Goal: Transaction & Acquisition: Purchase product/service

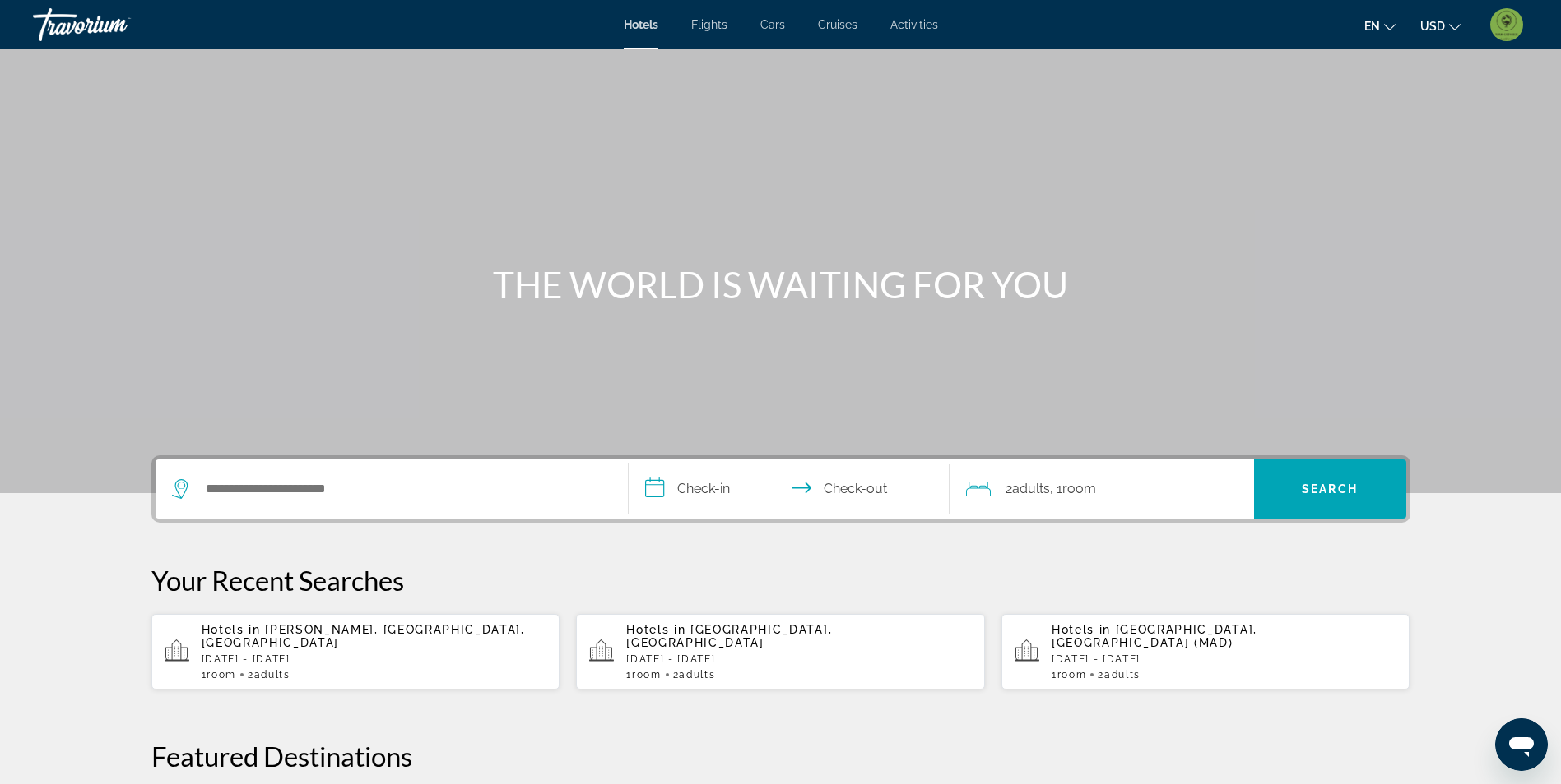
click at [1509, 16] on img "User Menu" at bounding box center [1507, 25] width 33 height 33
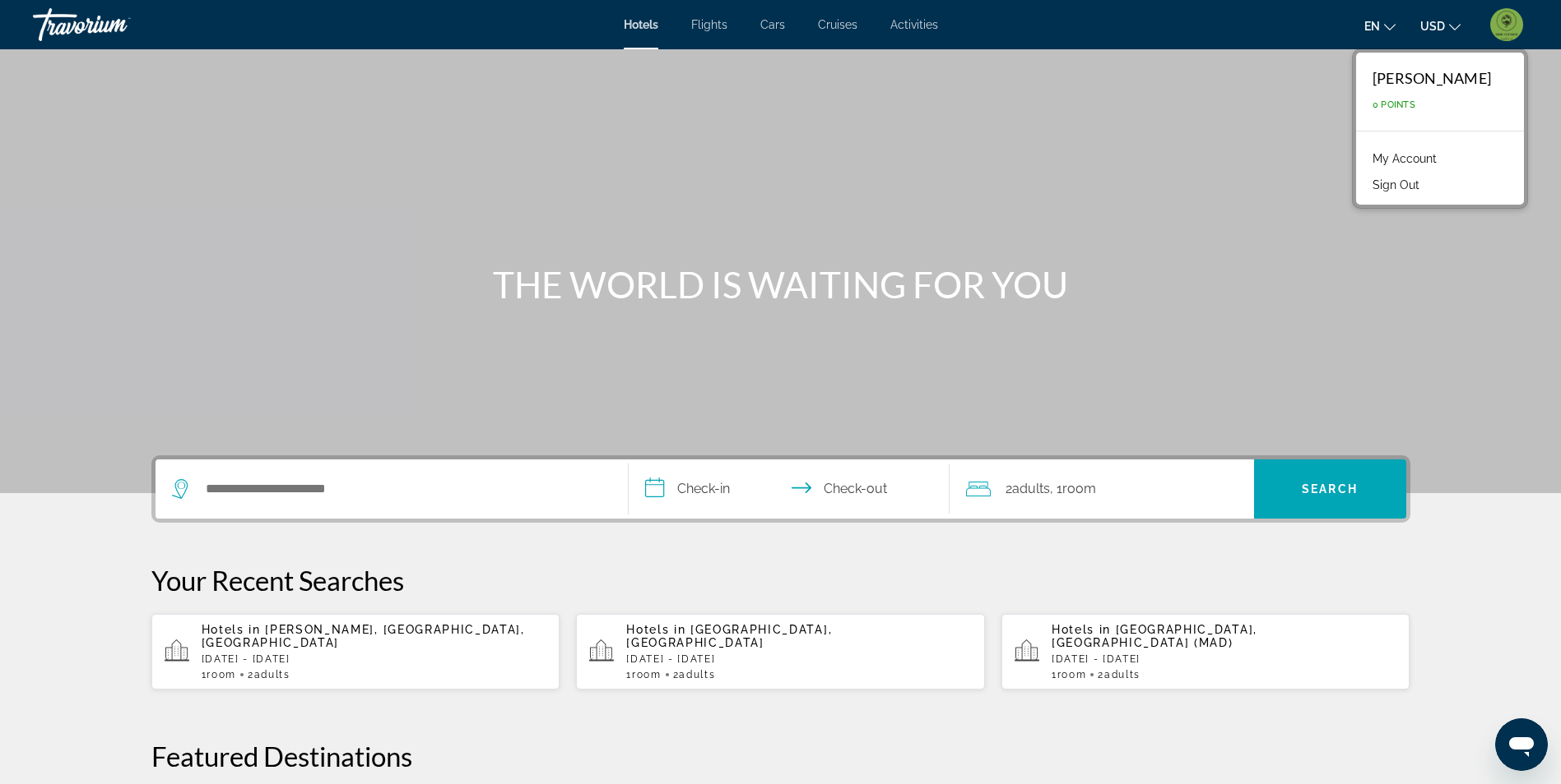
drag, startPoint x: 1380, startPoint y: 163, endPoint x: 1435, endPoint y: 141, distance: 59.2
click at [1380, 163] on link "My Account" at bounding box center [1404, 159] width 81 height 22
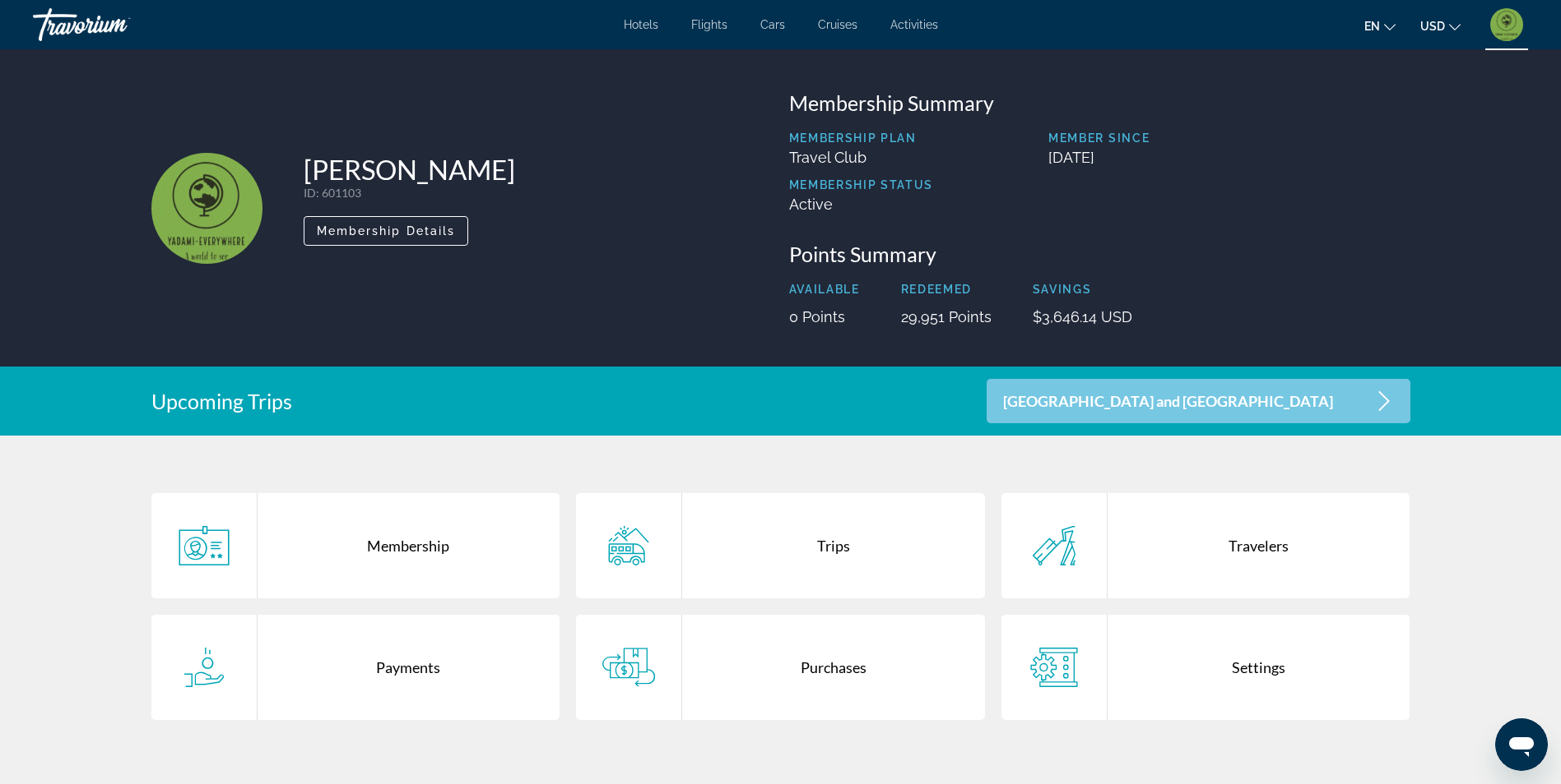
click at [809, 675] on div "Purchases" at bounding box center [834, 667] width 302 height 105
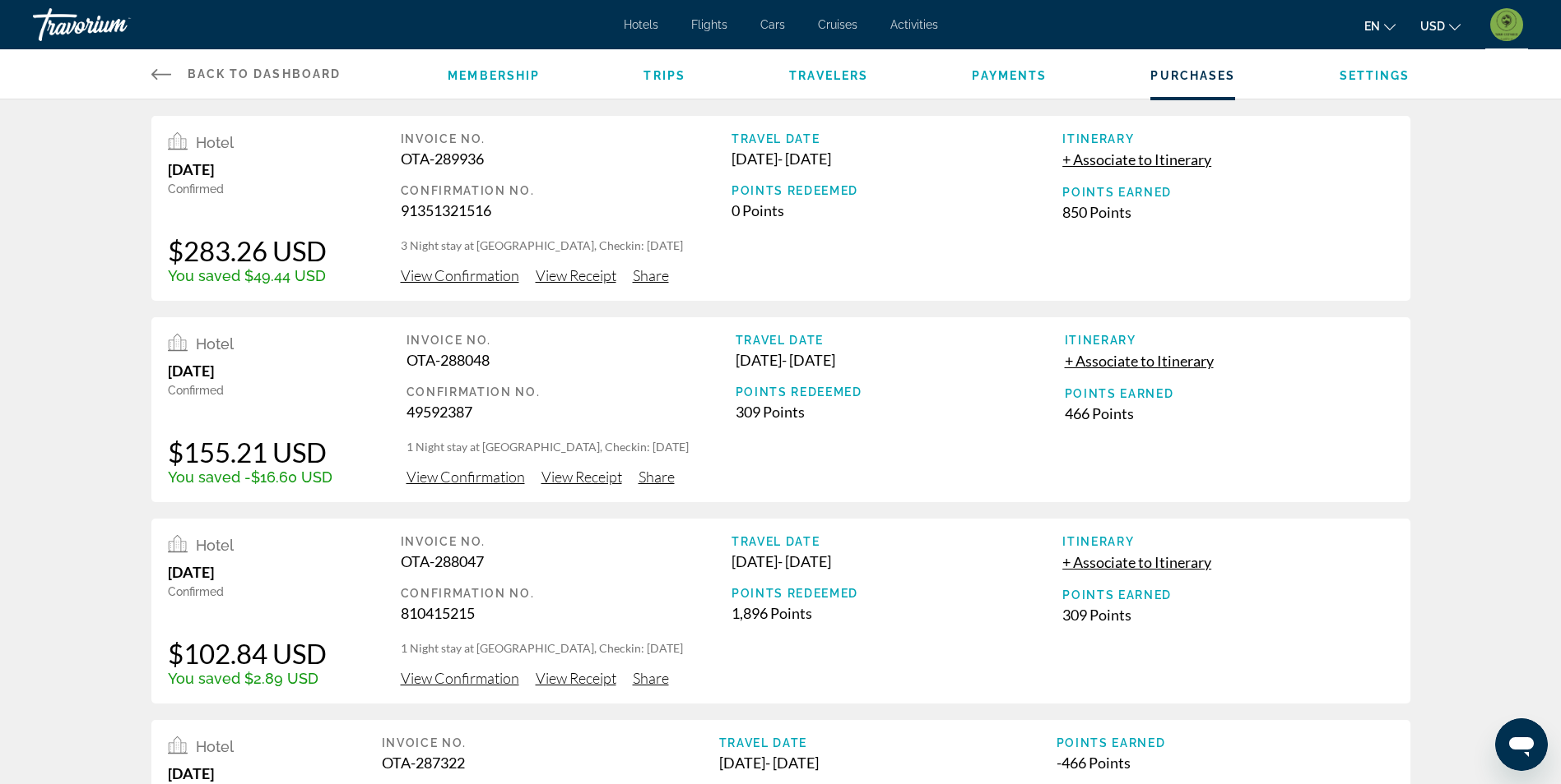
click at [911, 27] on span "Activities" at bounding box center [914, 24] width 48 height 13
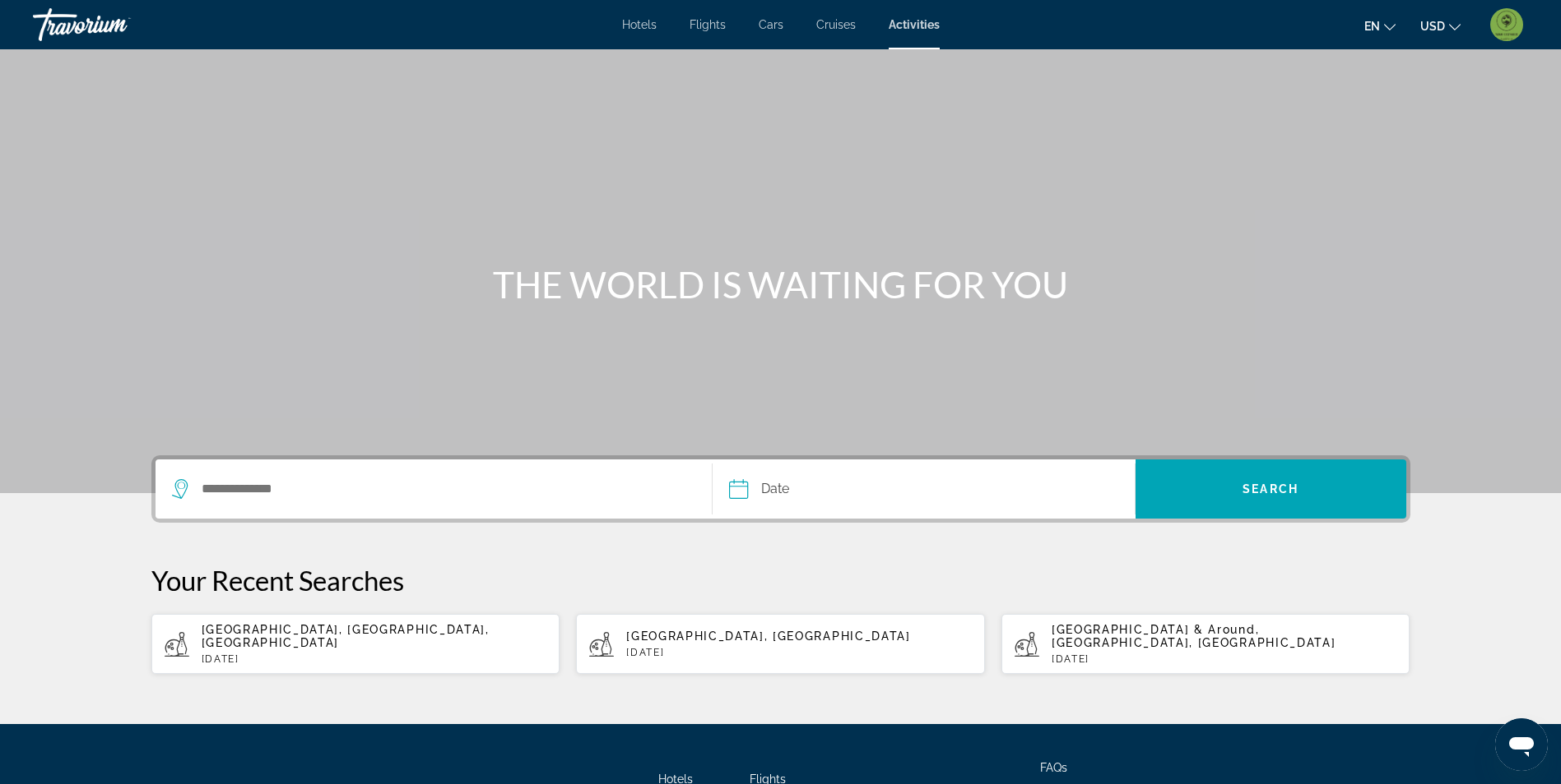
click at [441, 653] on p "[DATE]" at bounding box center [374, 659] width 346 height 12
type input "**********"
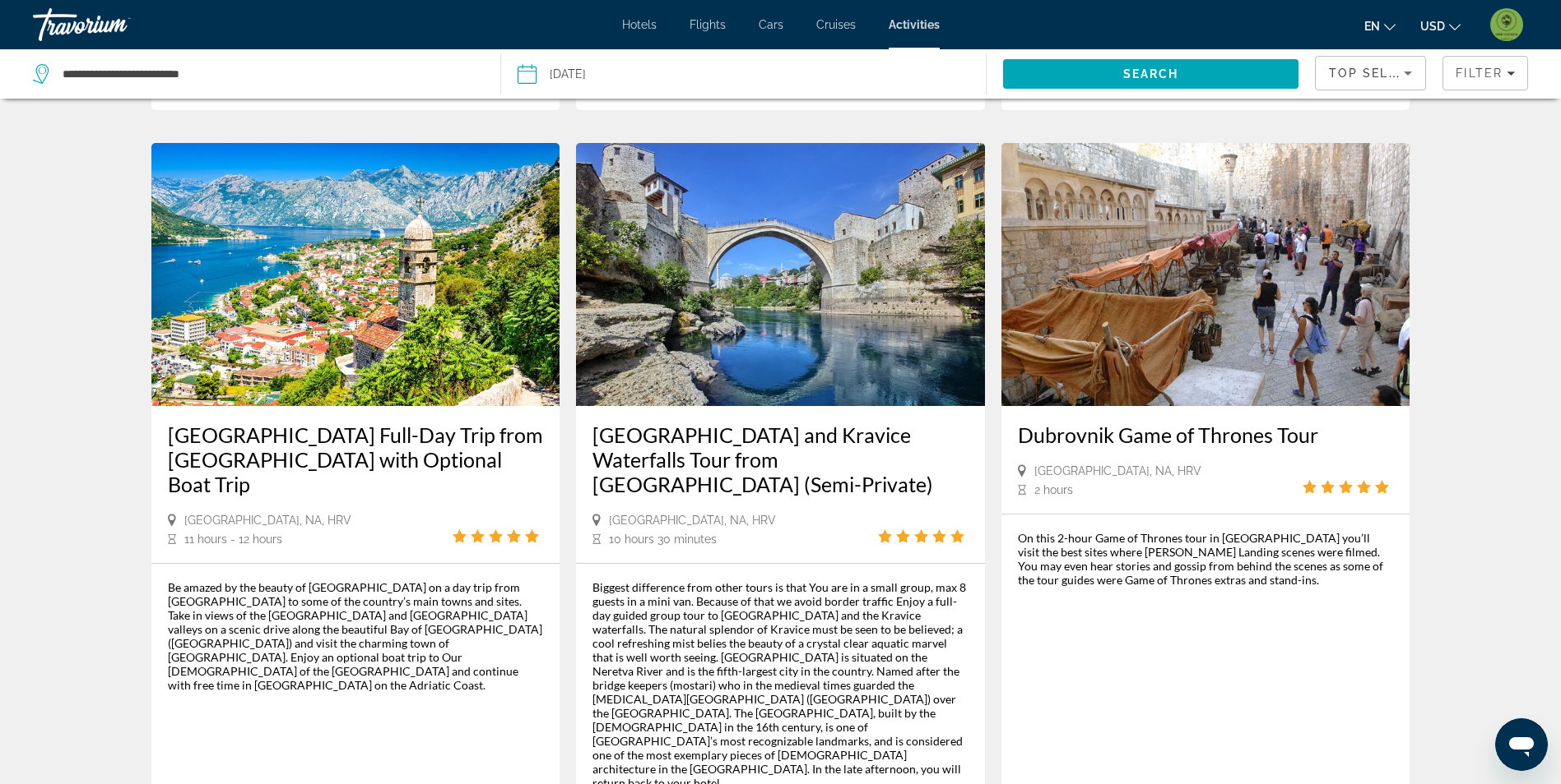
scroll to position [822, 0]
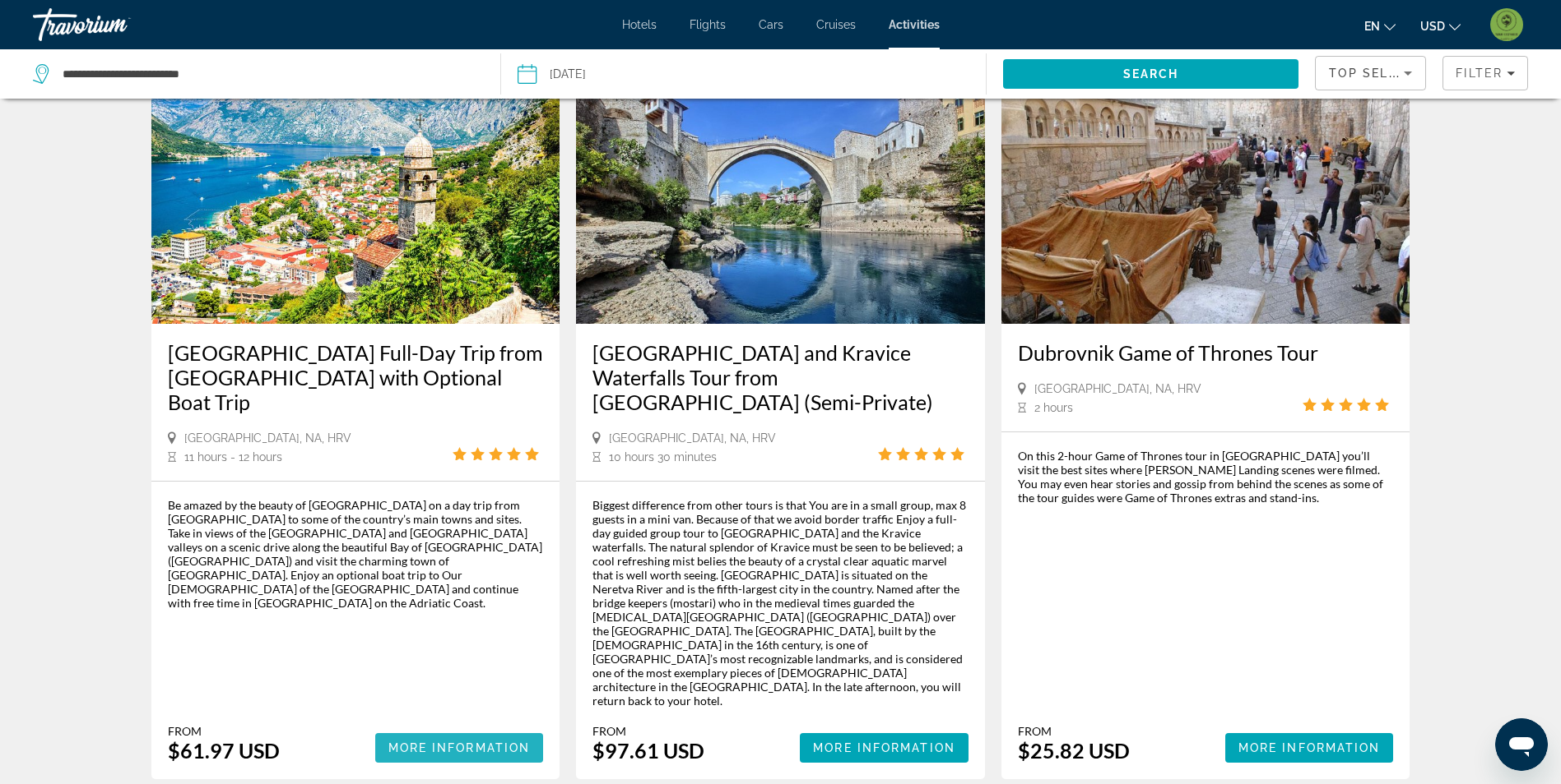
click at [506, 742] on span "More Information" at bounding box center [459, 748] width 142 height 13
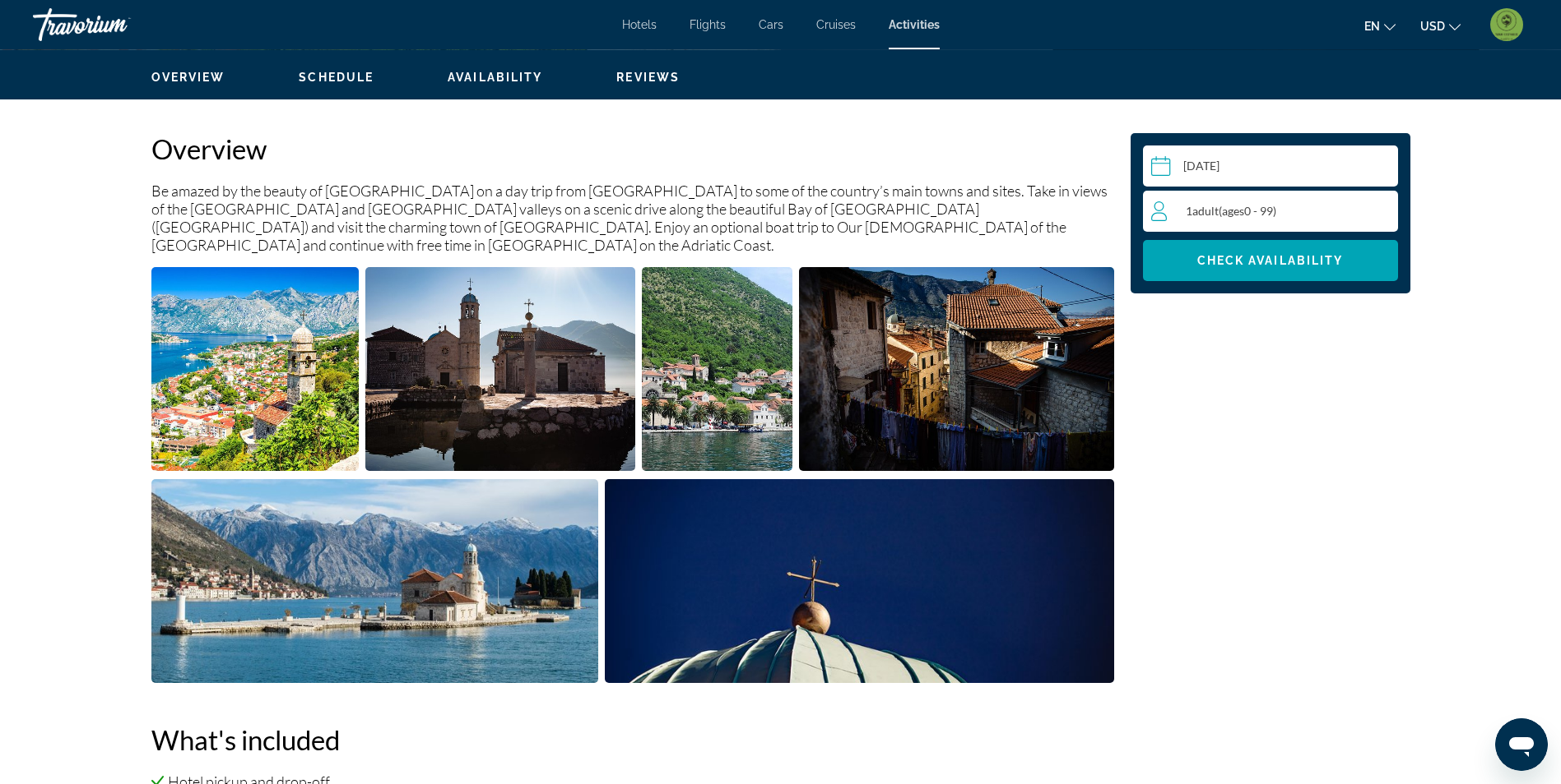
scroll to position [494, 0]
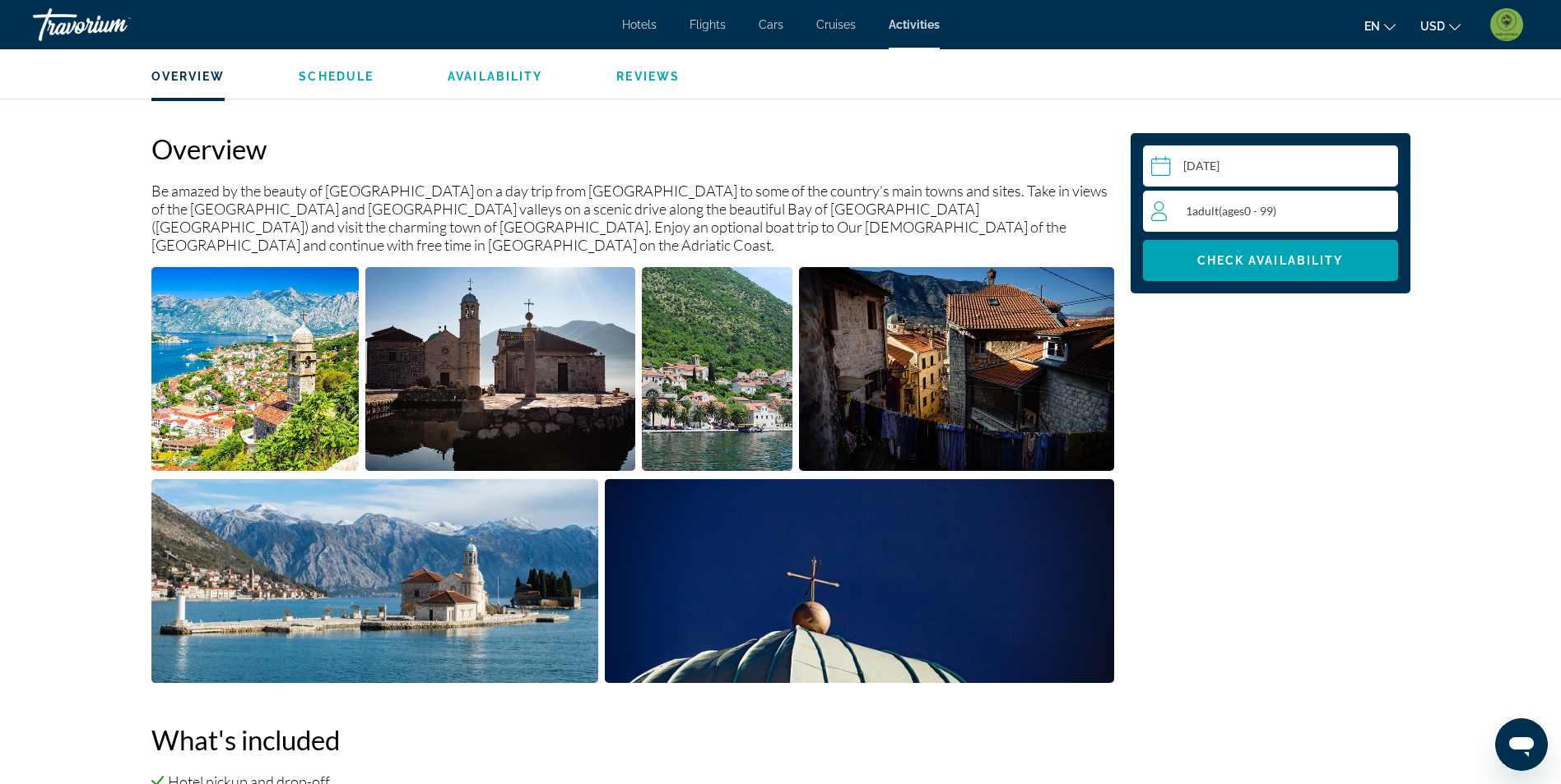
click at [1303, 222] on div "1 Adult Adults ( ages [DEMOGRAPHIC_DATA])" at bounding box center [1273, 211] width 246 height 41
click at [1383, 205] on icon "Increment adults" at bounding box center [1380, 210] width 15 height 20
click at [1333, 257] on span "Check Availability" at bounding box center [1269, 260] width 146 height 13
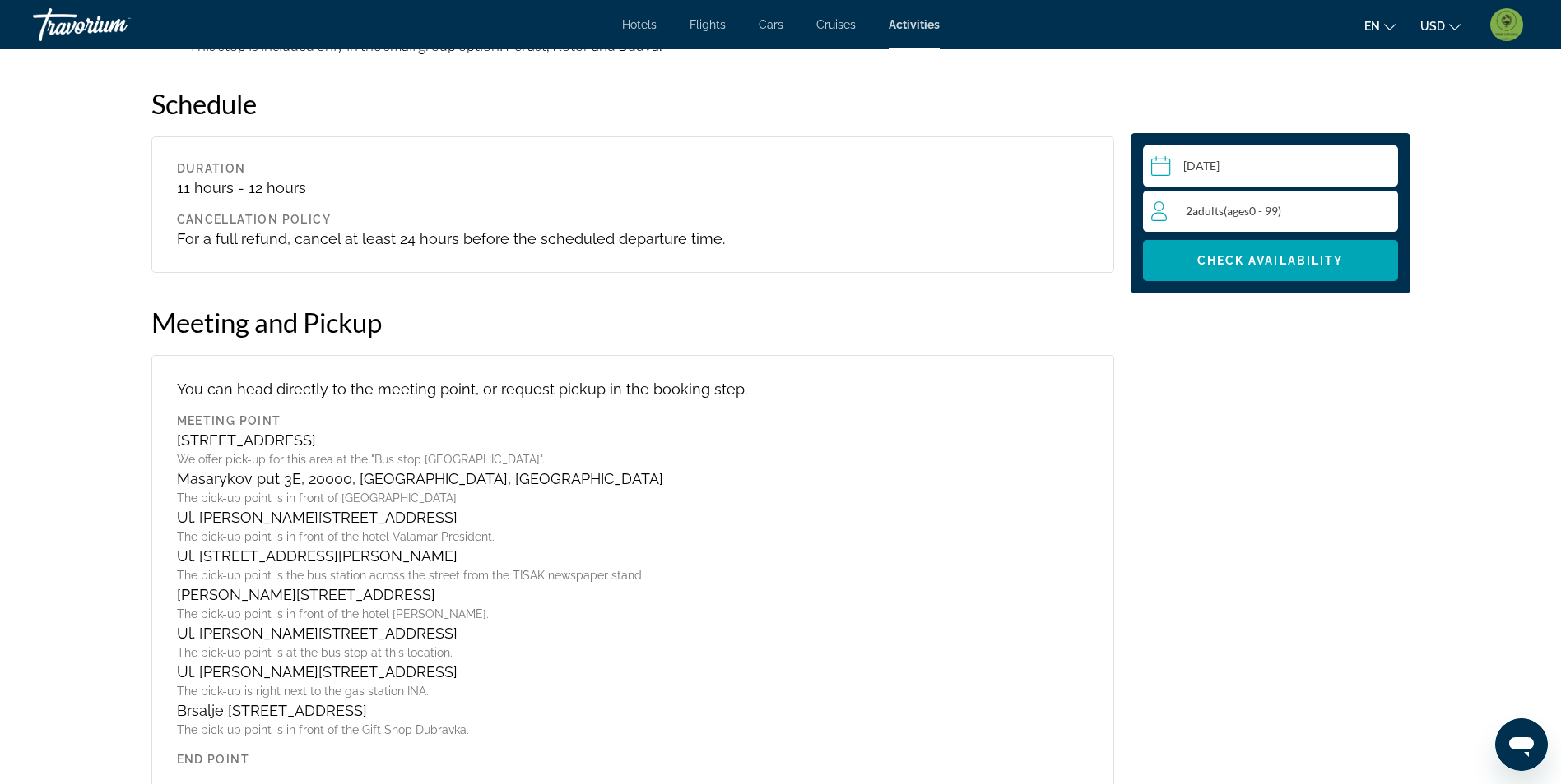
scroll to position [2188, 0]
drag, startPoint x: 405, startPoint y: 413, endPoint x: 180, endPoint y: 414, distance: 225.0
click at [180, 430] on div "[STREET_ADDRESS]" at bounding box center [632, 439] width 911 height 18
drag, startPoint x: 180, startPoint y: 414, endPoint x: 69, endPoint y: 473, distance: 125.7
click at [69, 473] on div "prev next [GEOGRAPHIC_DATA] Full-Day Trip from [GEOGRAPHIC_DATA] with Optional …" at bounding box center [780, 308] width 1561 height 4894
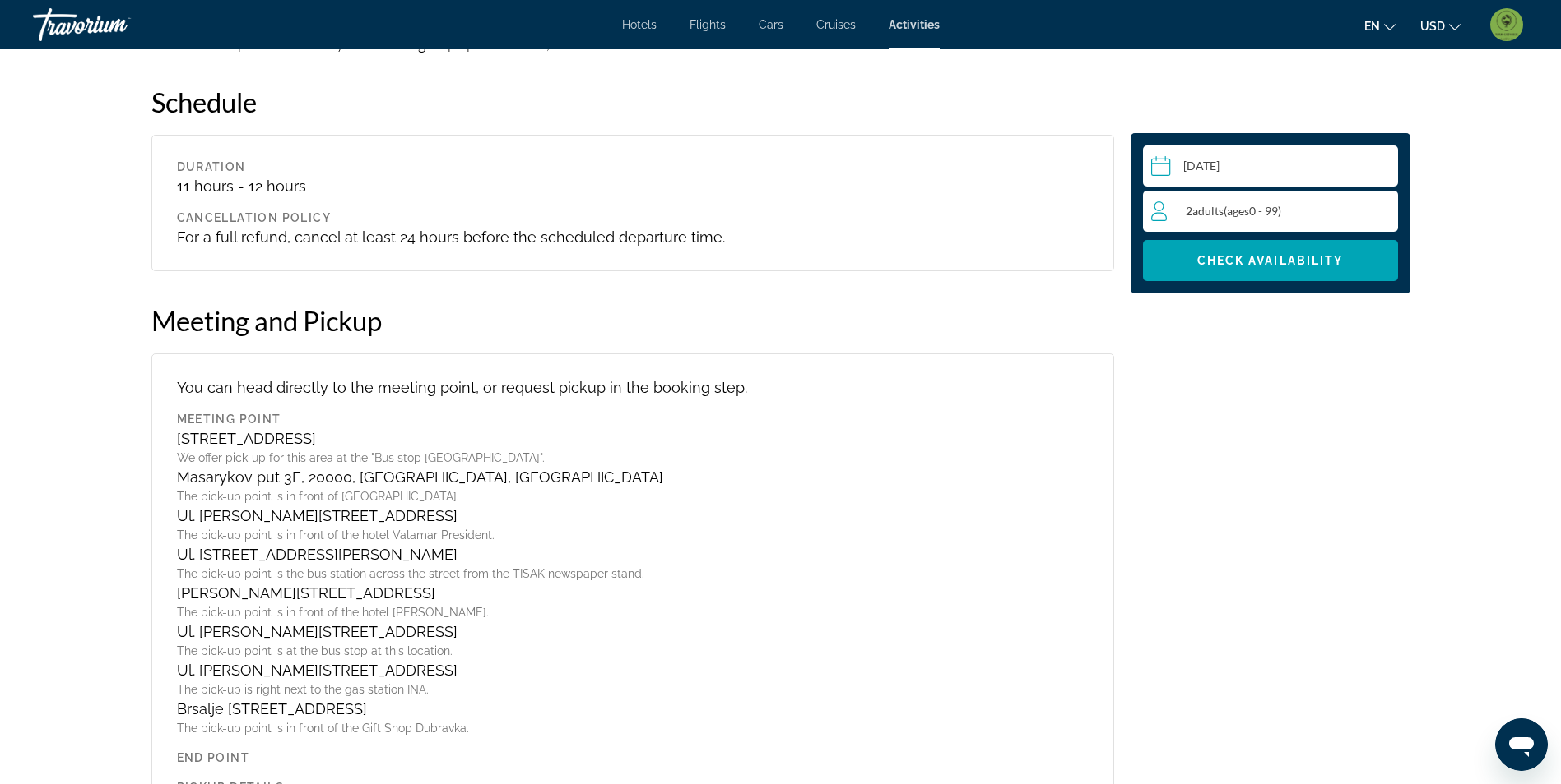
drag, startPoint x: 399, startPoint y: 413, endPoint x: 181, endPoint y: 427, distance: 218.4
click at [181, 430] on div "[STREET_ADDRESS]" at bounding box center [632, 439] width 911 height 18
drag, startPoint x: 181, startPoint y: 427, endPoint x: 193, endPoint y: 428, distance: 12.0
copy div "[STREET_ADDRESS]"
click at [1259, 425] on div "Select a date [DATE] Oct *** *** *** *** *** *** *** *** *** *** *** *** 2025 *…" at bounding box center [1270, 597] width 296 height 4319
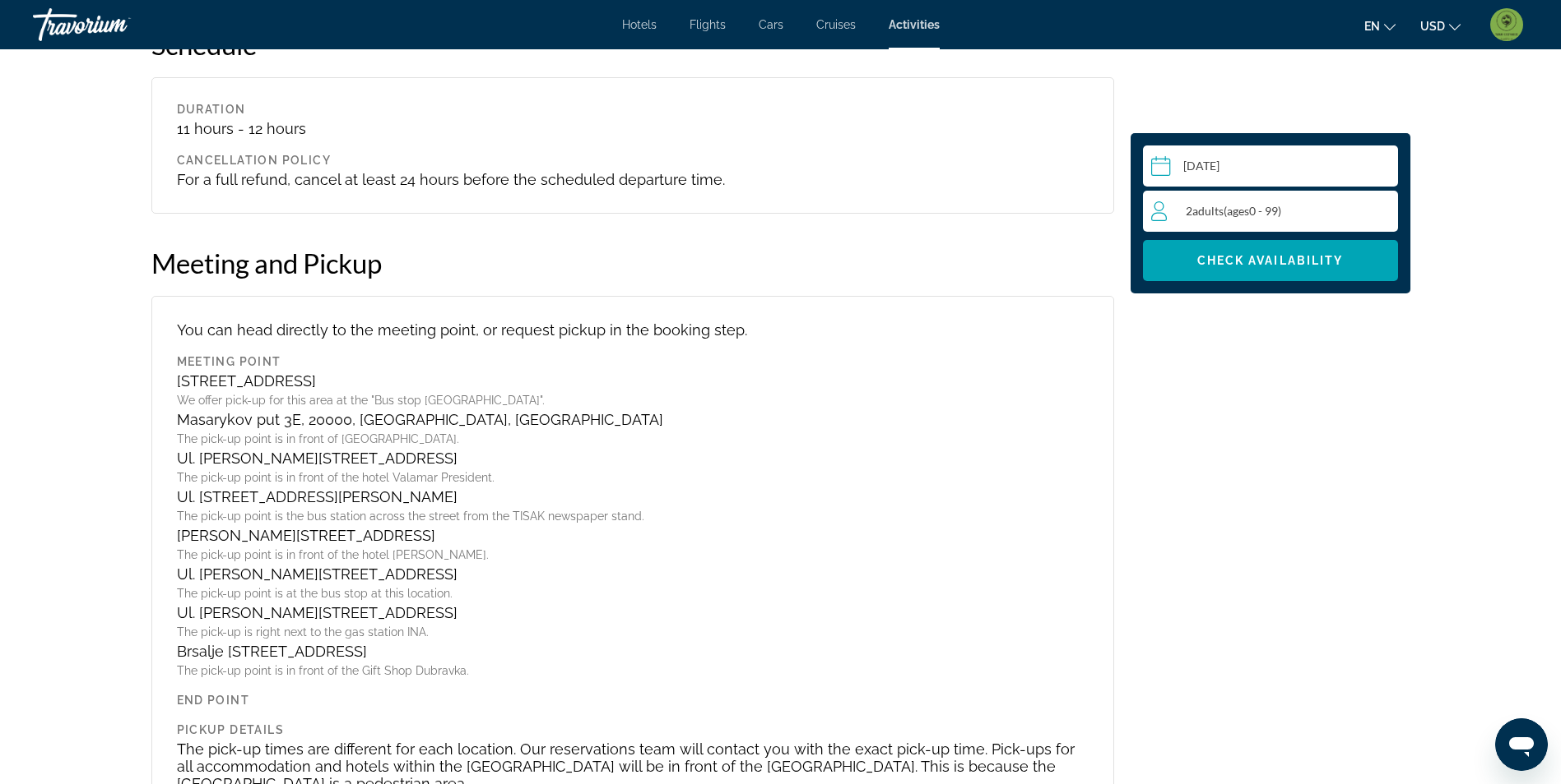
scroll to position [2271, 0]
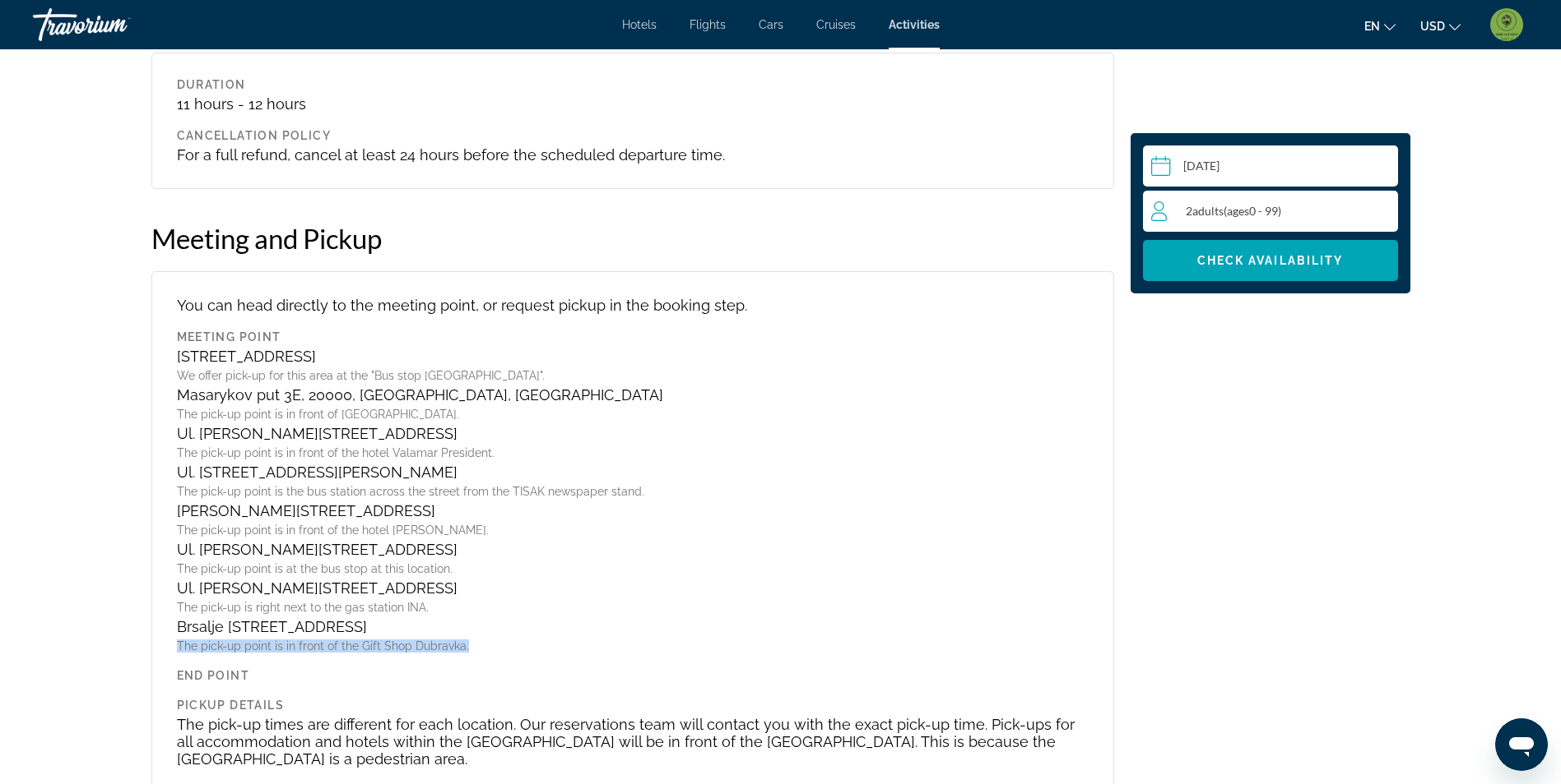
drag, startPoint x: 466, startPoint y: 627, endPoint x: 178, endPoint y: 622, distance: 288.0
click at [178, 640] on div "The pick-up point is in front of the Gift Shop Dubravka." at bounding box center [632, 646] width 911 height 13
drag, startPoint x: 178, startPoint y: 622, endPoint x: 188, endPoint y: 626, distance: 10.8
copy div "The pick-up point is in front of the Gift Shop Dubravka."
drag, startPoint x: 432, startPoint y: 589, endPoint x: 166, endPoint y: 588, distance: 266.0
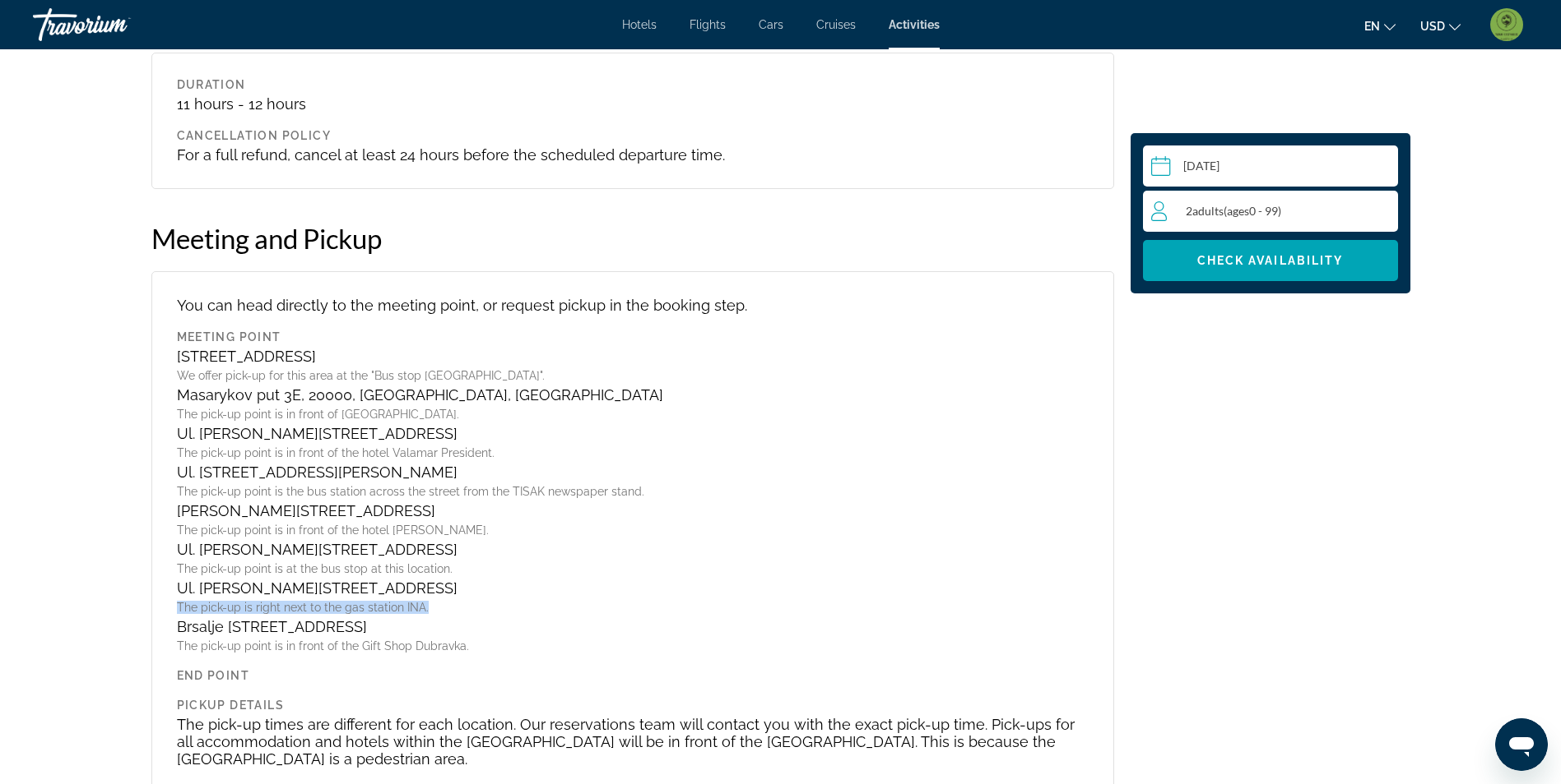
click at [166, 588] on div "You can head directly to the meeting point, or request pickup in the booking st…" at bounding box center [632, 533] width 962 height 522
drag, startPoint x: 166, startPoint y: 588, endPoint x: 203, endPoint y: 585, distance: 37.1
copy div "The pick-up is right next to the gas station INA."
drag, startPoint x: 447, startPoint y: 550, endPoint x: 241, endPoint y: 554, distance: 206.0
click at [241, 562] on div "The pick-up point is at the bus stop at this location." at bounding box center [632, 568] width 911 height 13
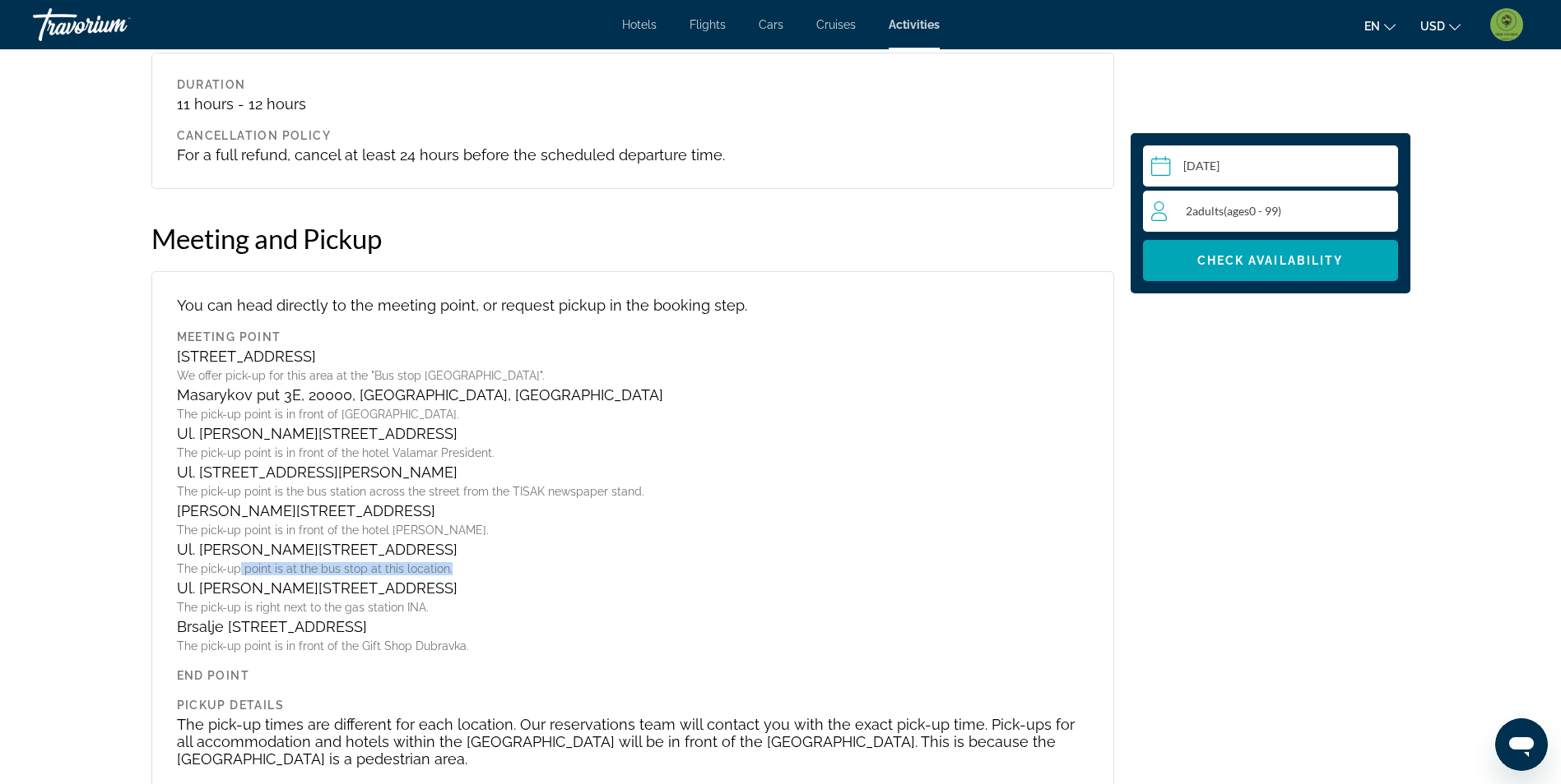
drag, startPoint x: 241, startPoint y: 554, endPoint x: 503, endPoint y: 543, distance: 262.2
click at [503, 543] on div "Ul. [PERSON_NAME][STREET_ADDRESS] The pick-up point is at the bus stop at this …" at bounding box center [632, 557] width 911 height 34
drag, startPoint x: 487, startPoint y: 532, endPoint x: 180, endPoint y: 529, distance: 307.0
click at [180, 541] on div "Ul. [PERSON_NAME][STREET_ADDRESS]" at bounding box center [632, 549] width 911 height 18
copy div "Ul. [PERSON_NAME][STREET_ADDRESS]"
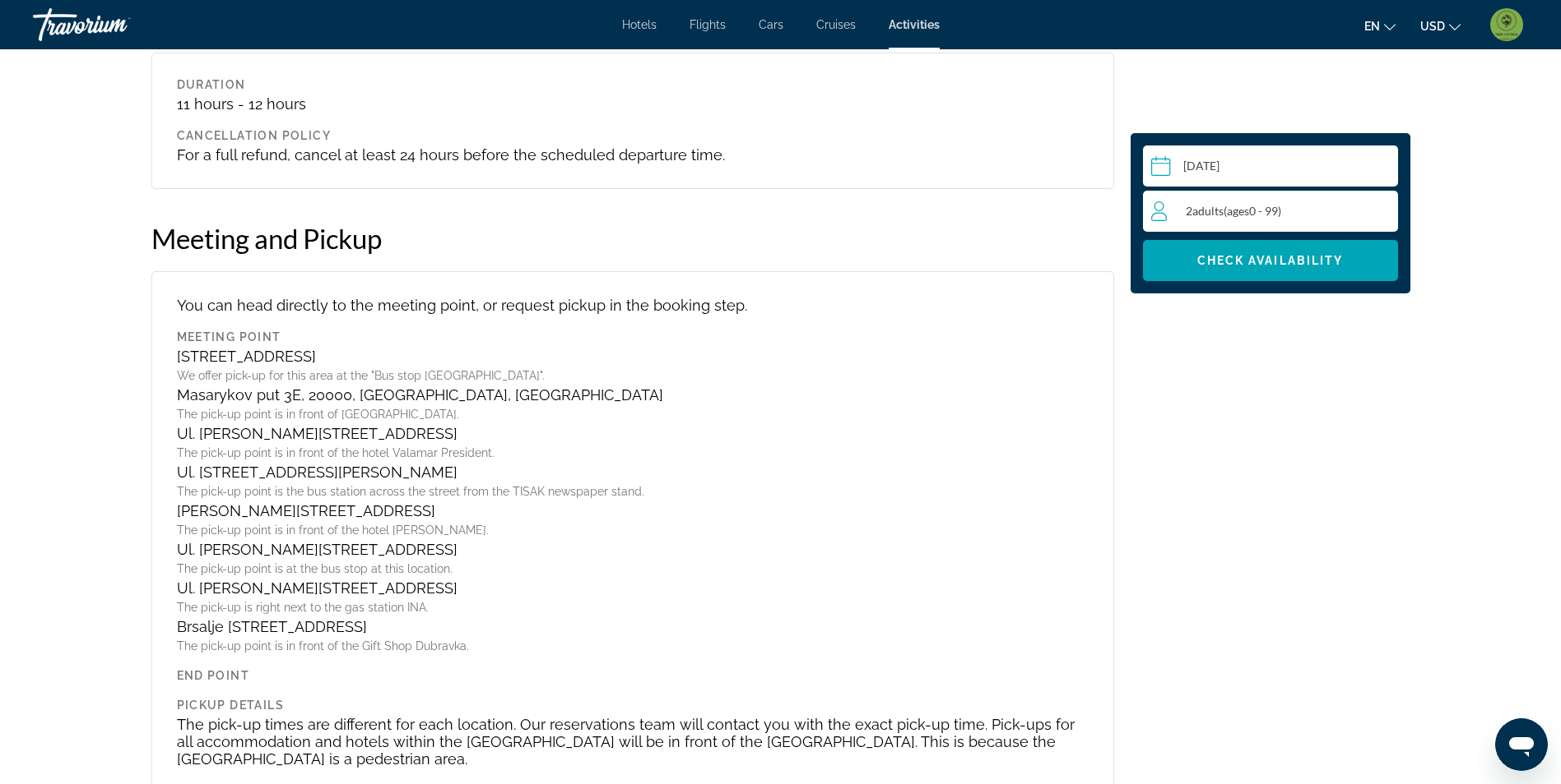
drag, startPoint x: 530, startPoint y: 496, endPoint x: 176, endPoint y: 481, distance: 354.3
click at [177, 481] on div "Meeting Point D8 4, 20210, [GEOGRAPHIC_DATA], [GEOGRAPHIC_DATA] We offer pick-u…" at bounding box center [632, 492] width 911 height 322
drag, startPoint x: 176, startPoint y: 481, endPoint x: 195, endPoint y: 489, distance: 20.6
copy div "[PERSON_NAME][STREET_ADDRESS]"
drag, startPoint x: 394, startPoint y: 466, endPoint x: 171, endPoint y: 452, distance: 223.4
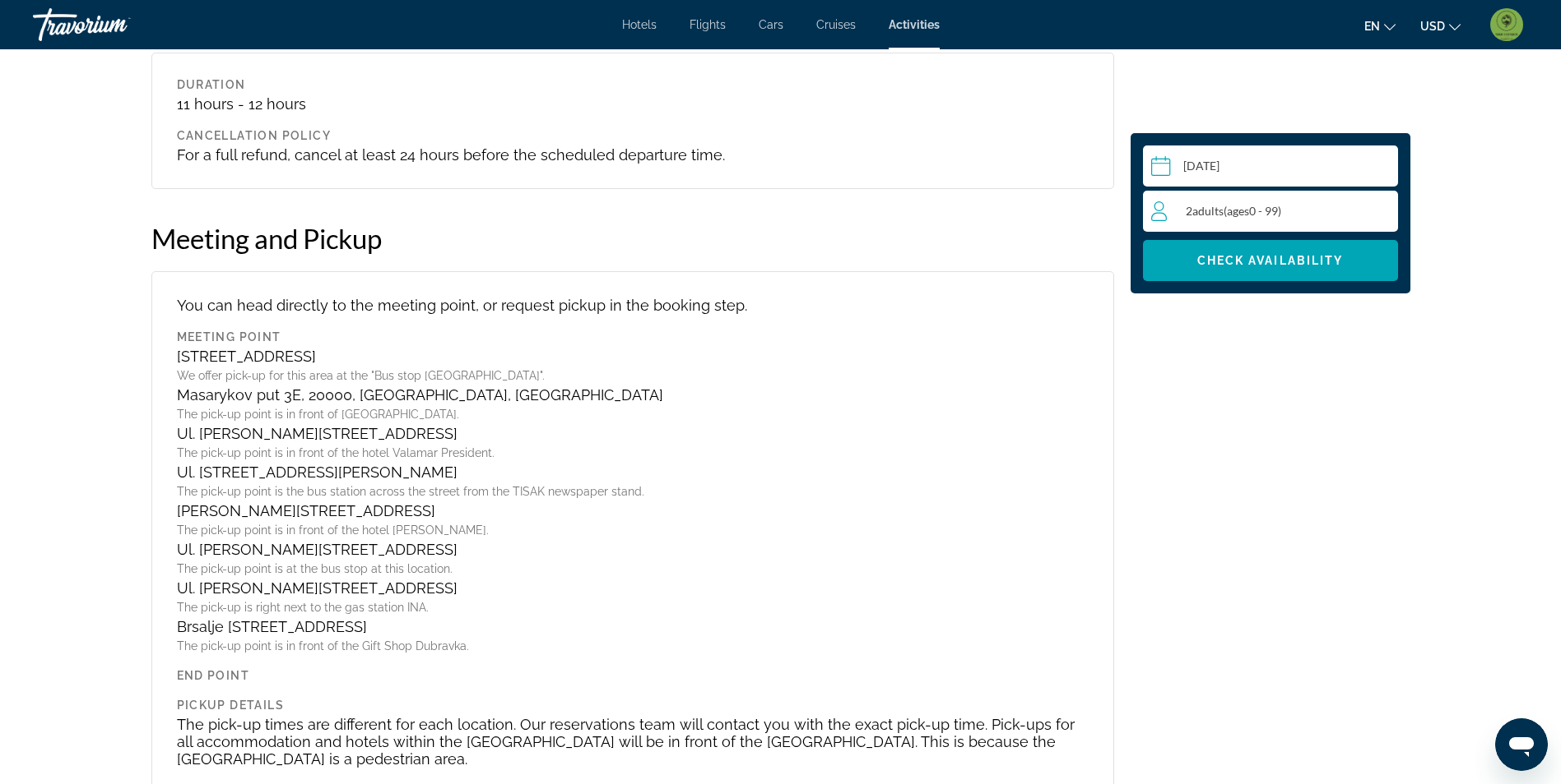
click at [171, 452] on div "You can head directly to the meeting point, or request pickup in the booking st…" at bounding box center [632, 533] width 962 height 522
drag, startPoint x: 171, startPoint y: 452, endPoint x: 197, endPoint y: 455, distance: 26.2
copy div "Ul. [STREET_ADDRESS][PERSON_NAME]"
drag, startPoint x: 503, startPoint y: 411, endPoint x: 172, endPoint y: 412, distance: 331.0
click at [172, 412] on div "You can head directly to the meeting point, or request pickup in the booking st…" at bounding box center [632, 533] width 962 height 522
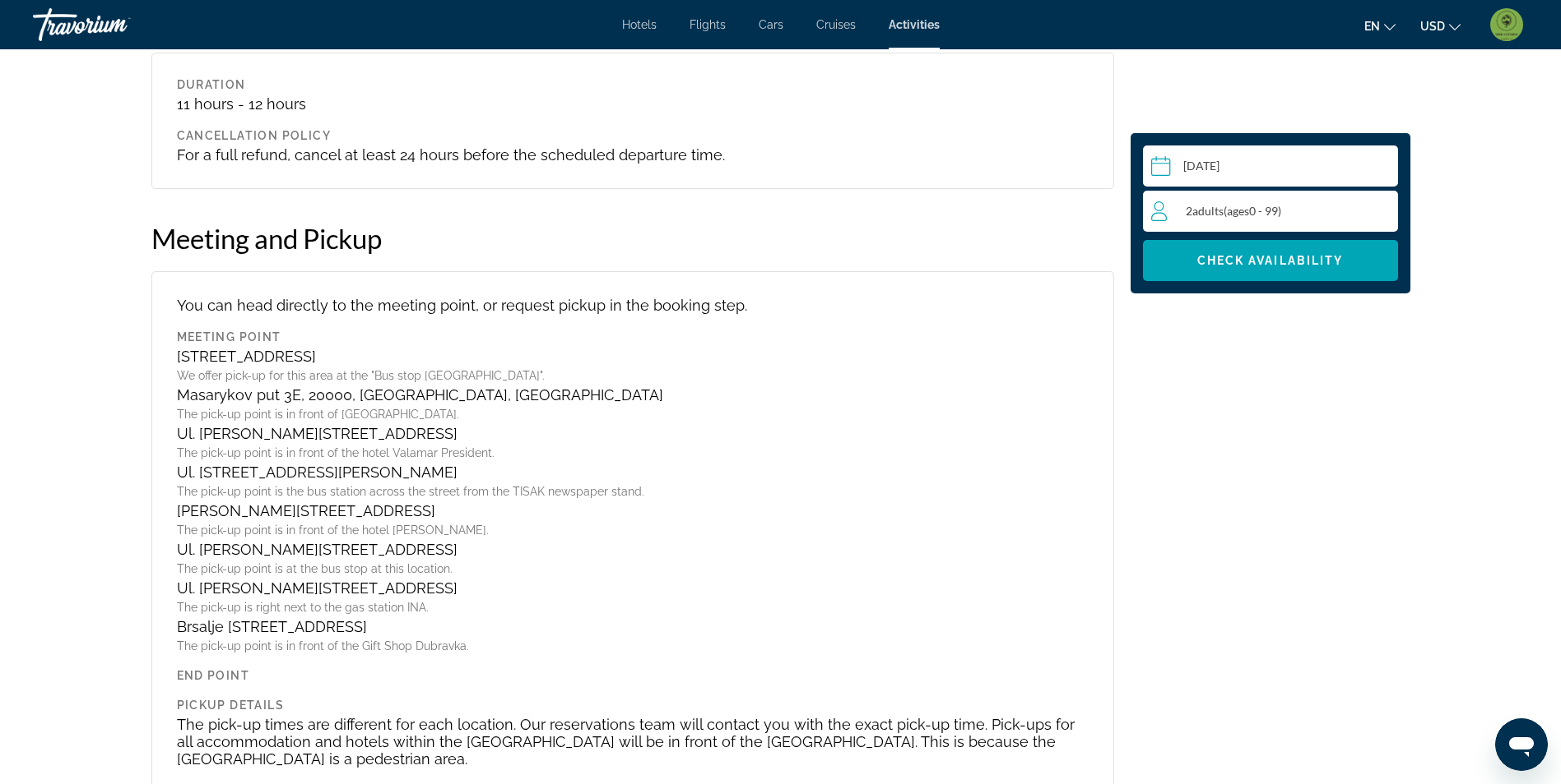
drag, startPoint x: 172, startPoint y: 412, endPoint x: 209, endPoint y: 419, distance: 37.7
copy div "Ul. [PERSON_NAME][STREET_ADDRESS]"
drag, startPoint x: 478, startPoint y: 372, endPoint x: 183, endPoint y: 368, distance: 295.0
click at [183, 368] on div "Meeting Point D8 4, 20210, [GEOGRAPHIC_DATA], [GEOGRAPHIC_DATA] We offer pick-u…" at bounding box center [632, 492] width 911 height 322
drag, startPoint x: 183, startPoint y: 368, endPoint x: 195, endPoint y: 376, distance: 14.4
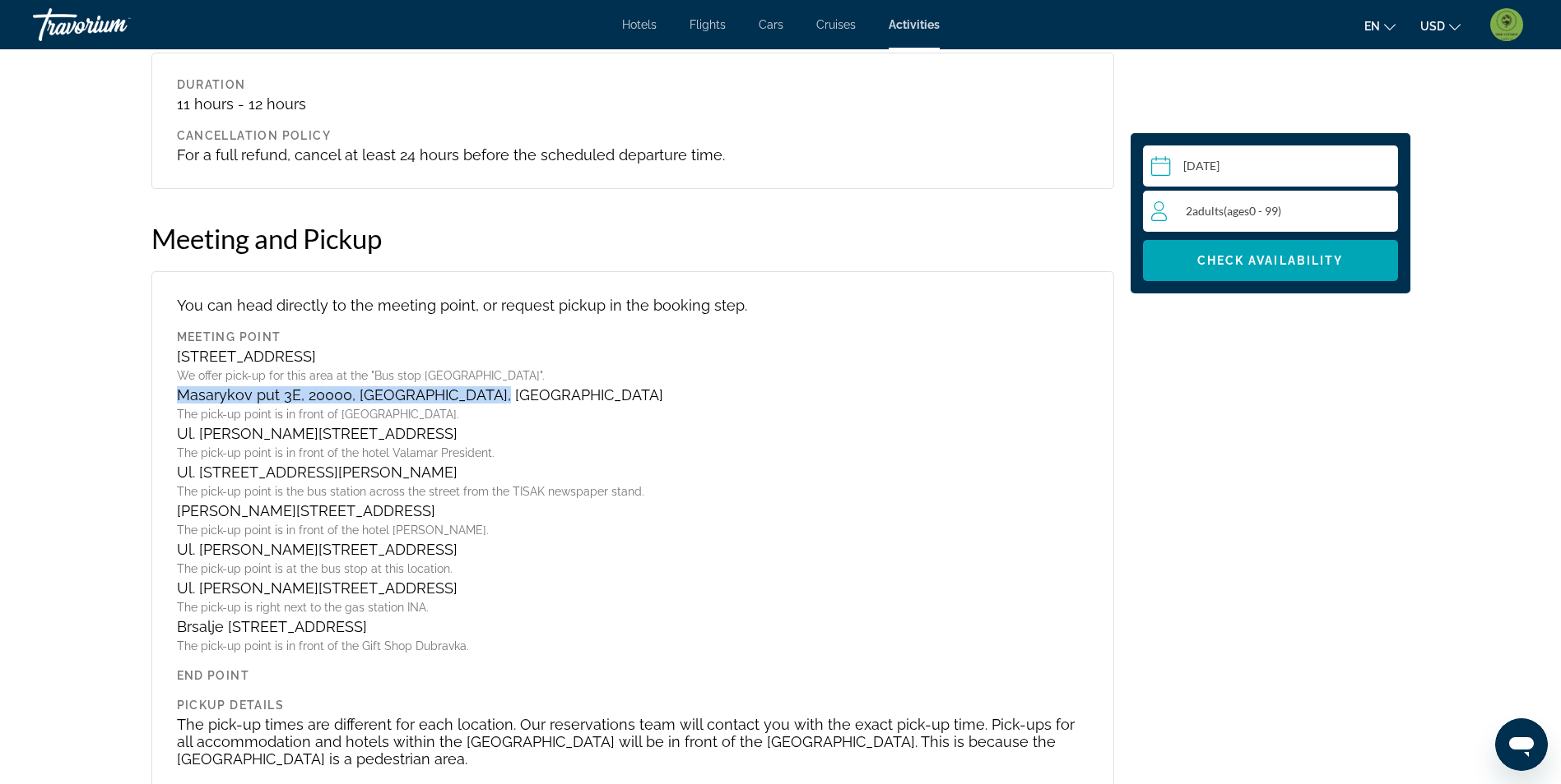
copy div "Masarykov put 3E, 20000, [GEOGRAPHIC_DATA], [GEOGRAPHIC_DATA]"
drag, startPoint x: 403, startPoint y: 342, endPoint x: 390, endPoint y: 338, distance: 13.6
click at [390, 347] on div "[STREET_ADDRESS]" at bounding box center [632, 356] width 911 height 18
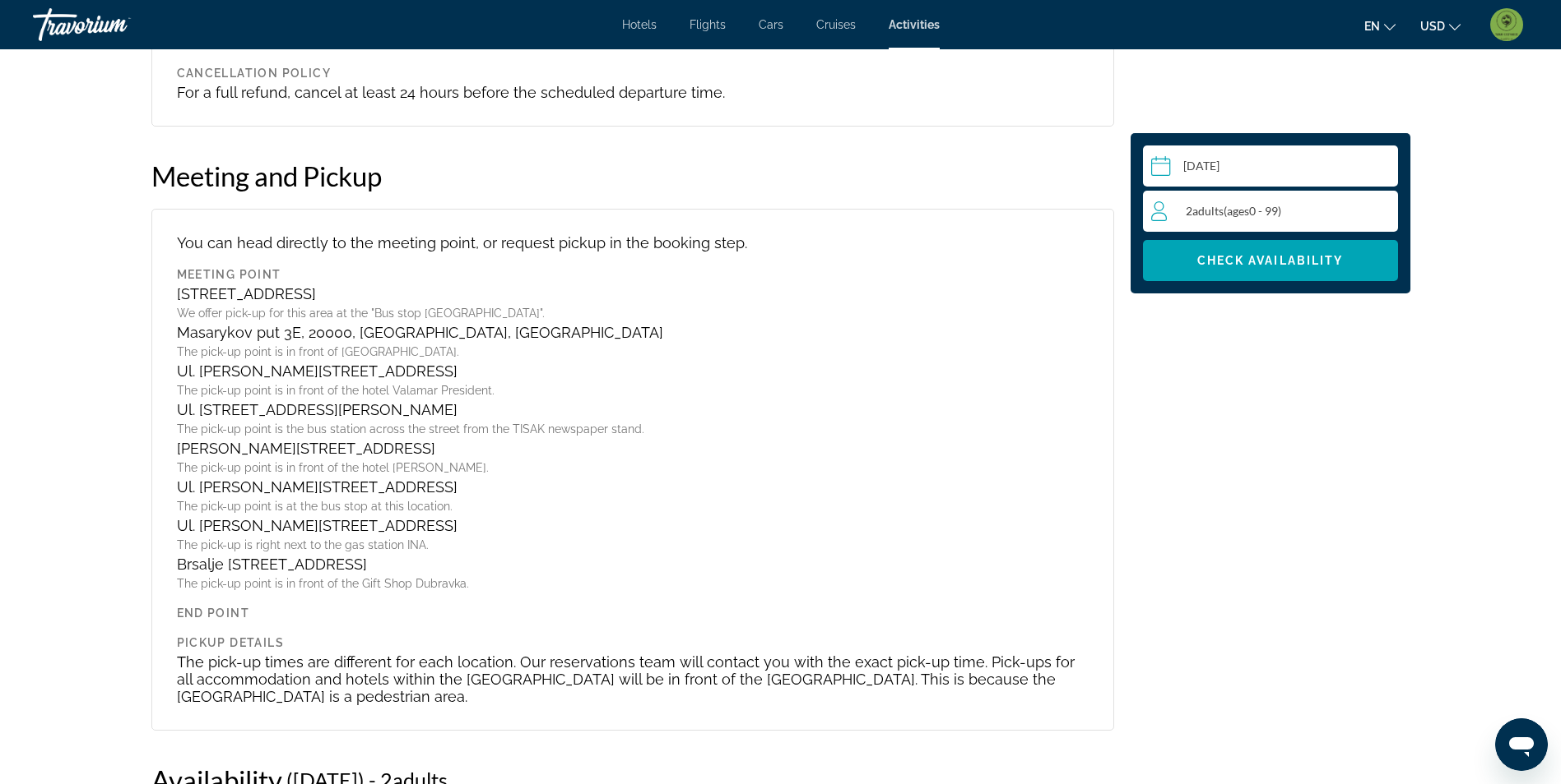
scroll to position [2434, 0]
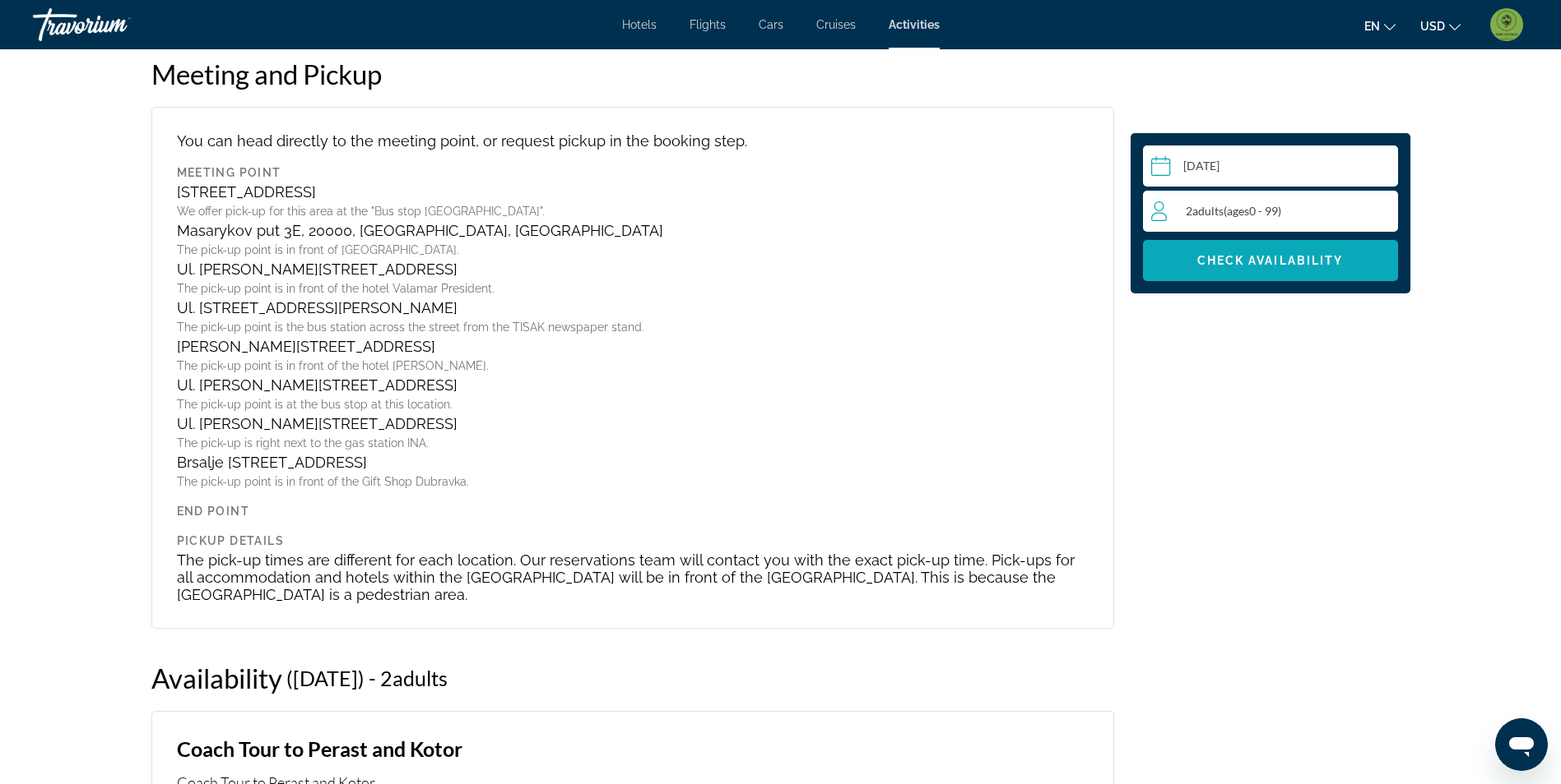
click at [1262, 266] on span "Check Availability" at bounding box center [1269, 260] width 146 height 13
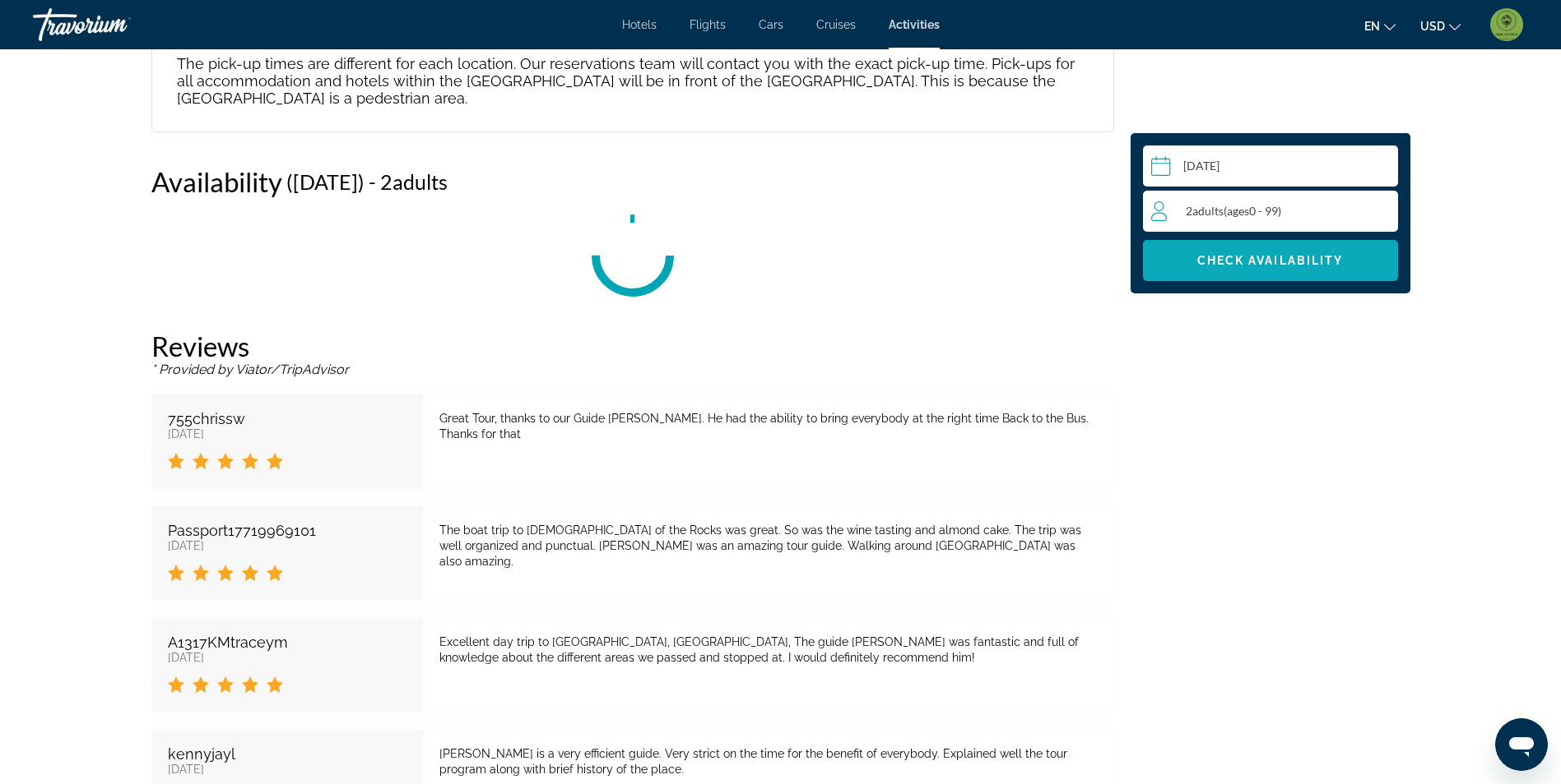
scroll to position [2962, 0]
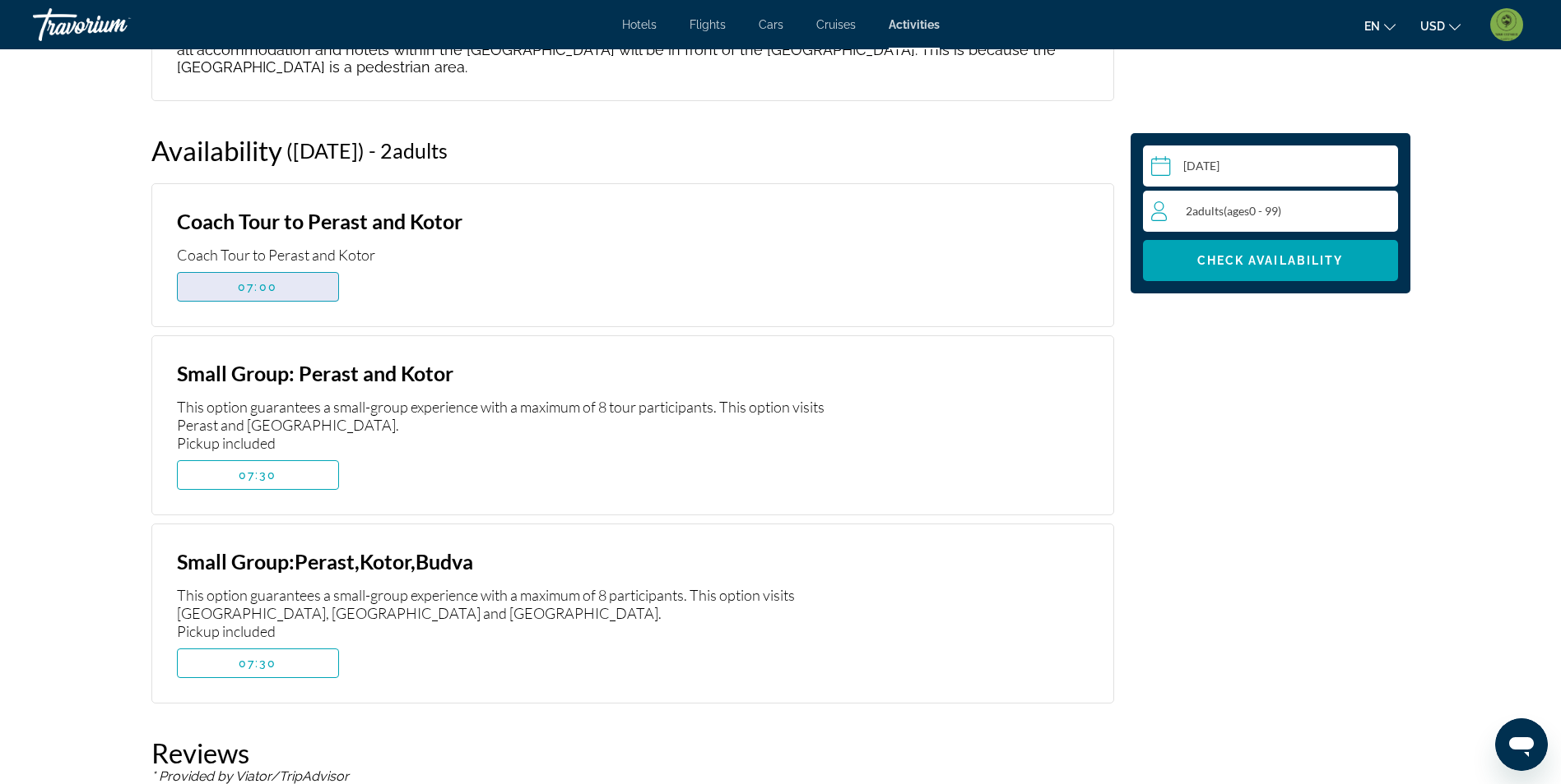
click at [279, 267] on span "Main content" at bounding box center [257, 287] width 160 height 39
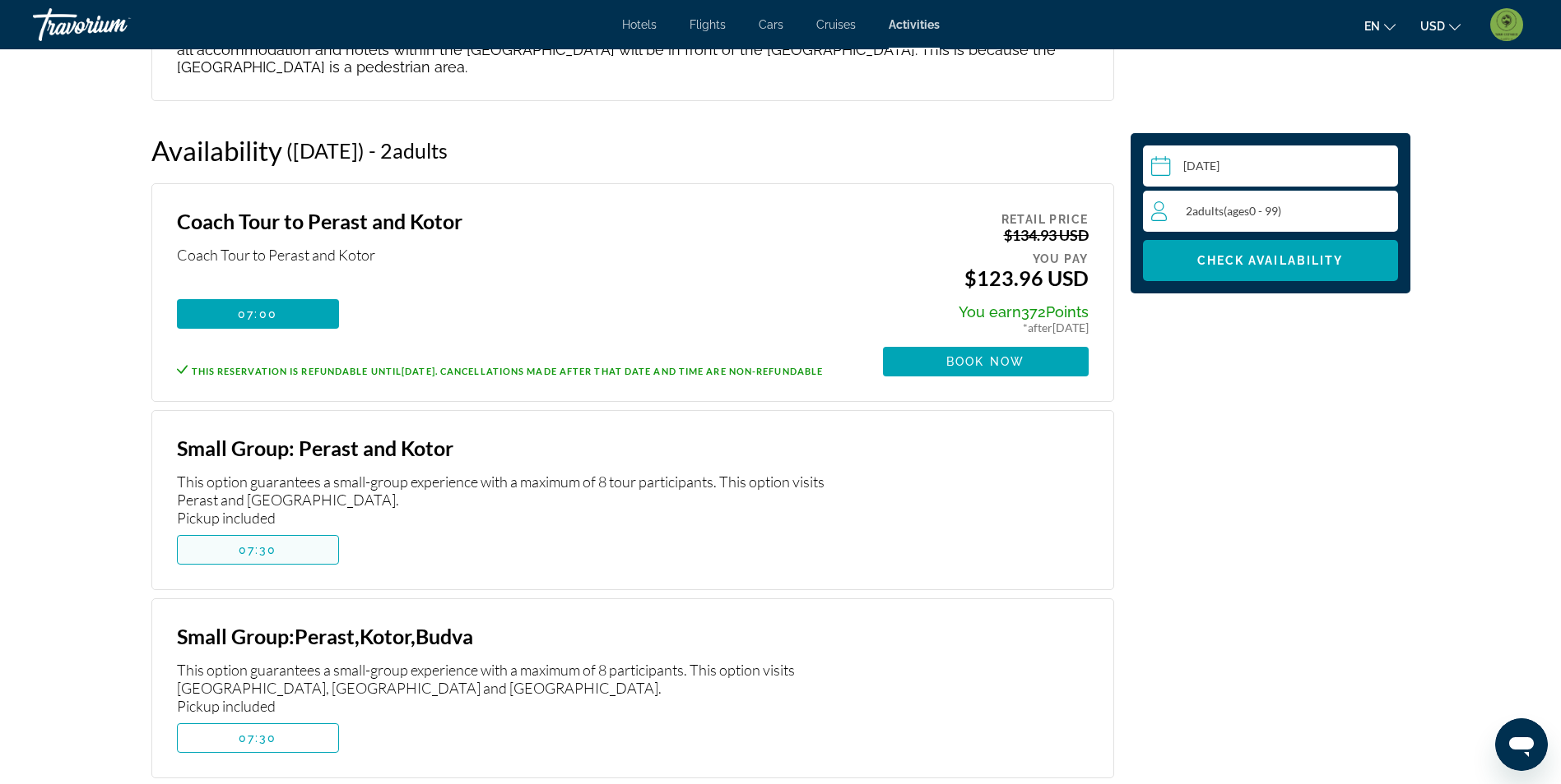
click at [277, 530] on span "Main content" at bounding box center [257, 549] width 160 height 39
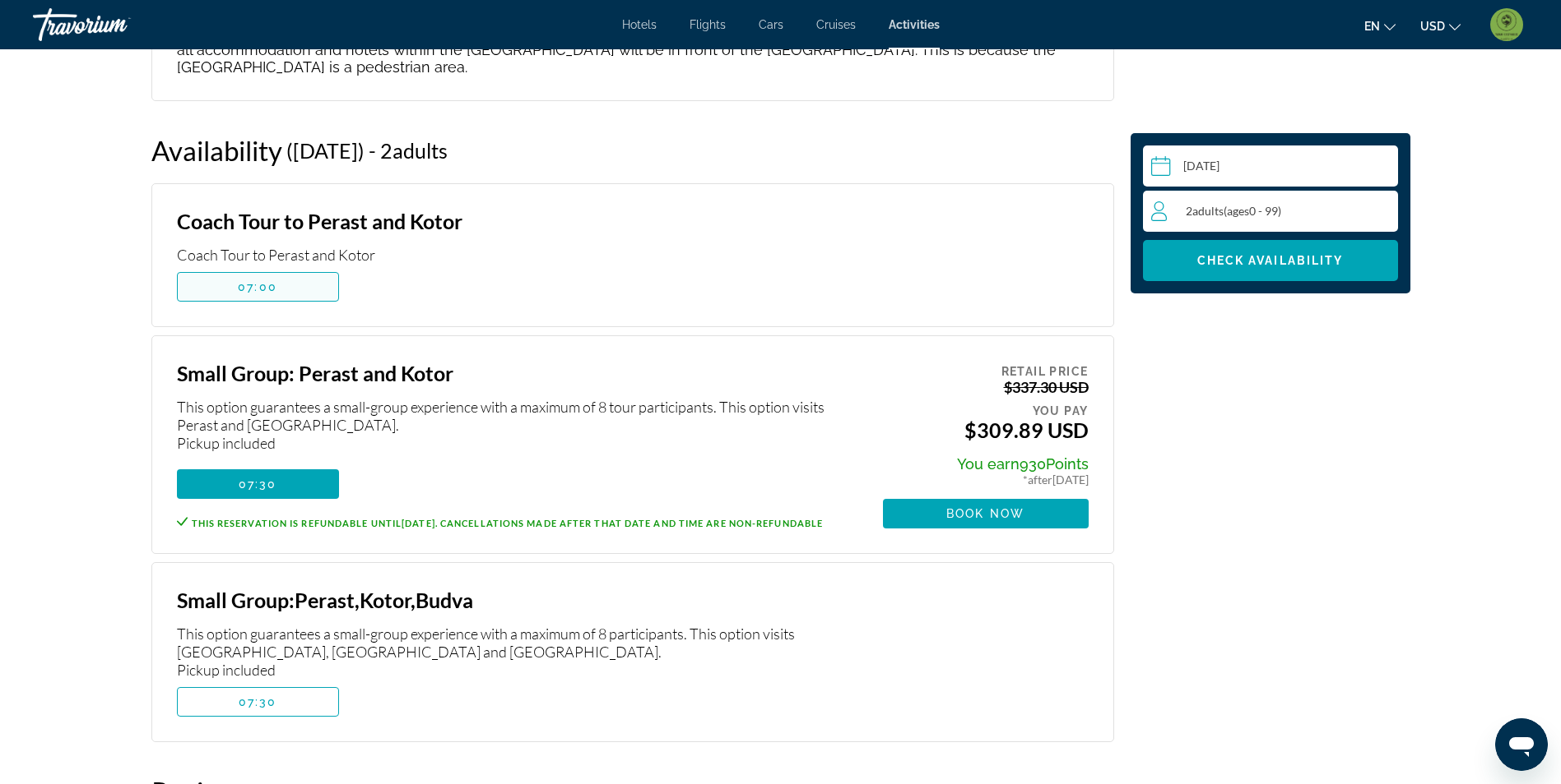
click at [298, 267] on span "Main content" at bounding box center [257, 287] width 160 height 39
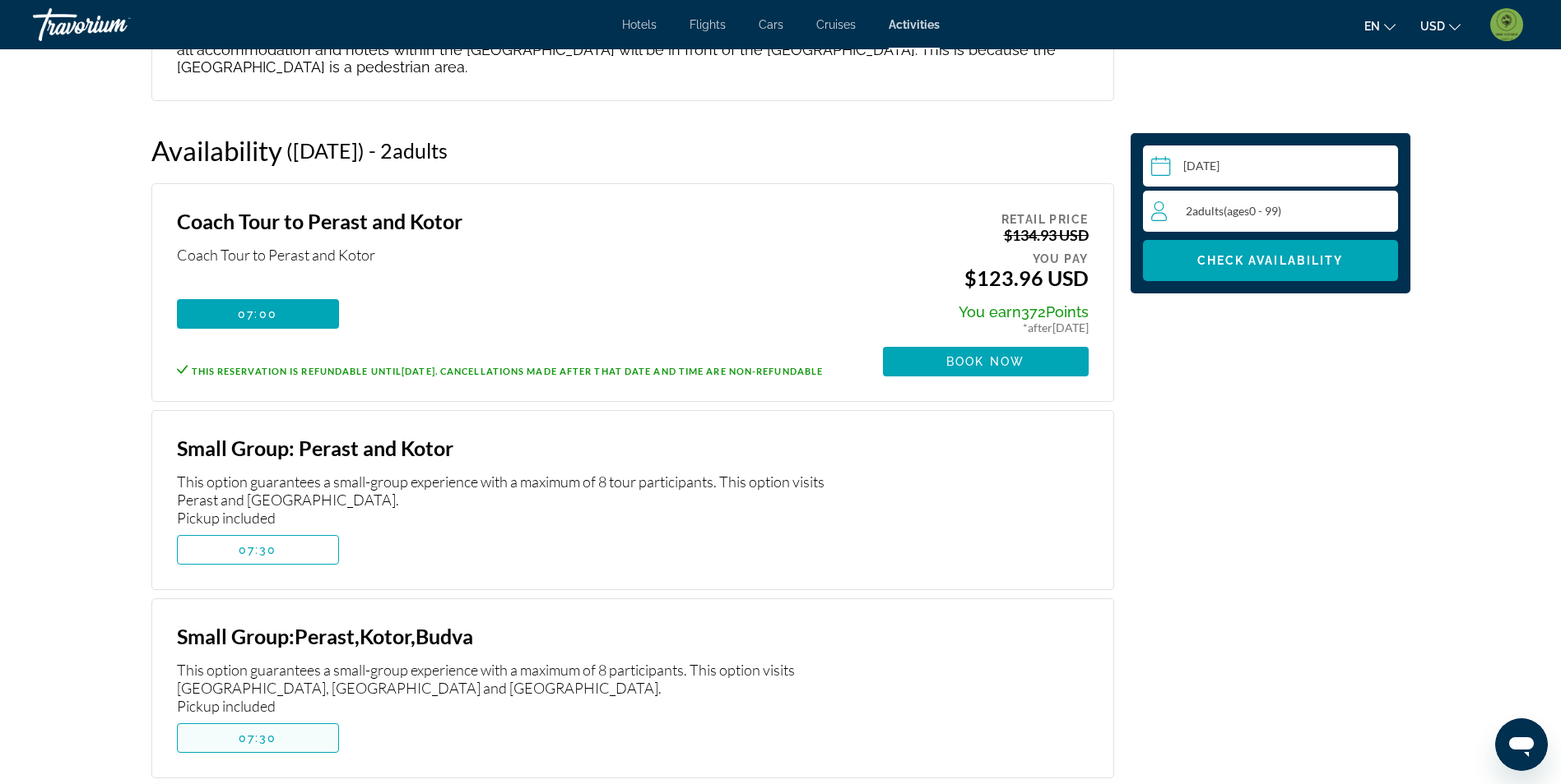
click at [300, 718] on span "Main content" at bounding box center [257, 738] width 160 height 39
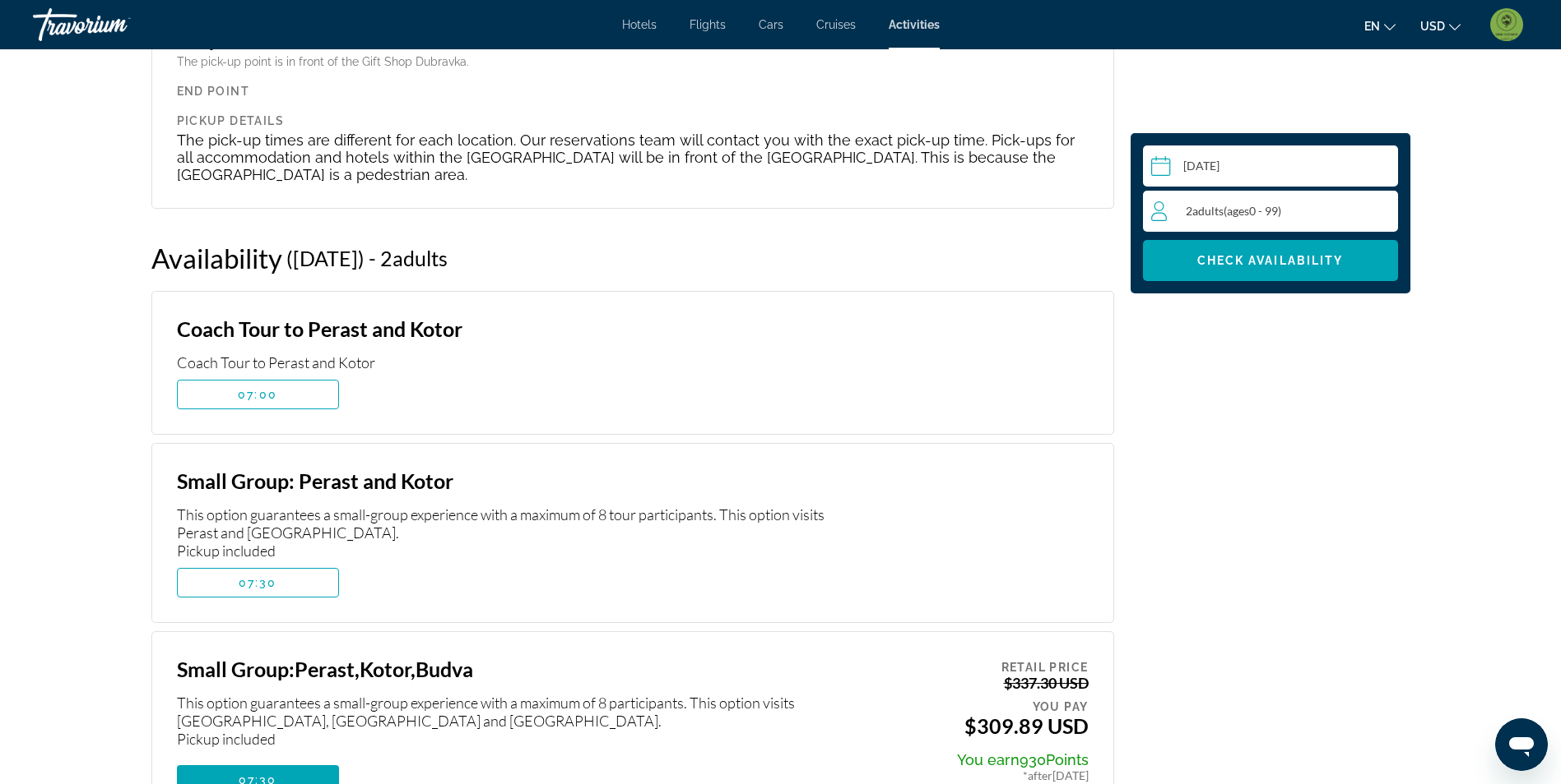
scroll to position [2634, 0]
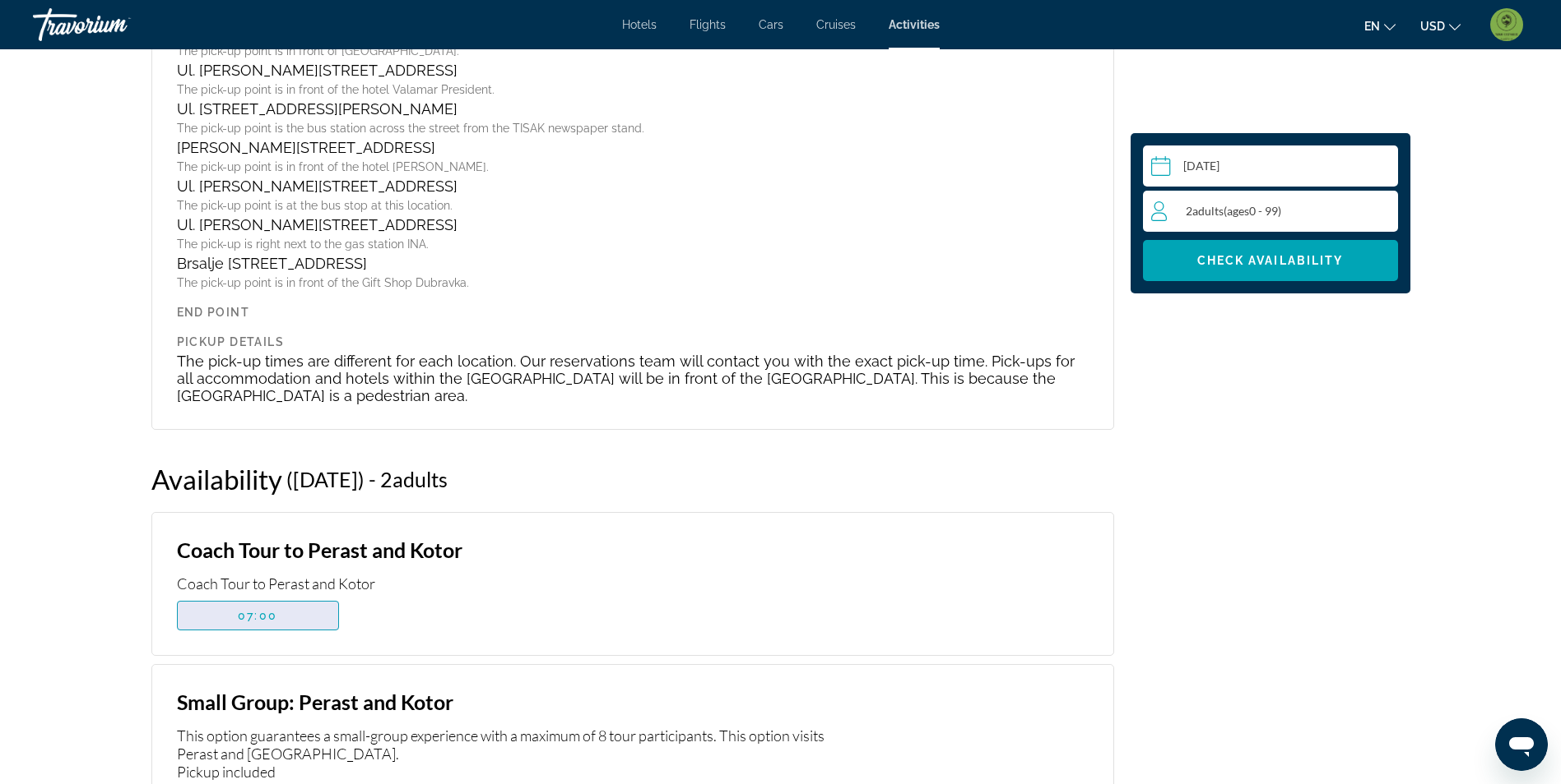
click at [311, 597] on span "Main content" at bounding box center [257, 616] width 160 height 39
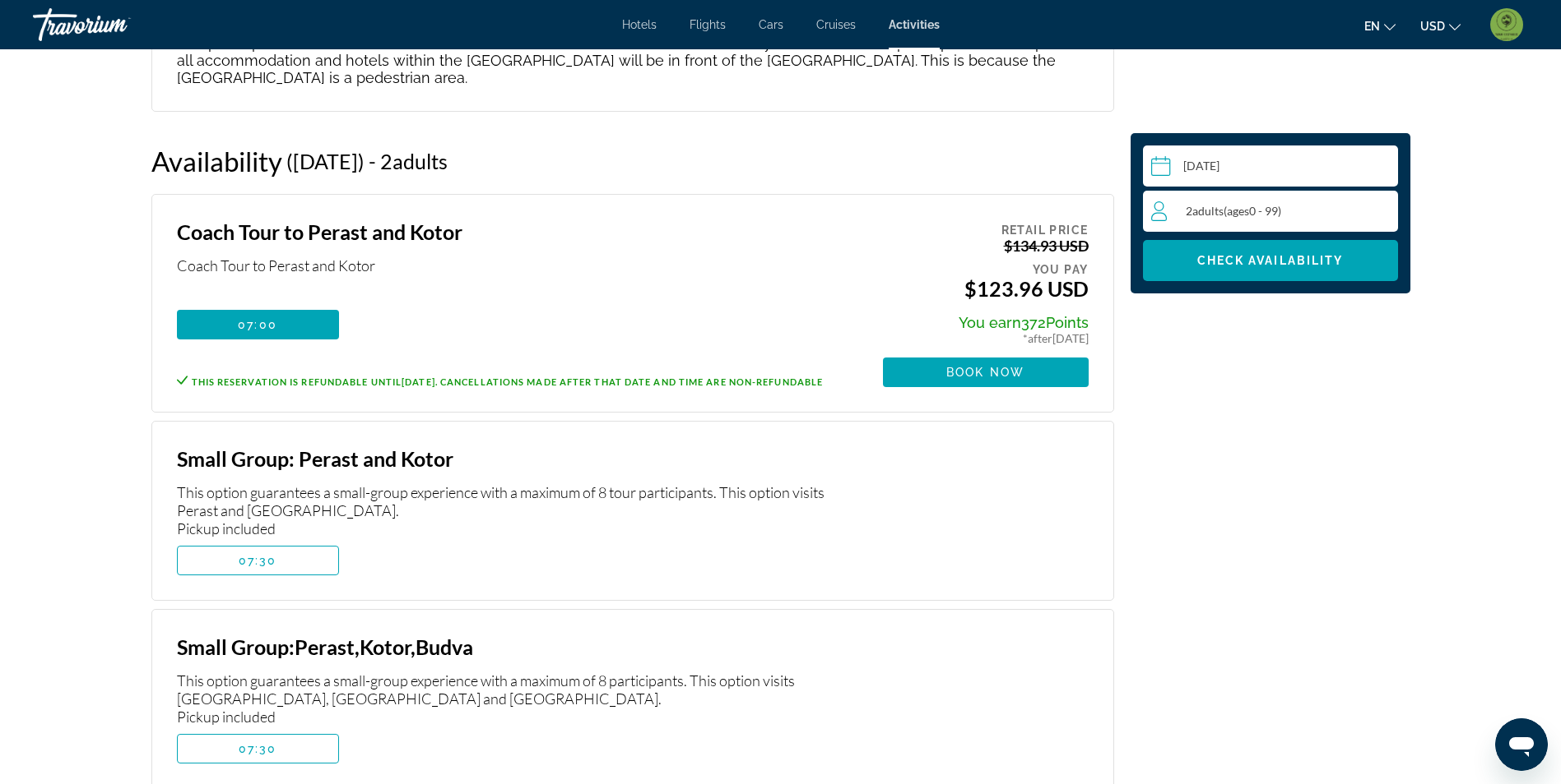
scroll to position [2798, 0]
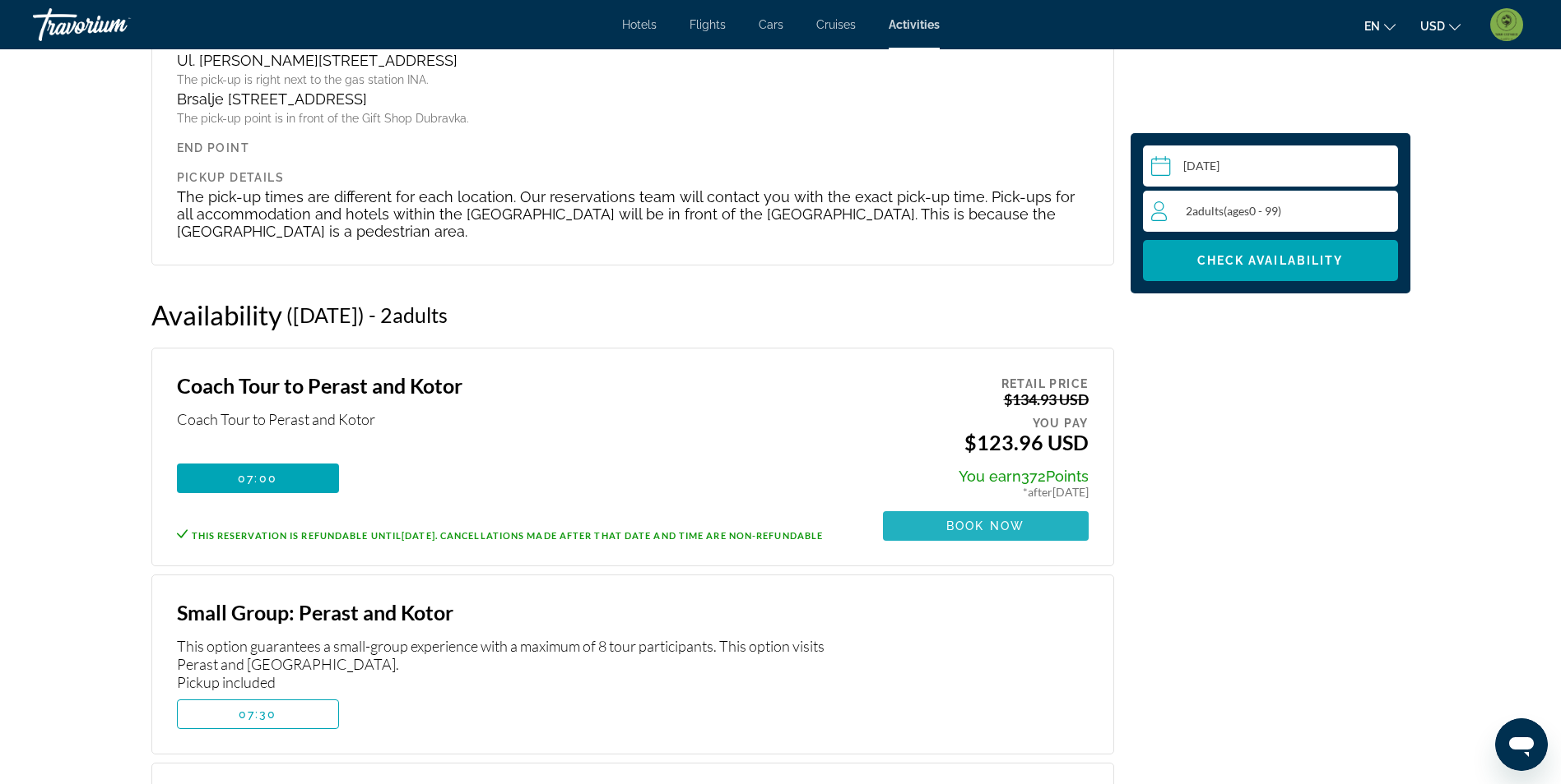
click at [1016, 520] on span "Book now" at bounding box center [986, 526] width 79 height 13
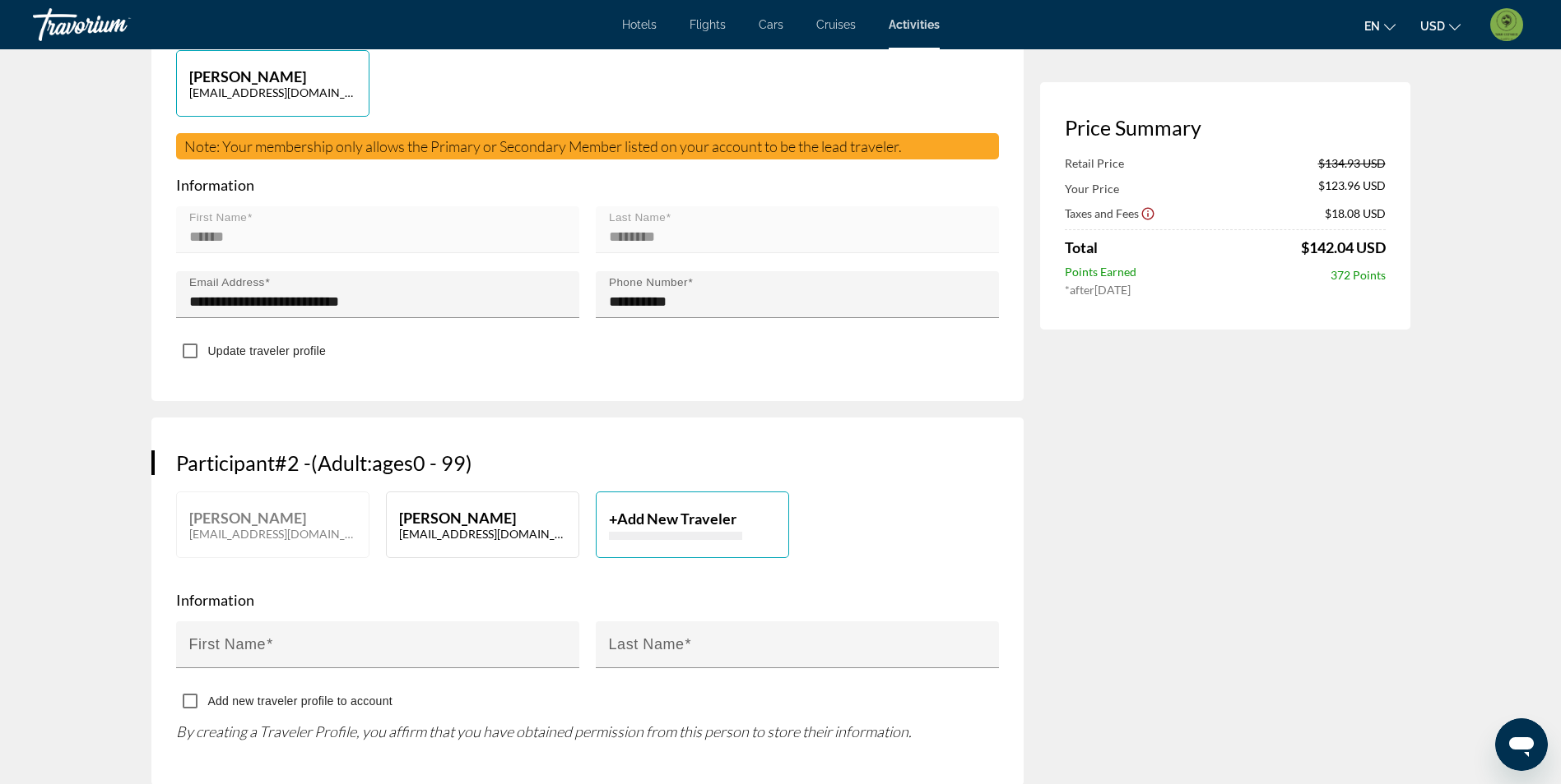
scroll to position [494, 0]
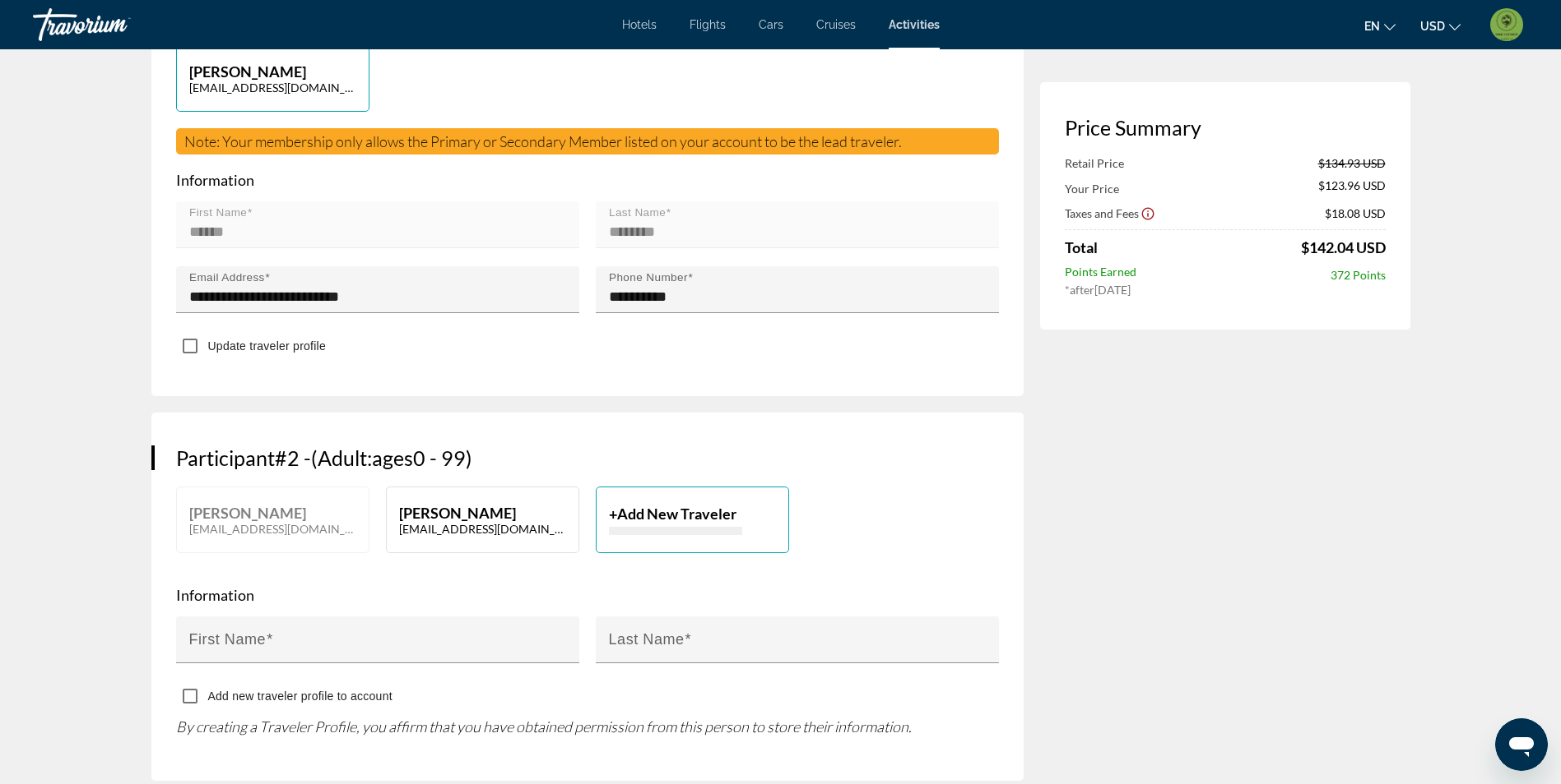
click at [454, 504] on p "[PERSON_NAME]" at bounding box center [482, 513] width 167 height 18
type input "******"
type input "********"
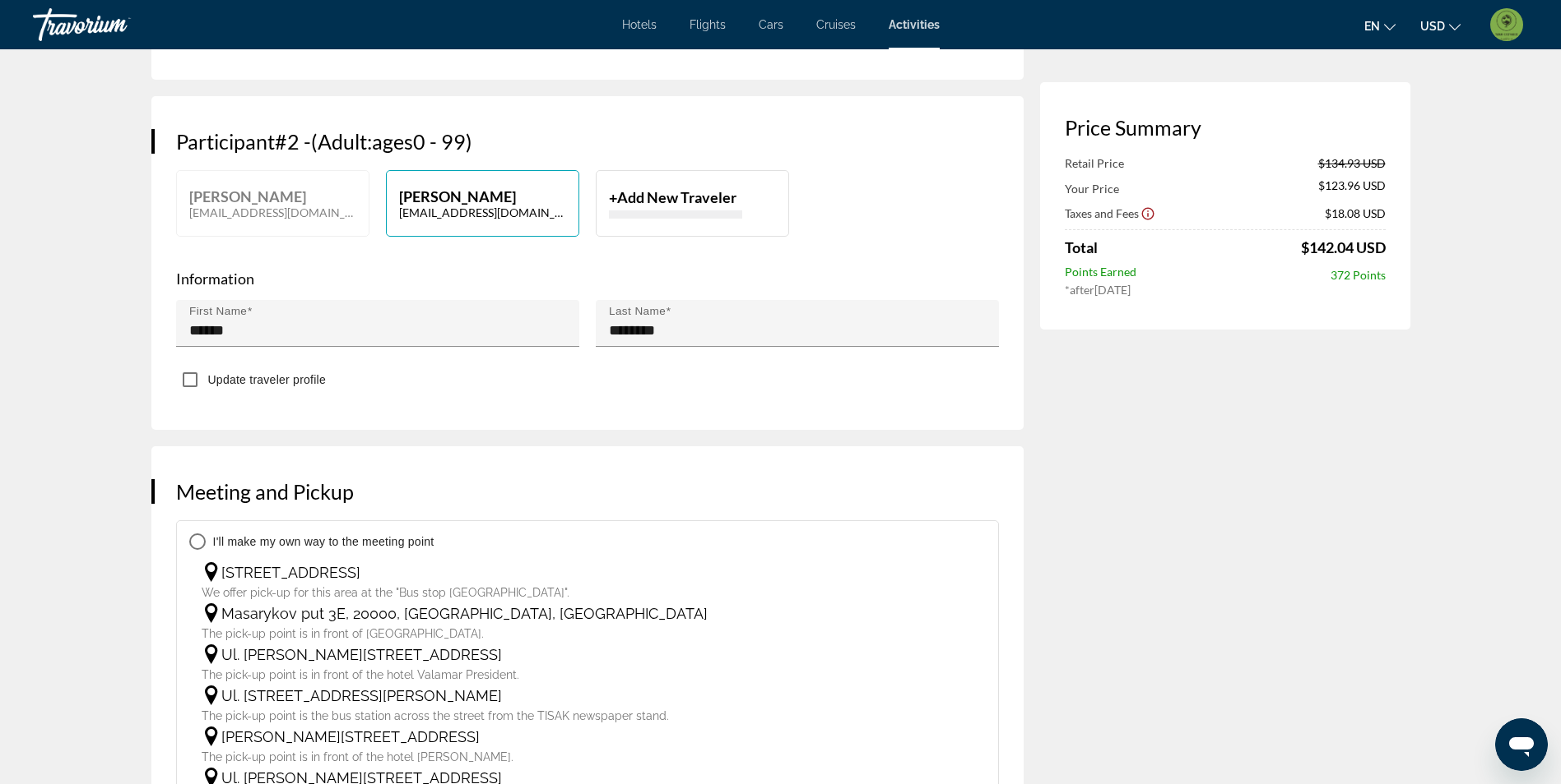
scroll to position [905, 0]
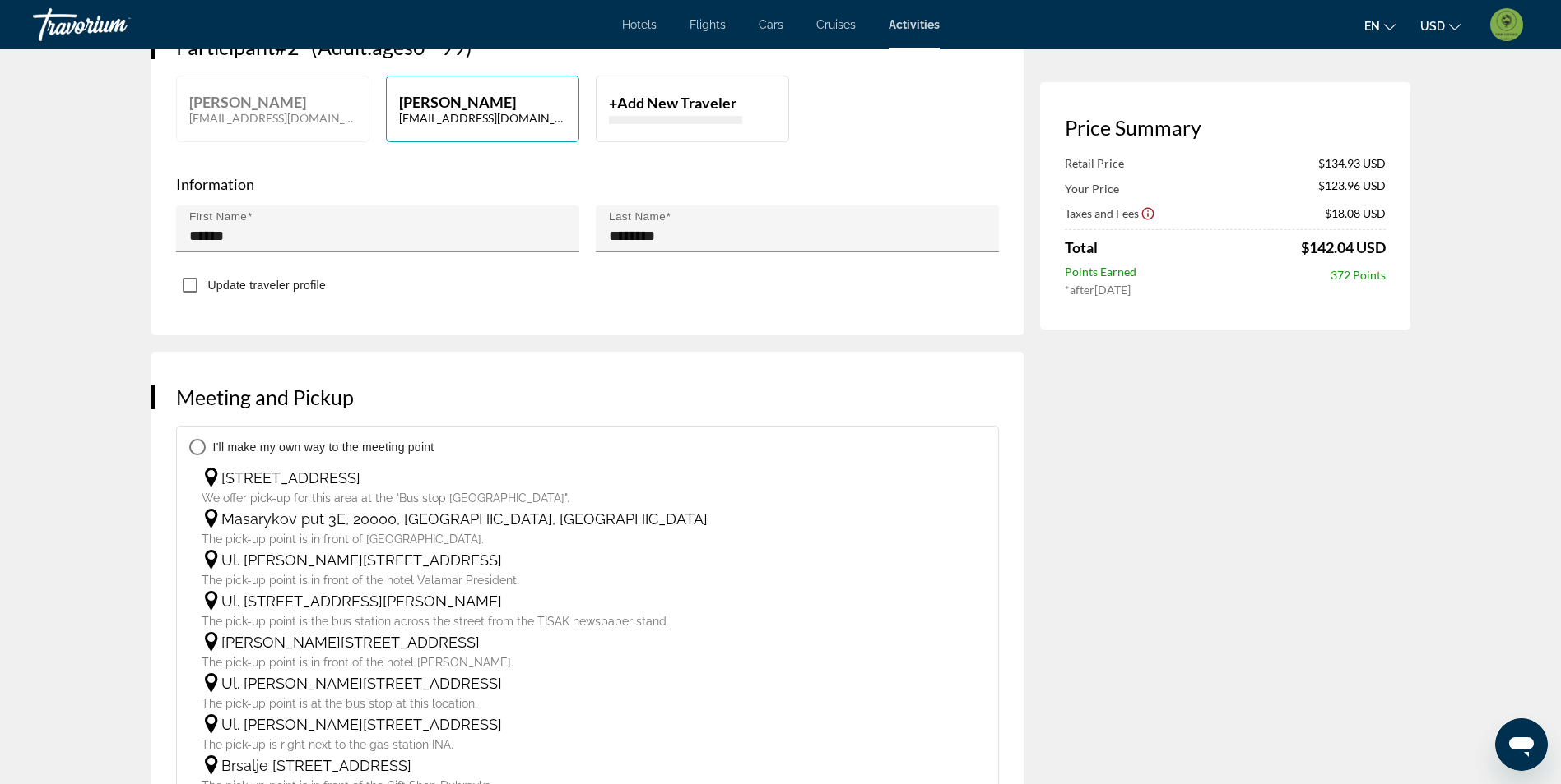
click at [373, 510] on div "Masarykov put 3E, 20000, [GEOGRAPHIC_DATA], [GEOGRAPHIC_DATA]" at bounding box center [463, 519] width 486 height 18
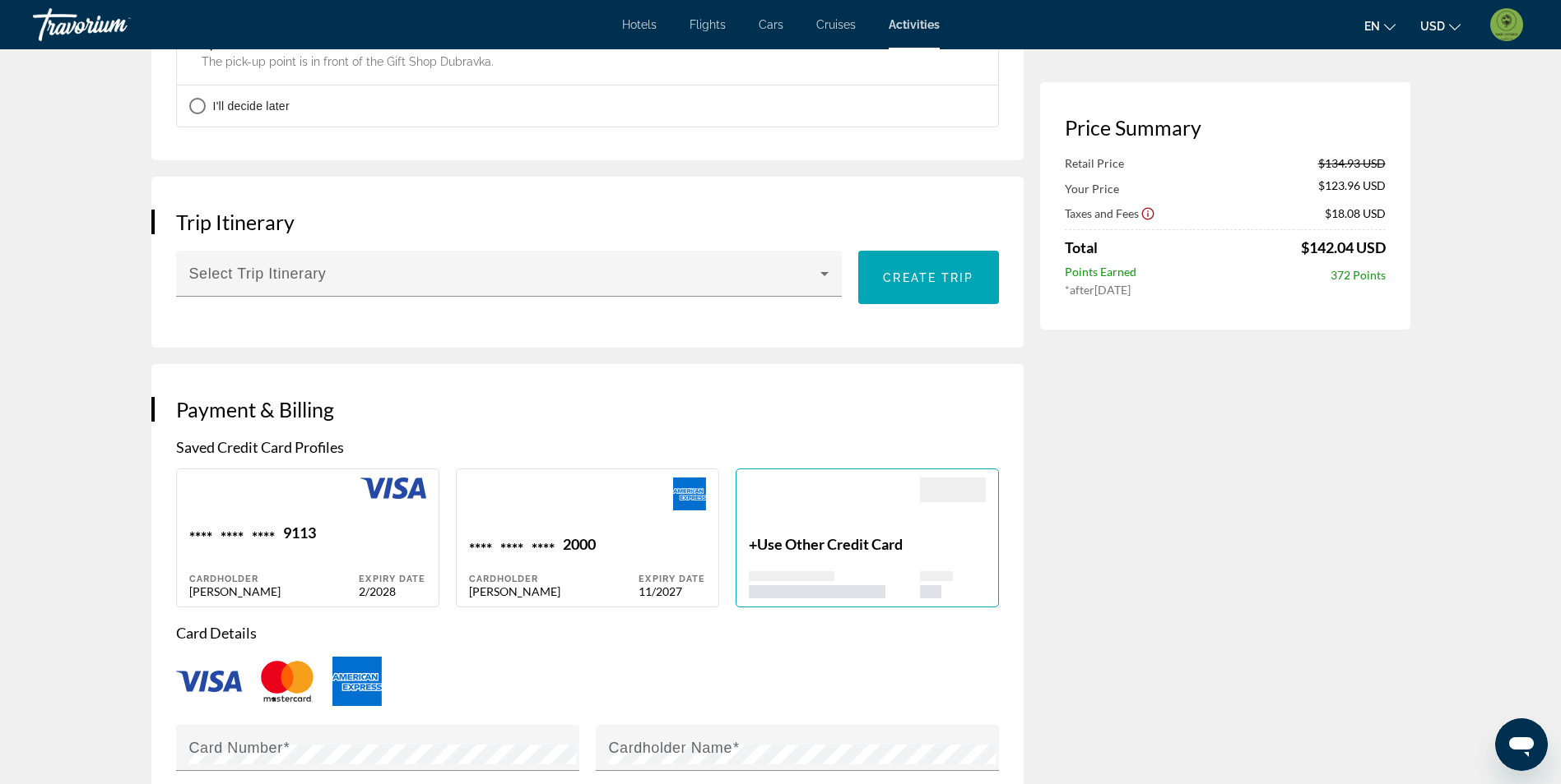
scroll to position [1727, 0]
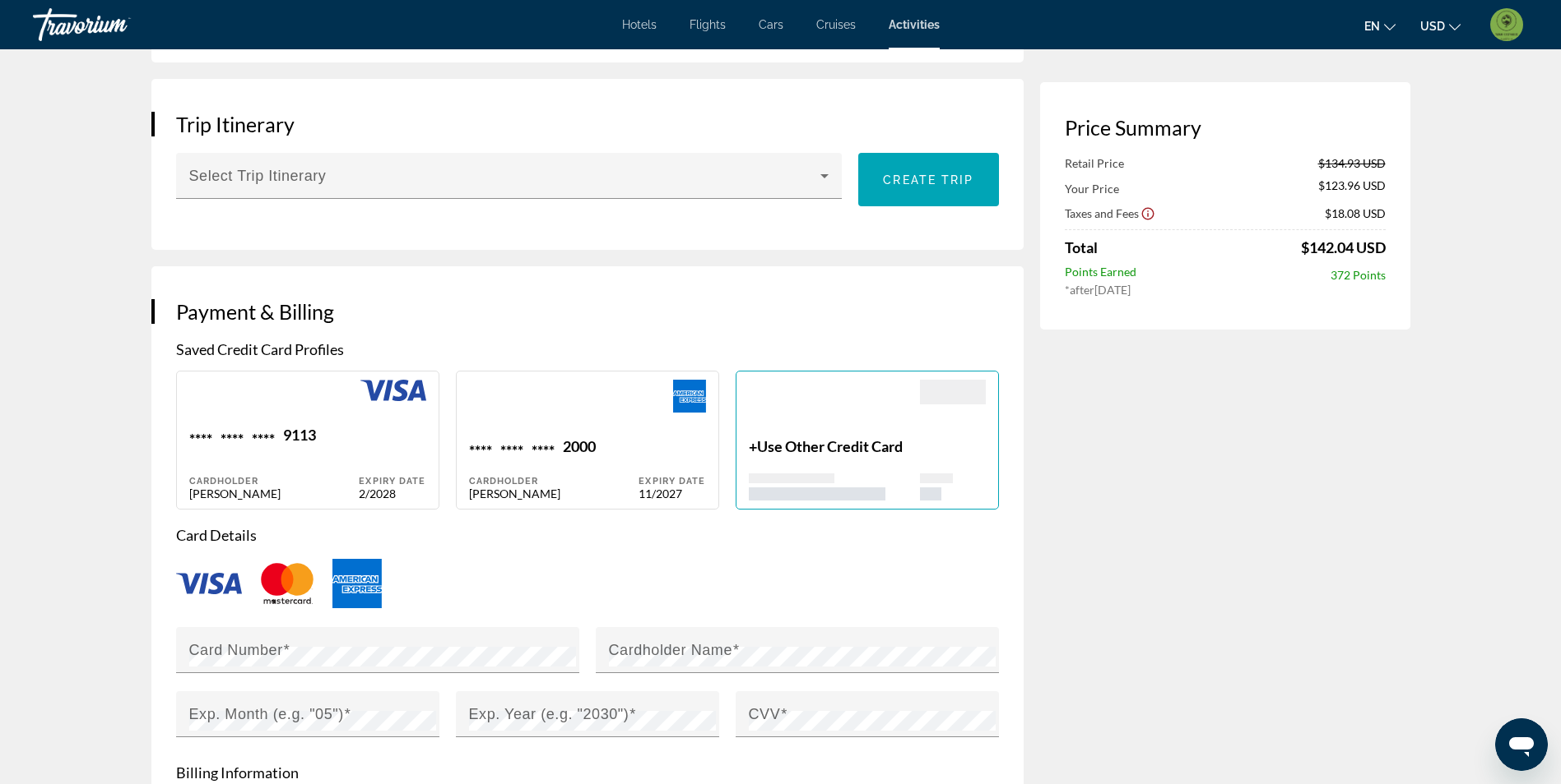
click at [348, 426] on div "**** **** **** 9113 Cardholder [PERSON_NAME]" at bounding box center [274, 463] width 170 height 75
type input "******"
type input "********"
type input "**********"
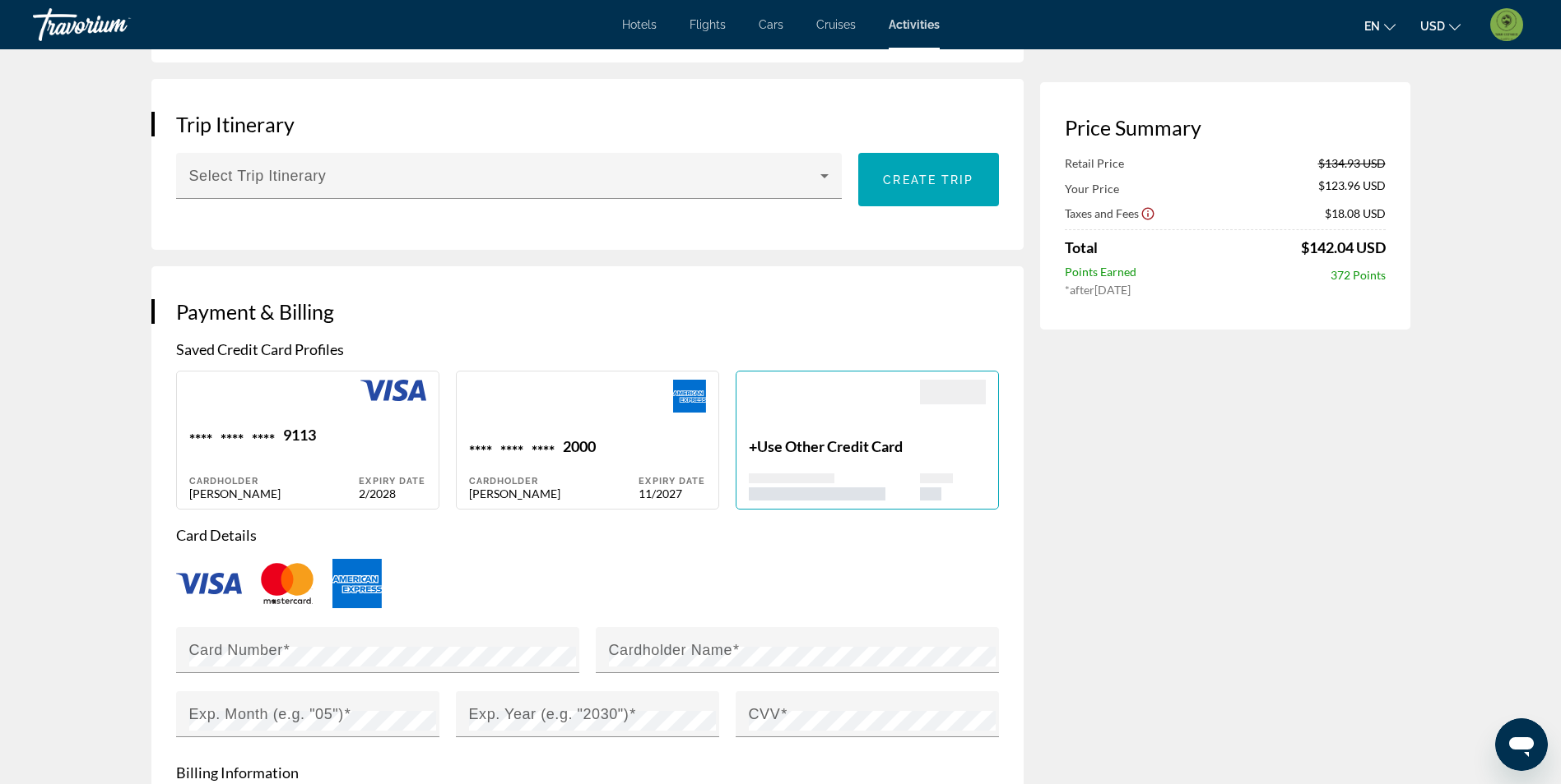
type input "*****"
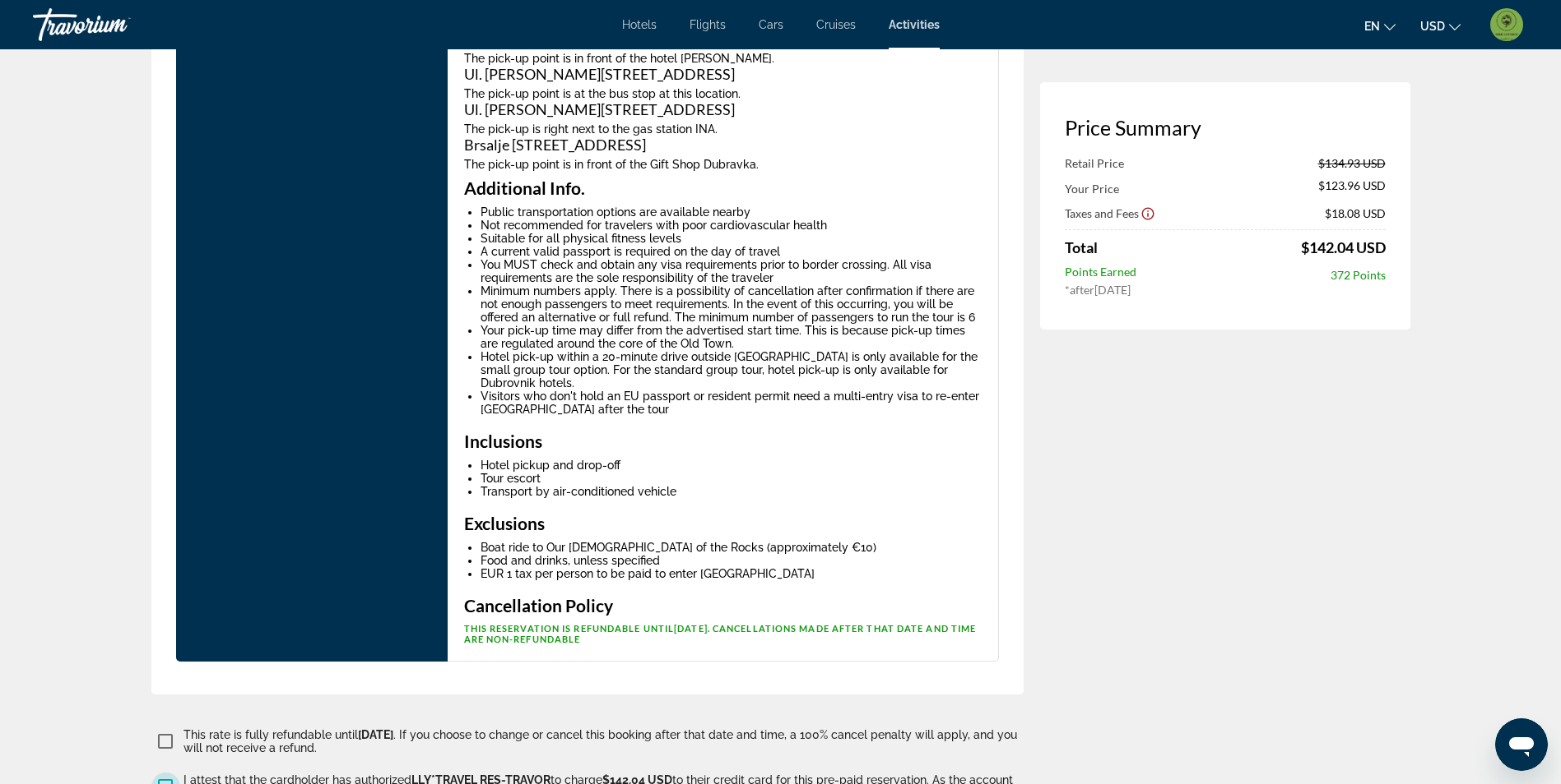
scroll to position [3639, 0]
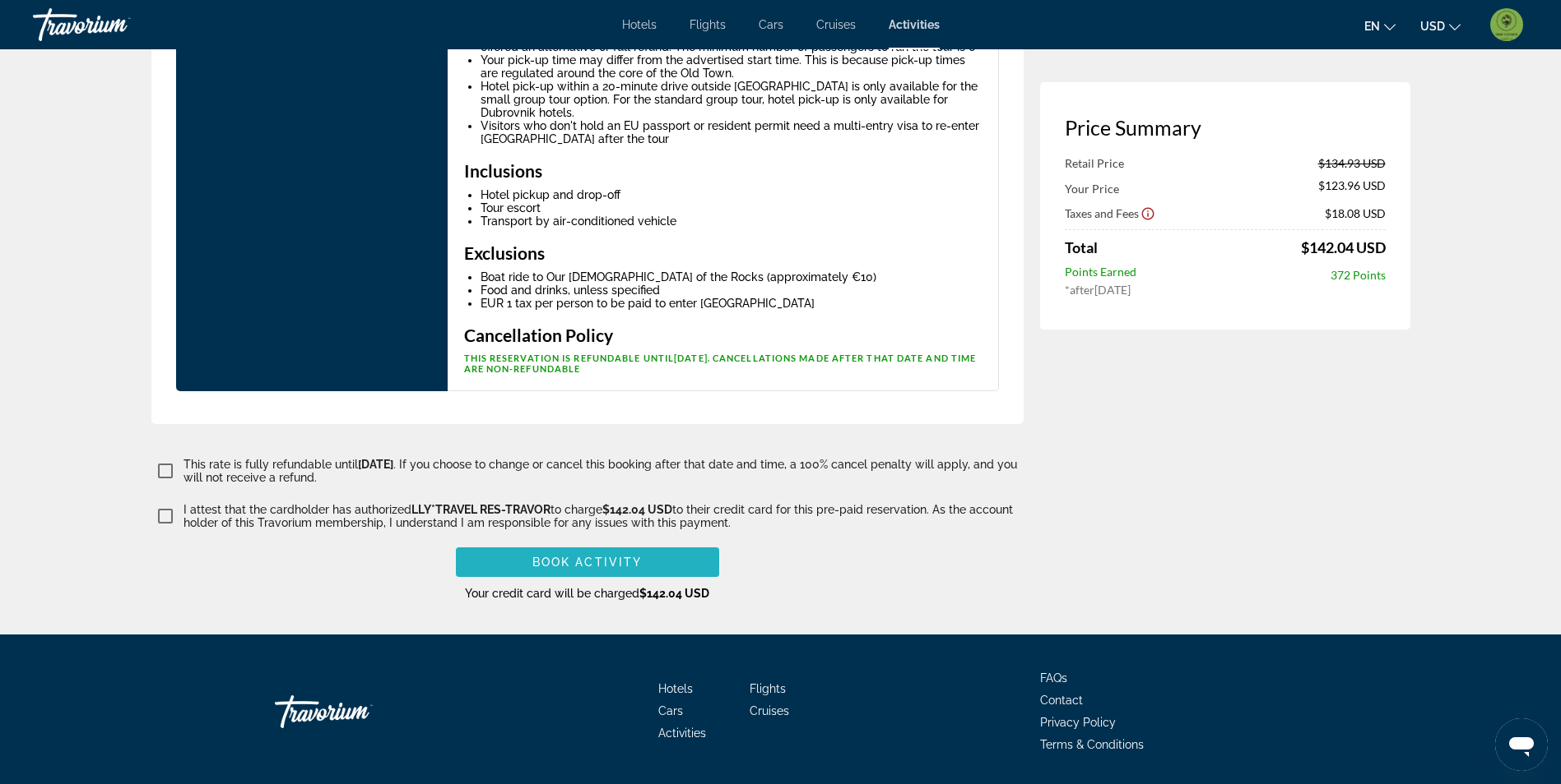
click at [619, 555] on span "Book Activity" at bounding box center [586, 561] width 109 height 13
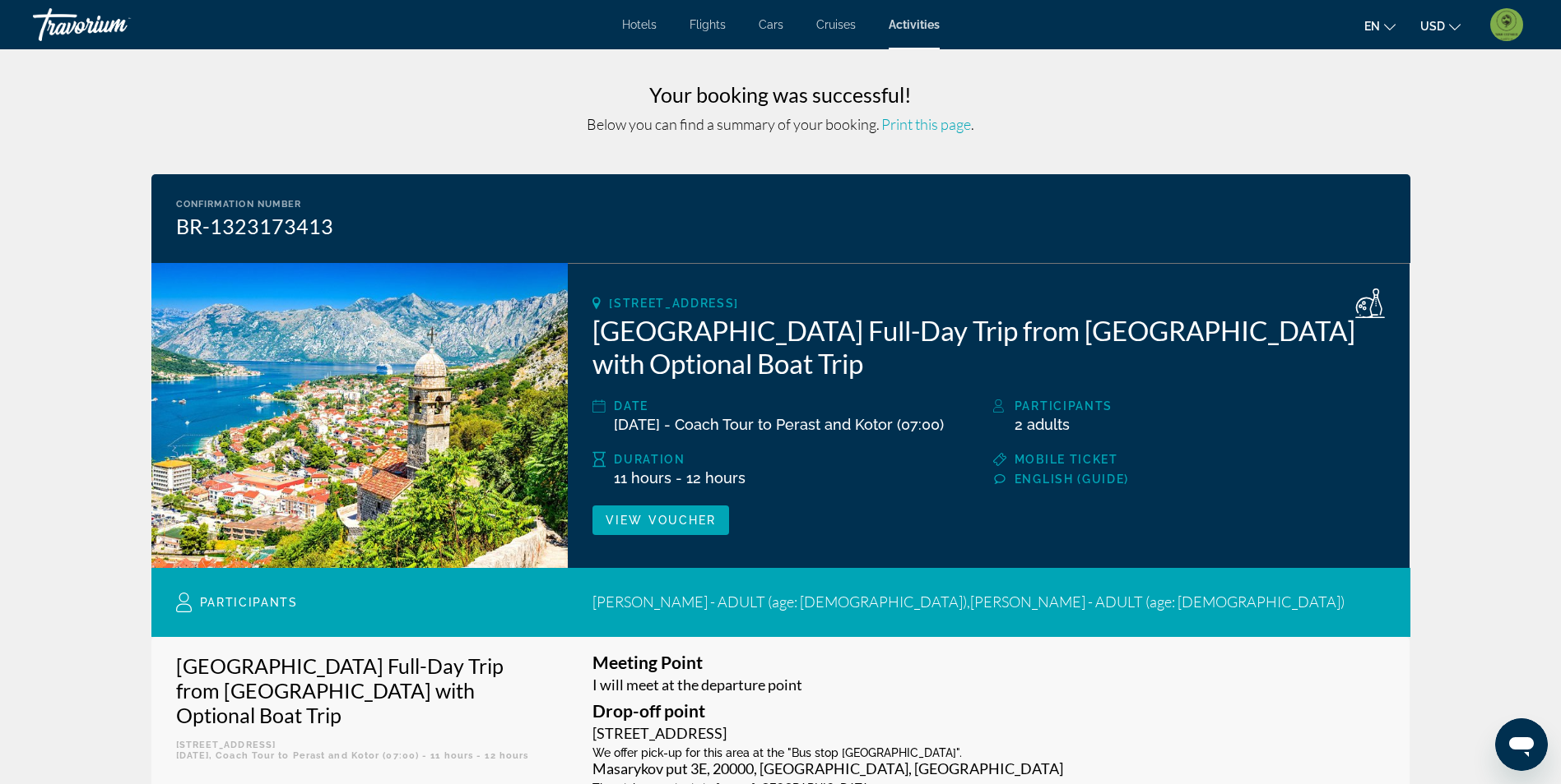
click at [904, 18] on div "Hotels Flights Cars Cruises Activities Hotels Flights Cars Cruises Activities e…" at bounding box center [780, 25] width 1561 height 43
click at [906, 24] on span "Activities" at bounding box center [914, 24] width 51 height 13
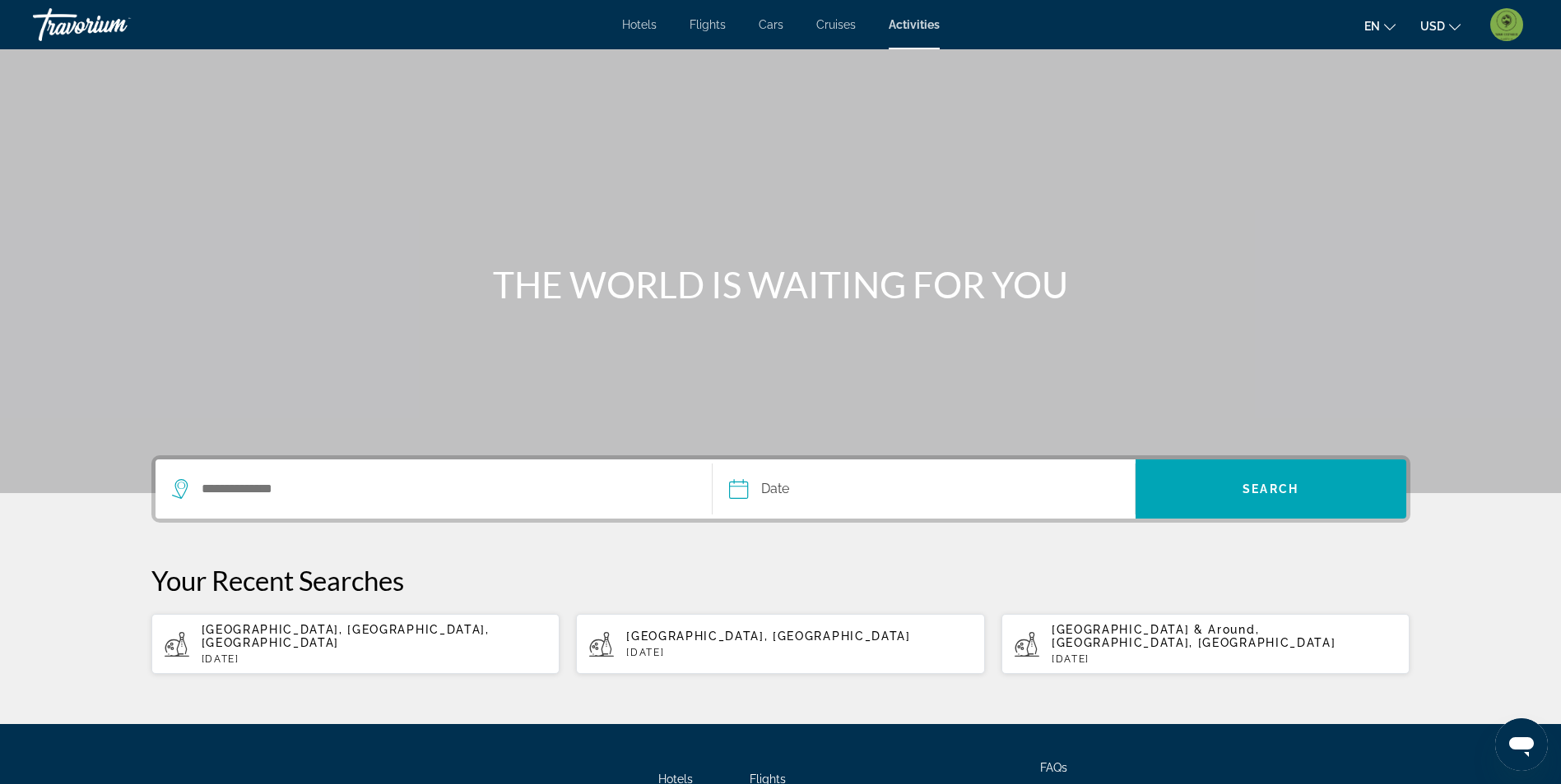
click at [304, 640] on div "[GEOGRAPHIC_DATA], [GEOGRAPHIC_DATA], [GEOGRAPHIC_DATA] [DATE]" at bounding box center [374, 644] width 346 height 42
type input "**********"
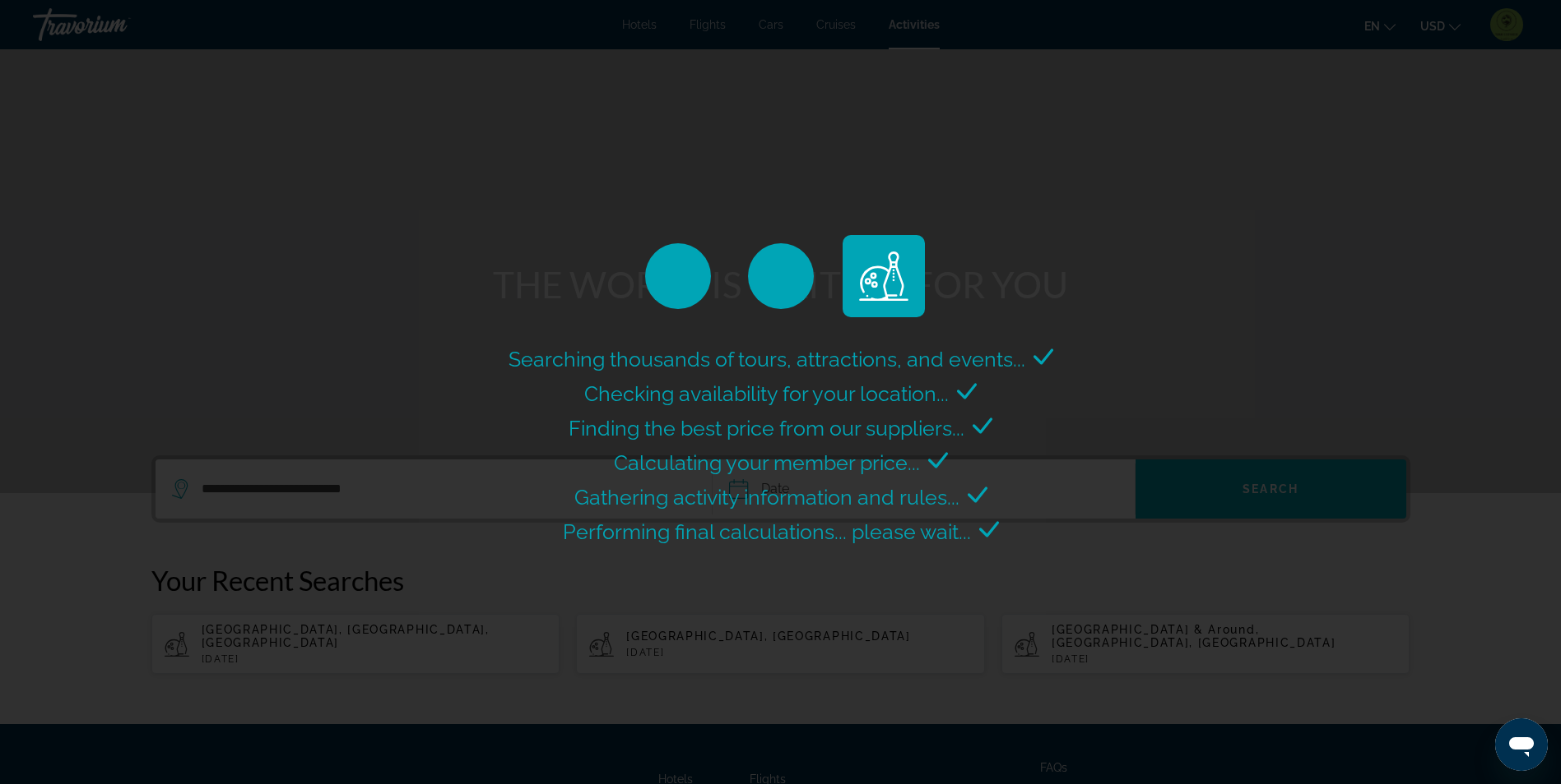
select select "*"
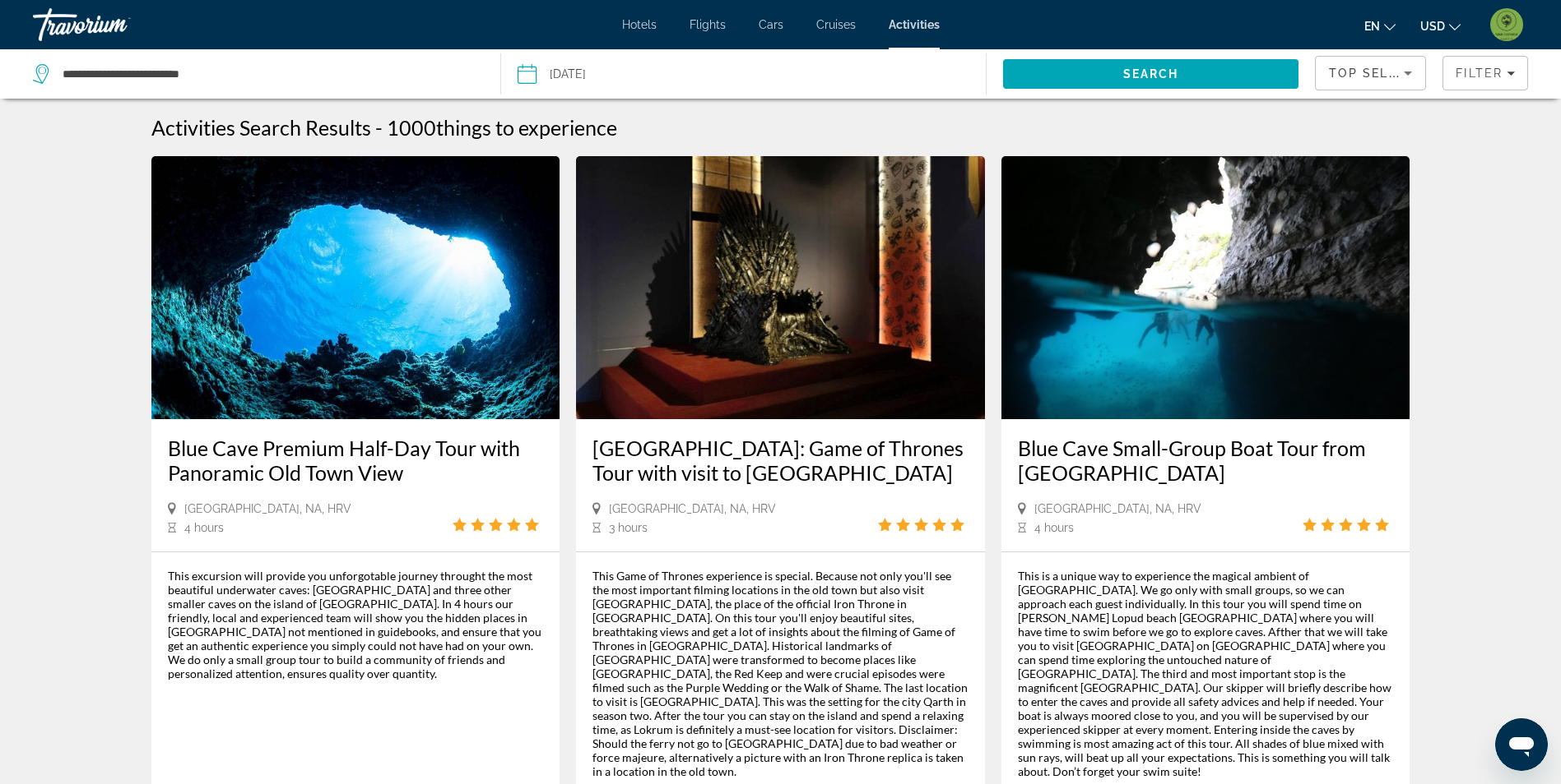
click at [588, 80] on input "Date: Oct 20, 2025" at bounding box center [633, 76] width 241 height 54
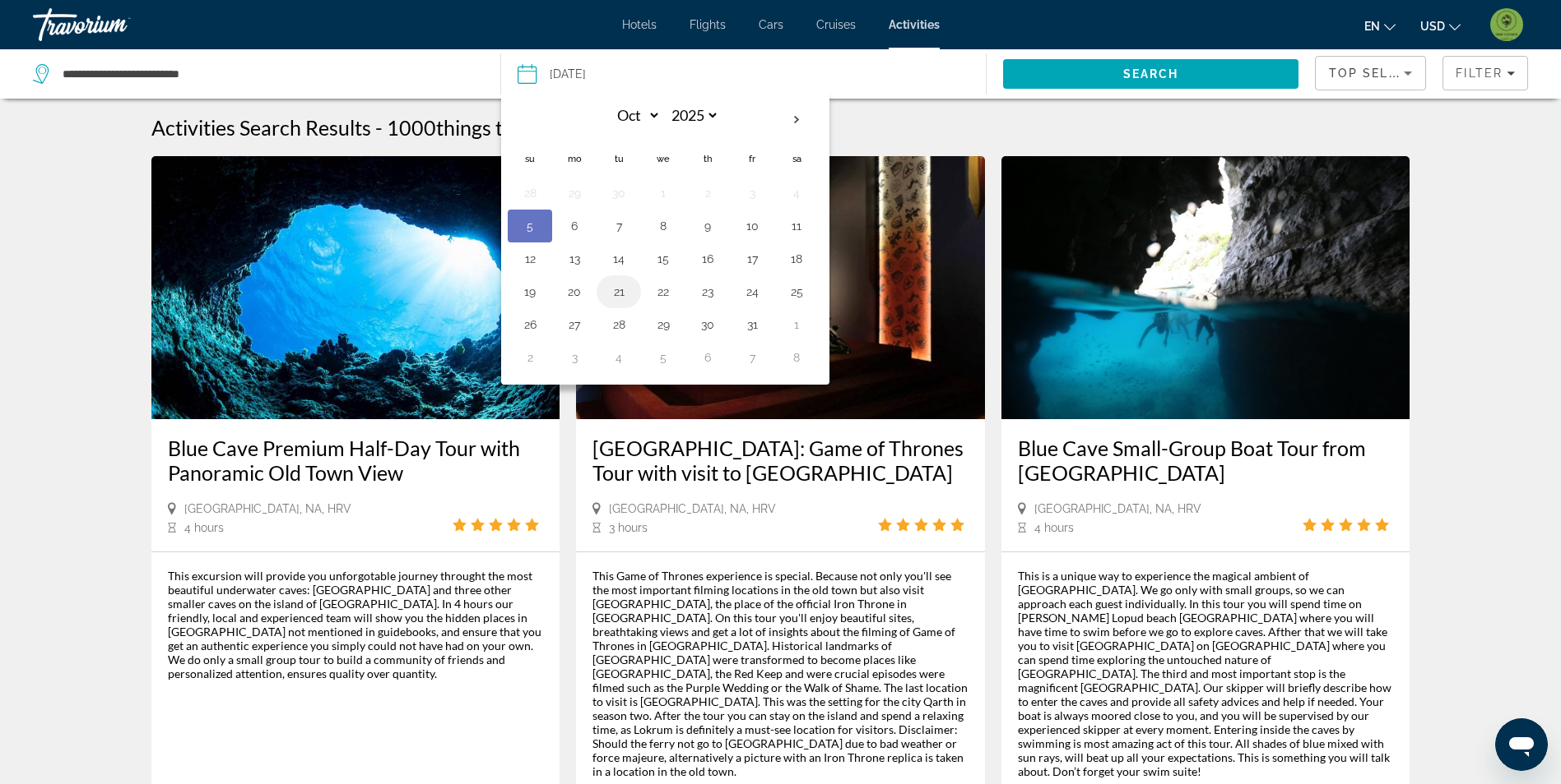
click at [612, 296] on button "21" at bounding box center [619, 291] width 27 height 23
type input "**********"
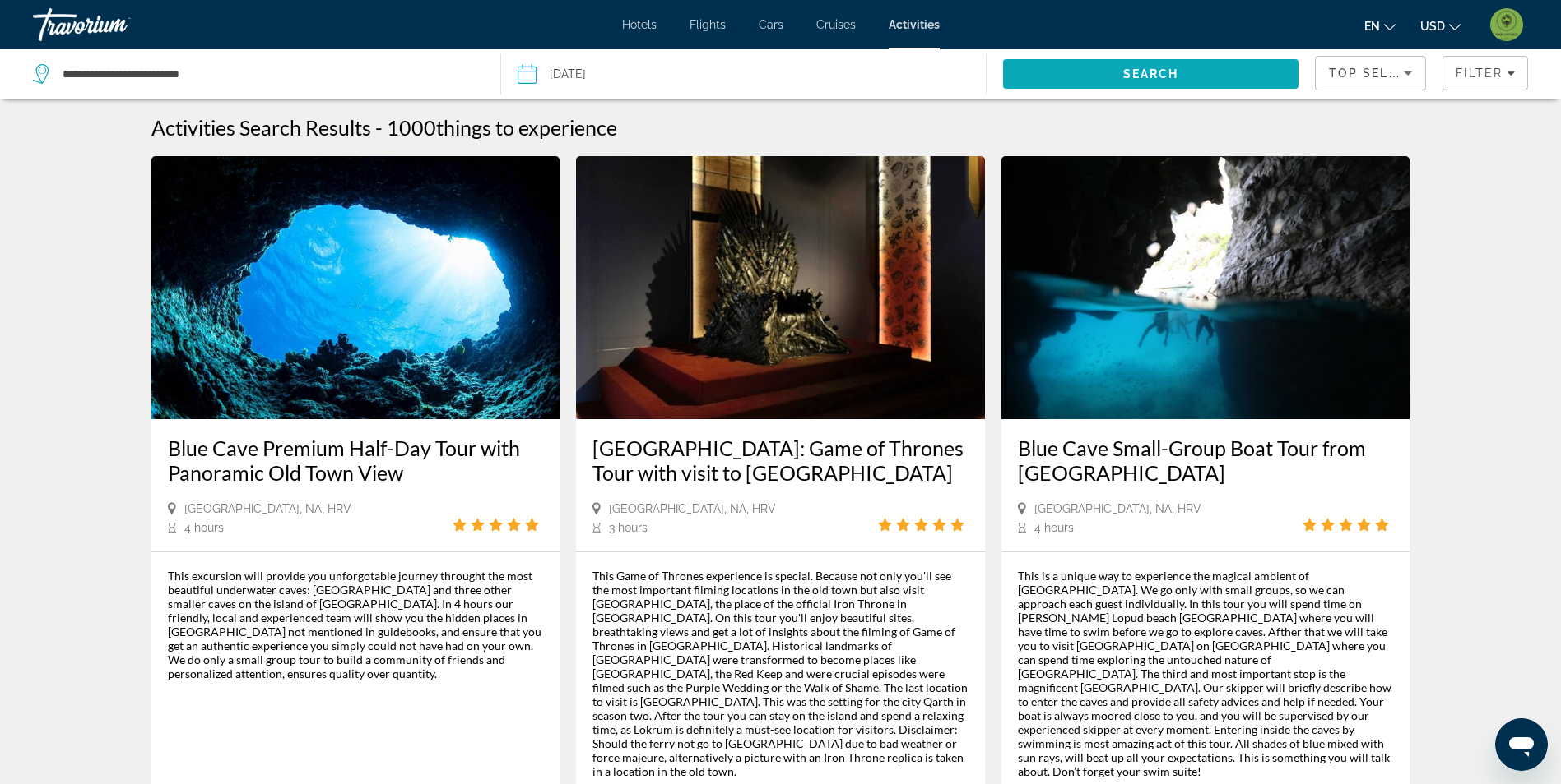
click at [1131, 70] on span "Search" at bounding box center [1151, 74] width 56 height 13
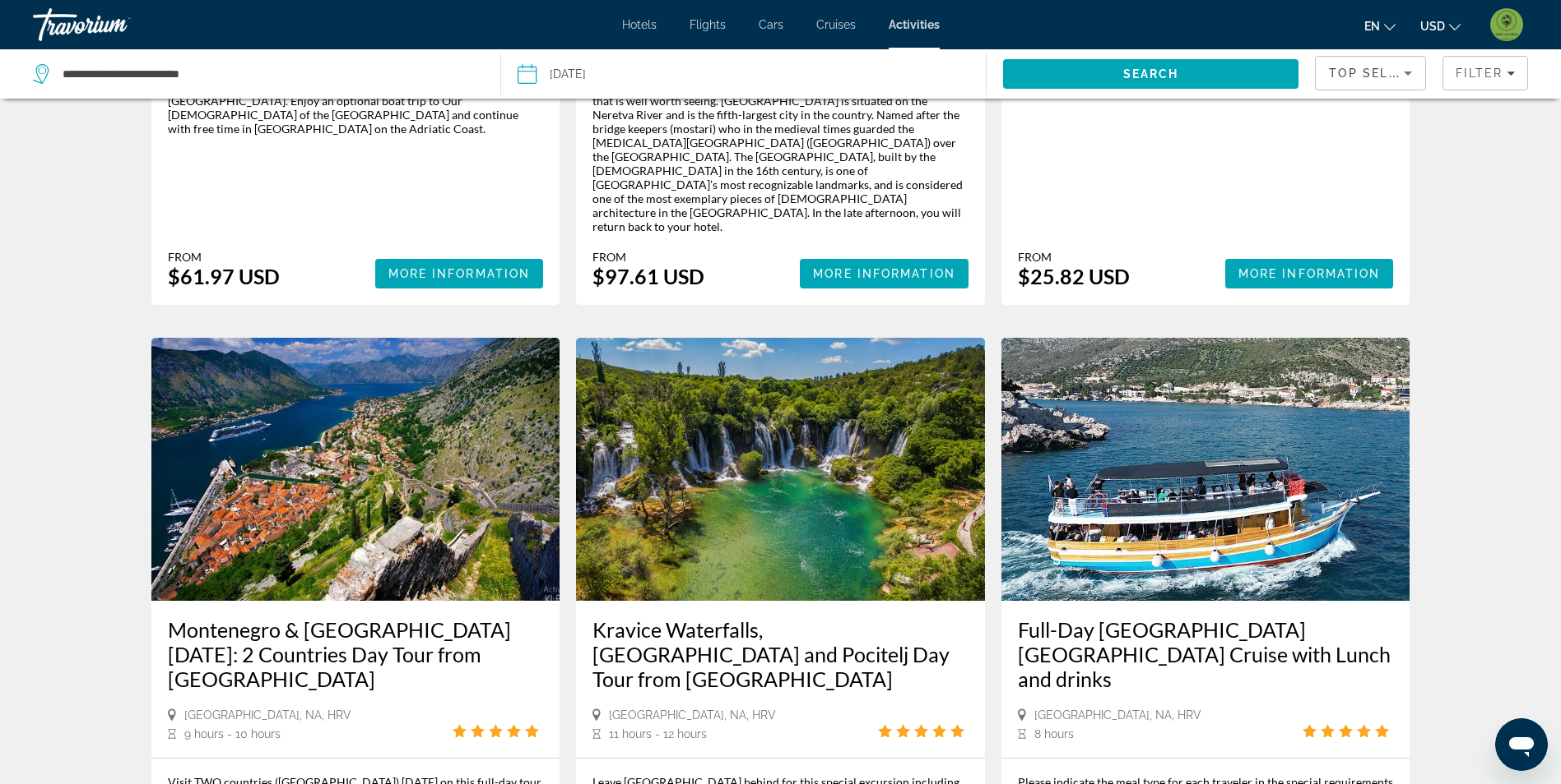
scroll to position [1398, 0]
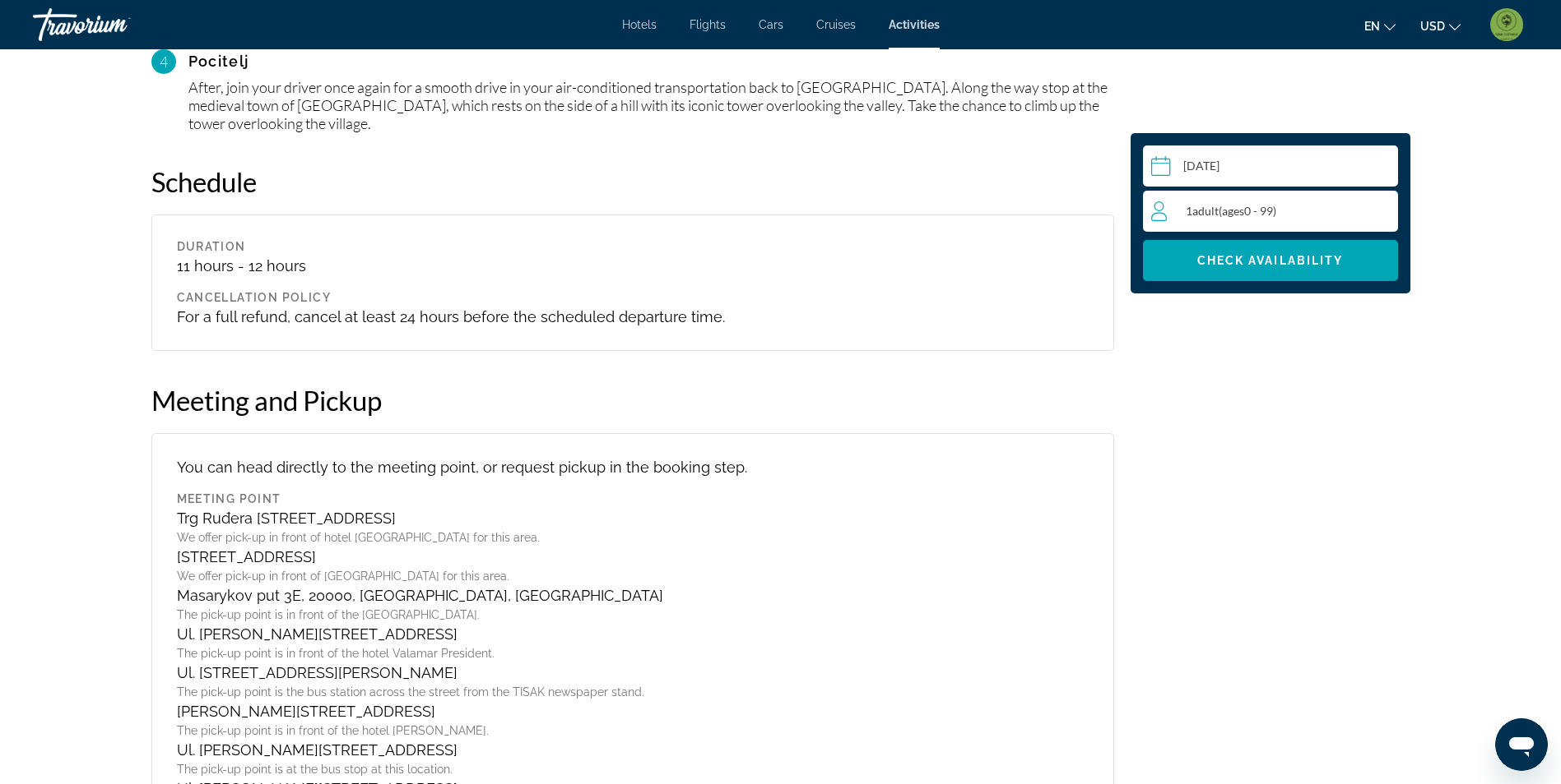
scroll to position [1973, 0]
click at [1310, 211] on div "1 Adult Adults ( ages [DEMOGRAPHIC_DATA])" at bounding box center [1273, 211] width 246 height 20
click at [1372, 208] on div "1 Adult Adults ( ages [DEMOGRAPHIC_DATA]) min : 1, max : 15" at bounding box center [1273, 211] width 246 height 26
click at [1383, 216] on icon "Increment adults" at bounding box center [1380, 210] width 15 height 20
click at [1301, 270] on span "Main content" at bounding box center [1270, 261] width 255 height 39
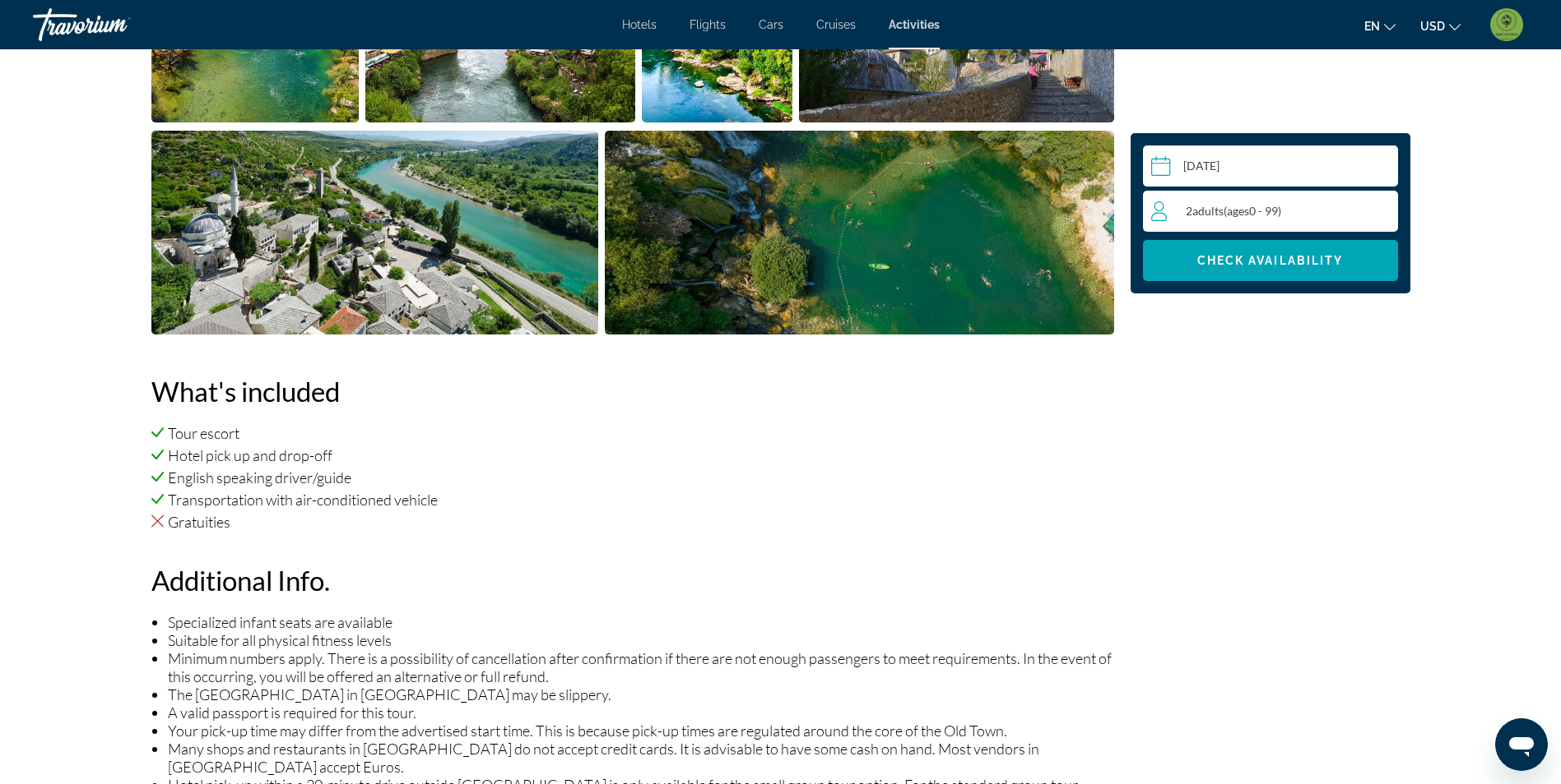
scroll to position [692, 0]
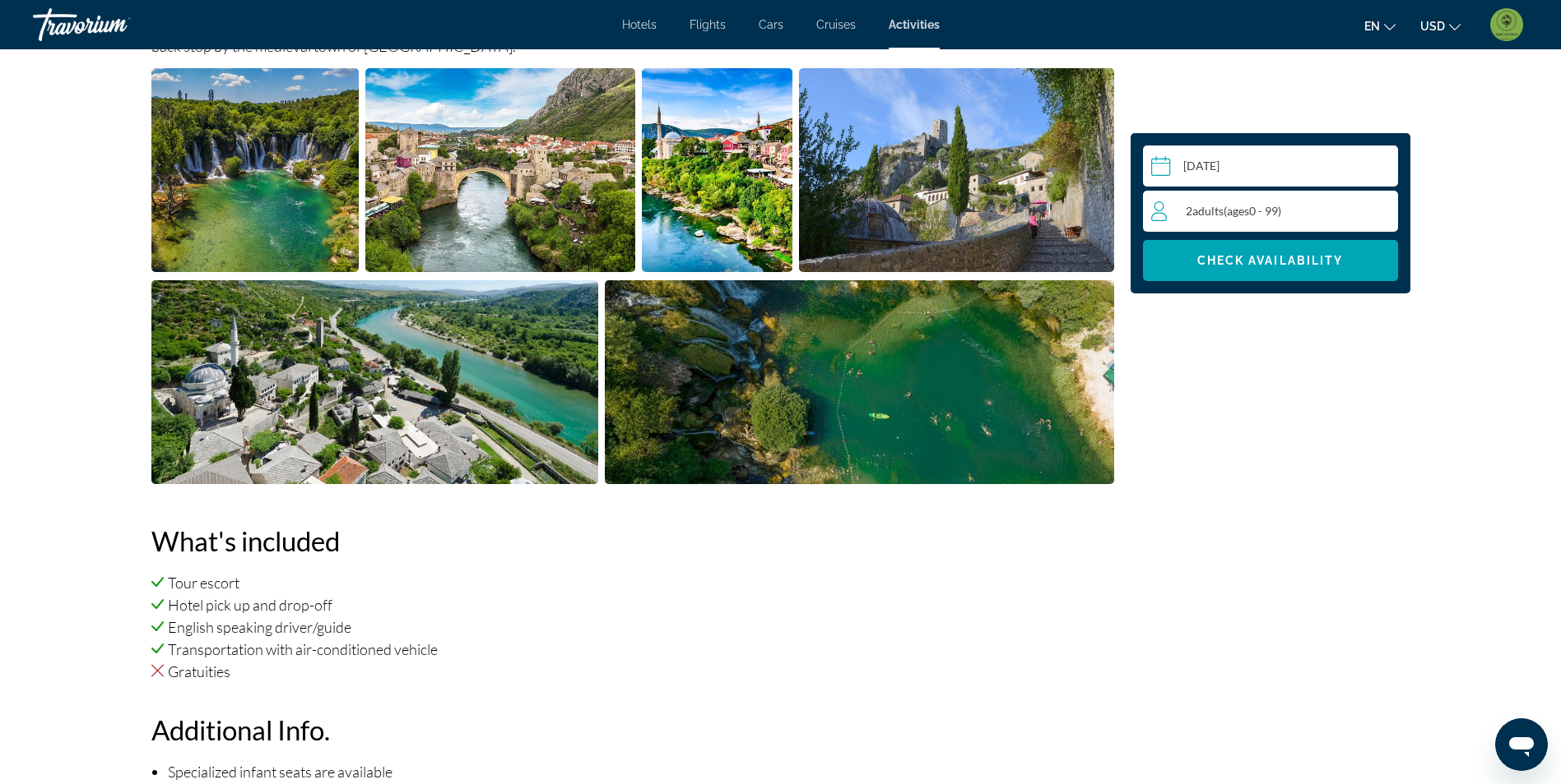
click at [338, 172] on img "Open full-screen image slider" at bounding box center [255, 171] width 208 height 204
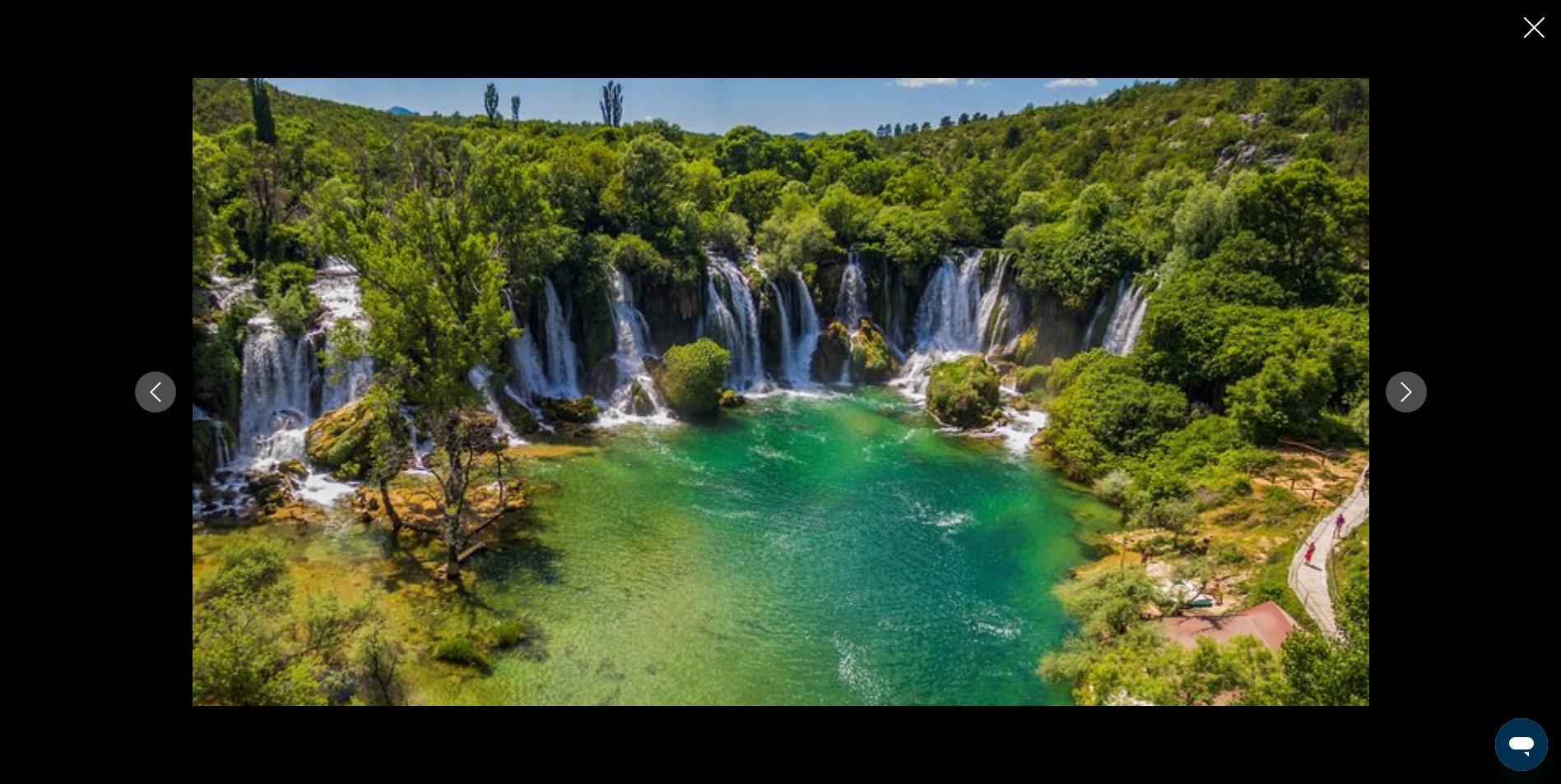
click at [1426, 386] on div "prev next" at bounding box center [780, 392] width 1324 height 627
click at [1409, 390] on icon "Next image" at bounding box center [1406, 392] width 20 height 20
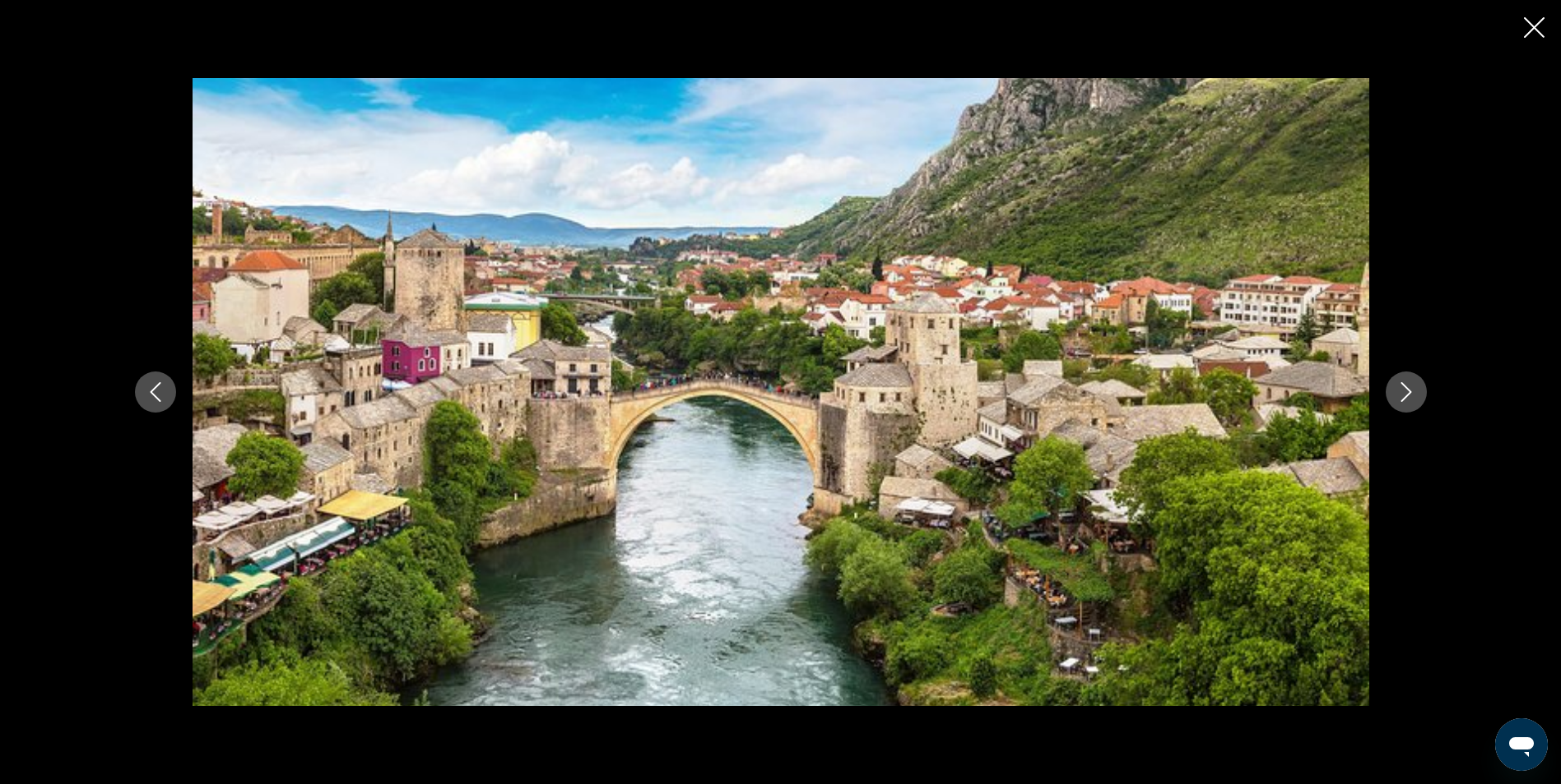
click at [1409, 390] on icon "Next image" at bounding box center [1406, 392] width 20 height 20
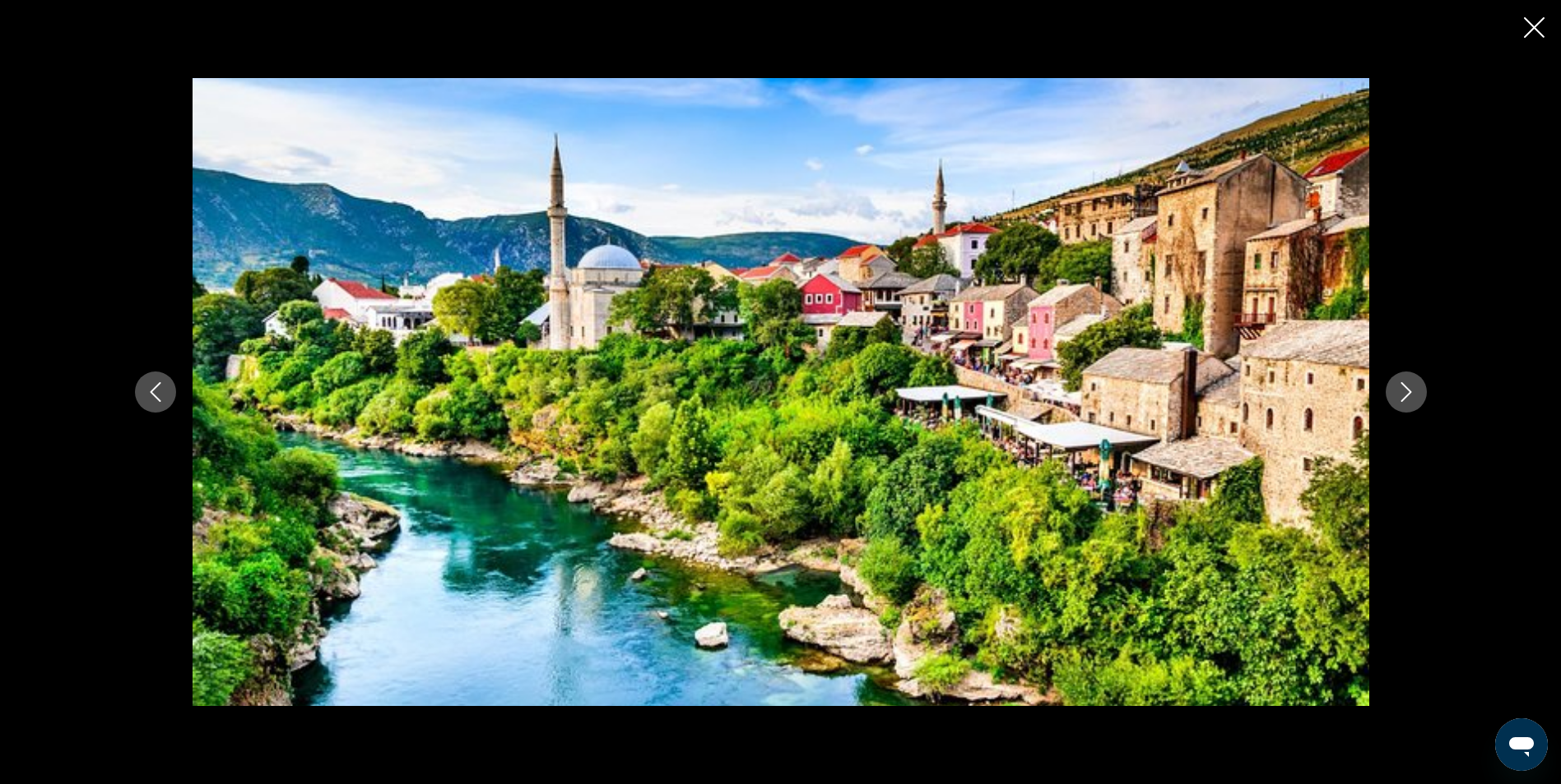
click at [1409, 390] on icon "Next image" at bounding box center [1406, 392] width 20 height 20
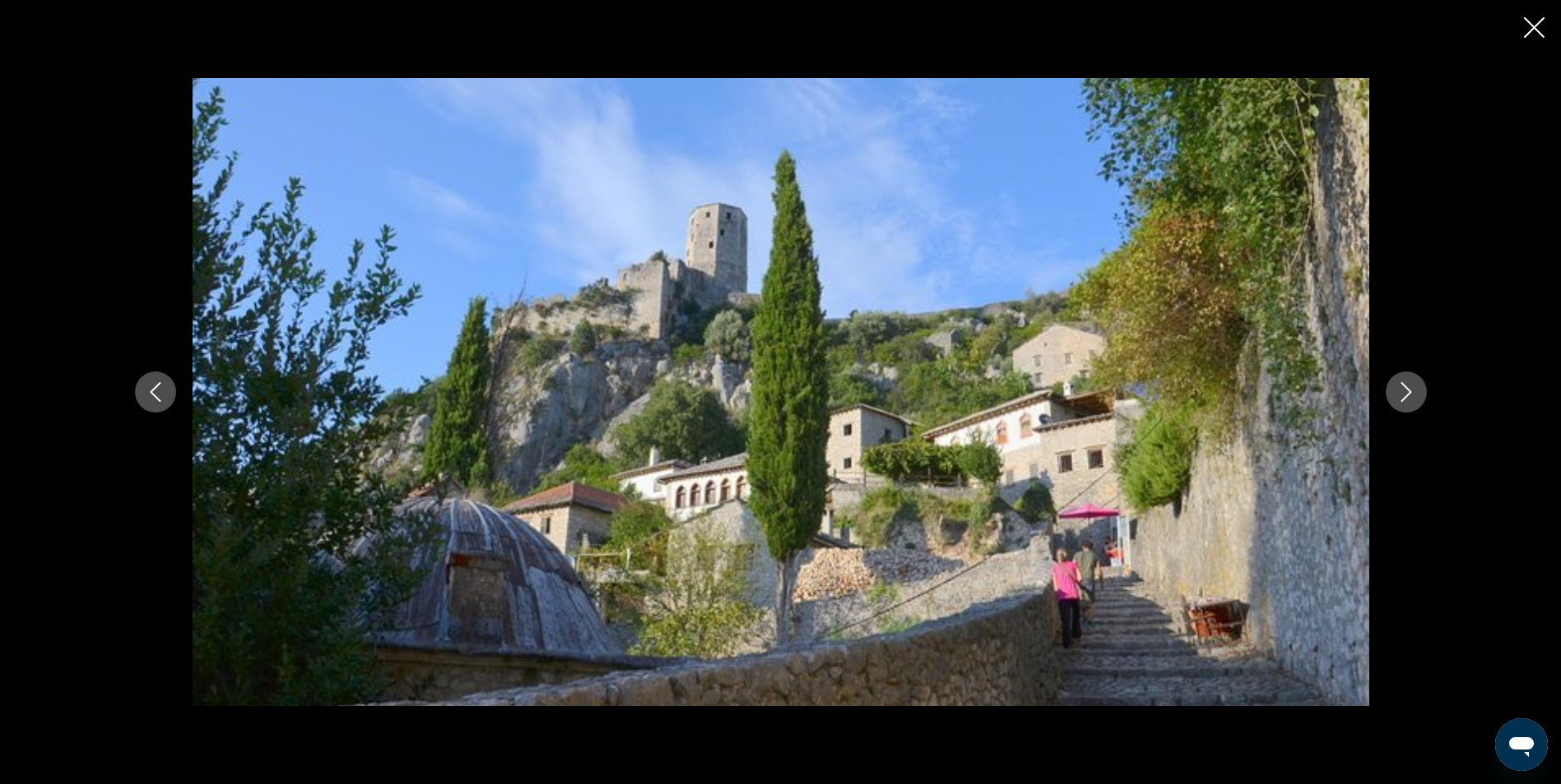
click at [1409, 390] on icon "Next image" at bounding box center [1406, 392] width 20 height 20
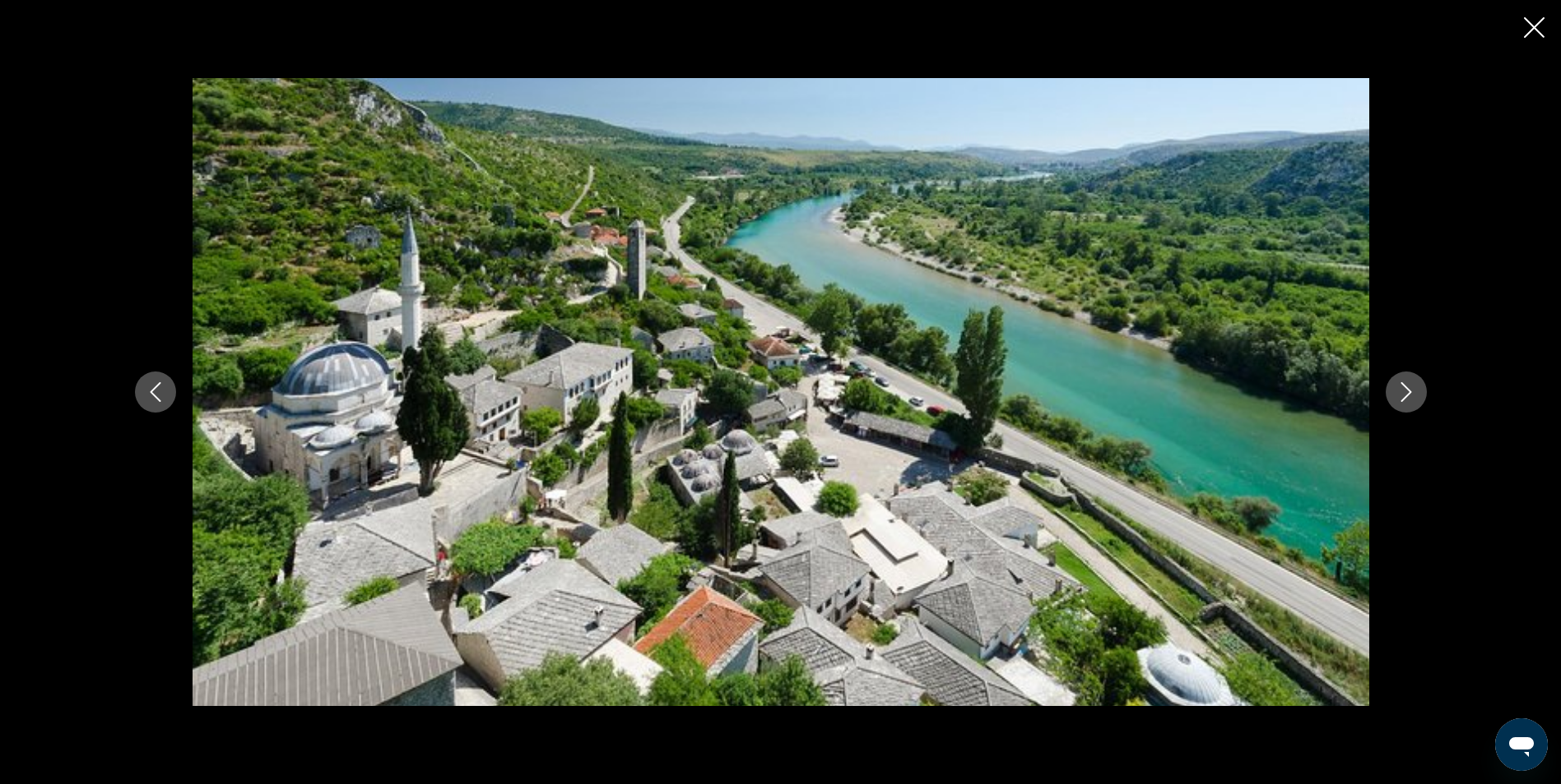
click at [1535, 27] on icon "Close slideshow" at bounding box center [1534, 27] width 21 height 21
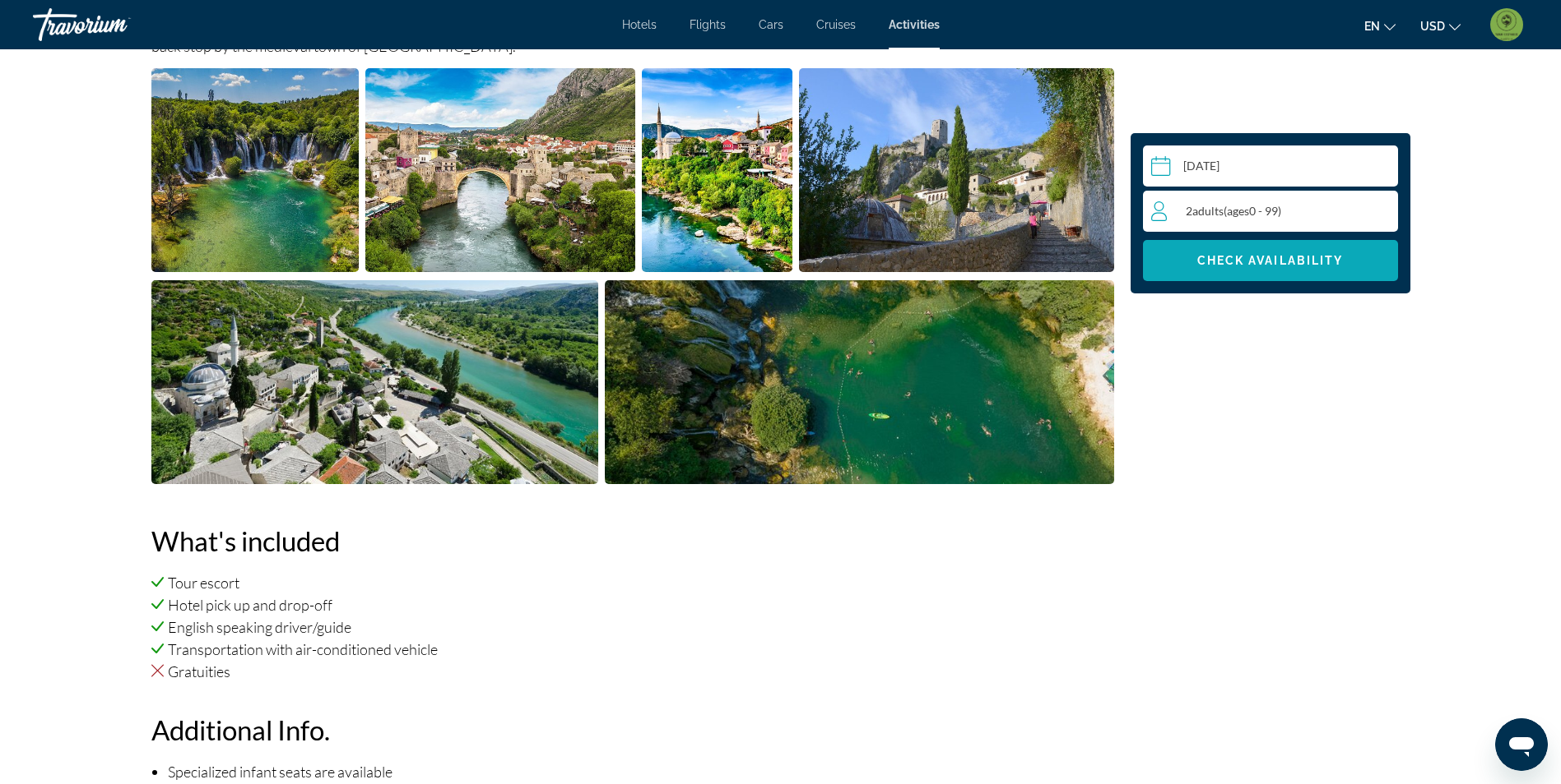
click at [1250, 261] on span "Check Availability" at bounding box center [1269, 260] width 146 height 13
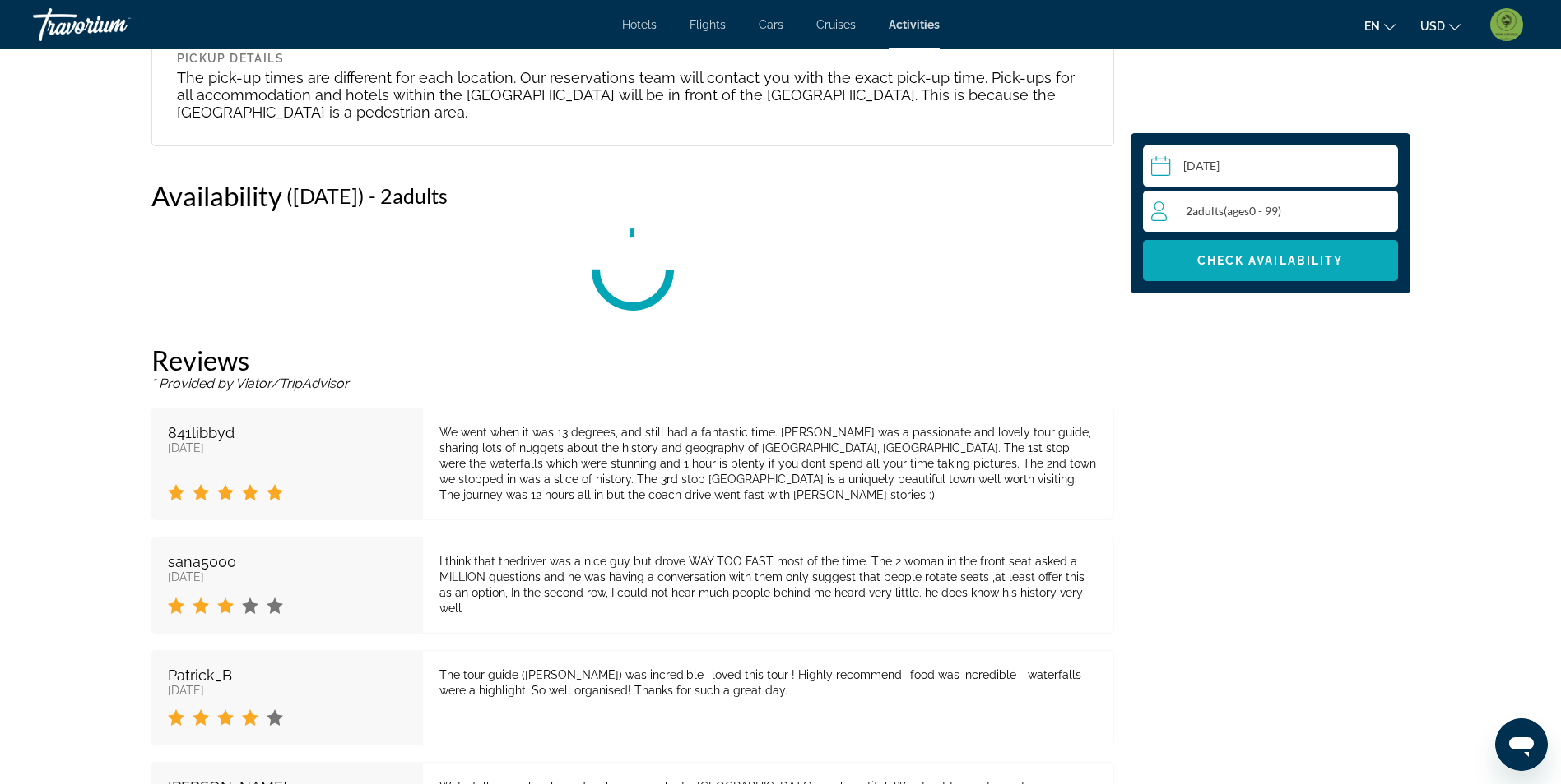
scroll to position [2829, 0]
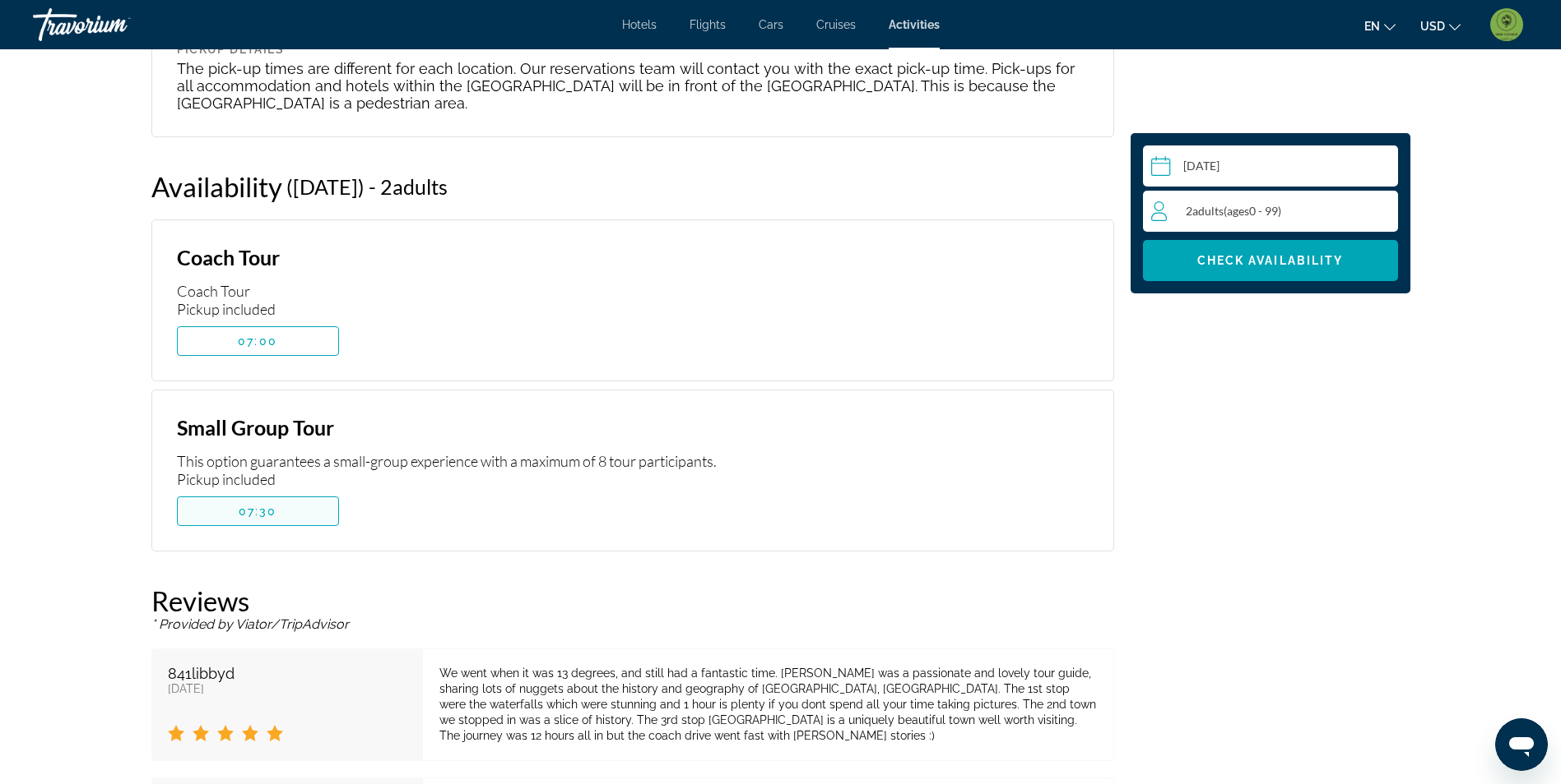
click at [300, 492] on span "Main content" at bounding box center [257, 511] width 160 height 39
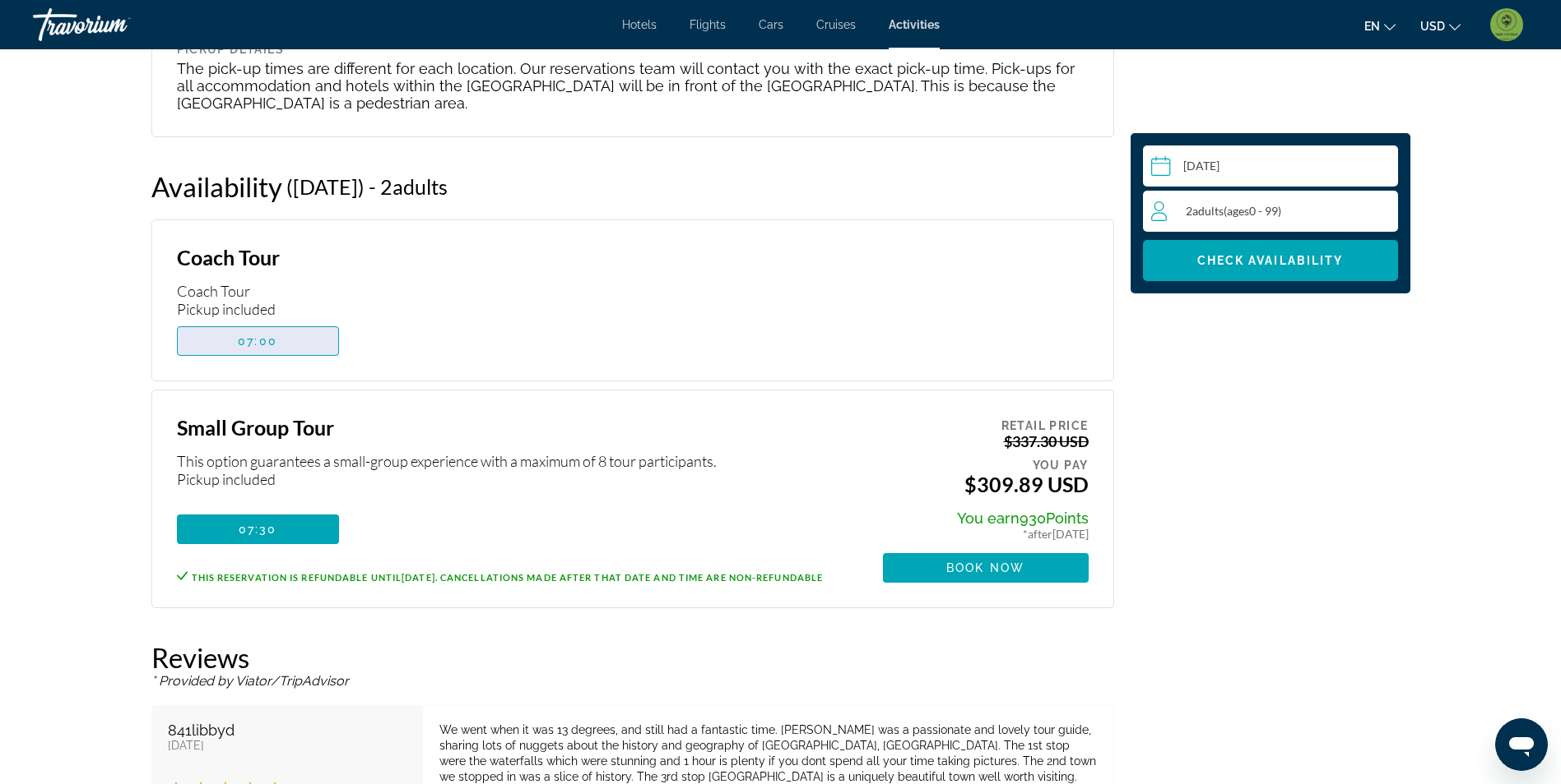
click at [287, 322] on span "Main content" at bounding box center [257, 341] width 160 height 39
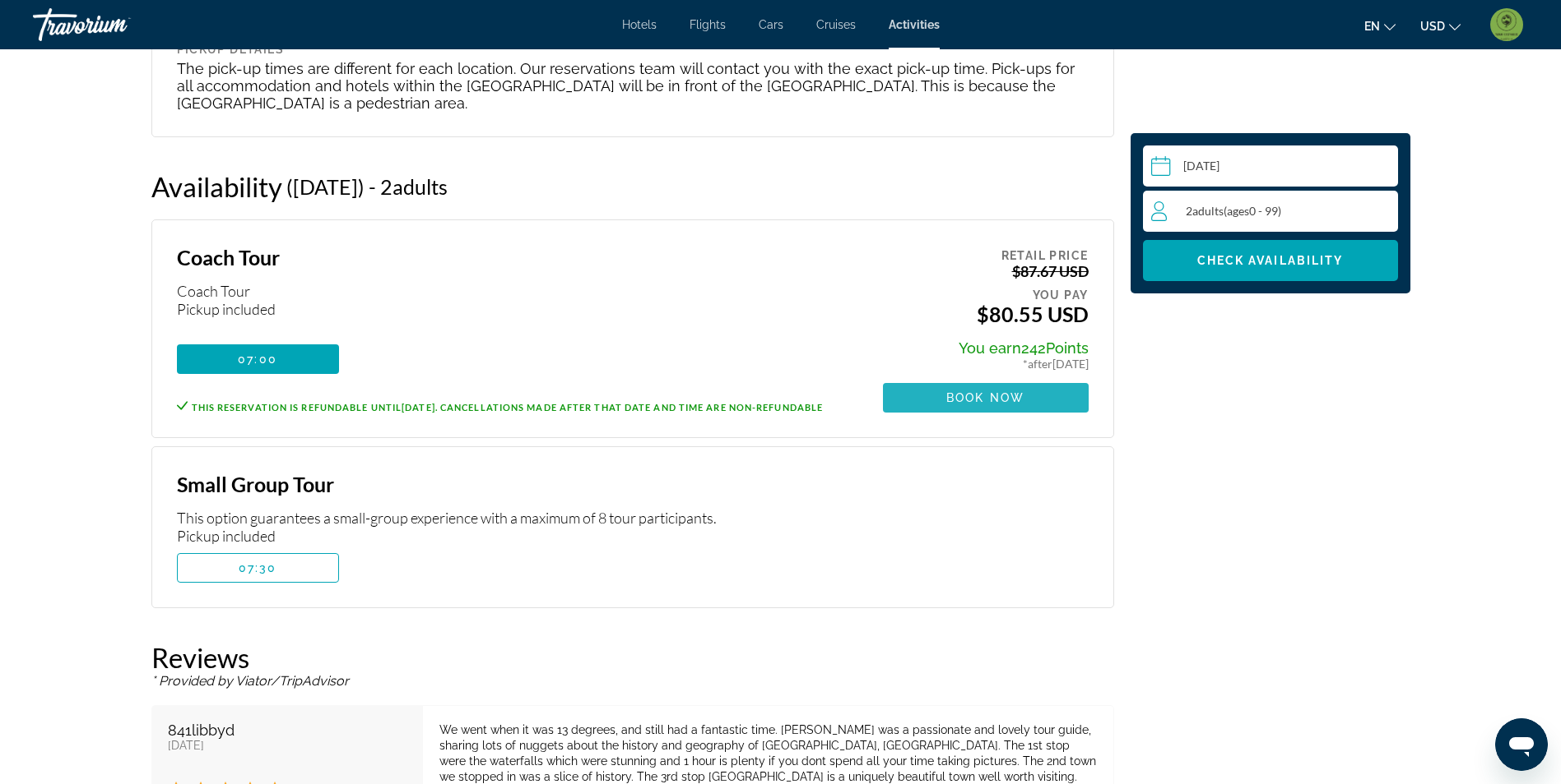
click at [1015, 392] on span "Book now" at bounding box center [986, 397] width 79 height 13
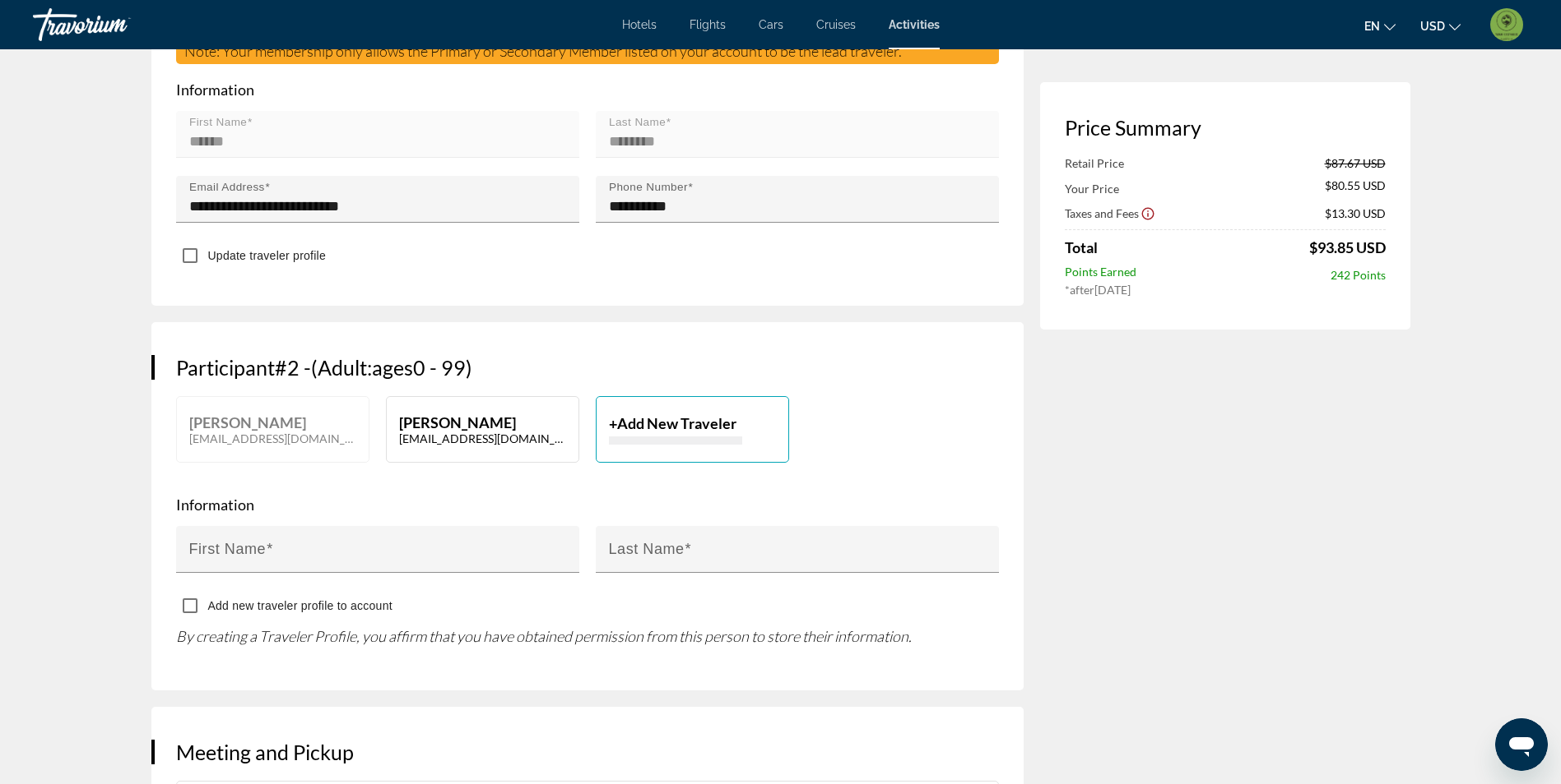
scroll to position [576, 0]
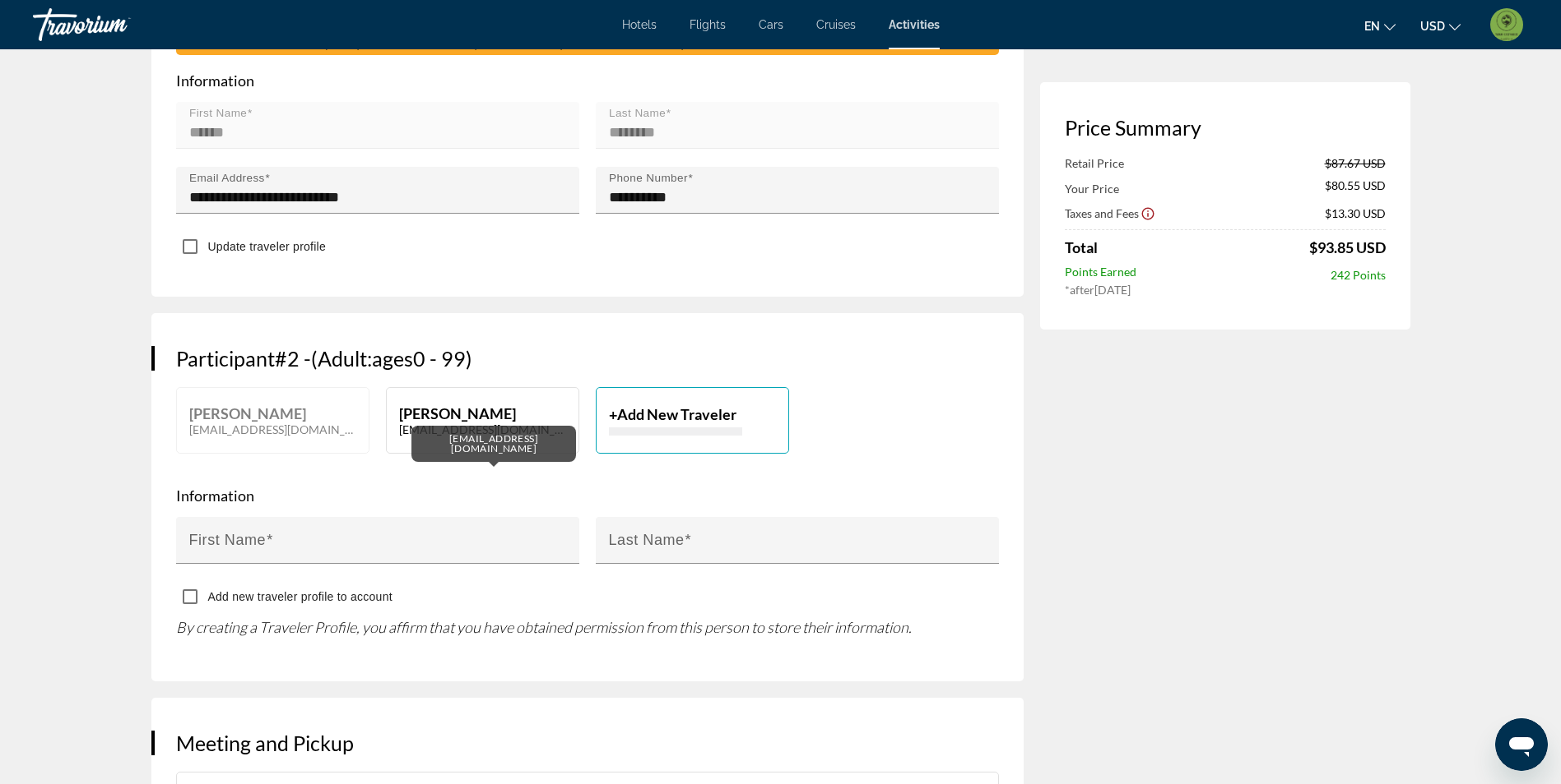
click at [478, 423] on p "[EMAIL_ADDRESS][DOMAIN_NAME]" at bounding box center [482, 430] width 167 height 14
type input "******"
type input "********"
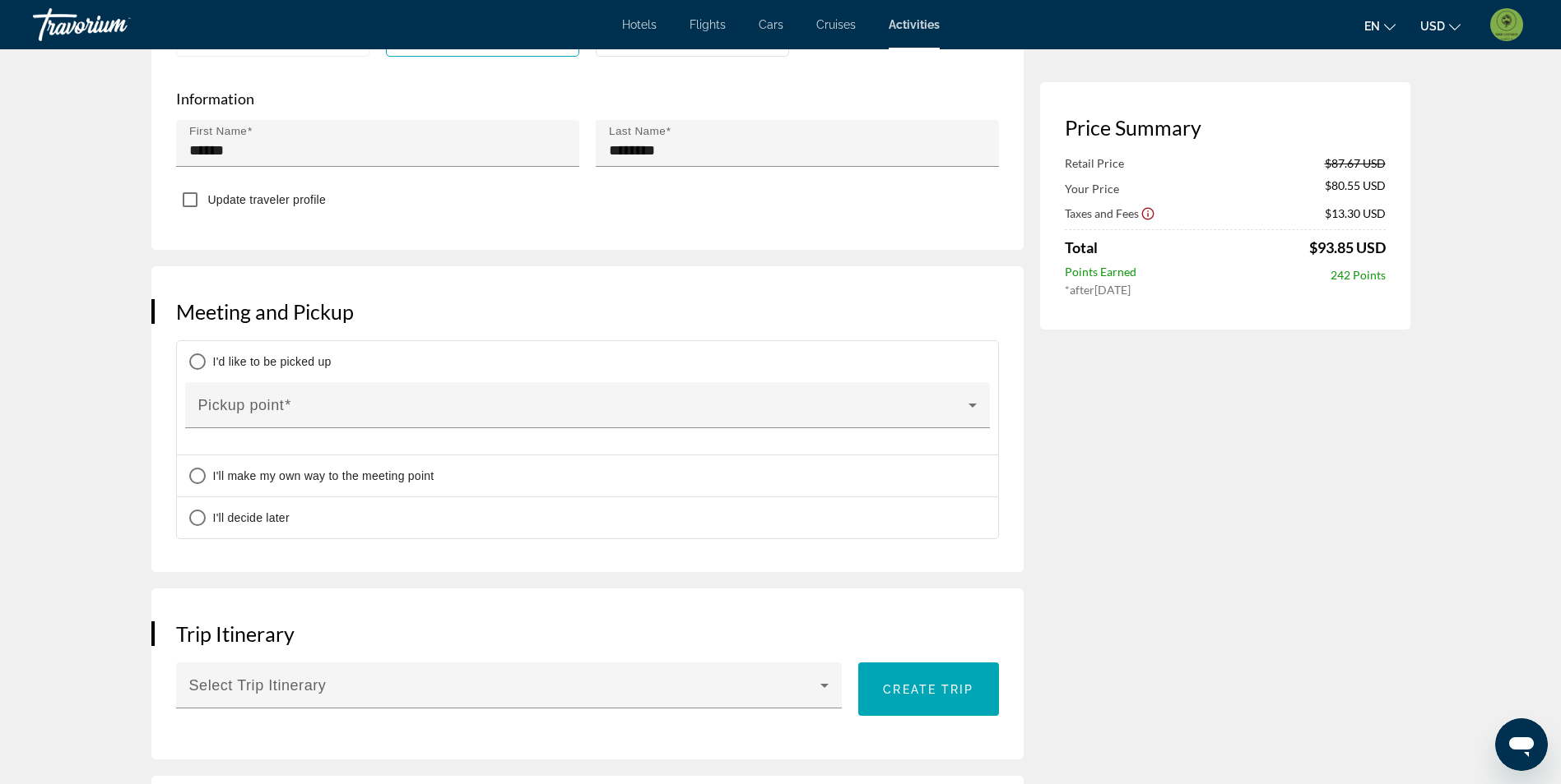
scroll to position [1069, 0]
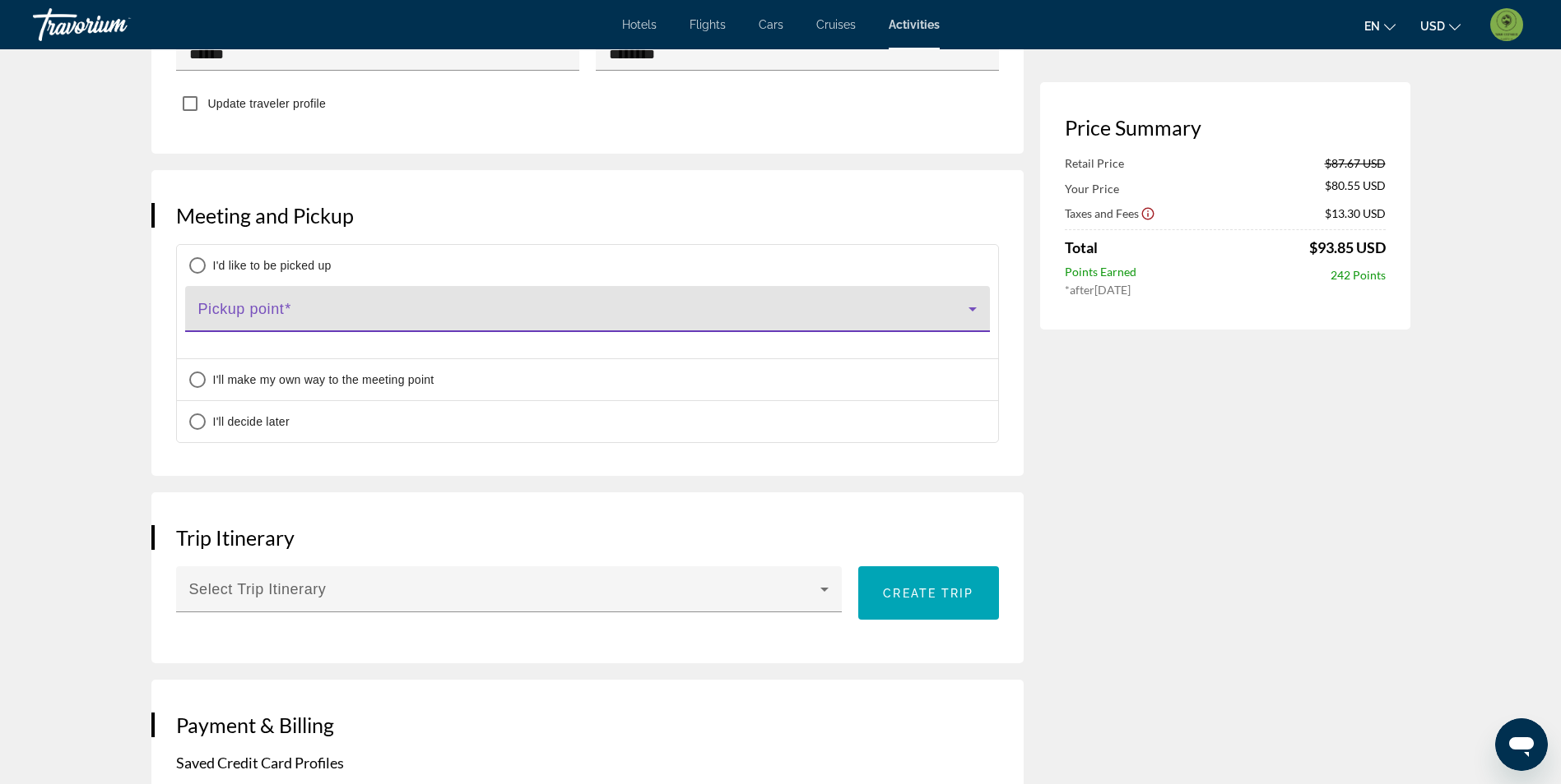
click at [349, 306] on span "Main content" at bounding box center [583, 316] width 770 height 20
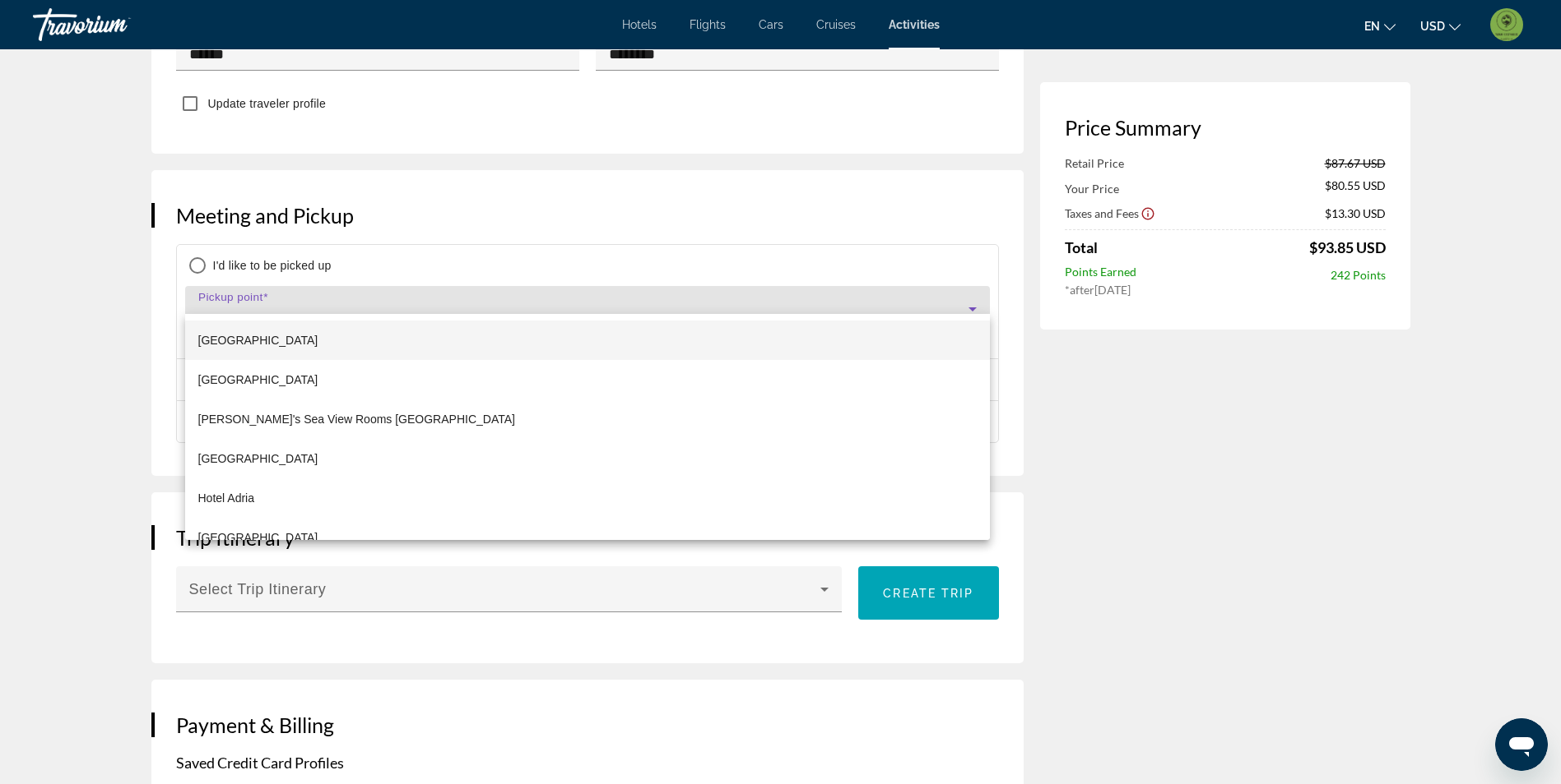
click at [247, 304] on div at bounding box center [780, 392] width 1561 height 784
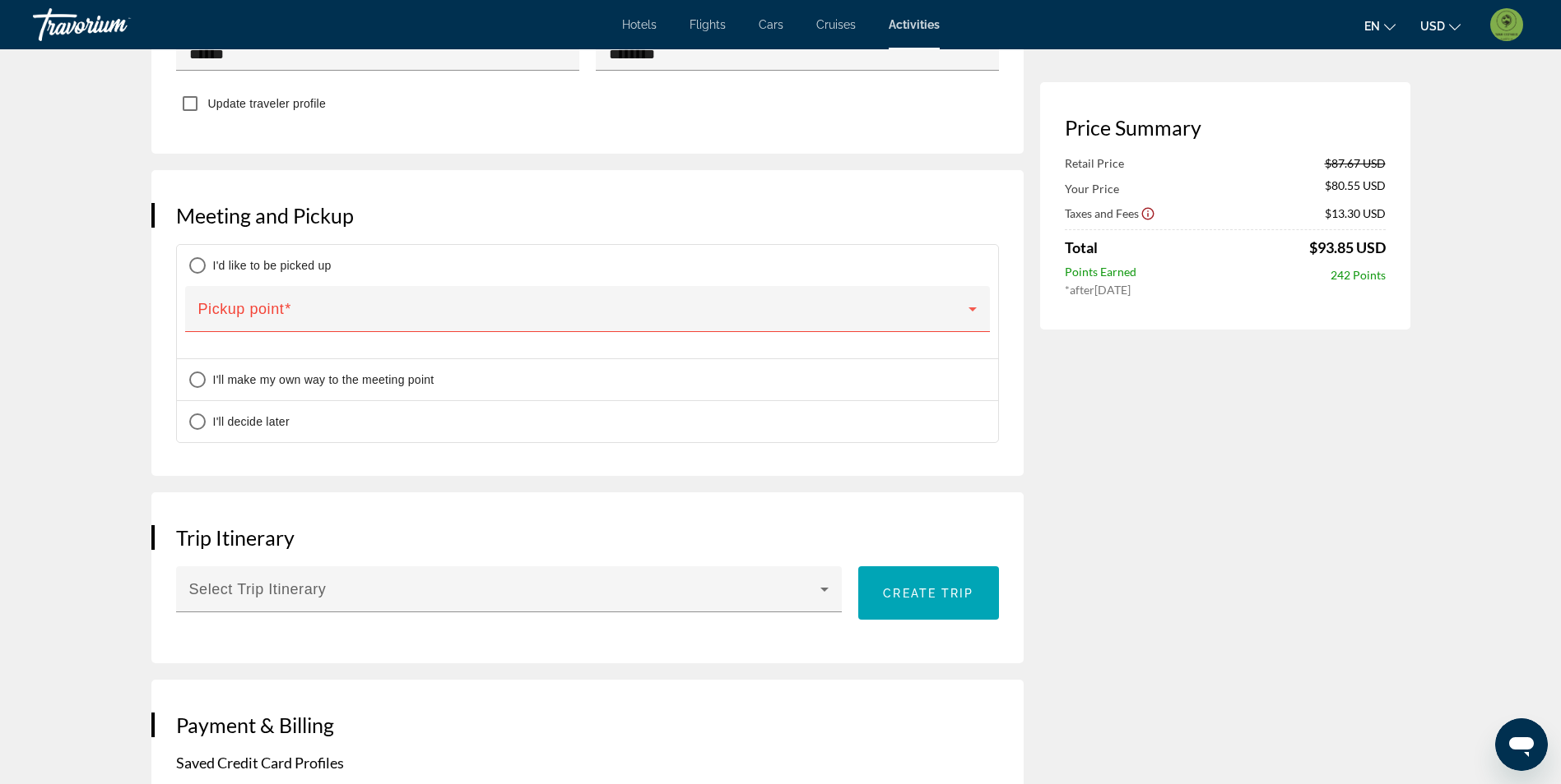
click at [247, 306] on span "Main content" at bounding box center [583, 316] width 770 height 20
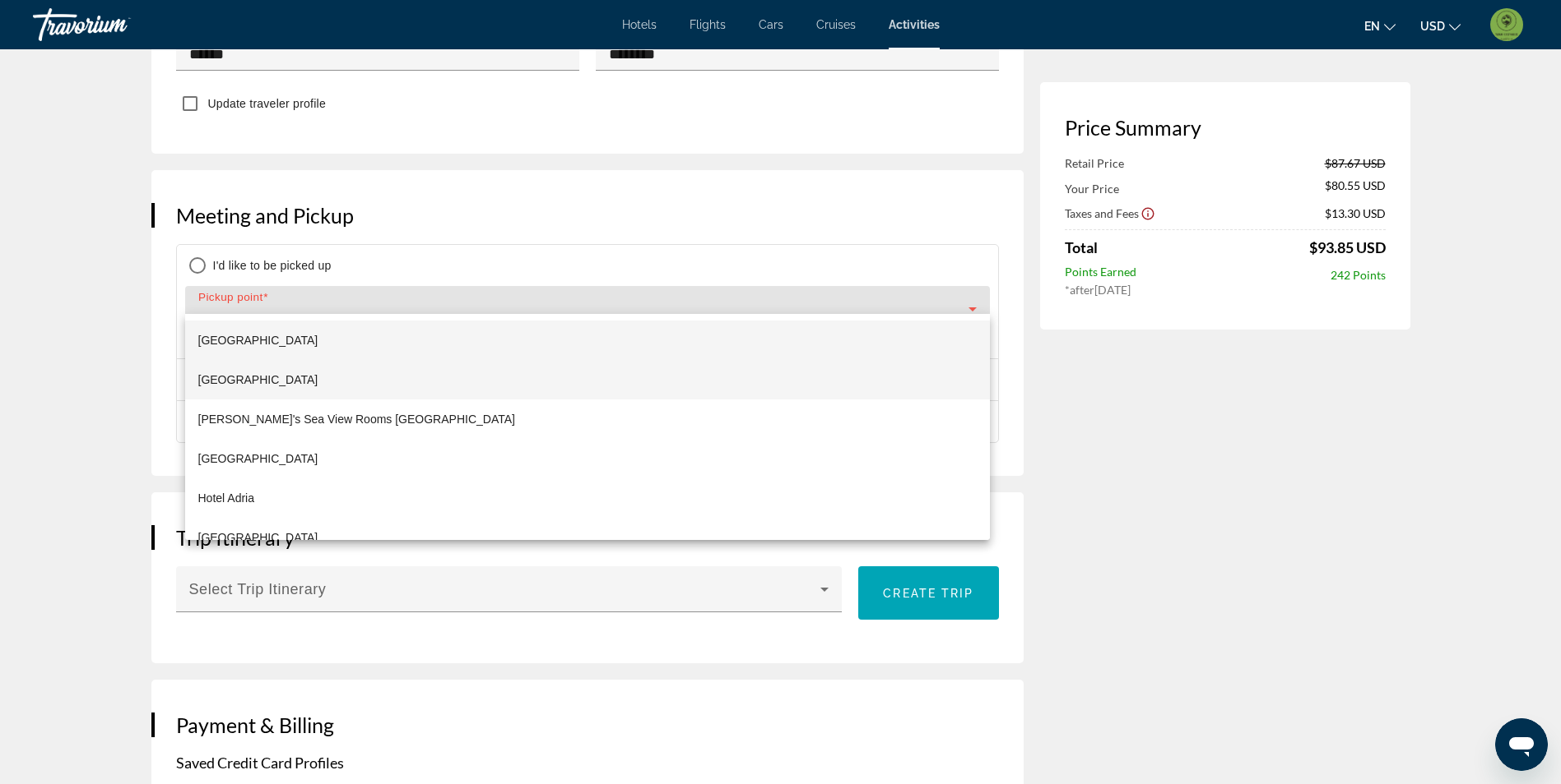
click at [326, 382] on mat-option "[GEOGRAPHIC_DATA]" at bounding box center [588, 380] width 805 height 39
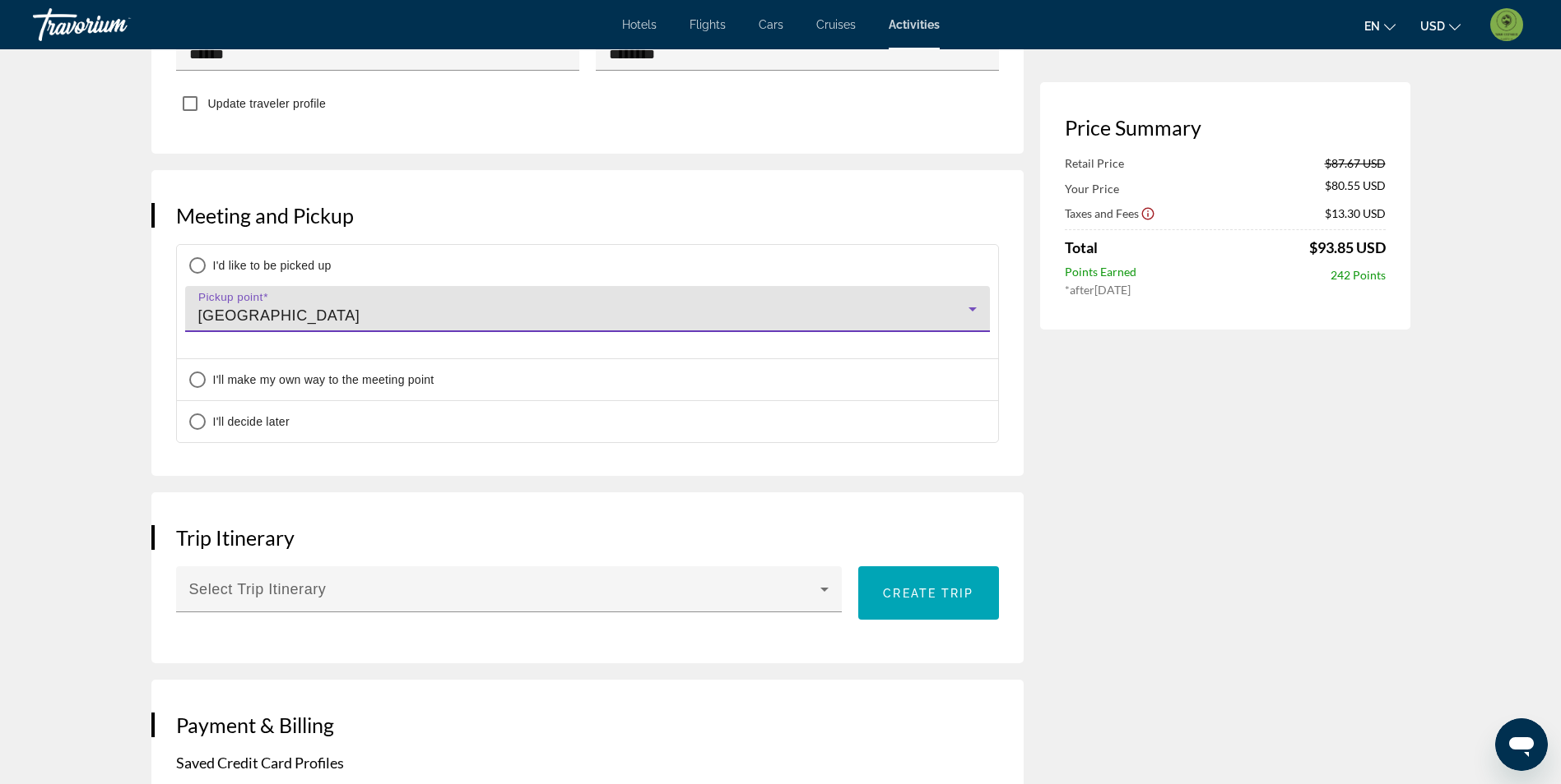
click at [394, 306] on div "[GEOGRAPHIC_DATA]" at bounding box center [583, 316] width 770 height 20
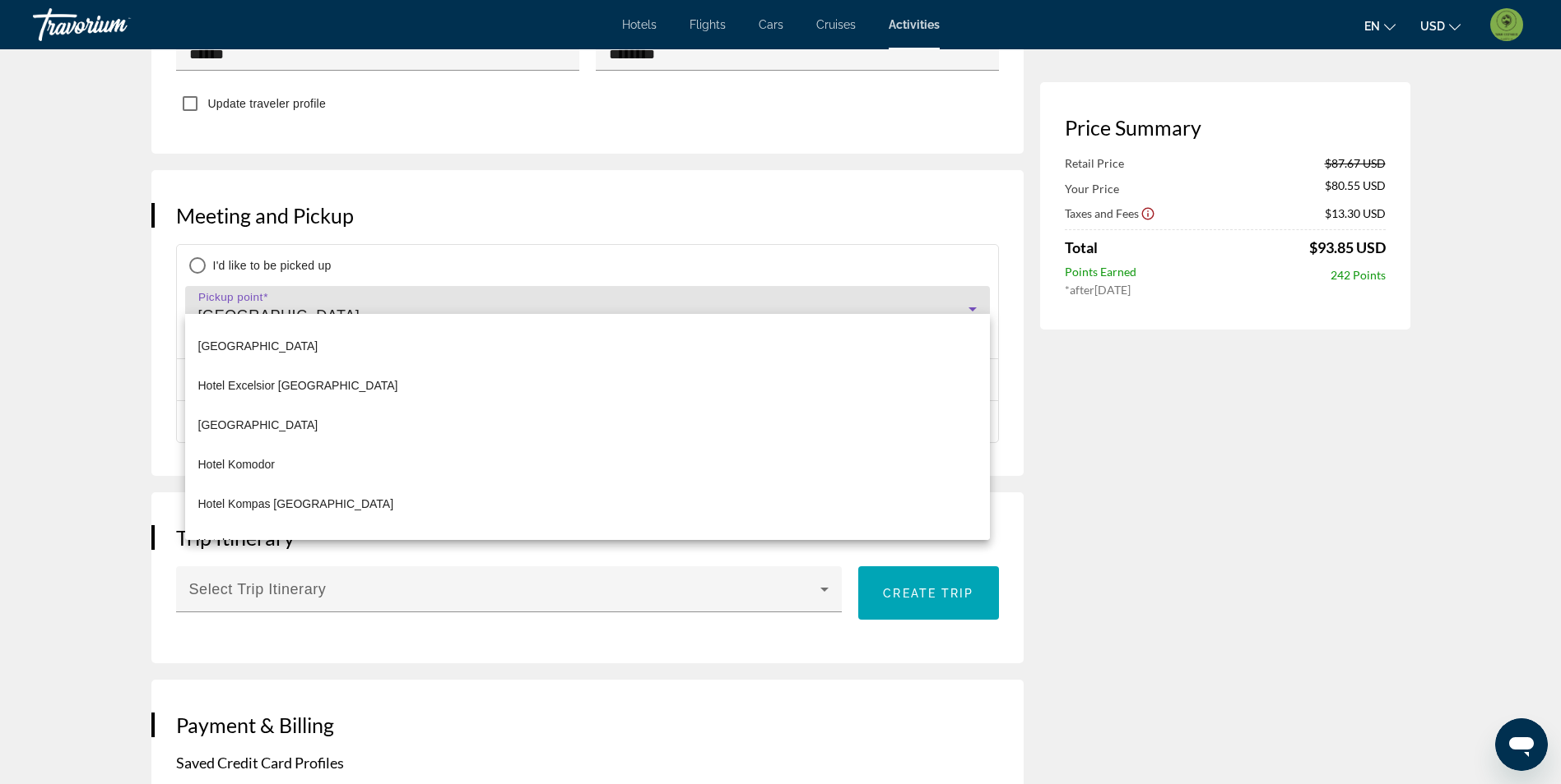
scroll to position [246, 0]
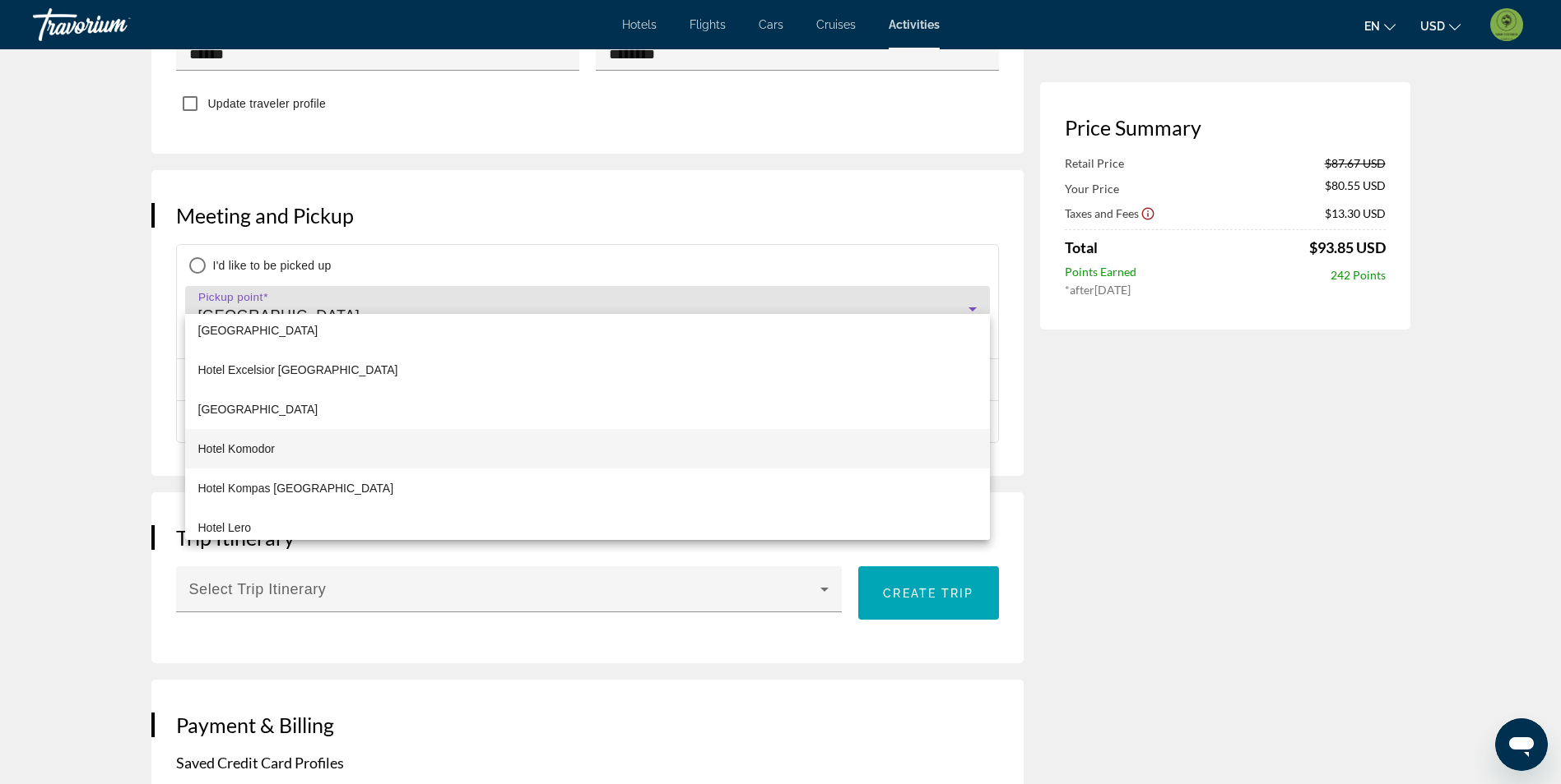
click at [435, 458] on mat-option "Hotel Komodor" at bounding box center [588, 448] width 805 height 39
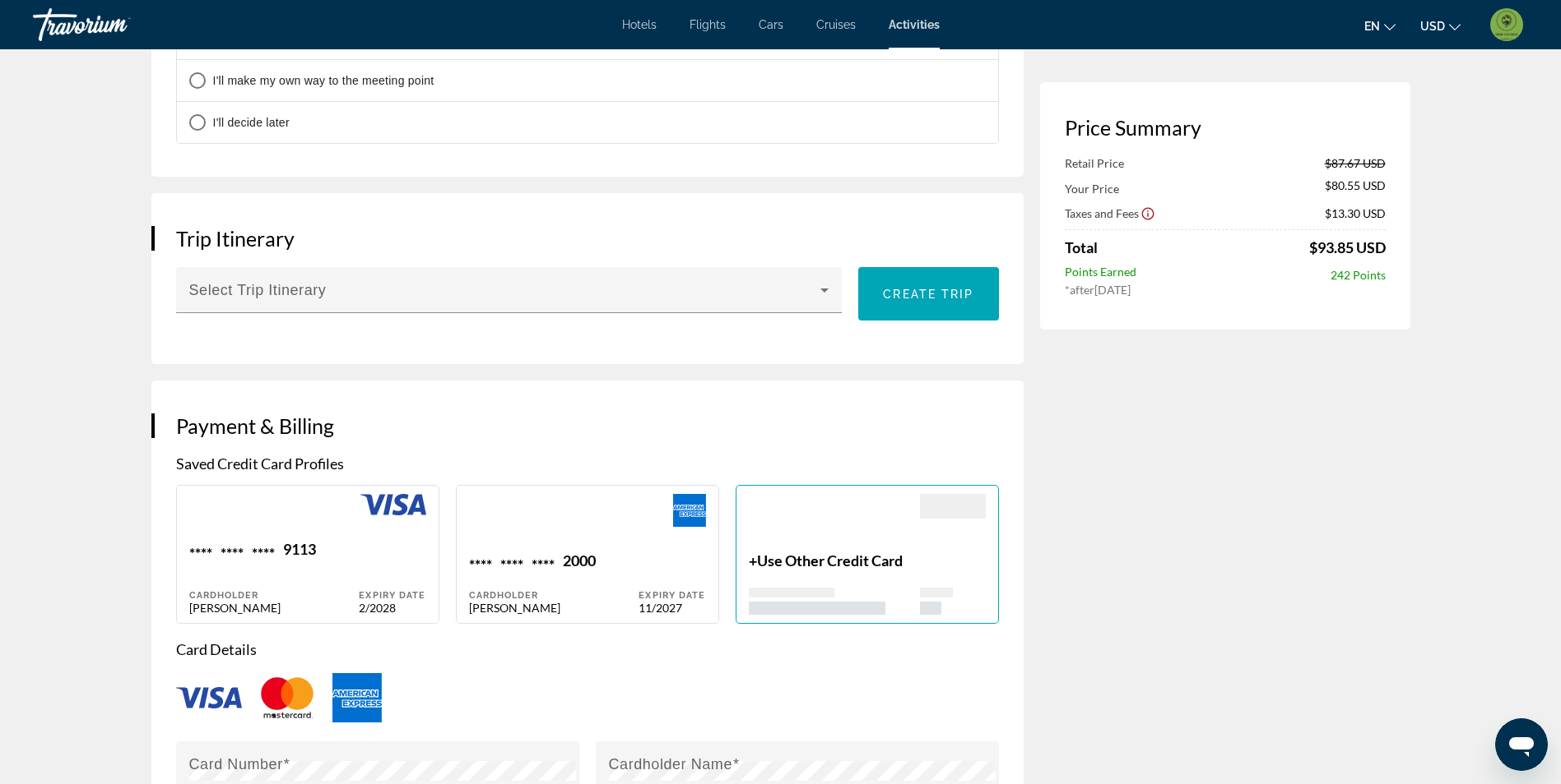
scroll to position [1398, 0]
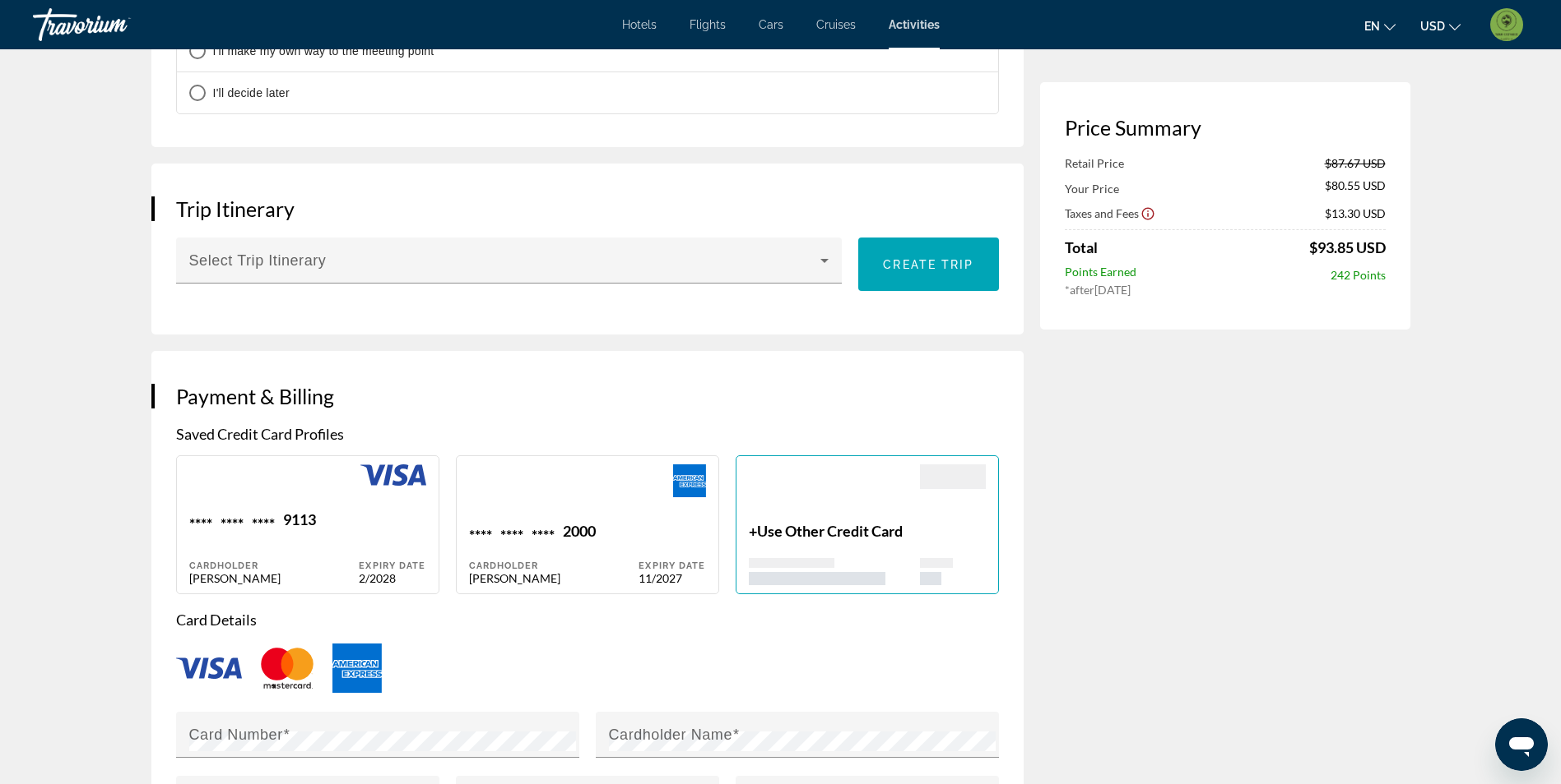
click at [270, 523] on div "**** **** **** 9113 Cardholder [PERSON_NAME]" at bounding box center [274, 548] width 170 height 75
type input "******"
type input "********"
type input "**********"
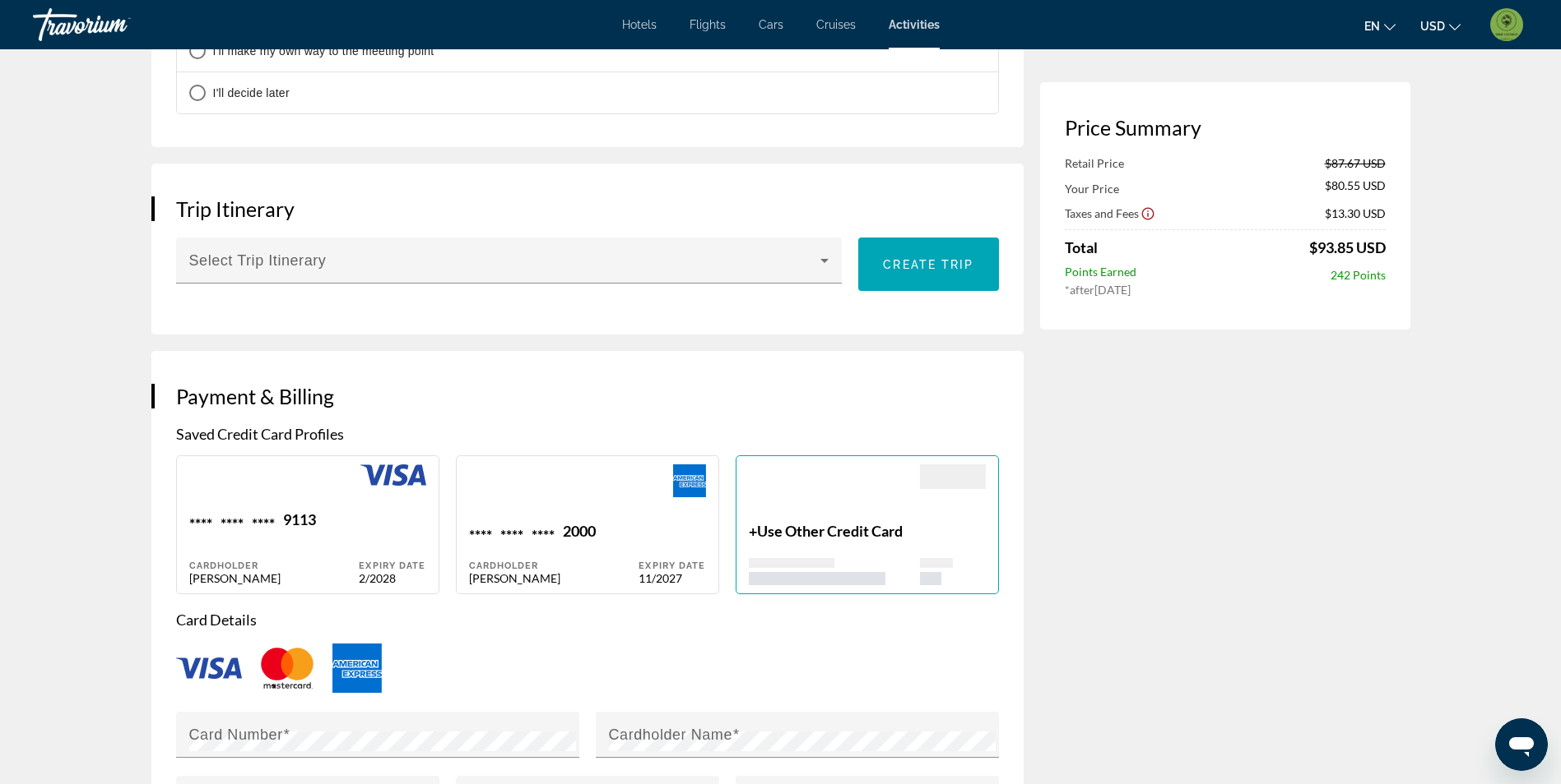
type input "*****"
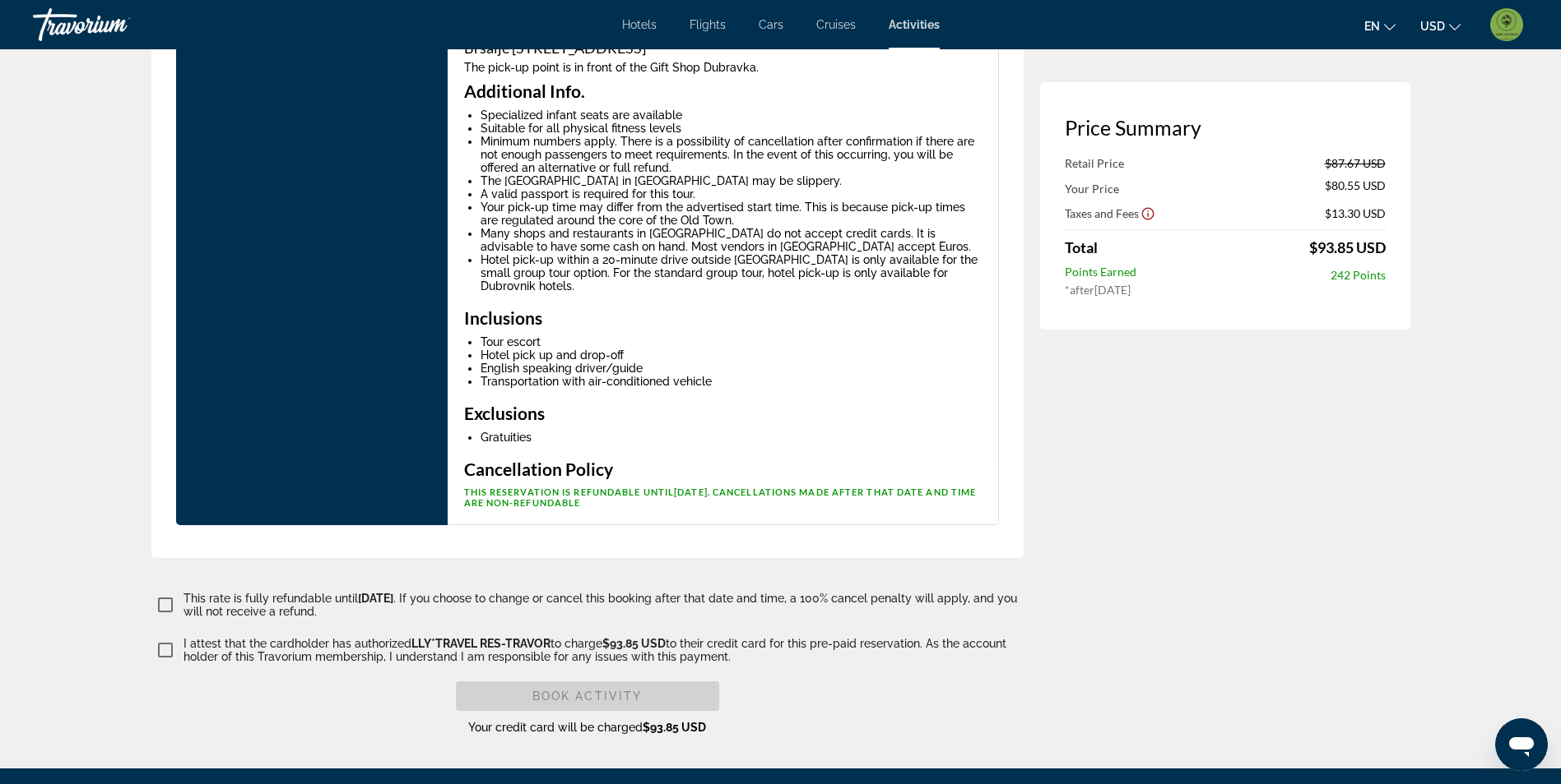
scroll to position [3371, 0]
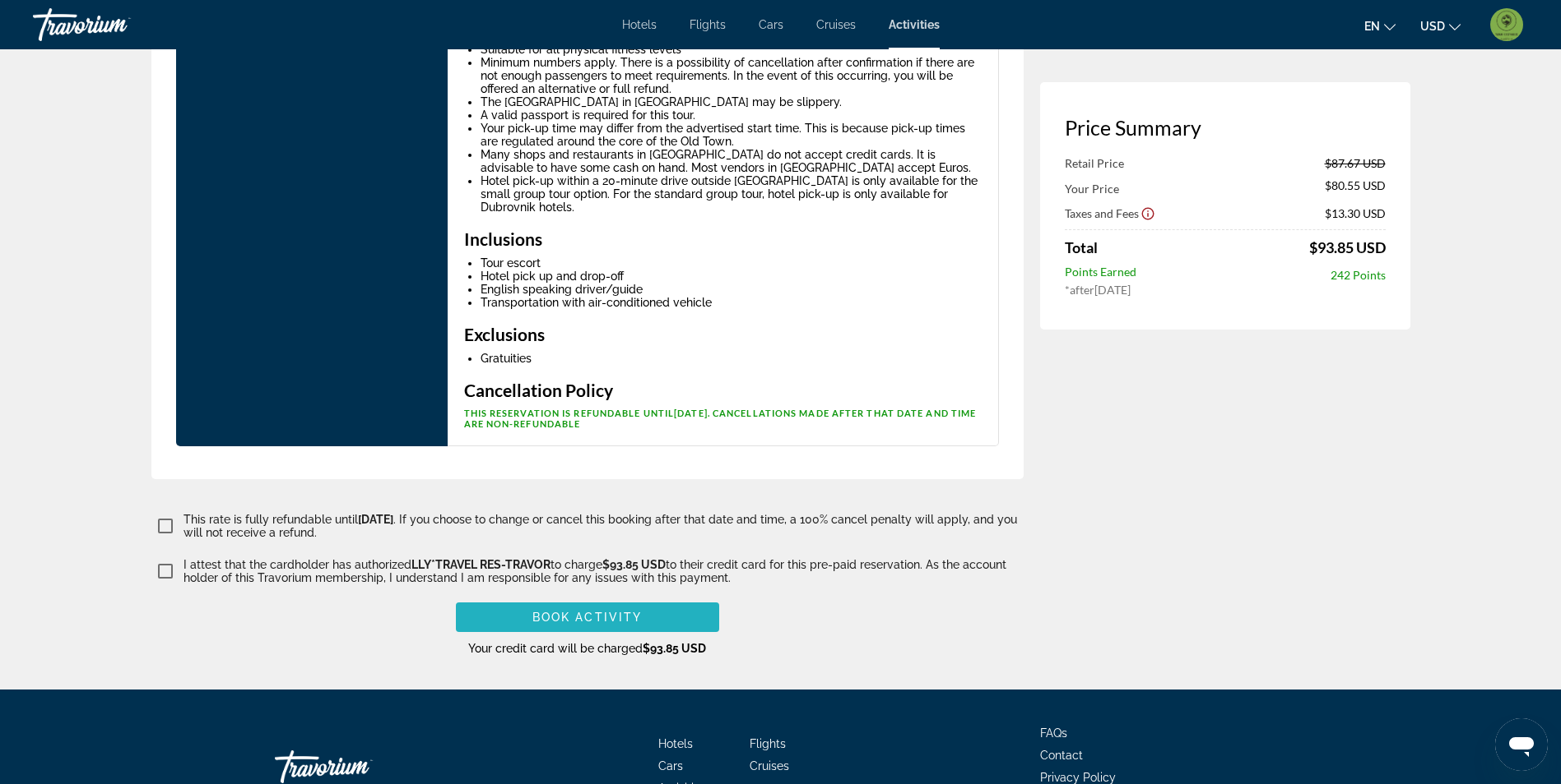
click at [658, 598] on span "Main content" at bounding box center [587, 617] width 263 height 39
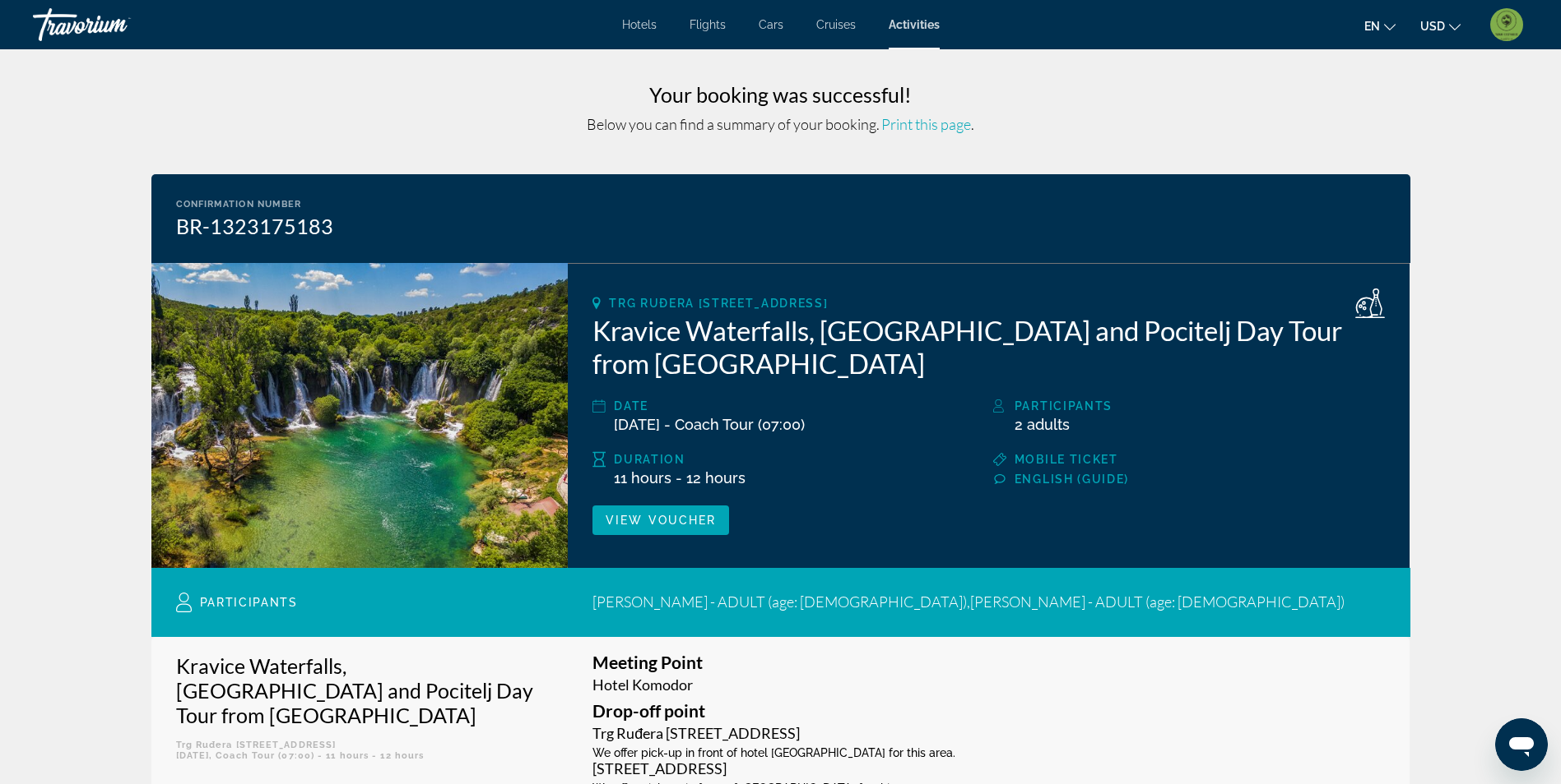
click at [924, 24] on span "Activities" at bounding box center [914, 24] width 51 height 13
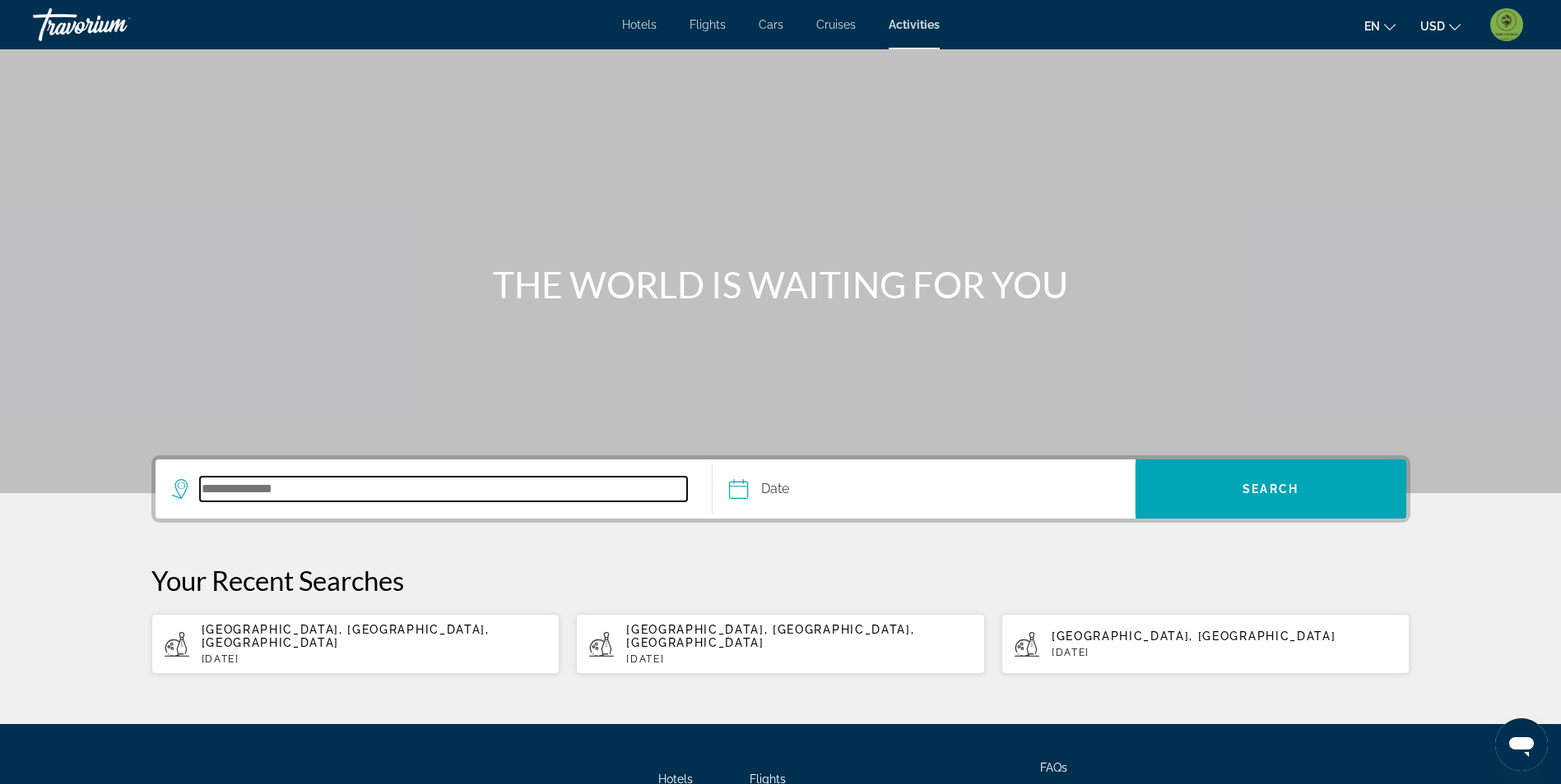
click at [316, 489] on input "Search destination" at bounding box center [444, 489] width 488 height 25
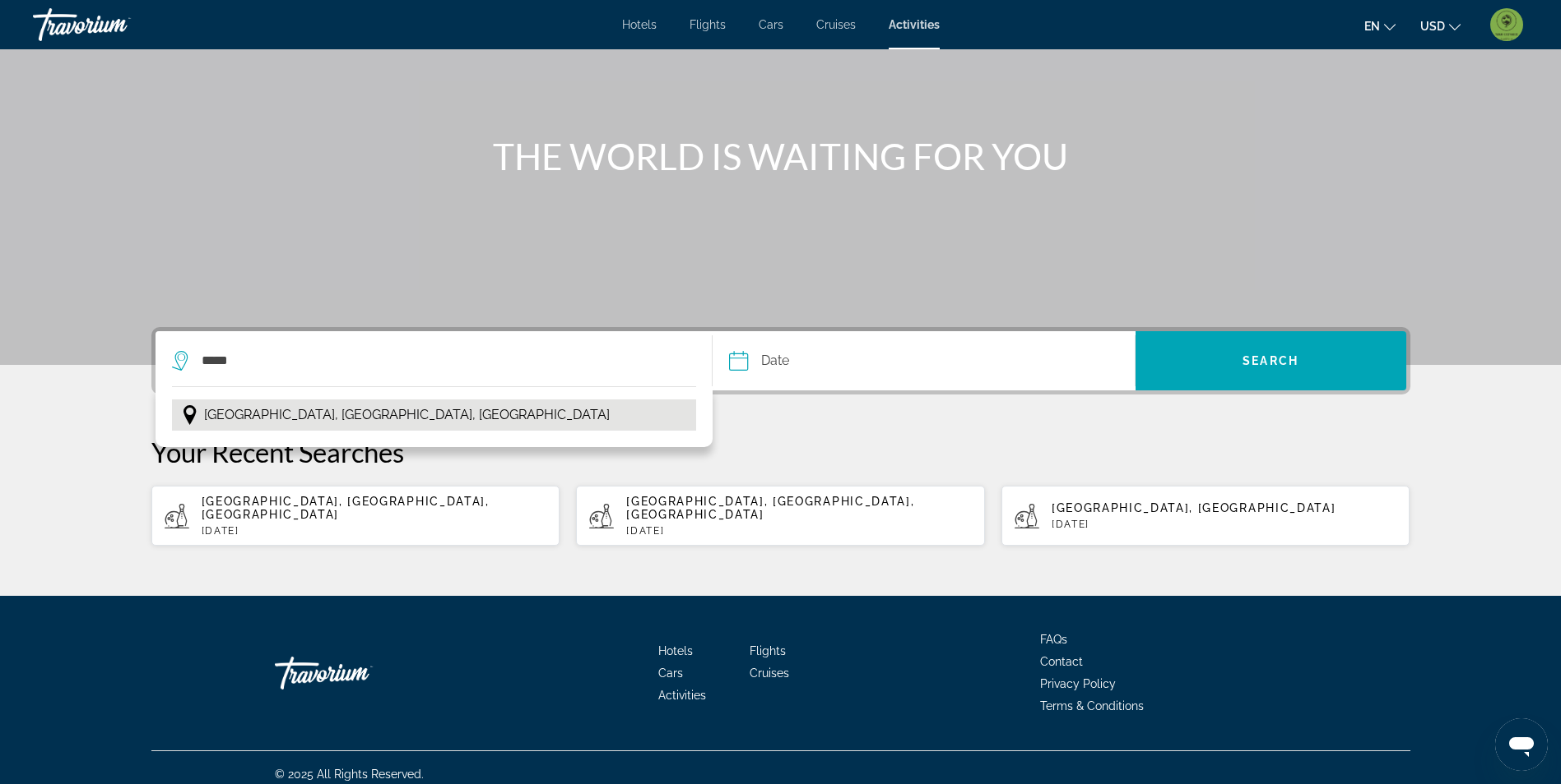
click at [348, 418] on button "[GEOGRAPHIC_DATA], [GEOGRAPHIC_DATA], [GEOGRAPHIC_DATA]" at bounding box center [434, 415] width 525 height 31
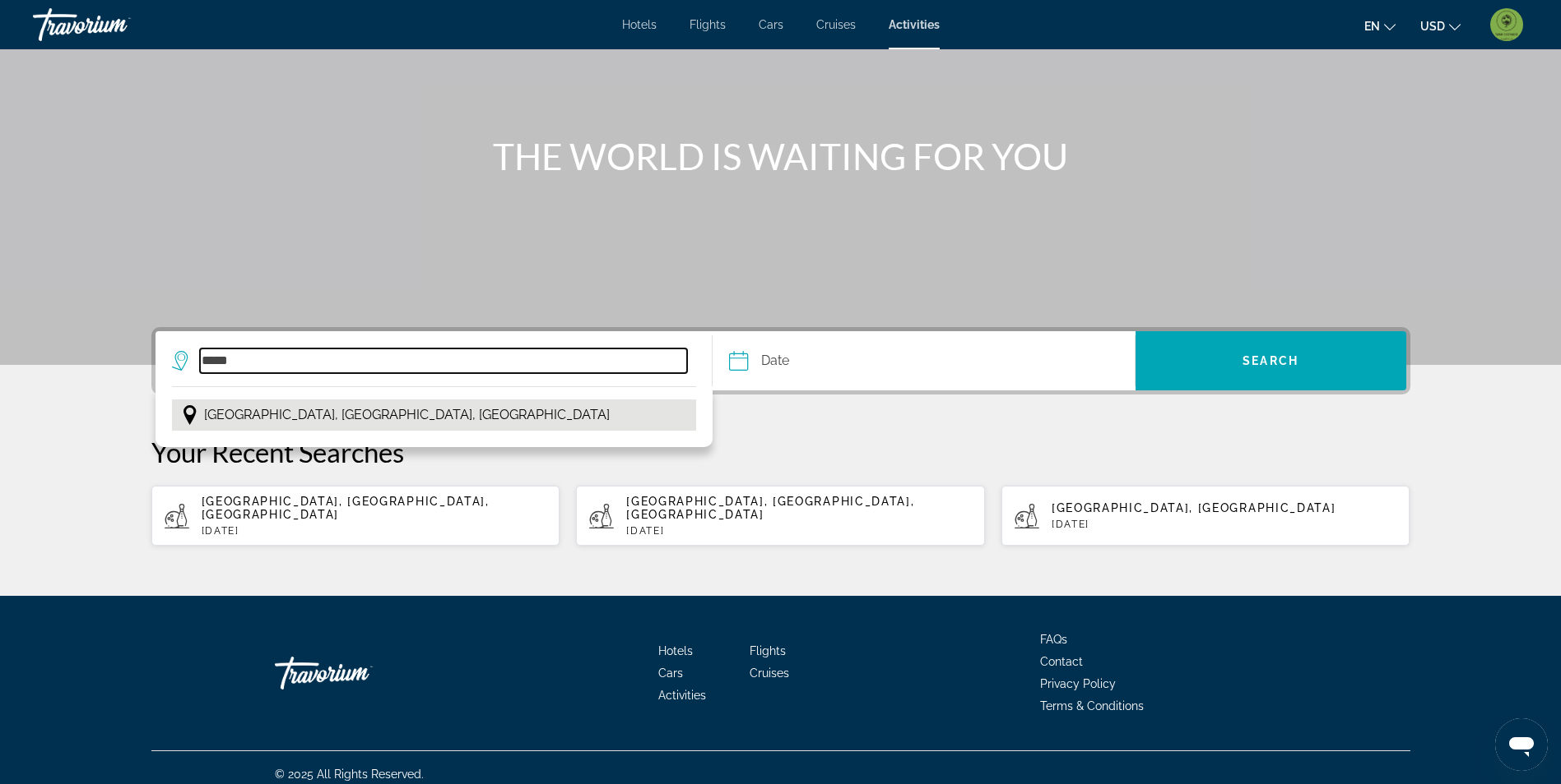
type input "**********"
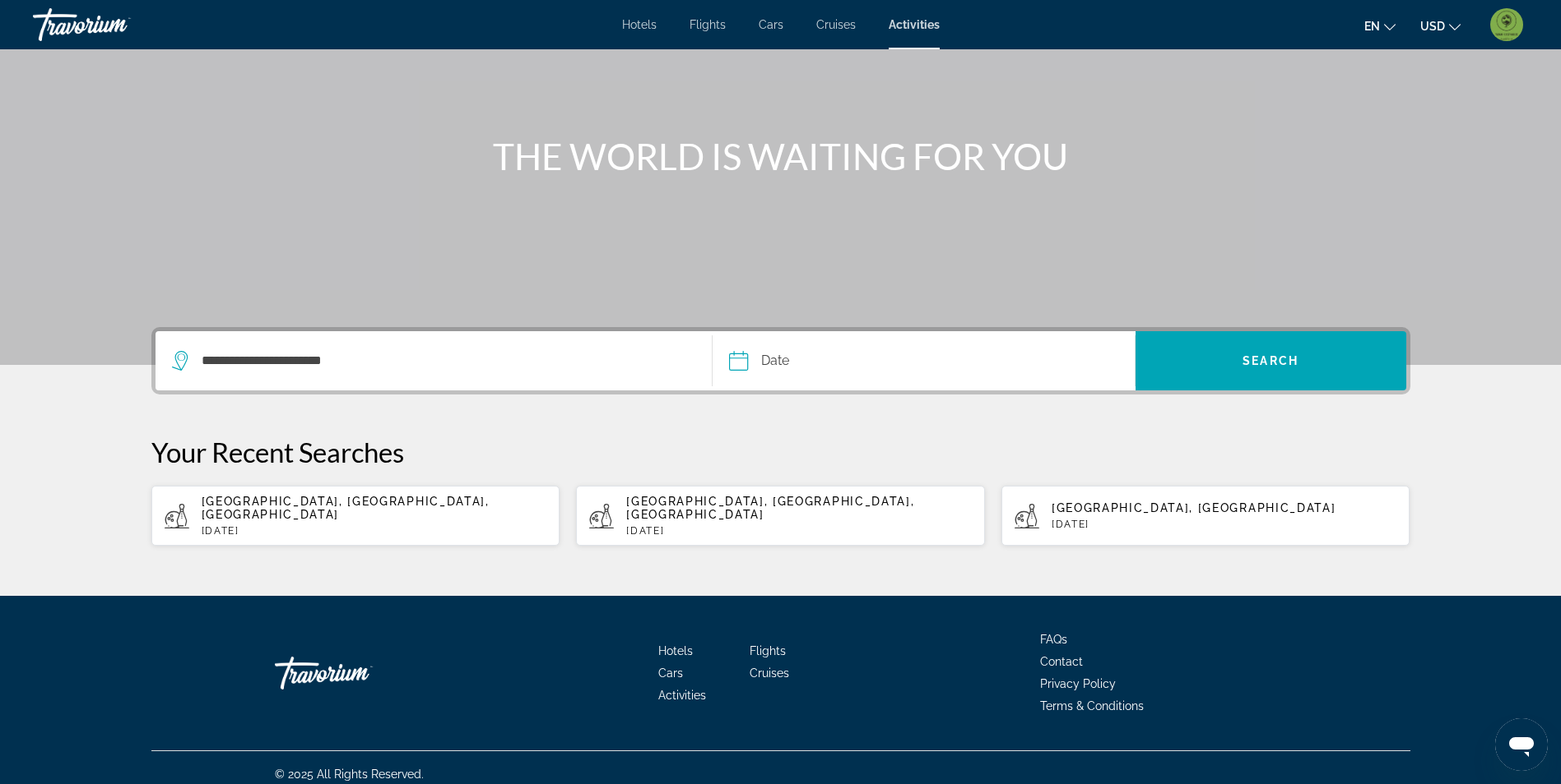
click at [787, 356] on input "Date" at bounding box center [829, 363] width 209 height 64
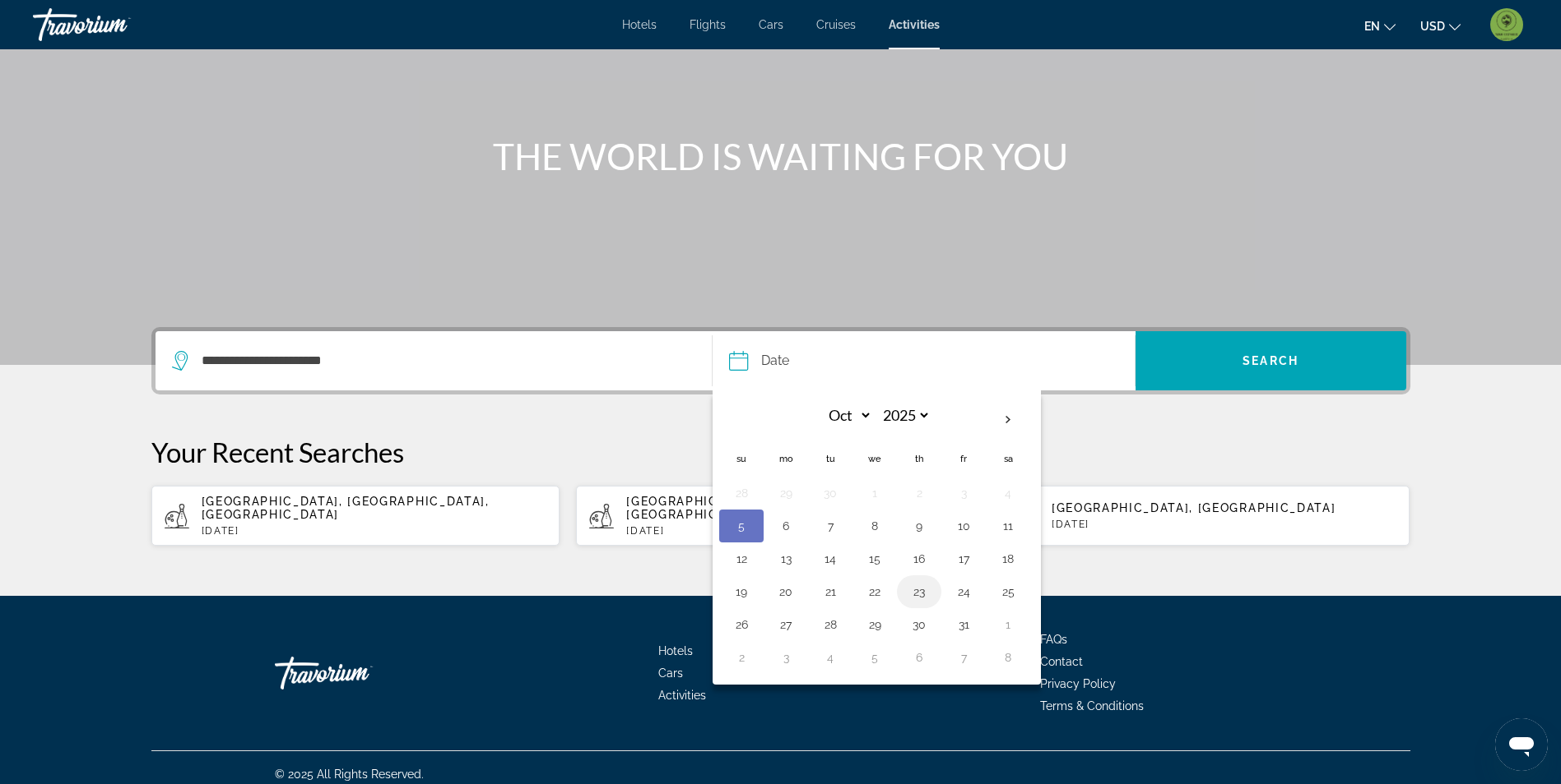
click at [919, 591] on button "23" at bounding box center [919, 592] width 27 height 23
type input "**********"
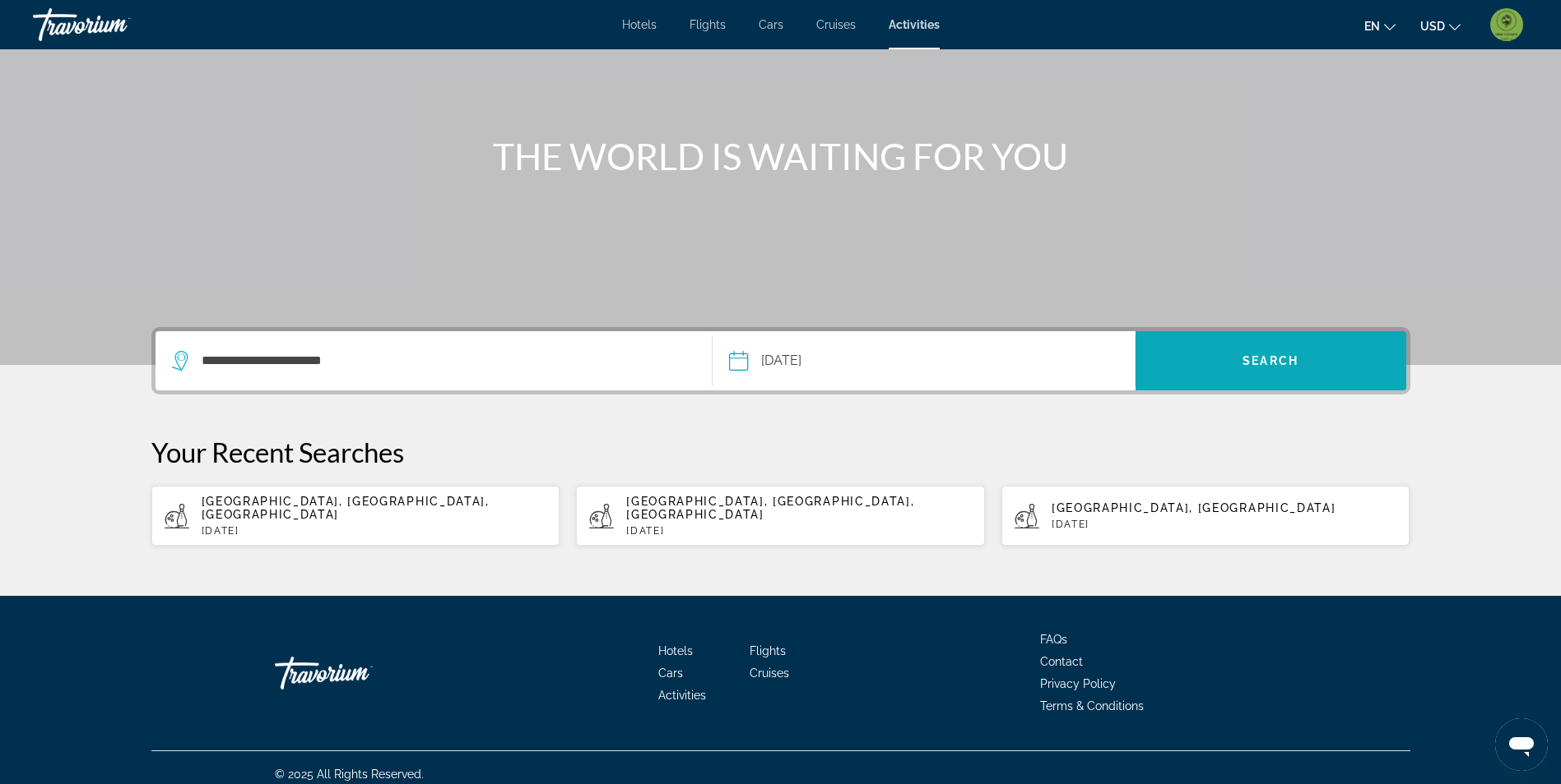
click at [1258, 351] on span "Search" at bounding box center [1270, 361] width 271 height 39
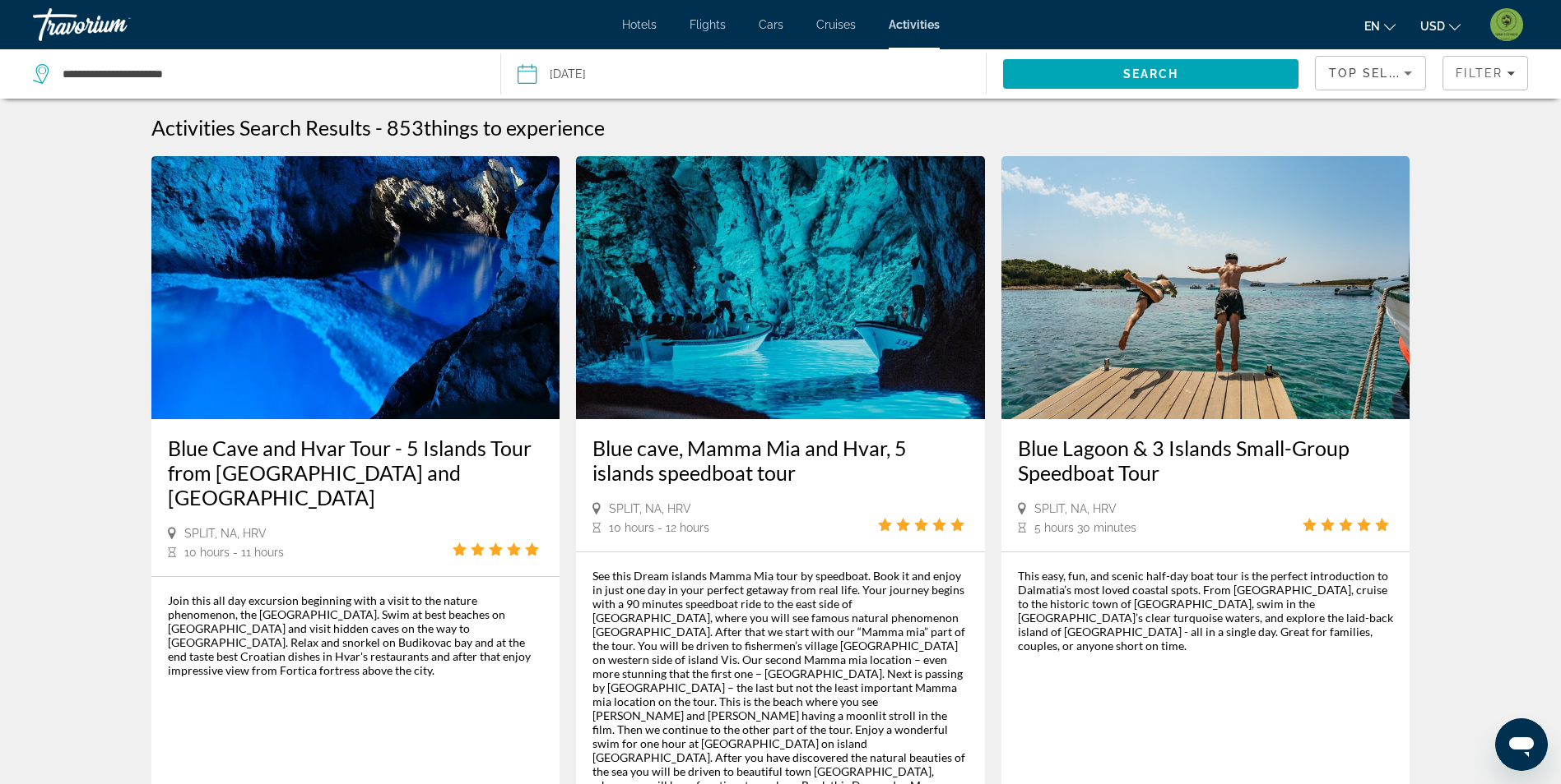
click at [736, 349] on img "Main content" at bounding box center [780, 287] width 408 height 263
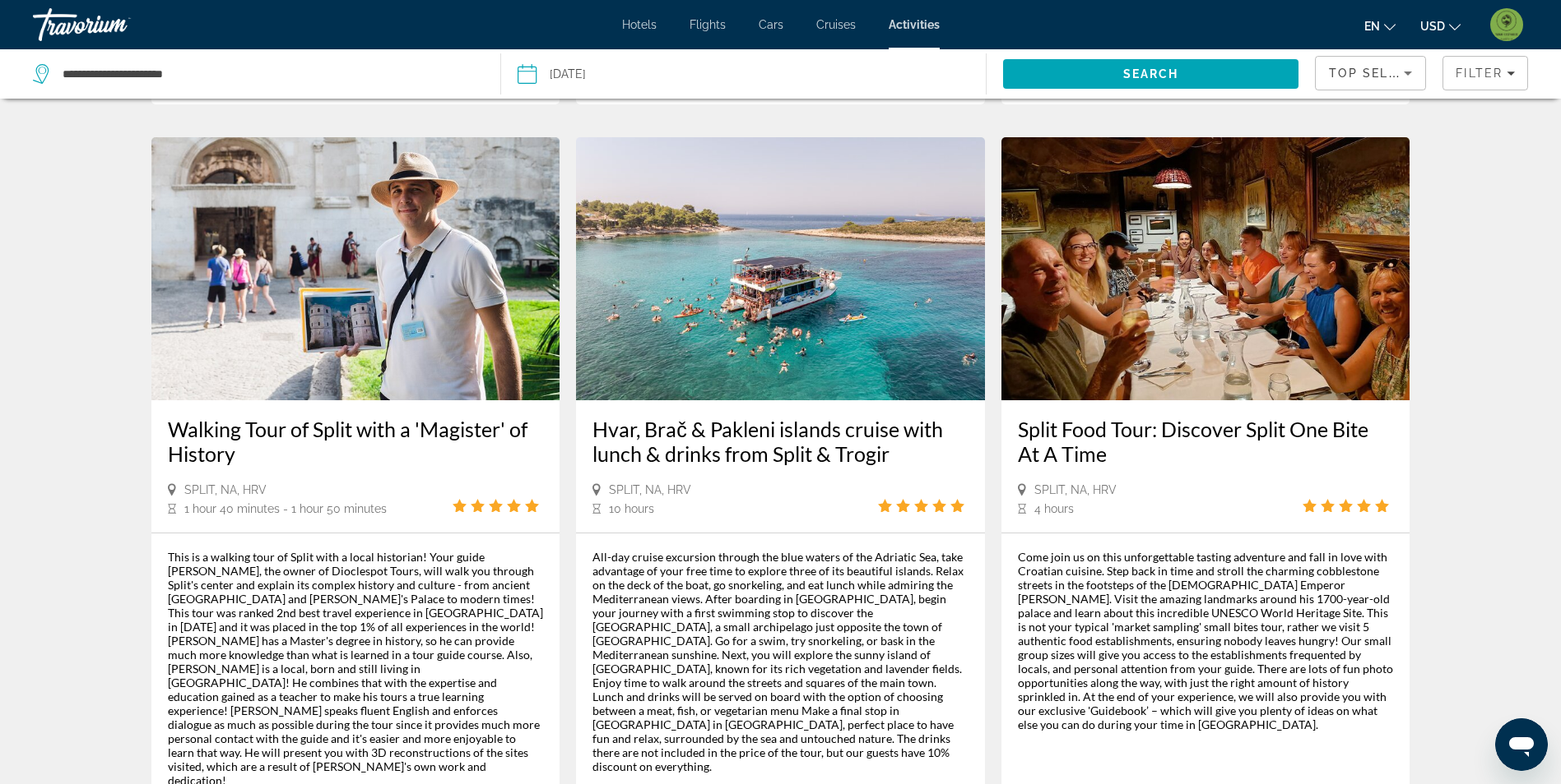
scroll to position [2220, 0]
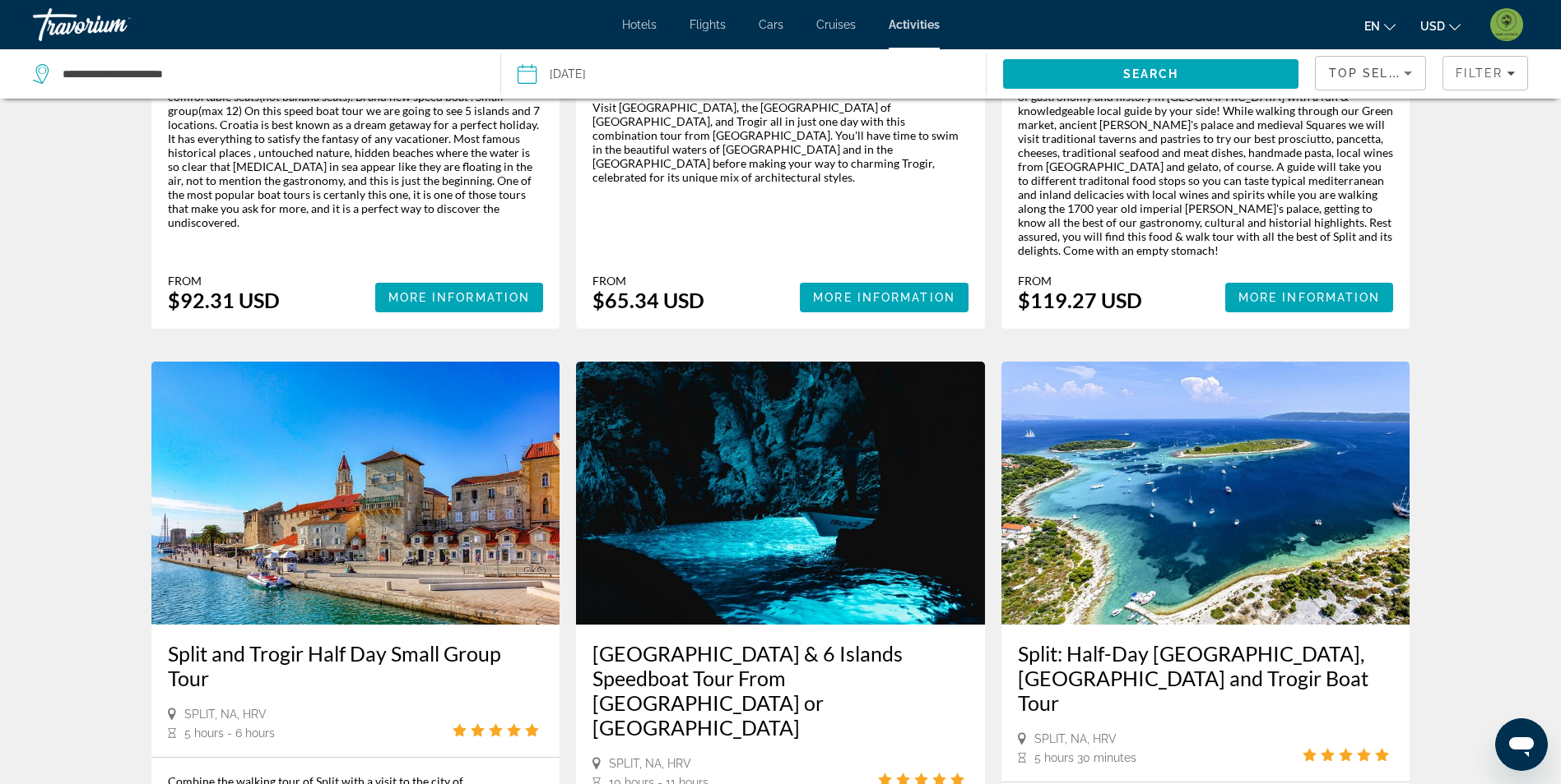
scroll to position [576, 0]
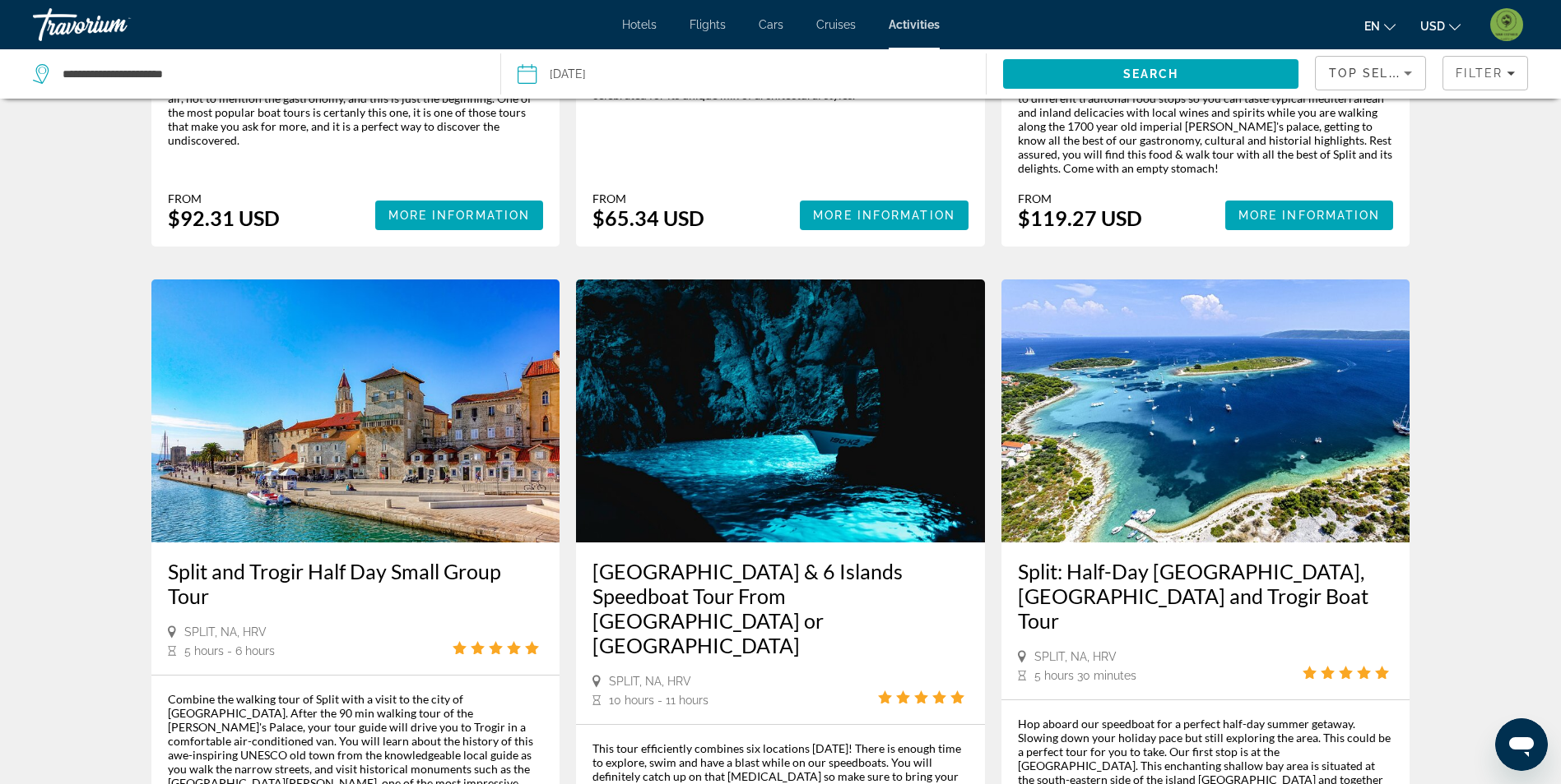
click at [754, 448] on img "Main content" at bounding box center [780, 411] width 408 height 263
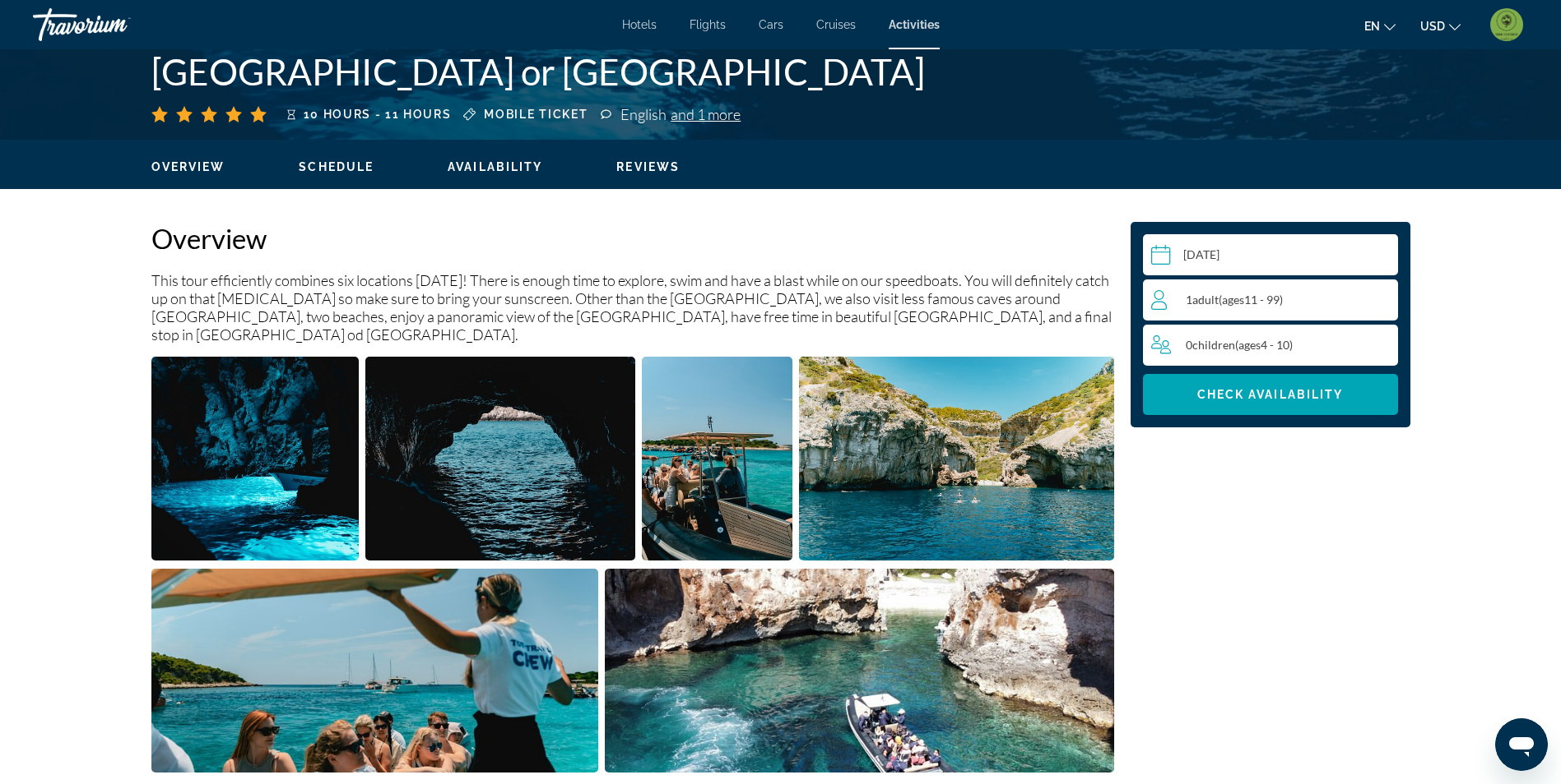
scroll to position [494, 0]
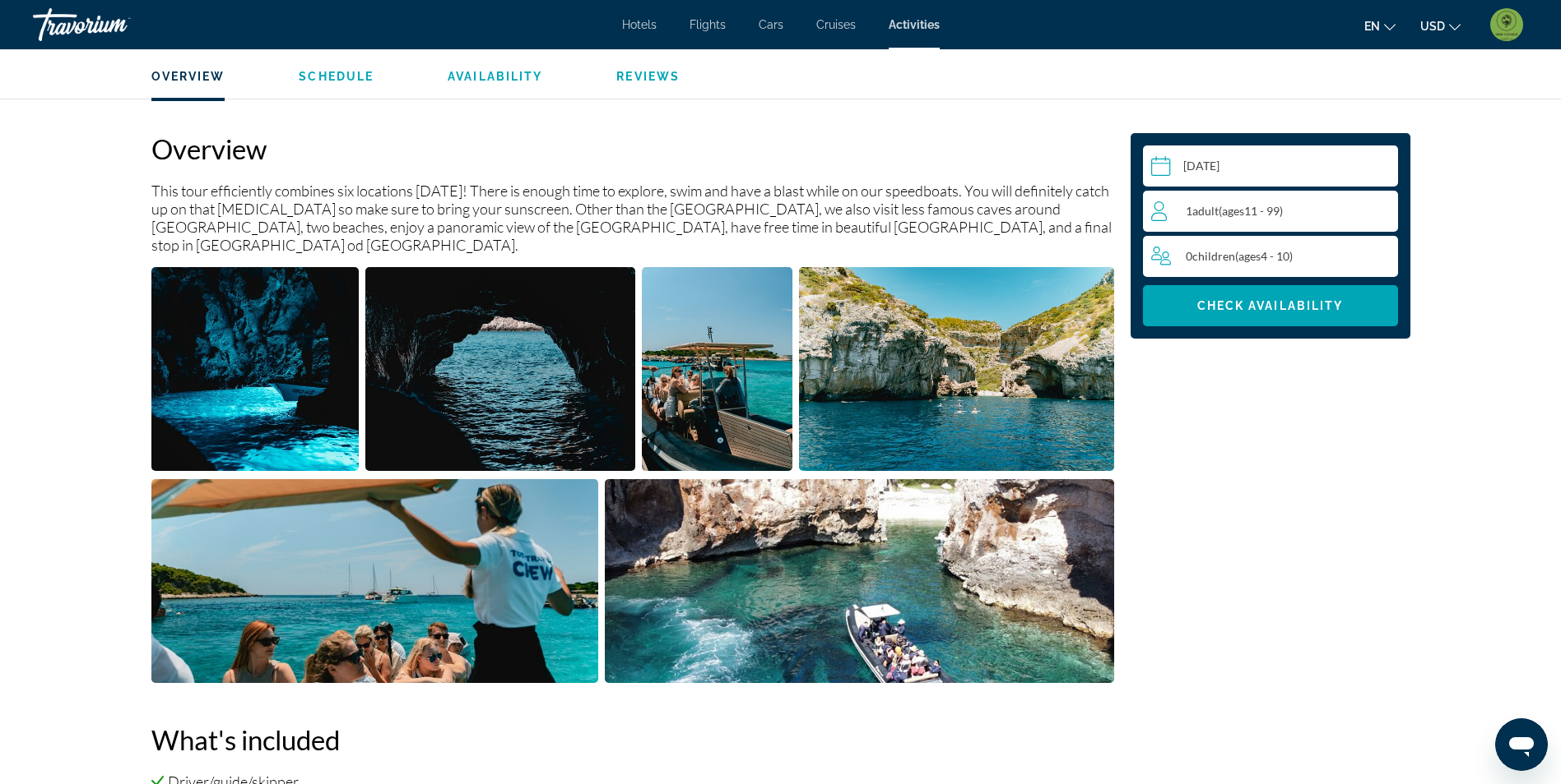
click at [329, 401] on img "Open full-screen image slider" at bounding box center [255, 369] width 208 height 204
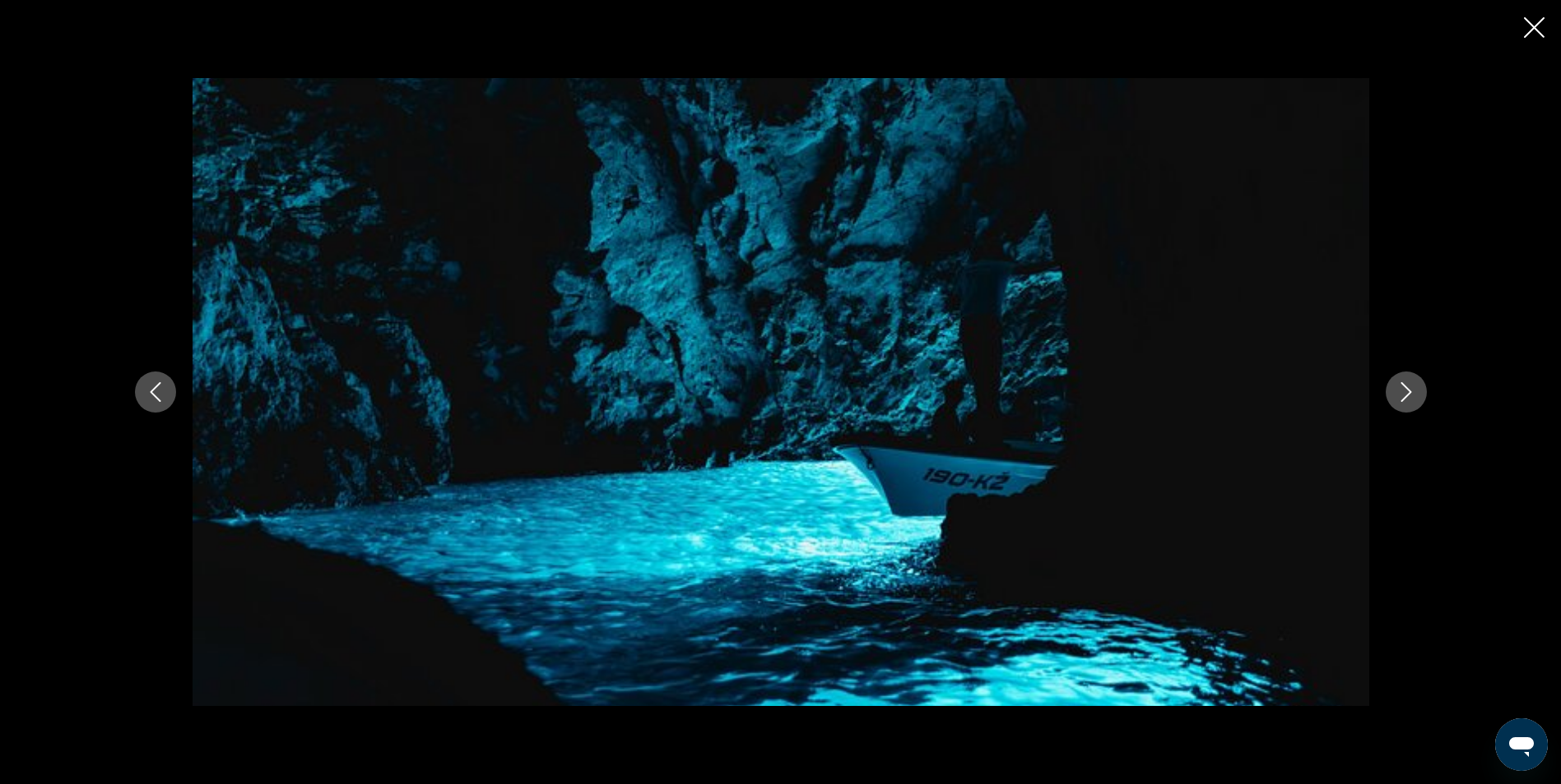
click at [1404, 396] on icon "Next image" at bounding box center [1406, 392] width 20 height 20
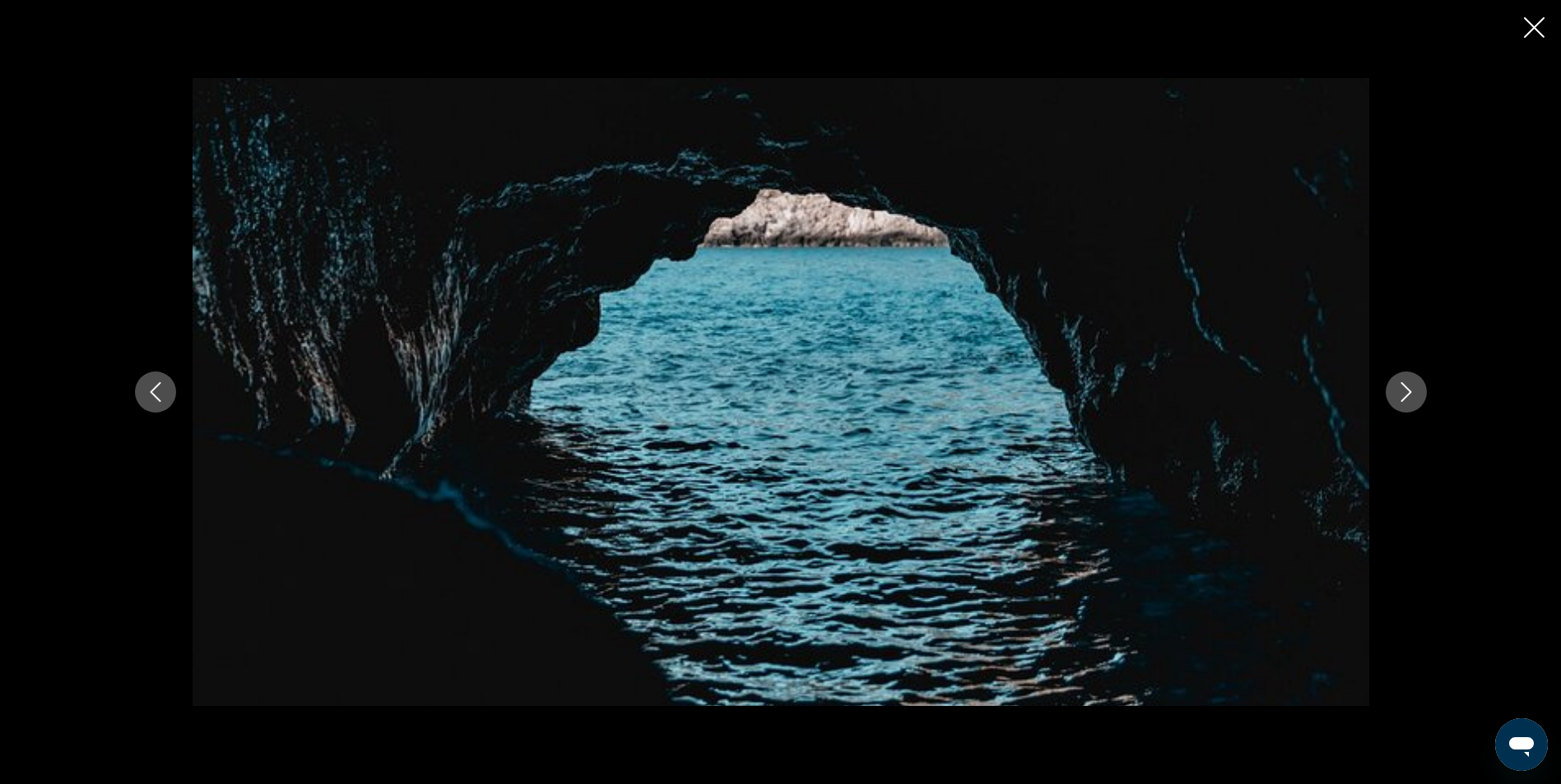
click at [1401, 399] on icon "Next image" at bounding box center [1406, 392] width 20 height 20
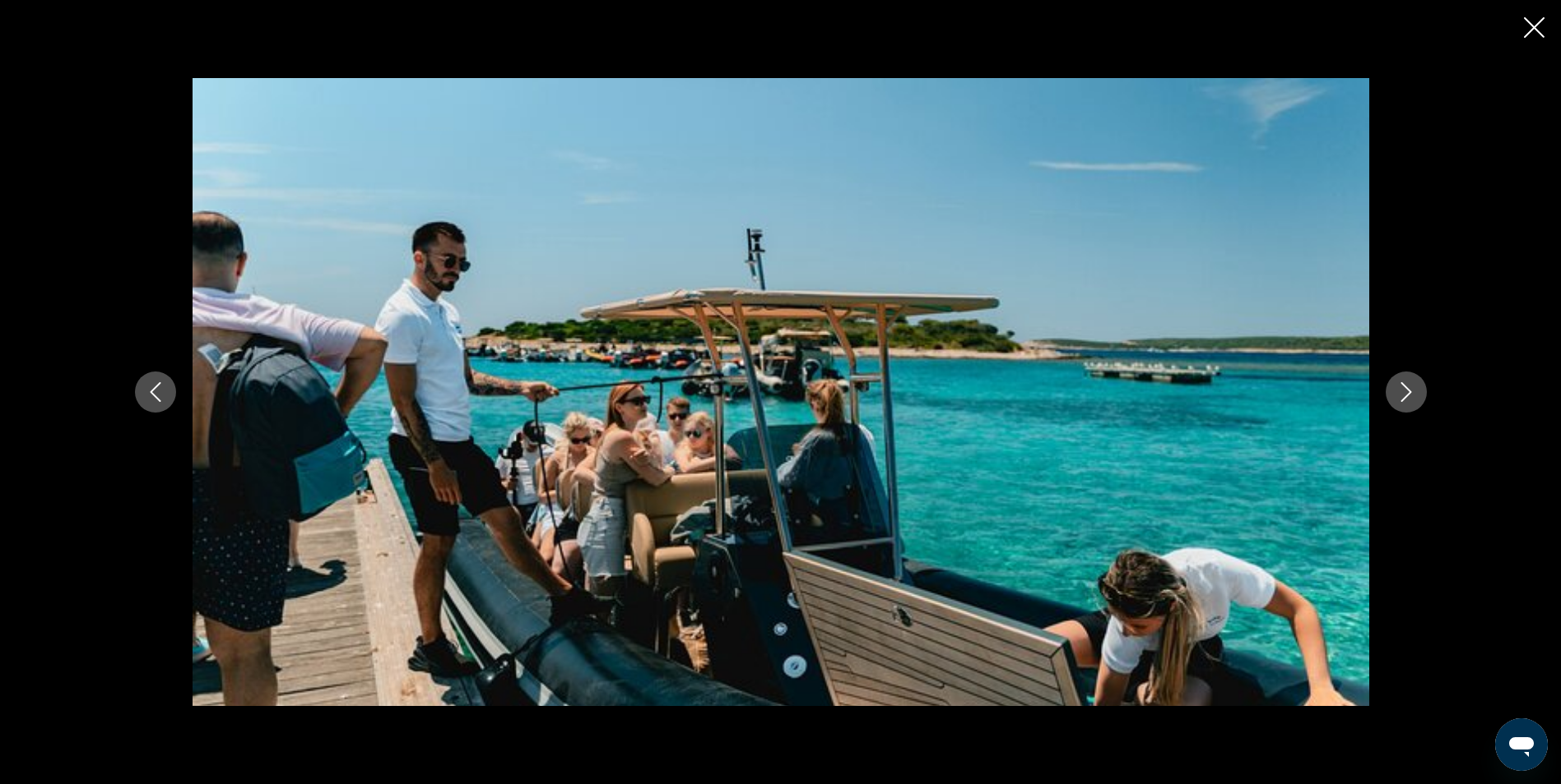
click at [1401, 399] on icon "Next image" at bounding box center [1406, 392] width 20 height 20
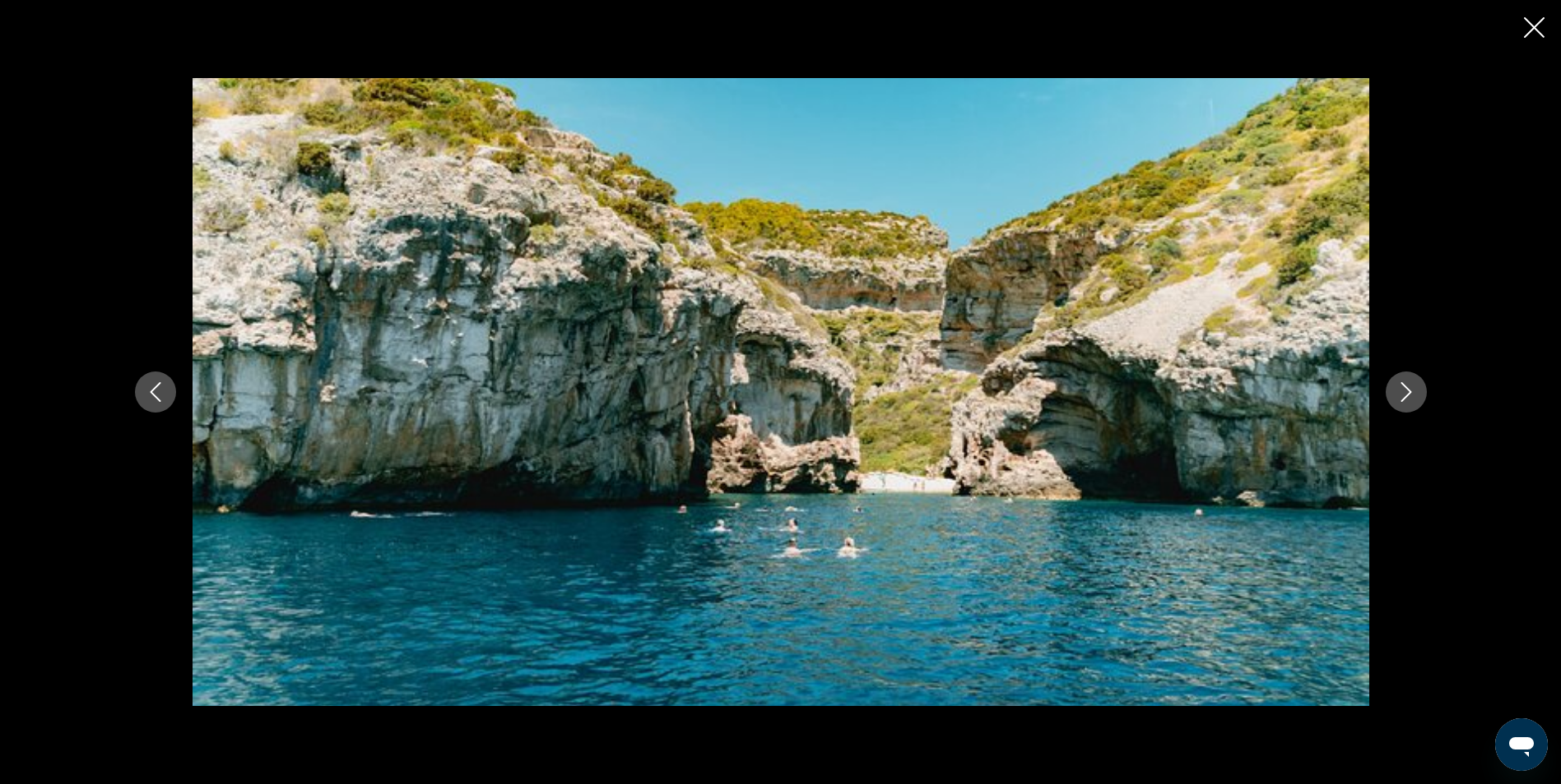
click at [1401, 399] on icon "Next image" at bounding box center [1406, 392] width 20 height 20
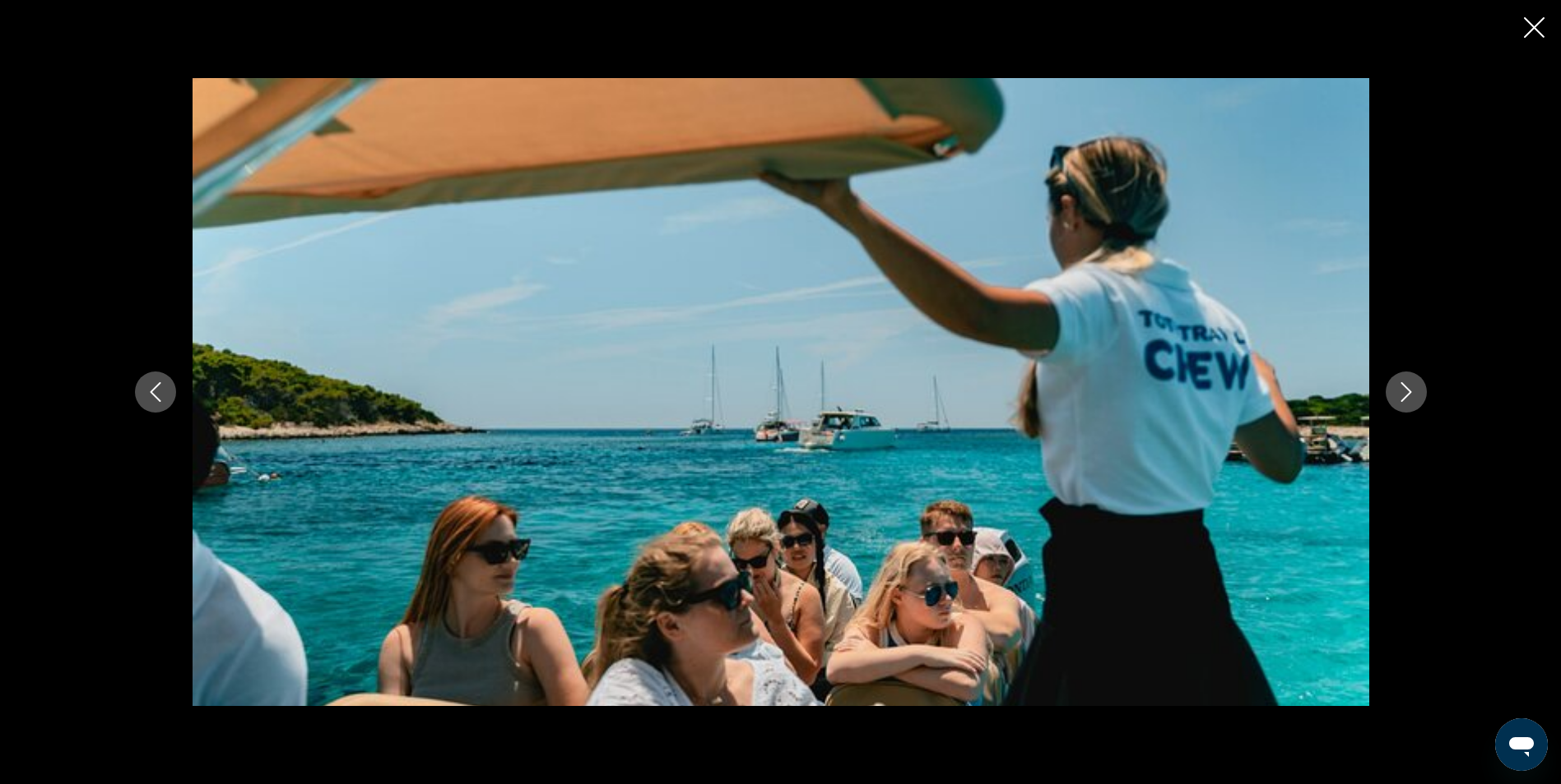
click at [1401, 399] on icon "Next image" at bounding box center [1406, 392] width 20 height 20
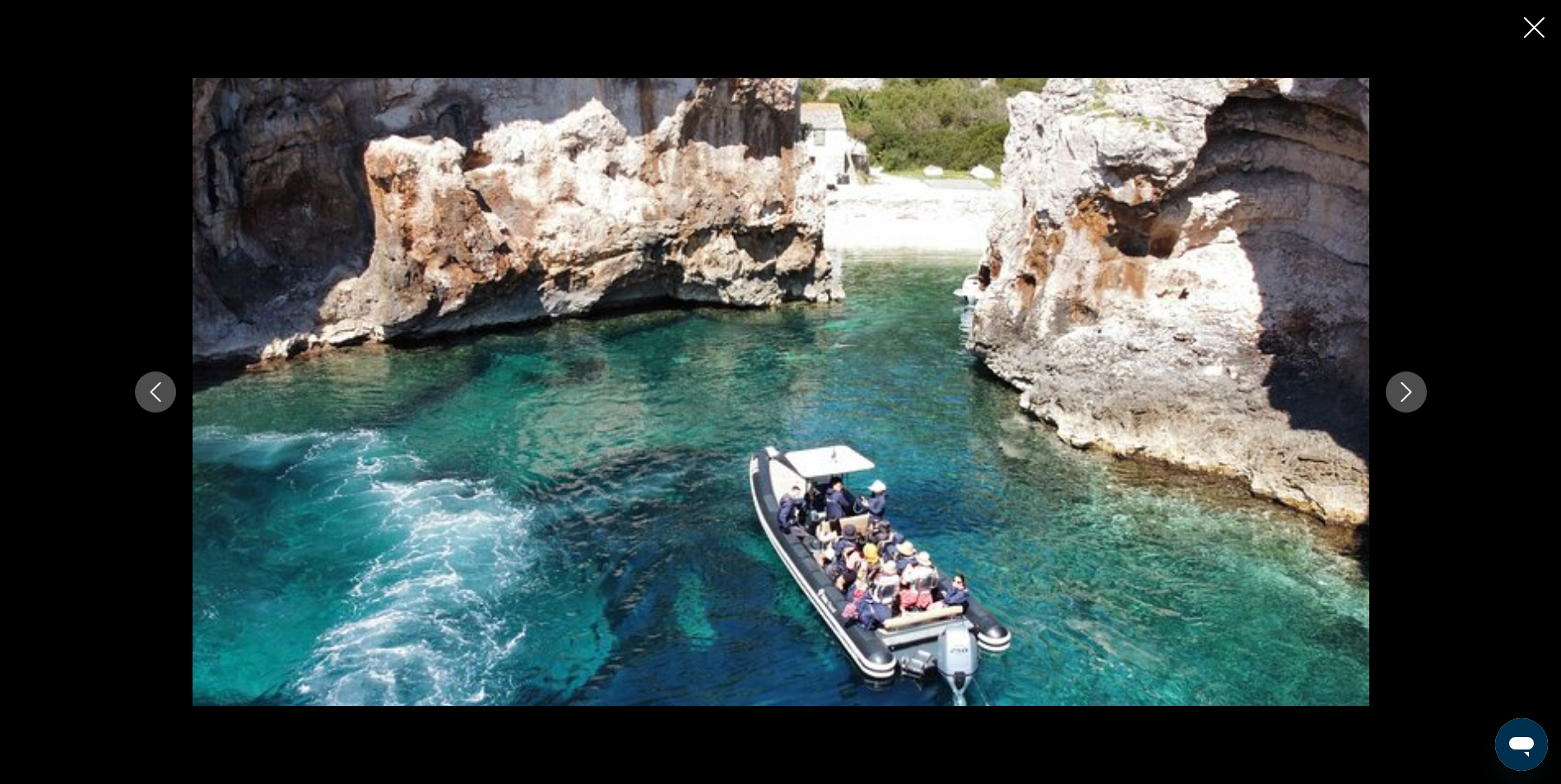
click at [1402, 400] on icon "Next image" at bounding box center [1405, 392] width 11 height 20
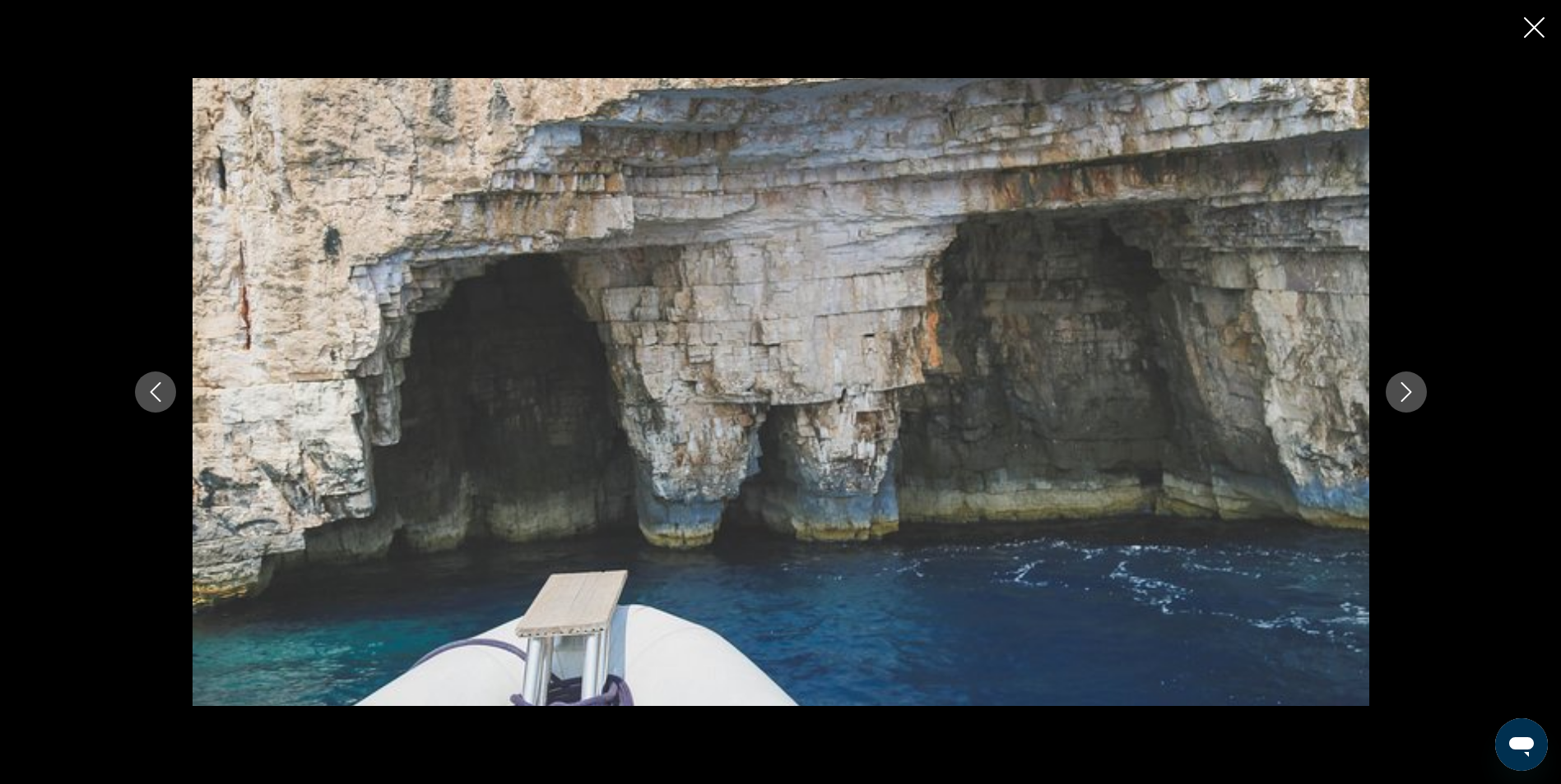
click at [1402, 400] on icon "Next image" at bounding box center [1405, 392] width 11 height 20
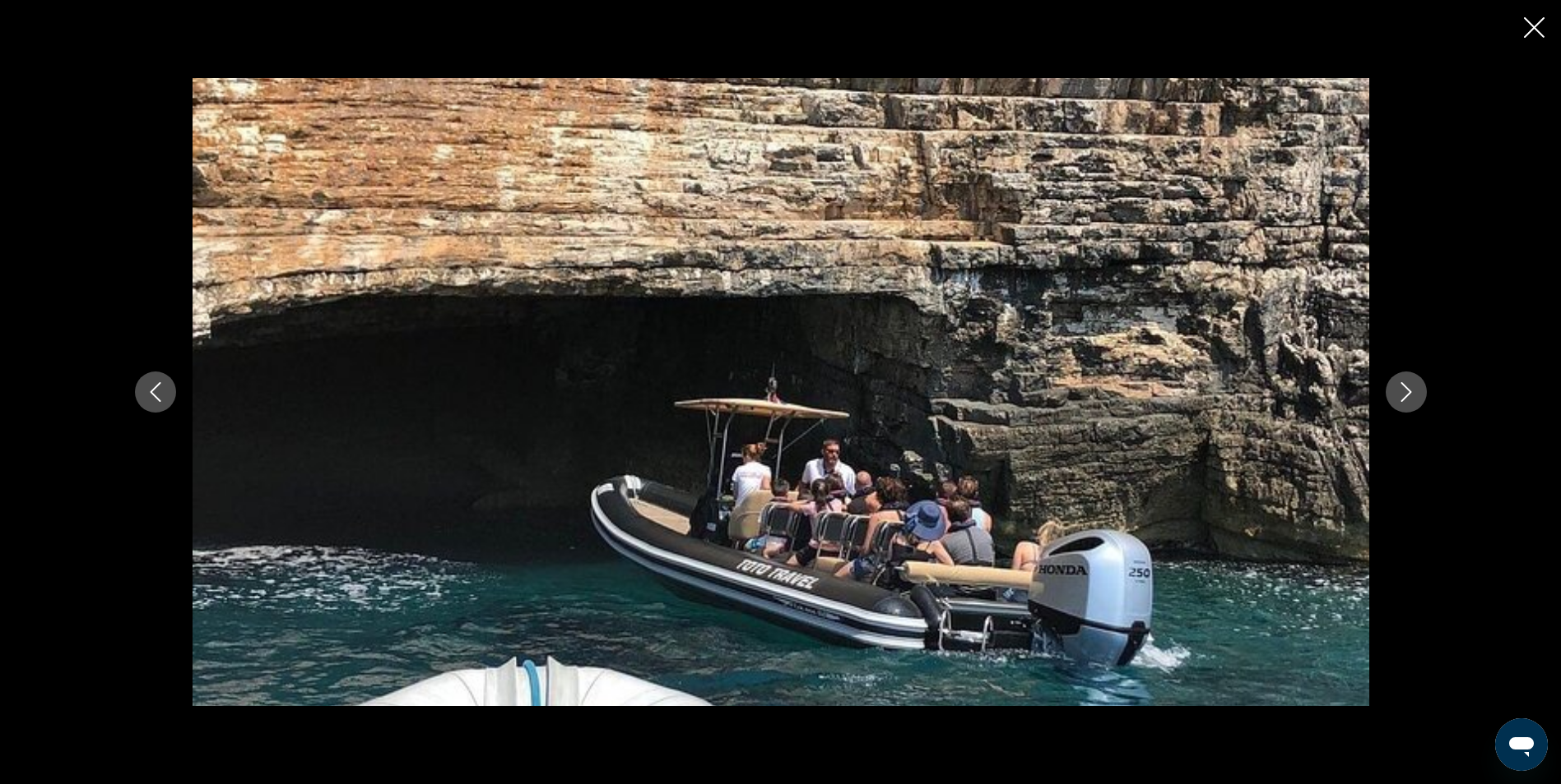
click at [1402, 400] on icon "Next image" at bounding box center [1405, 392] width 11 height 20
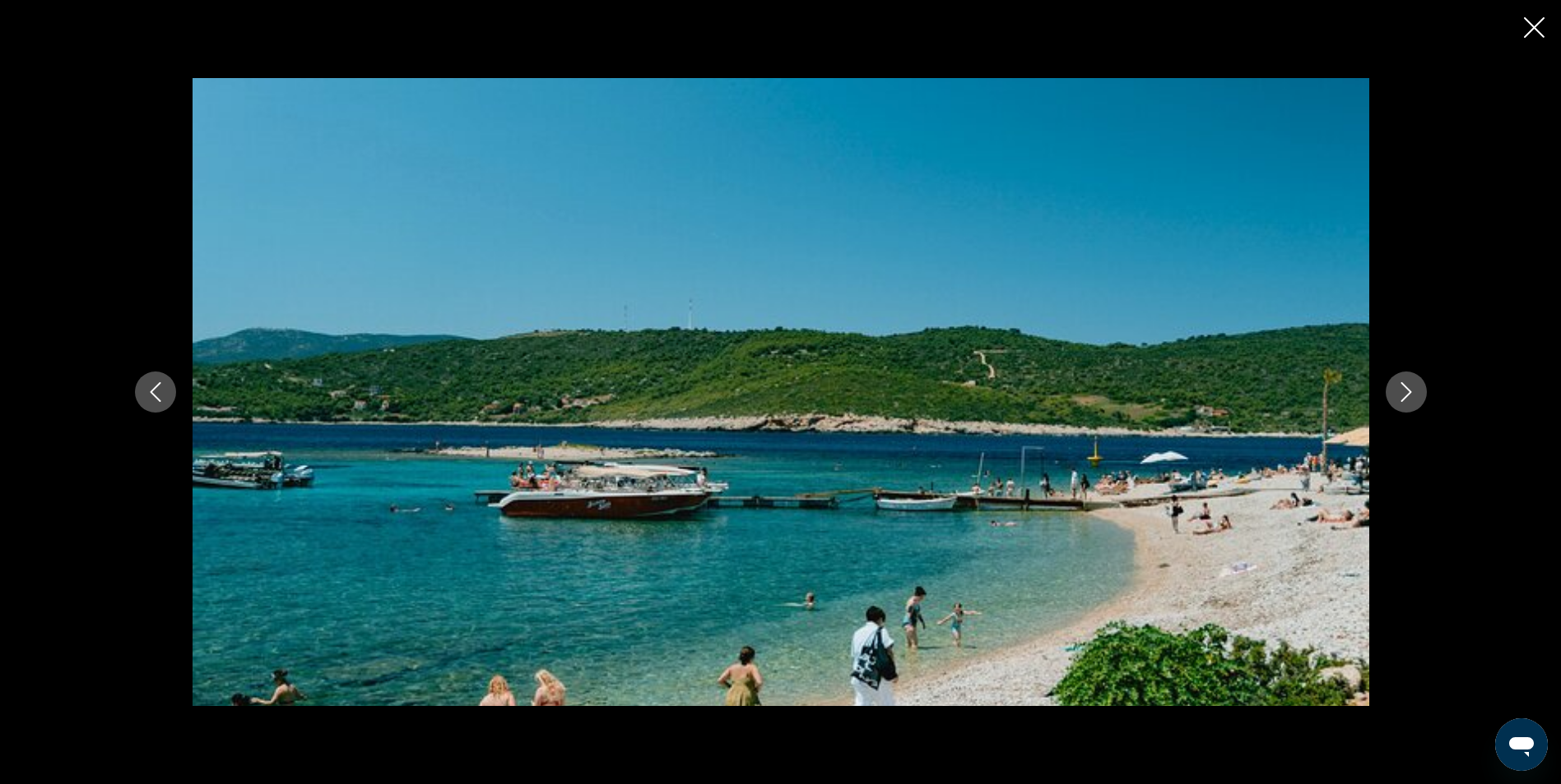
click at [1402, 400] on icon "Next image" at bounding box center [1405, 392] width 11 height 20
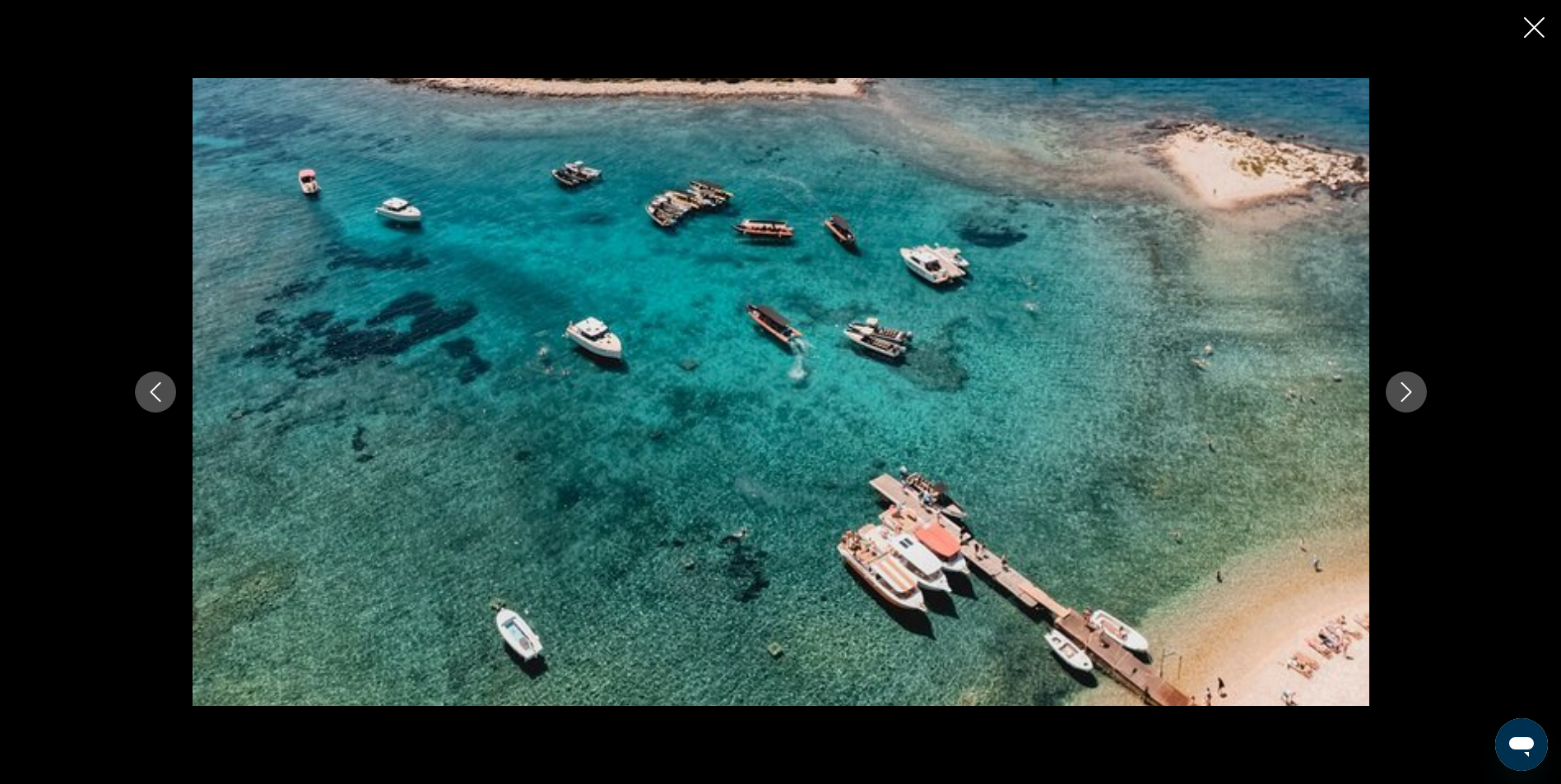
click at [1402, 400] on icon "Next image" at bounding box center [1405, 392] width 11 height 20
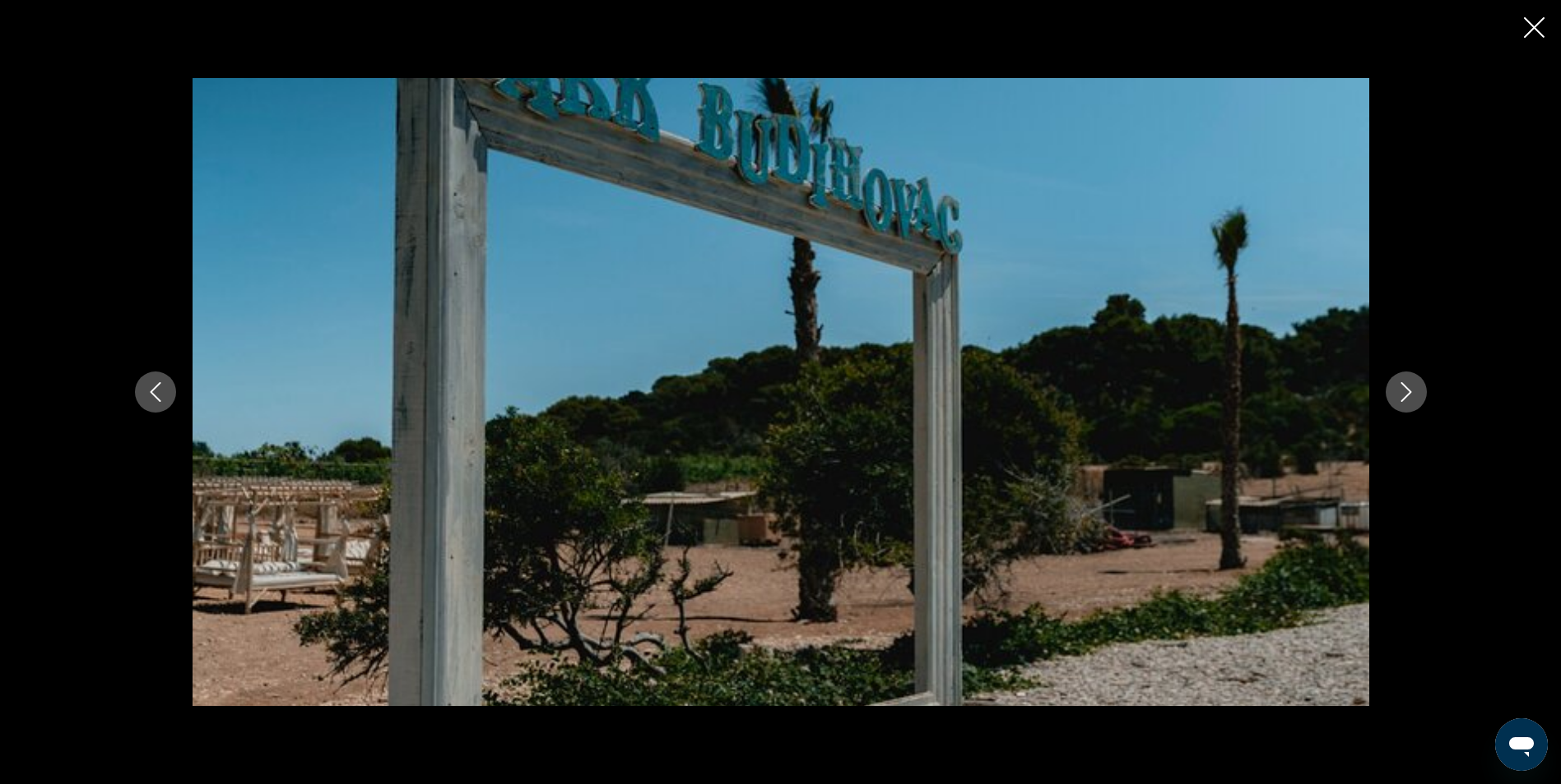
click at [1402, 400] on icon "Next image" at bounding box center [1405, 392] width 11 height 20
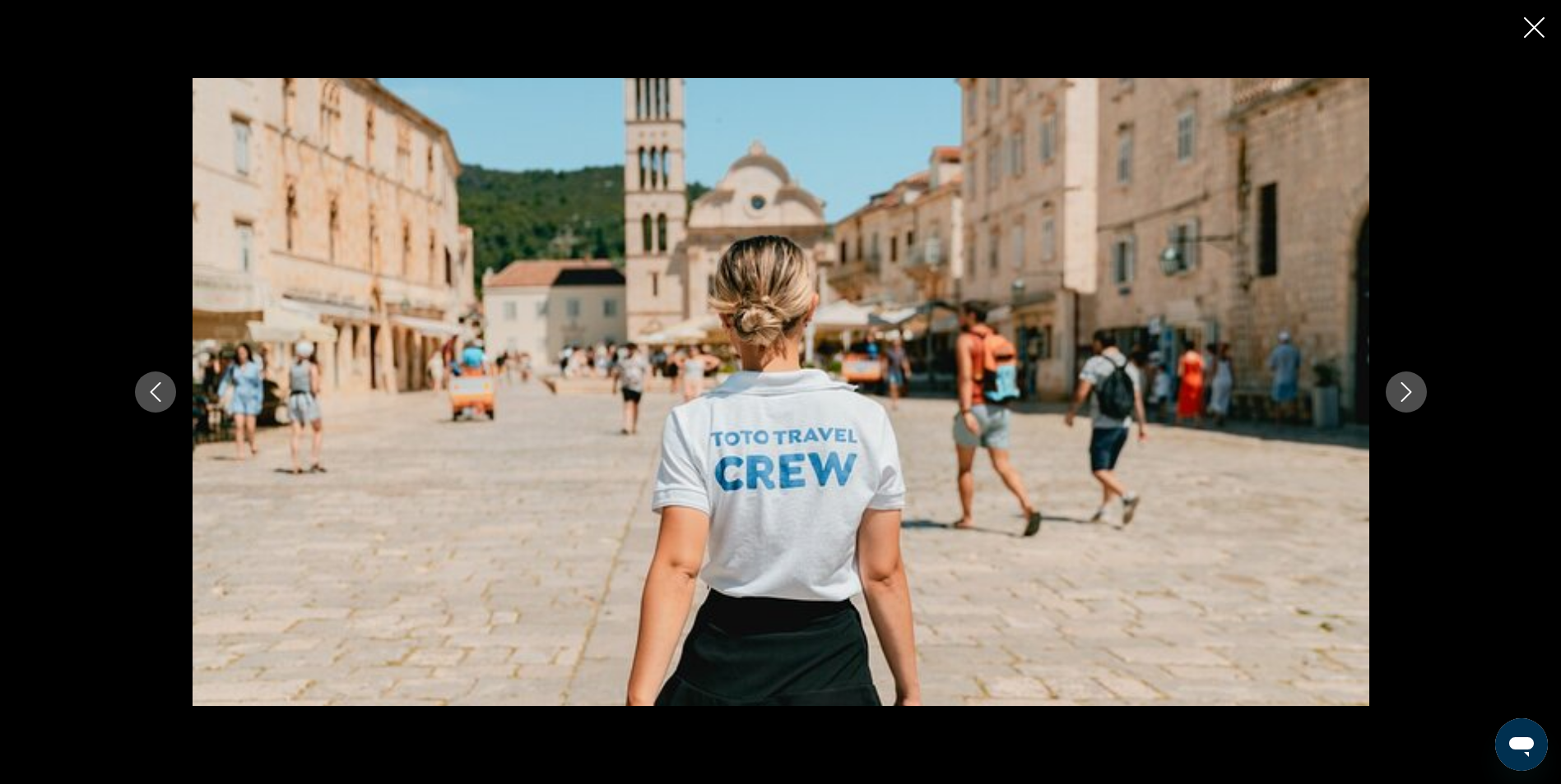
click at [1402, 400] on icon "Next image" at bounding box center [1405, 392] width 11 height 20
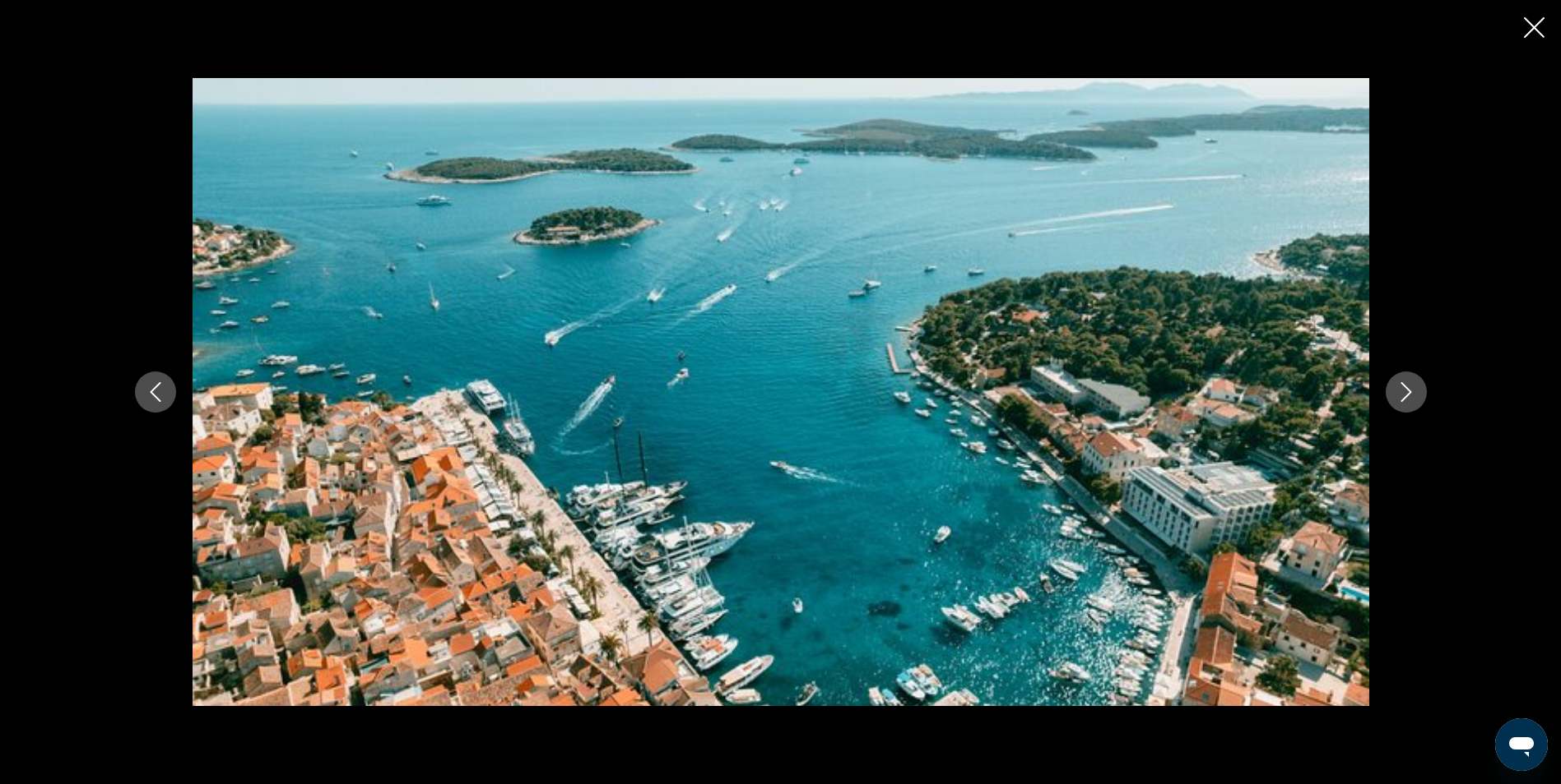
click at [1402, 400] on icon "Next image" at bounding box center [1405, 392] width 11 height 20
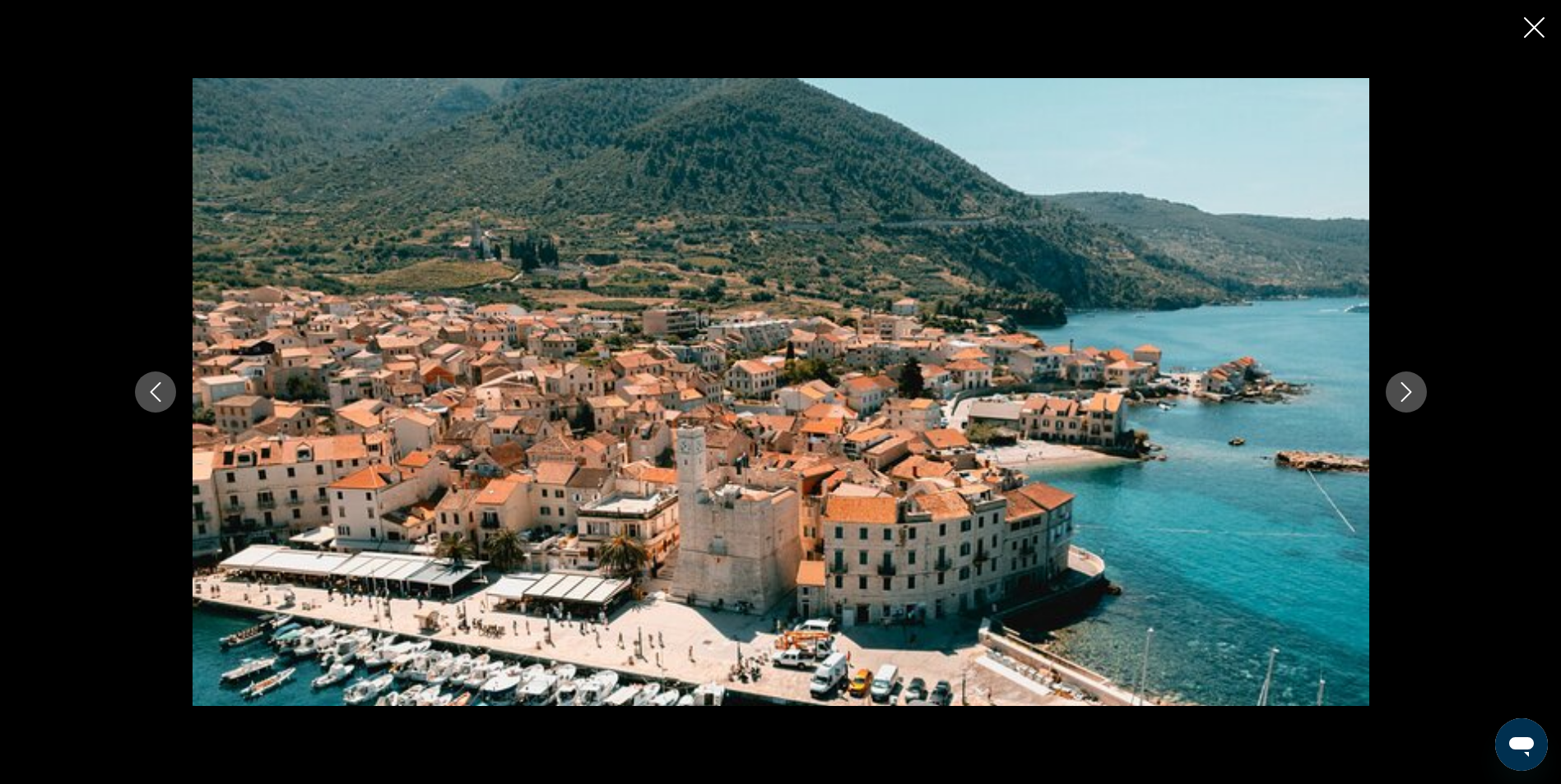
click at [1402, 400] on icon "Next image" at bounding box center [1405, 392] width 11 height 20
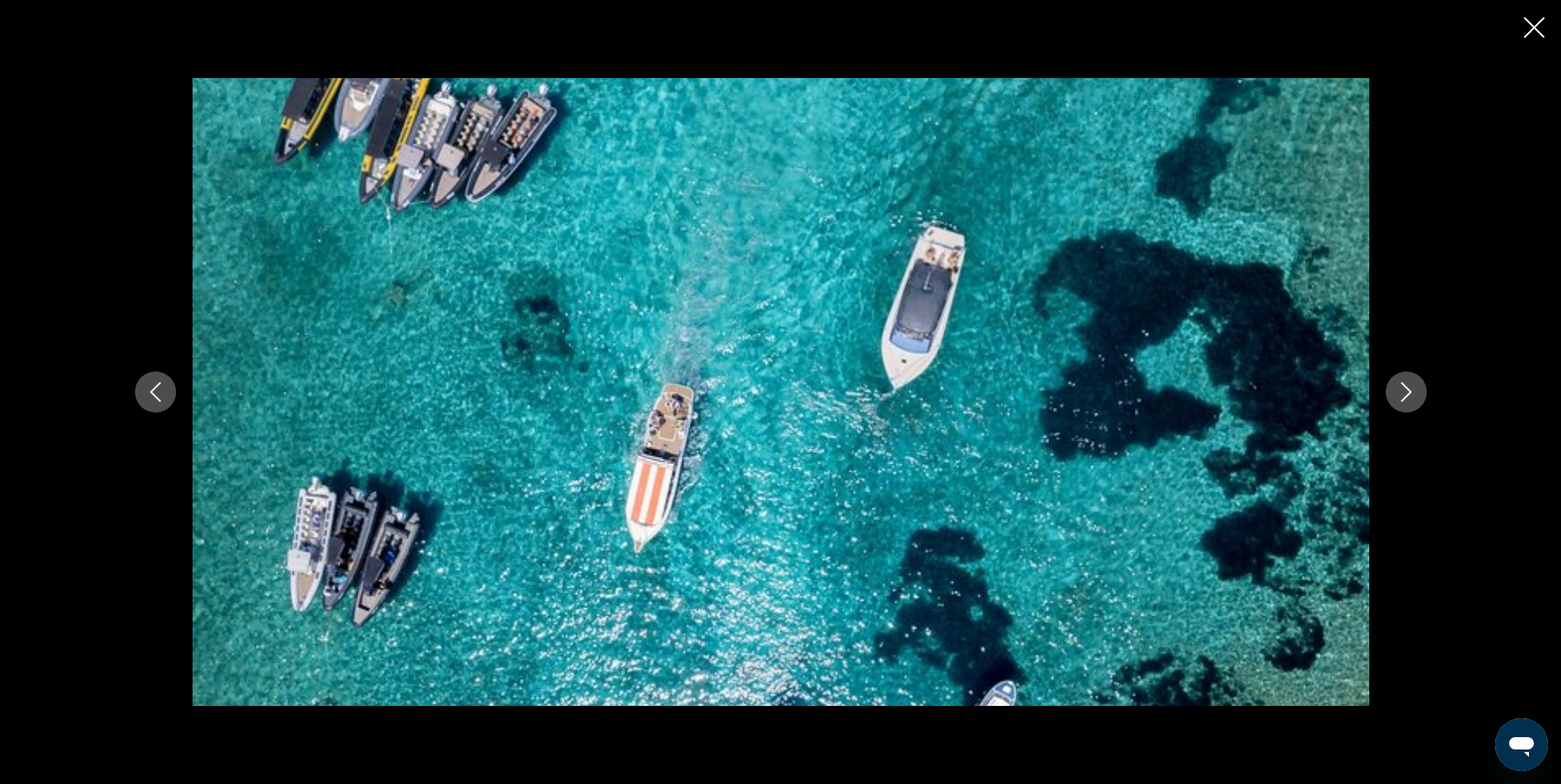
click at [1533, 21] on icon "Close slideshow" at bounding box center [1534, 27] width 21 height 21
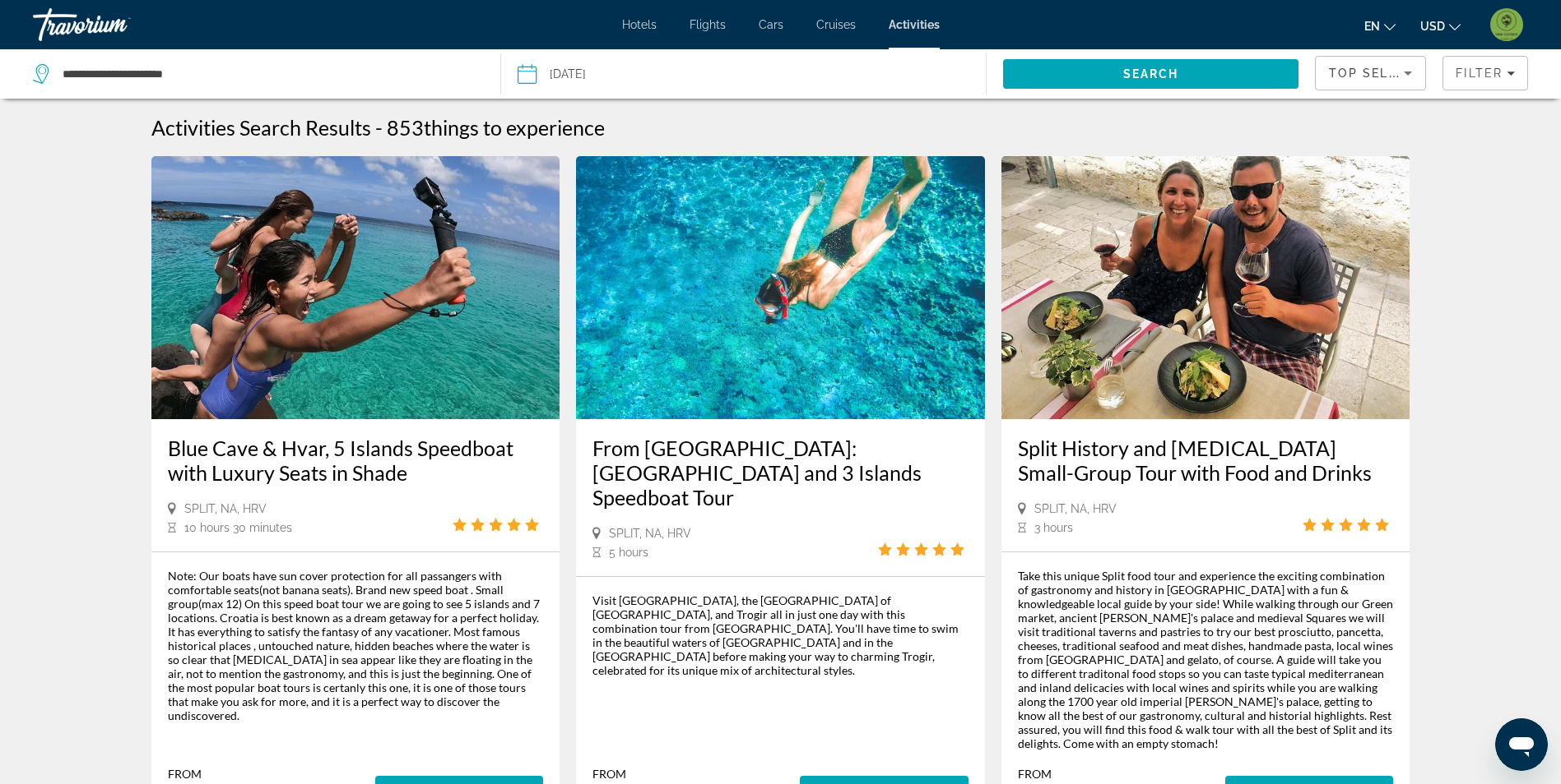
click at [858, 338] on img "Main content" at bounding box center [780, 287] width 408 height 263
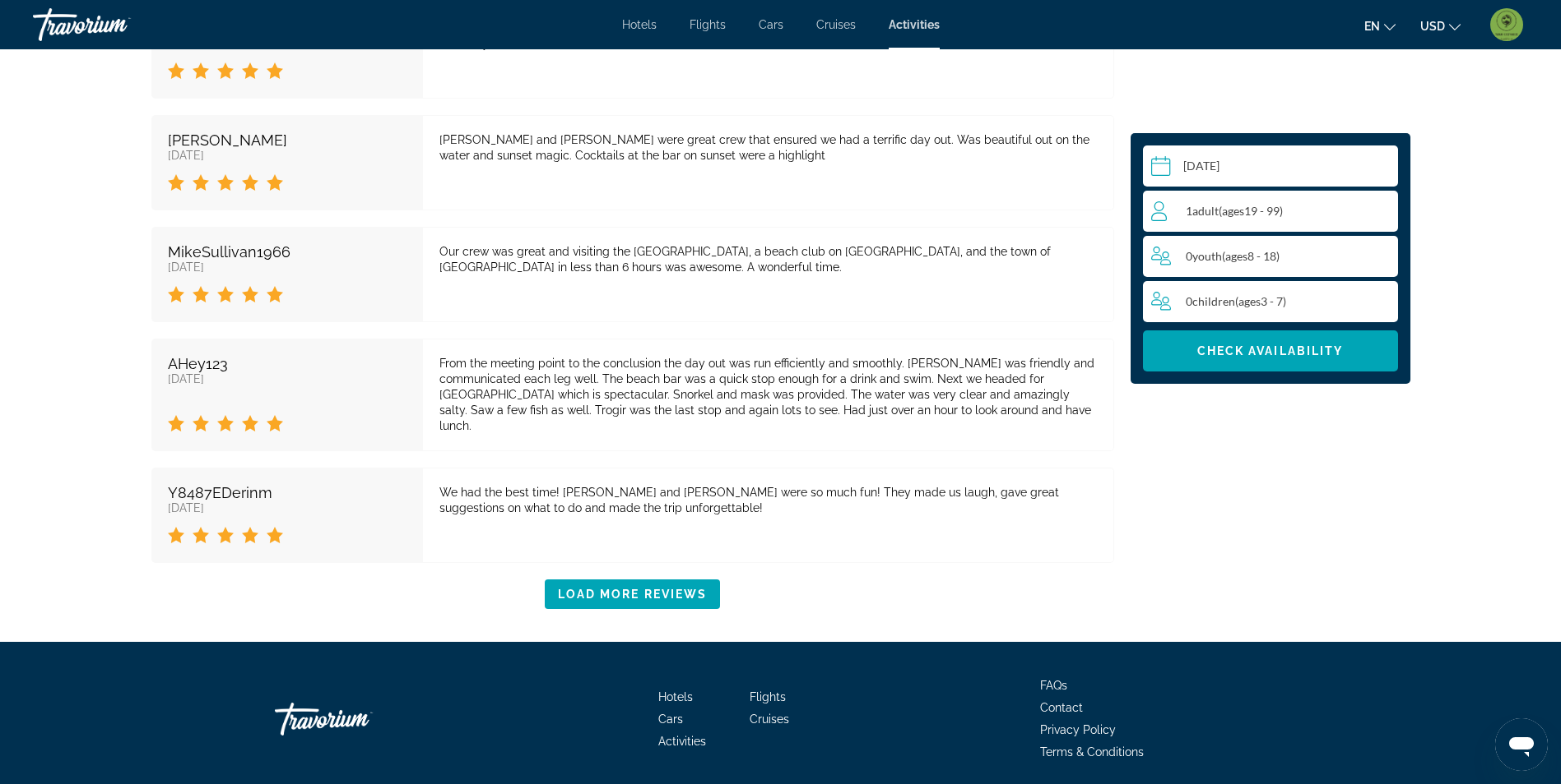
scroll to position [3124, 0]
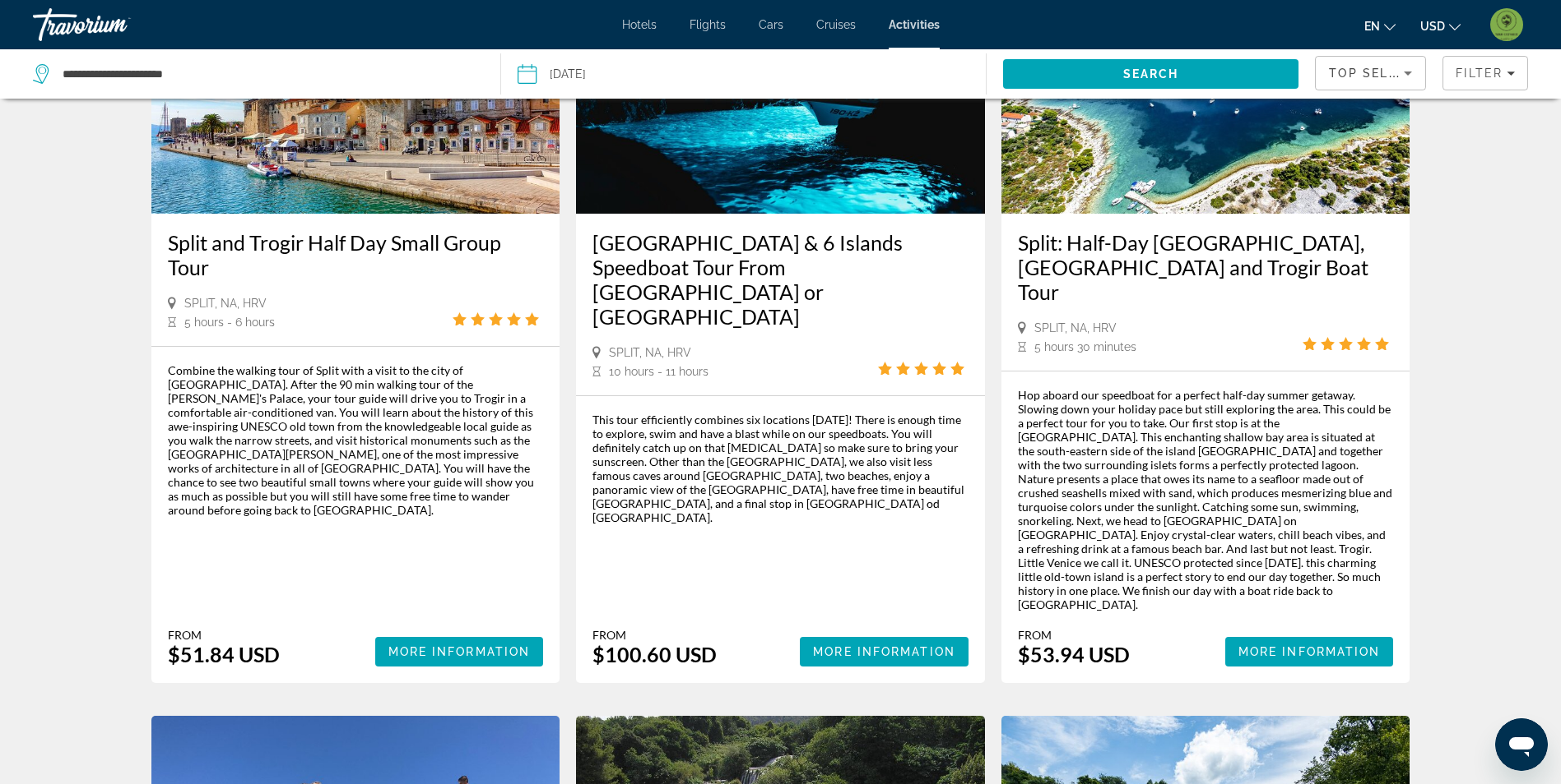
scroll to position [740, 0]
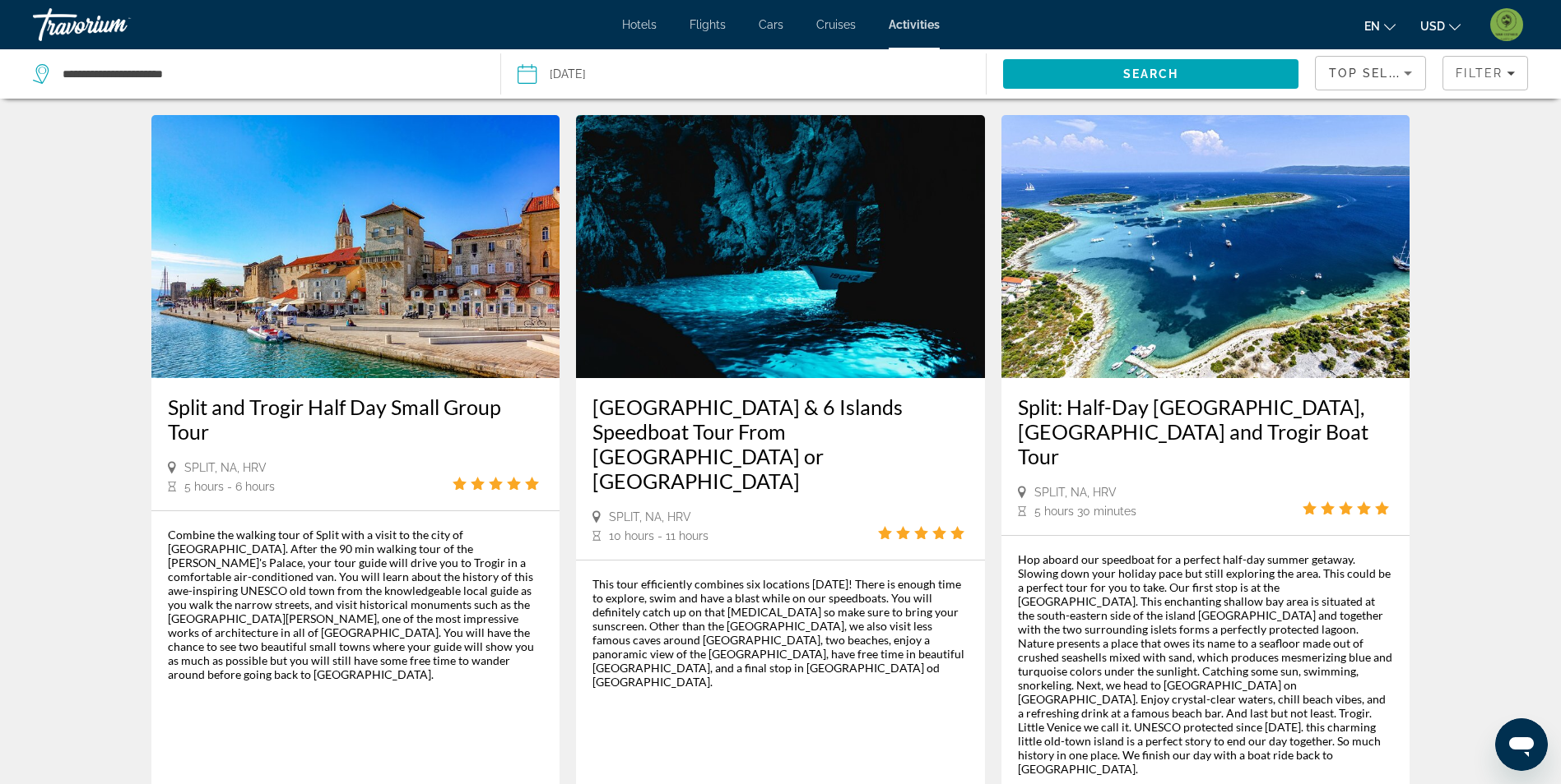
click at [474, 286] on img "Main content" at bounding box center [355, 246] width 408 height 263
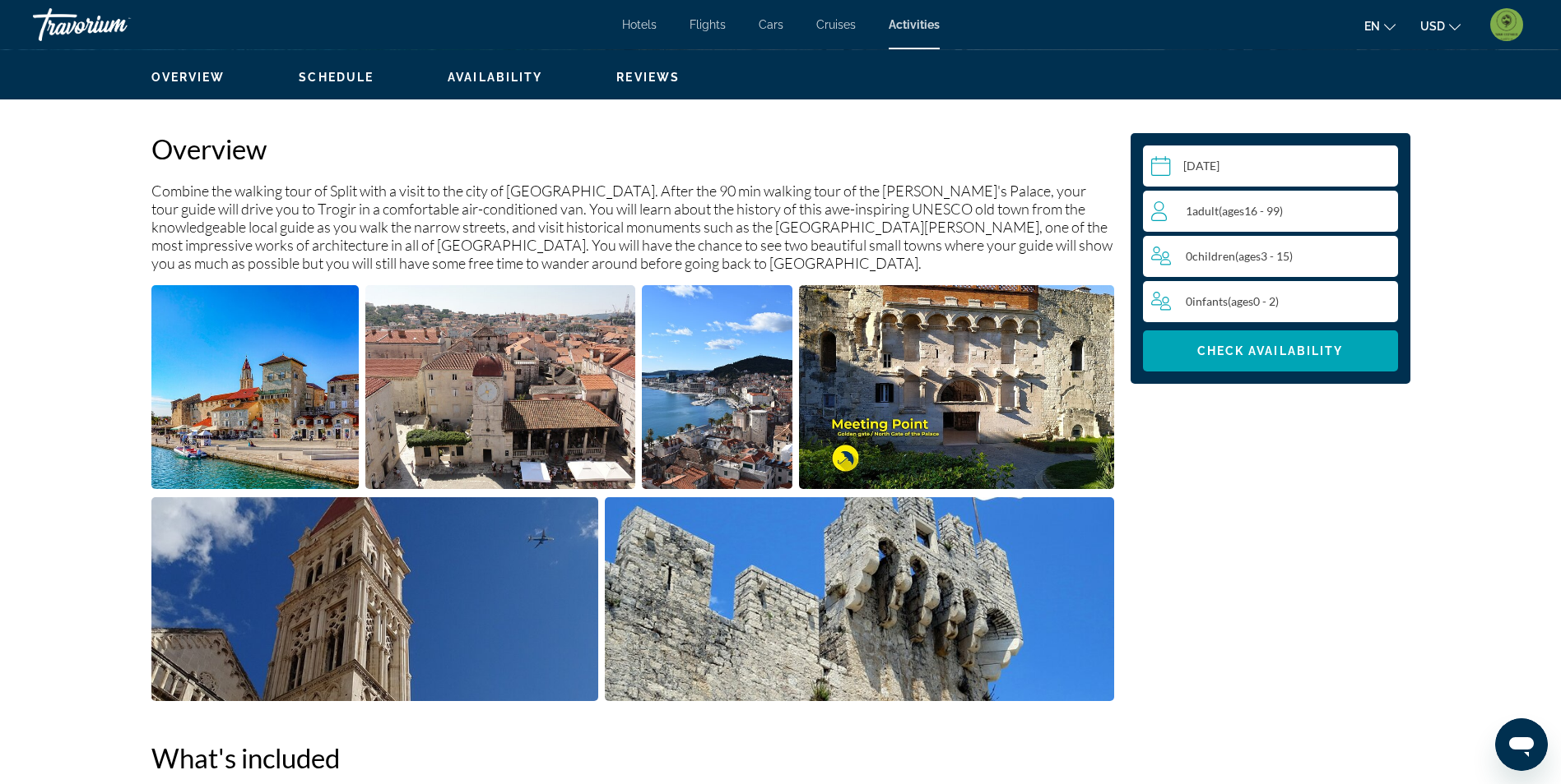
scroll to position [494, 0]
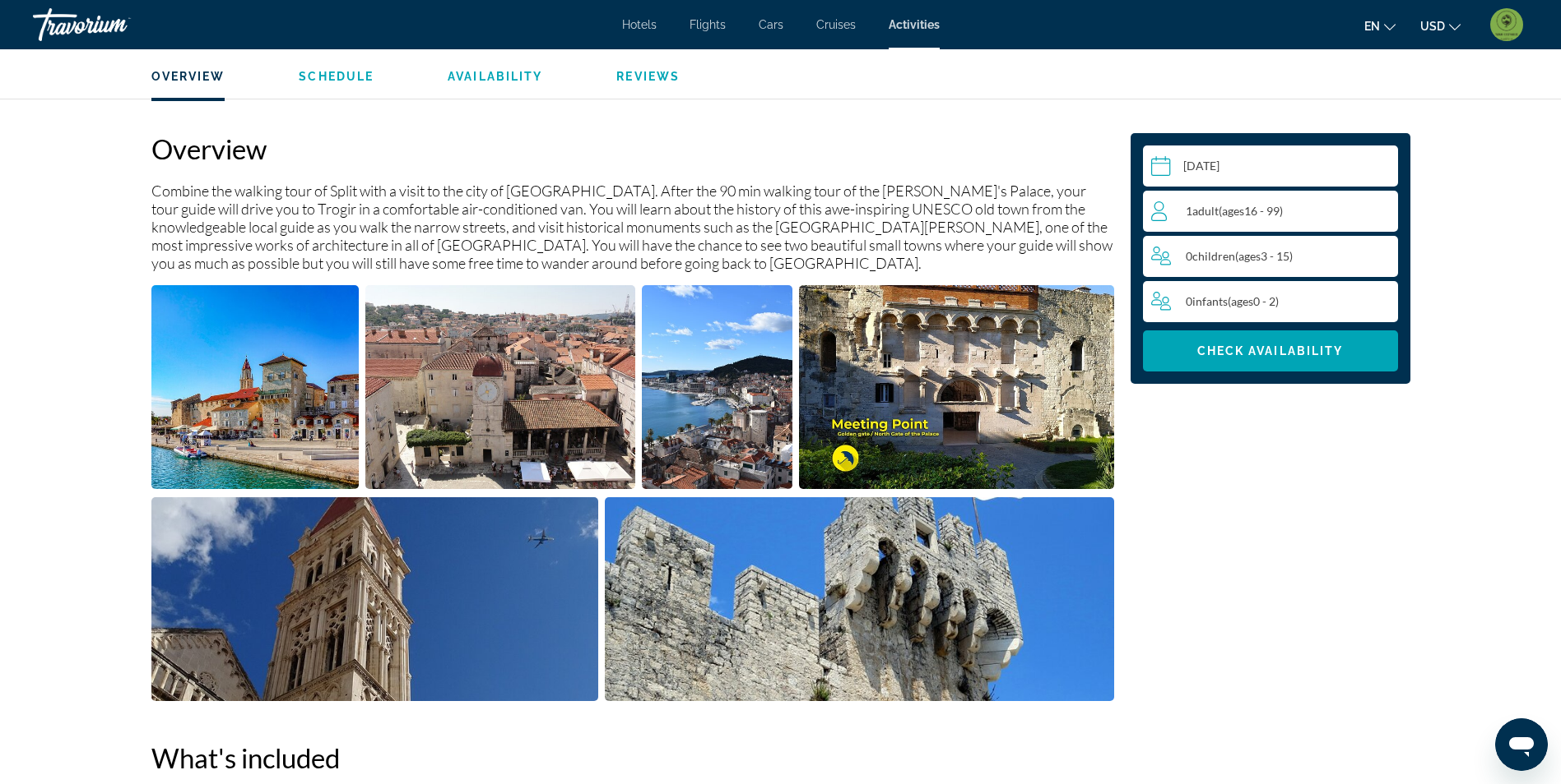
click at [304, 408] on img "Open full-screen image slider" at bounding box center [255, 388] width 208 height 204
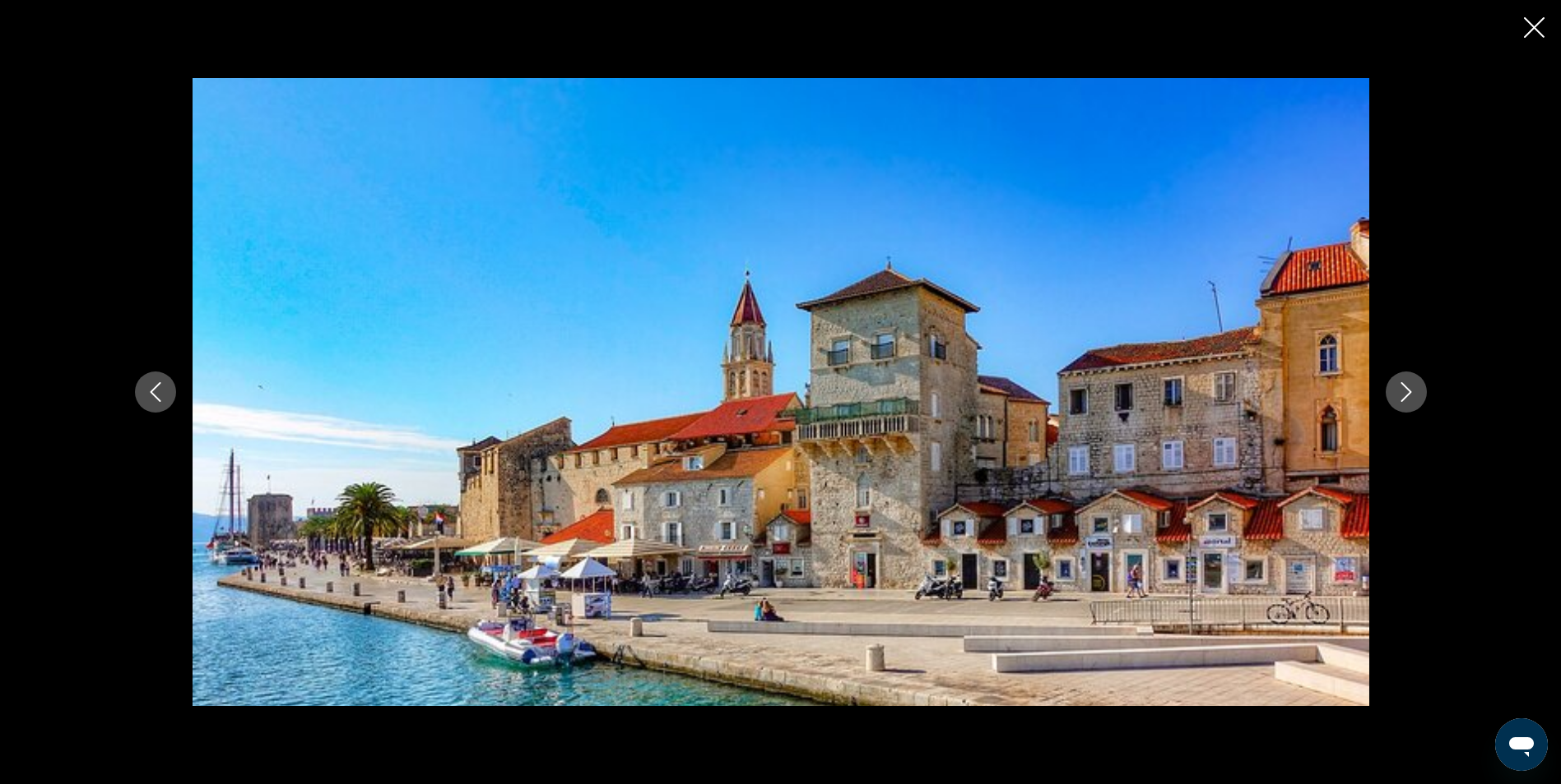
click at [1398, 393] on icon "Next image" at bounding box center [1406, 392] width 20 height 20
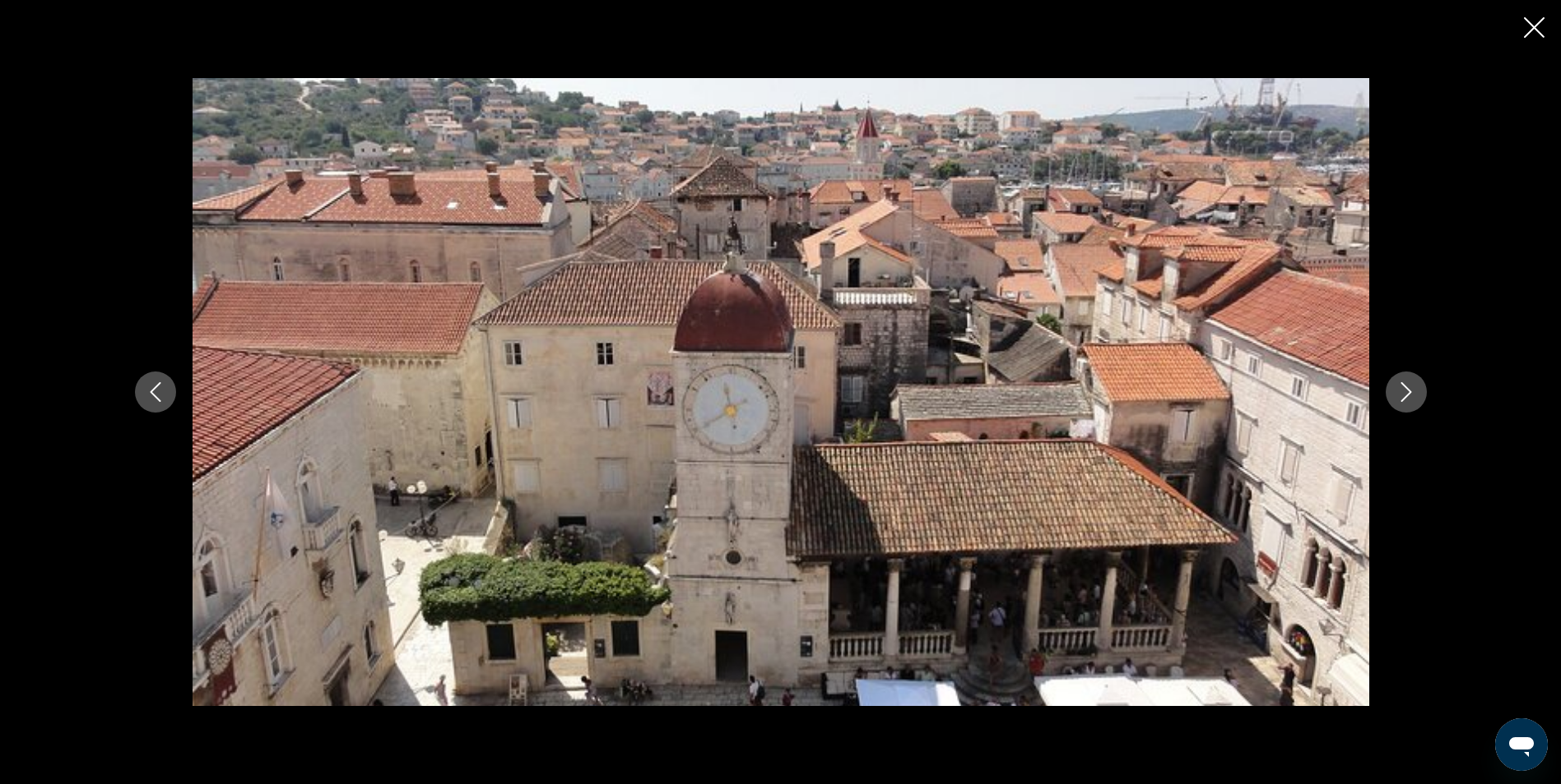
click at [1400, 392] on icon "Next image" at bounding box center [1406, 392] width 20 height 20
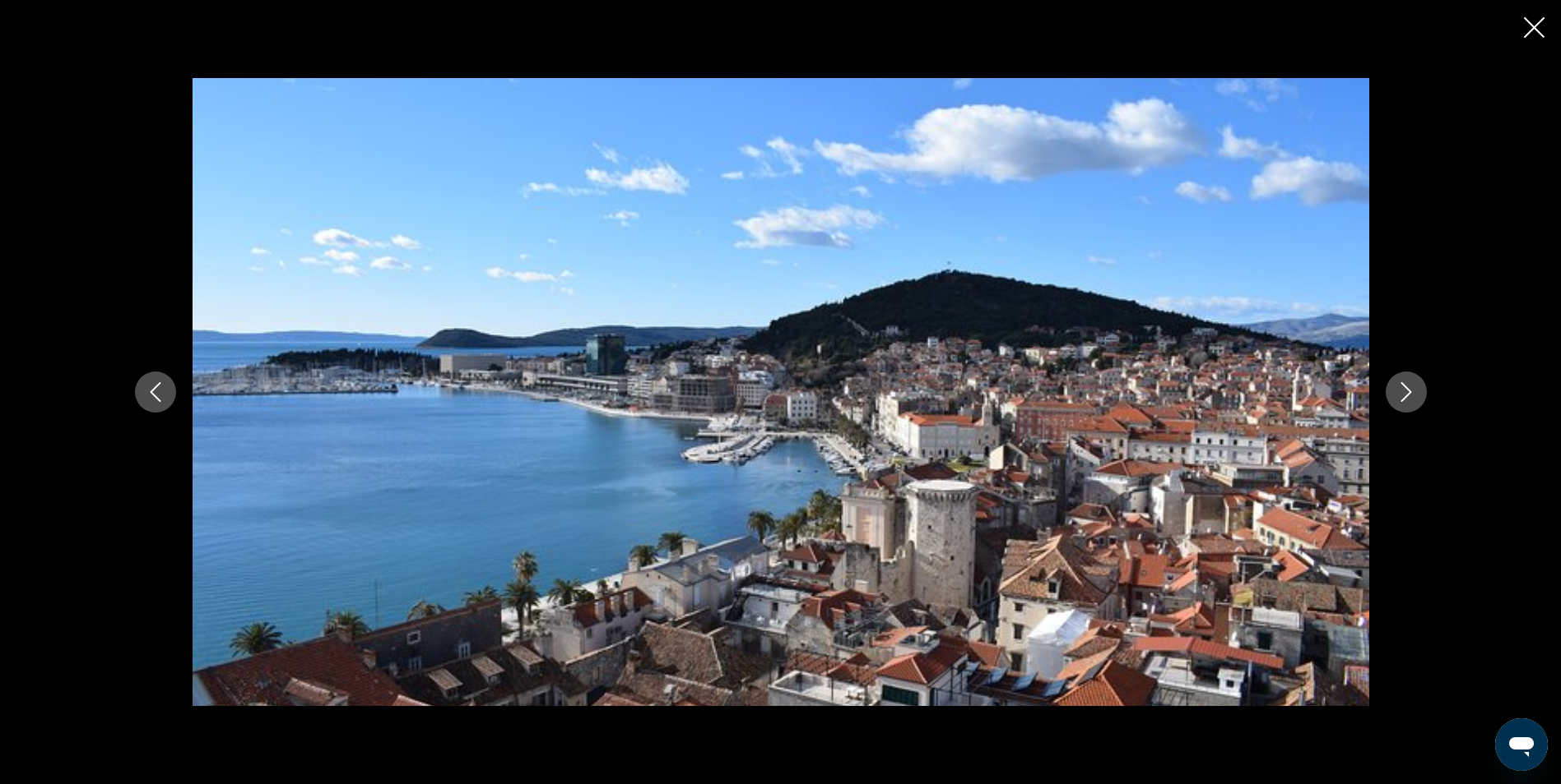
click at [1400, 392] on icon "Next image" at bounding box center [1406, 392] width 20 height 20
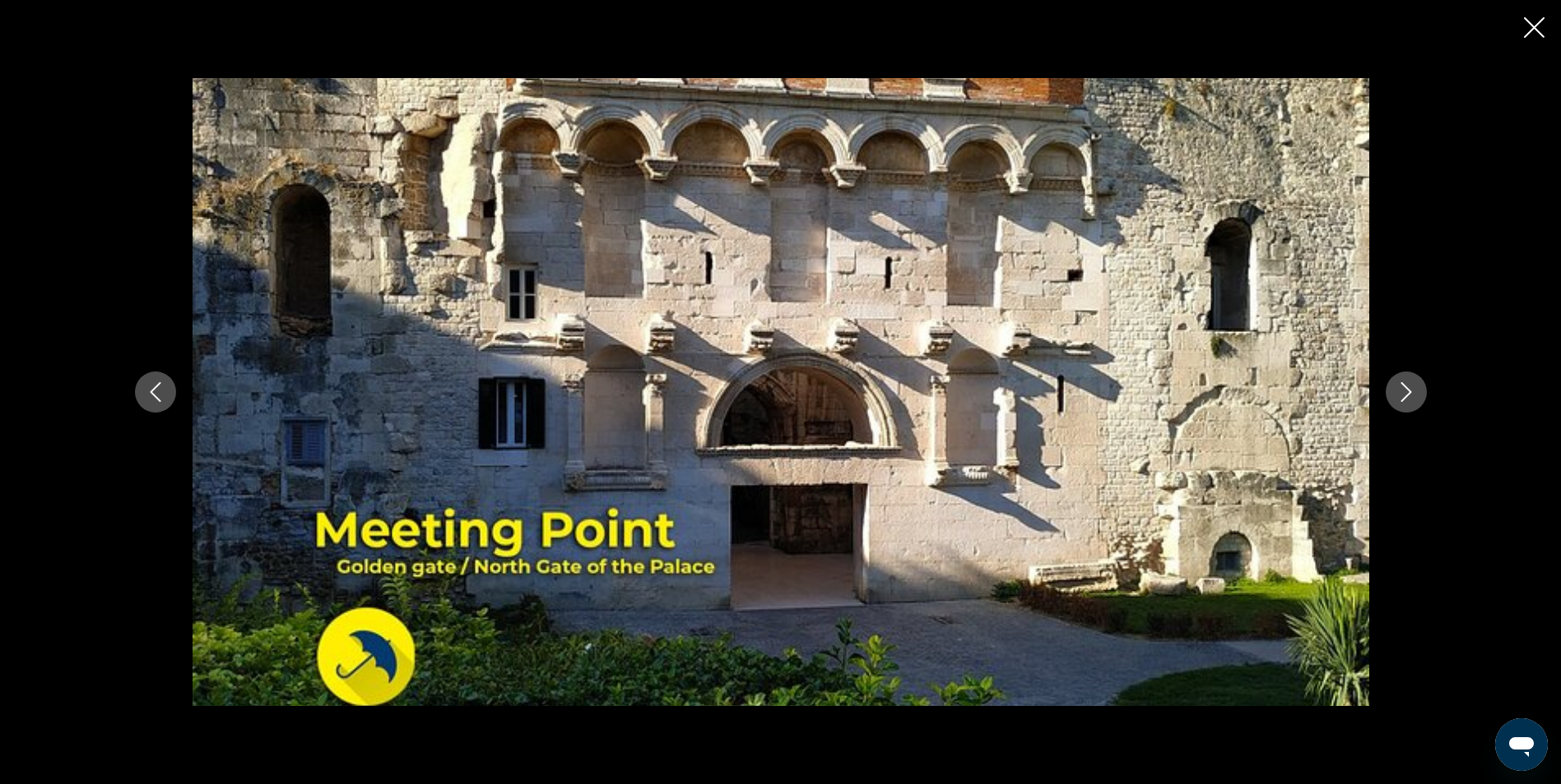
click at [1400, 392] on icon "Next image" at bounding box center [1406, 392] width 20 height 20
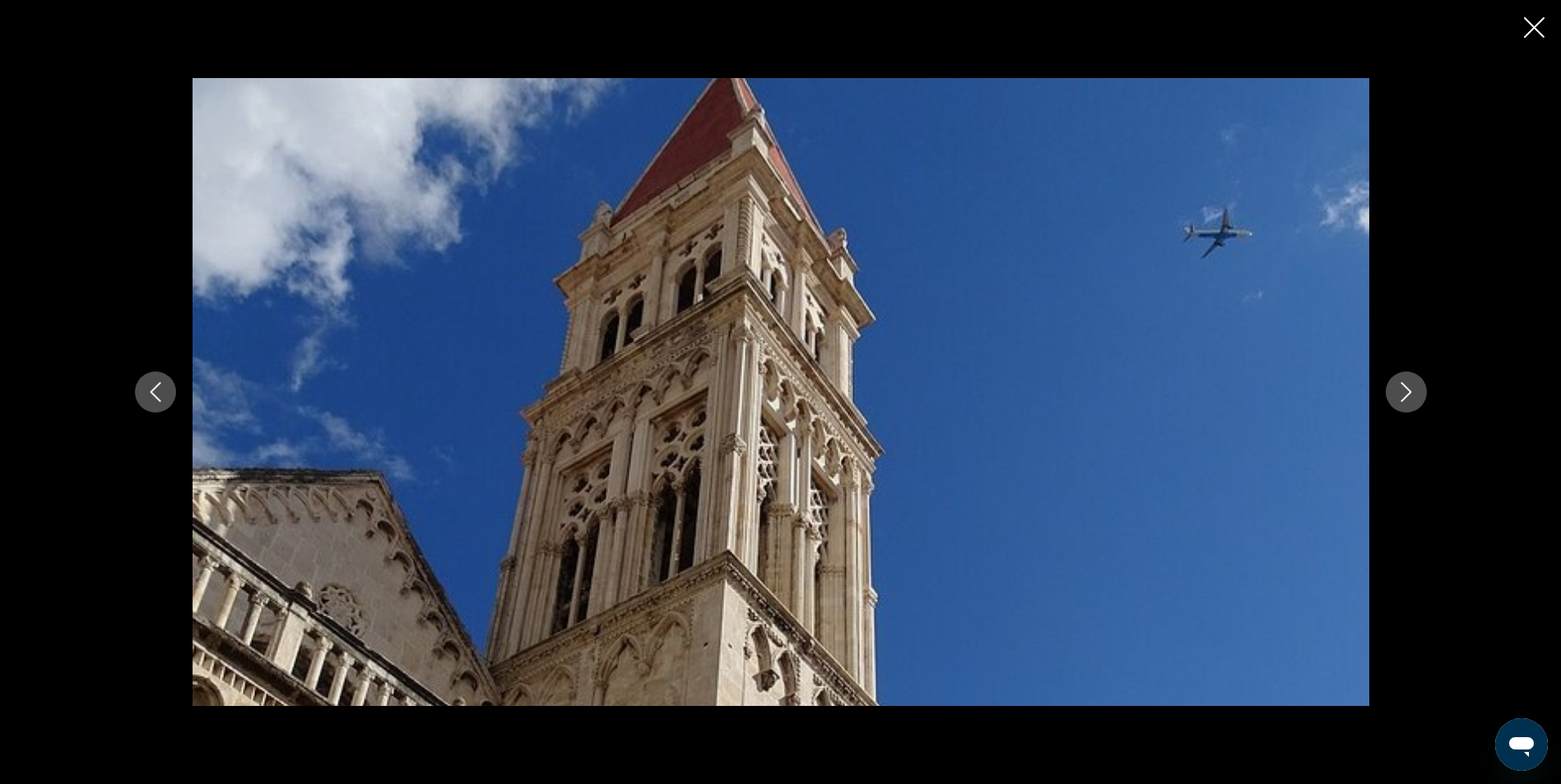
click at [1400, 392] on icon "Next image" at bounding box center [1406, 392] width 20 height 20
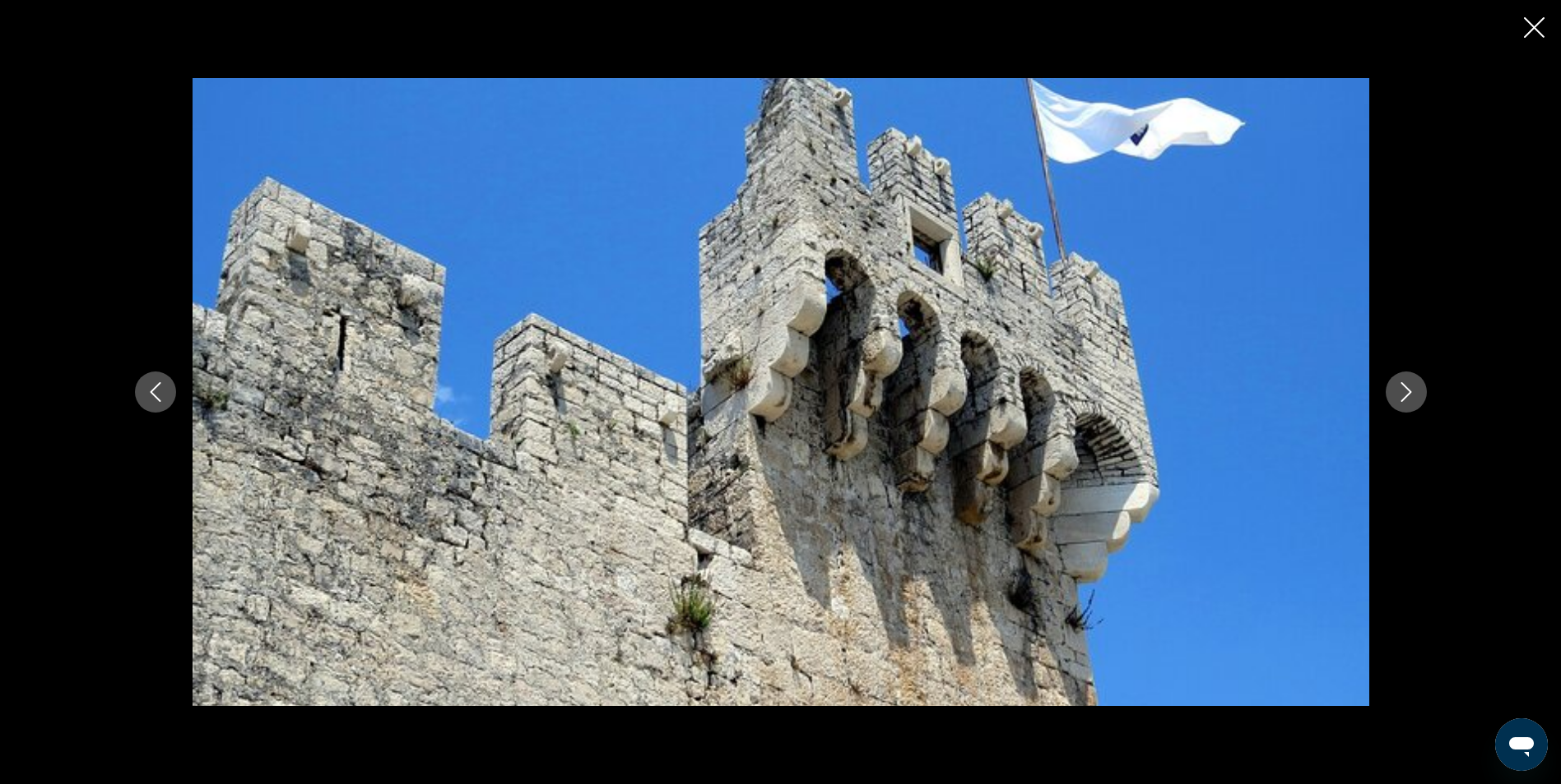
click at [1400, 392] on icon "Next image" at bounding box center [1406, 392] width 20 height 20
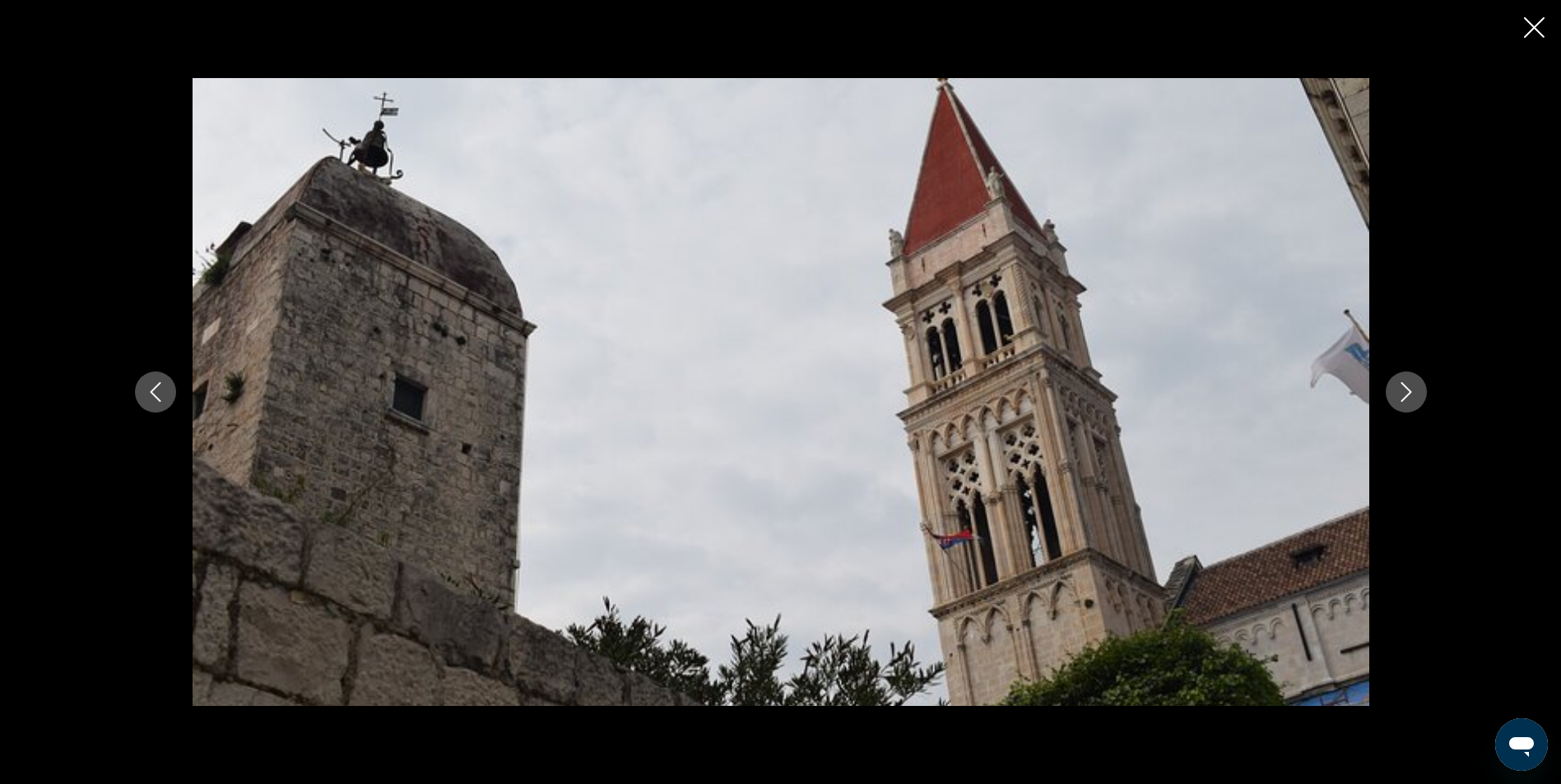
click at [1400, 392] on icon "Next image" at bounding box center [1406, 392] width 20 height 20
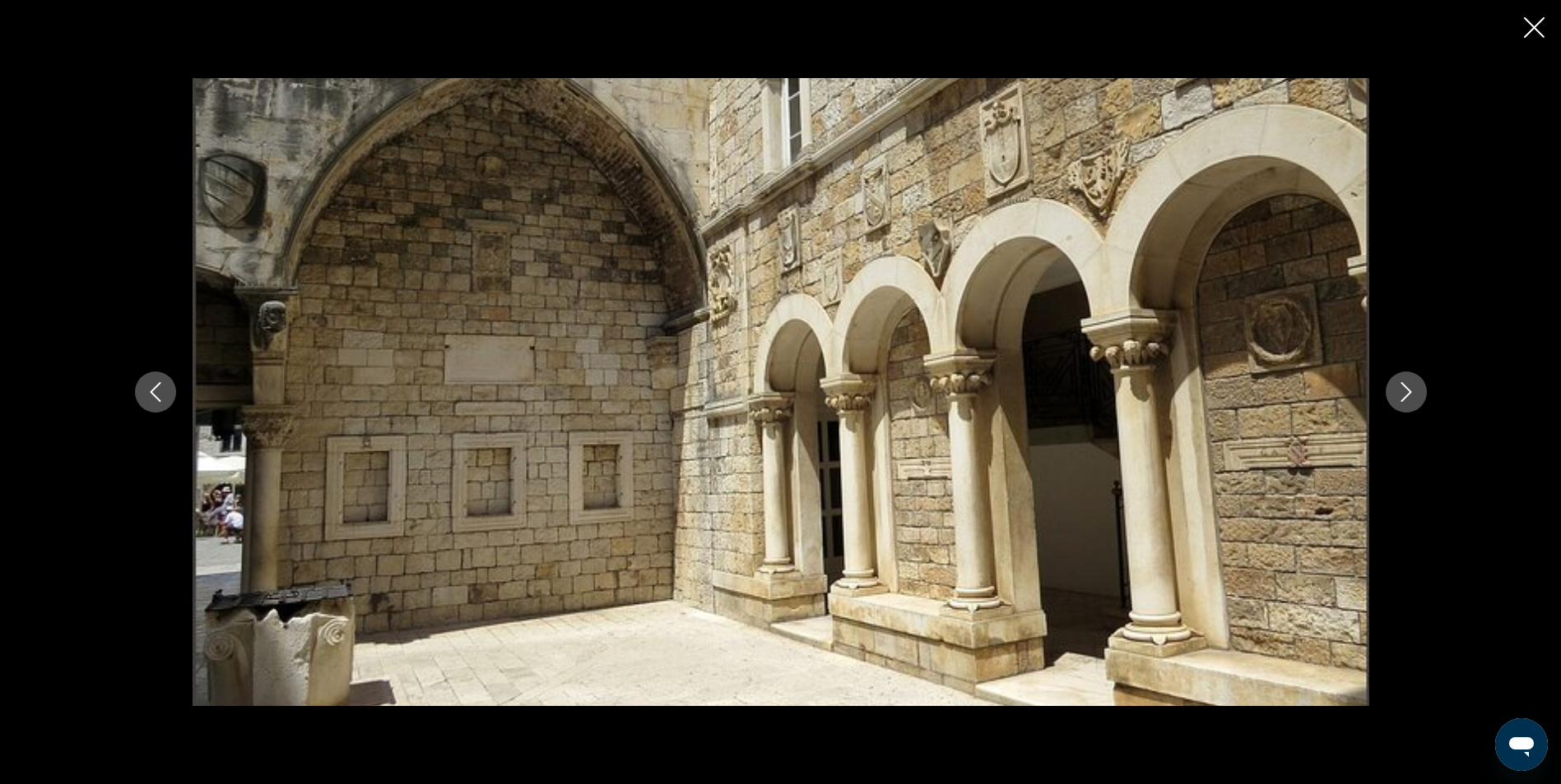
click at [1400, 392] on icon "Next image" at bounding box center [1406, 392] width 20 height 20
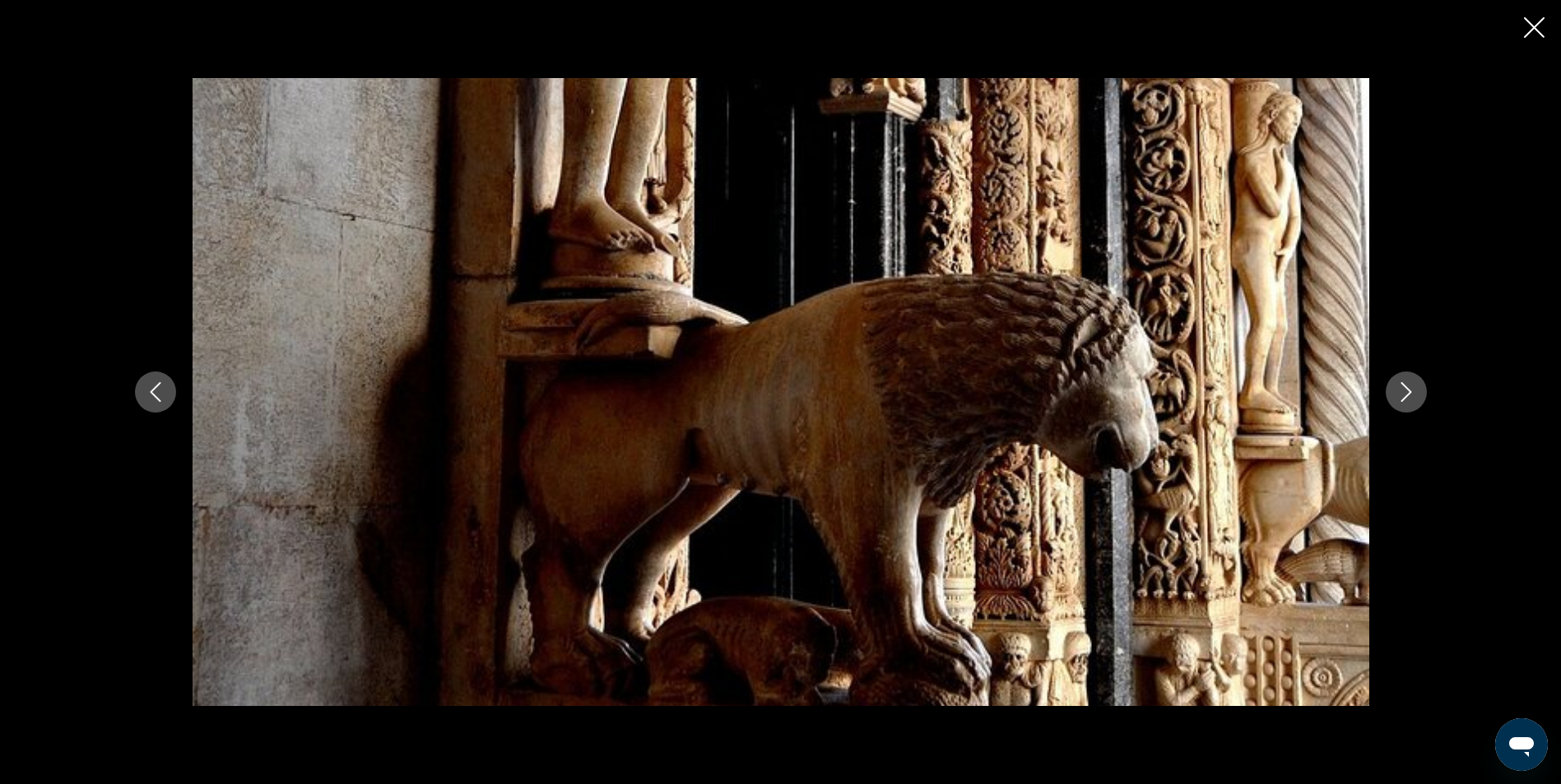
click at [1537, 29] on icon "Close slideshow" at bounding box center [1534, 27] width 21 height 21
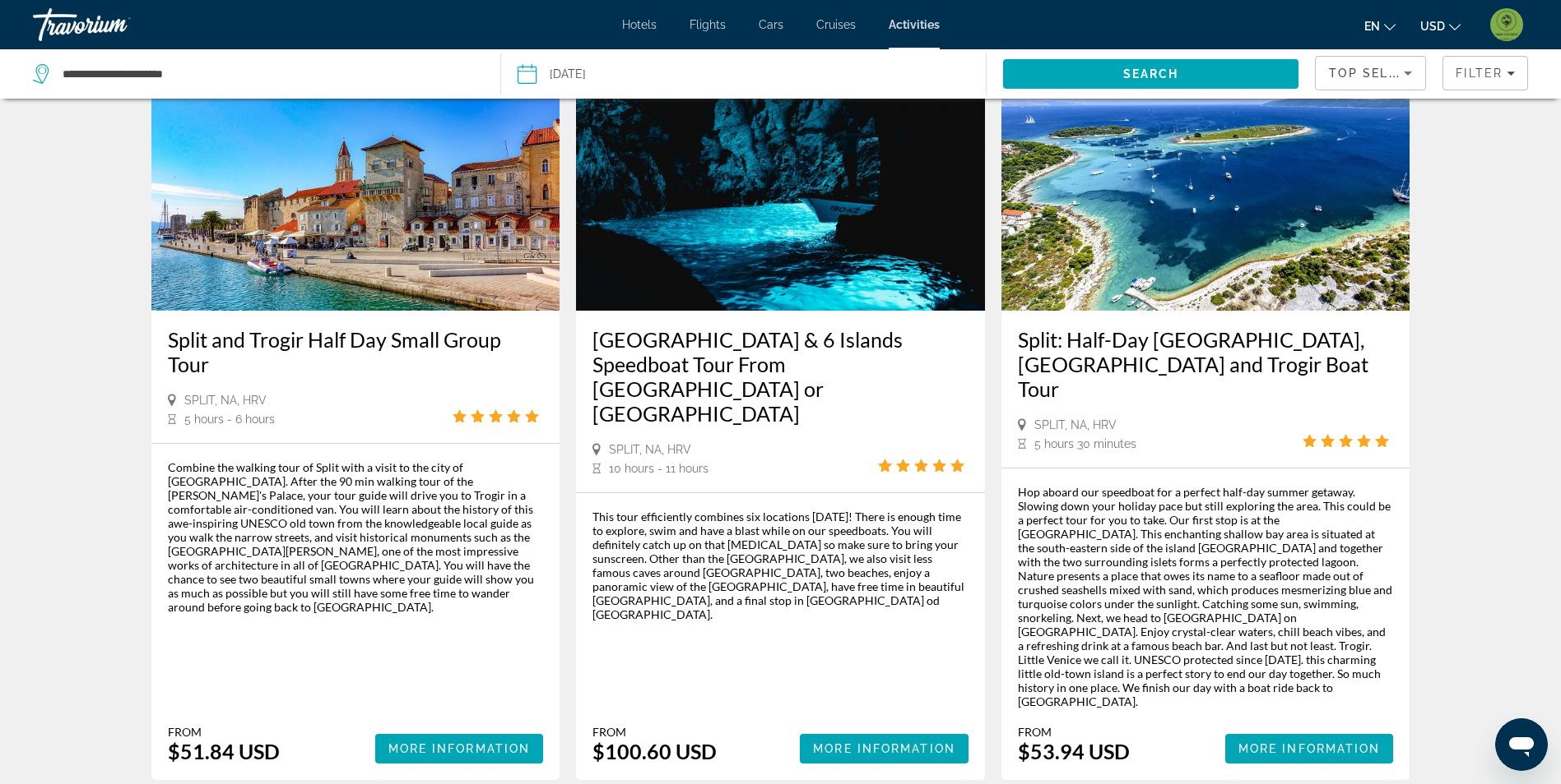
scroll to position [657, 0]
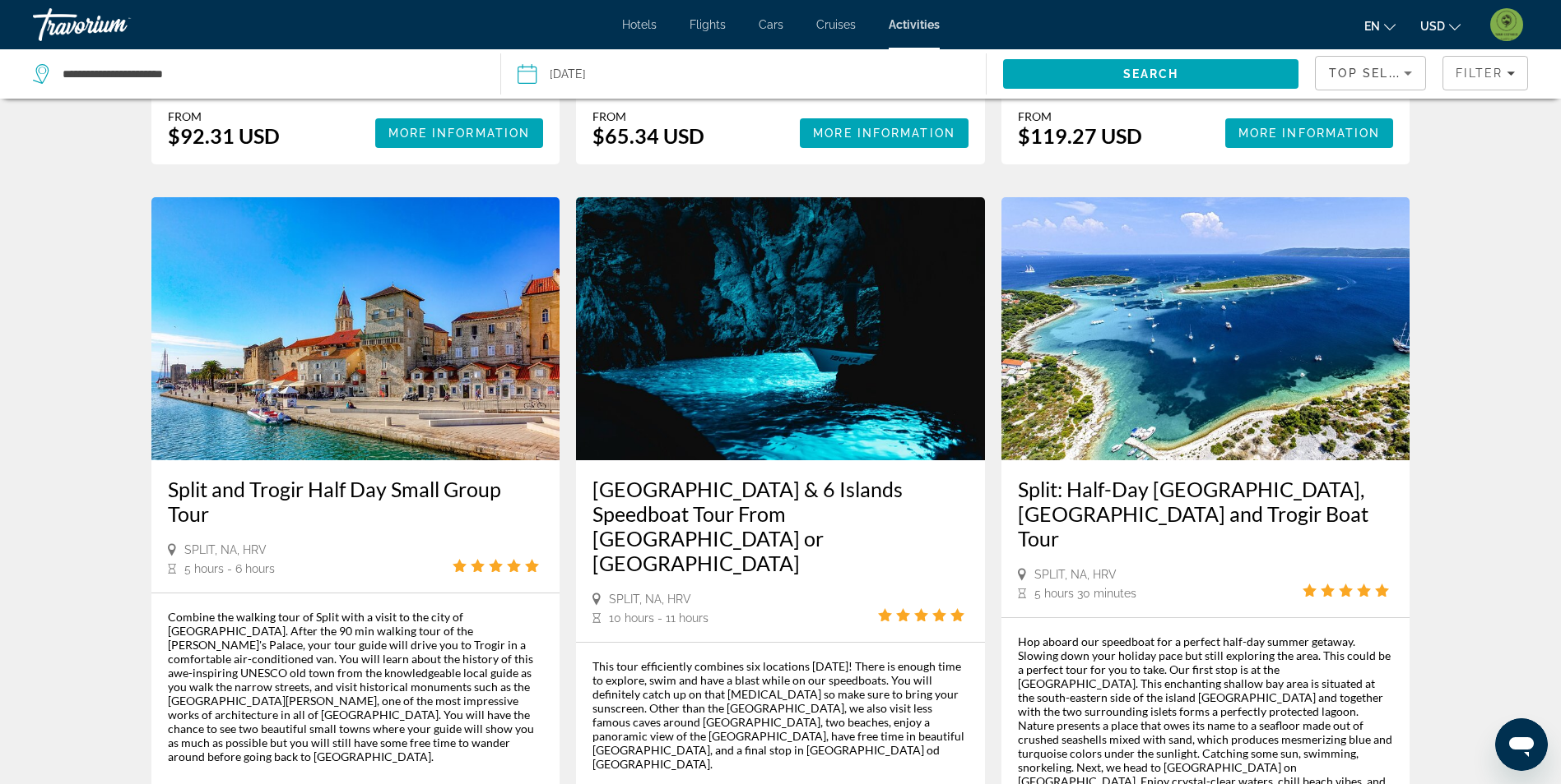
click at [1246, 361] on img "Main content" at bounding box center [1206, 329] width 408 height 263
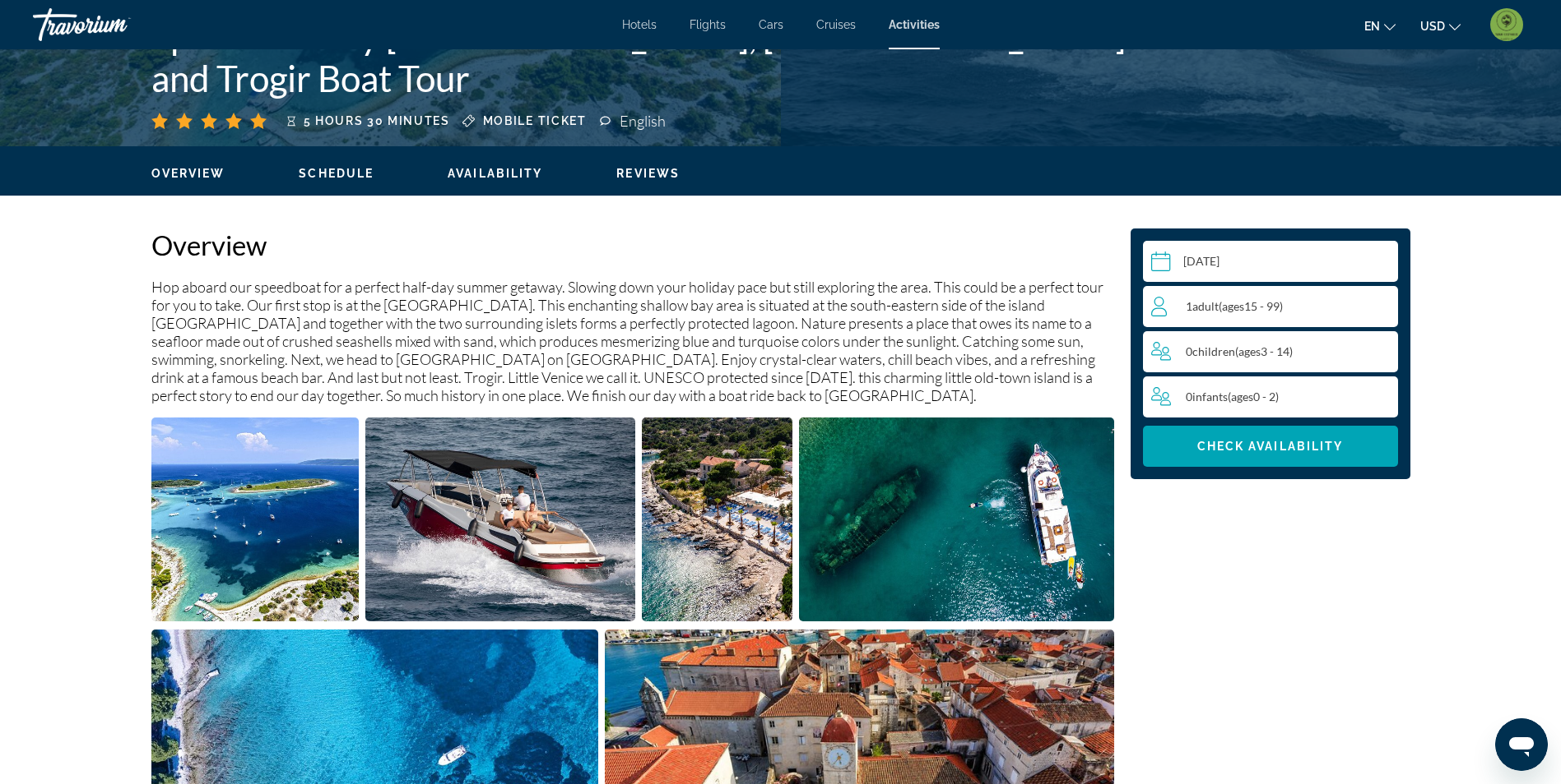
scroll to position [411, 0]
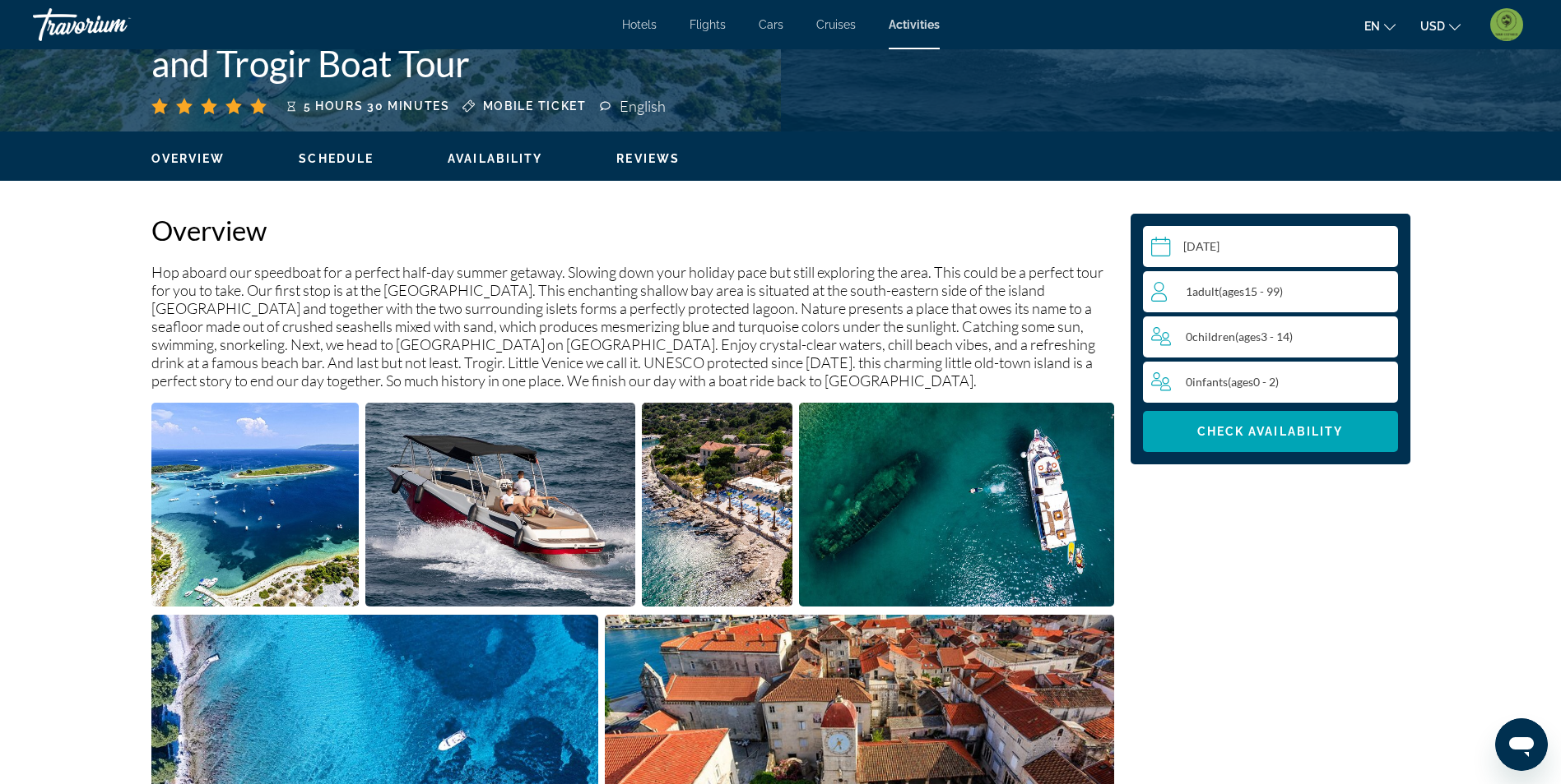
click at [299, 501] on img "Open full-screen image slider" at bounding box center [255, 505] width 208 height 204
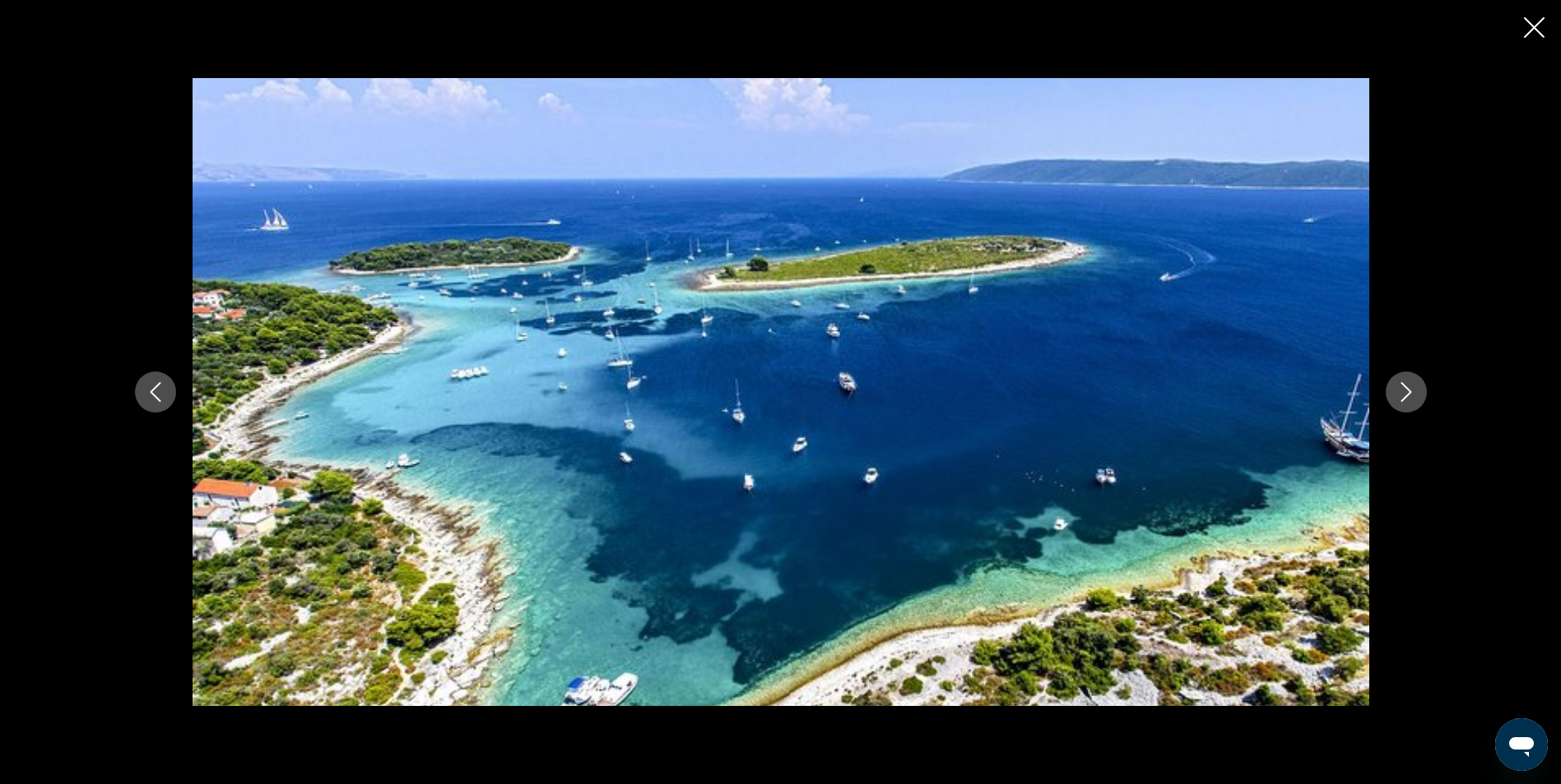
click at [1409, 397] on icon "Next image" at bounding box center [1406, 392] width 20 height 20
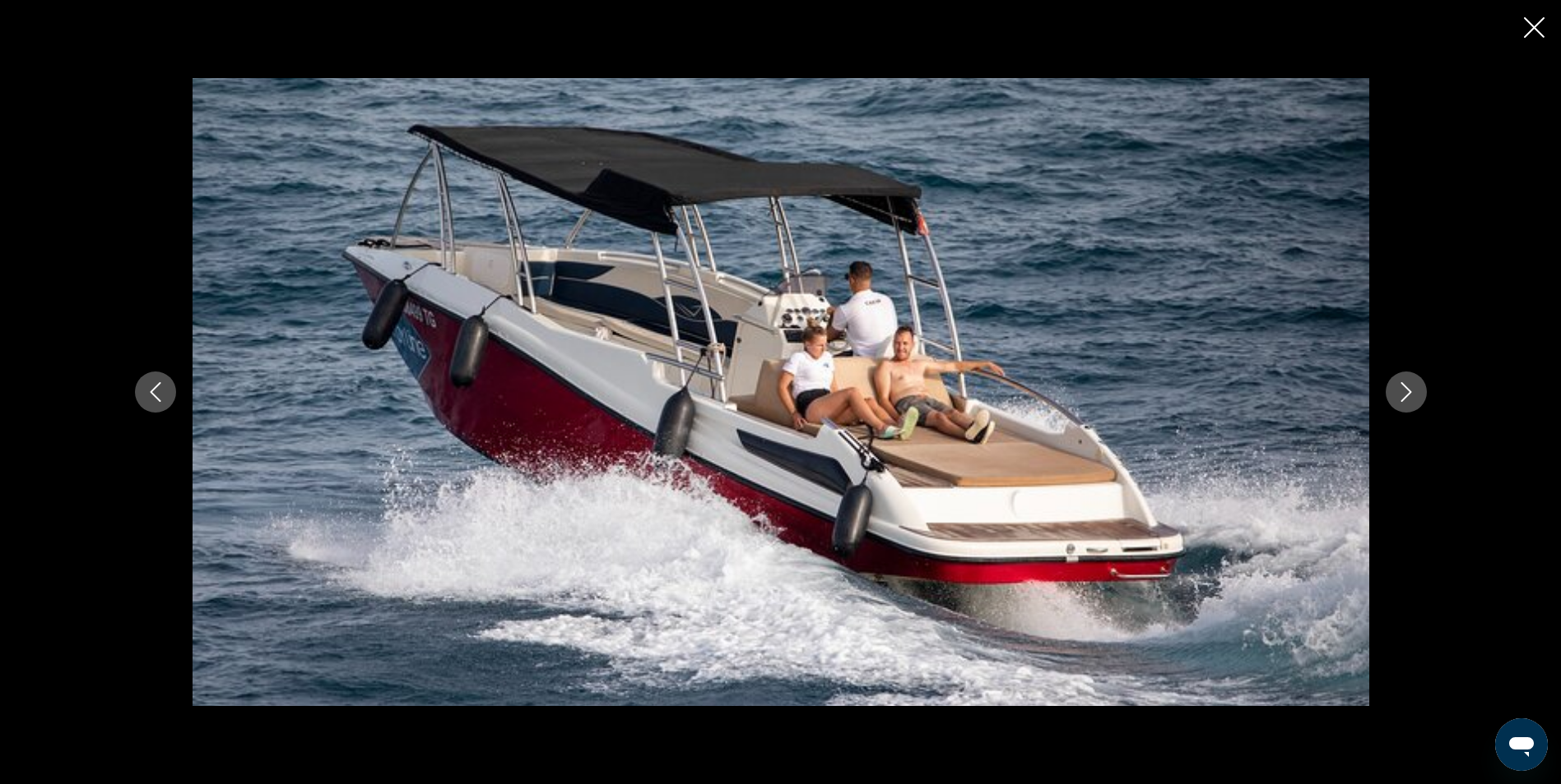
click at [1409, 397] on icon "Next image" at bounding box center [1406, 392] width 20 height 20
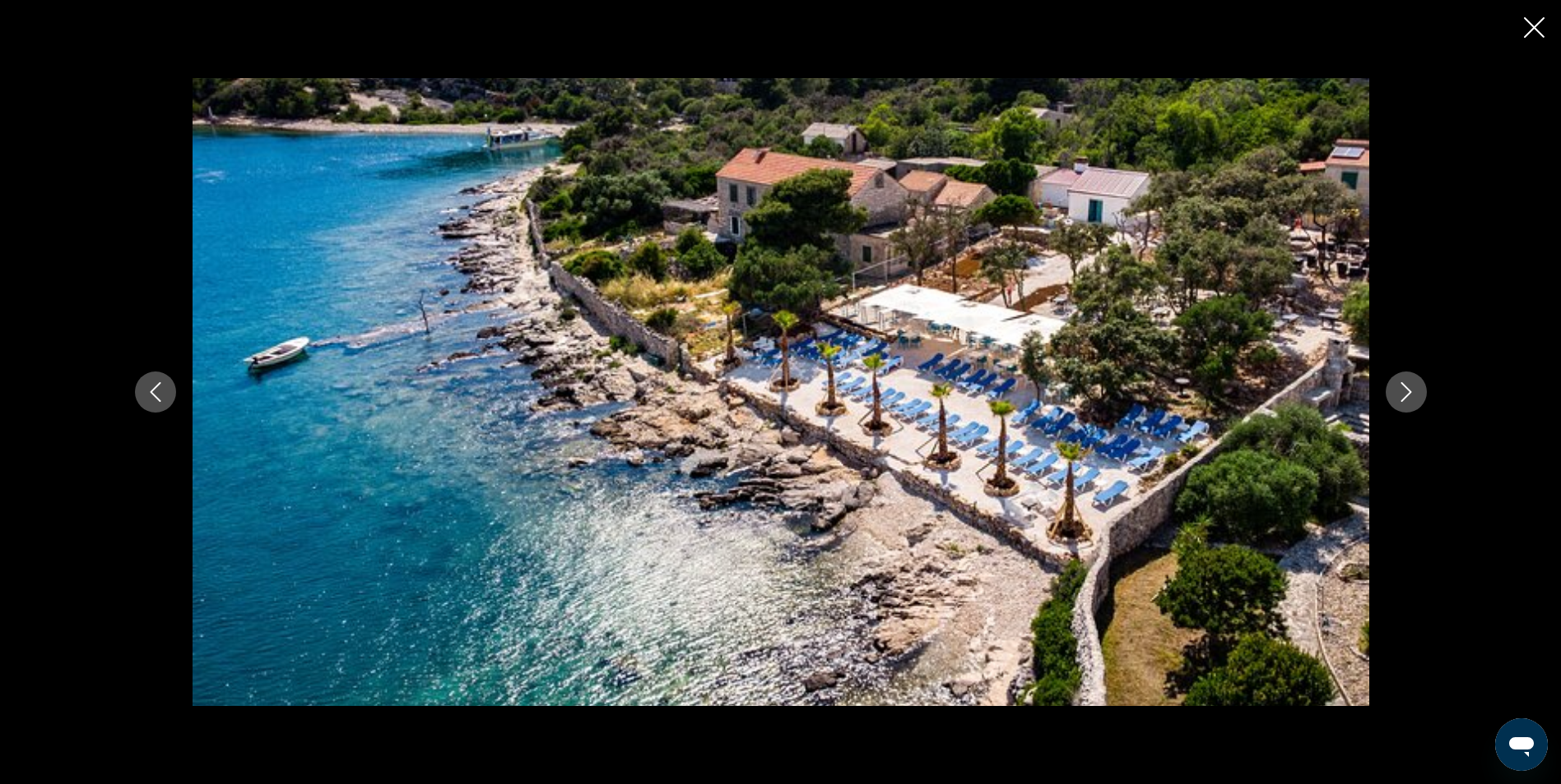
click at [1409, 397] on icon "Next image" at bounding box center [1406, 392] width 20 height 20
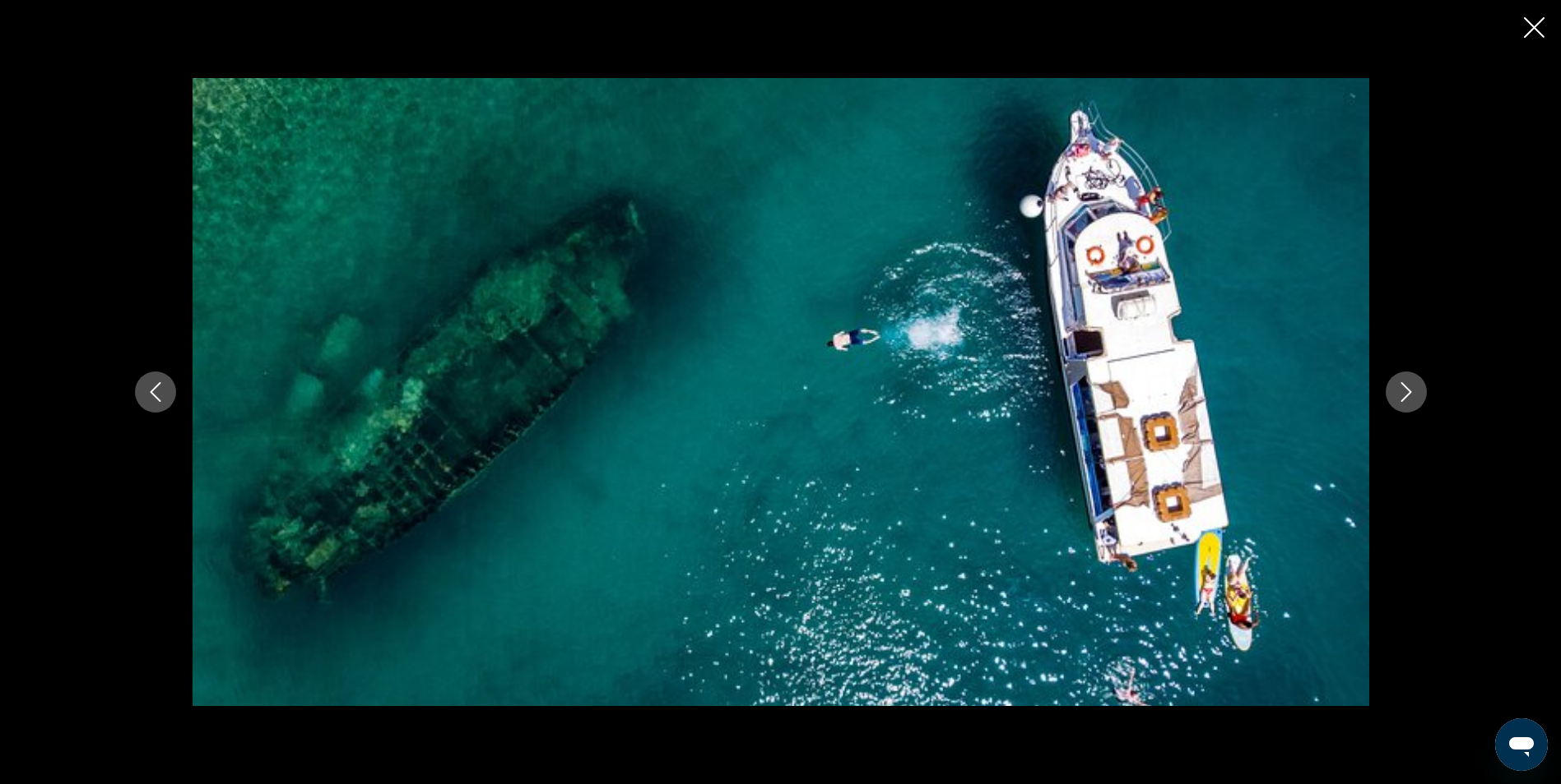
click at [1409, 397] on icon "Next image" at bounding box center [1406, 392] width 20 height 20
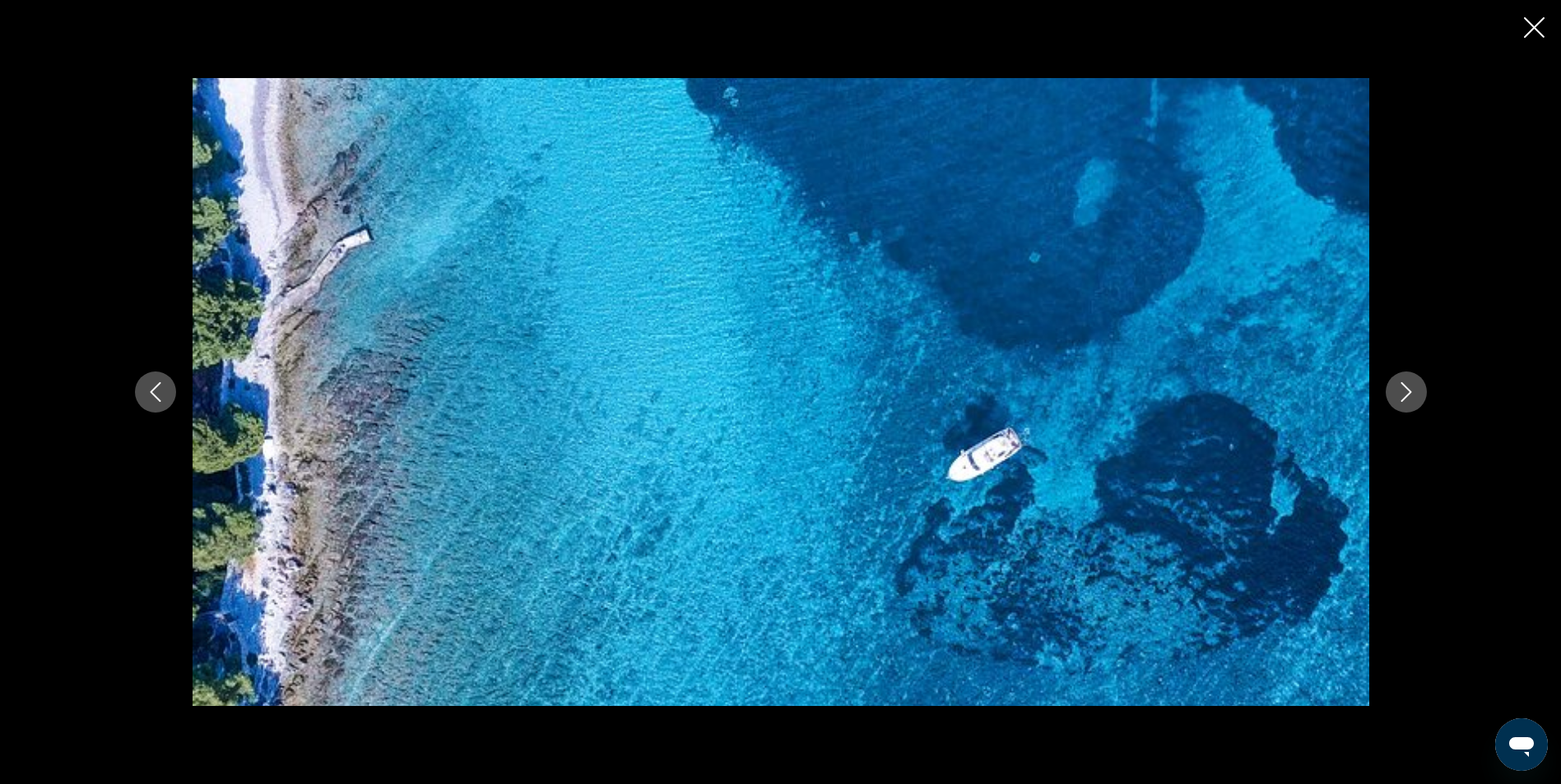
click at [1409, 397] on icon "Next image" at bounding box center [1406, 392] width 20 height 20
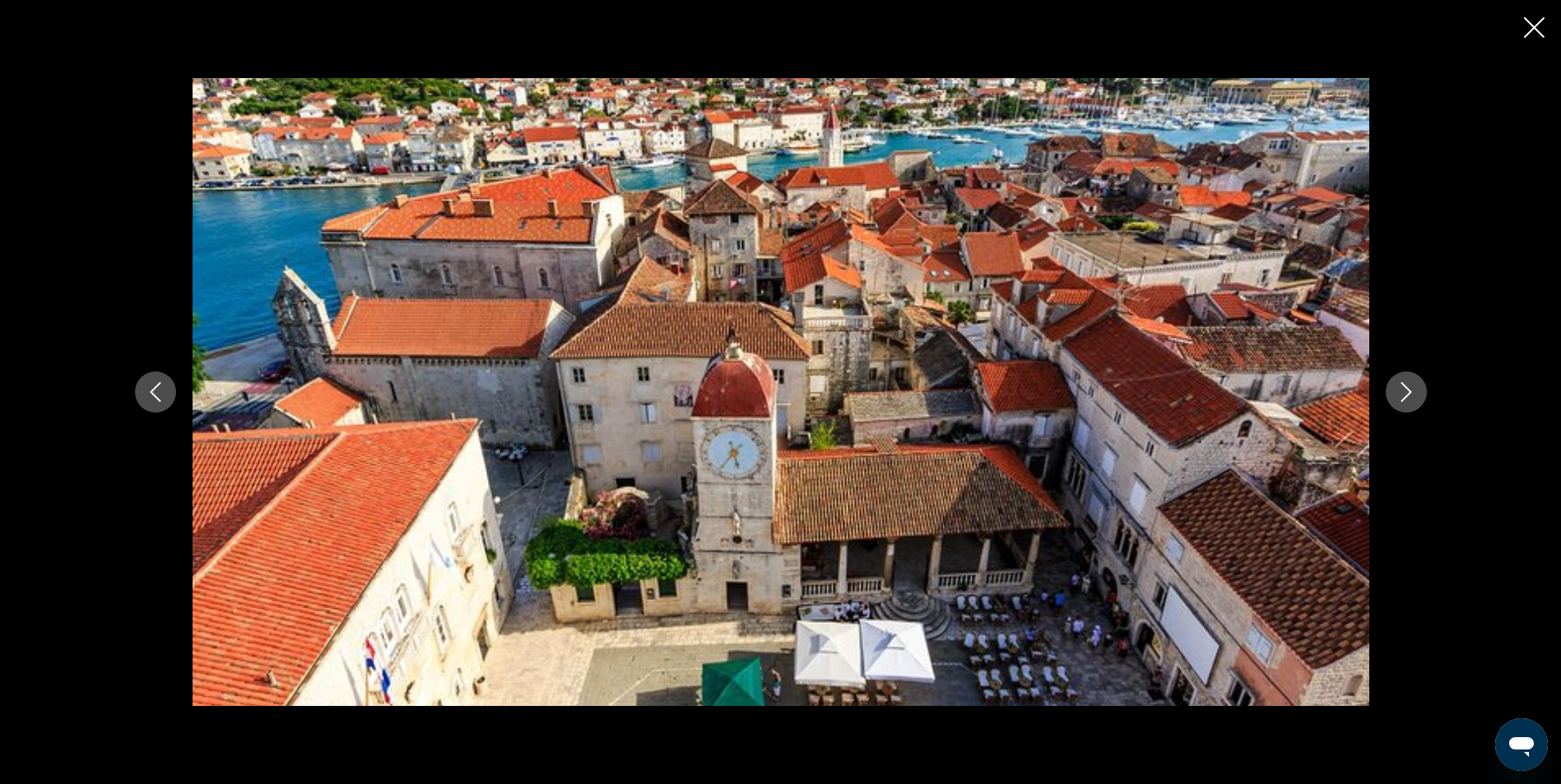
click at [1409, 395] on icon "Next image" at bounding box center [1406, 392] width 20 height 20
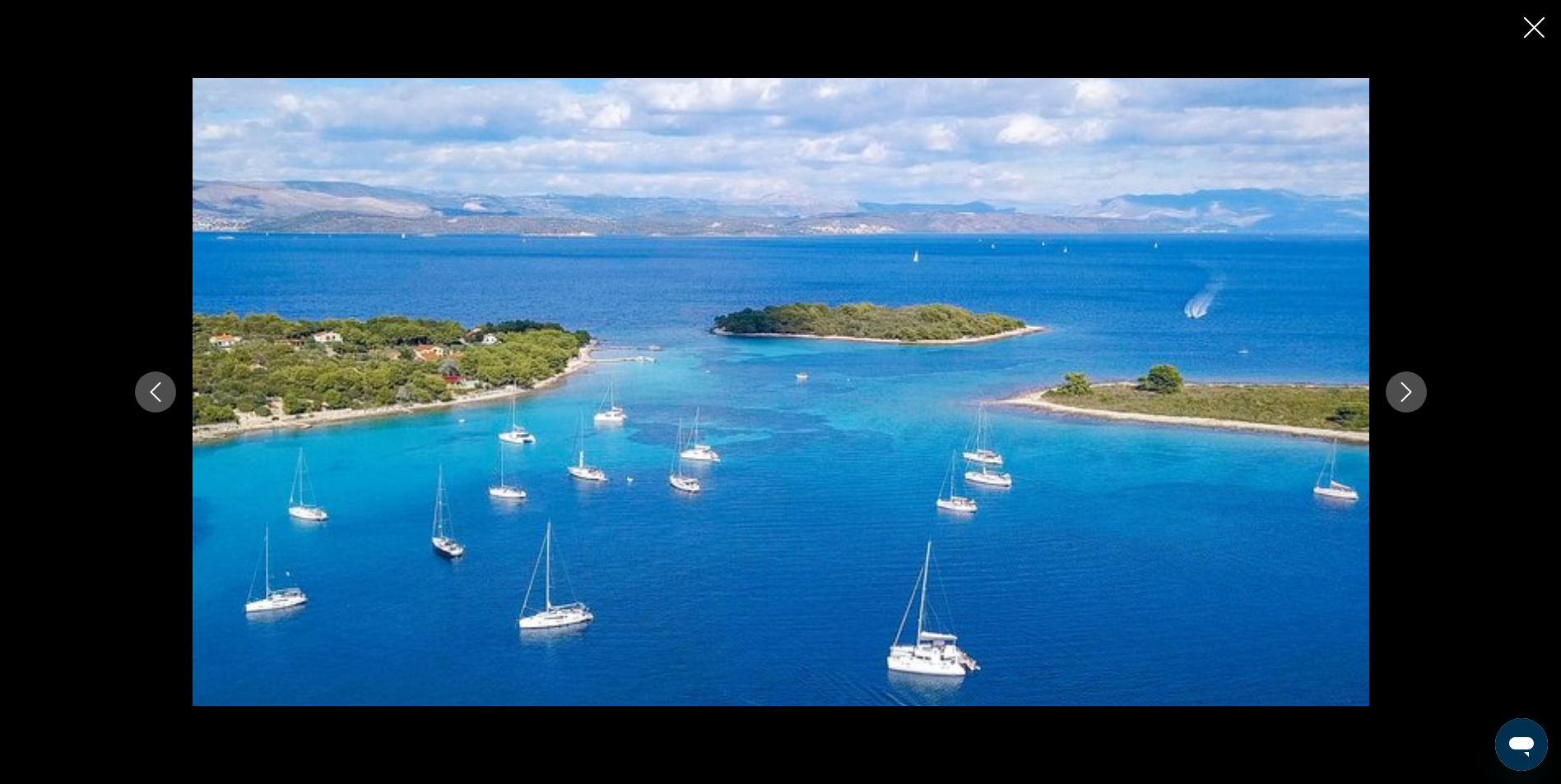
click at [1409, 395] on icon "Next image" at bounding box center [1406, 392] width 20 height 20
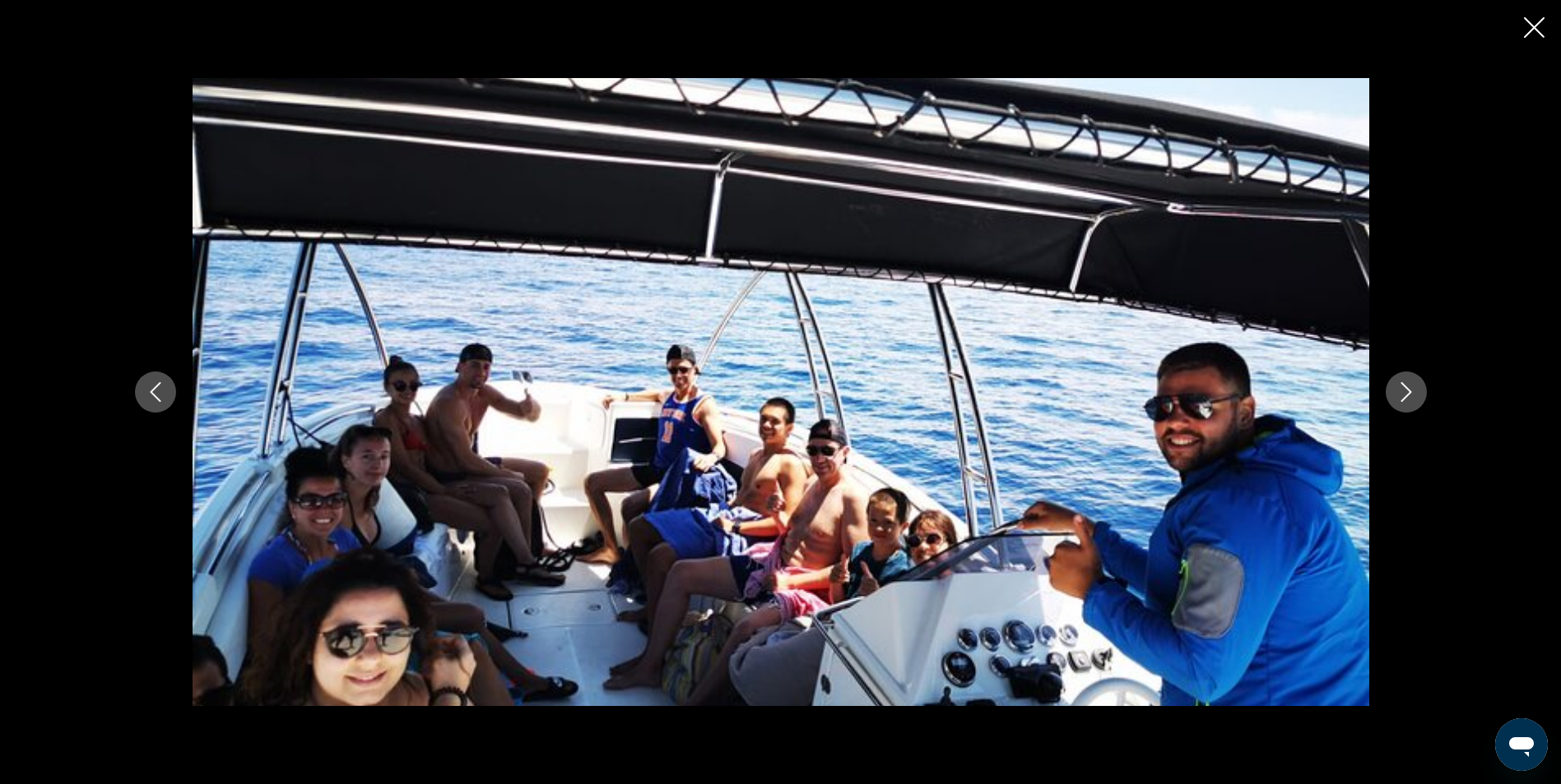
click at [1409, 395] on icon "Next image" at bounding box center [1406, 392] width 20 height 20
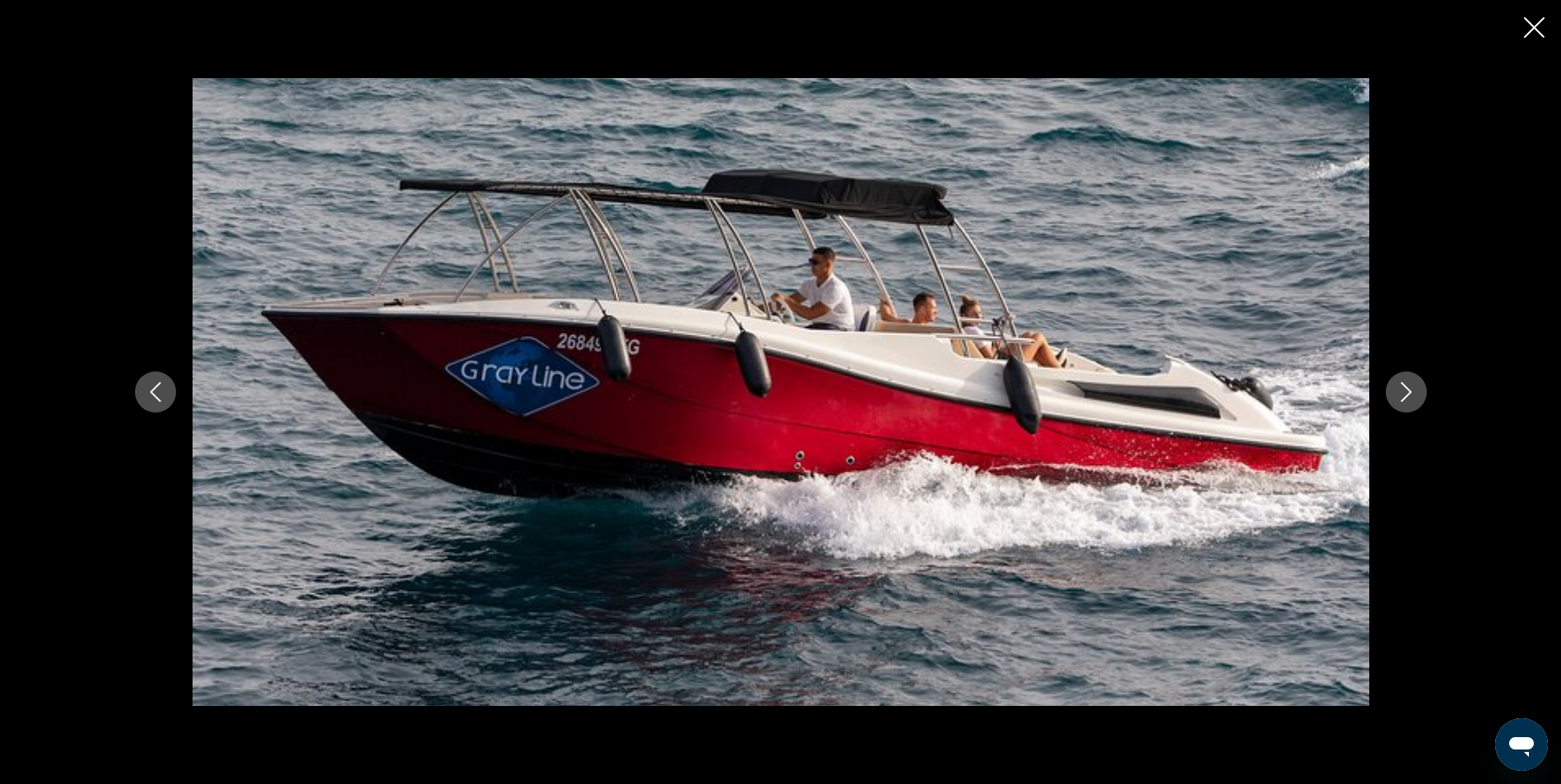
click at [1409, 395] on icon "Next image" at bounding box center [1406, 392] width 20 height 20
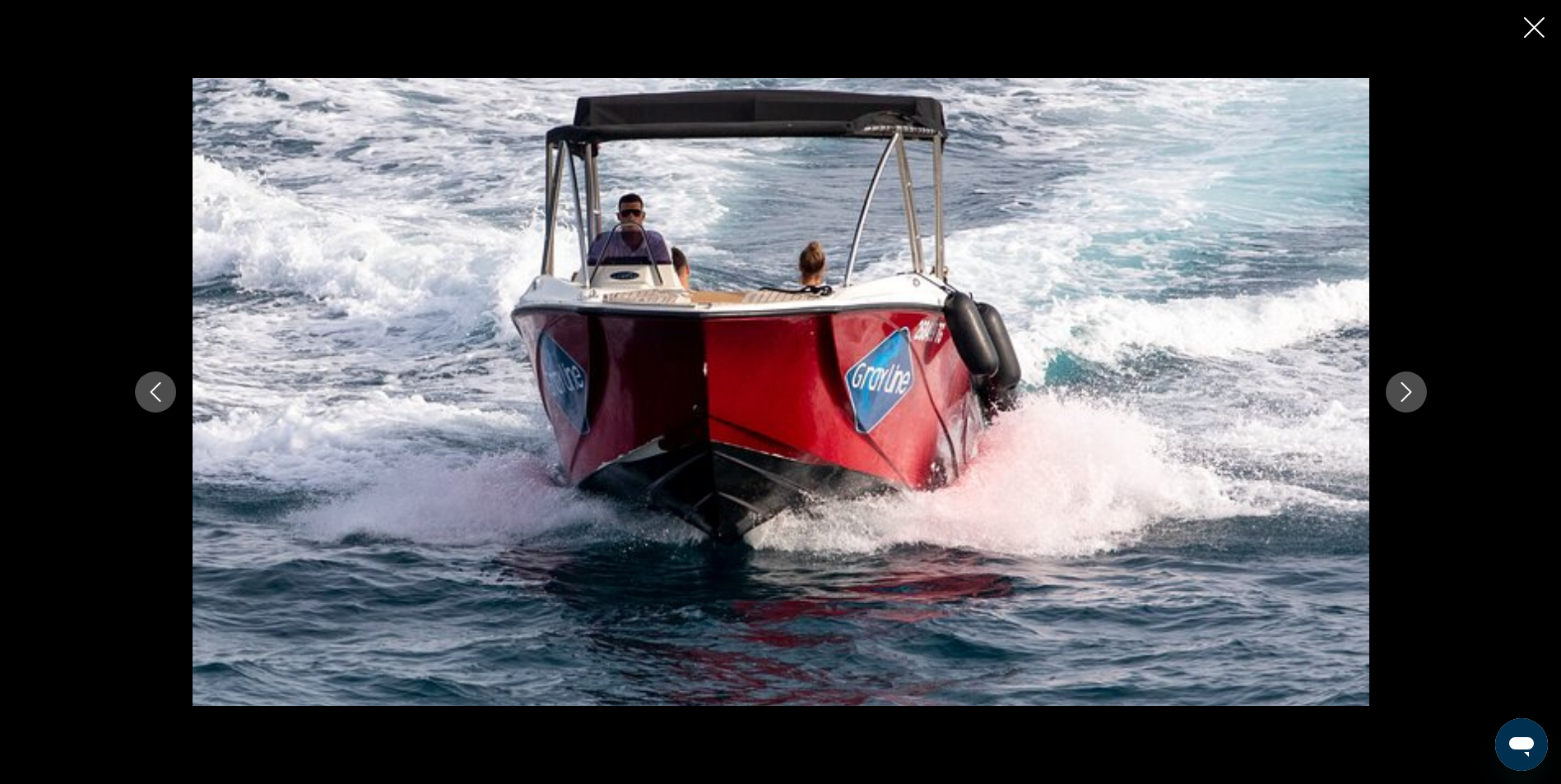
click at [1409, 395] on icon "Next image" at bounding box center [1406, 392] width 20 height 20
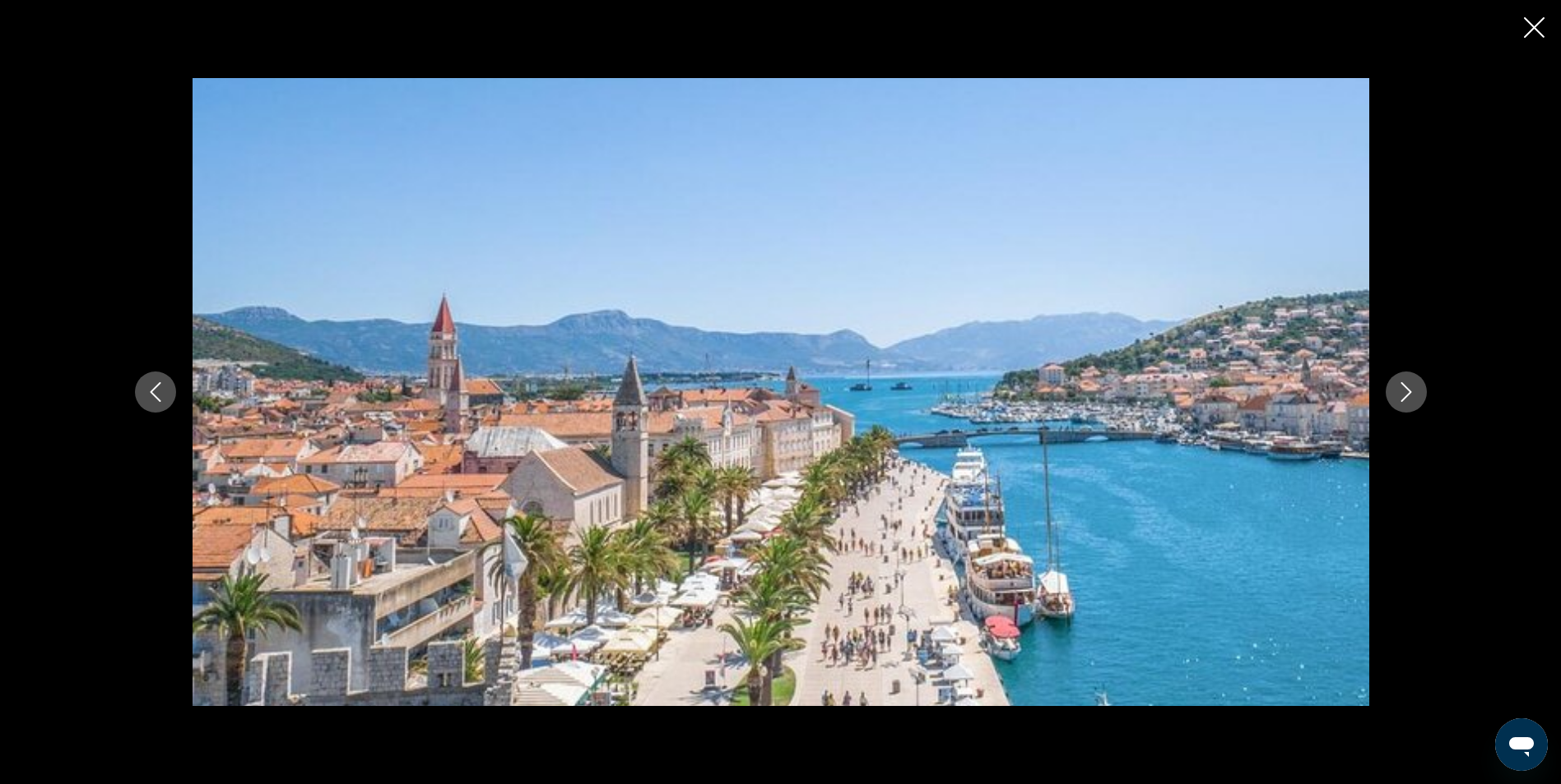
click at [1527, 25] on icon "Close slideshow" at bounding box center [1534, 27] width 21 height 21
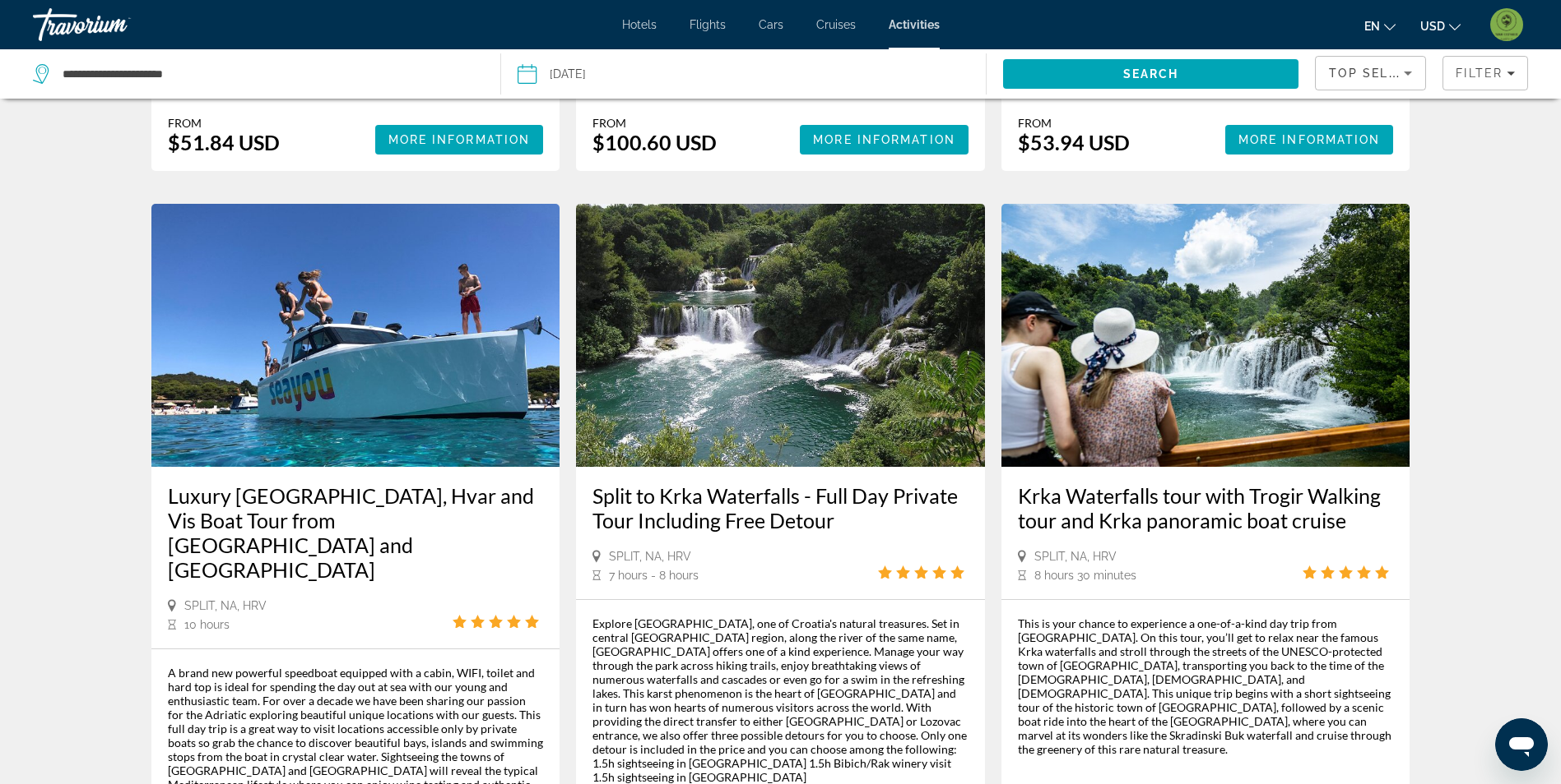
scroll to position [1480, 0]
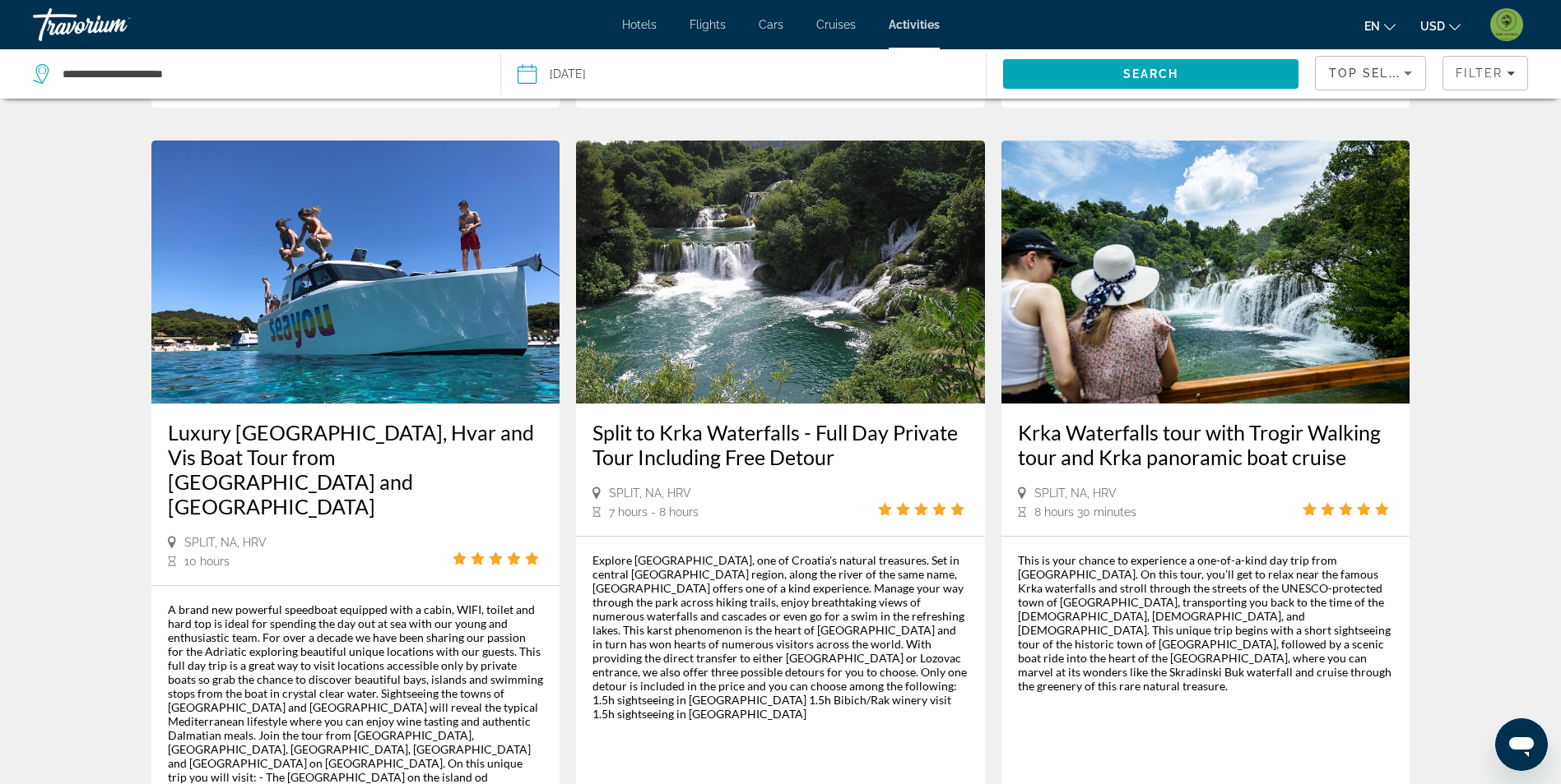
click at [1262, 278] on img "Main content" at bounding box center [1206, 272] width 408 height 263
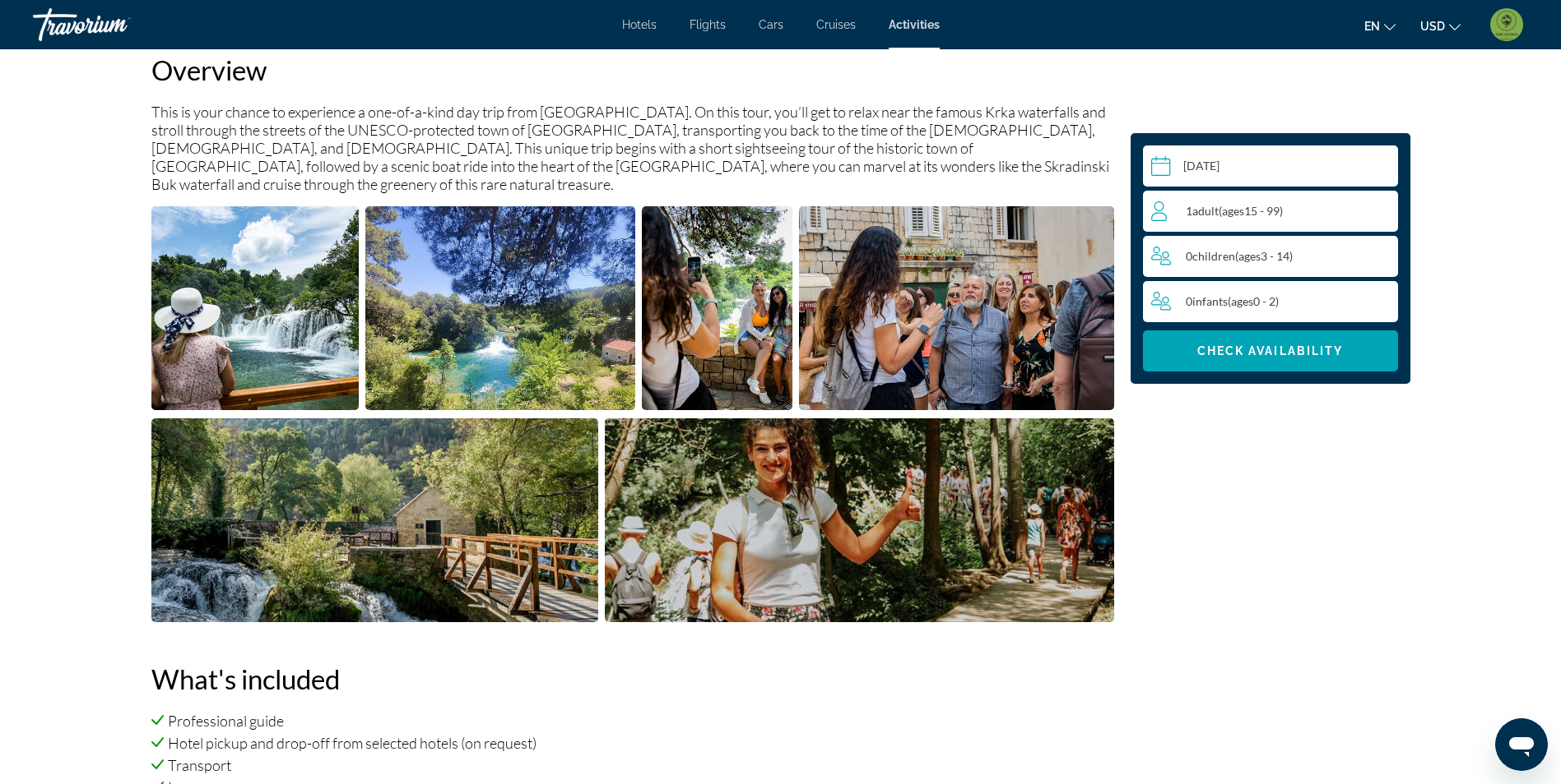
scroll to position [576, 0]
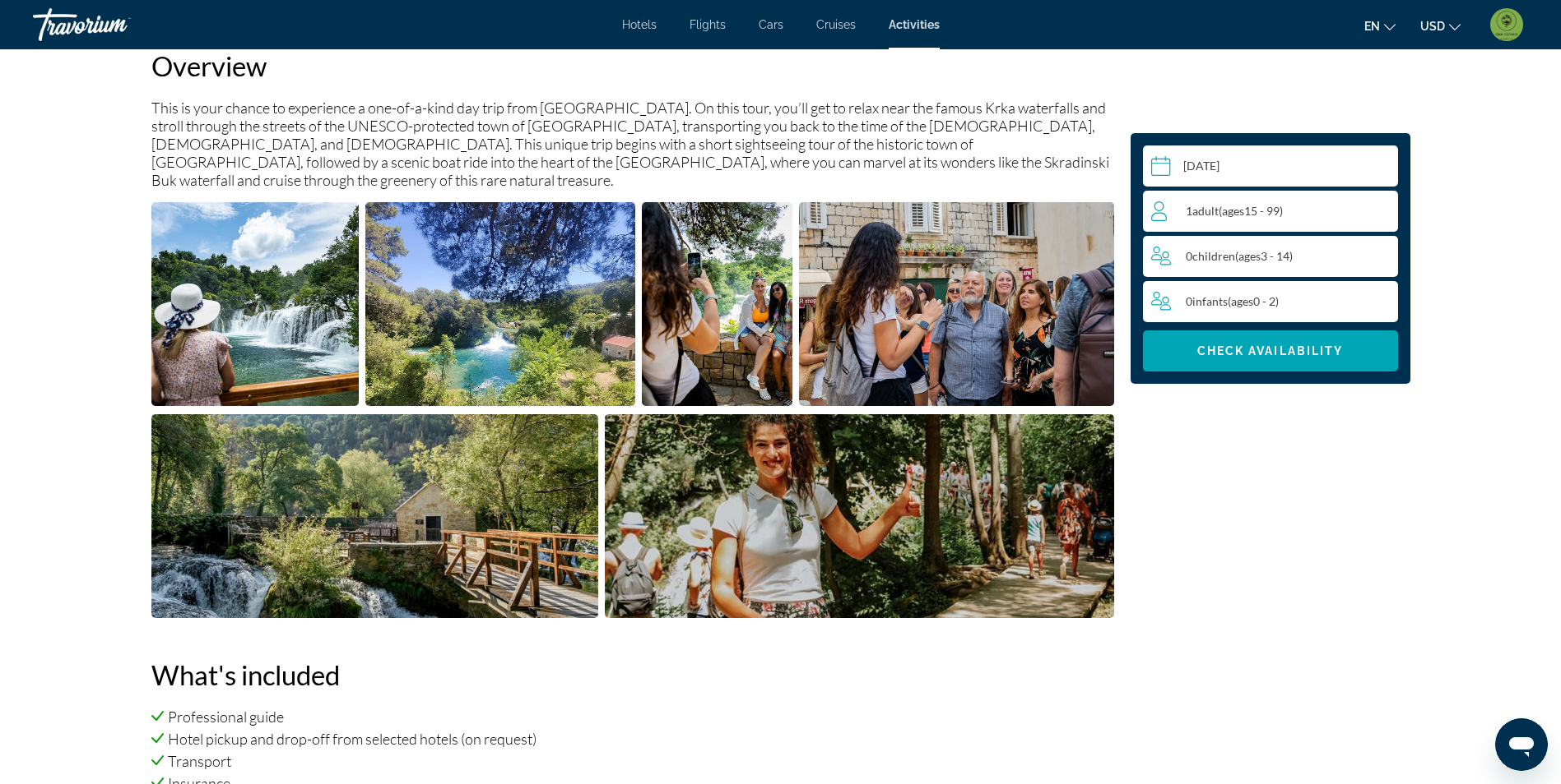
click at [303, 328] on img "Open full-screen image slider" at bounding box center [255, 304] width 208 height 204
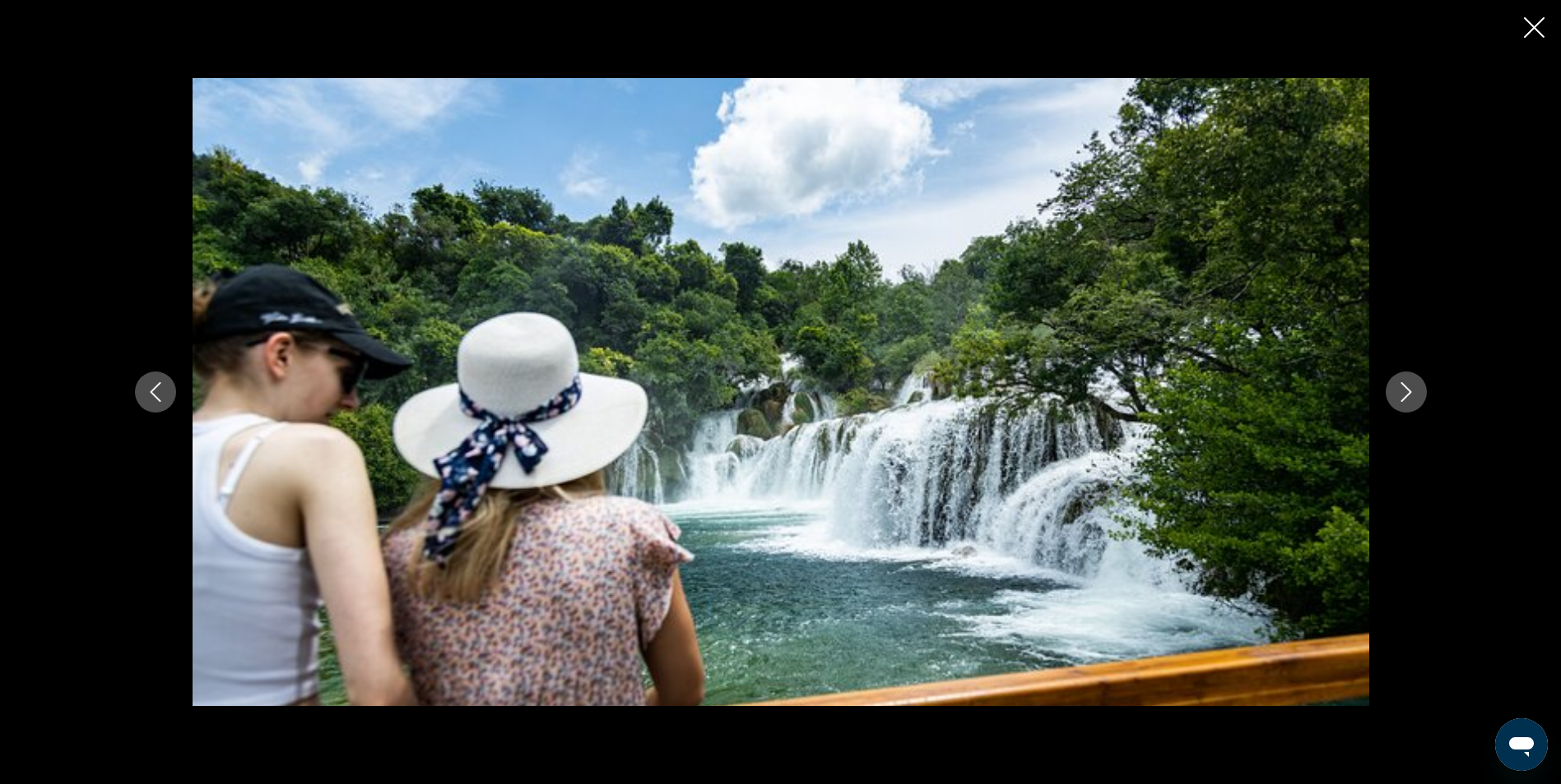
click at [1412, 389] on icon "Next image" at bounding box center [1406, 392] width 20 height 20
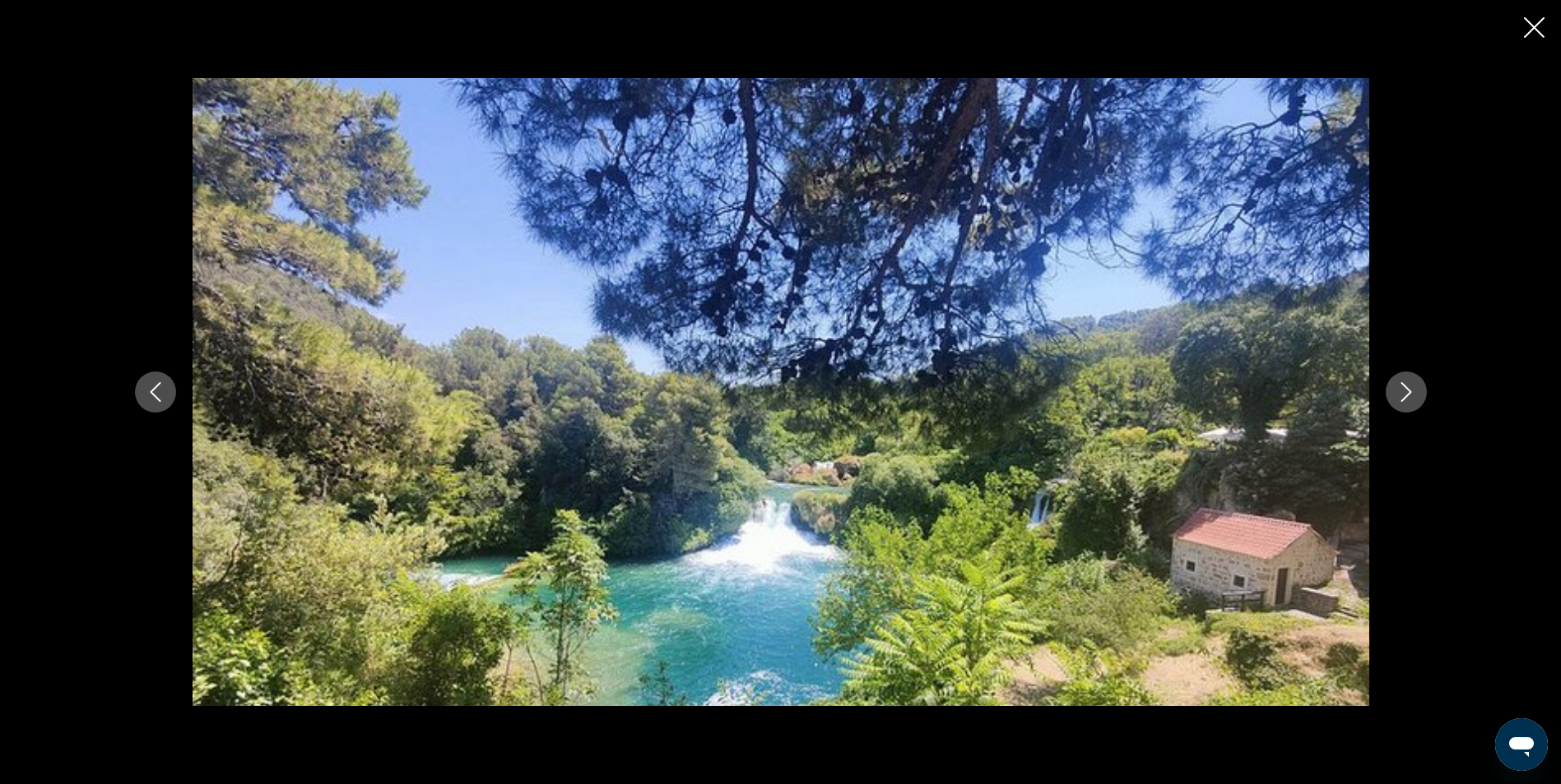
click at [1412, 389] on icon "Next image" at bounding box center [1406, 392] width 20 height 20
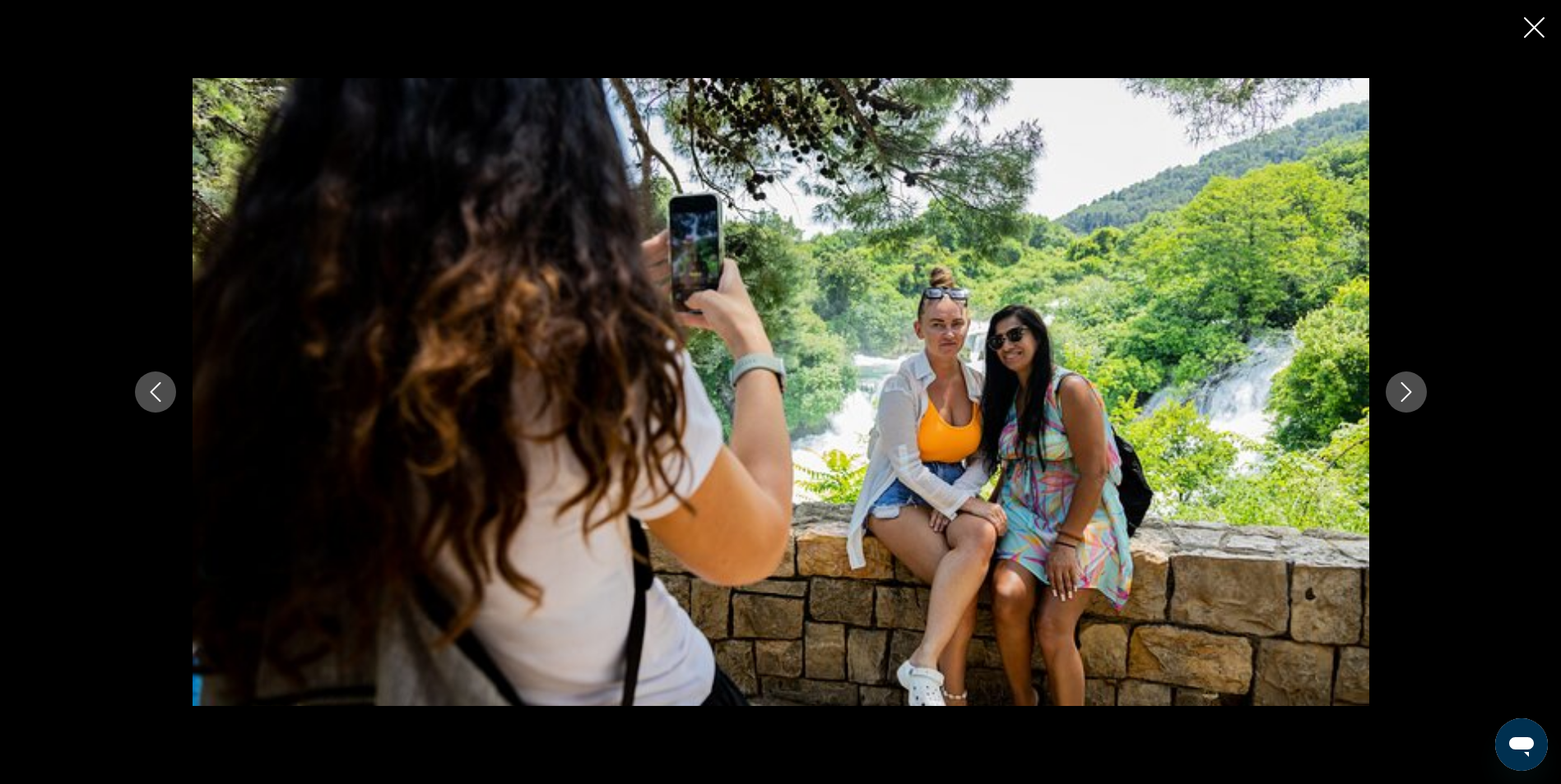
click at [1412, 389] on icon "Next image" at bounding box center [1406, 392] width 20 height 20
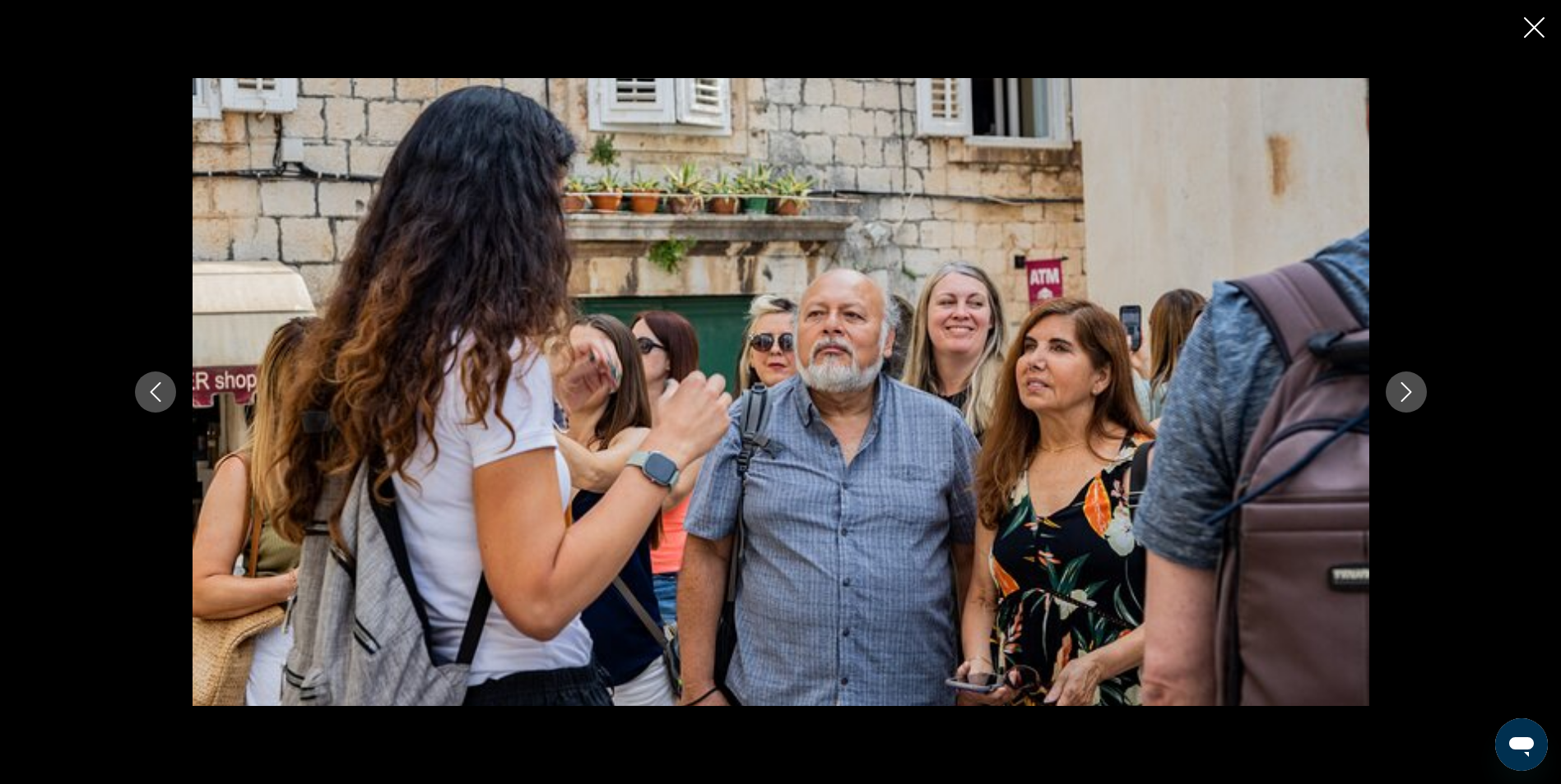
click at [1412, 389] on icon "Next image" at bounding box center [1406, 392] width 20 height 20
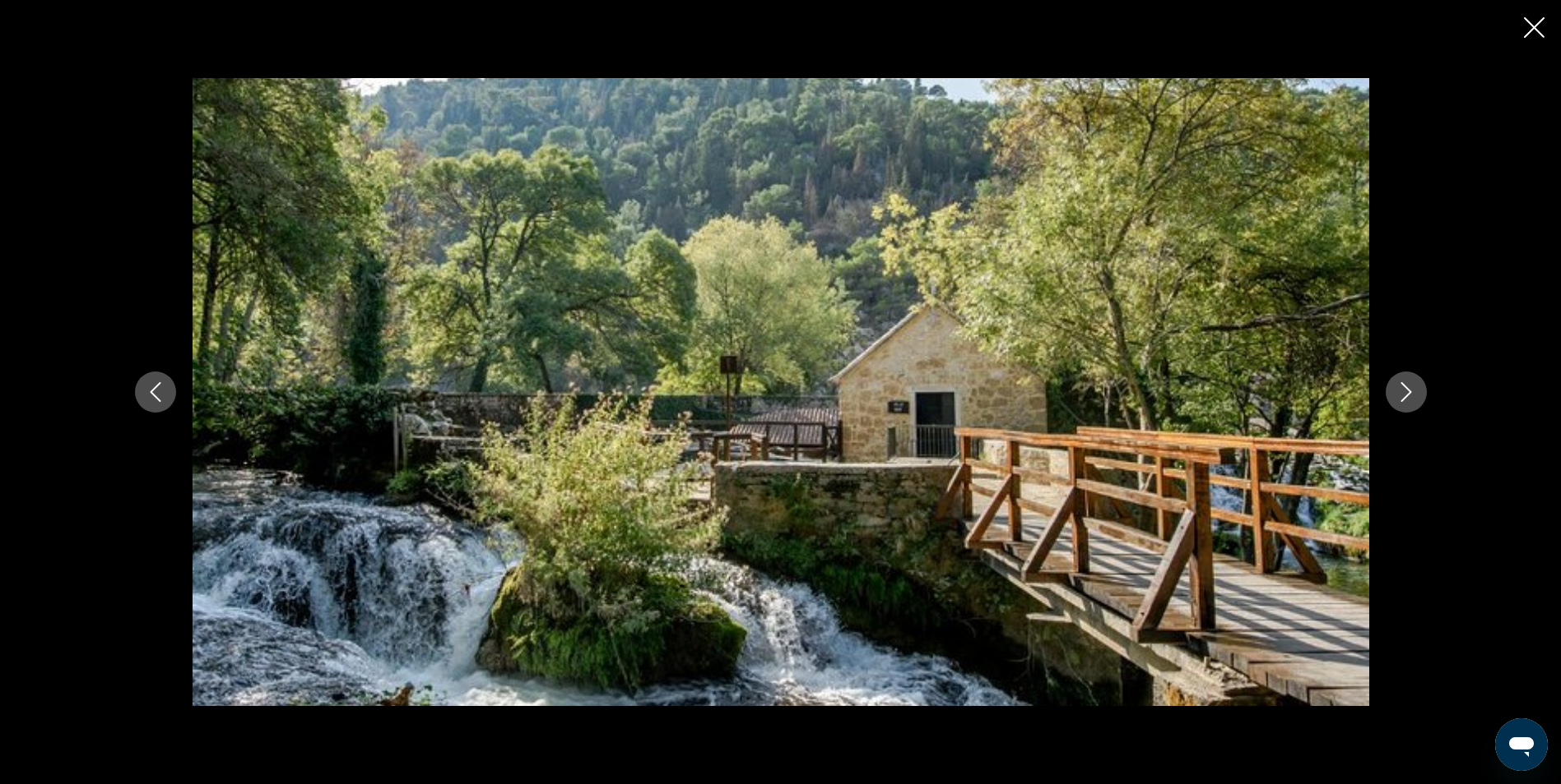
click at [1412, 389] on icon "Next image" at bounding box center [1406, 392] width 20 height 20
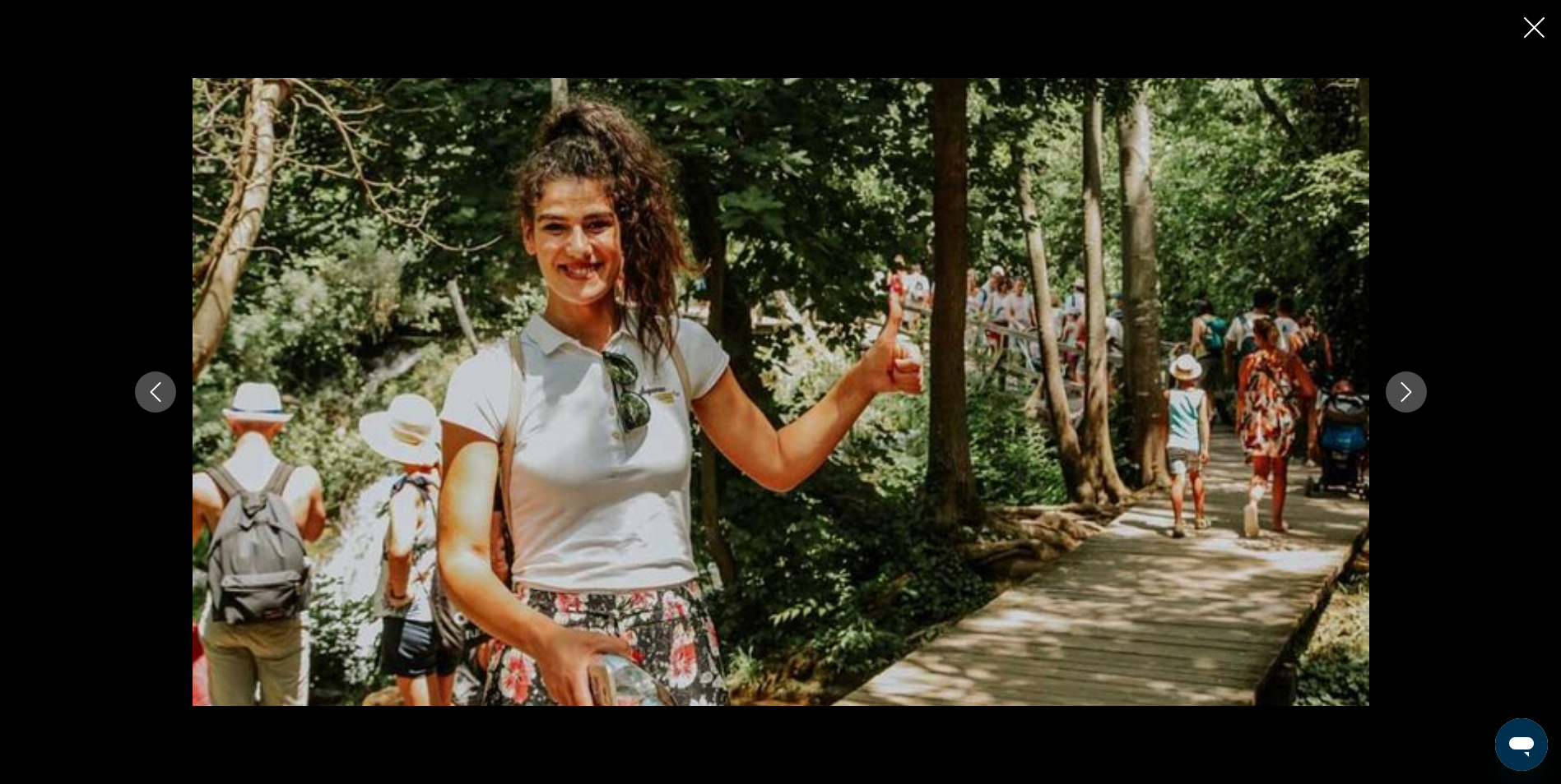
click at [1412, 389] on icon "Next image" at bounding box center [1406, 392] width 20 height 20
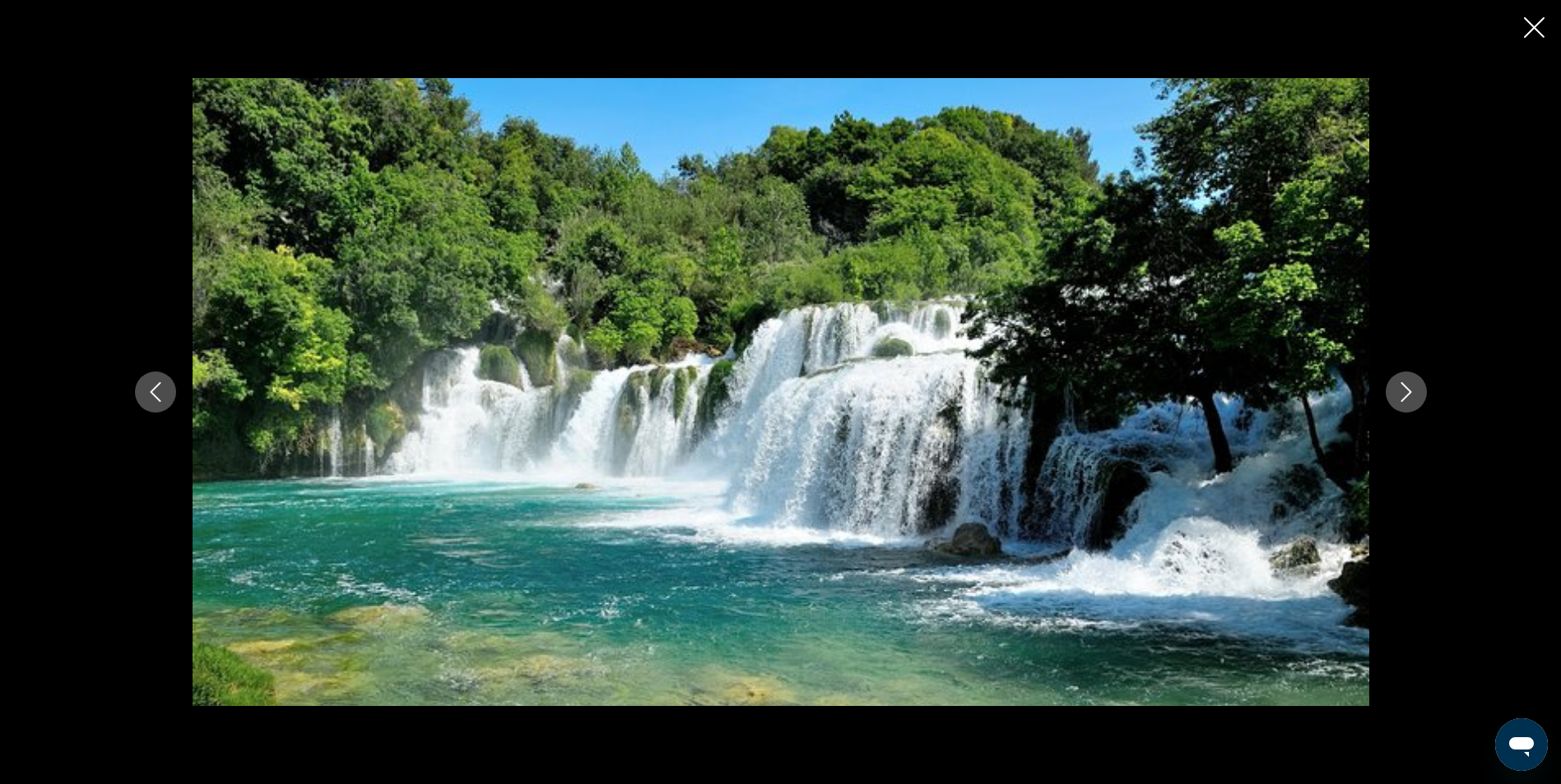
click at [1412, 389] on icon "Next image" at bounding box center [1406, 392] width 20 height 20
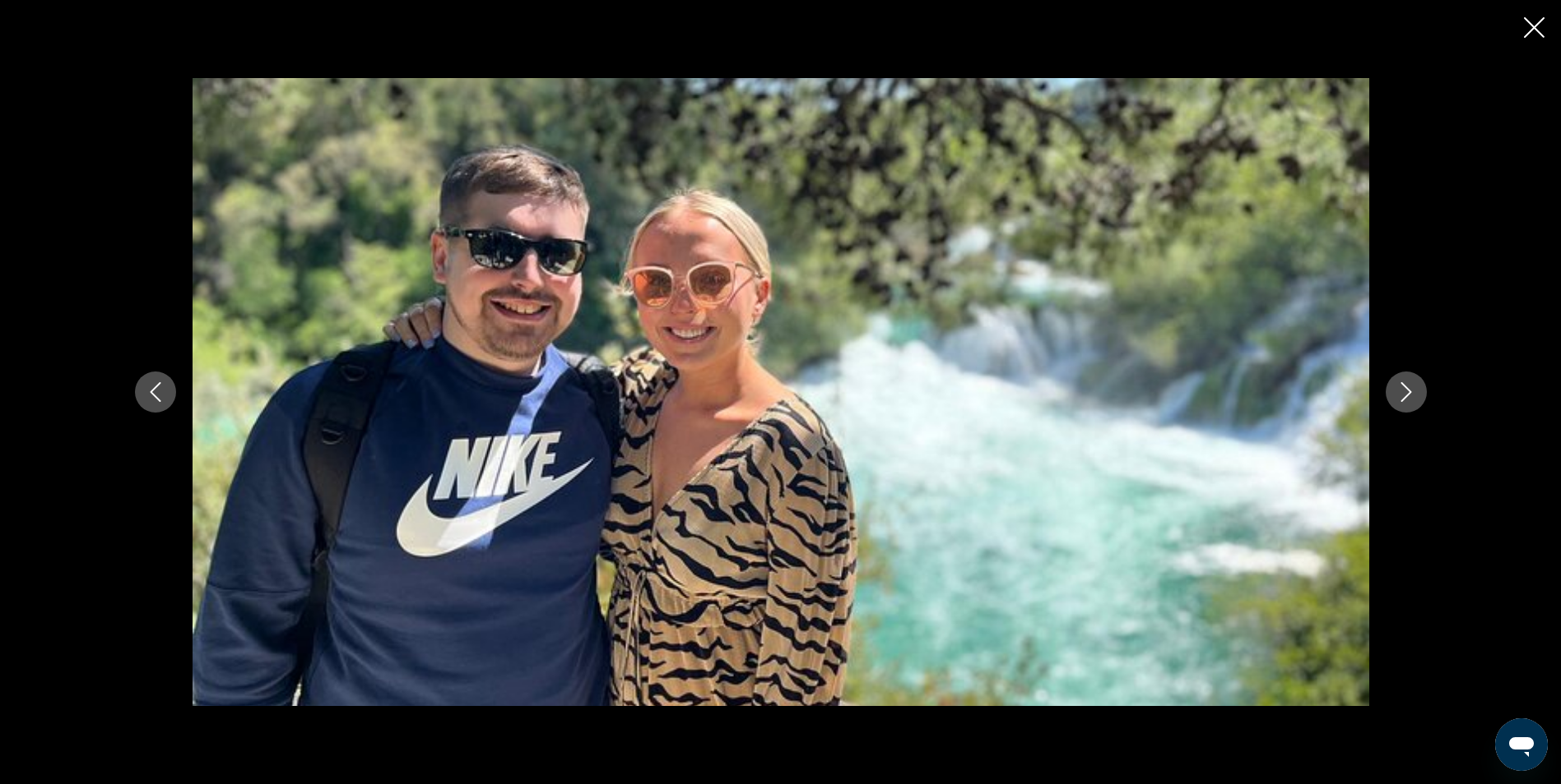
click at [1412, 389] on icon "Next image" at bounding box center [1406, 392] width 20 height 20
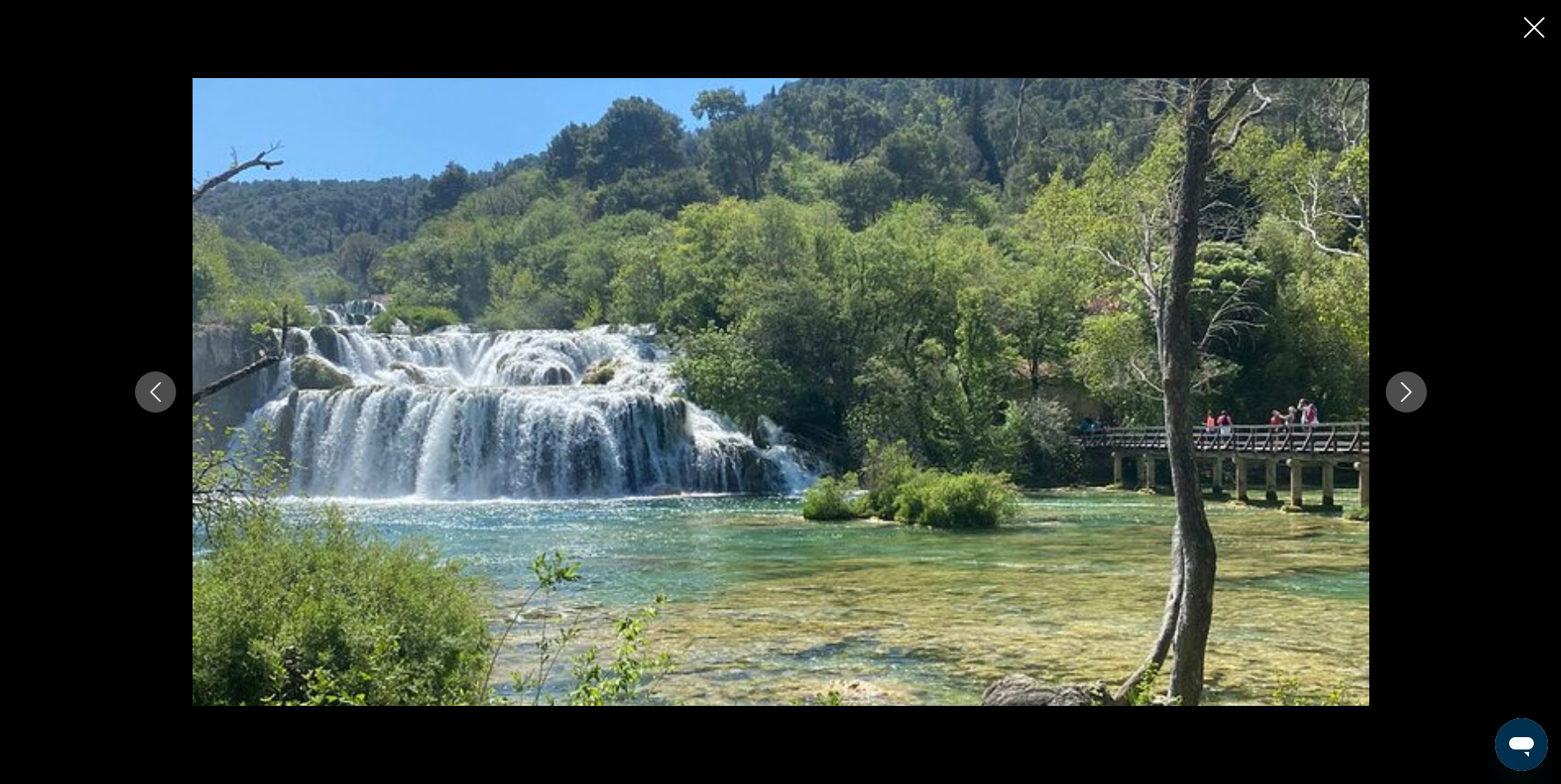
click at [1412, 389] on icon "Next image" at bounding box center [1406, 392] width 20 height 20
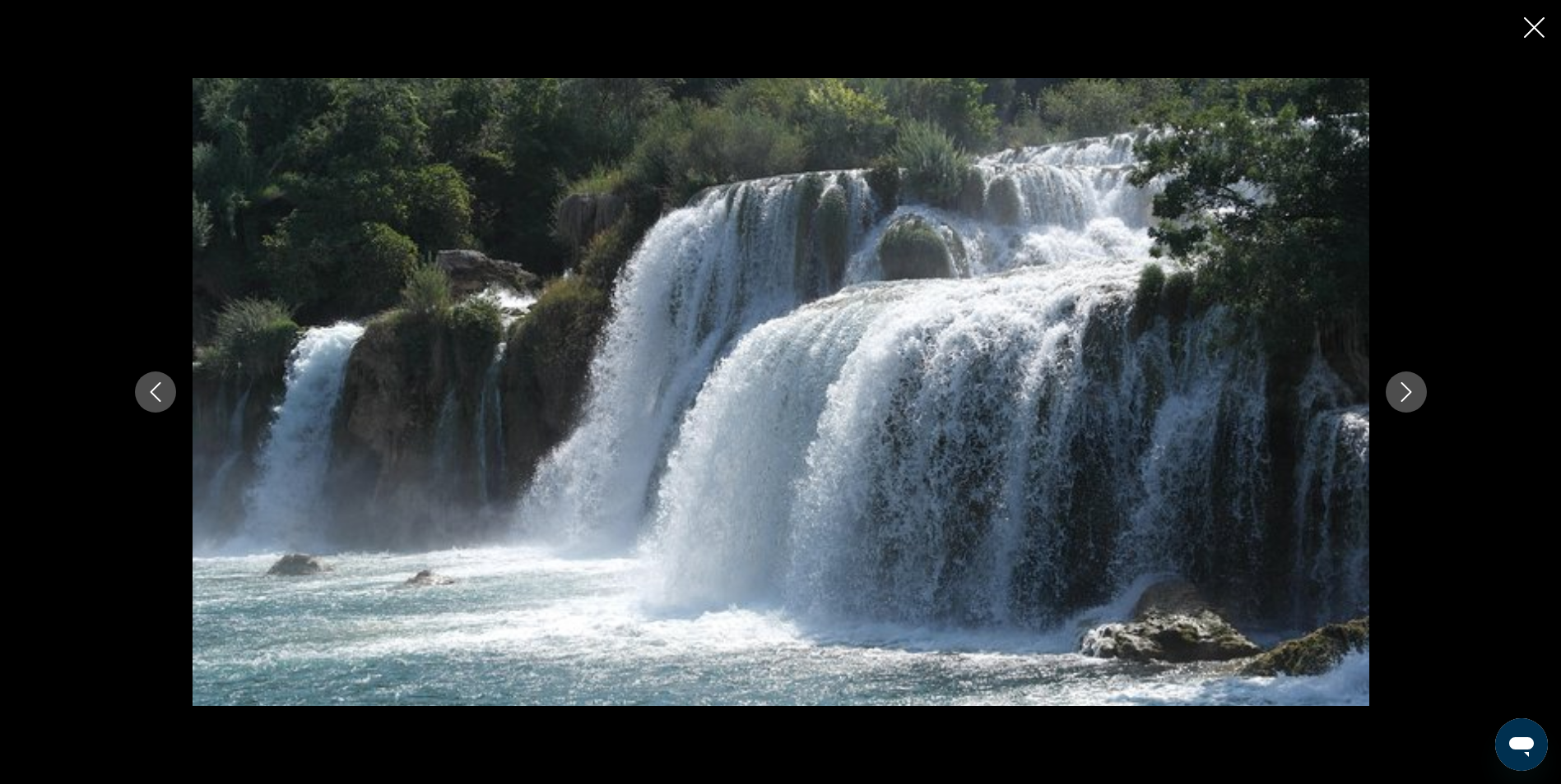
click at [1412, 389] on icon "Next image" at bounding box center [1406, 392] width 20 height 20
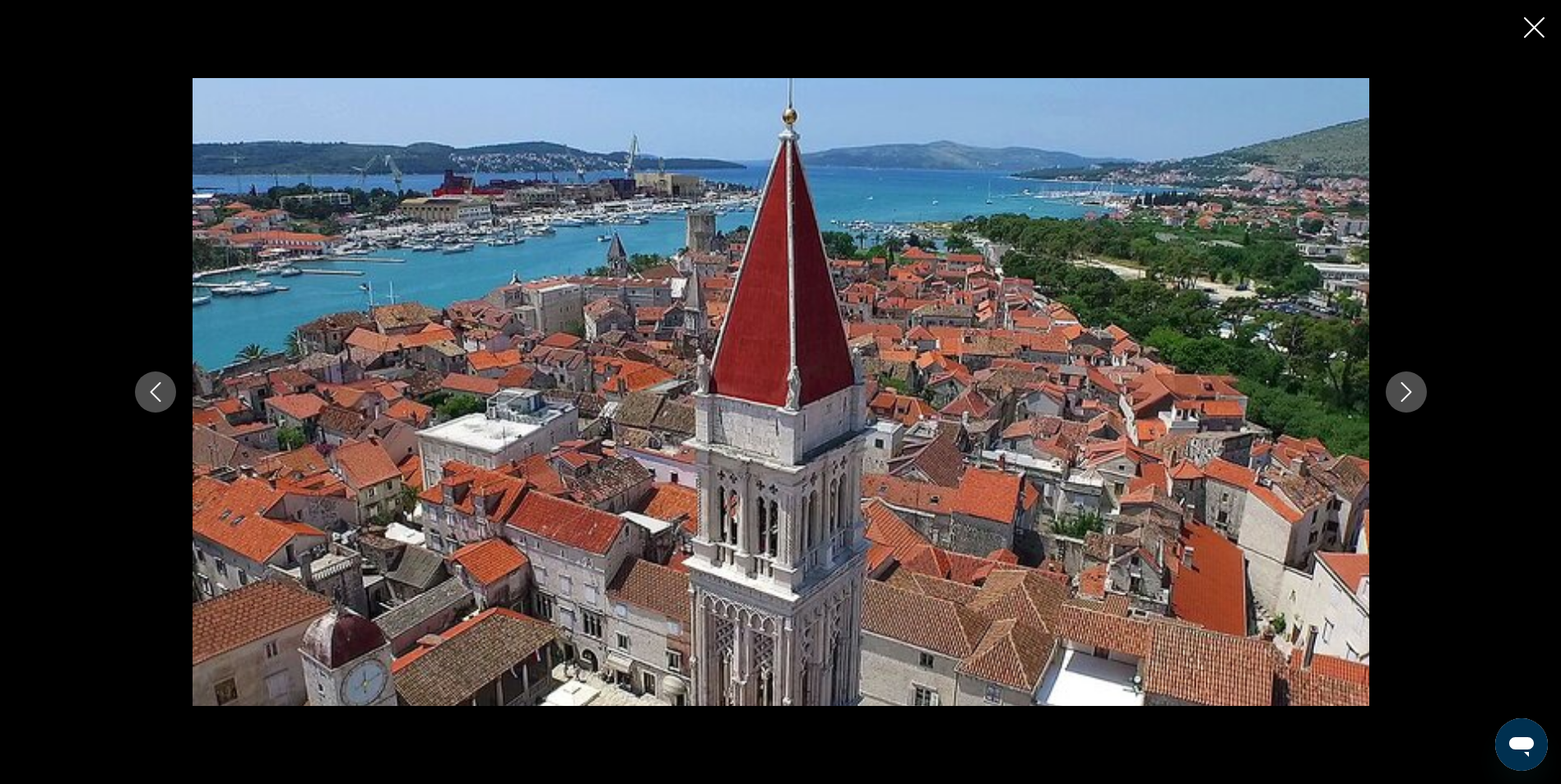
click at [1520, 38] on div "prev next" at bounding box center [780, 392] width 1561 height 784
click at [1527, 37] on icon "Close slideshow" at bounding box center [1534, 27] width 21 height 21
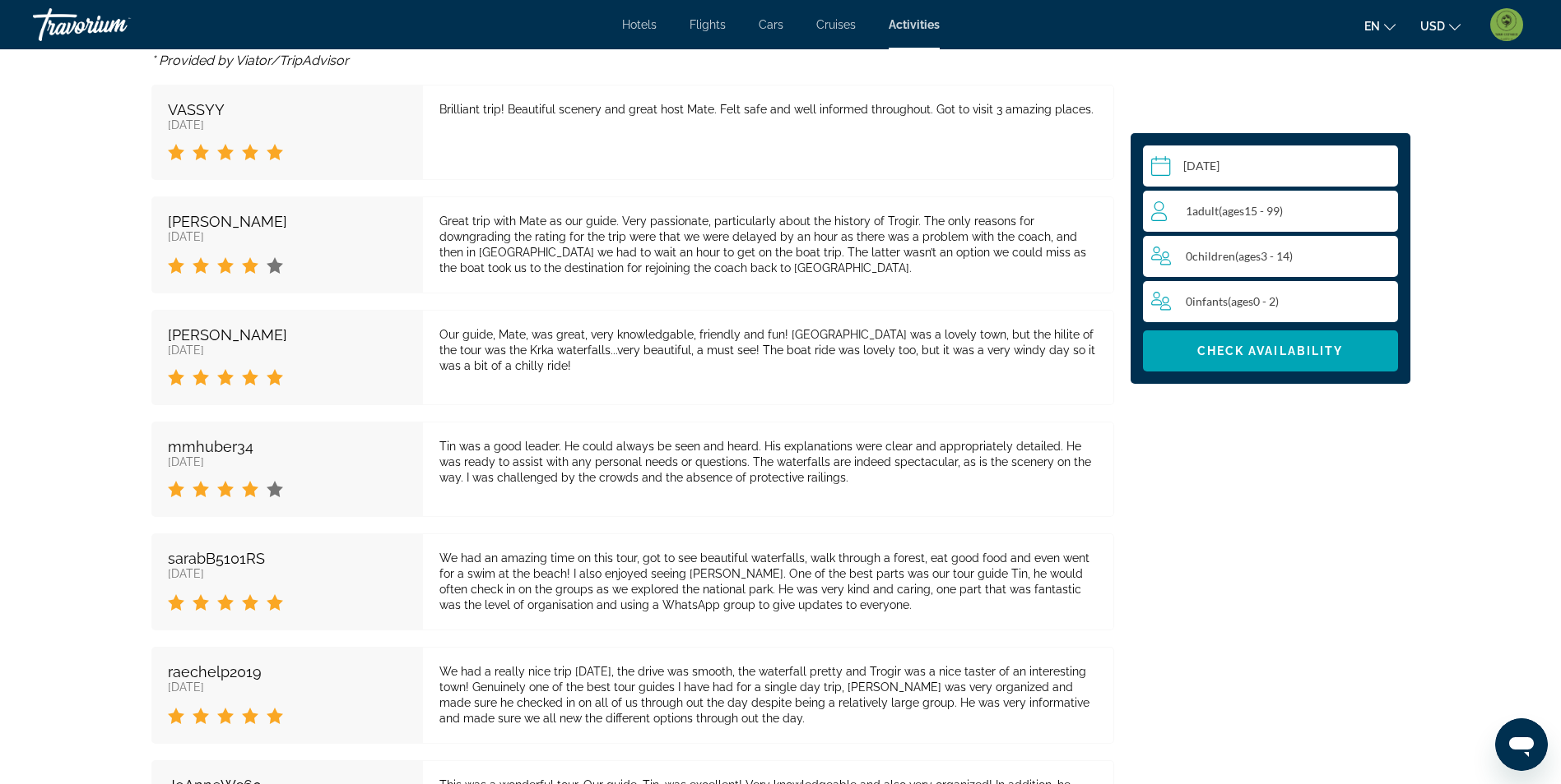
scroll to position [2713, 0]
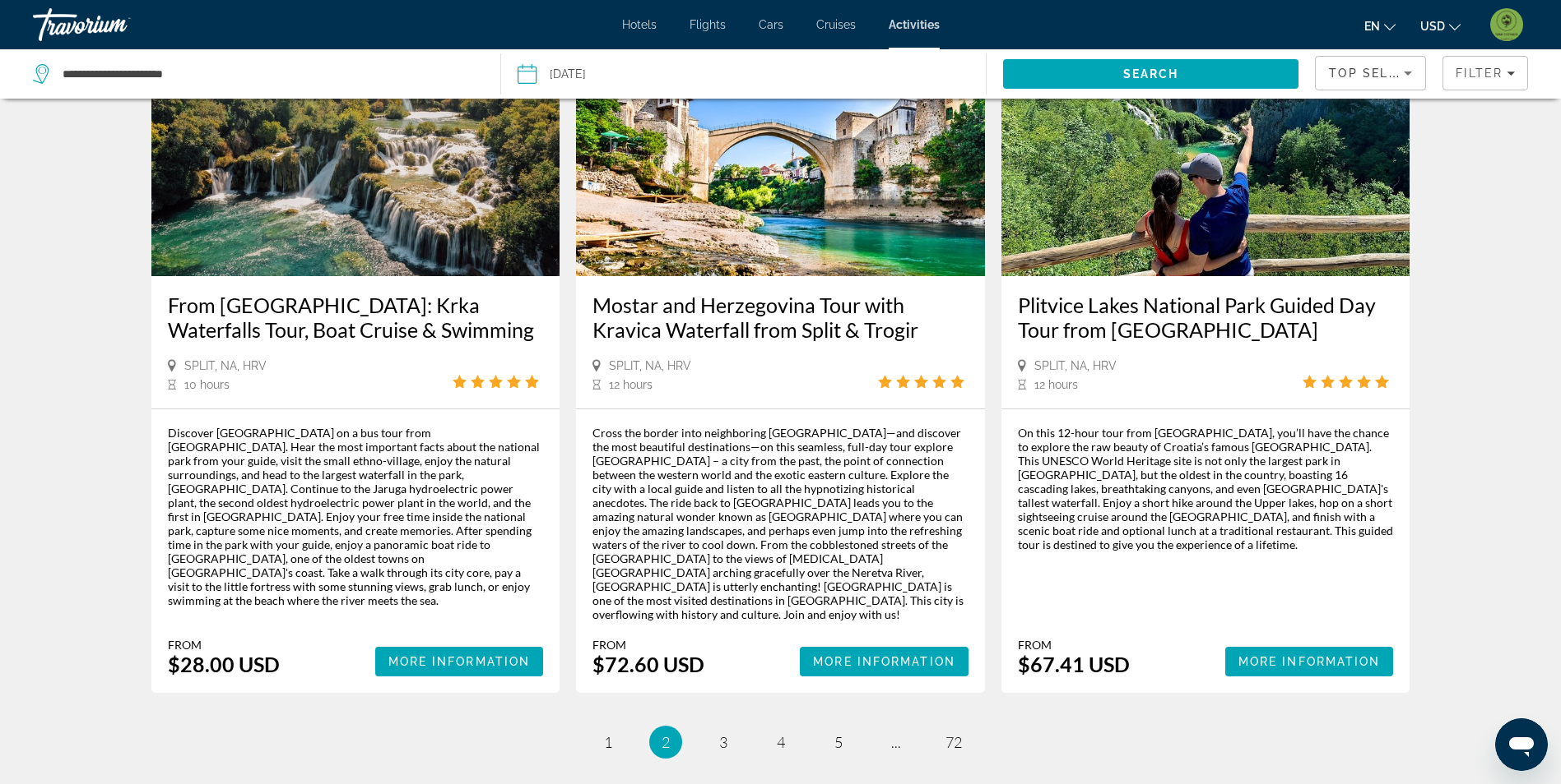
scroll to position [2434, 0]
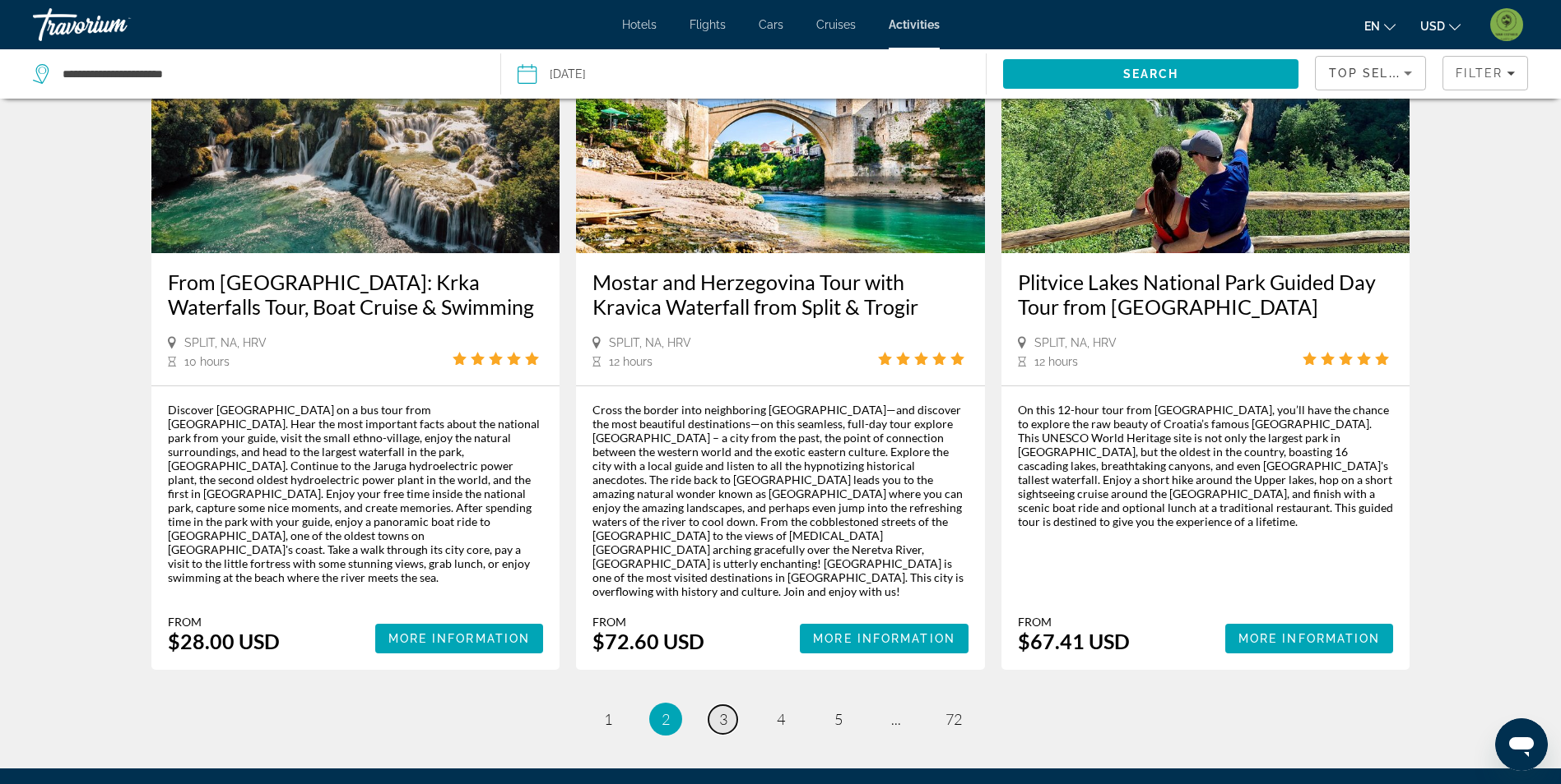
click at [726, 710] on span "3" at bounding box center [723, 719] width 8 height 18
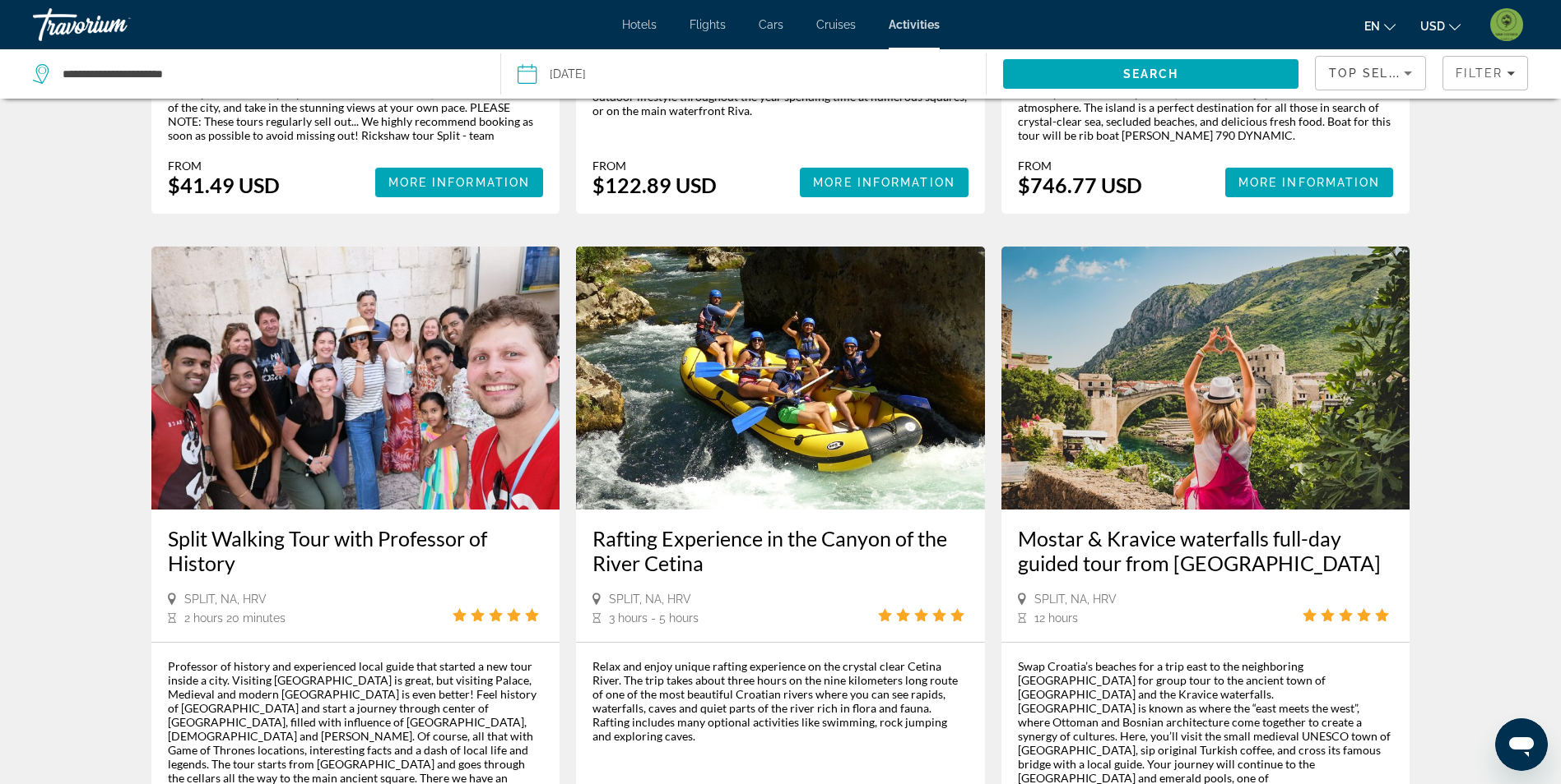
scroll to position [2138, 0]
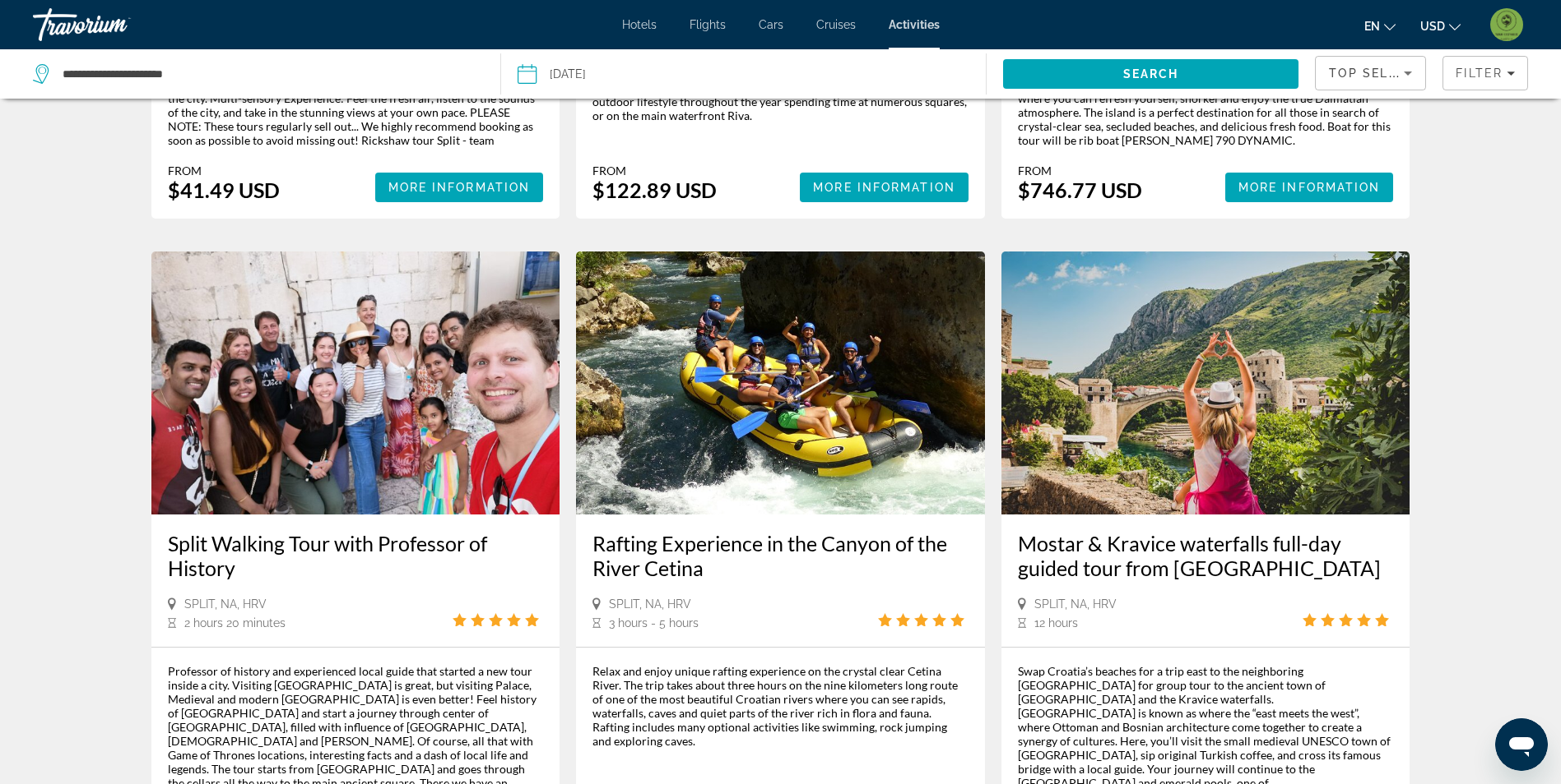
click at [830, 352] on img "Main content" at bounding box center [780, 383] width 408 height 263
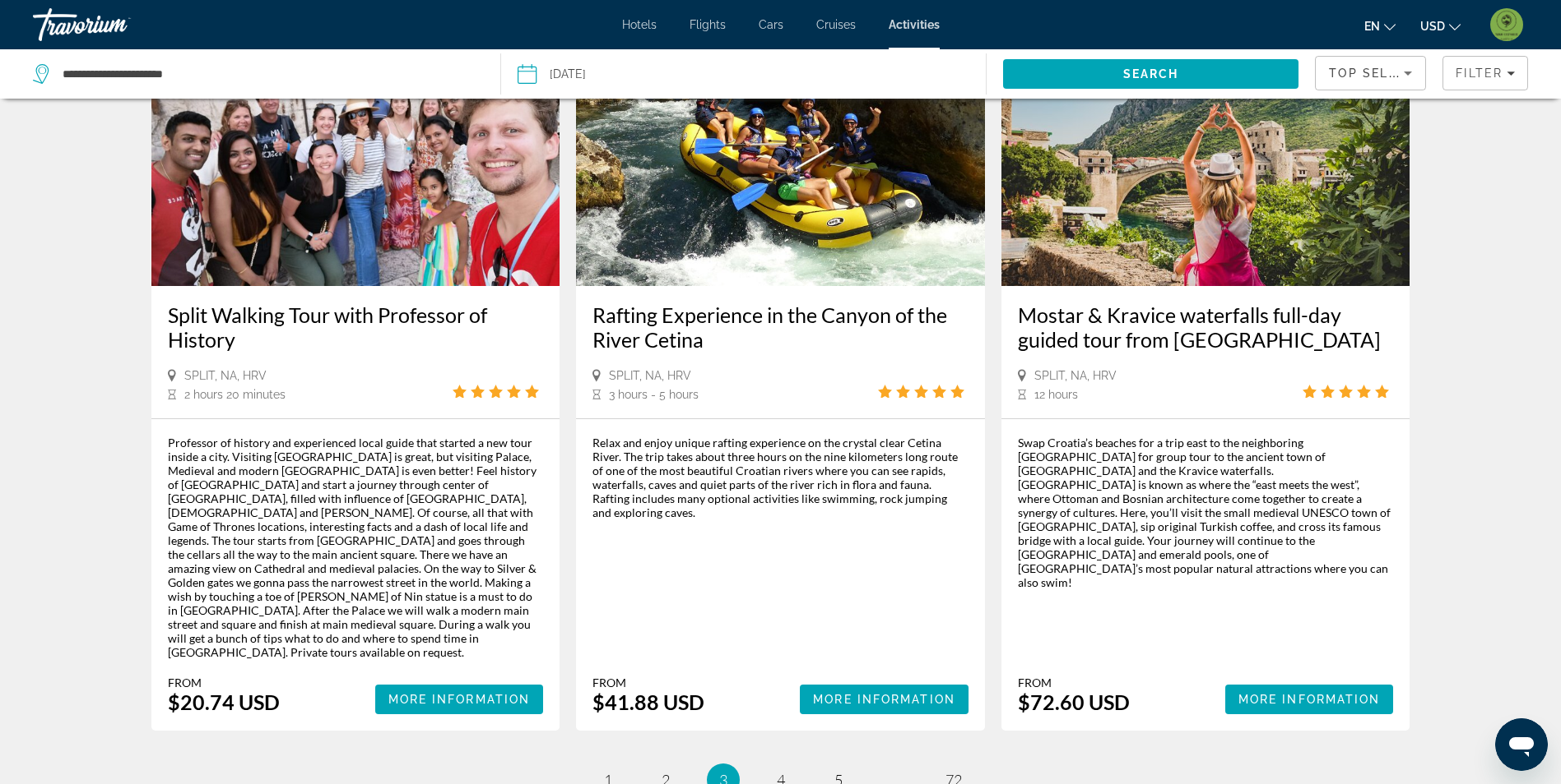
scroll to position [2384, 0]
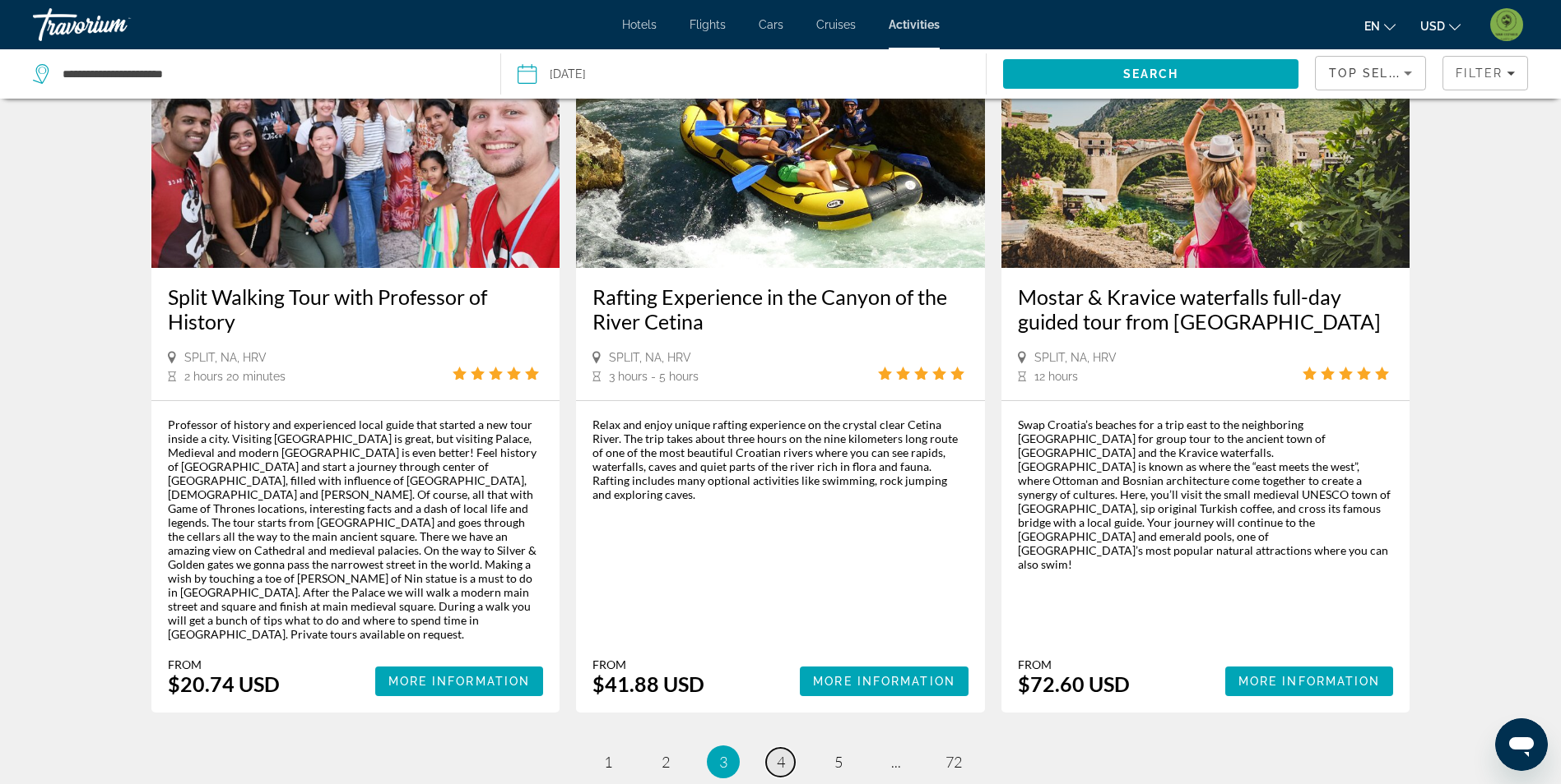
click at [779, 749] on link "page 4" at bounding box center [780, 762] width 28 height 28
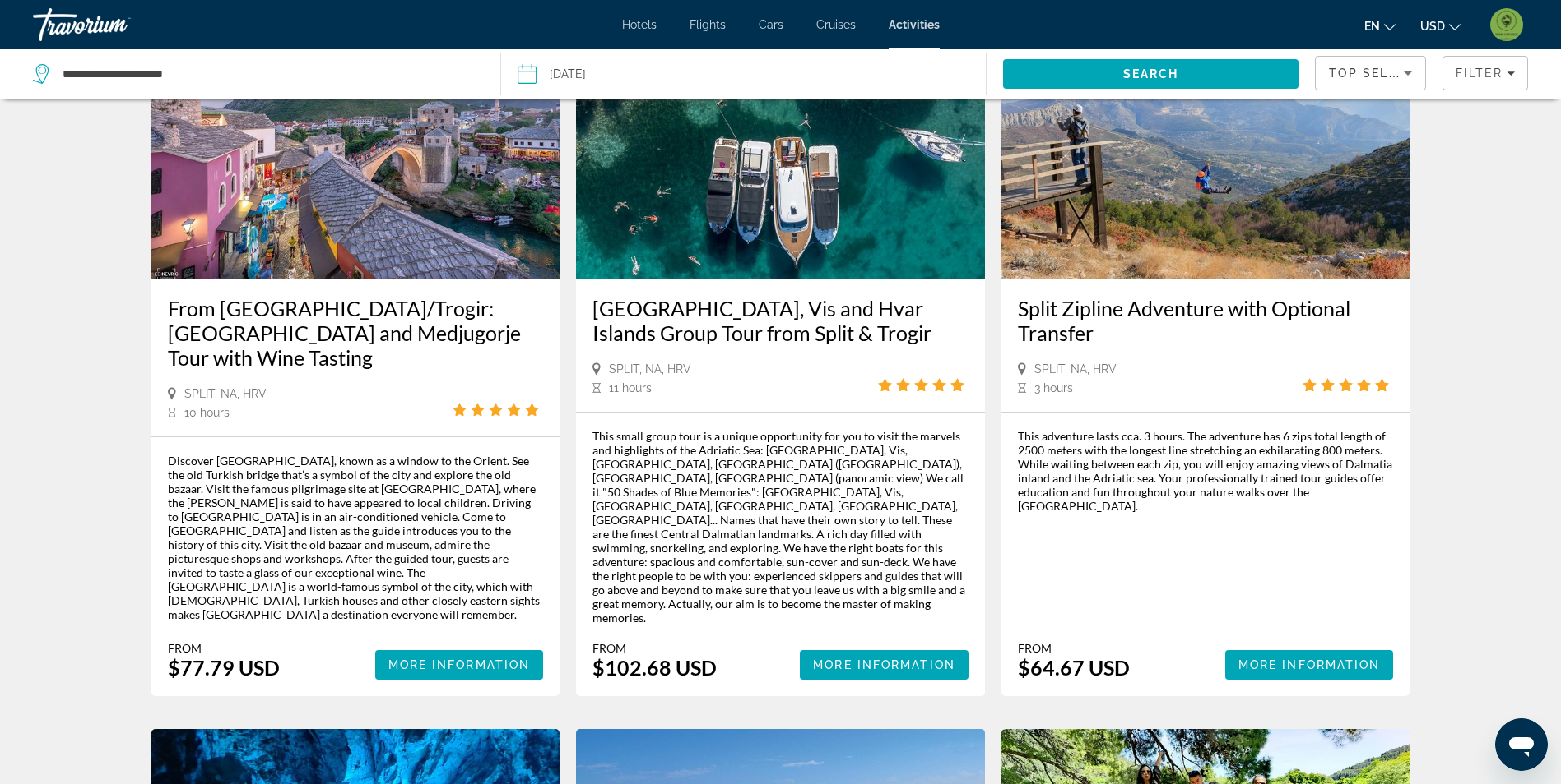
scroll to position [1398, 0]
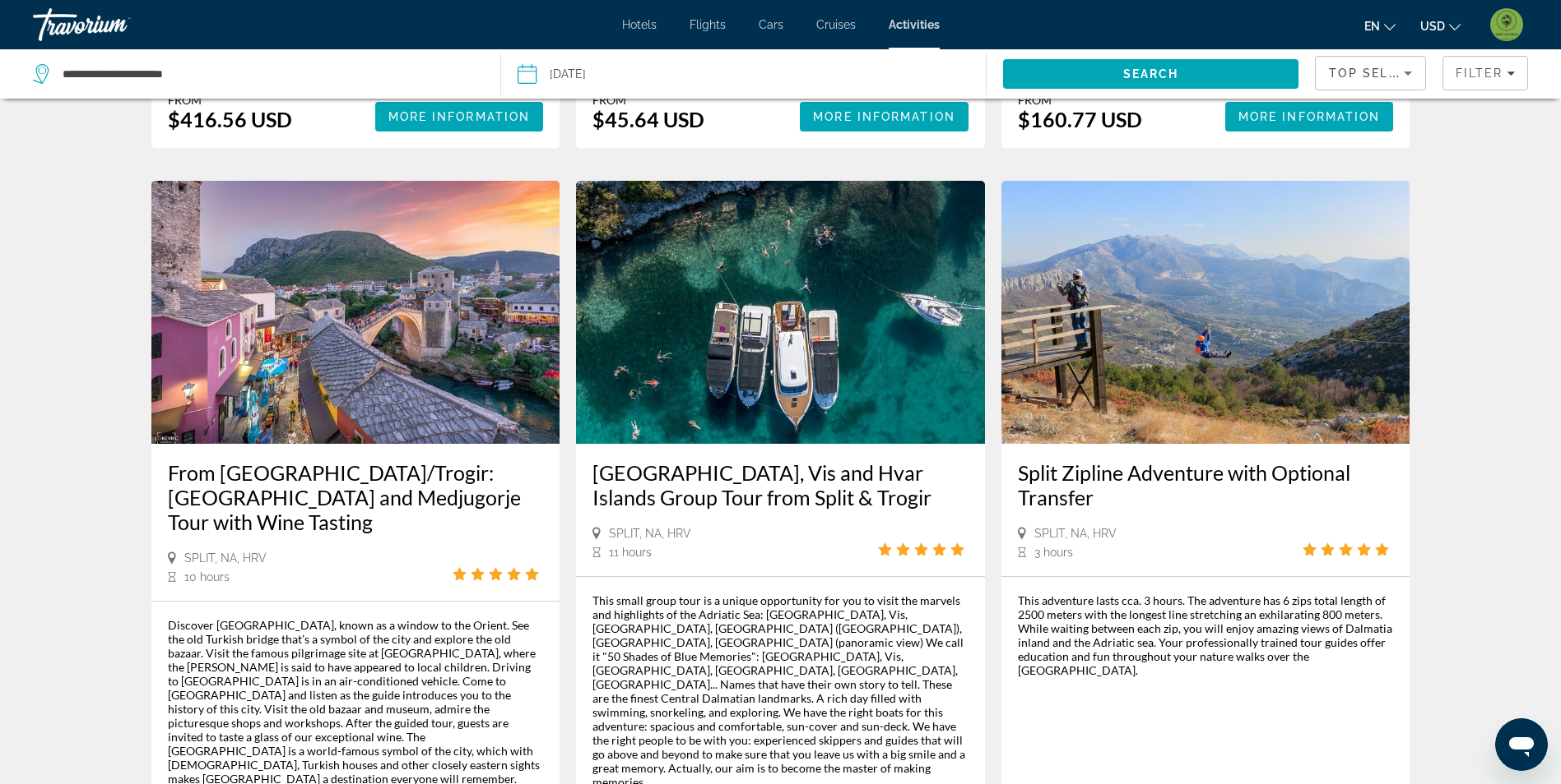
click at [1168, 328] on img "Main content" at bounding box center [1206, 312] width 408 height 263
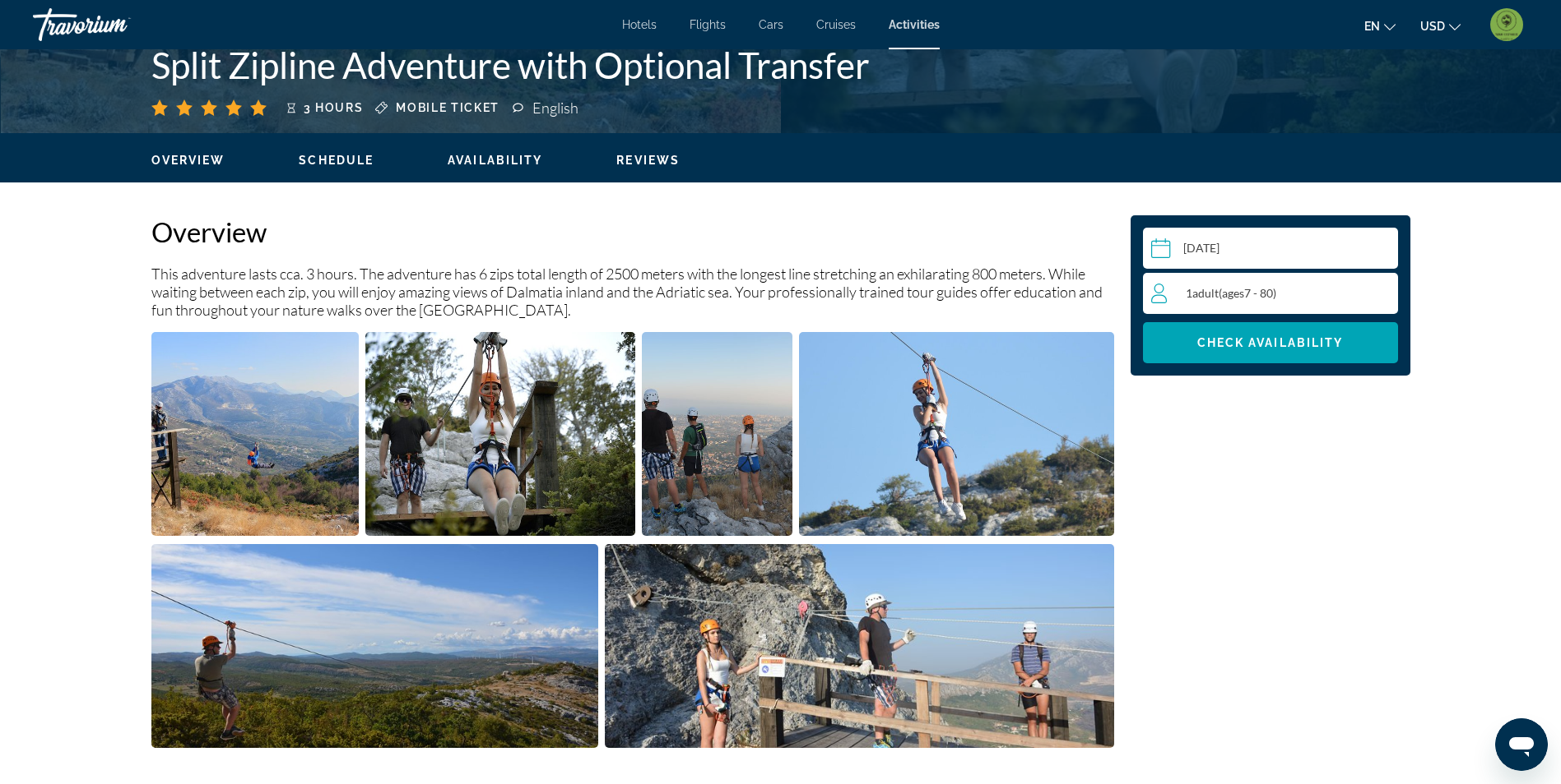
scroll to position [411, 0]
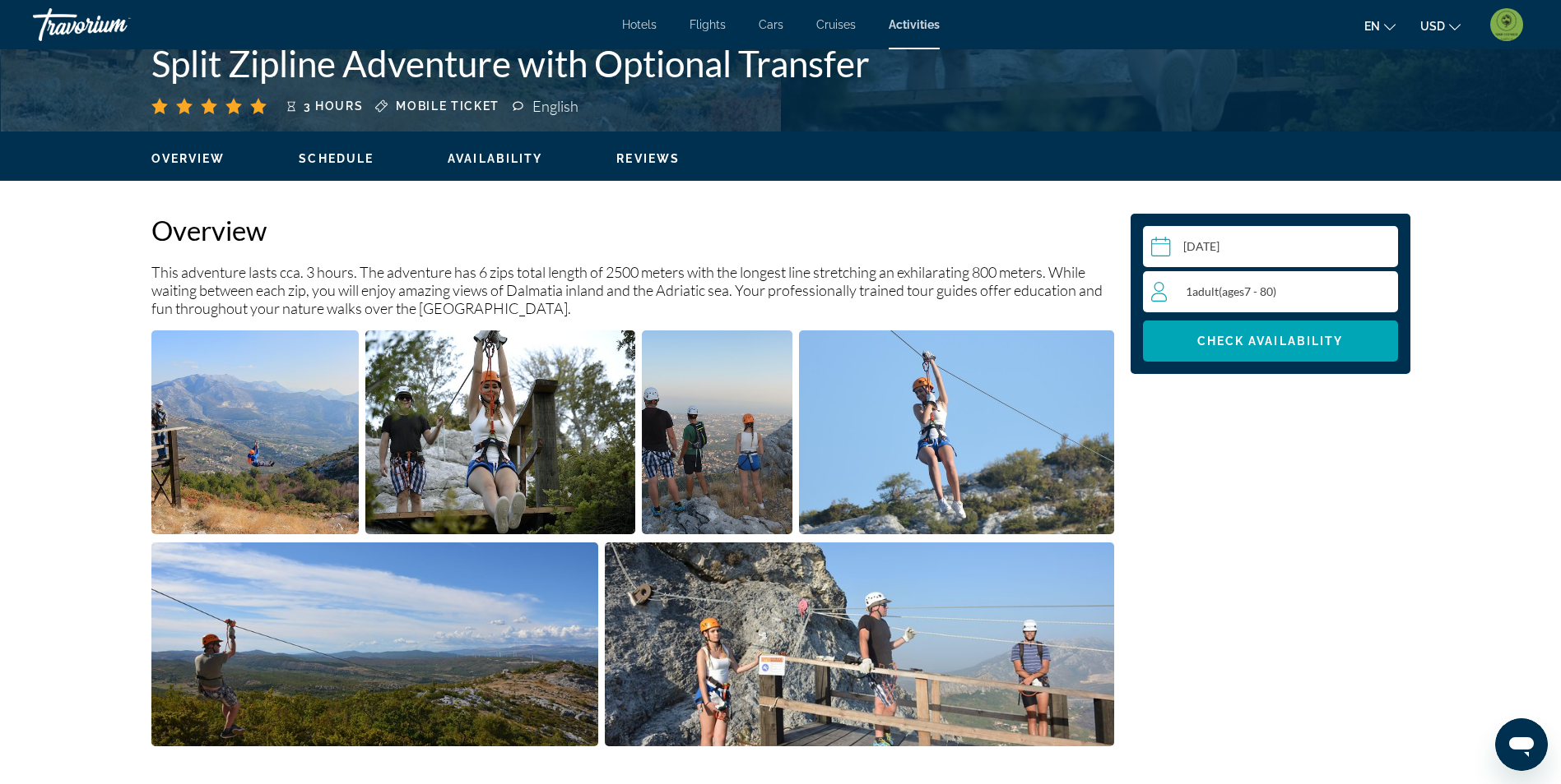
click at [331, 403] on img "Open full-screen image slider" at bounding box center [255, 433] width 208 height 204
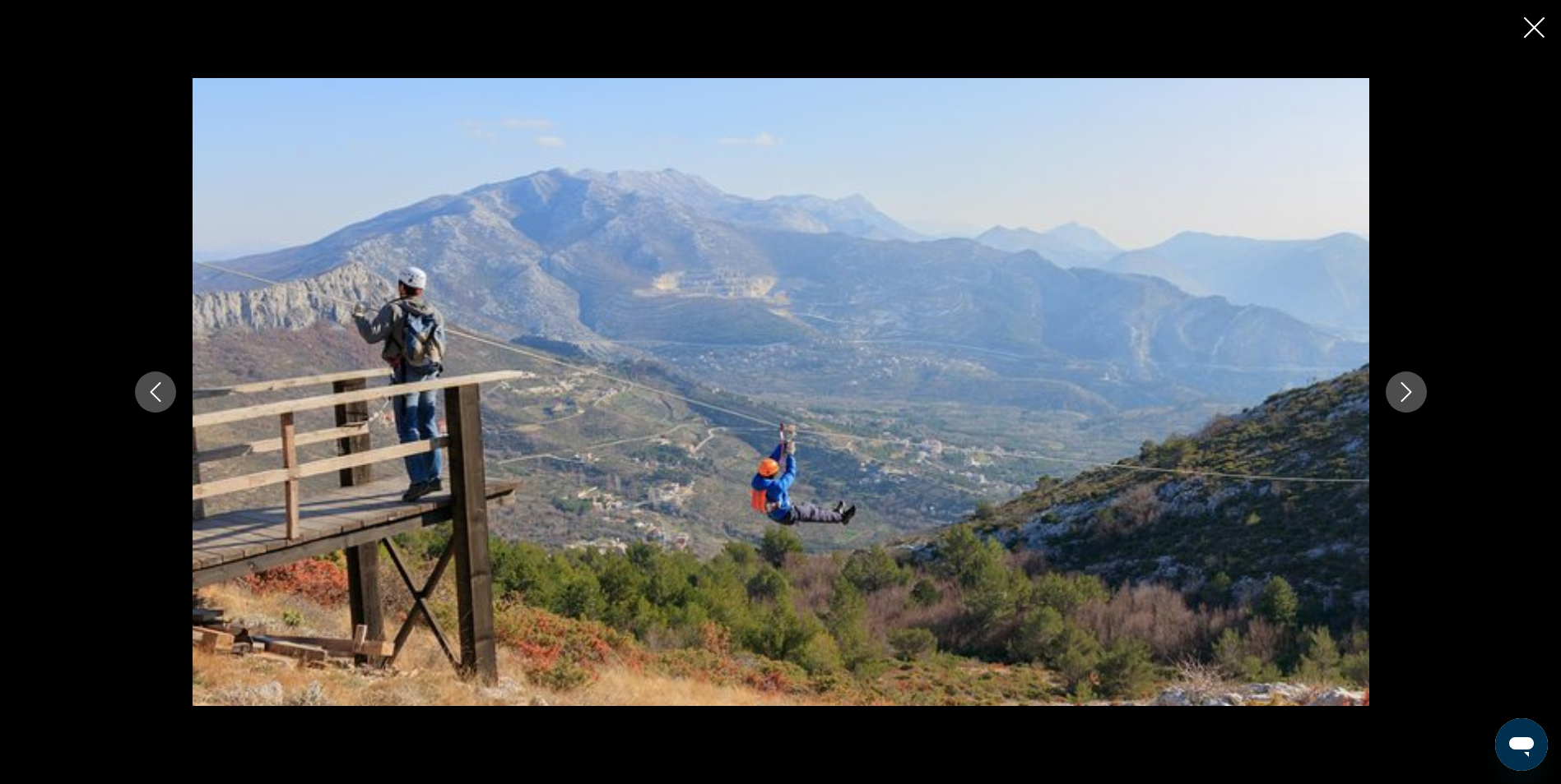
click at [1404, 388] on icon "Next image" at bounding box center [1405, 392] width 11 height 20
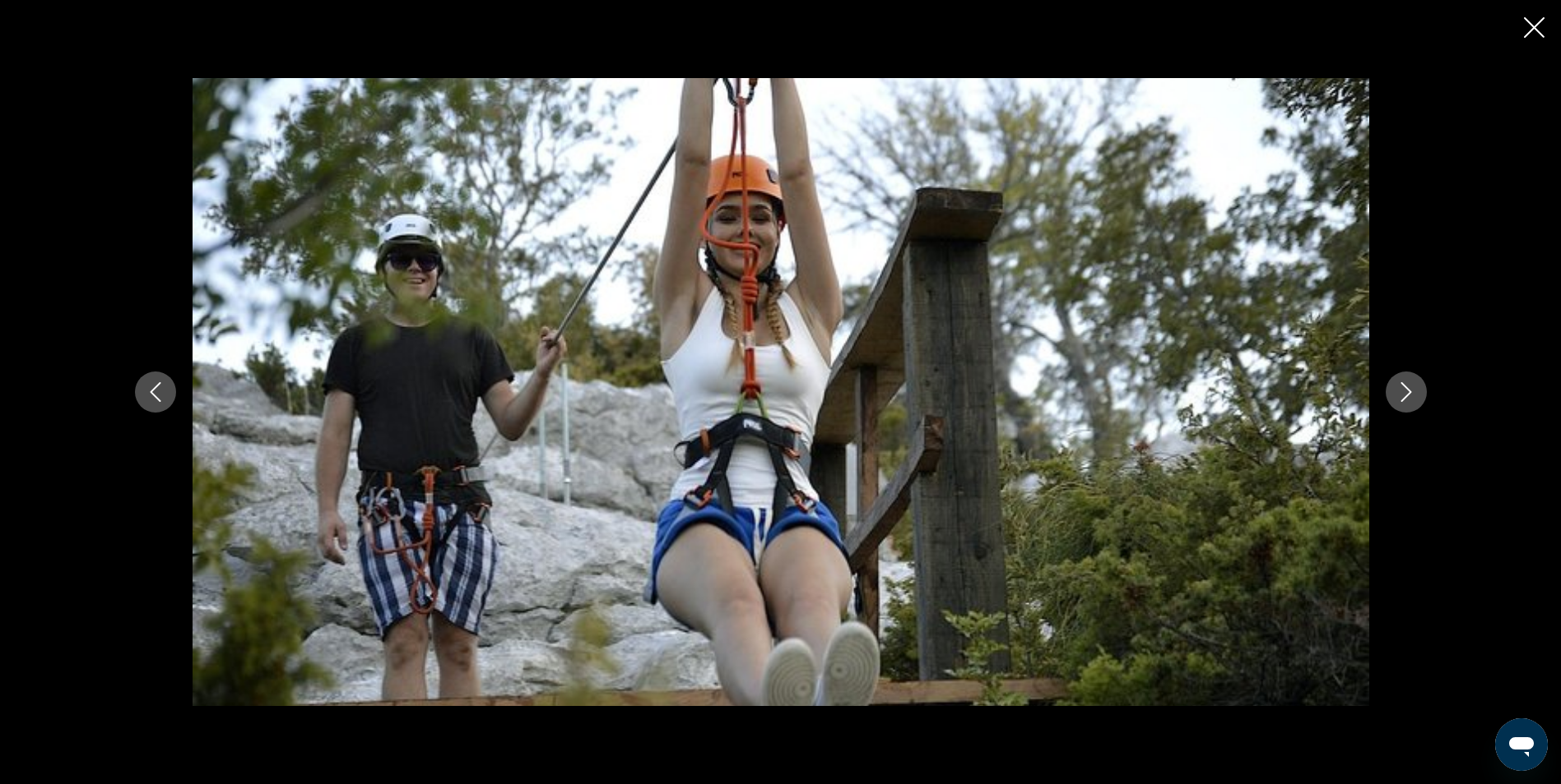
click at [1405, 388] on icon "Next image" at bounding box center [1405, 392] width 11 height 20
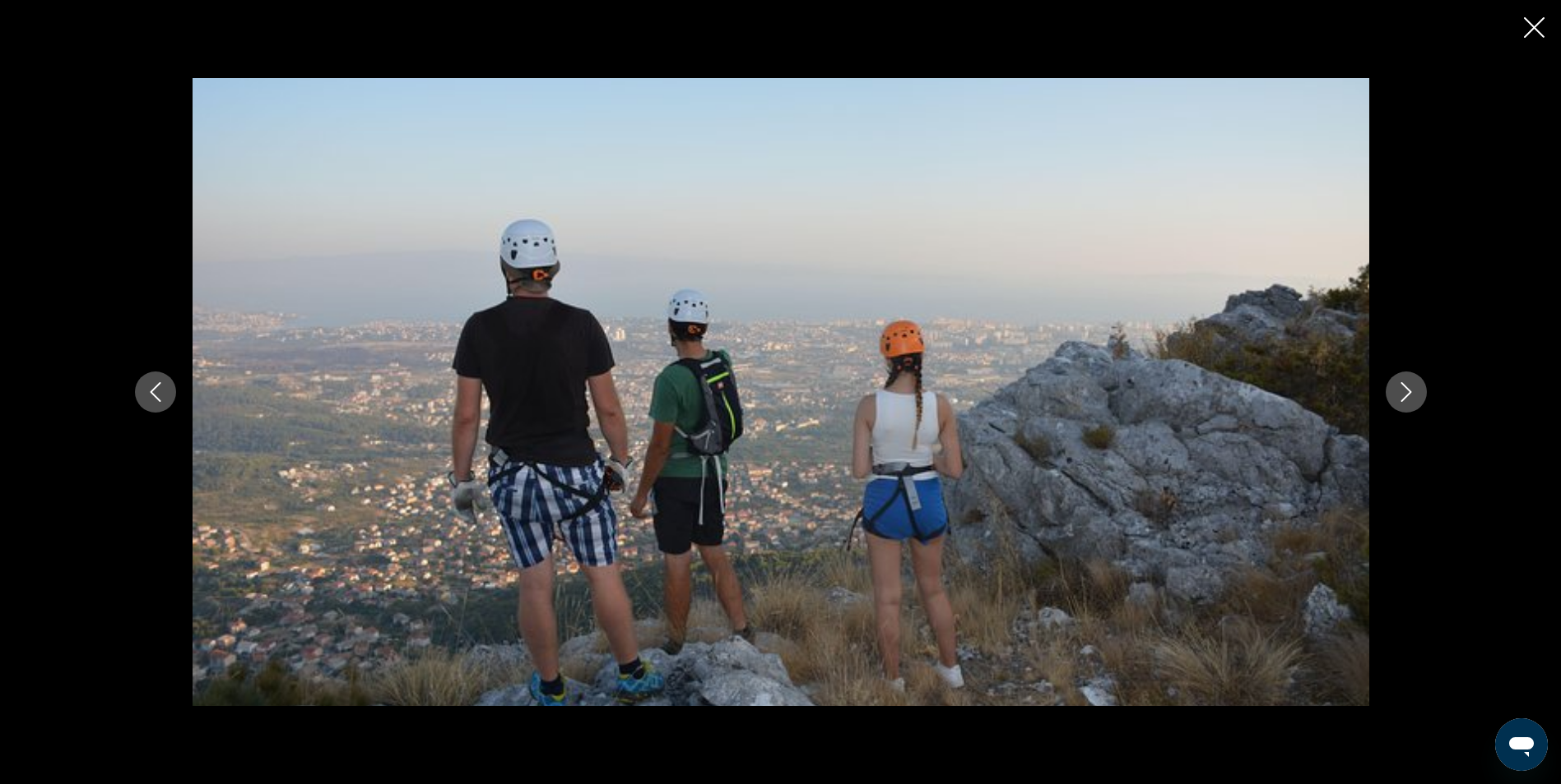
click at [1405, 388] on icon "Next image" at bounding box center [1405, 392] width 11 height 20
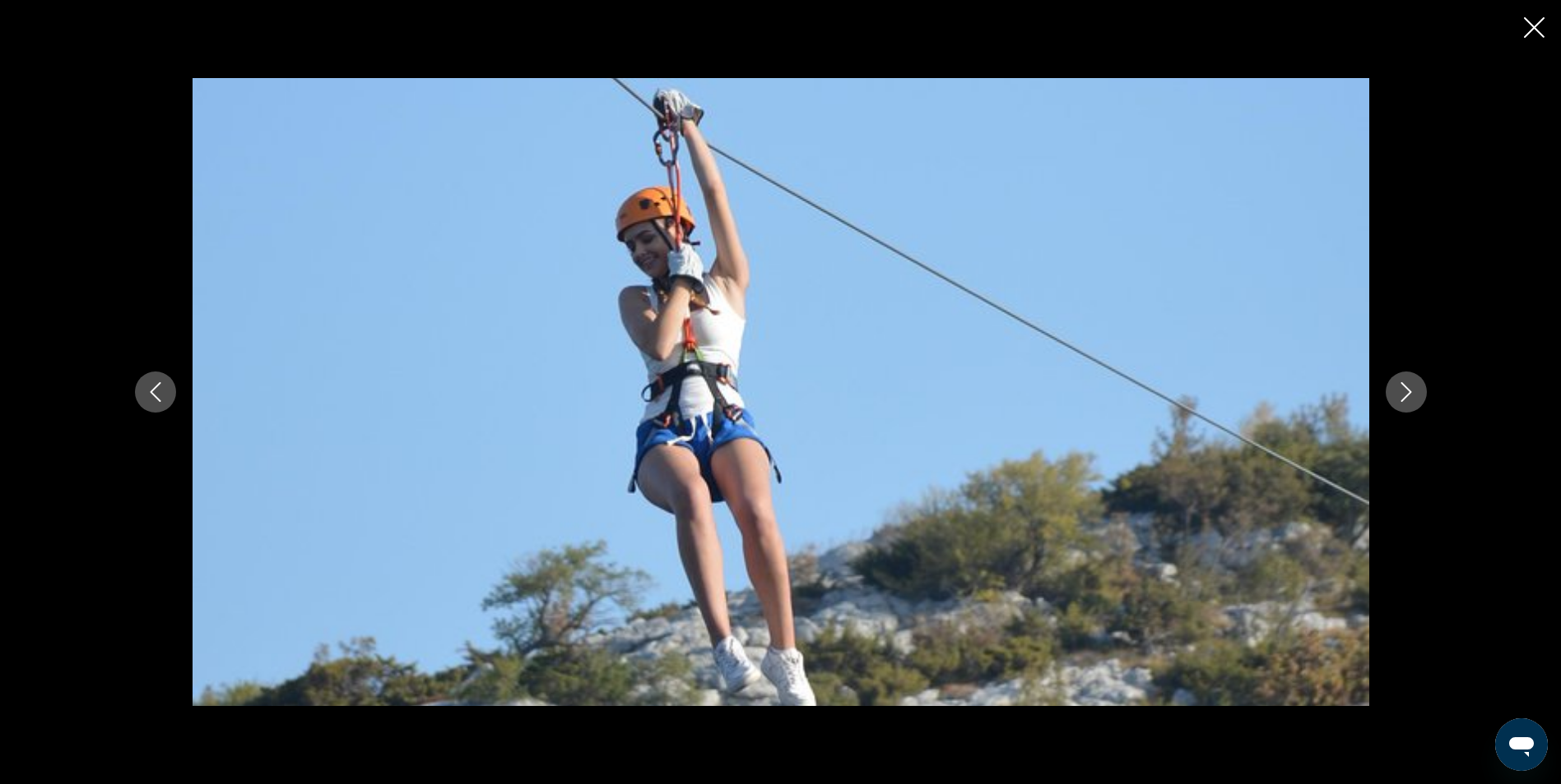
click at [1407, 388] on icon "Next image" at bounding box center [1406, 392] width 20 height 20
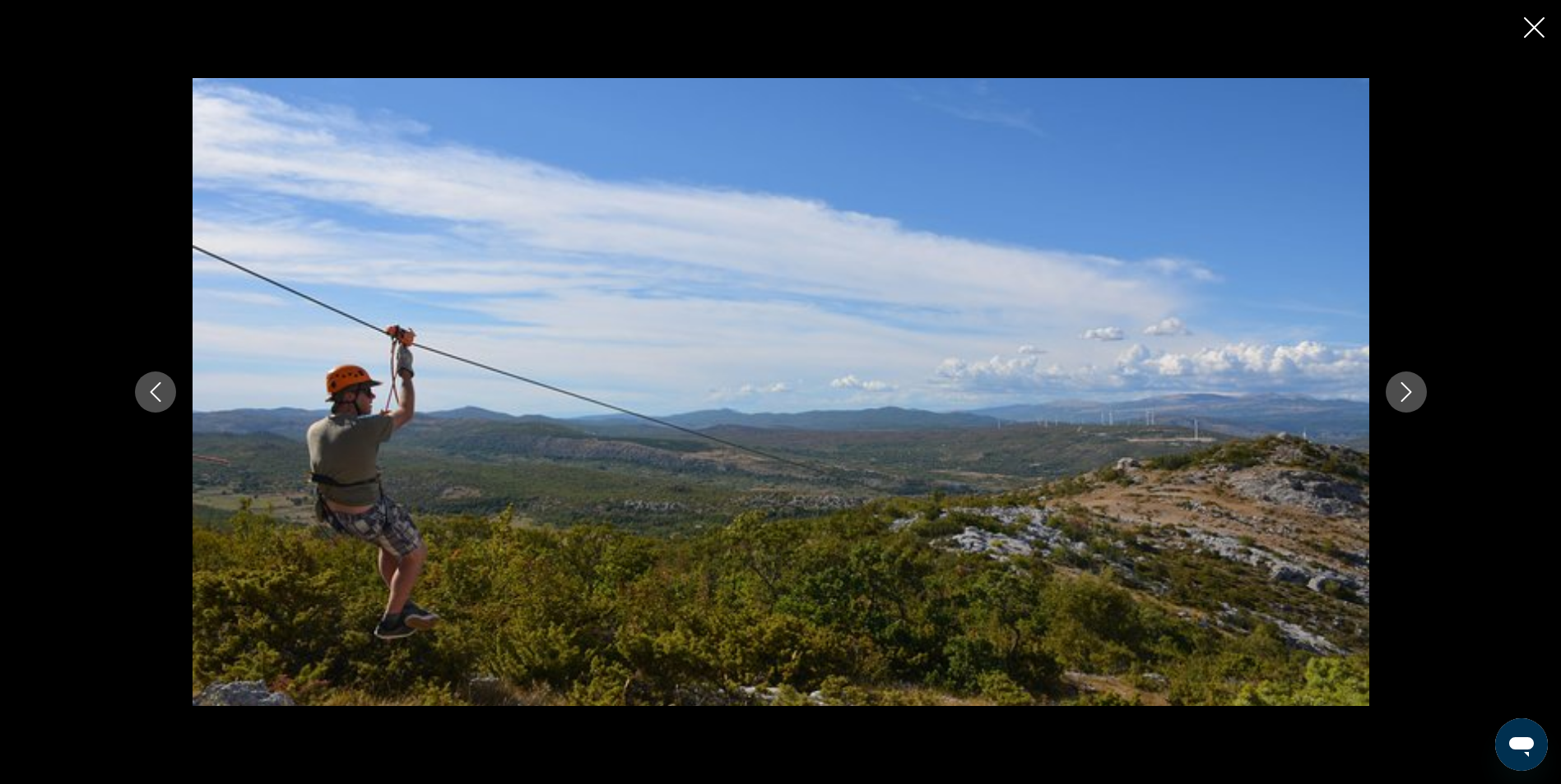
click at [1407, 388] on icon "Next image" at bounding box center [1406, 392] width 20 height 20
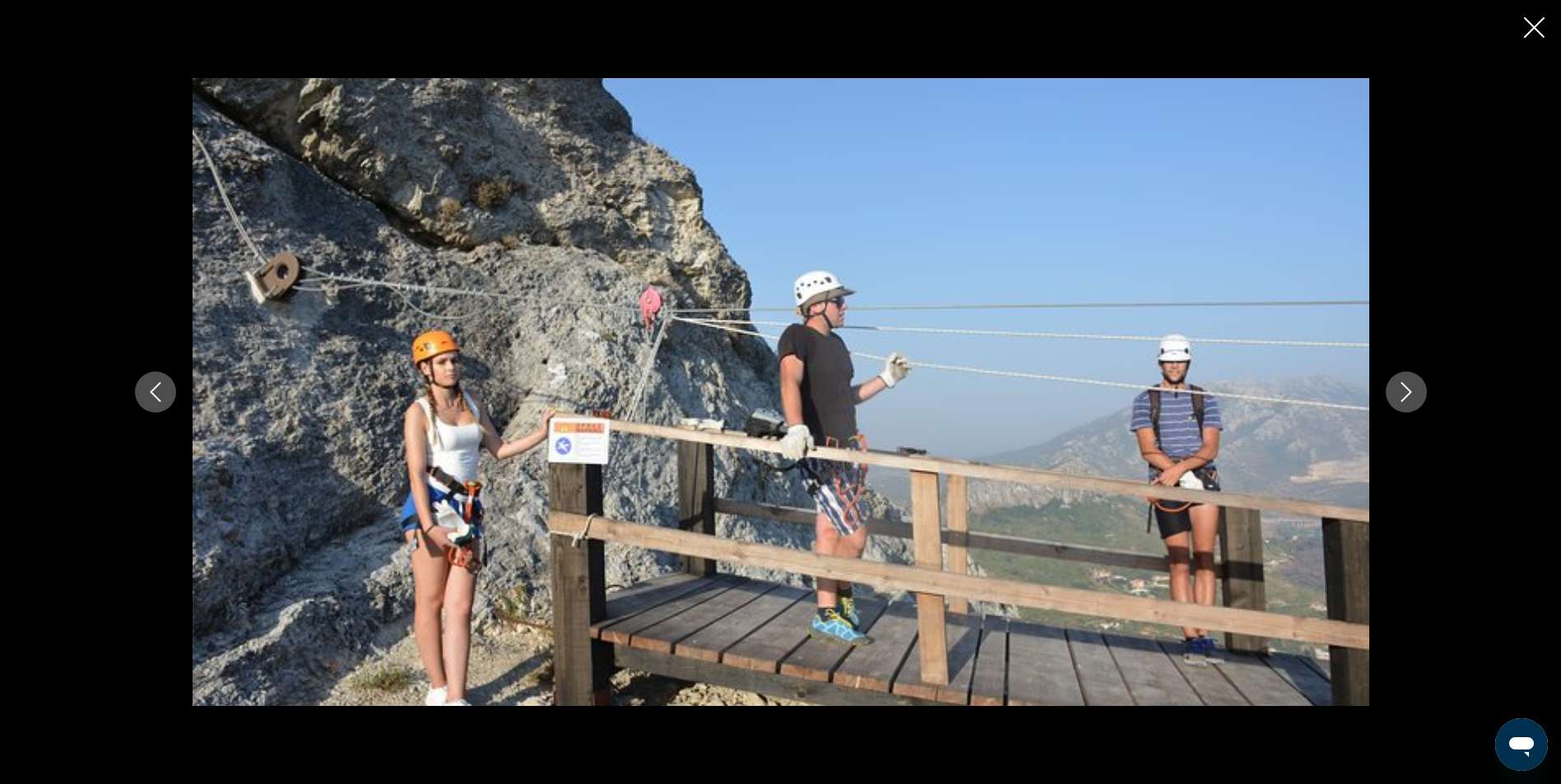
click at [1407, 388] on icon "Next image" at bounding box center [1406, 392] width 20 height 20
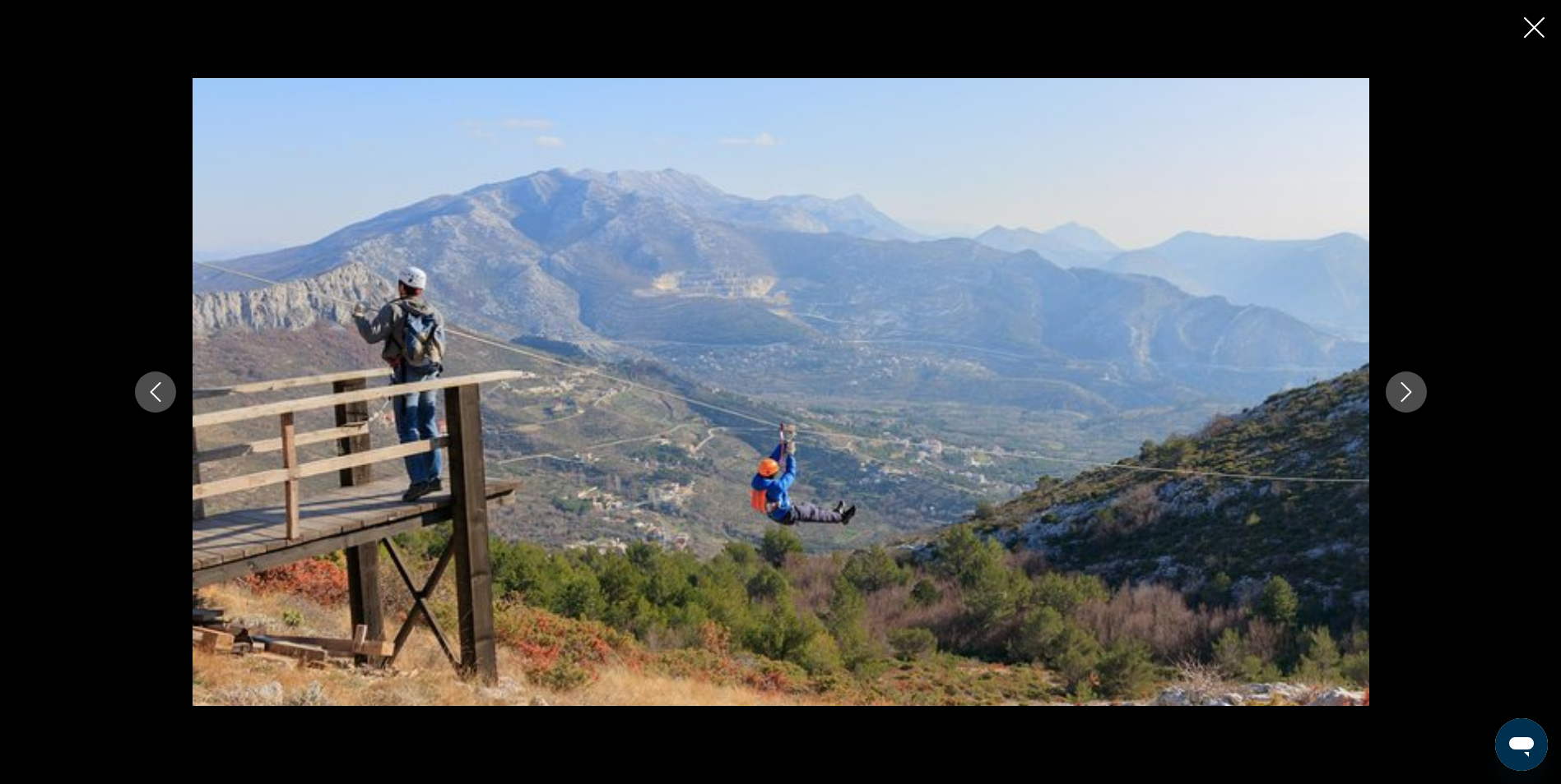
click at [1407, 388] on icon "Next image" at bounding box center [1406, 392] width 20 height 20
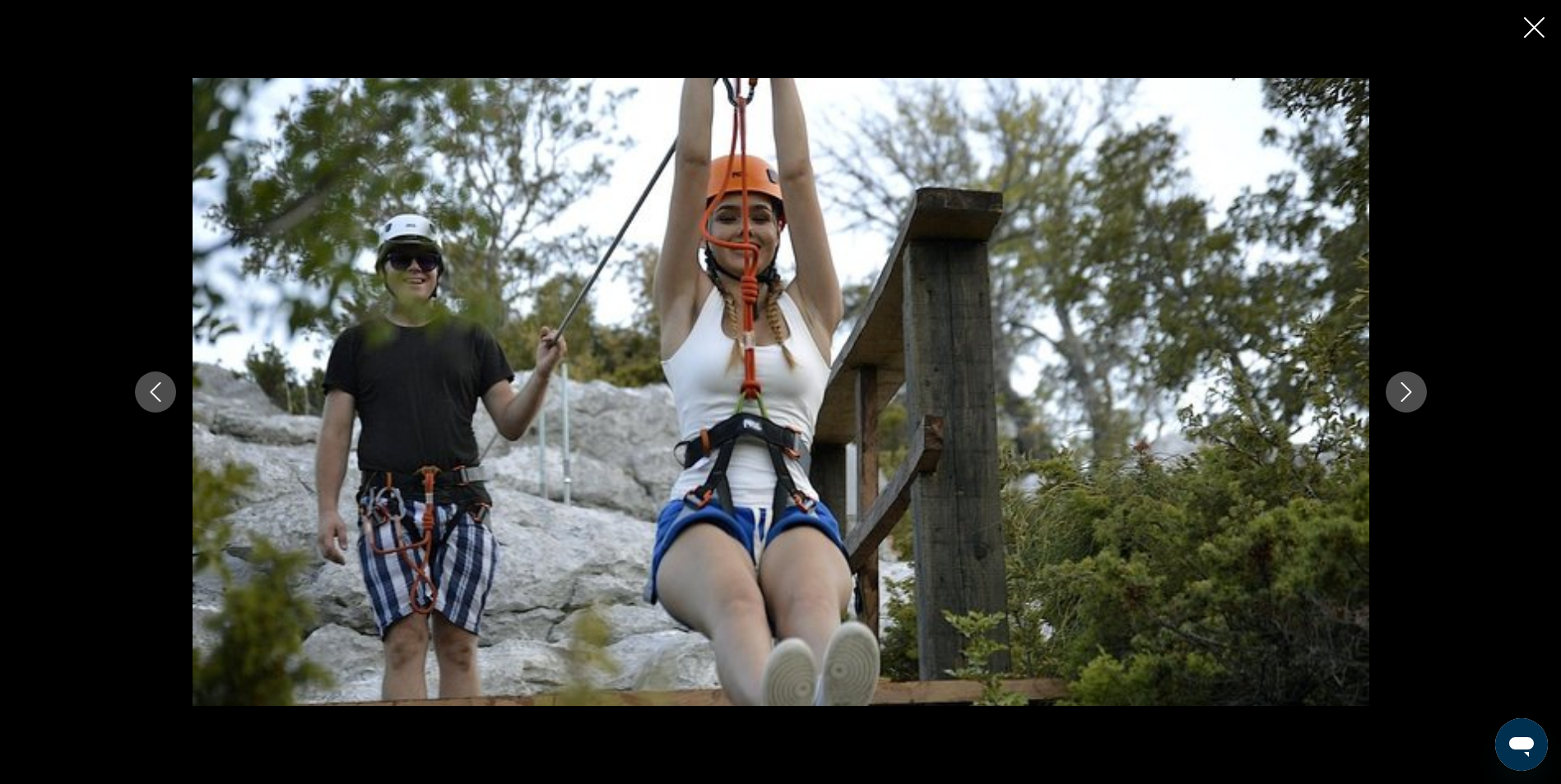
click at [1535, 26] on icon "Close slideshow" at bounding box center [1534, 27] width 21 height 21
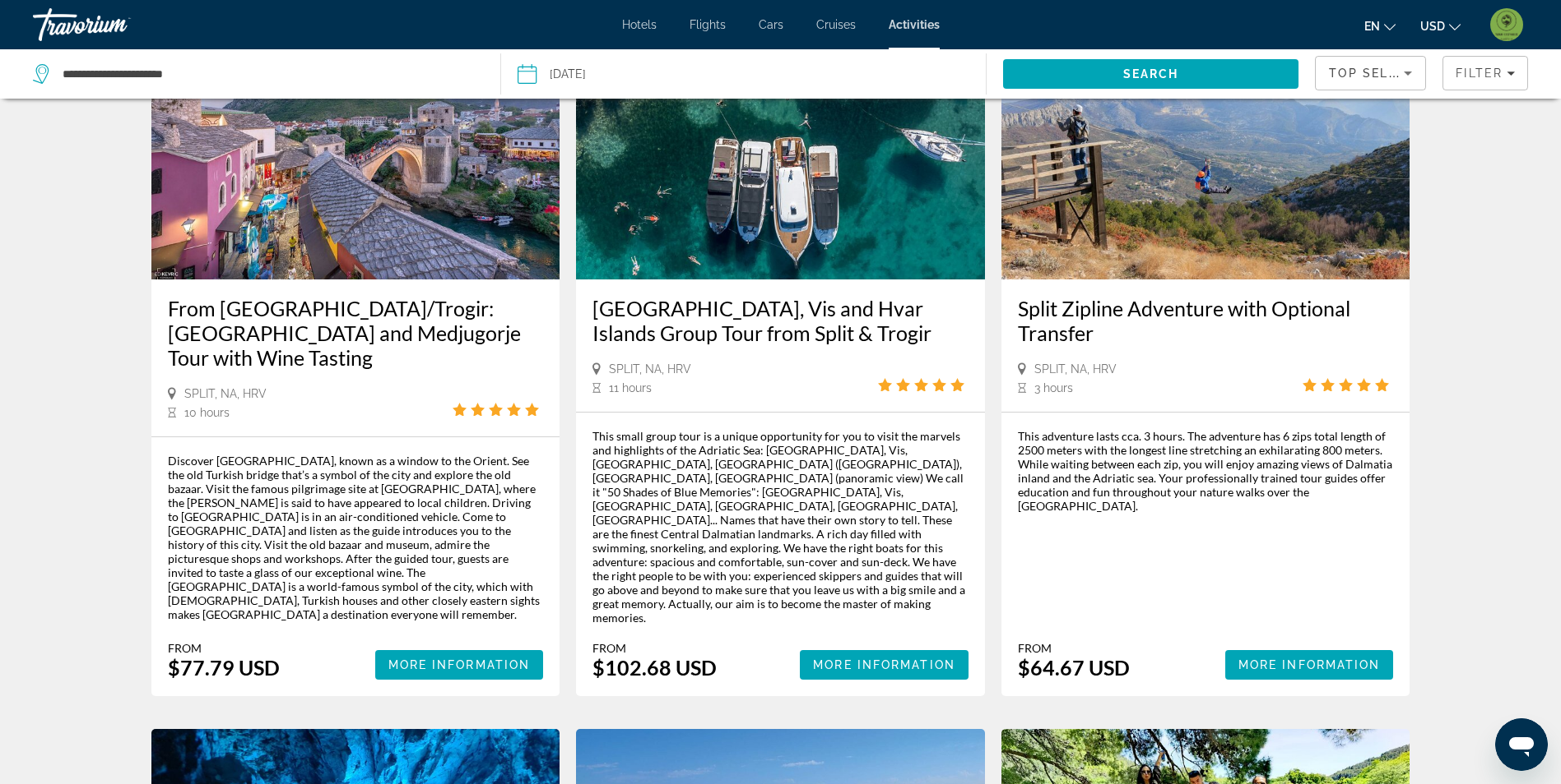
scroll to position [1398, 0]
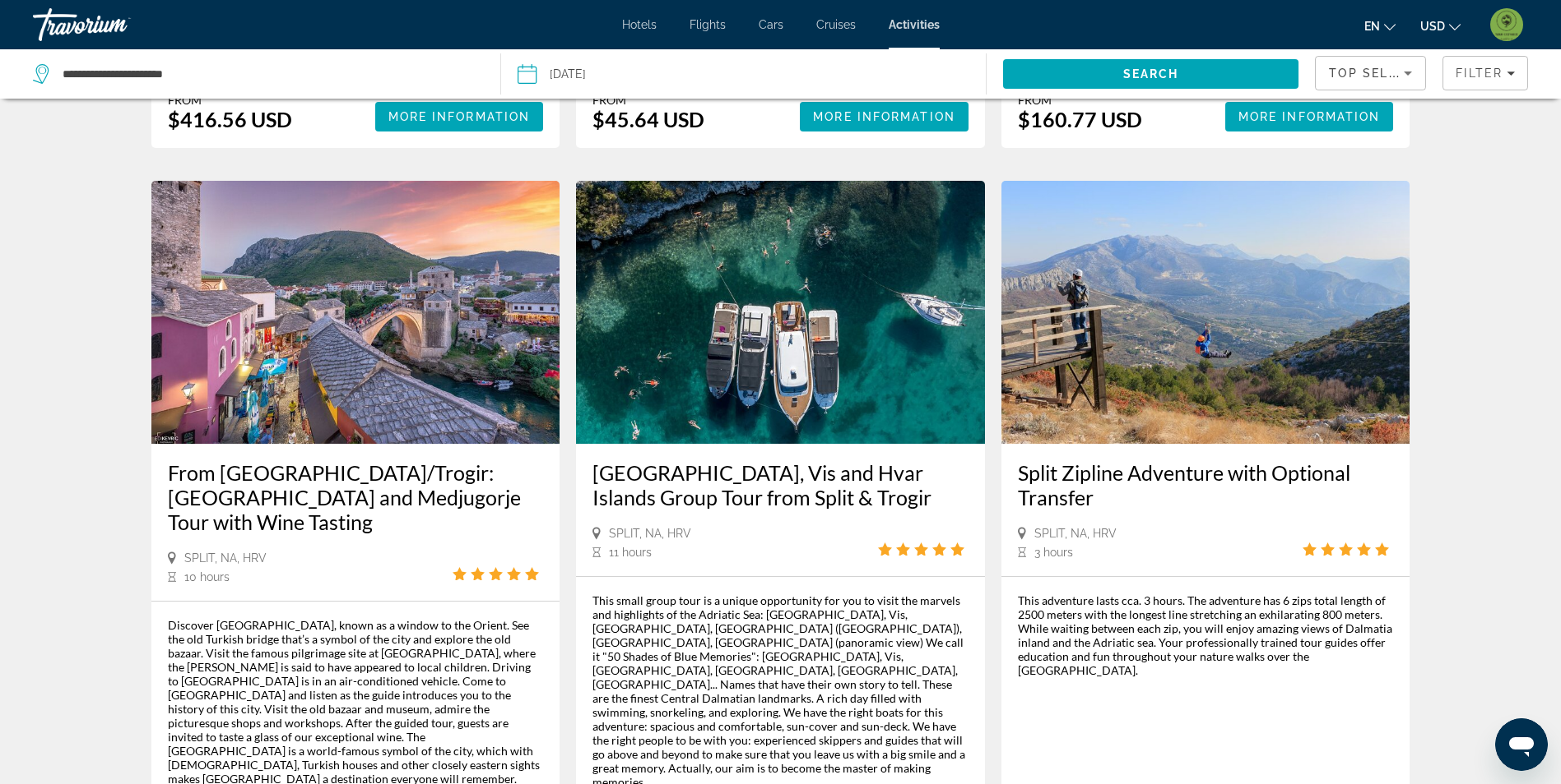
click at [754, 267] on img "Main content" at bounding box center [780, 312] width 408 height 263
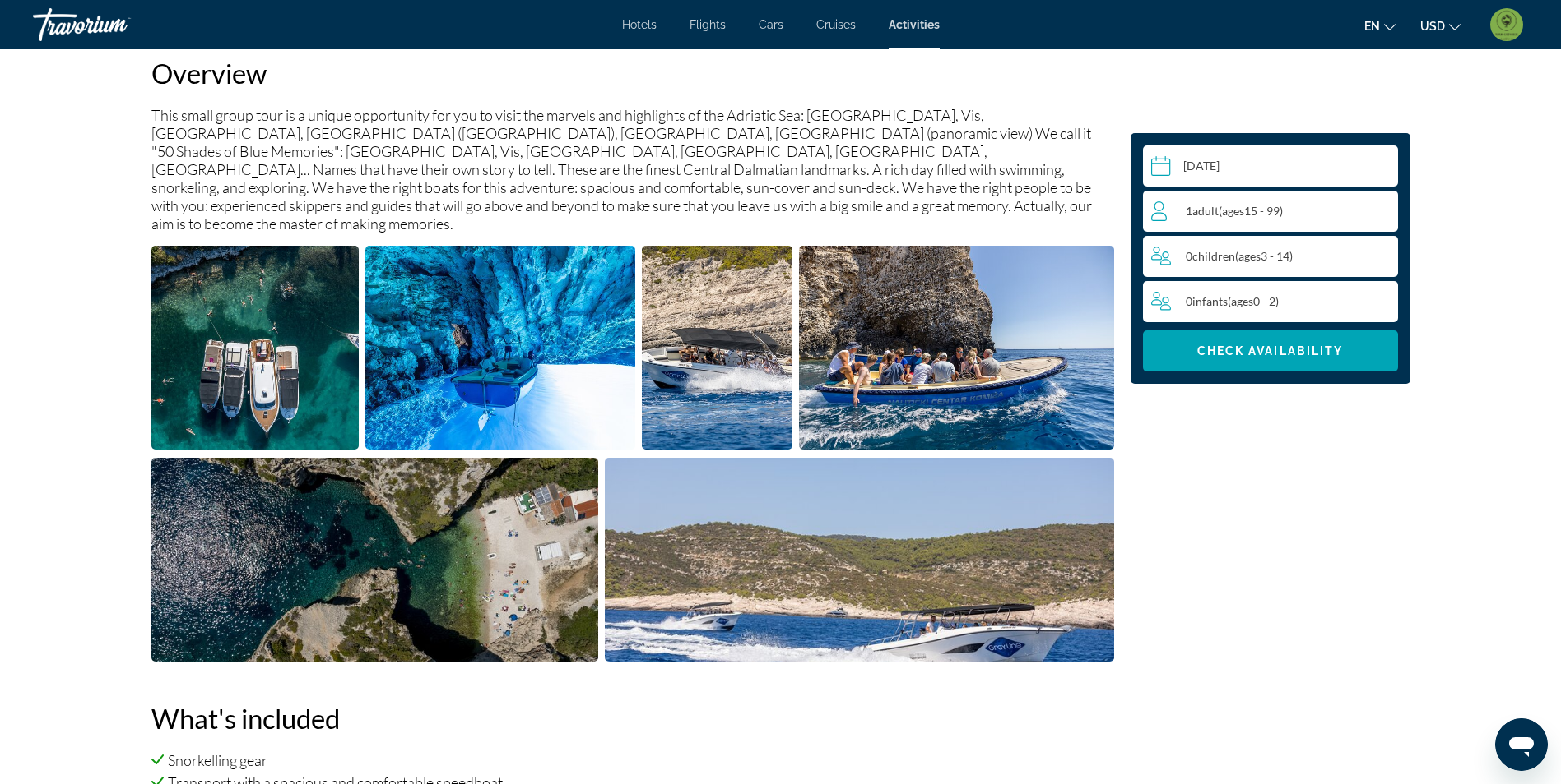
scroll to position [576, 0]
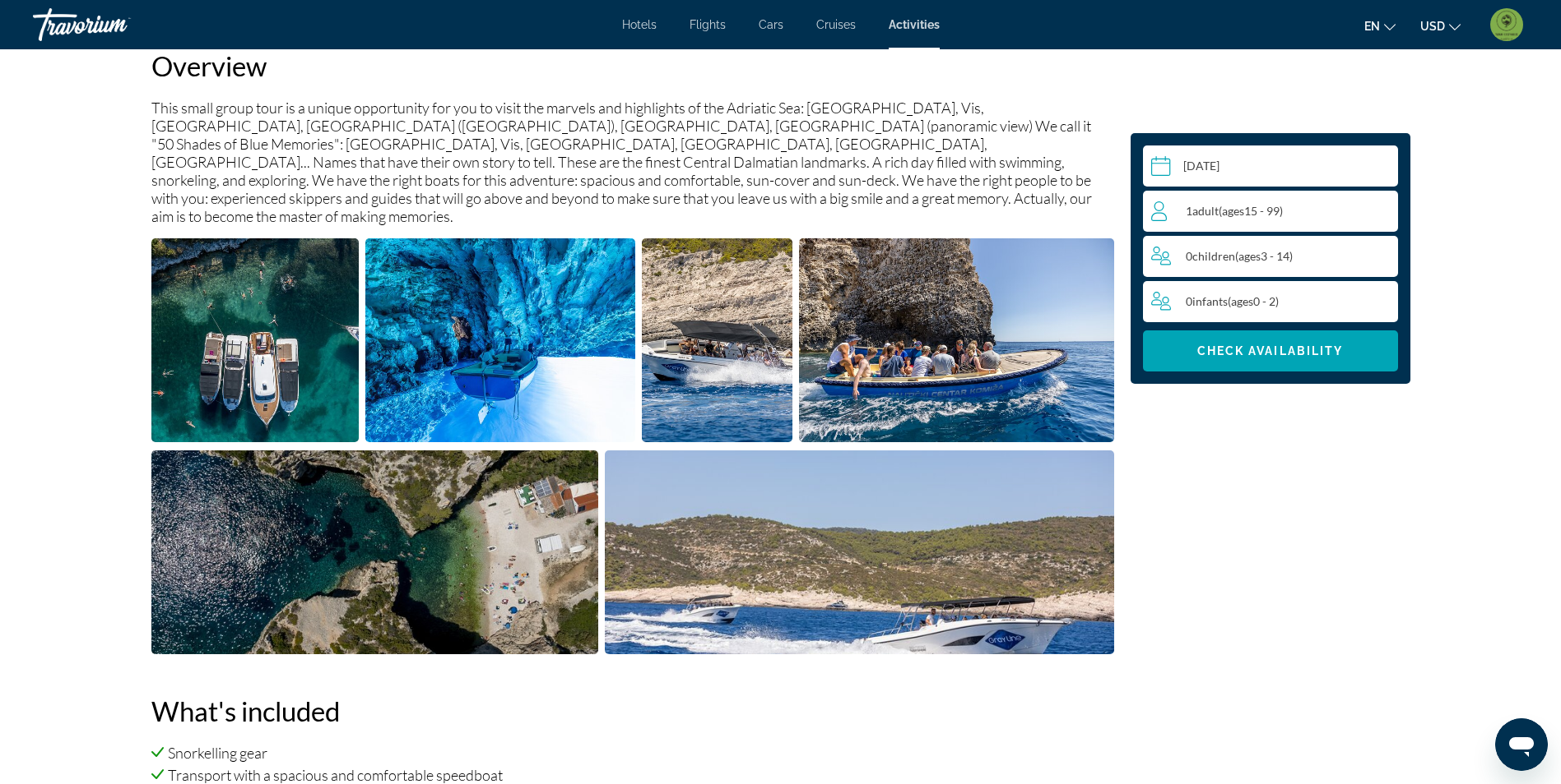
click at [404, 400] on img "Open full-screen image slider" at bounding box center [500, 340] width 270 height 204
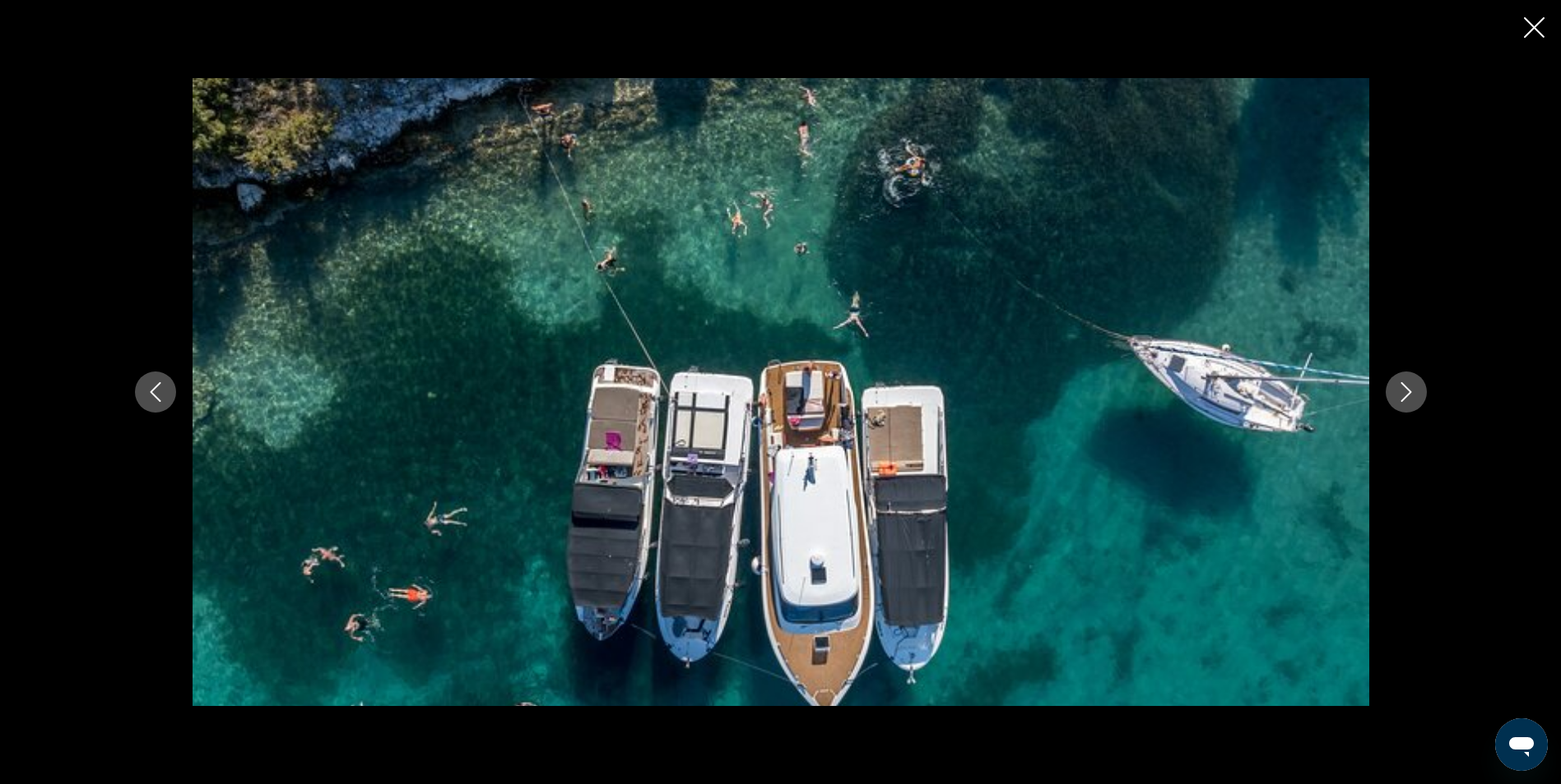
click at [1403, 385] on icon "Next image" at bounding box center [1405, 392] width 11 height 20
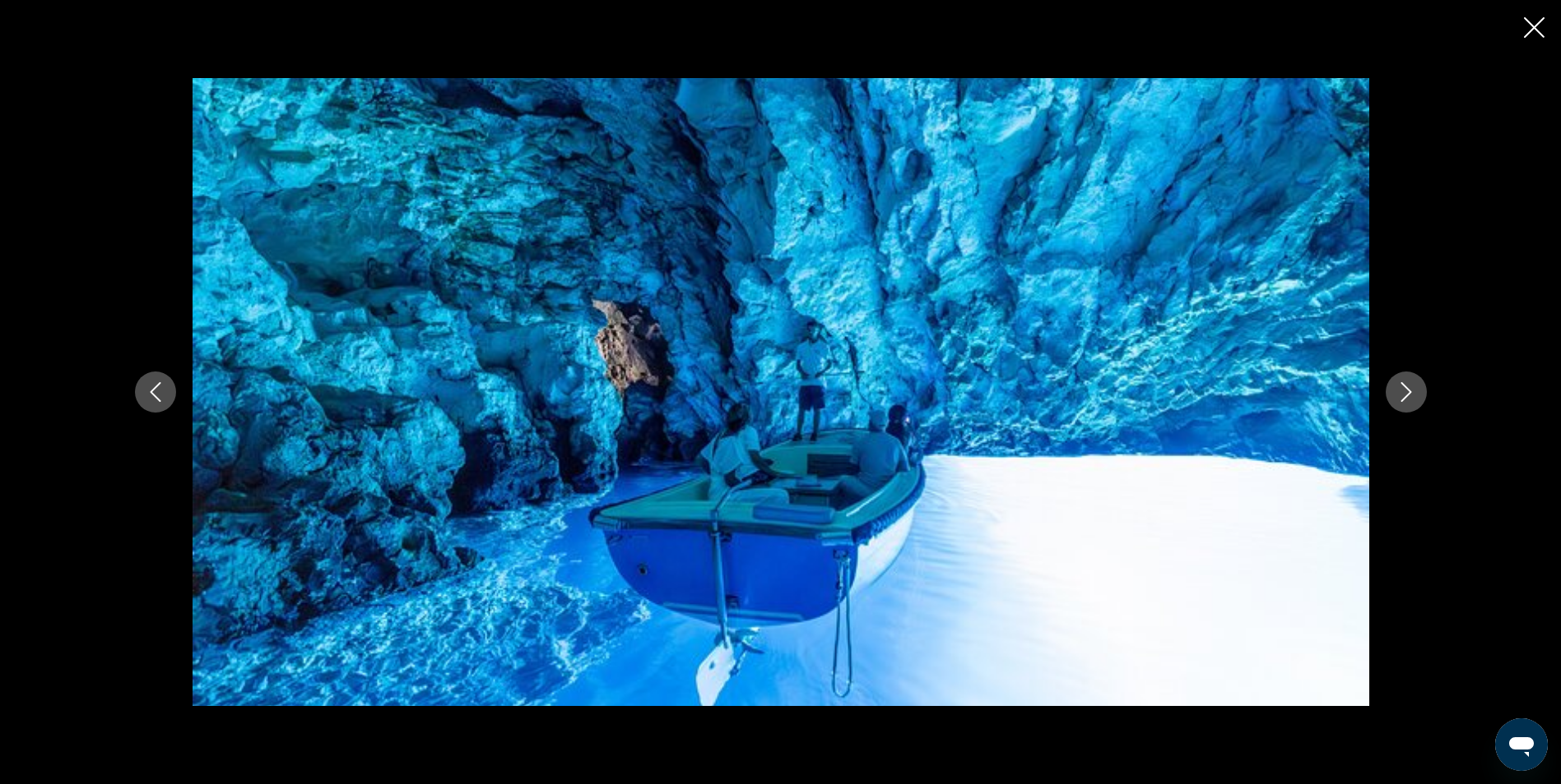
click at [1402, 386] on icon "Next image" at bounding box center [1406, 392] width 20 height 20
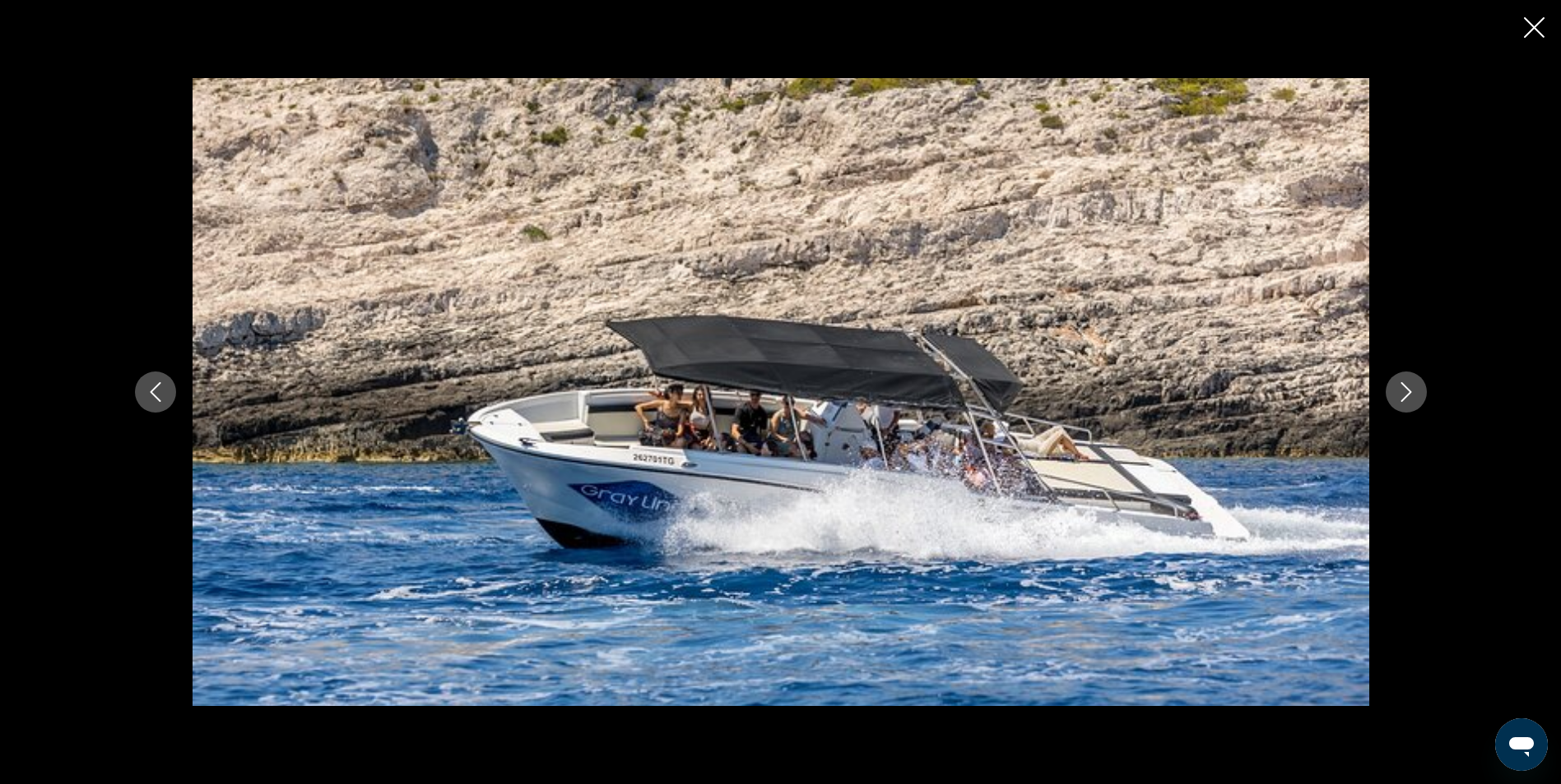
click at [1402, 386] on icon "Next image" at bounding box center [1406, 392] width 20 height 20
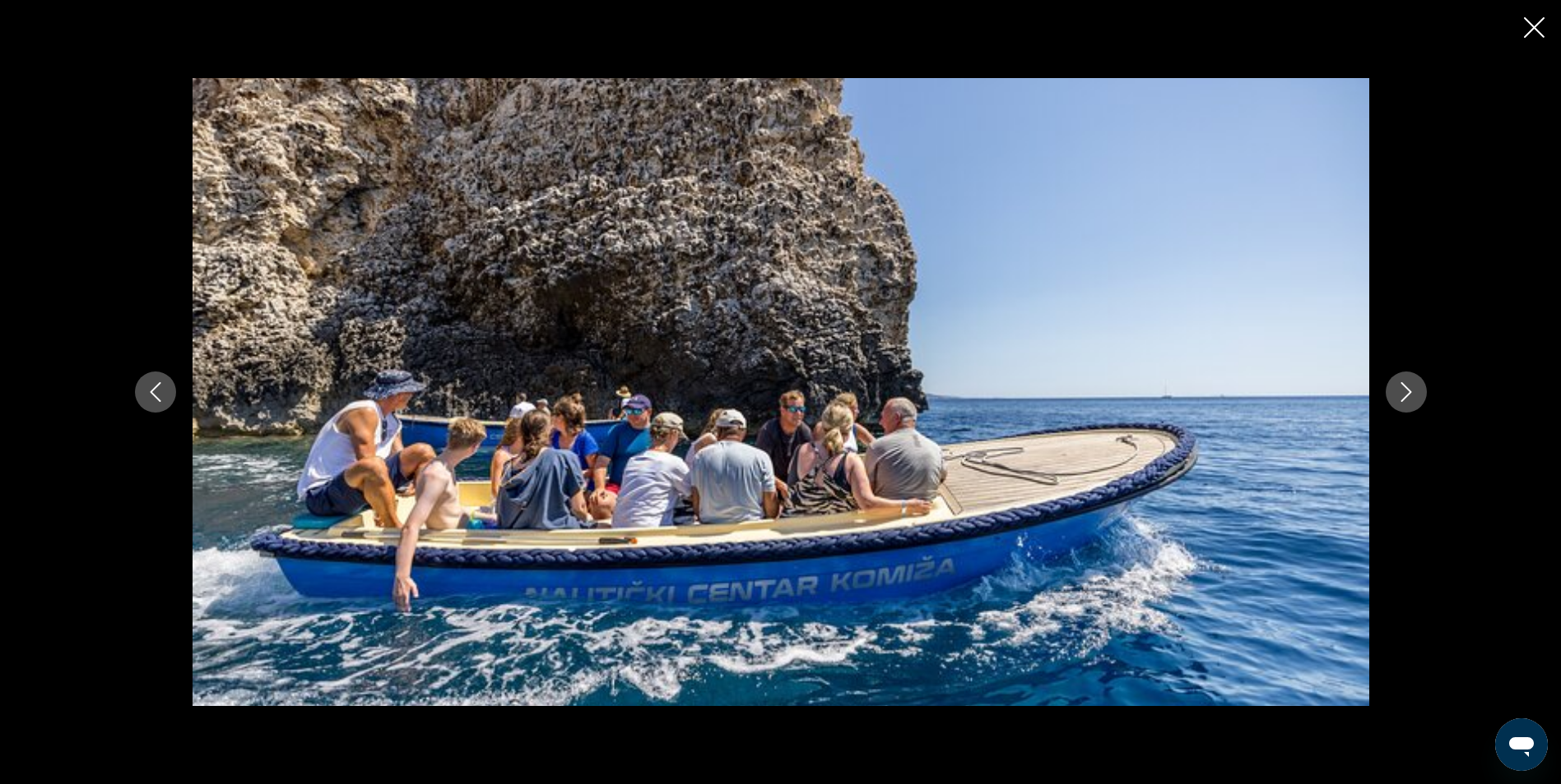
click at [1402, 386] on icon "Next image" at bounding box center [1406, 392] width 20 height 20
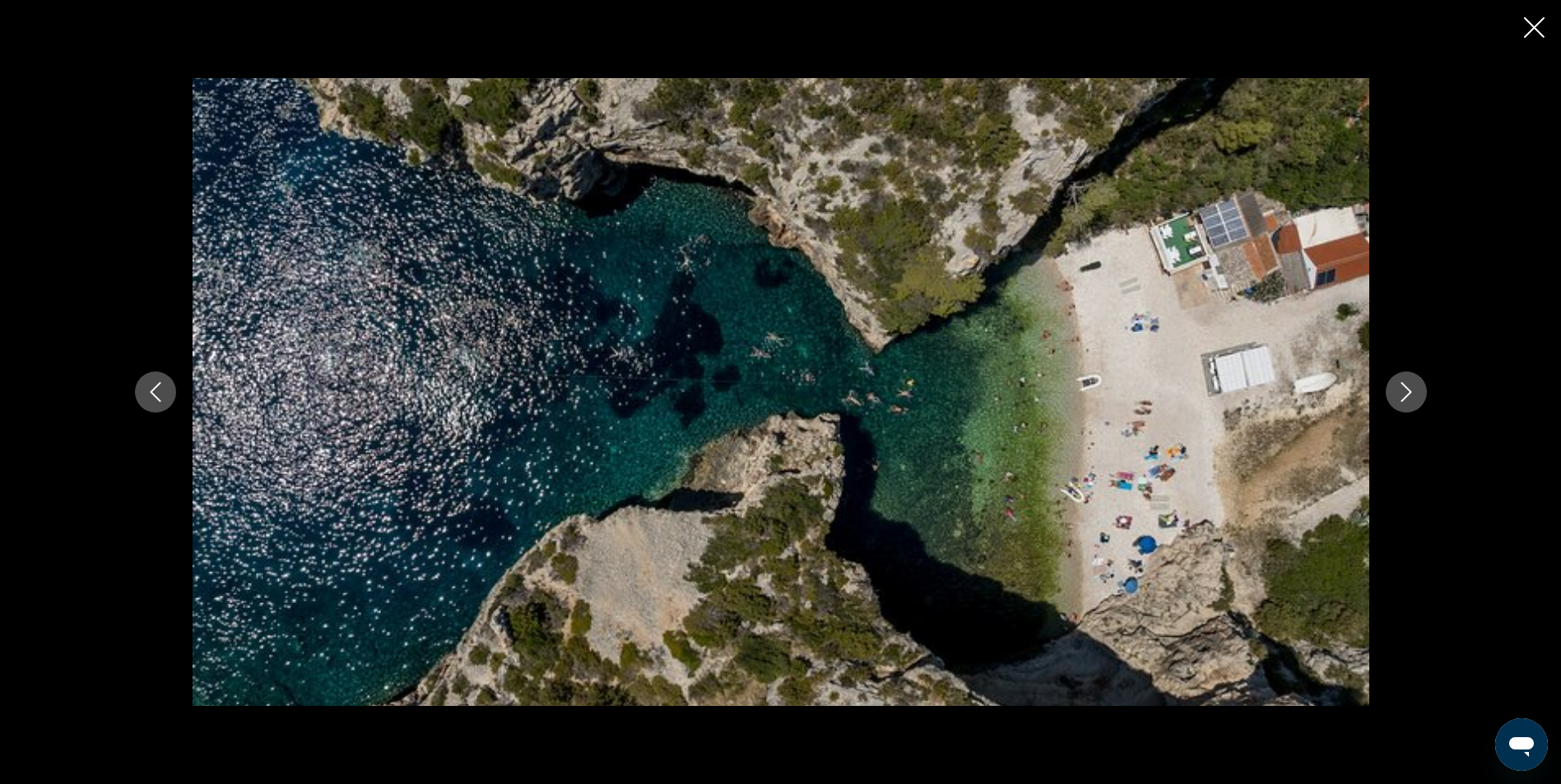
click at [1531, 18] on icon "Close slideshow" at bounding box center [1534, 27] width 21 height 21
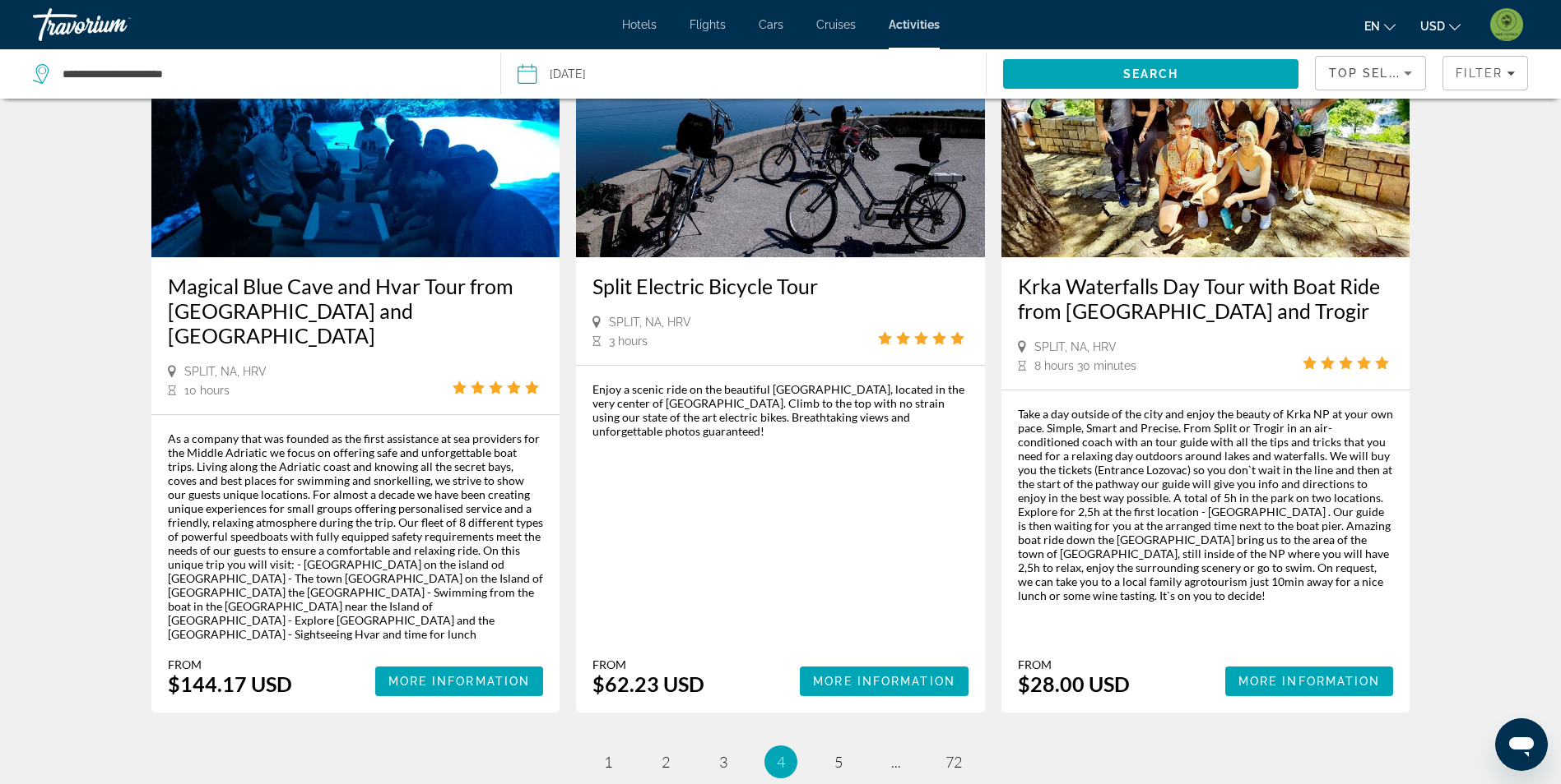
scroll to position [2302, 0]
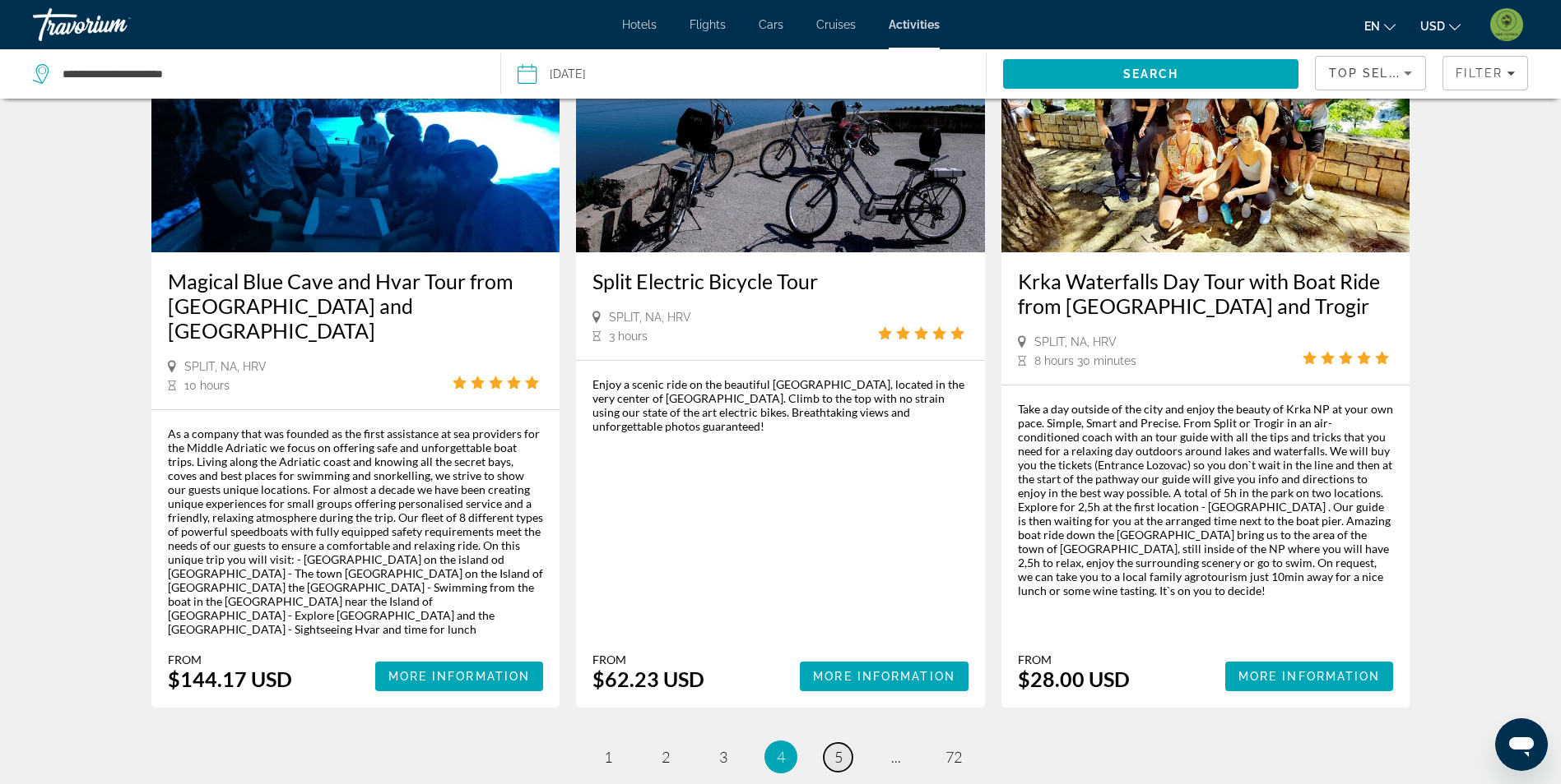
click at [830, 744] on link "page 5" at bounding box center [837, 758] width 28 height 28
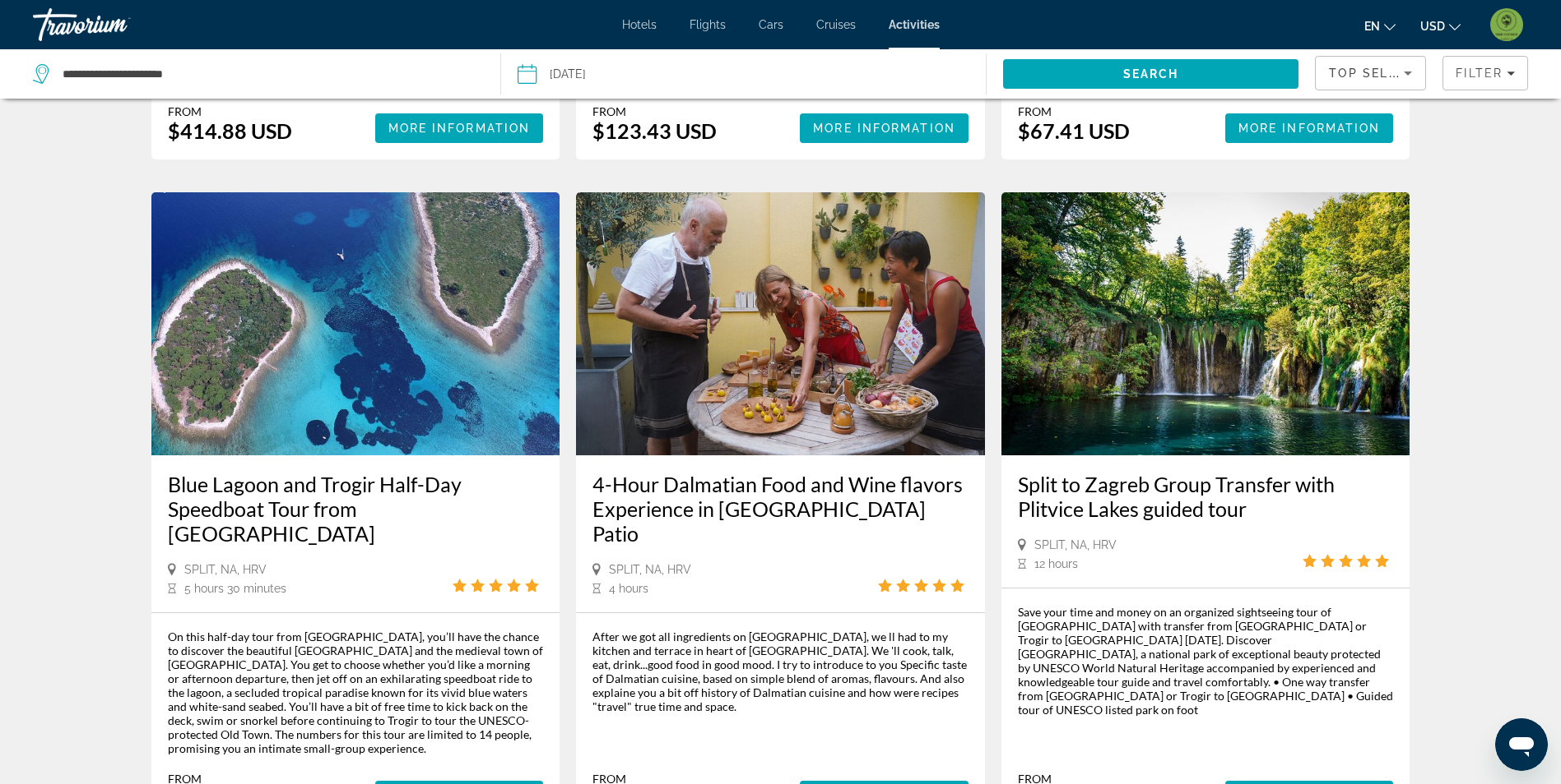
scroll to position [657, 0]
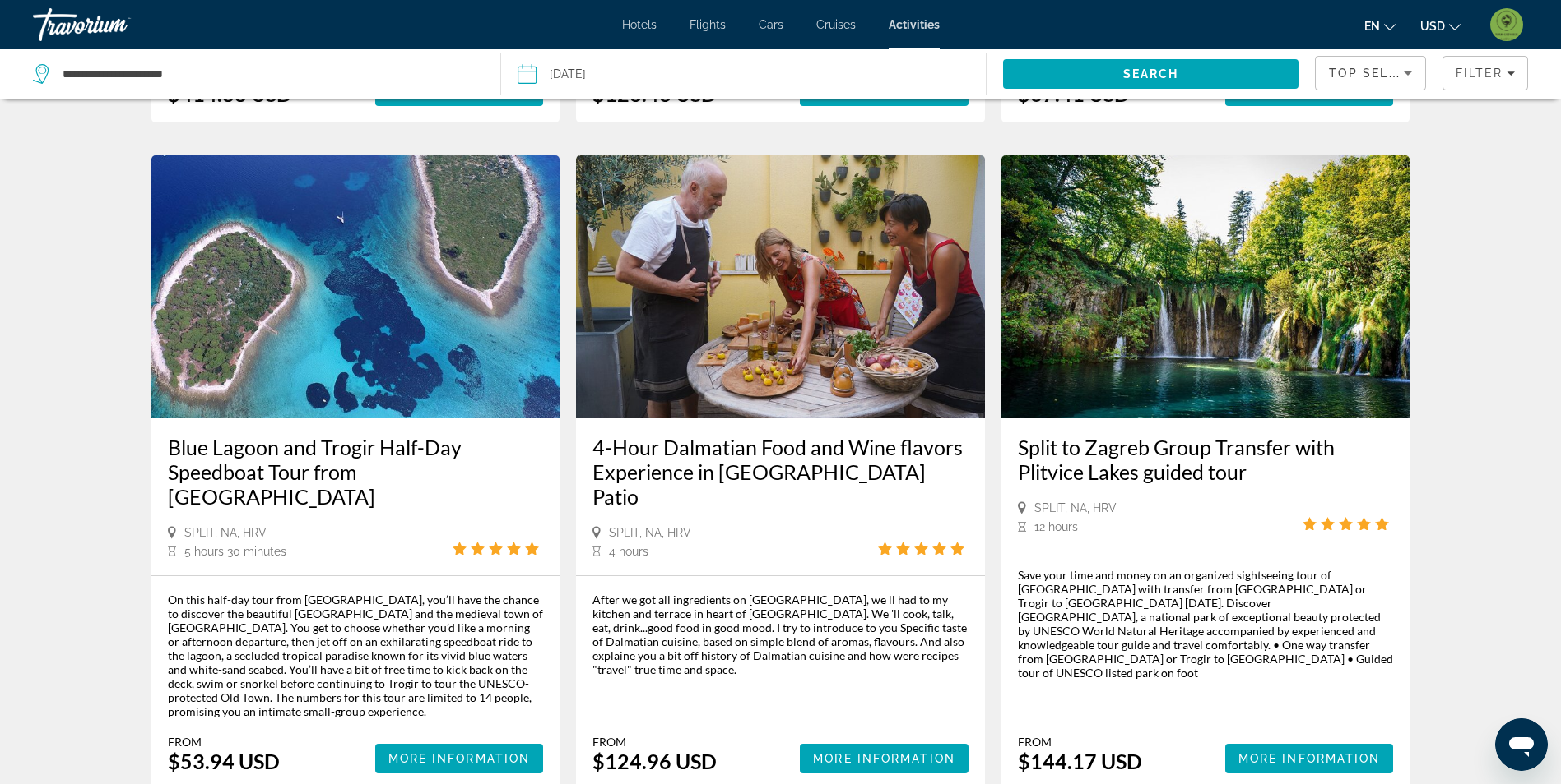
click at [1220, 269] on img "Main content" at bounding box center [1206, 287] width 408 height 263
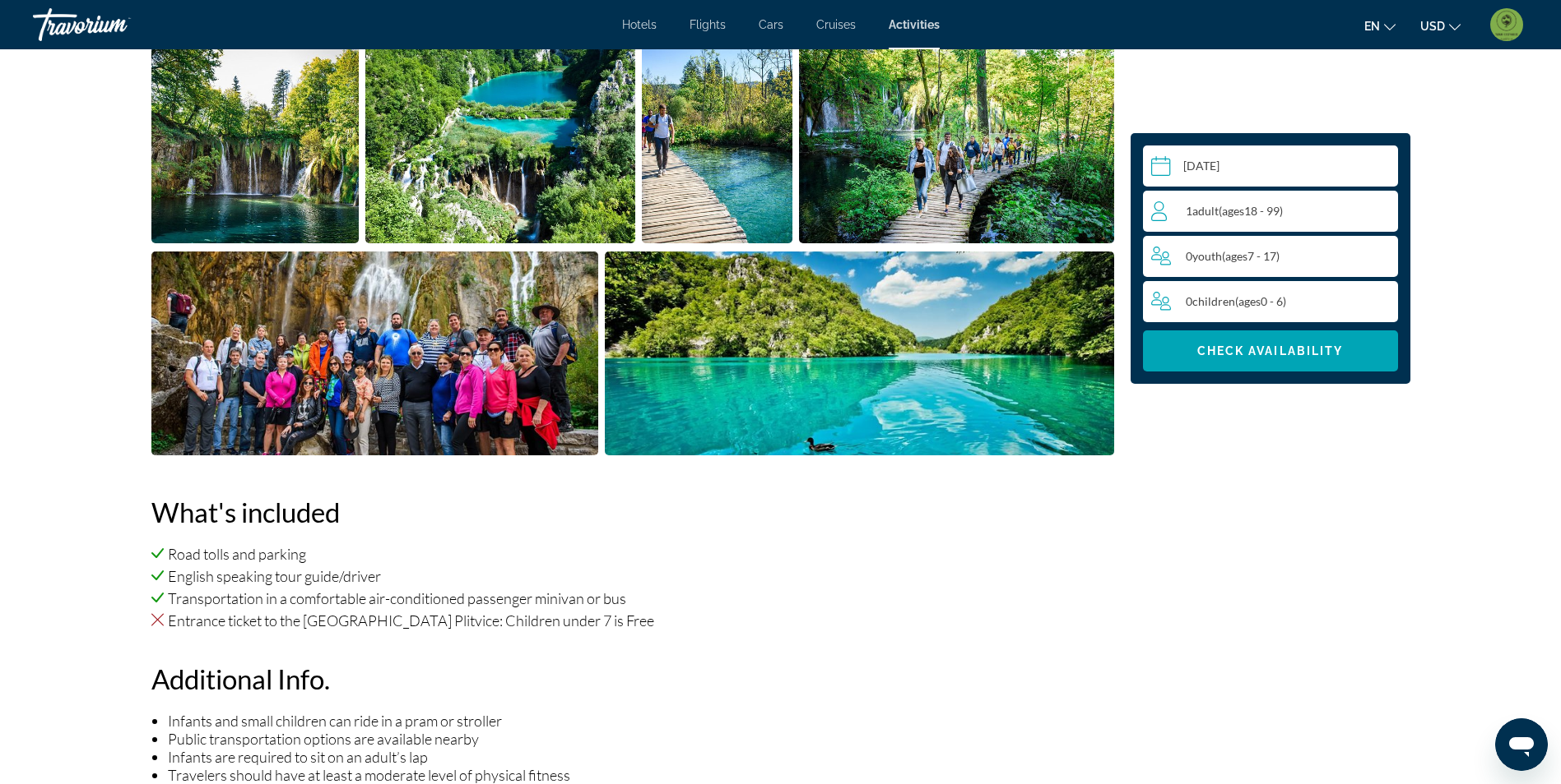
scroll to position [740, 0]
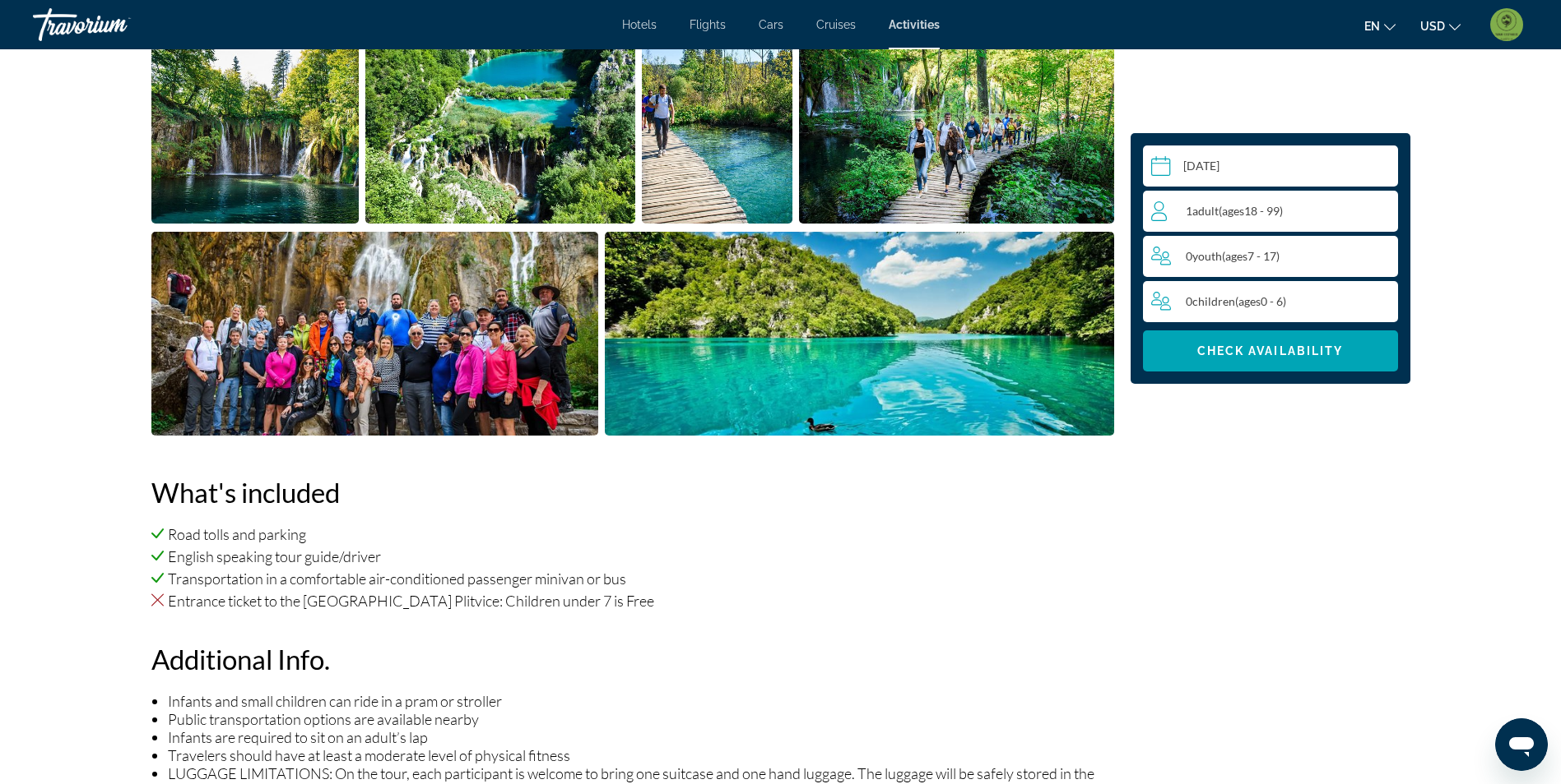
click at [413, 352] on img "Open full-screen image slider" at bounding box center [375, 334] width 448 height 204
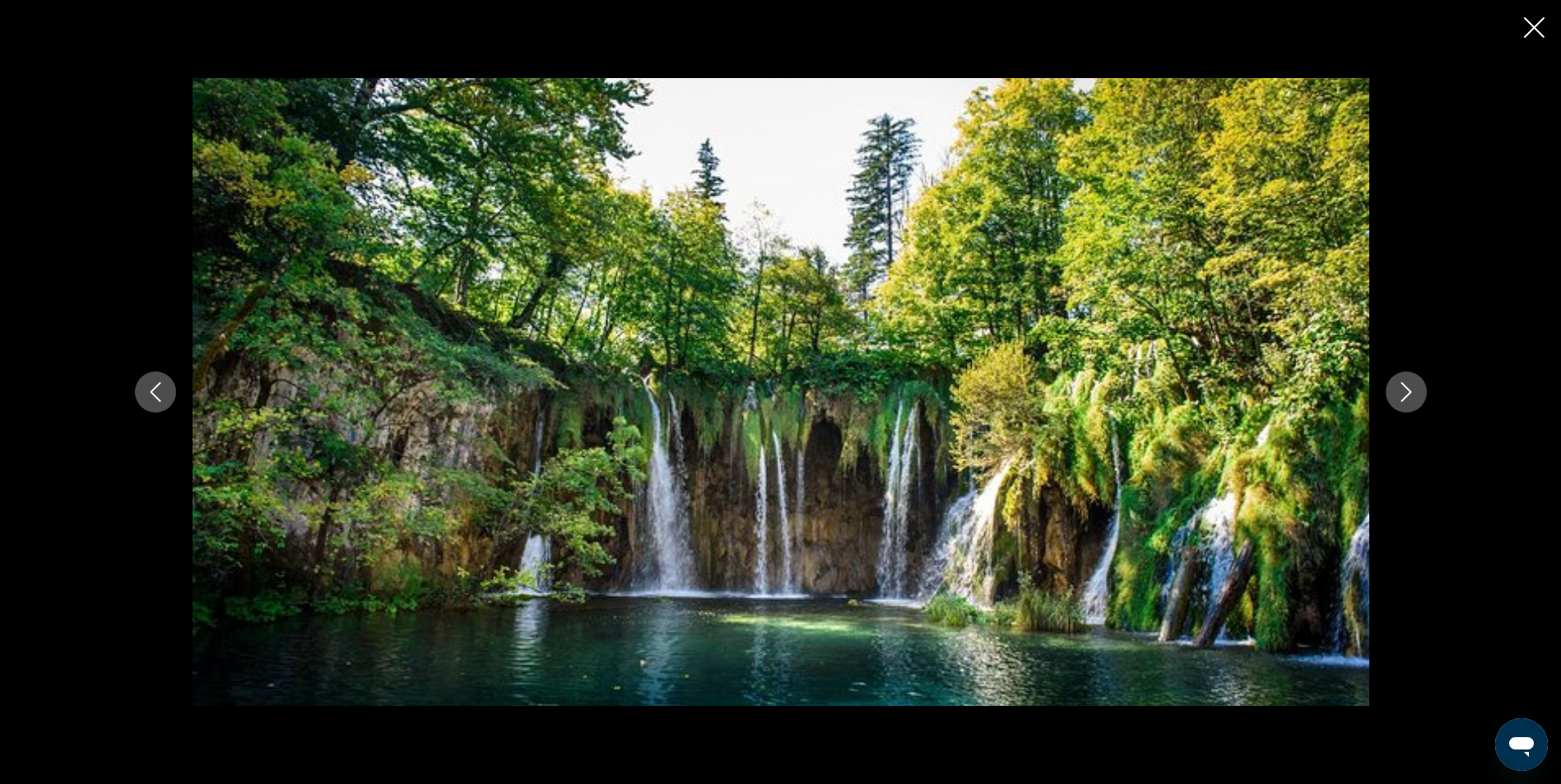
click at [1410, 389] on icon "Next image" at bounding box center [1406, 392] width 20 height 20
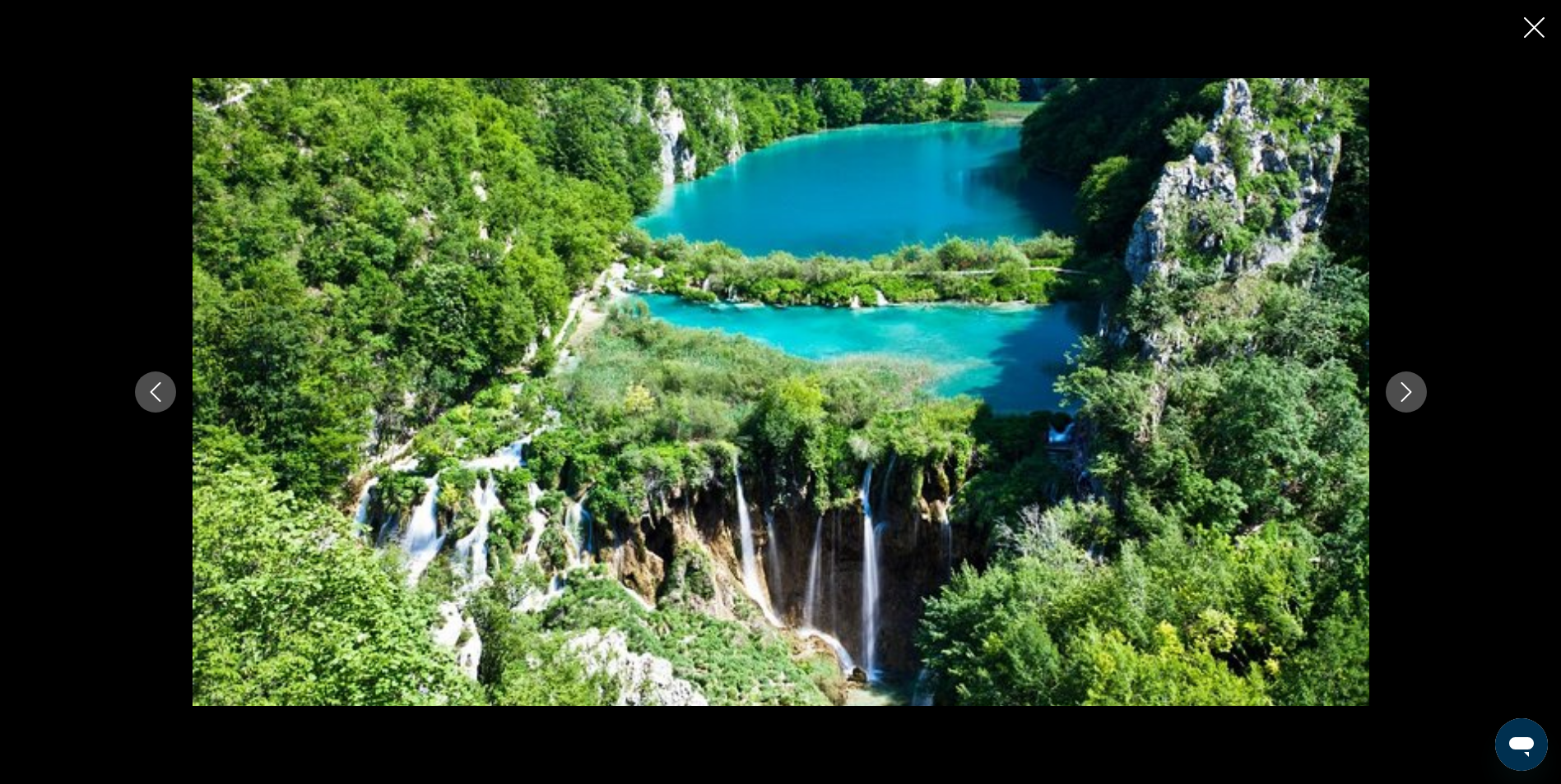
click at [1410, 388] on icon "Next image" at bounding box center [1406, 392] width 20 height 20
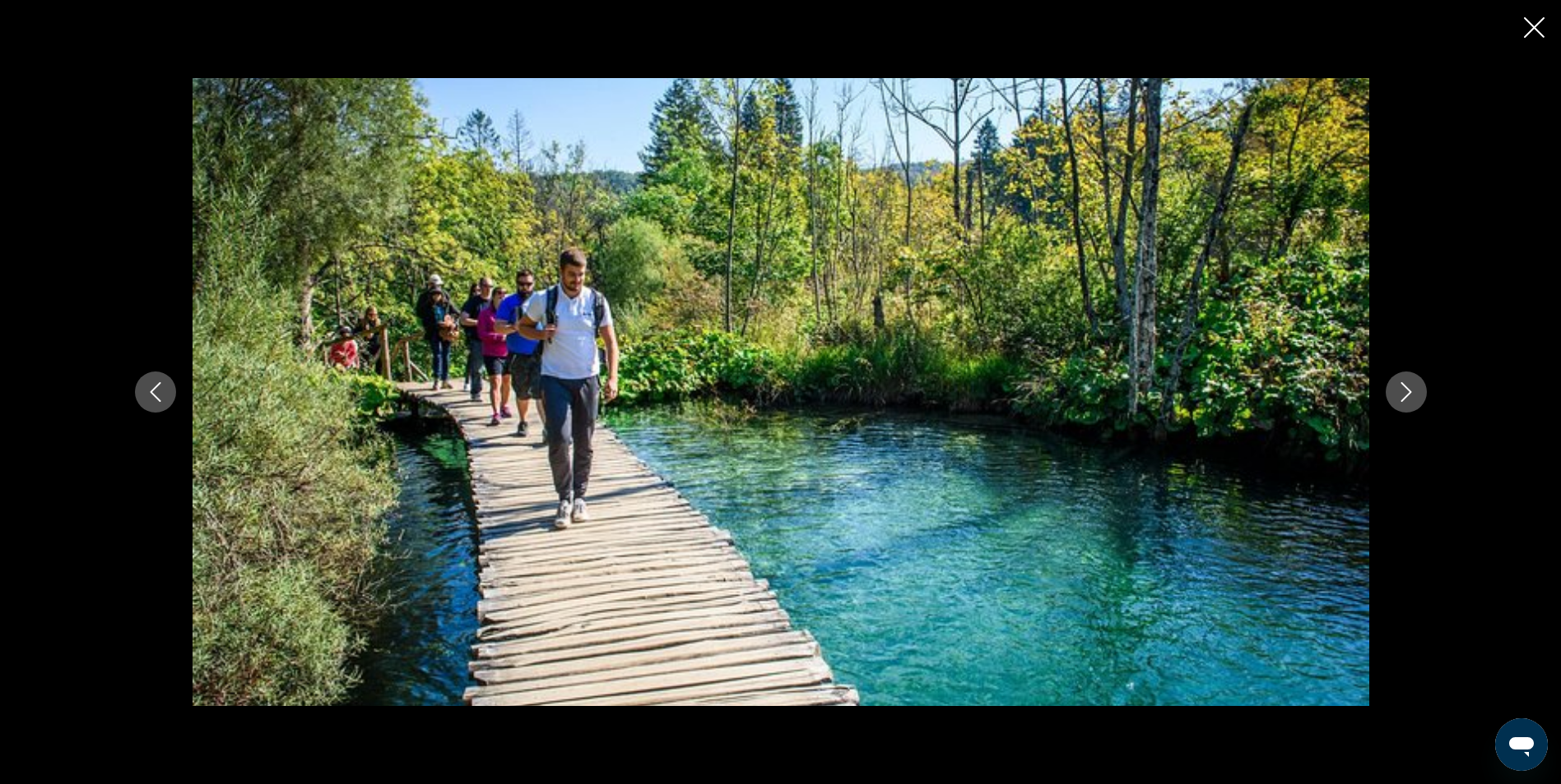
click at [1411, 388] on icon "Next image" at bounding box center [1406, 392] width 20 height 20
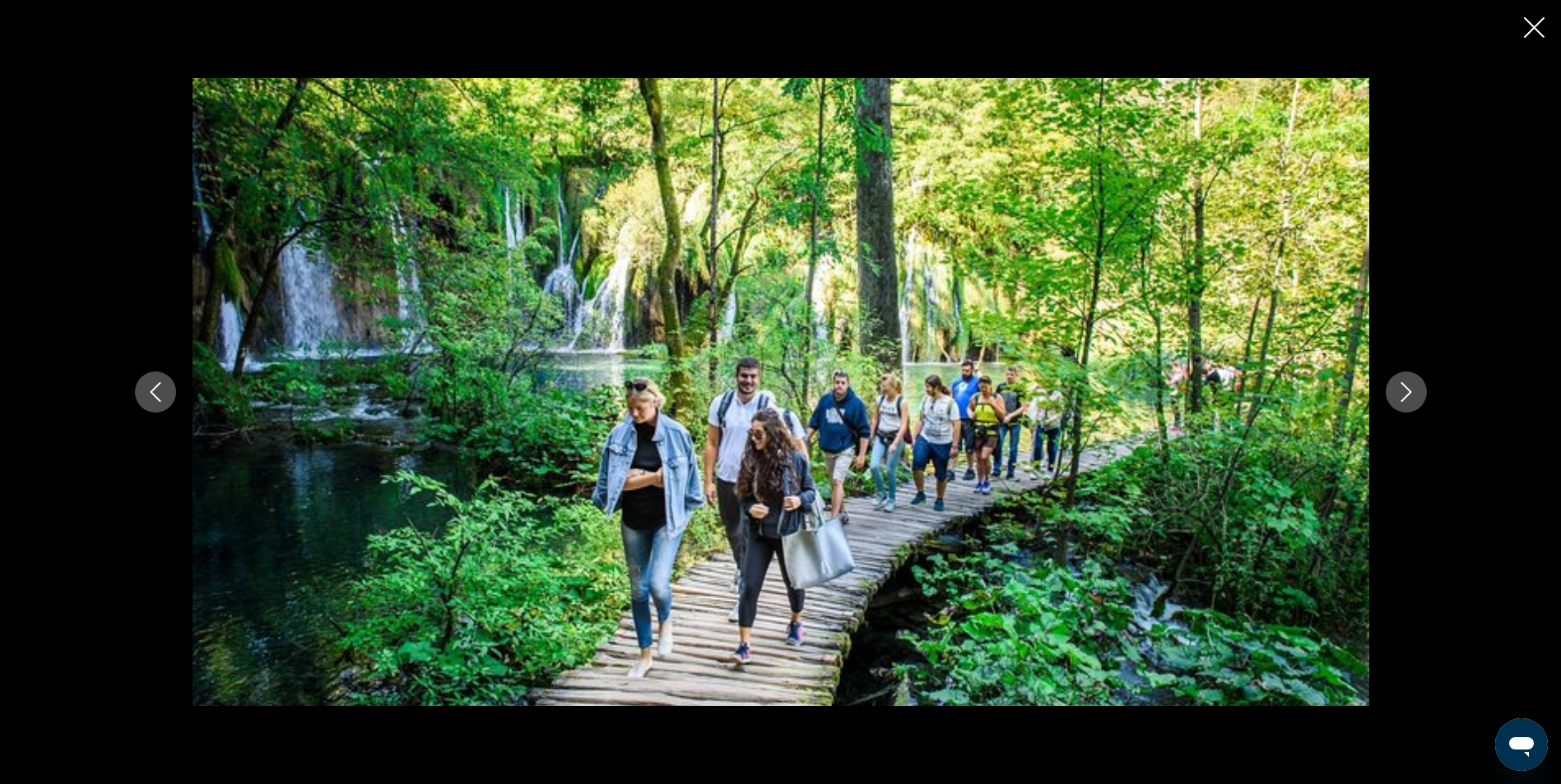
click at [1411, 388] on icon "Next image" at bounding box center [1406, 392] width 20 height 20
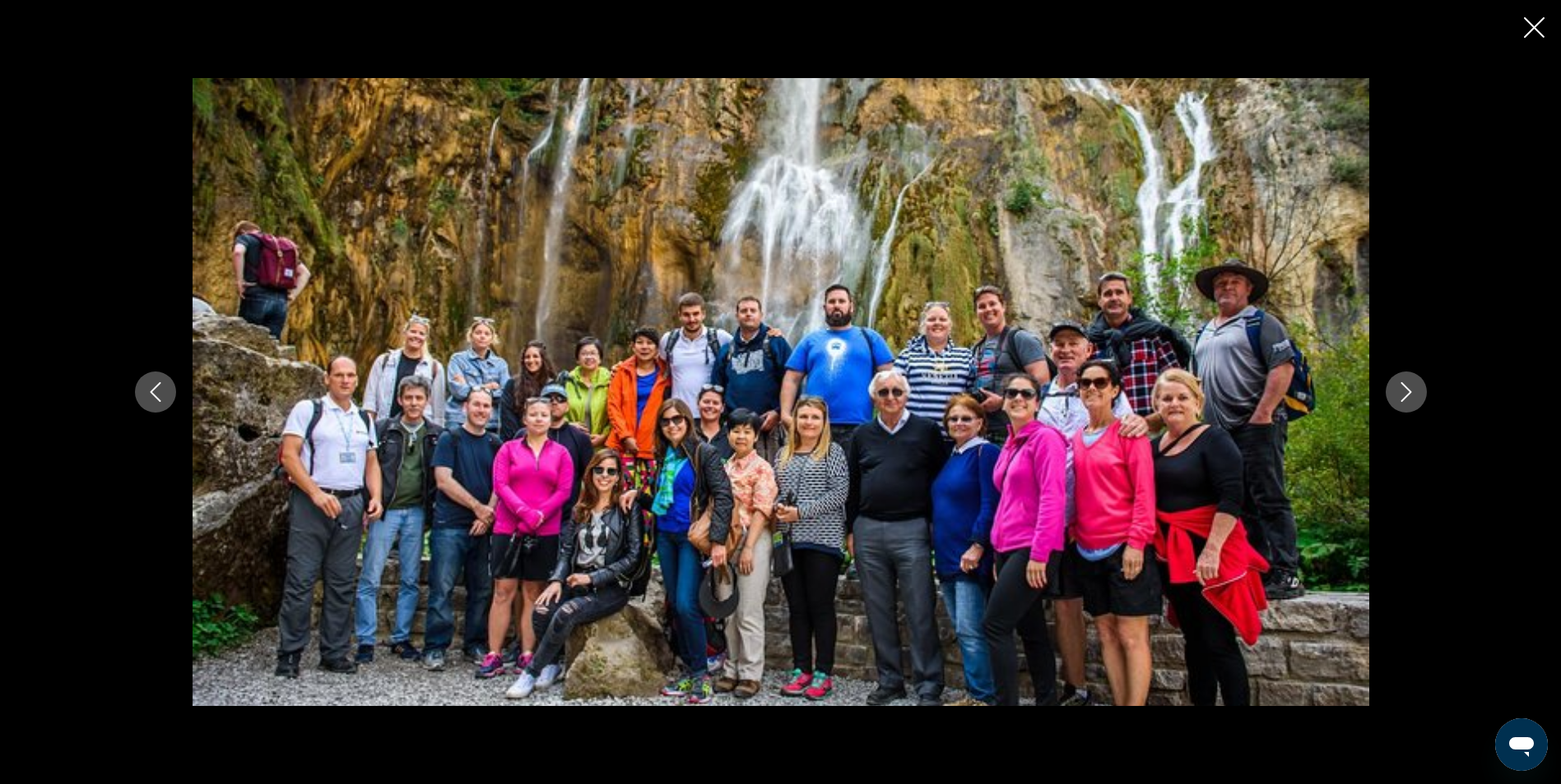
click at [1411, 388] on icon "Next image" at bounding box center [1406, 392] width 20 height 20
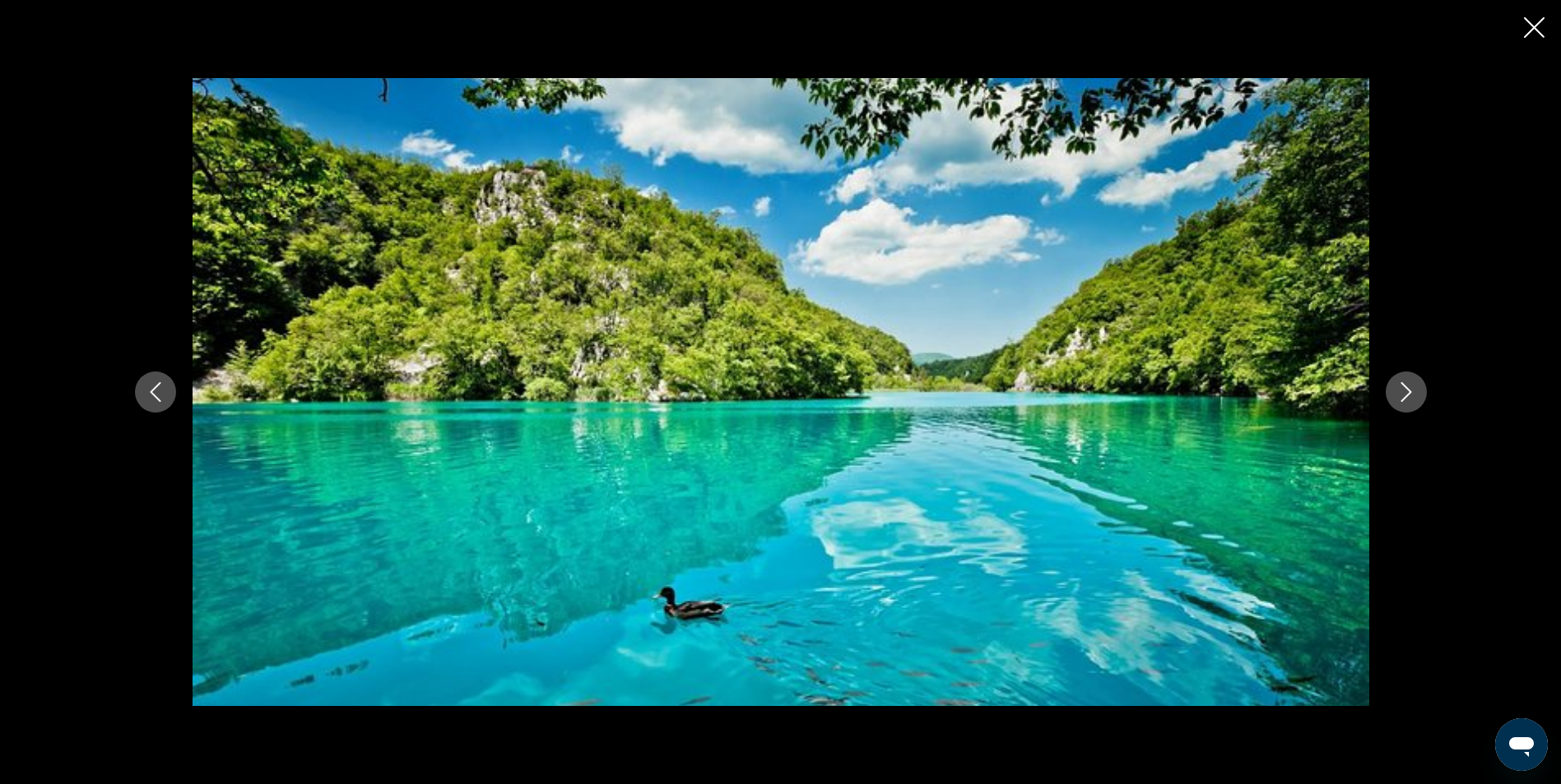
click at [1411, 388] on icon "Next image" at bounding box center [1406, 392] width 20 height 20
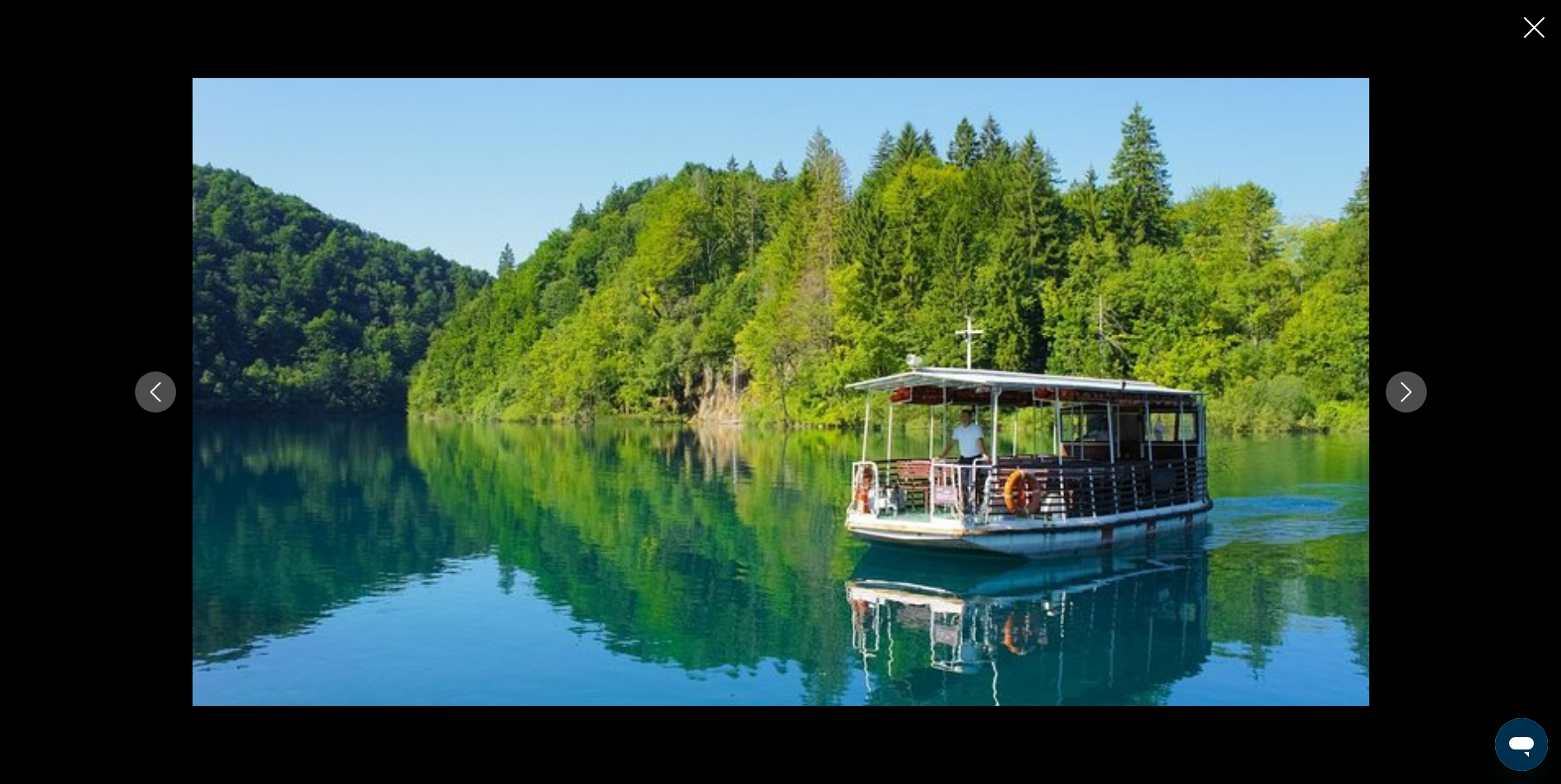
click at [1411, 388] on icon "Next image" at bounding box center [1406, 392] width 20 height 20
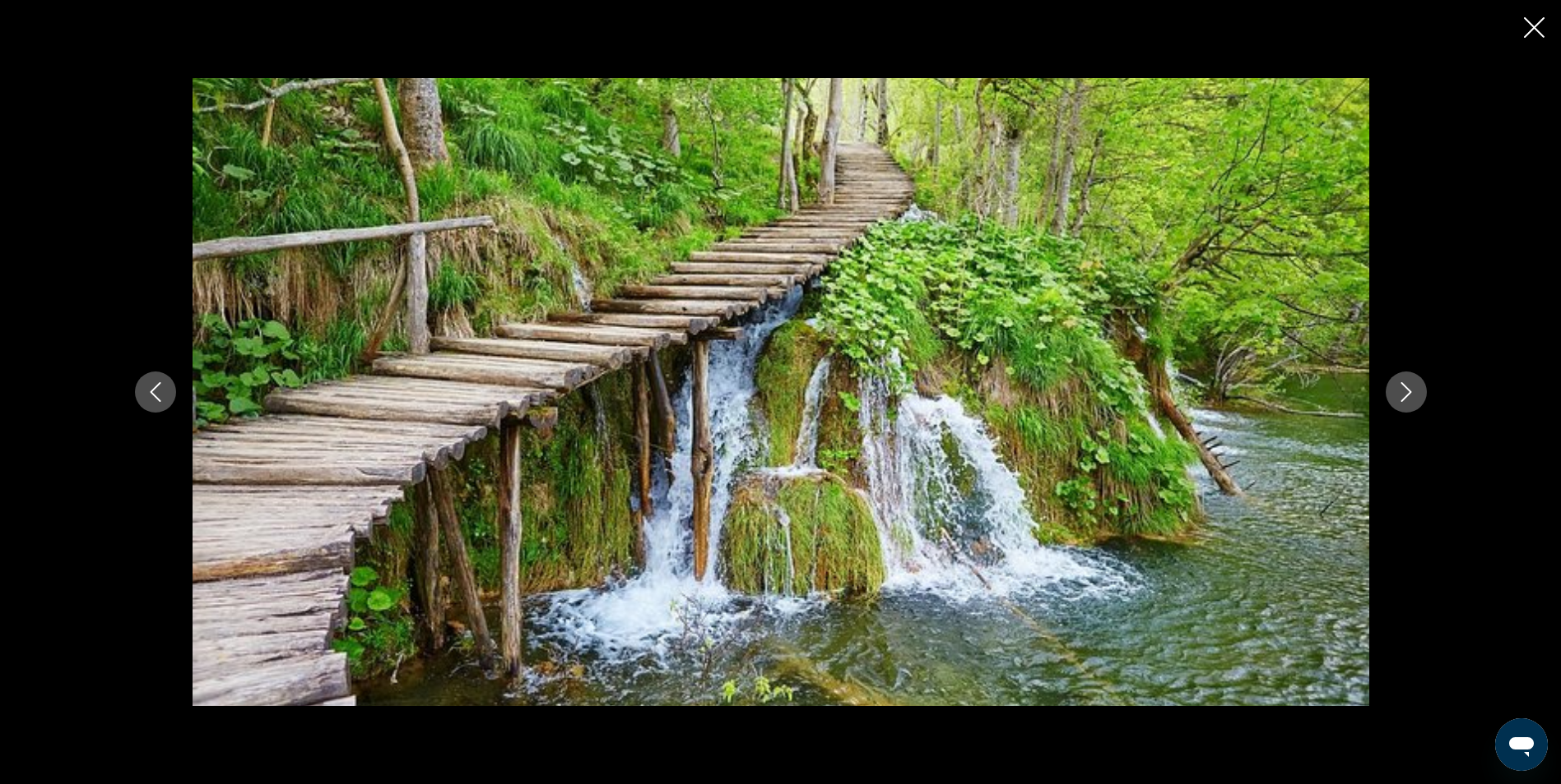
click at [1411, 388] on icon "Next image" at bounding box center [1406, 392] width 20 height 20
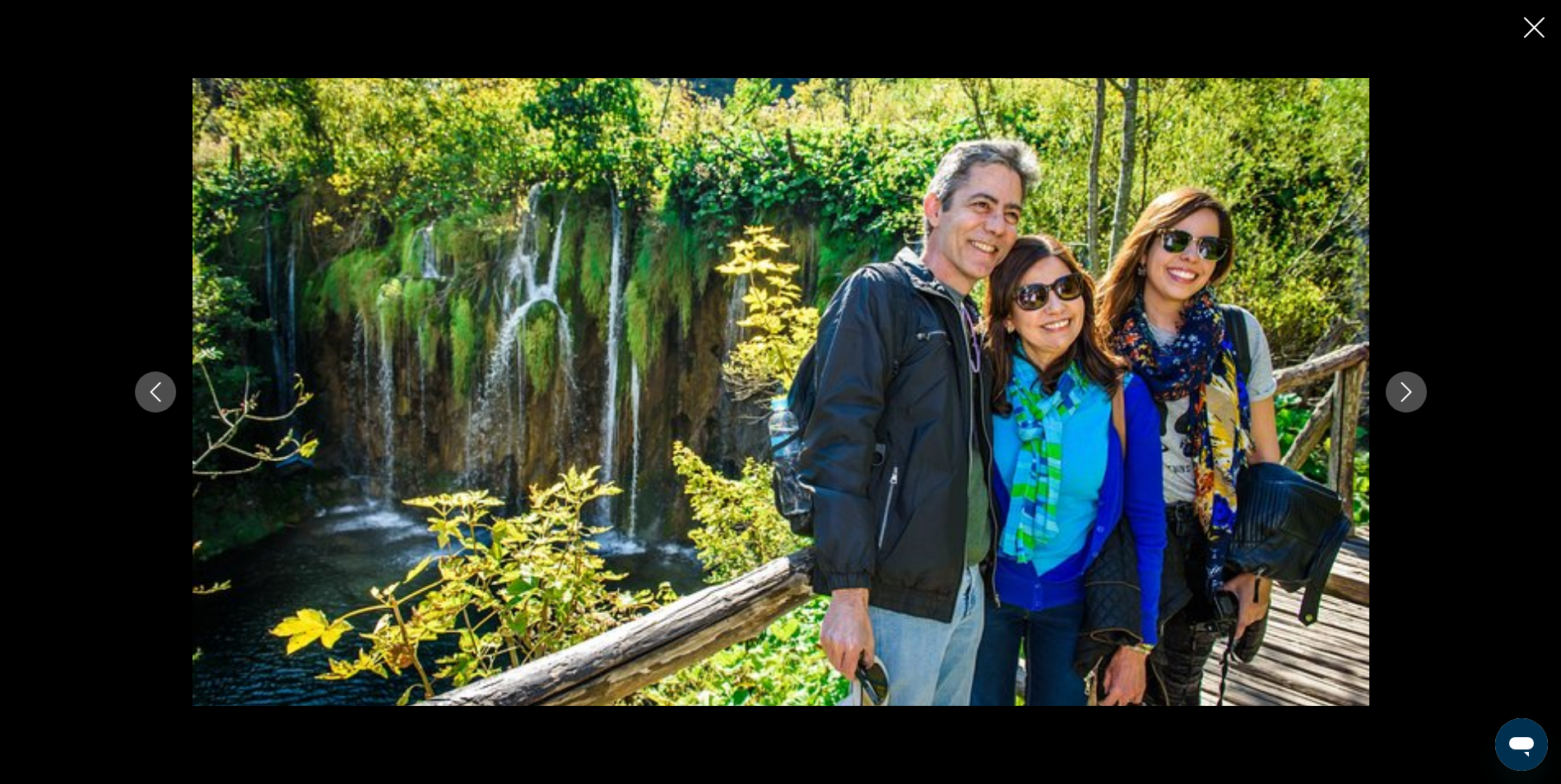
click at [1411, 388] on icon "Next image" at bounding box center [1406, 392] width 20 height 20
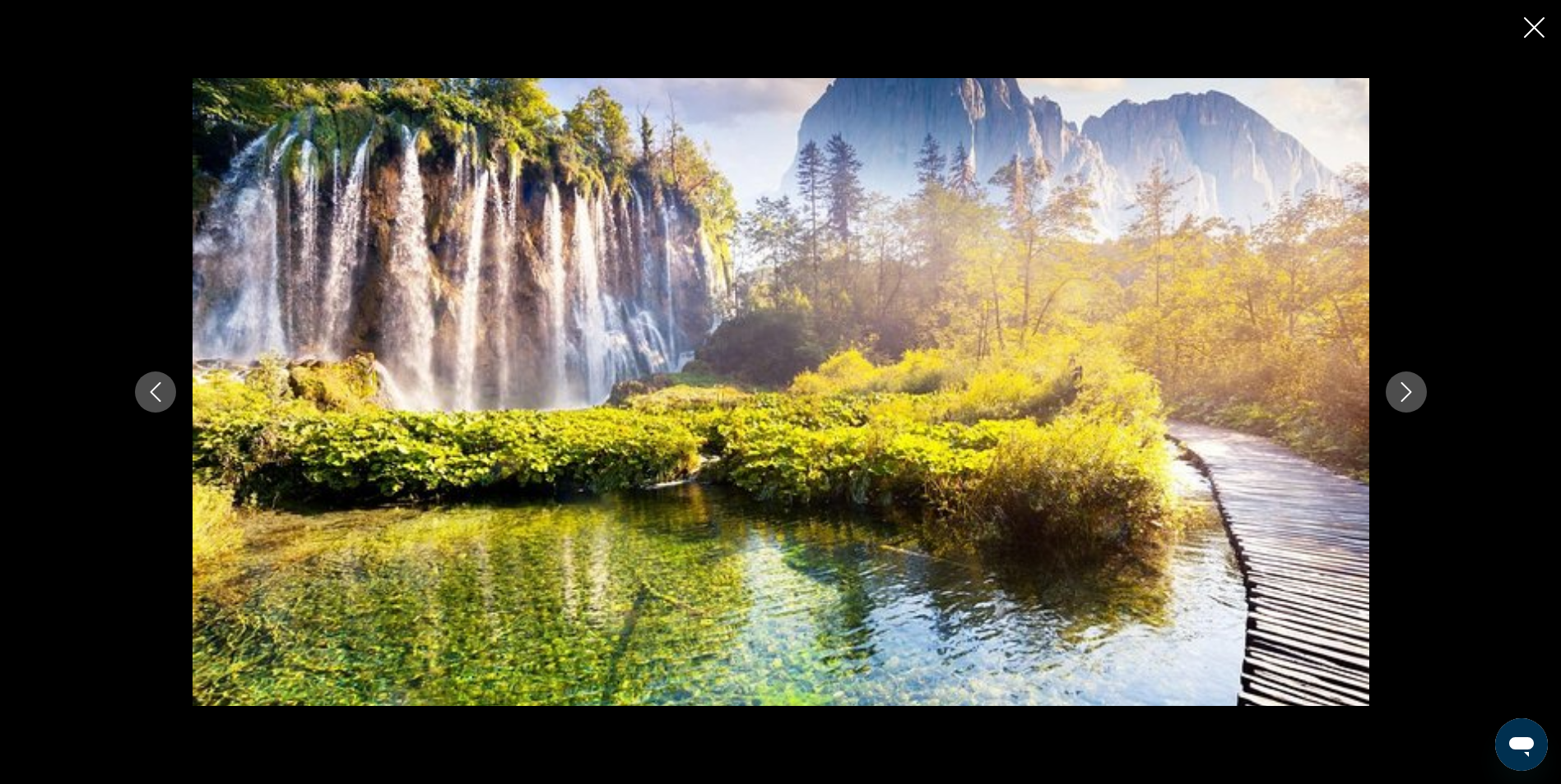
click at [1411, 388] on icon "Next image" at bounding box center [1406, 392] width 20 height 20
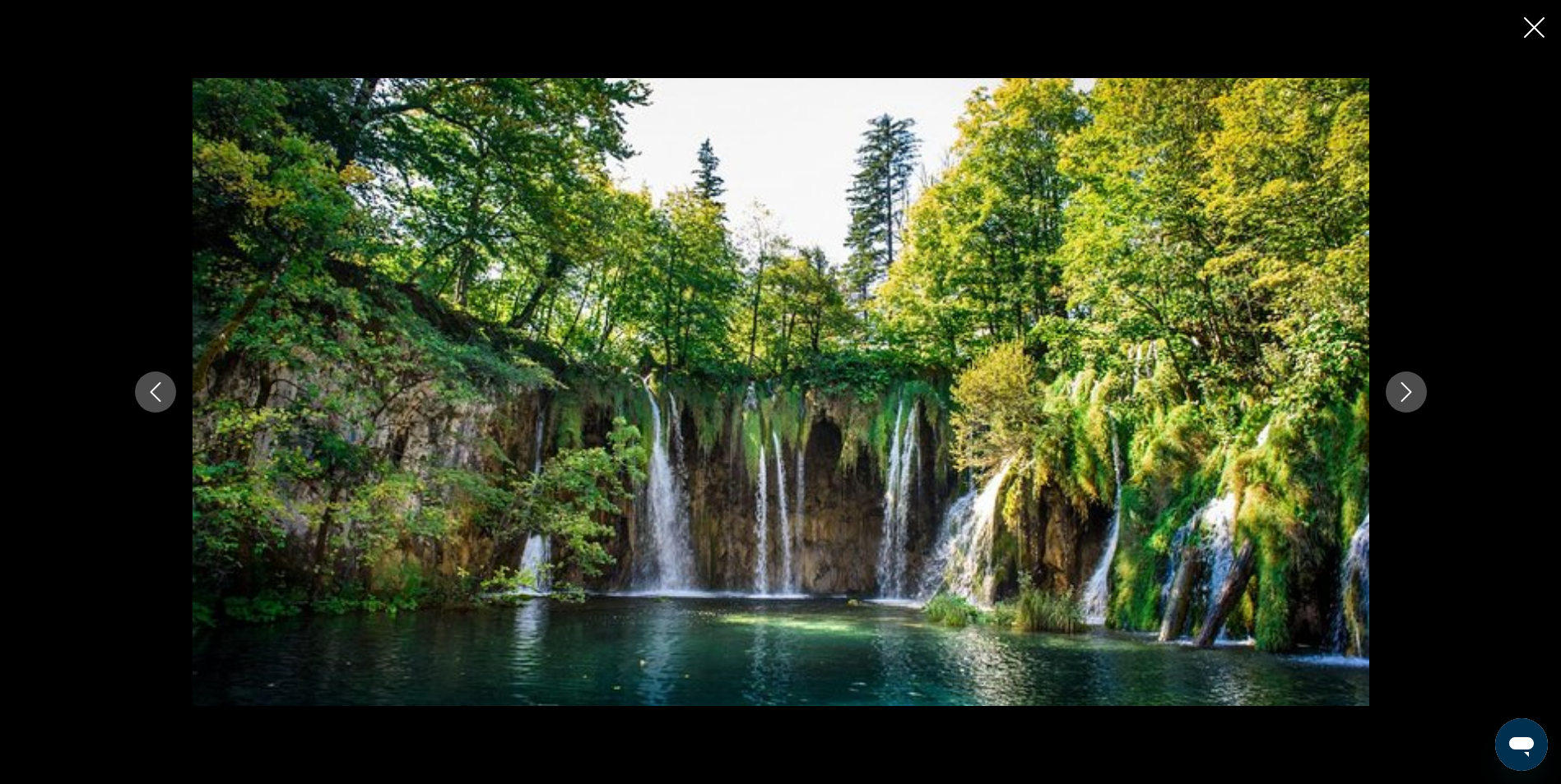
click at [1411, 388] on icon "Next image" at bounding box center [1406, 392] width 20 height 20
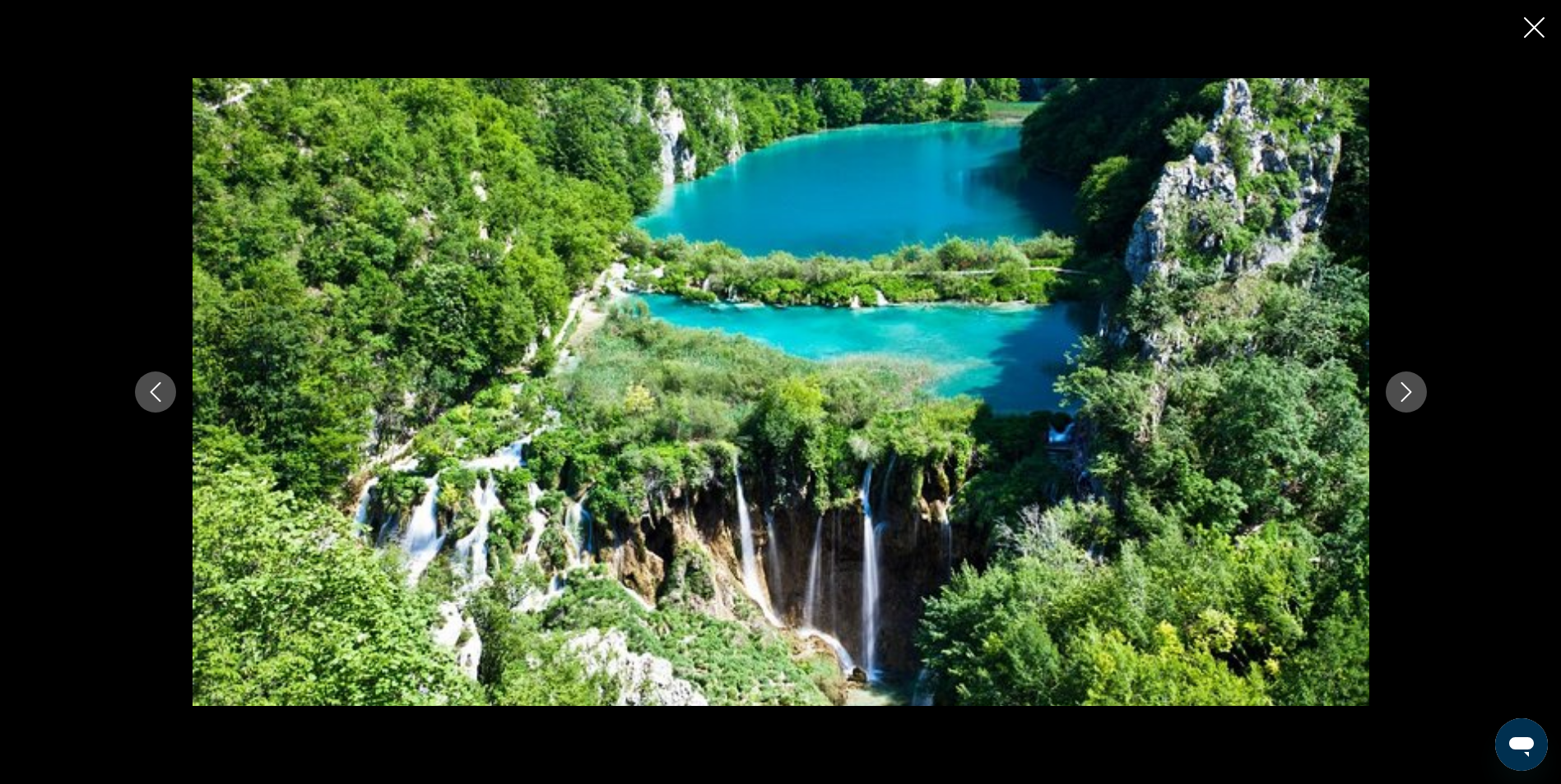
click at [1411, 388] on icon "Next image" at bounding box center [1406, 392] width 20 height 20
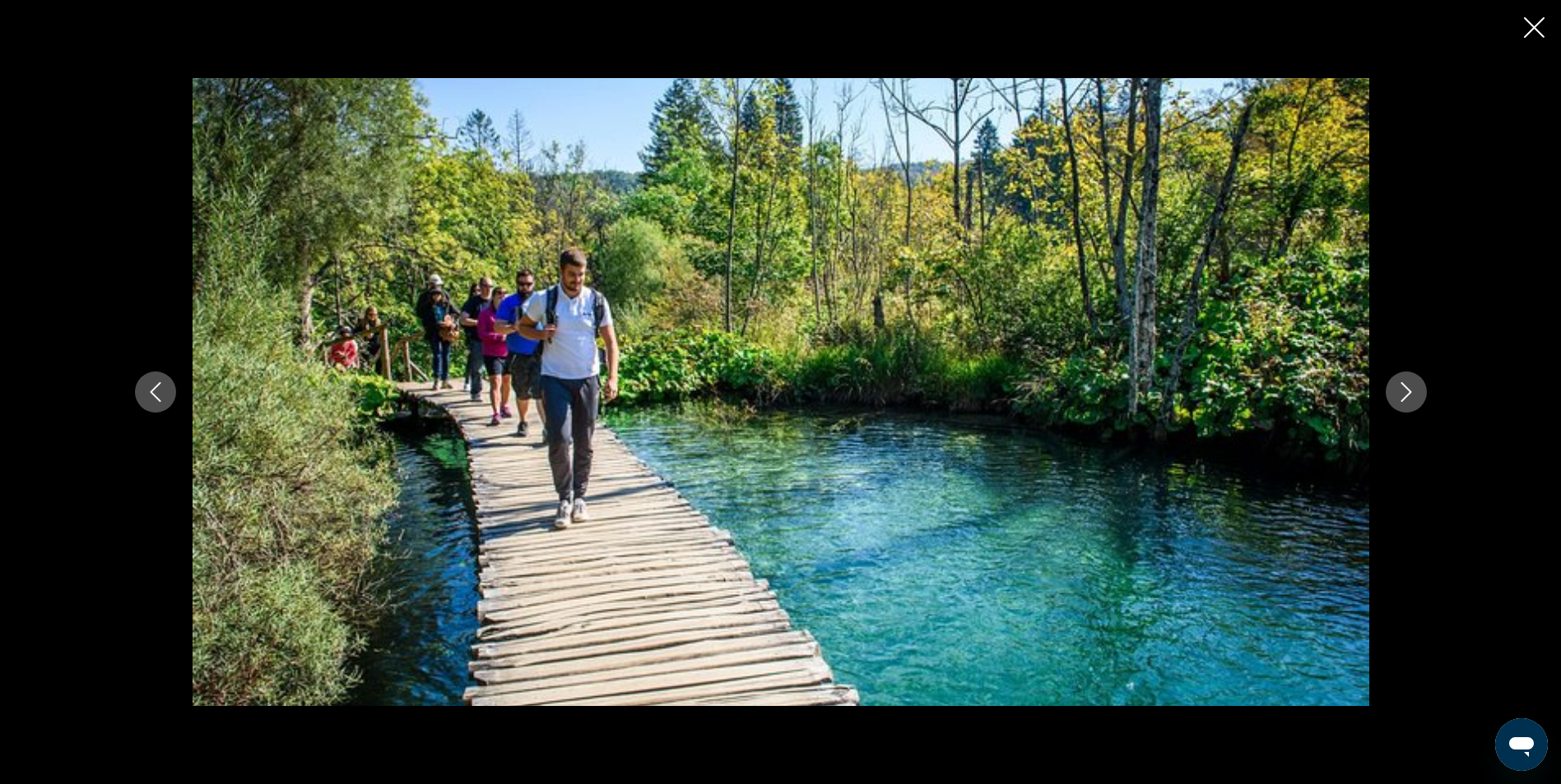
click at [1411, 388] on icon "Next image" at bounding box center [1406, 392] width 20 height 20
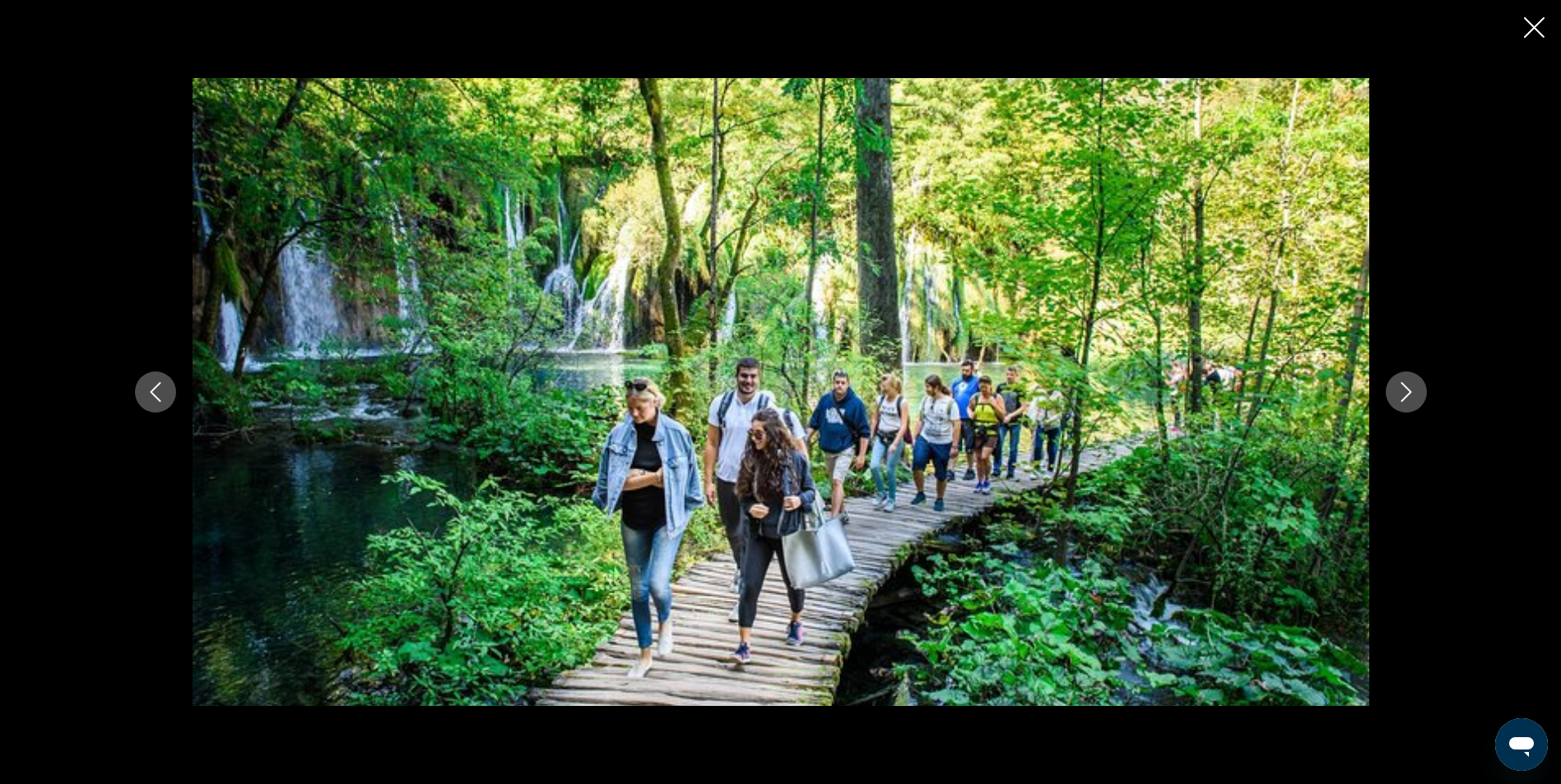
click at [1411, 388] on icon "Next image" at bounding box center [1406, 392] width 20 height 20
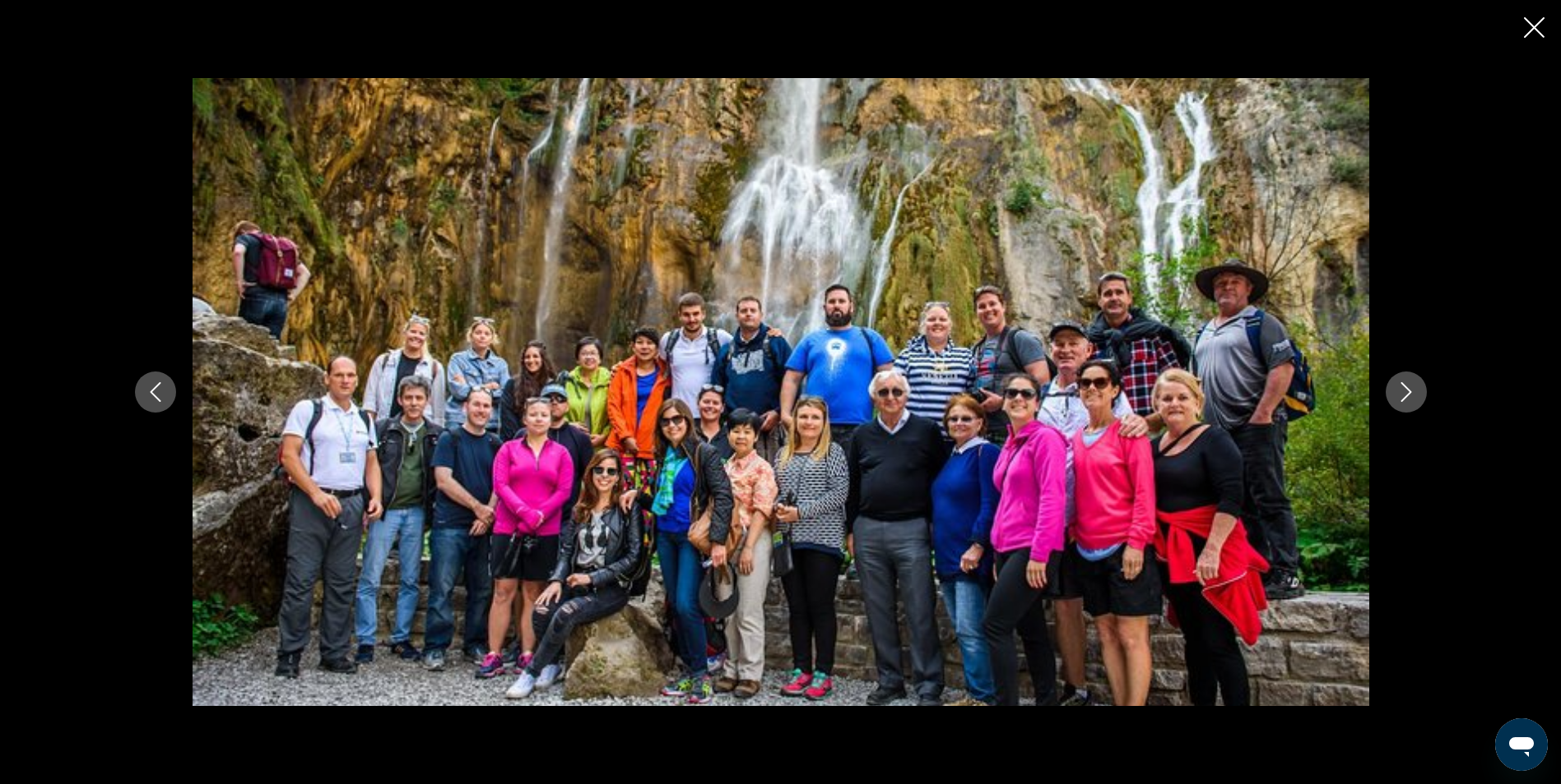
click at [1411, 388] on icon "Next image" at bounding box center [1406, 392] width 20 height 20
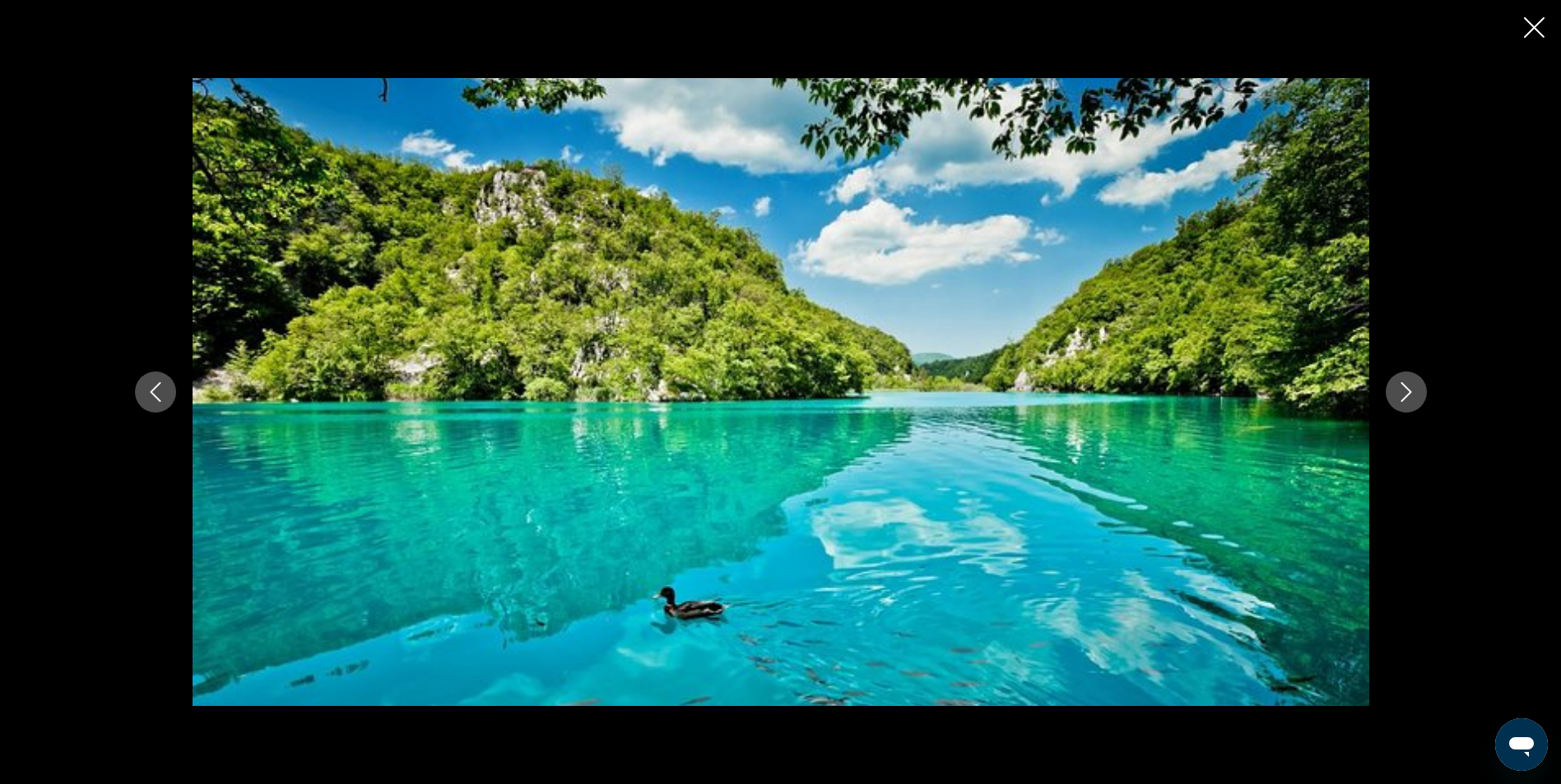
click at [1411, 388] on icon "Next image" at bounding box center [1406, 392] width 20 height 20
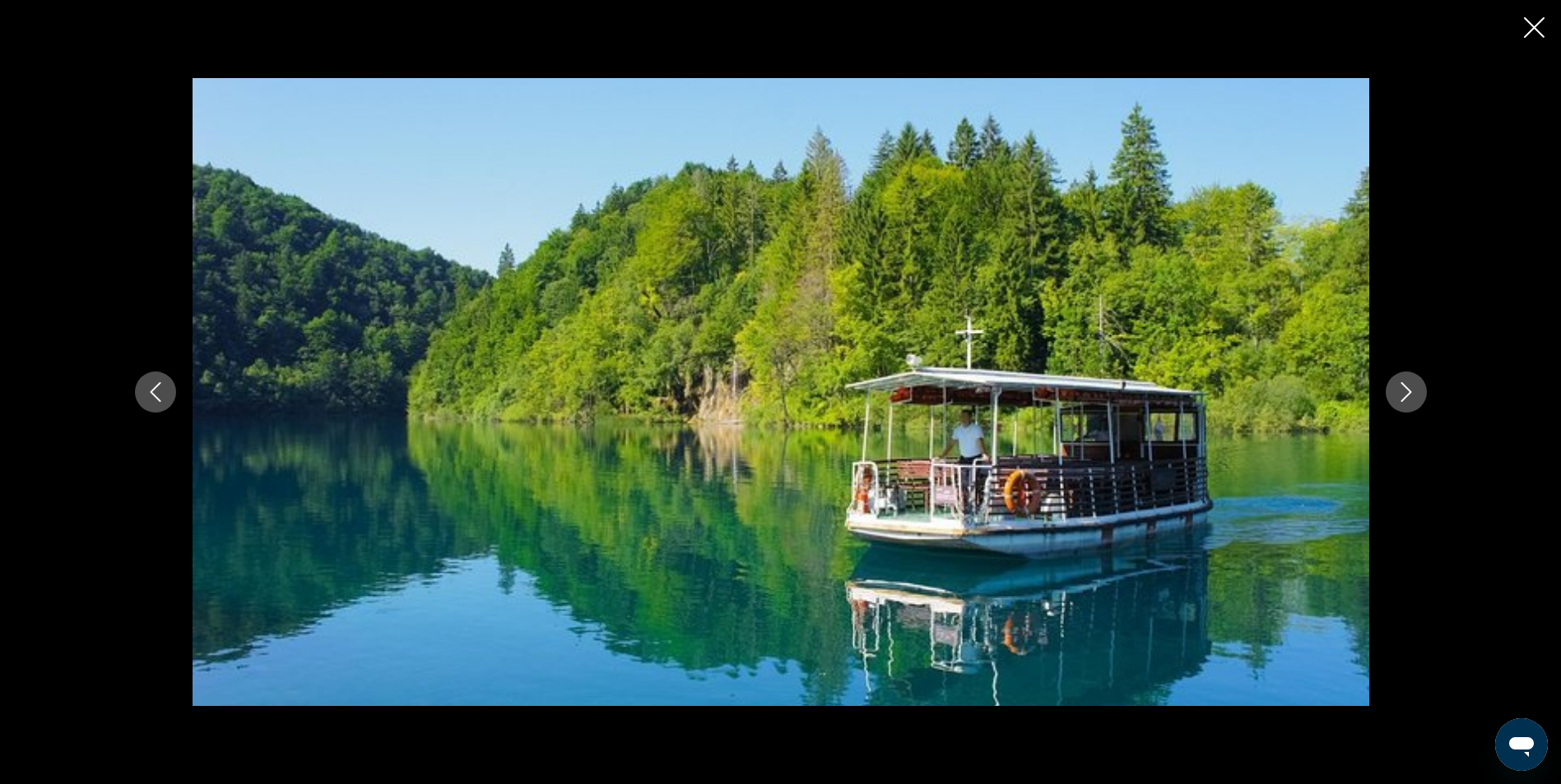
click at [1411, 388] on icon "Next image" at bounding box center [1406, 392] width 20 height 20
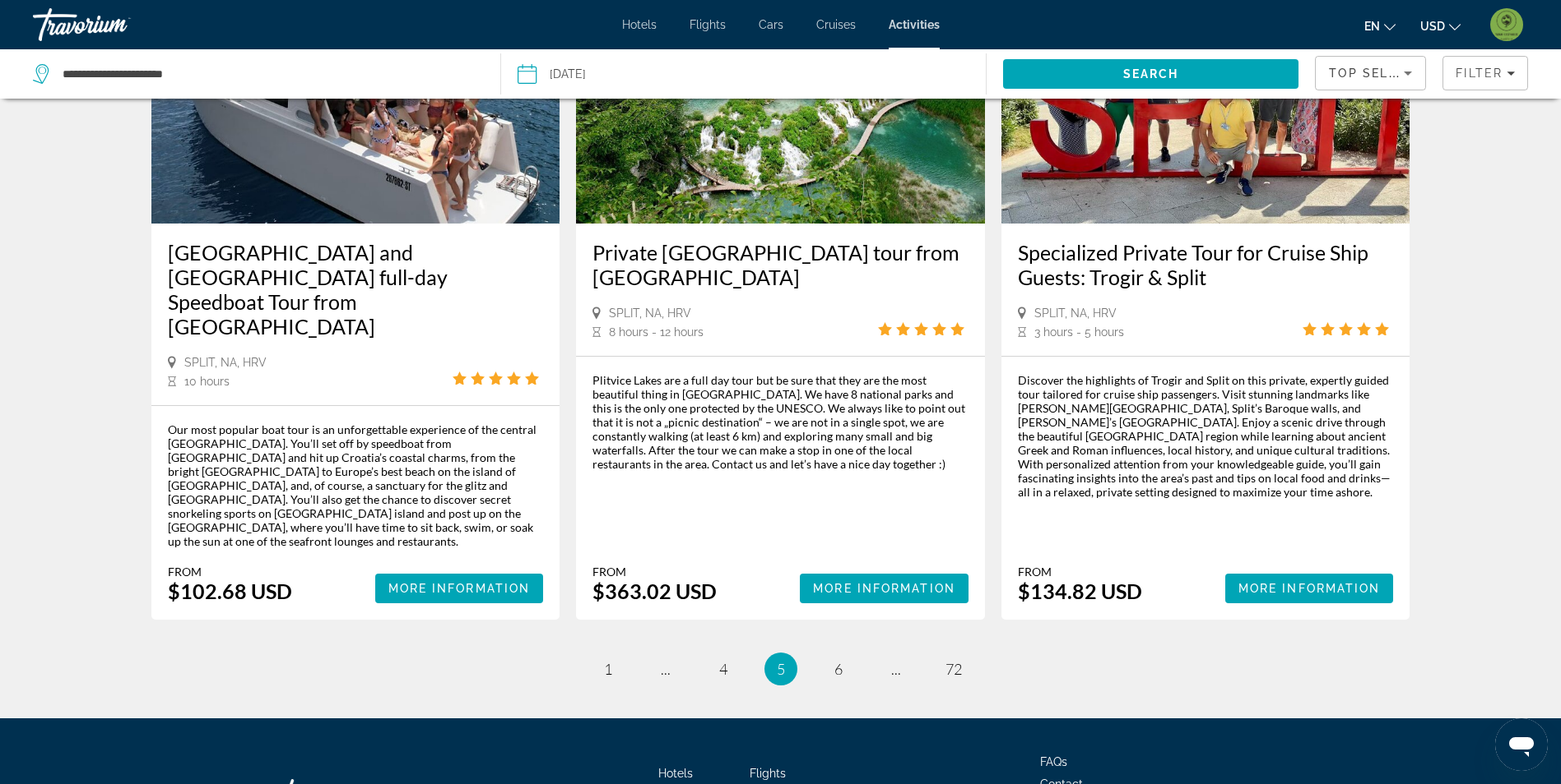
scroll to position [2280, 0]
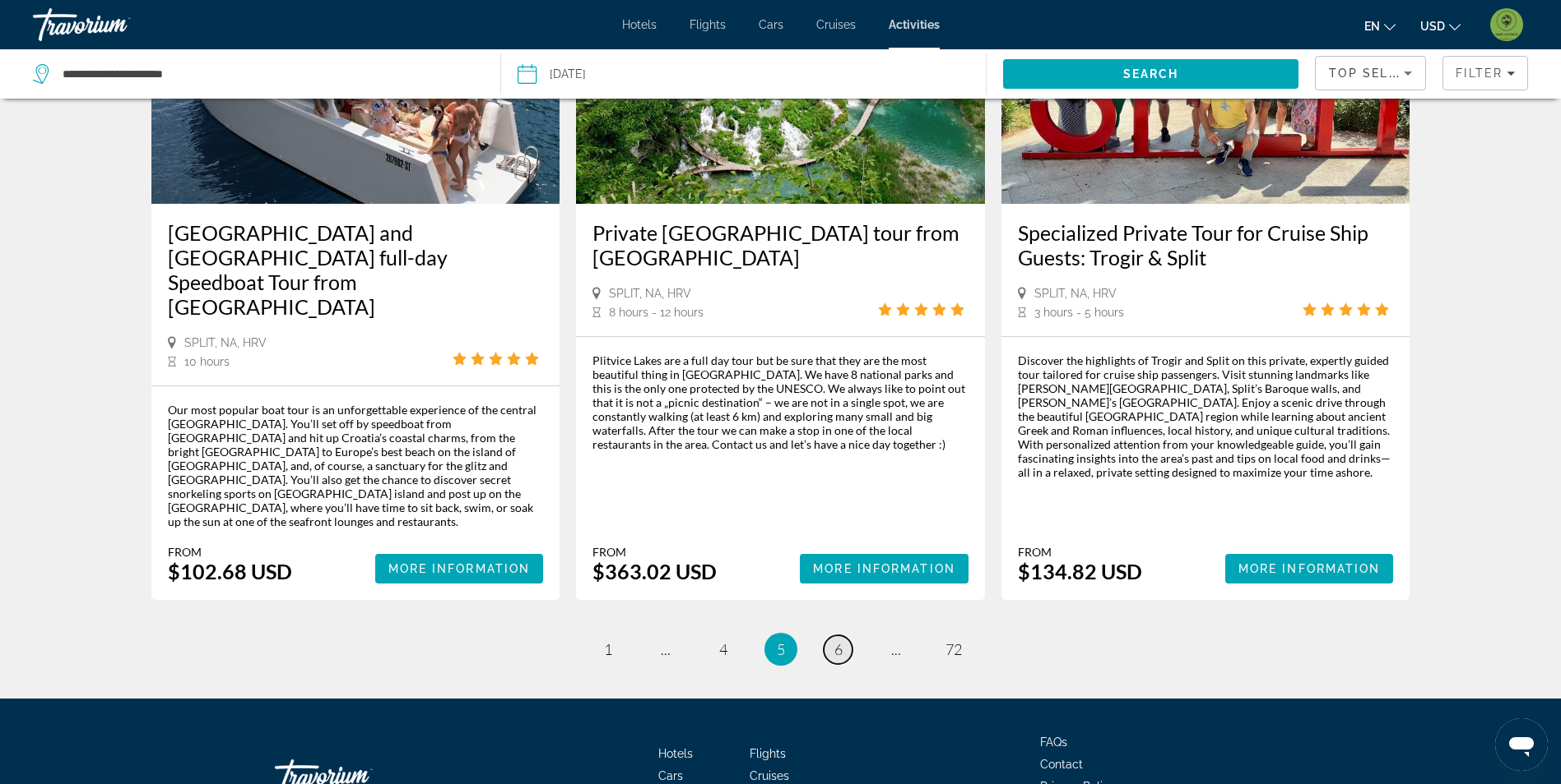
click at [844, 636] on link "page 6" at bounding box center [837, 650] width 28 height 28
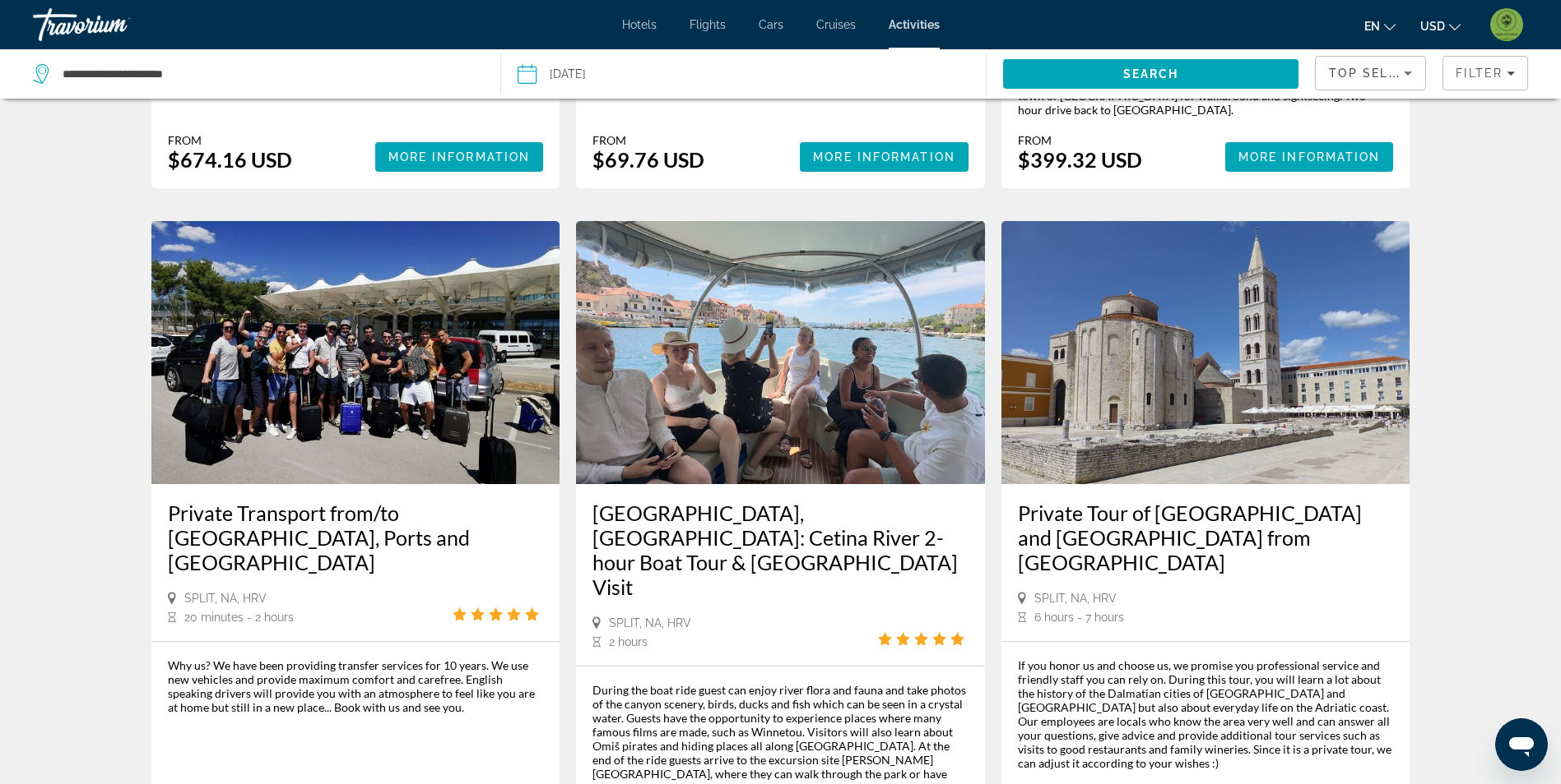
scroll to position [2220, 0]
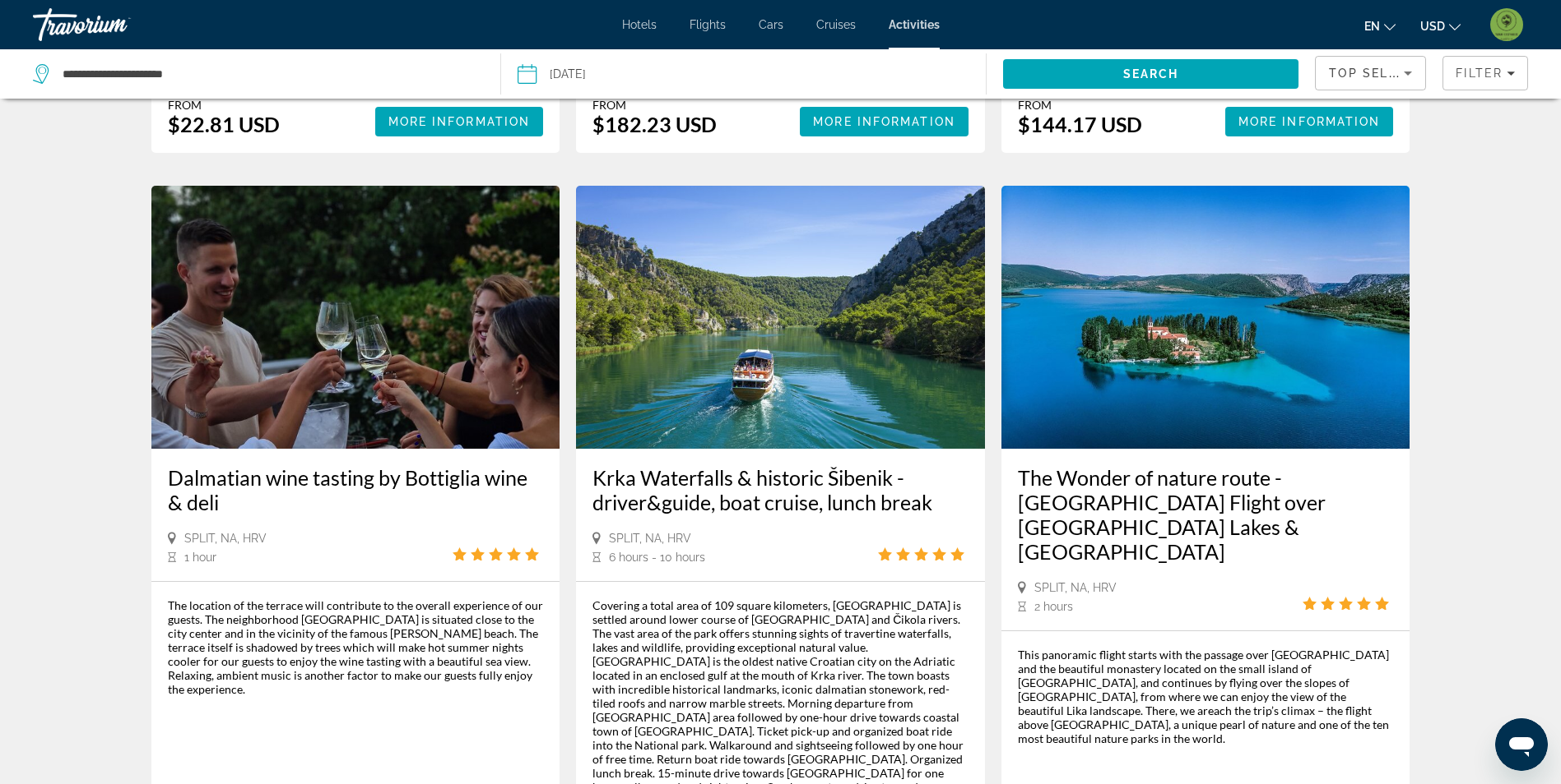
scroll to position [2138, 0]
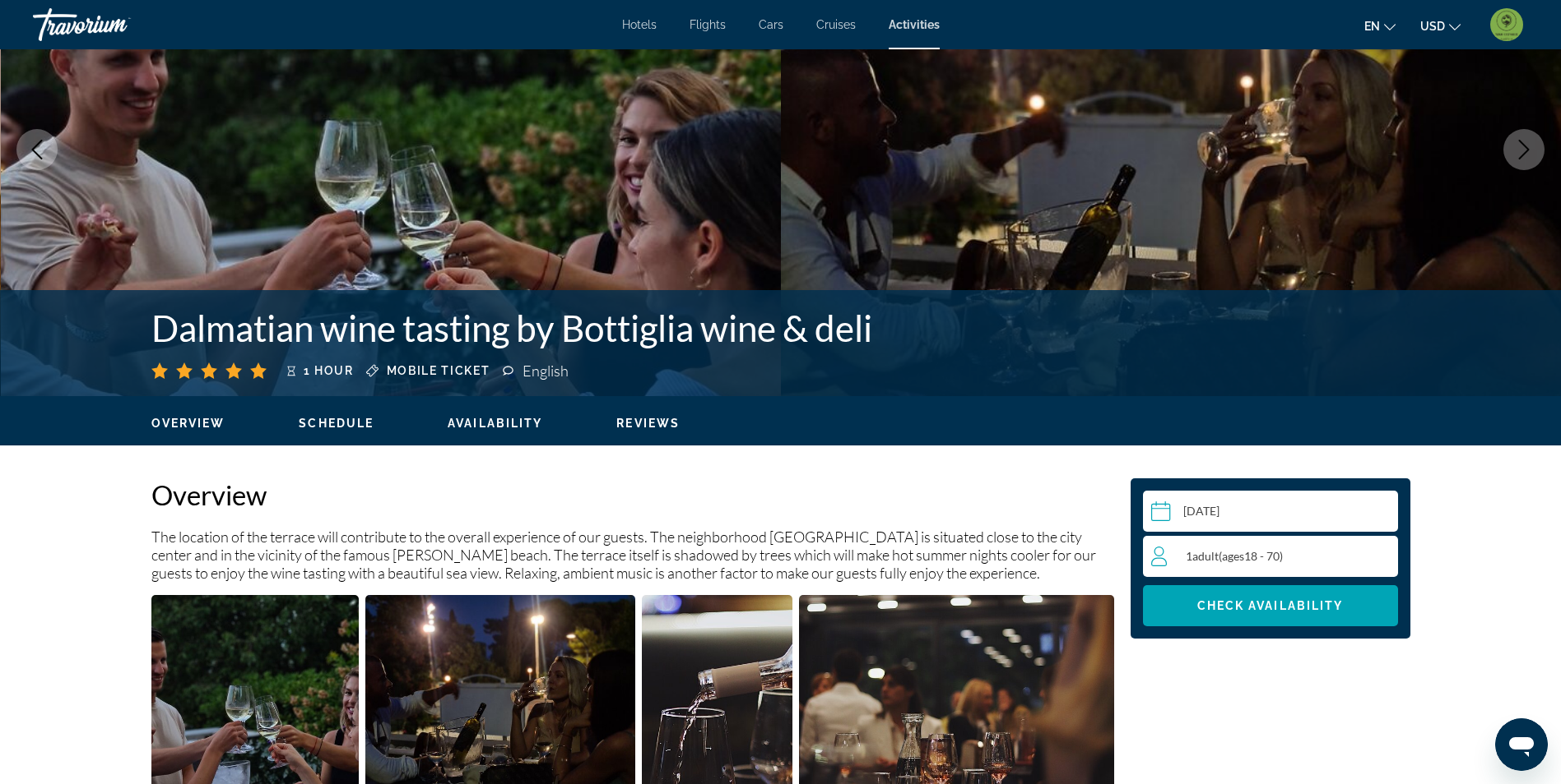
scroll to position [576, 0]
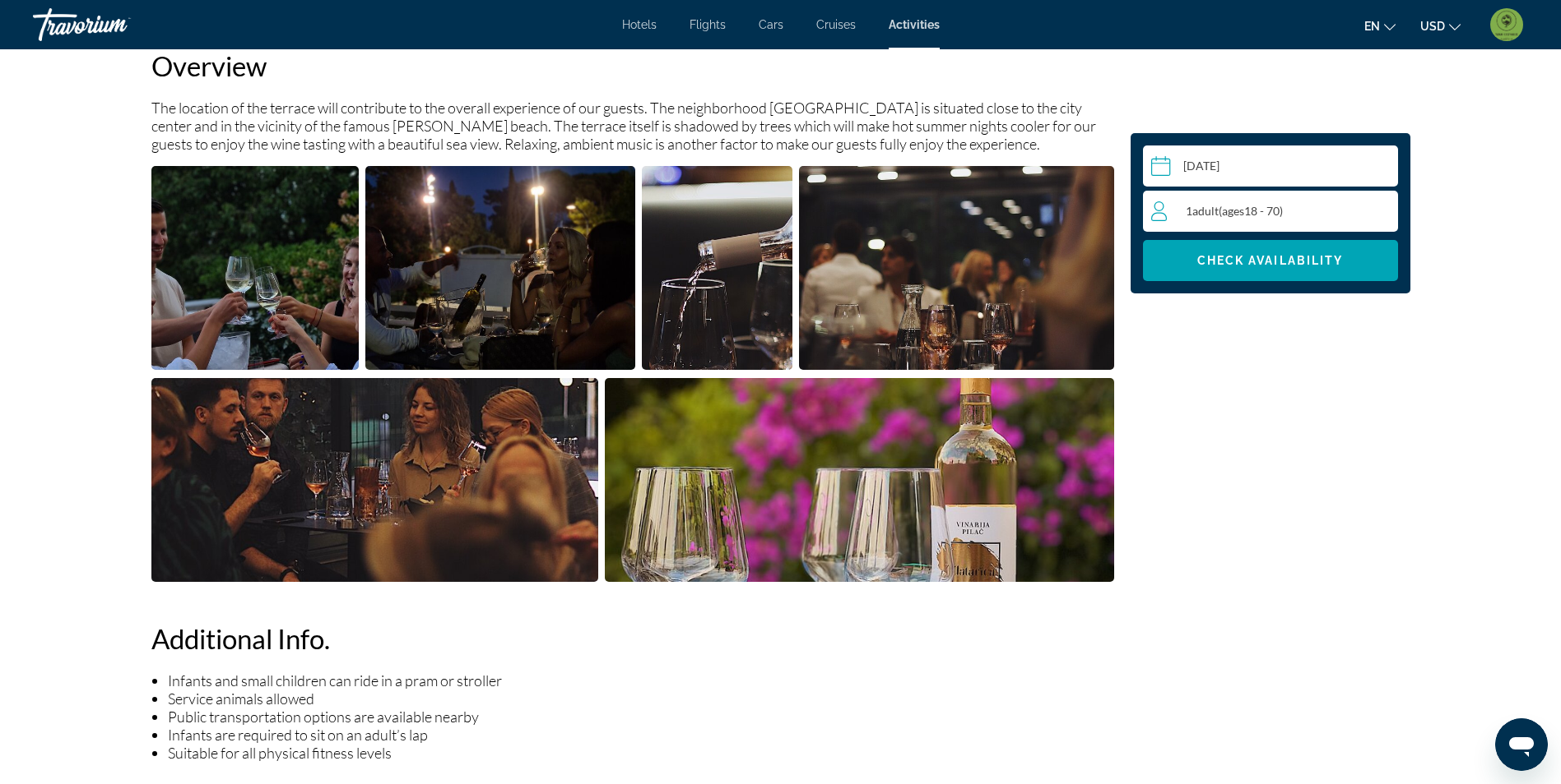
click at [1348, 219] on div "1 Adult Adults ( ages [DEMOGRAPHIC_DATA])" at bounding box center [1273, 211] width 246 height 20
click at [1379, 220] on icon "Increment adults" at bounding box center [1380, 210] width 15 height 20
click at [1323, 254] on span "Check Availability" at bounding box center [1269, 260] width 146 height 13
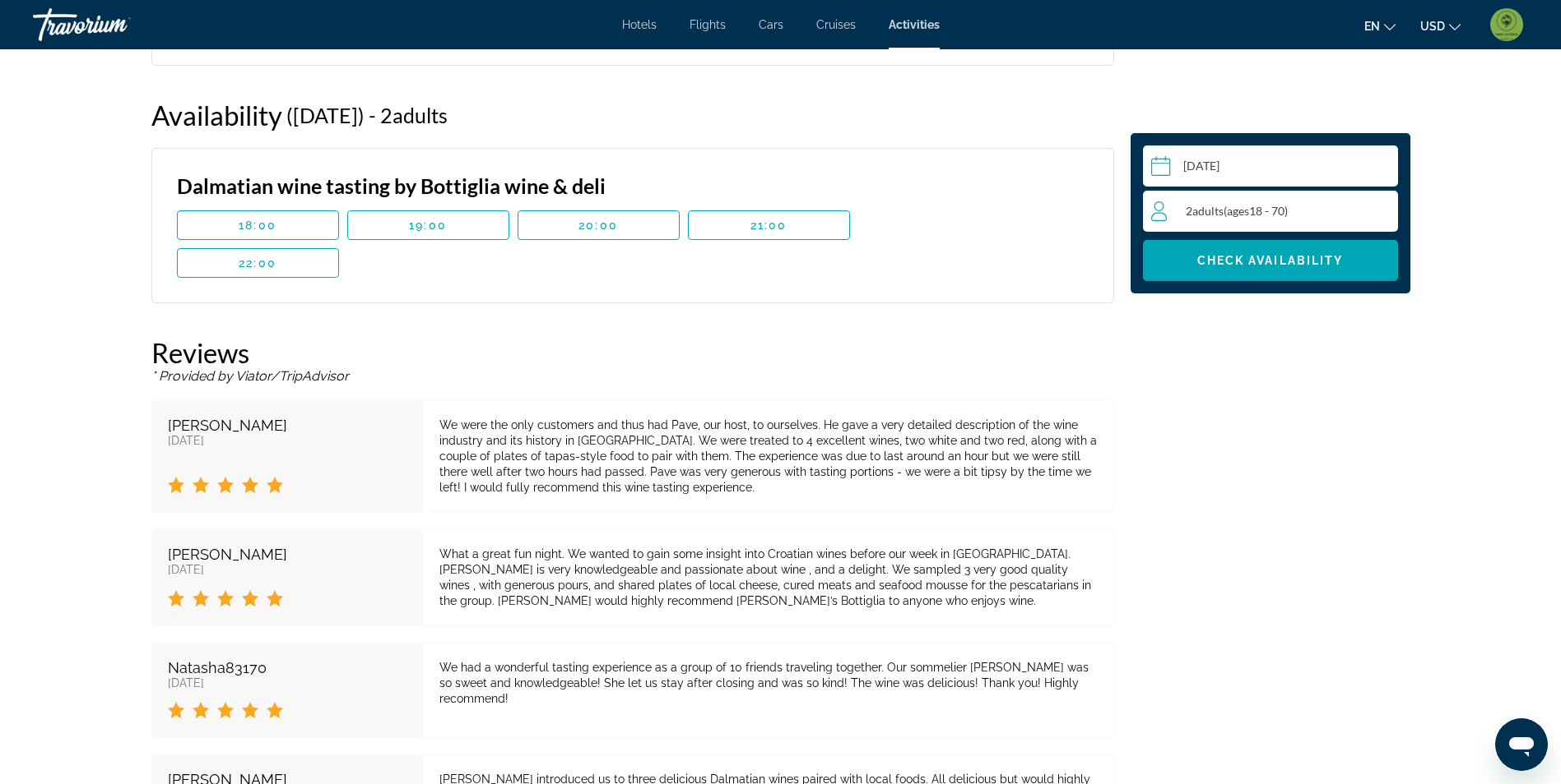
scroll to position [1545, 0]
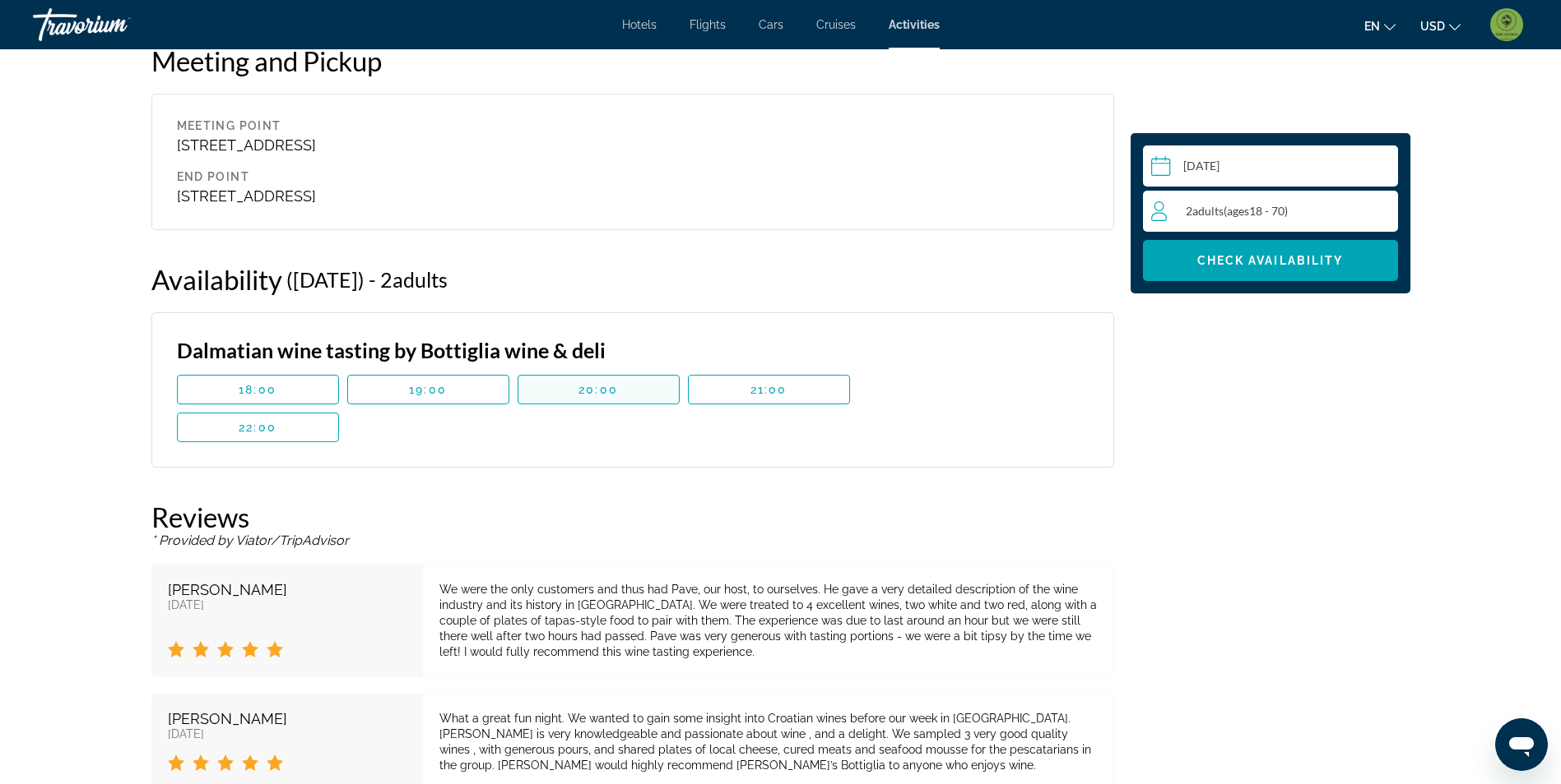
click at [583, 393] on span "20:00" at bounding box center [598, 389] width 39 height 13
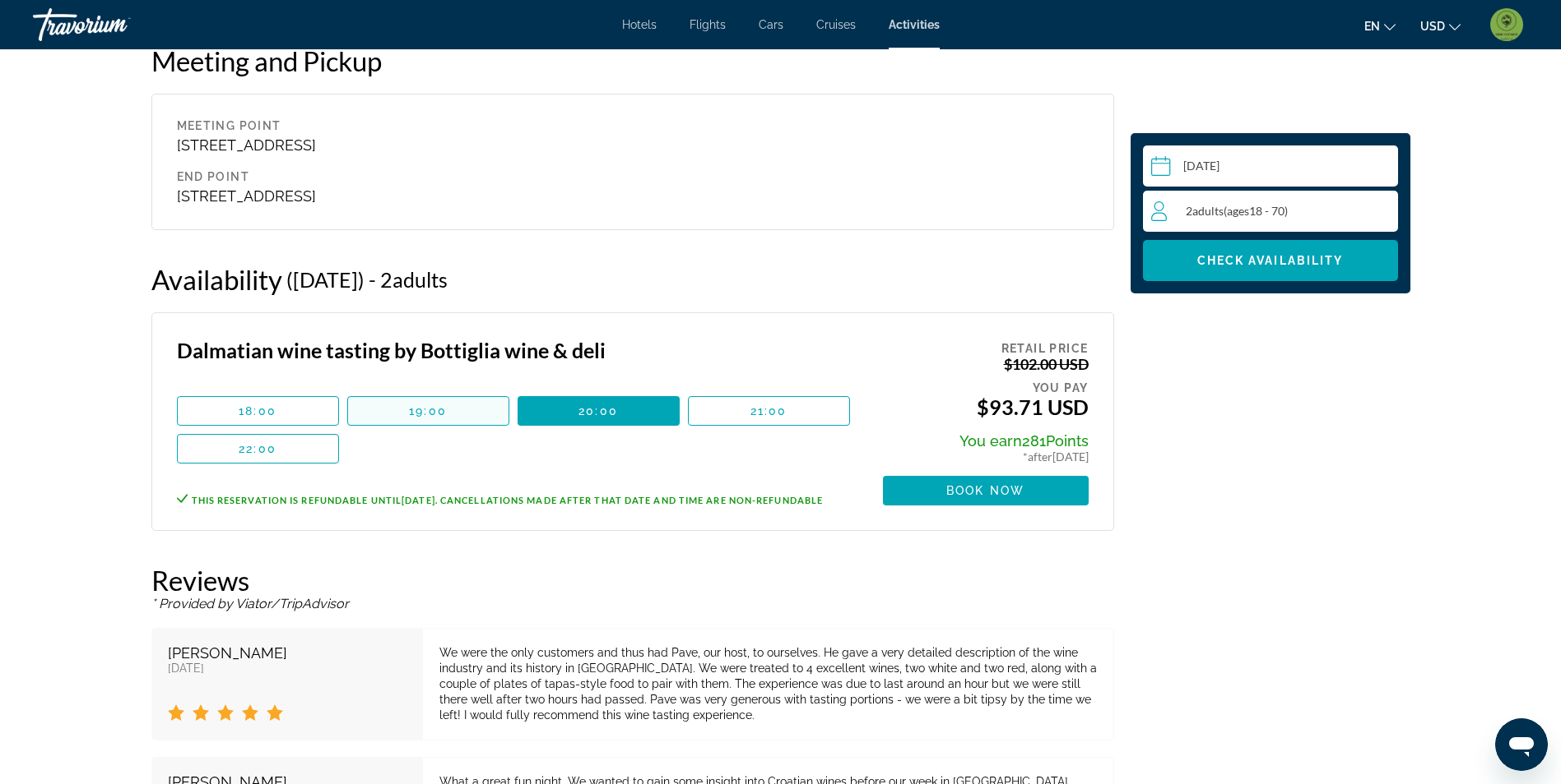
click at [419, 407] on span "19:00" at bounding box center [427, 410] width 38 height 13
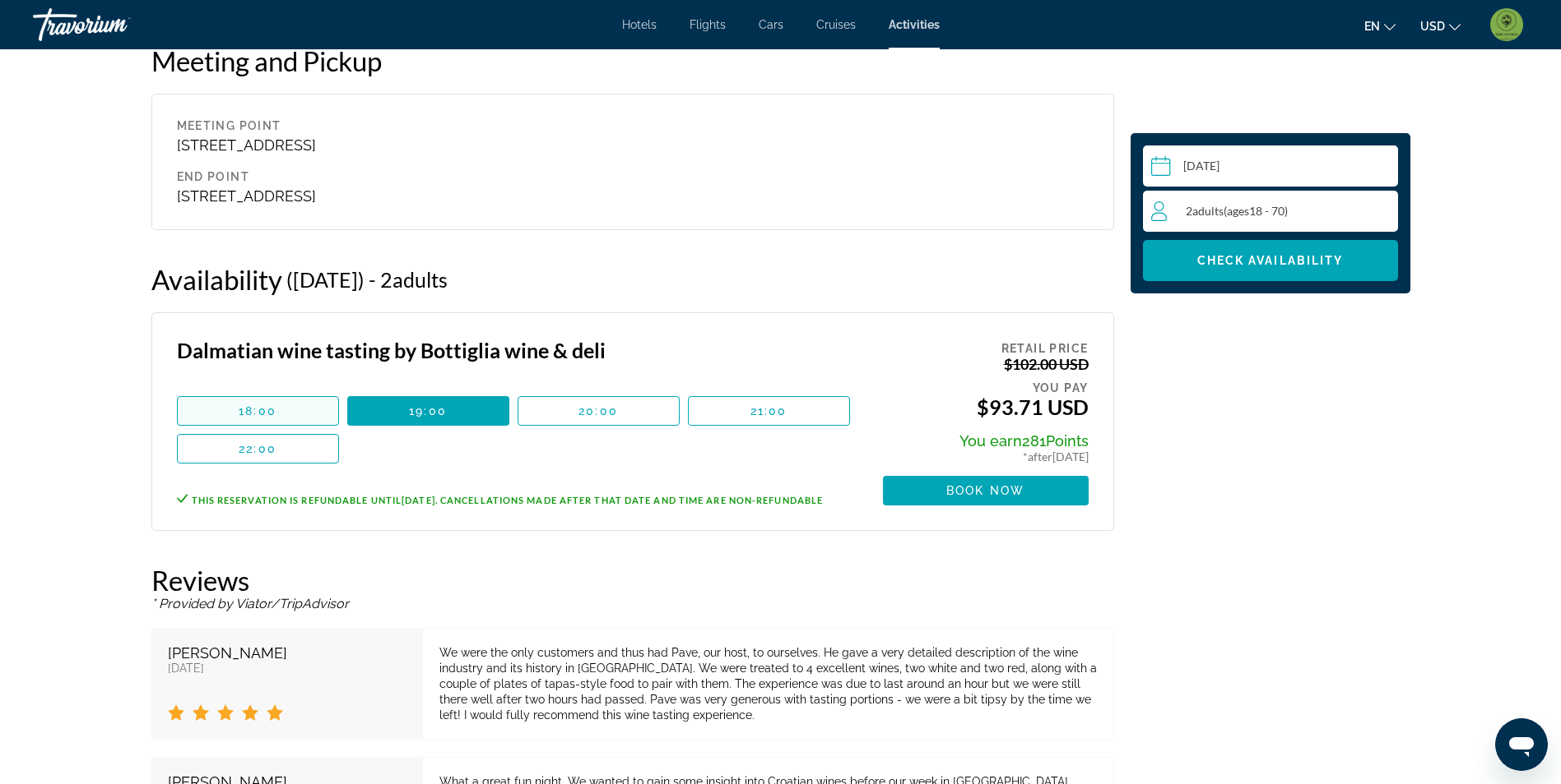
click at [293, 413] on span "Main content" at bounding box center [257, 411] width 160 height 39
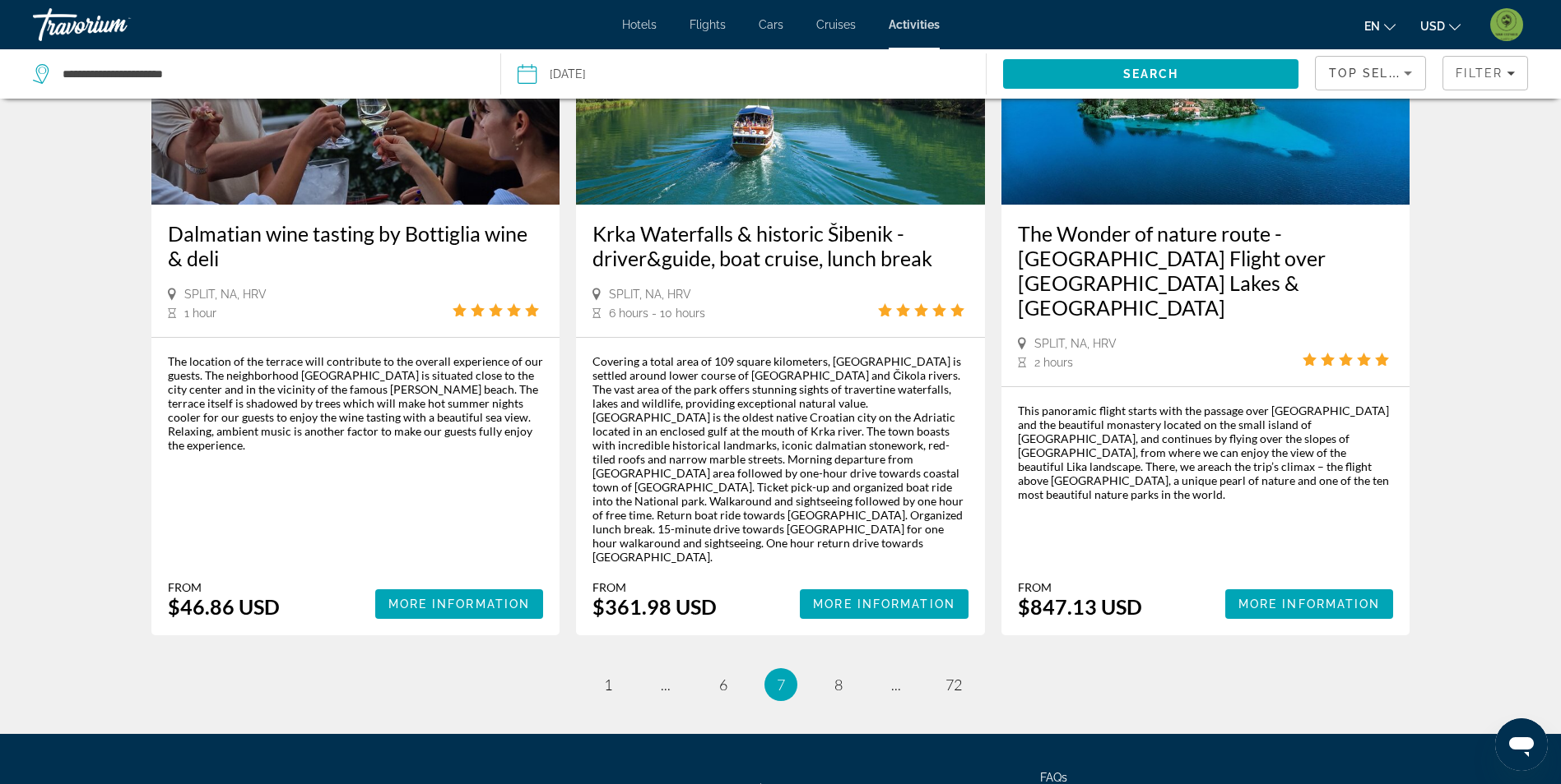
scroll to position [2382, 0]
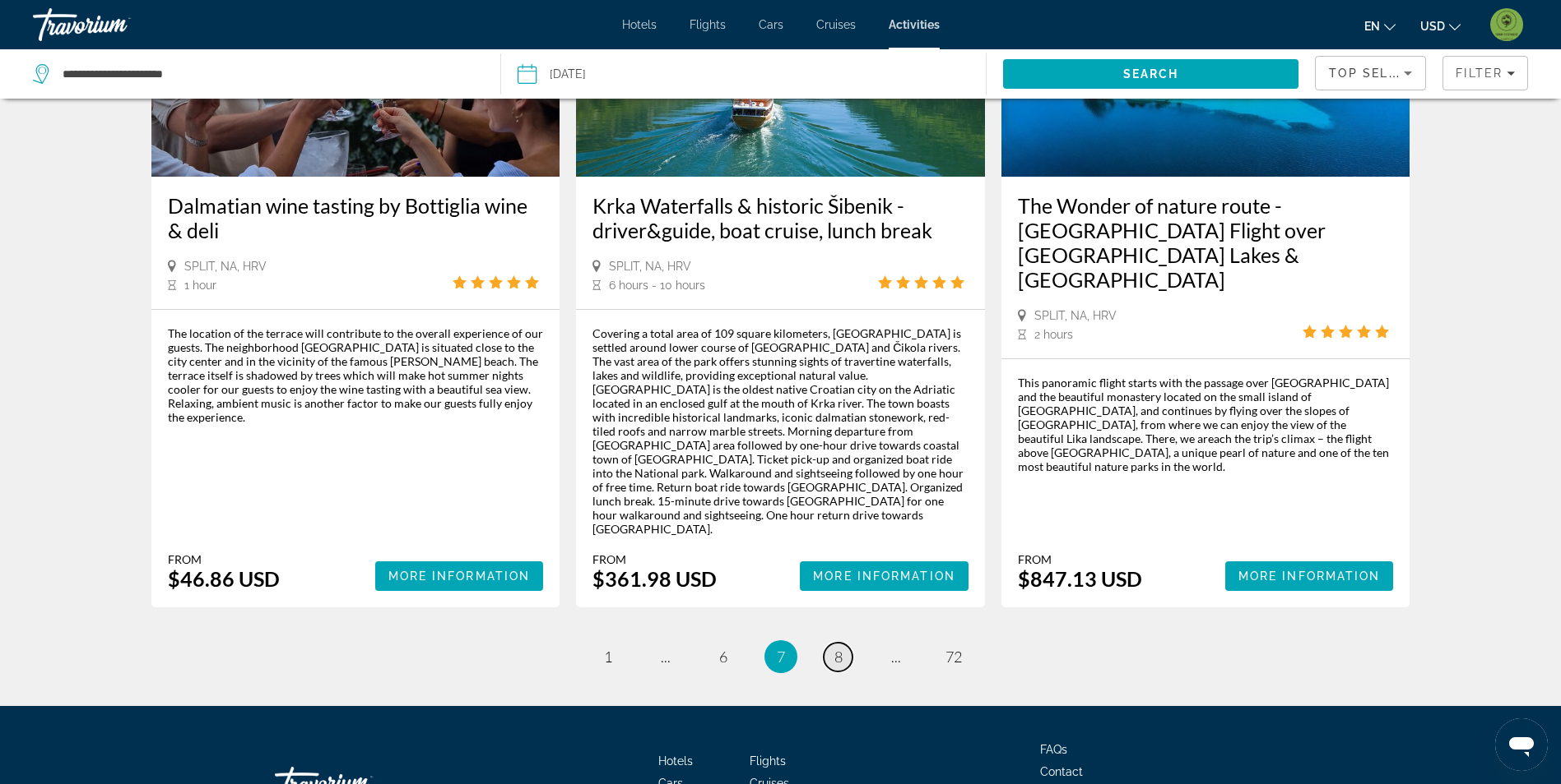
click at [830, 643] on link "page 8" at bounding box center [837, 656] width 28 height 28
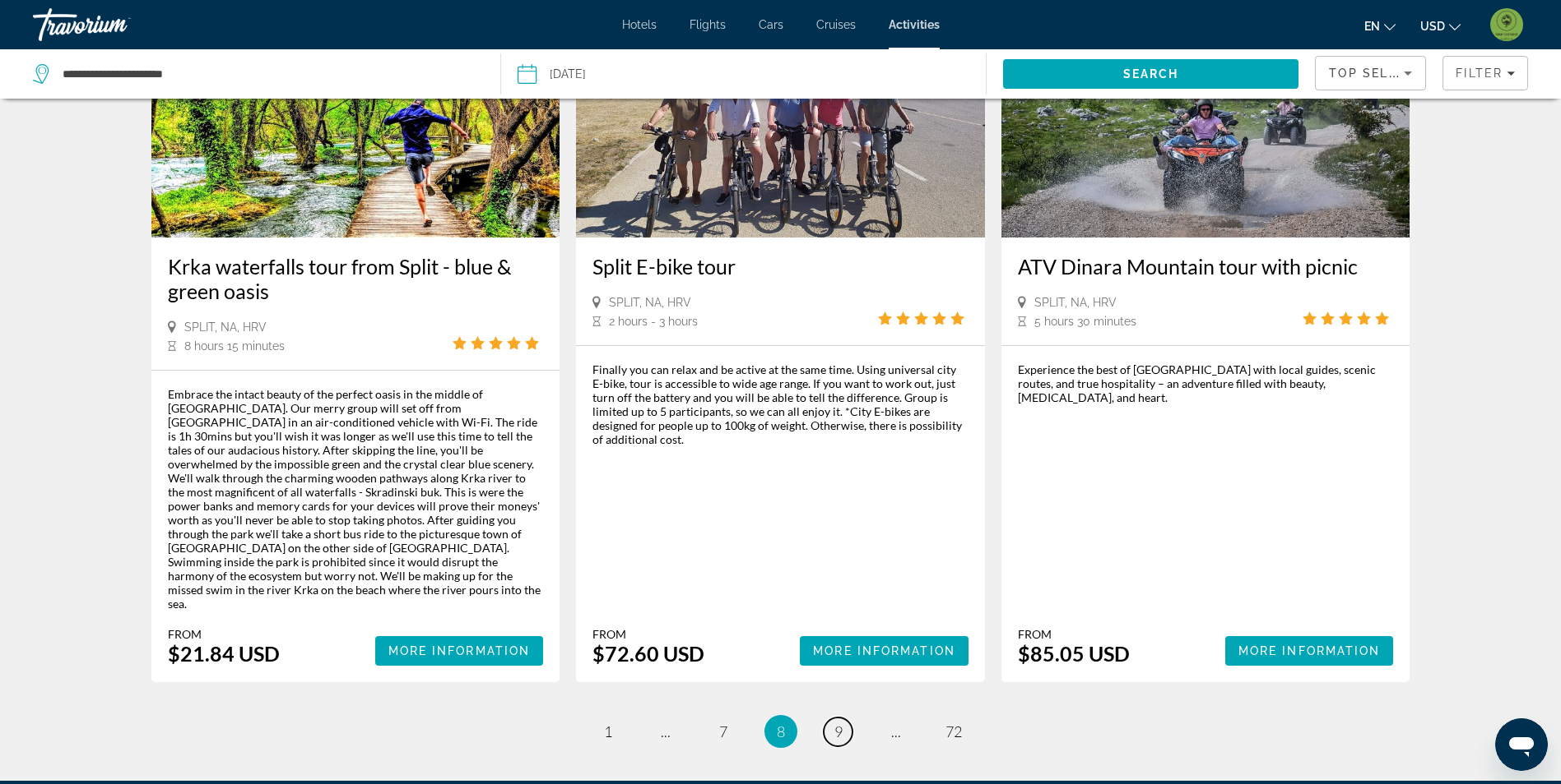
scroll to position [2384, 0]
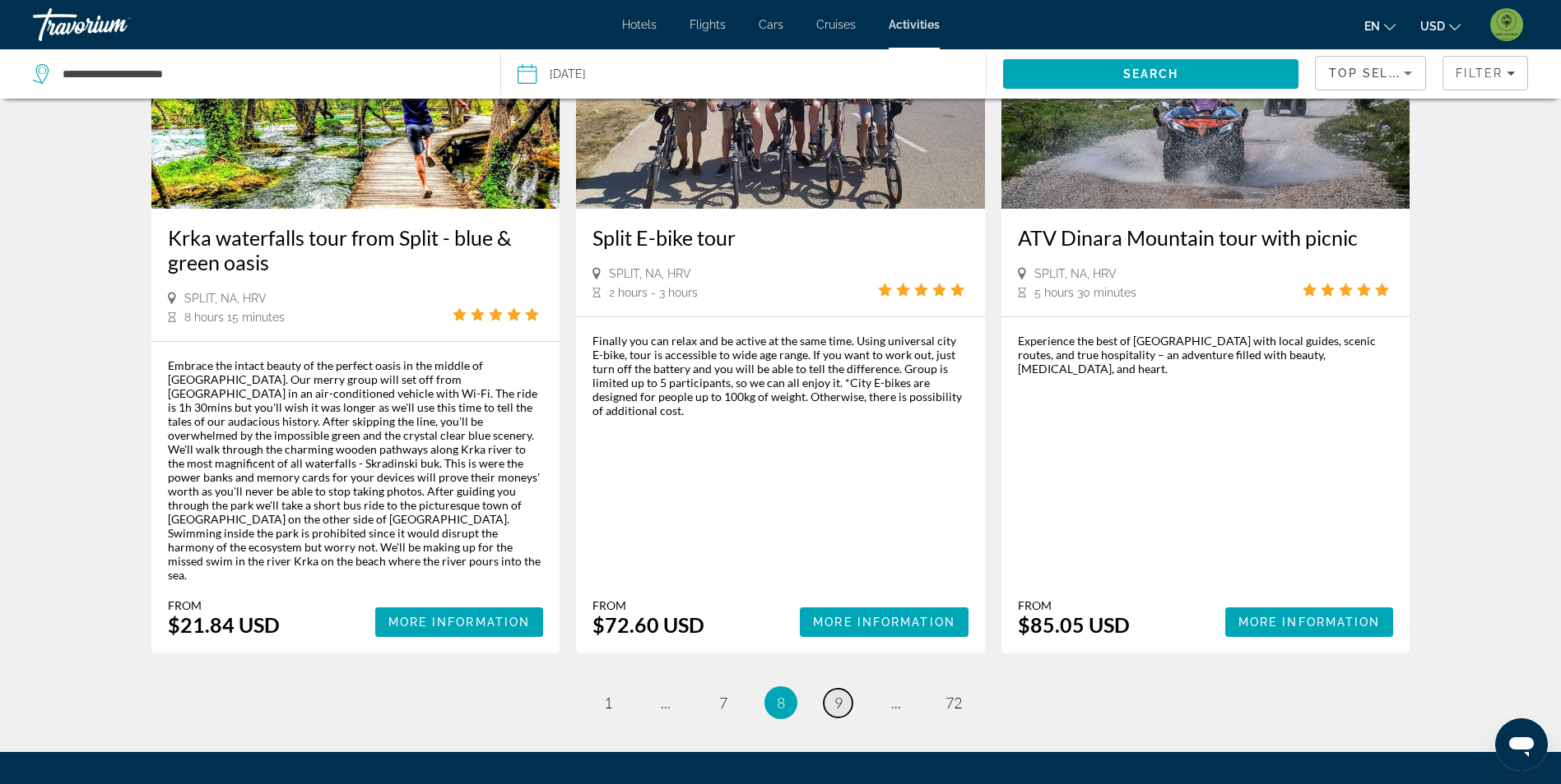
click at [838, 694] on span "9" at bounding box center [838, 703] width 8 height 18
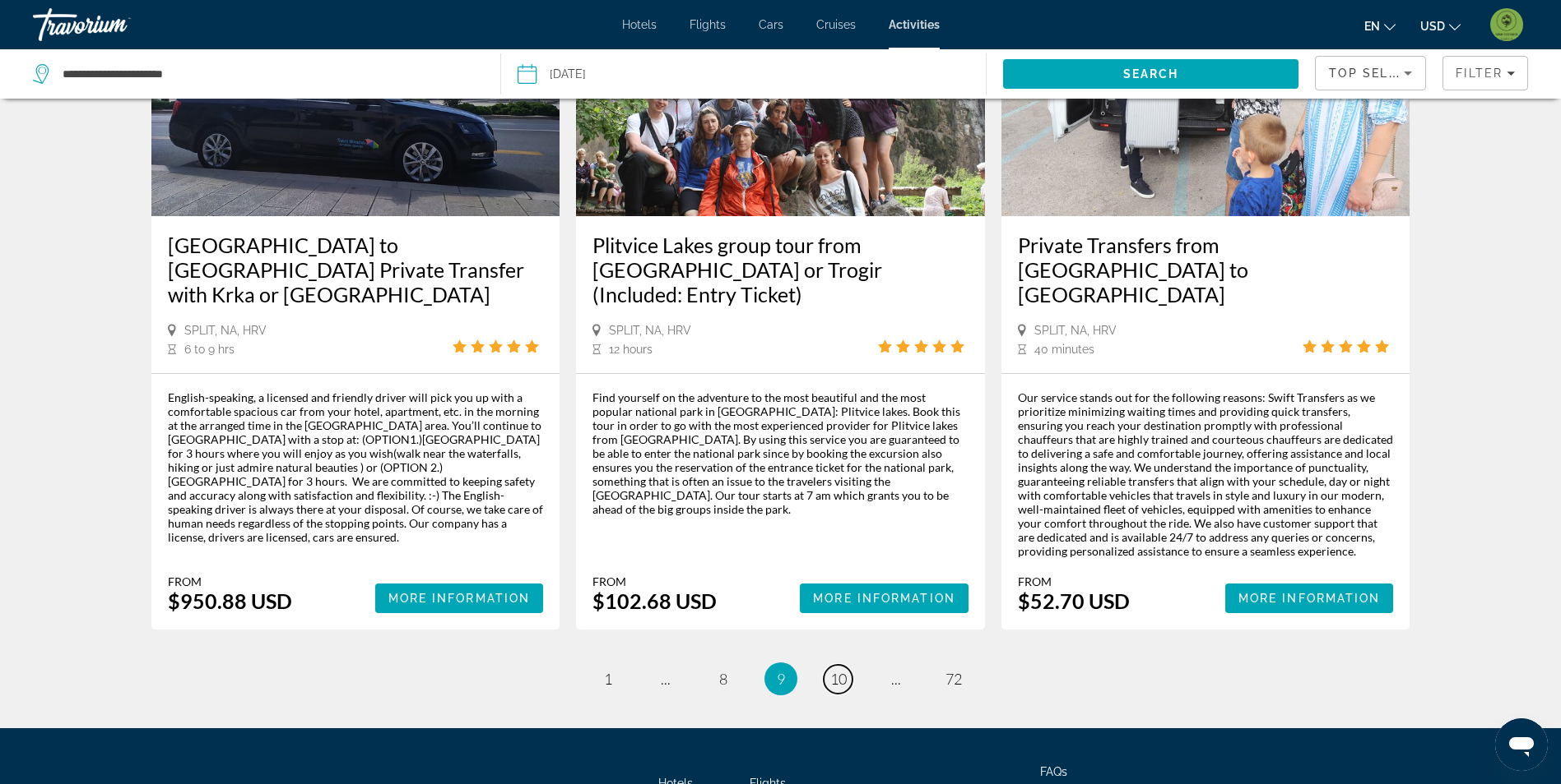
scroll to position [2301, 0]
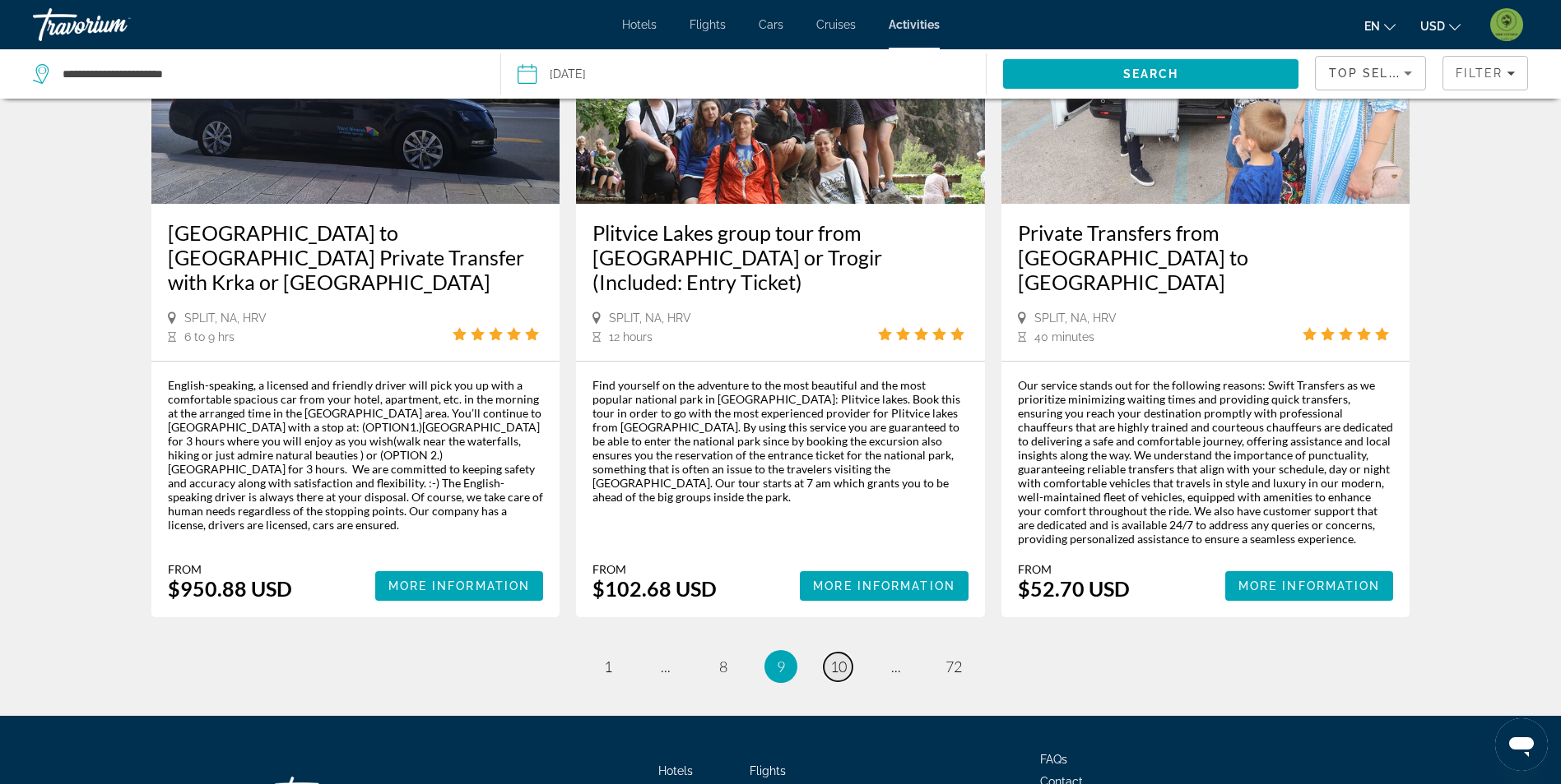
click at [833, 657] on span "10" at bounding box center [837, 666] width 17 height 18
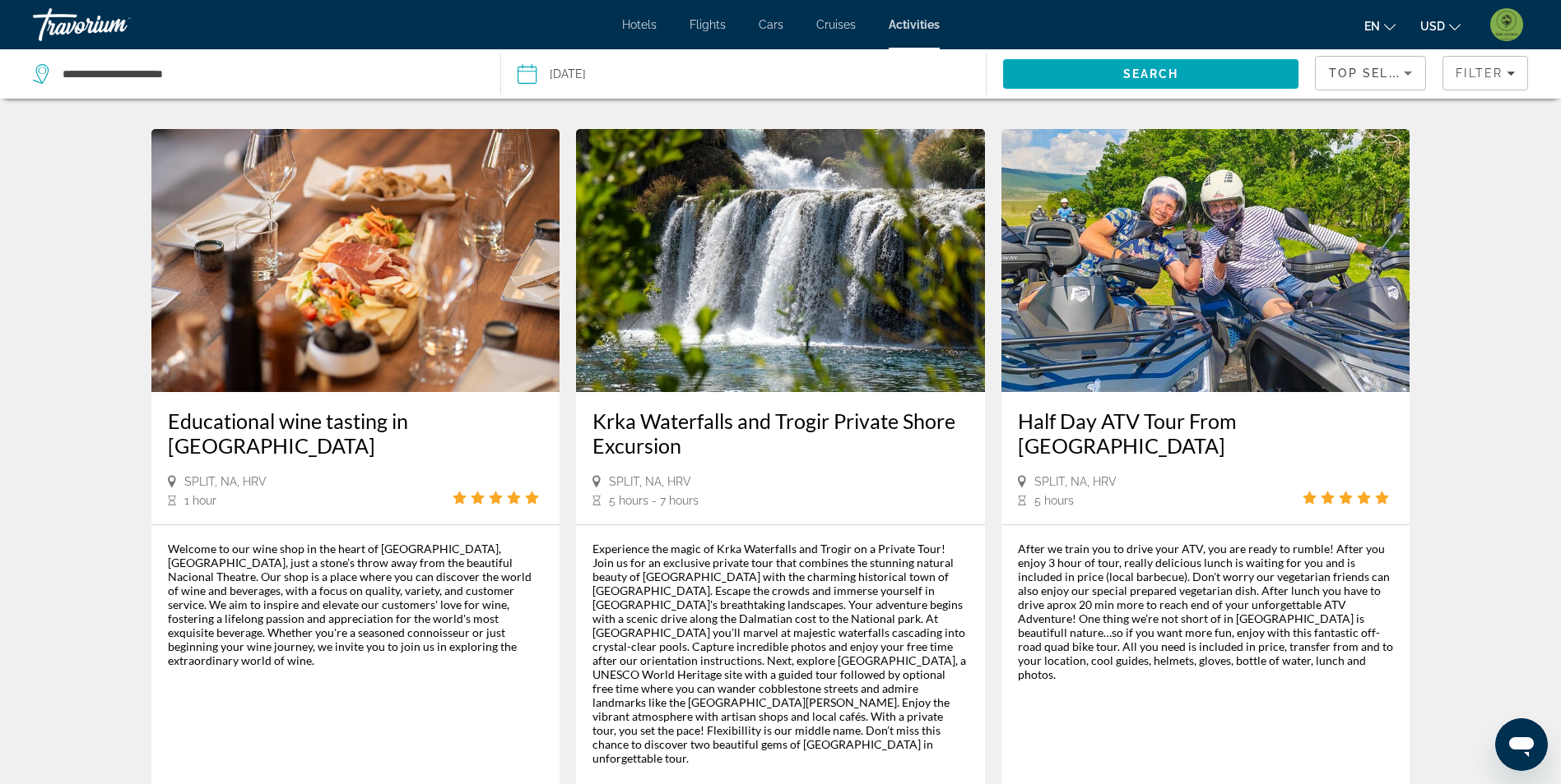
scroll to position [2138, 0]
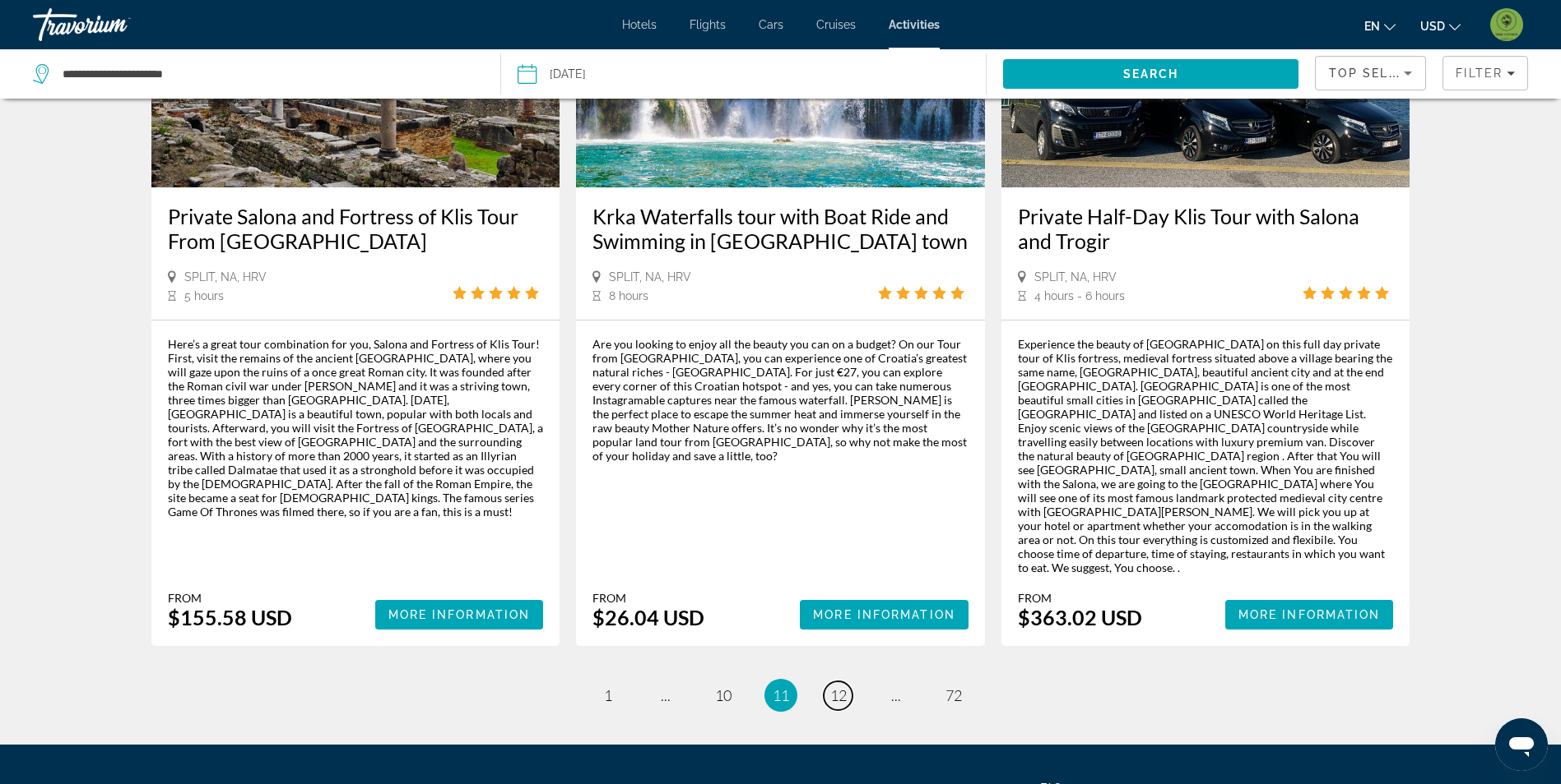
scroll to position [2384, 0]
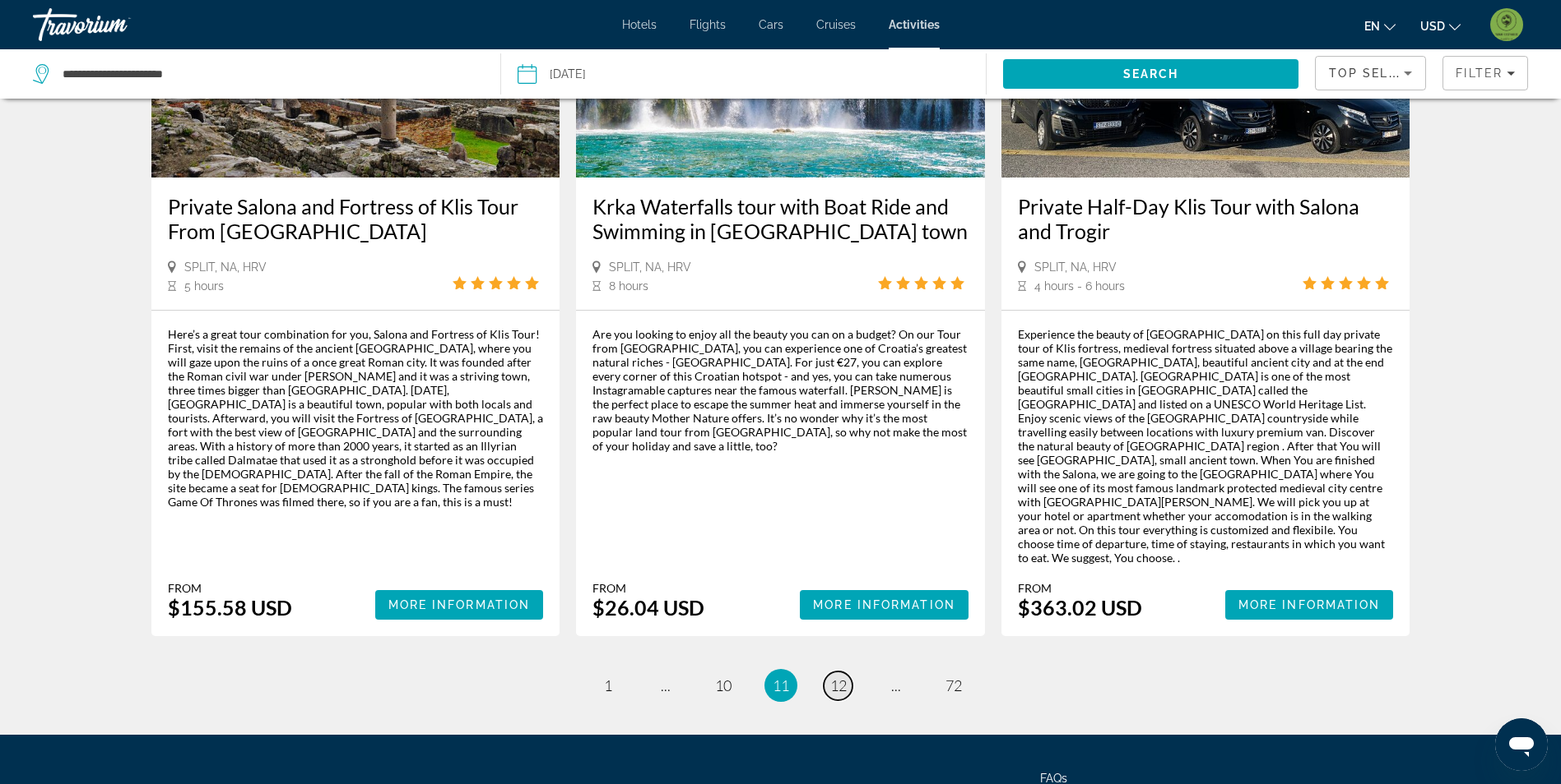
click at [842, 677] on span "12" at bounding box center [837, 686] width 17 height 18
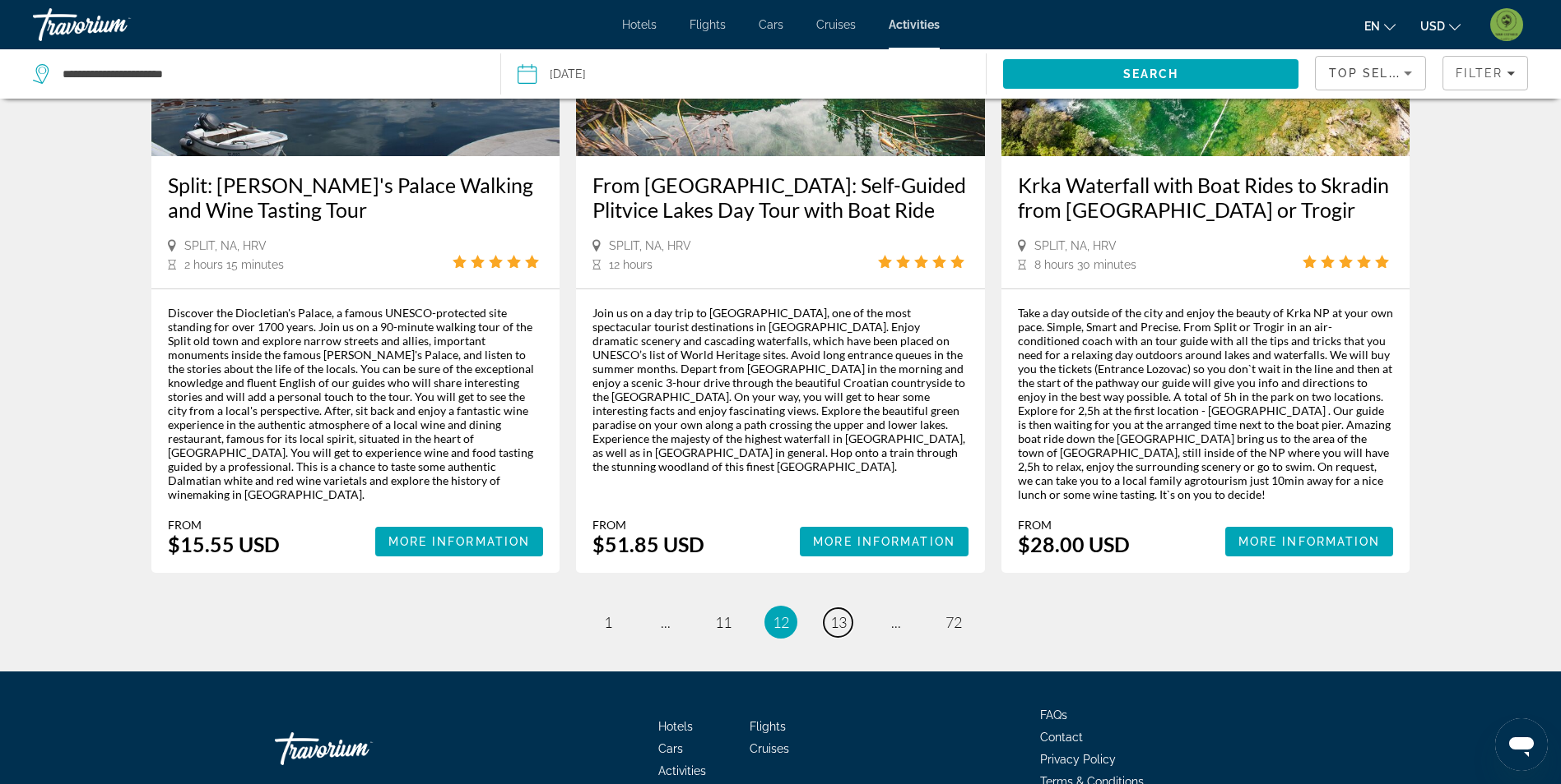
scroll to position [2382, 0]
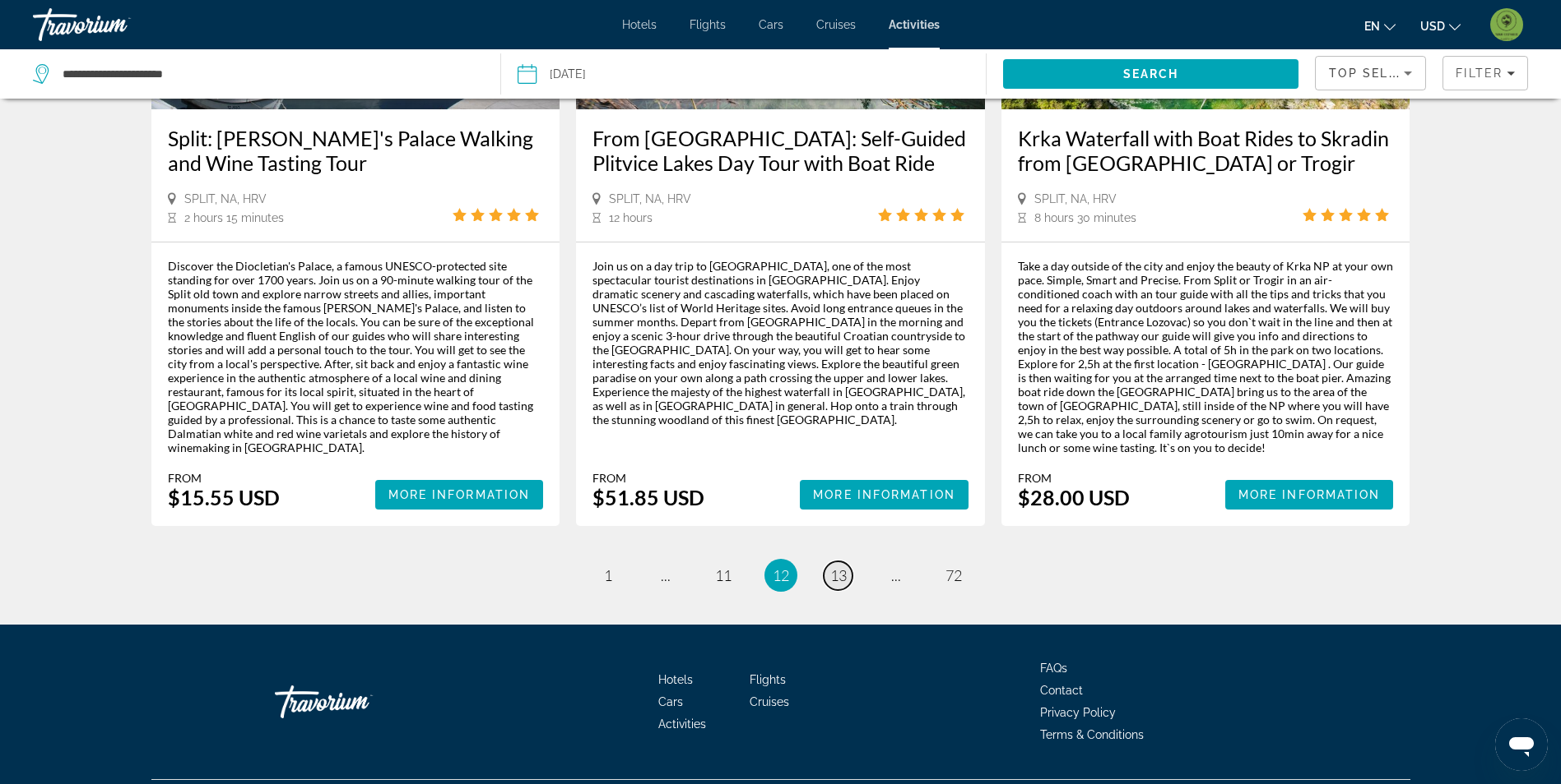
click at [834, 566] on span "13" at bounding box center [837, 575] width 17 height 18
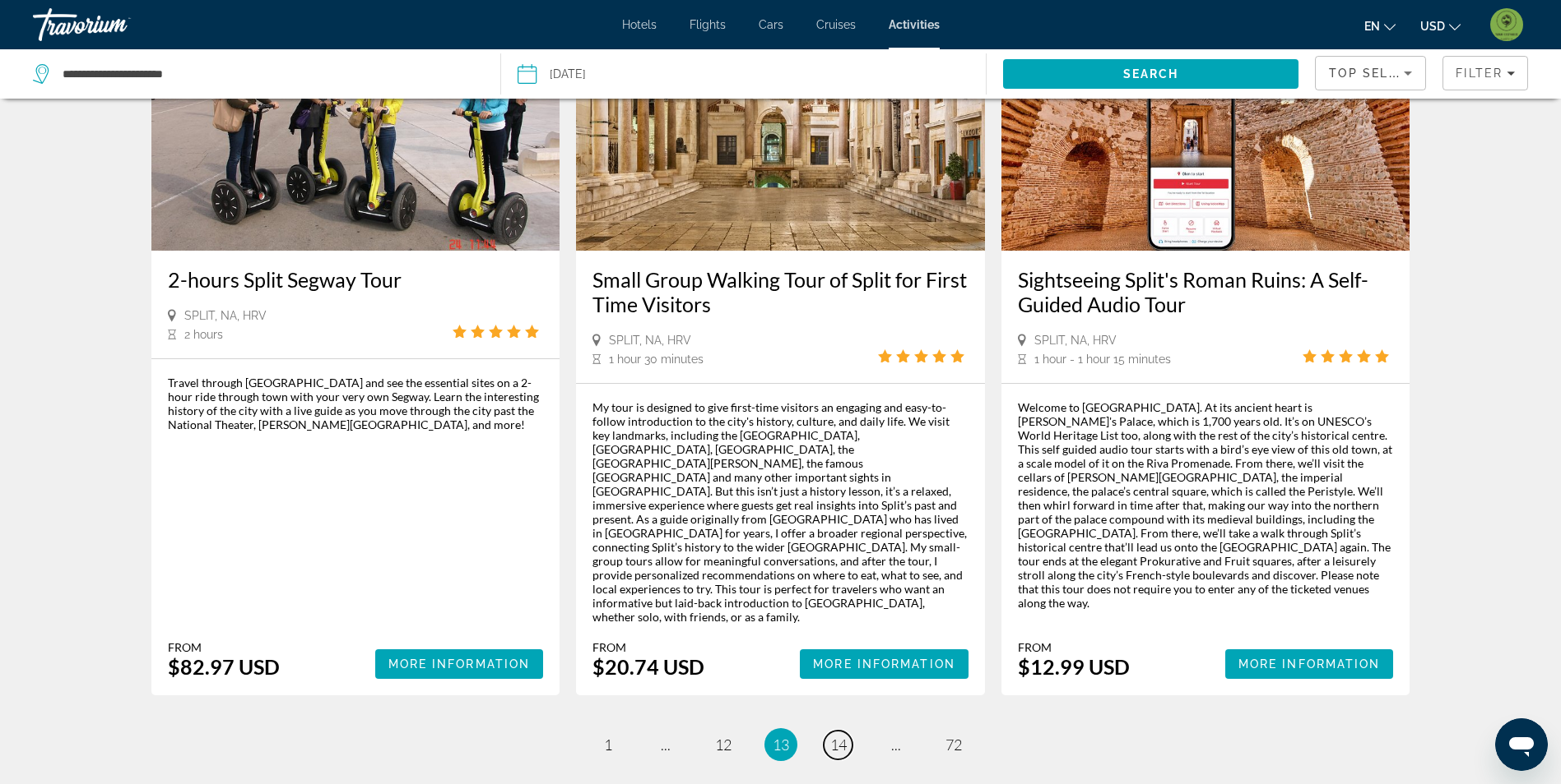
scroll to position [2448, 0]
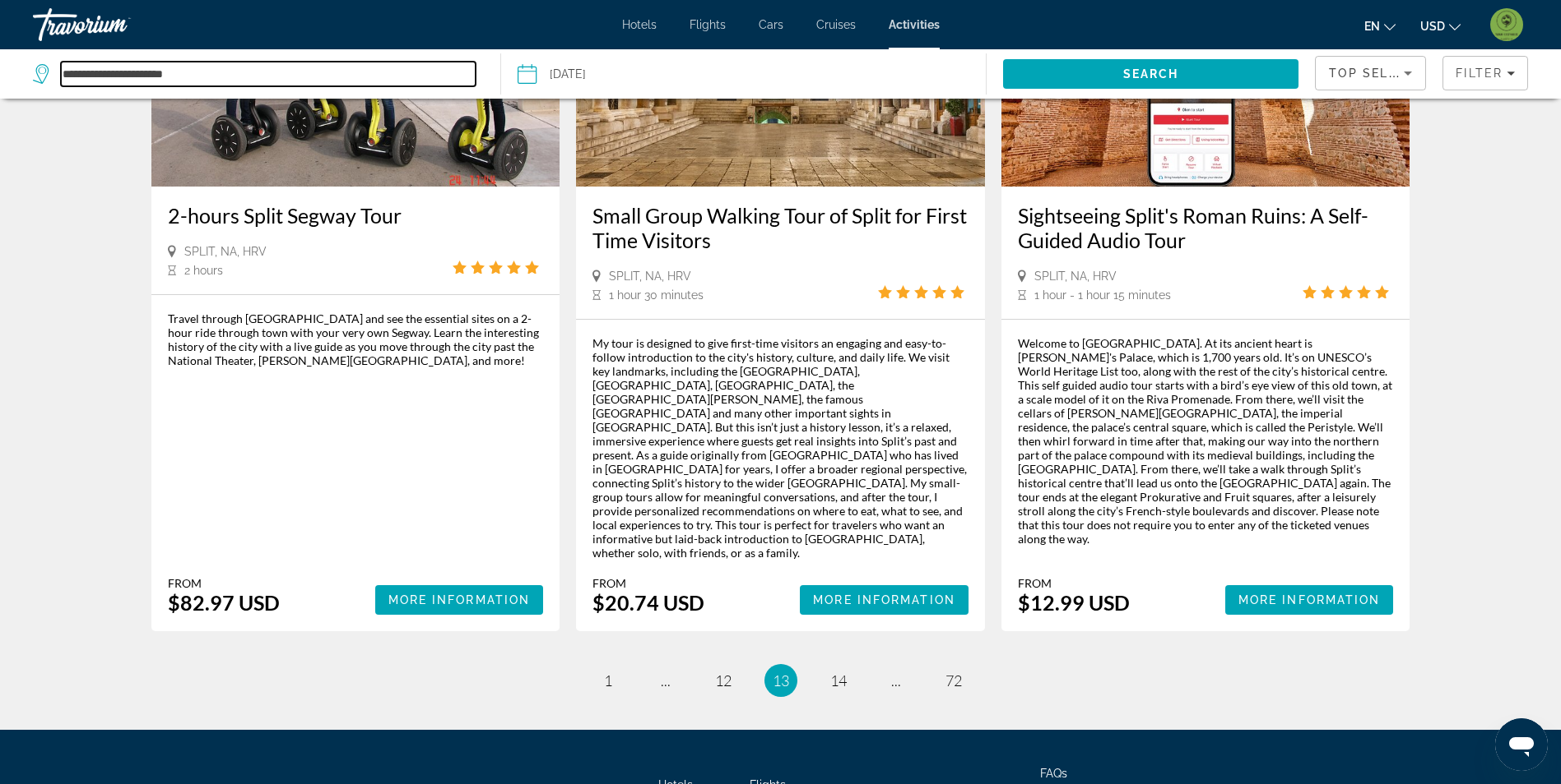
click at [217, 74] on input "**********" at bounding box center [268, 74] width 414 height 25
drag, startPoint x: 229, startPoint y: 74, endPoint x: 5, endPoint y: 74, distance: 224.0
click at [5, 74] on app-activities-destinations-search "**********" at bounding box center [250, 74] width 501 height 49
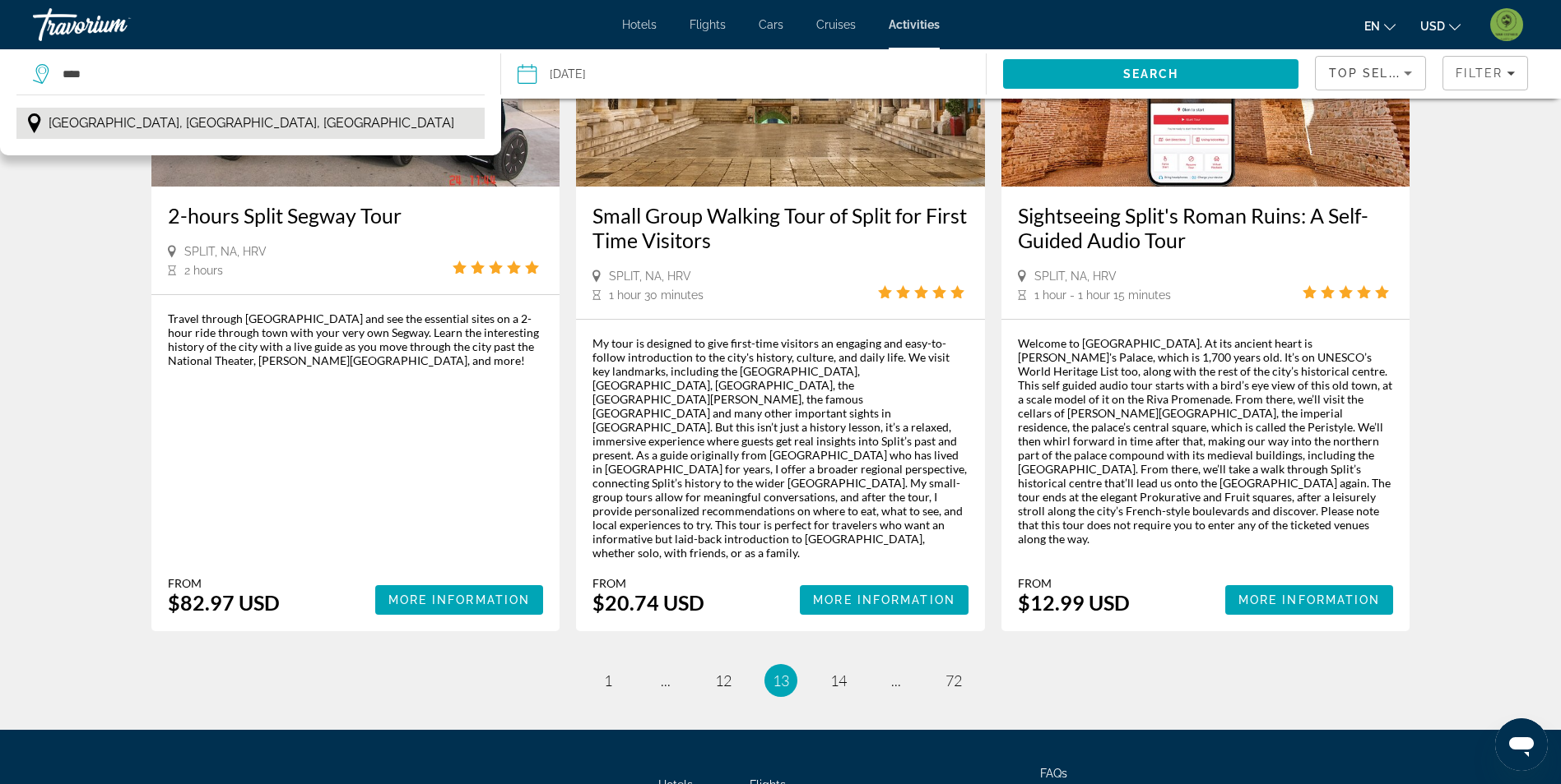
click at [160, 125] on span "[GEOGRAPHIC_DATA], [GEOGRAPHIC_DATA], [GEOGRAPHIC_DATA]" at bounding box center [250, 123] width 405 height 23
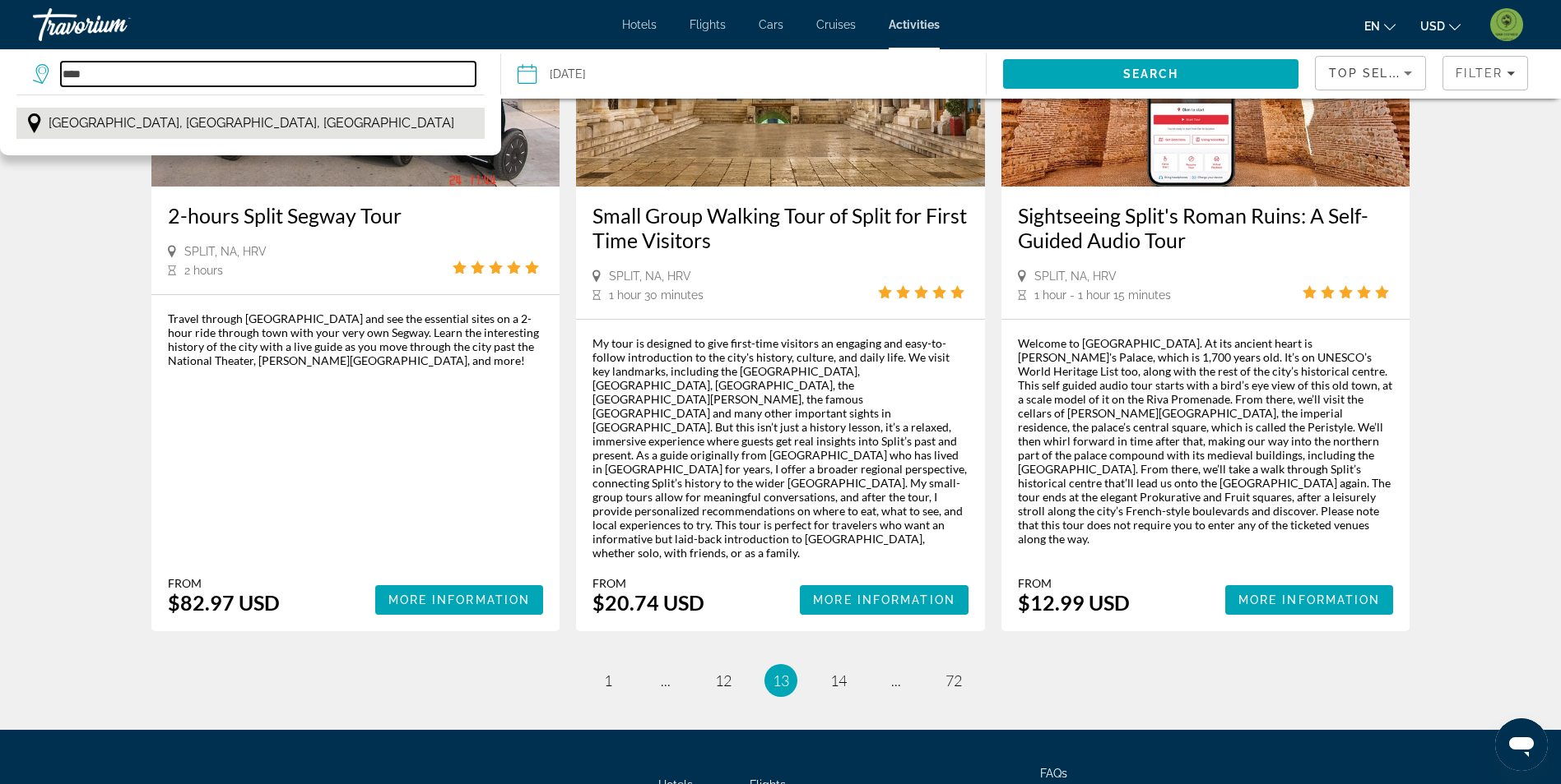
type input "**********"
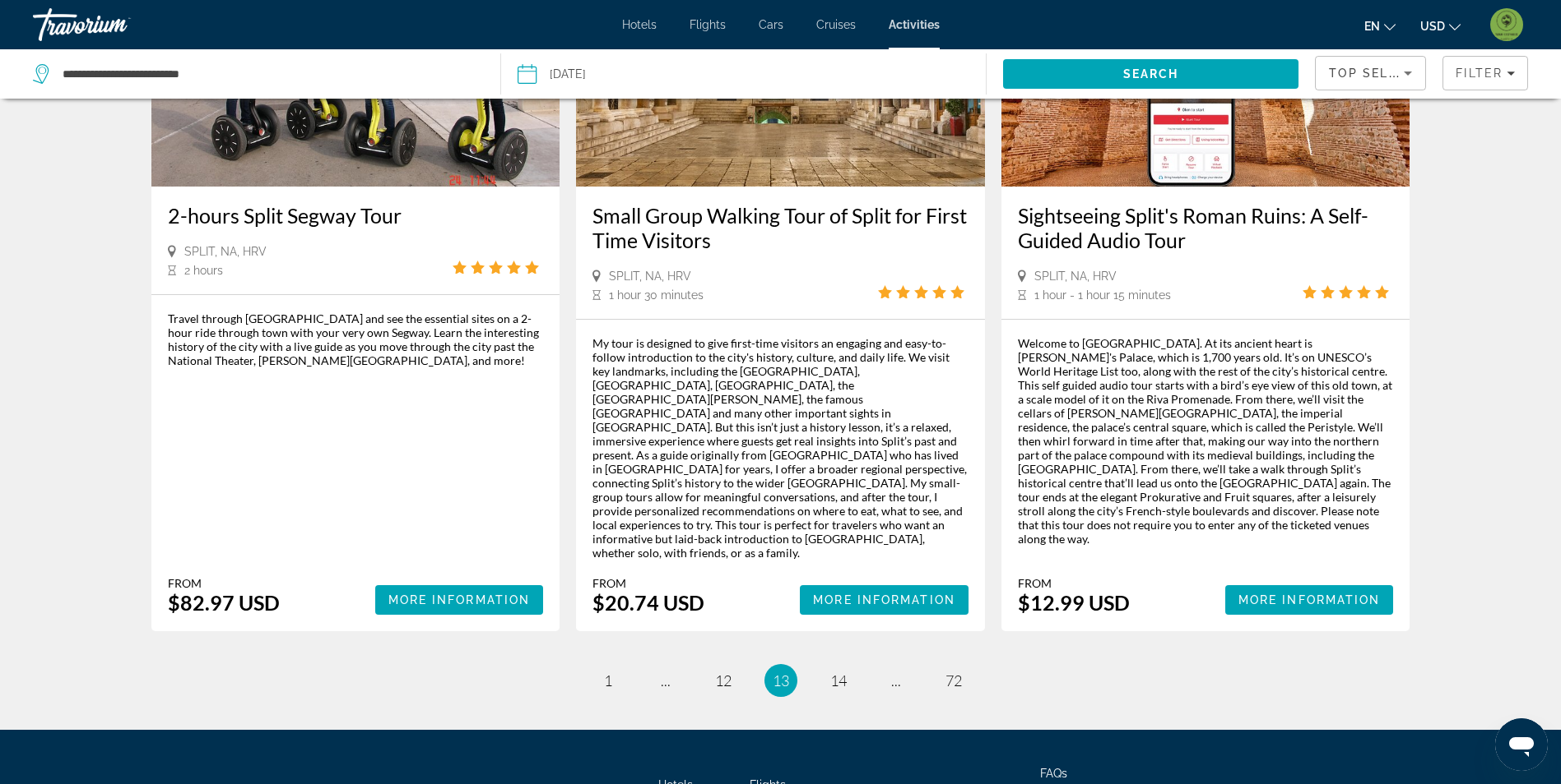
click at [619, 78] on input "Date: Oct 23, 2025" at bounding box center [633, 76] width 241 height 54
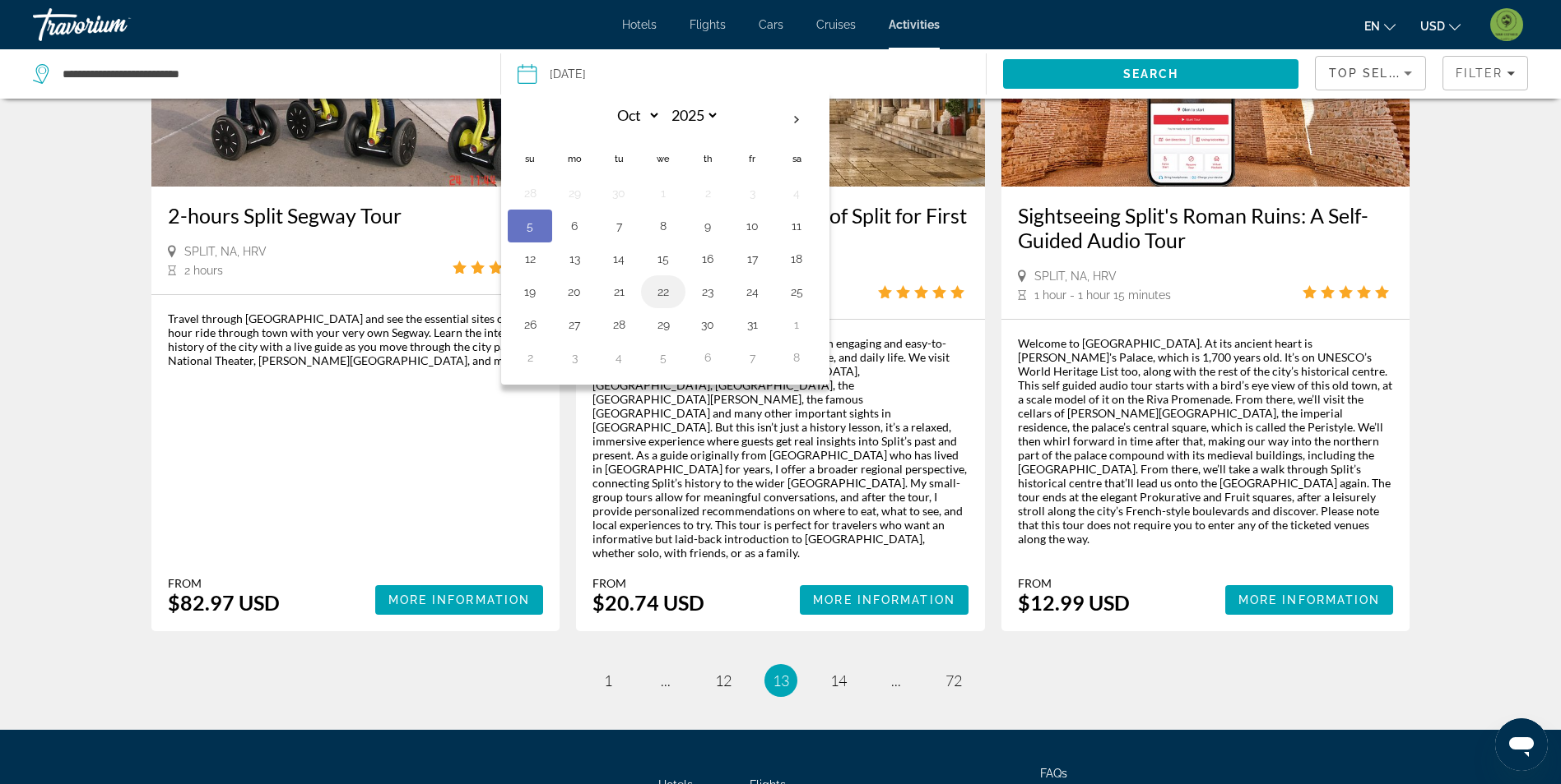
click at [662, 300] on button "22" at bounding box center [663, 291] width 27 height 23
type input "**********"
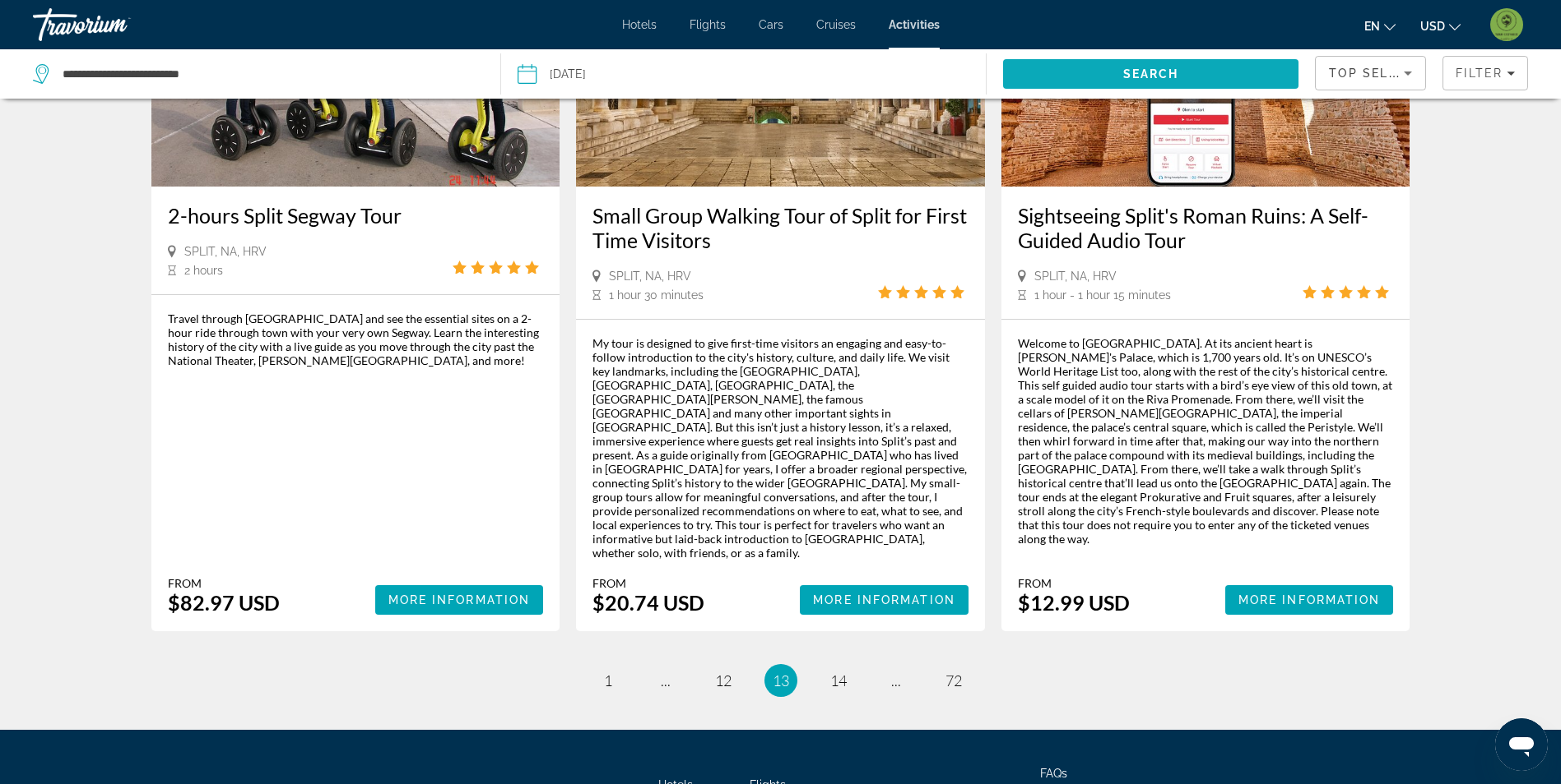
click at [1111, 69] on span "Search" at bounding box center [1151, 74] width 296 height 39
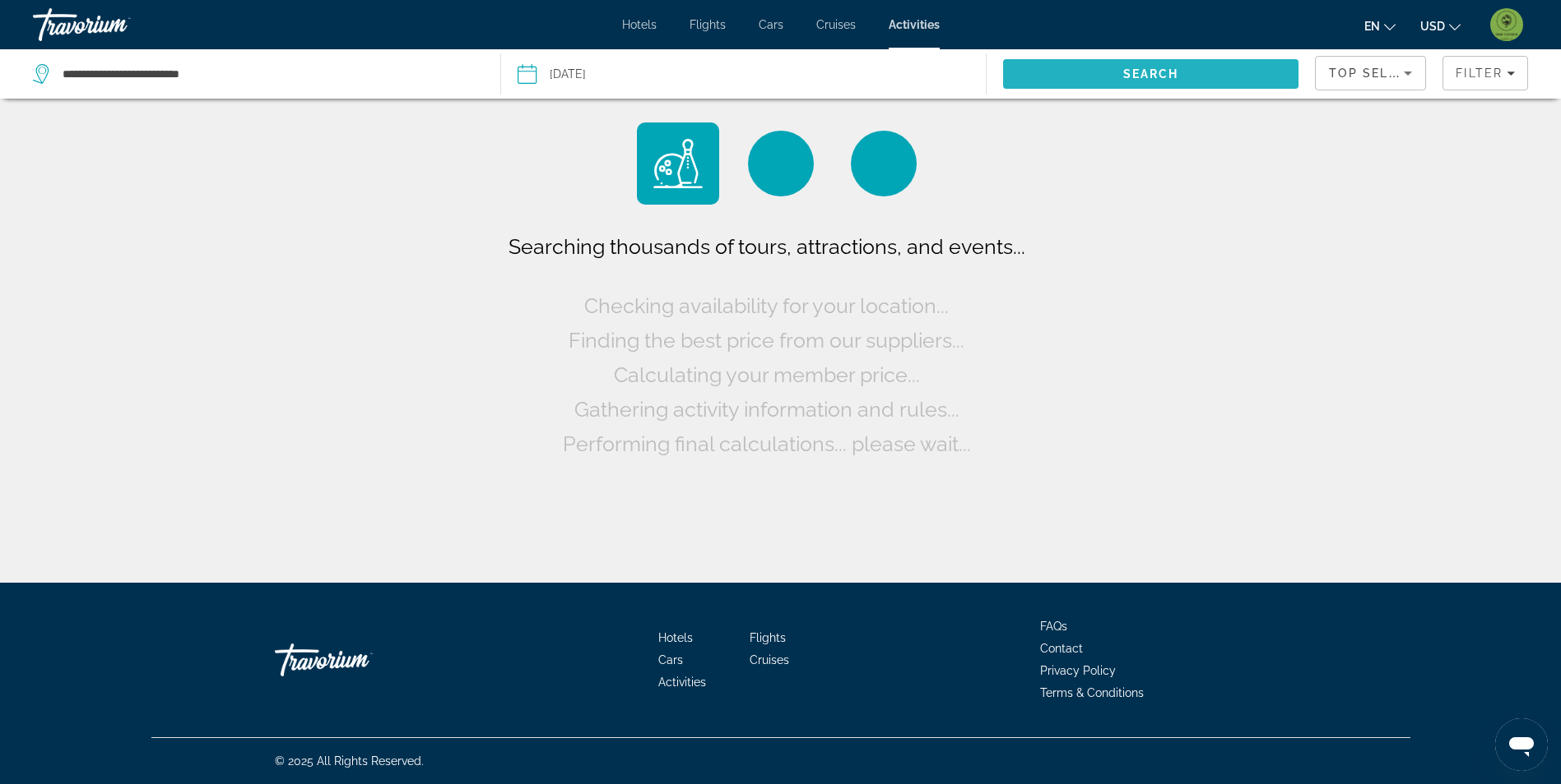
scroll to position [0, 0]
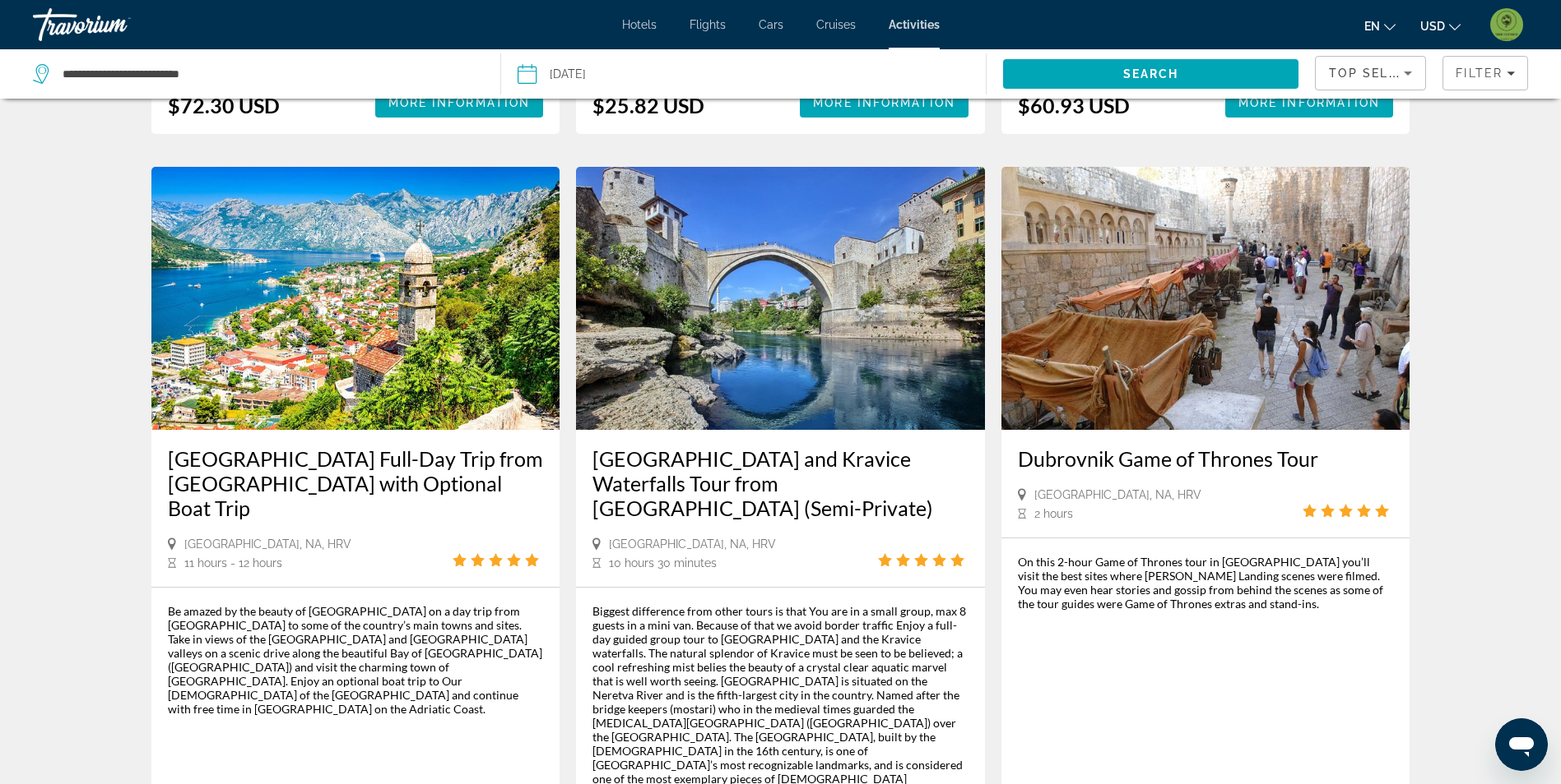
scroll to position [740, 0]
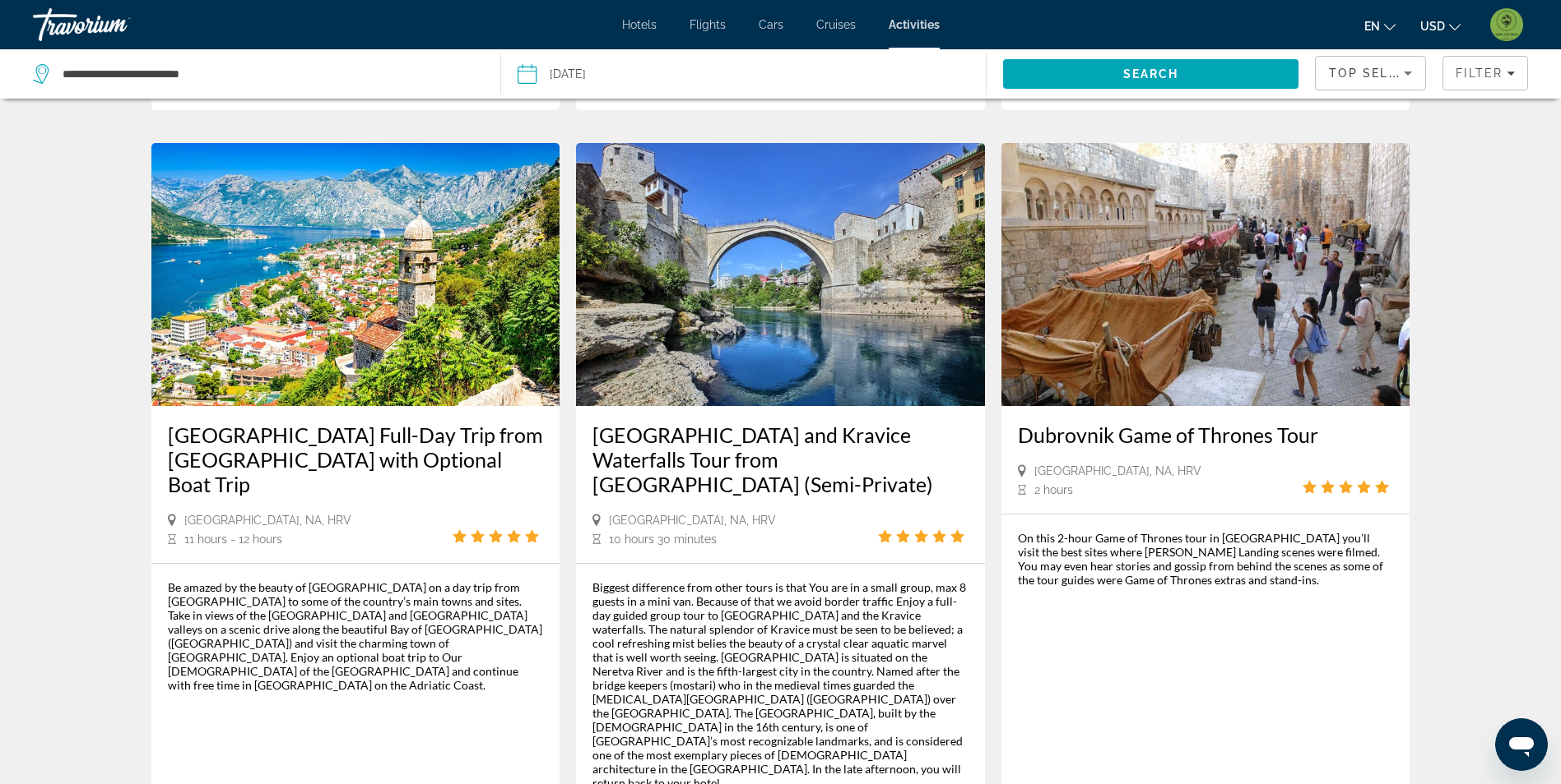
click at [1282, 221] on img "Main content" at bounding box center [1206, 275] width 408 height 263
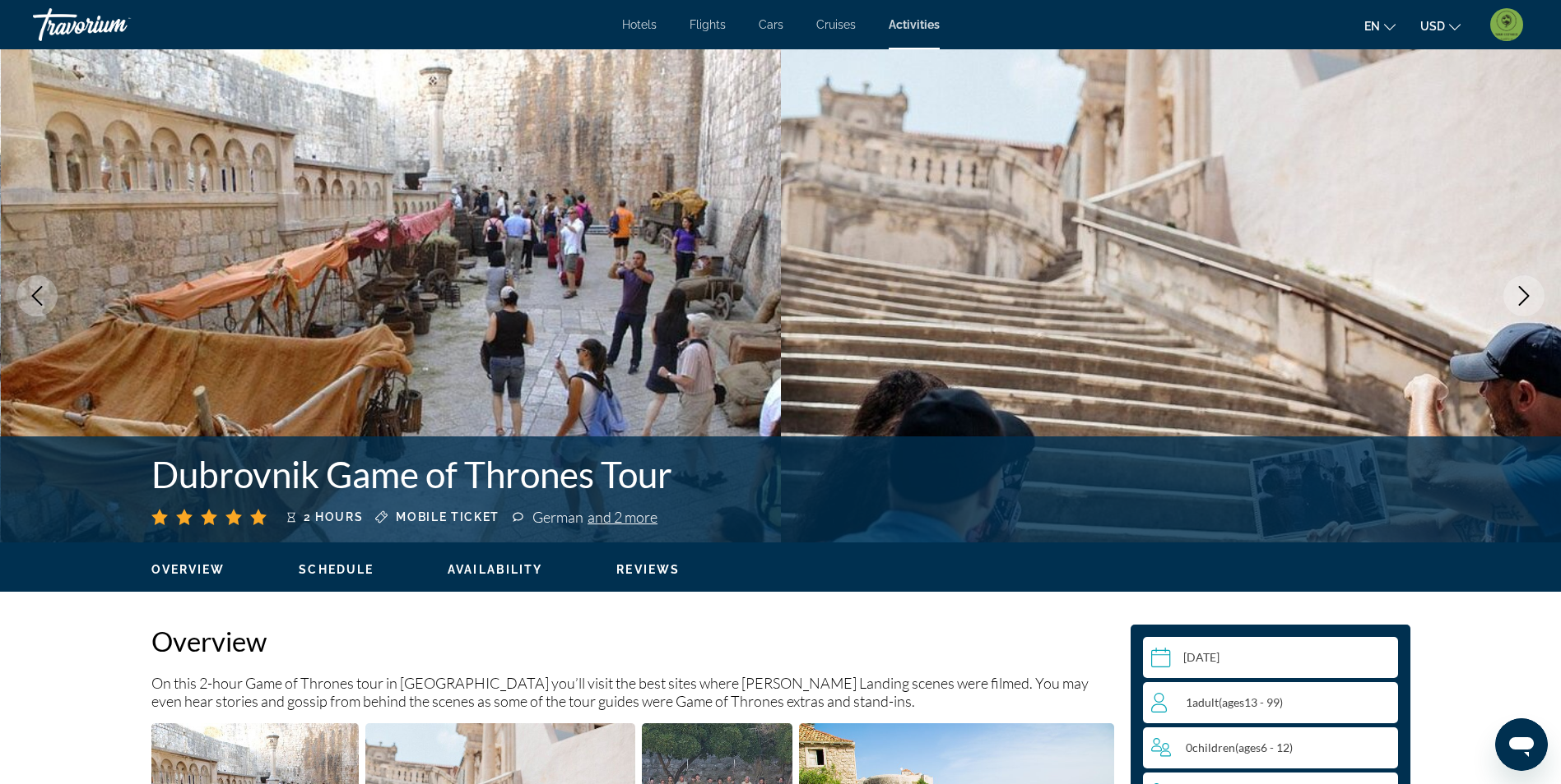
click at [1356, 699] on div "1 Adult Adults ( ages [DEMOGRAPHIC_DATA])" at bounding box center [1273, 703] width 246 height 20
click at [1377, 703] on icon "Increment adults" at bounding box center [1380, 702] width 15 height 15
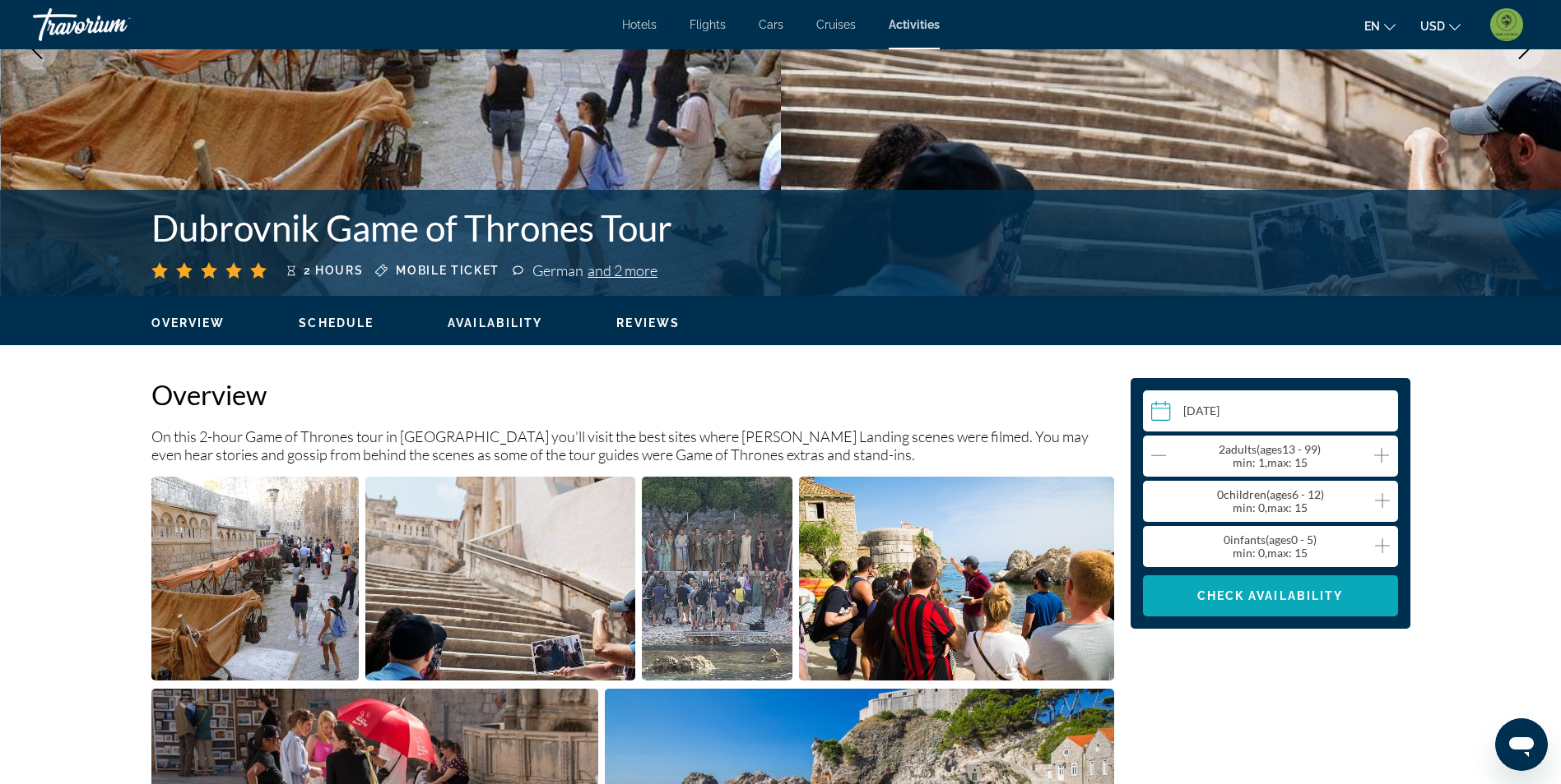
click at [1304, 593] on span "Check Availability" at bounding box center [1269, 596] width 146 height 13
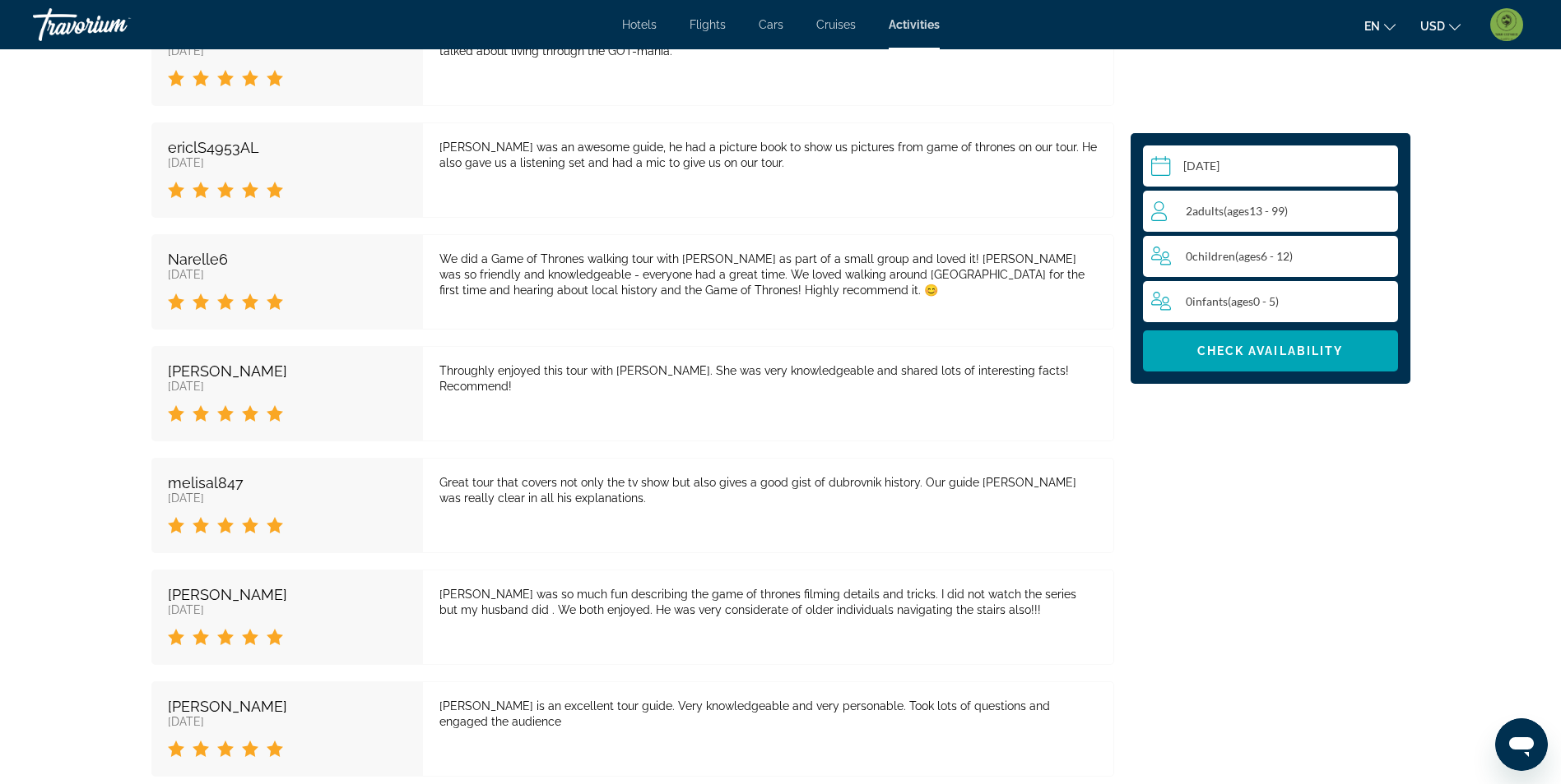
scroll to position [3686, 0]
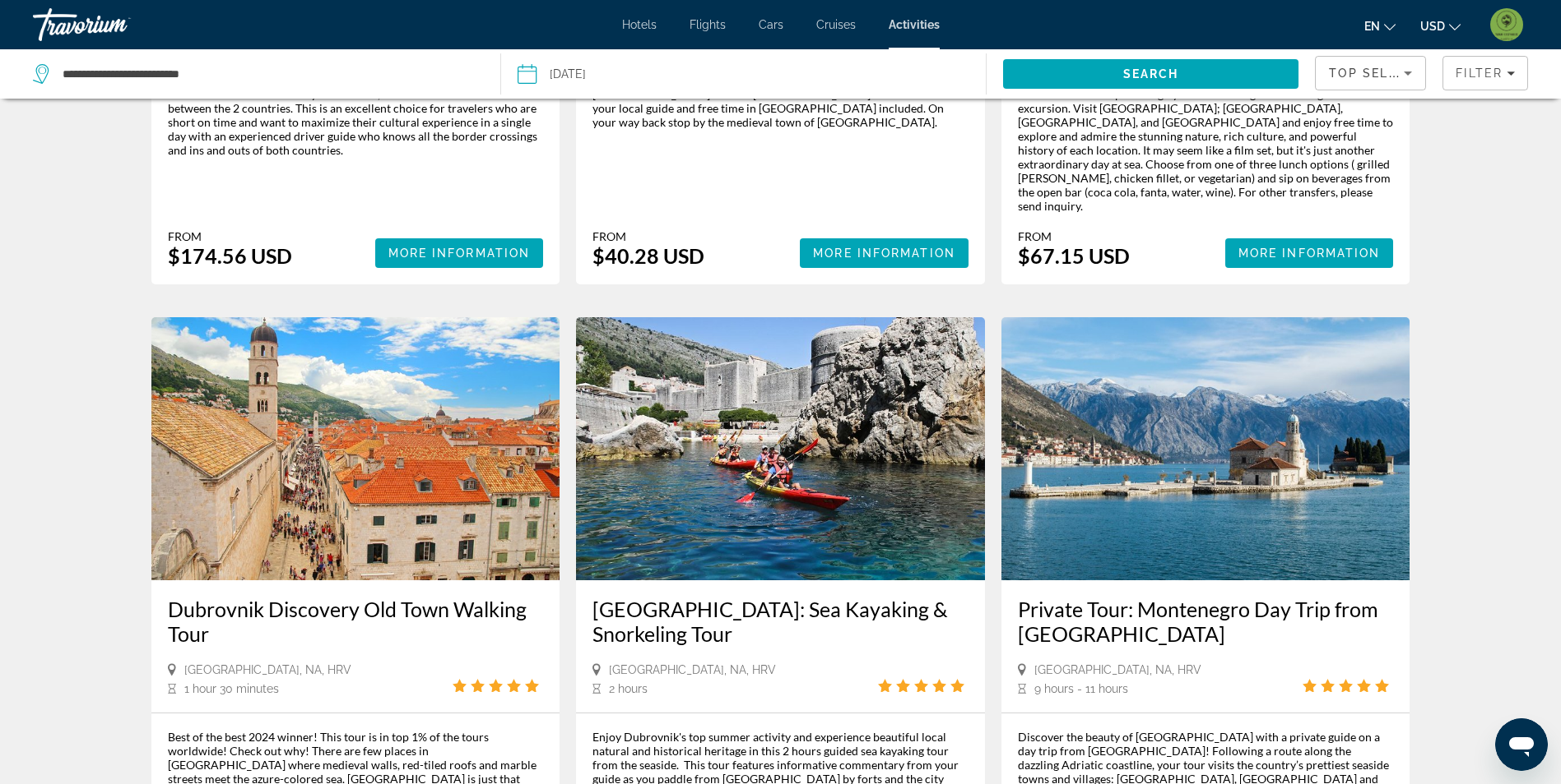
scroll to position [2138, 0]
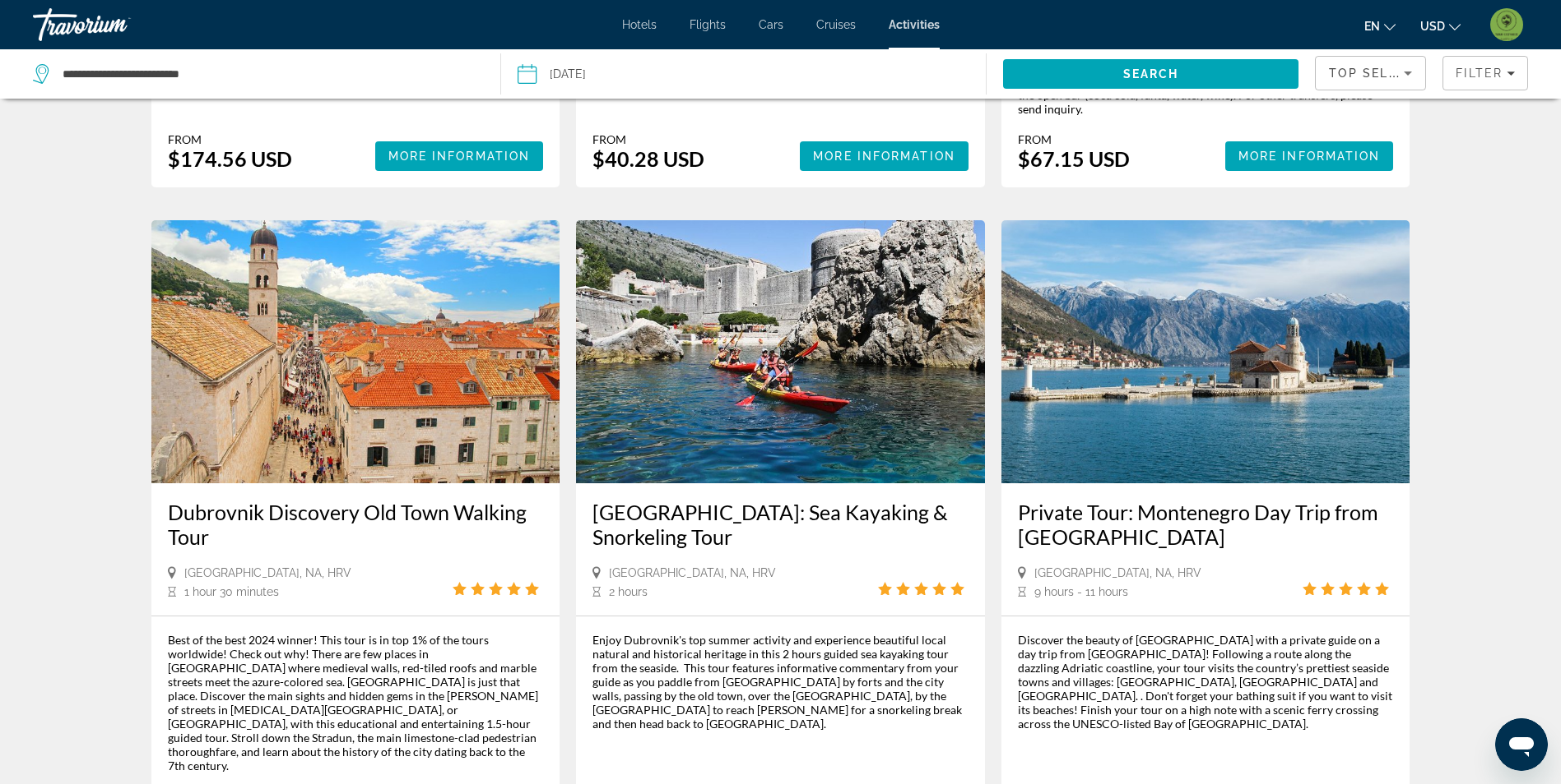
click at [367, 305] on img "Main content" at bounding box center [355, 352] width 408 height 263
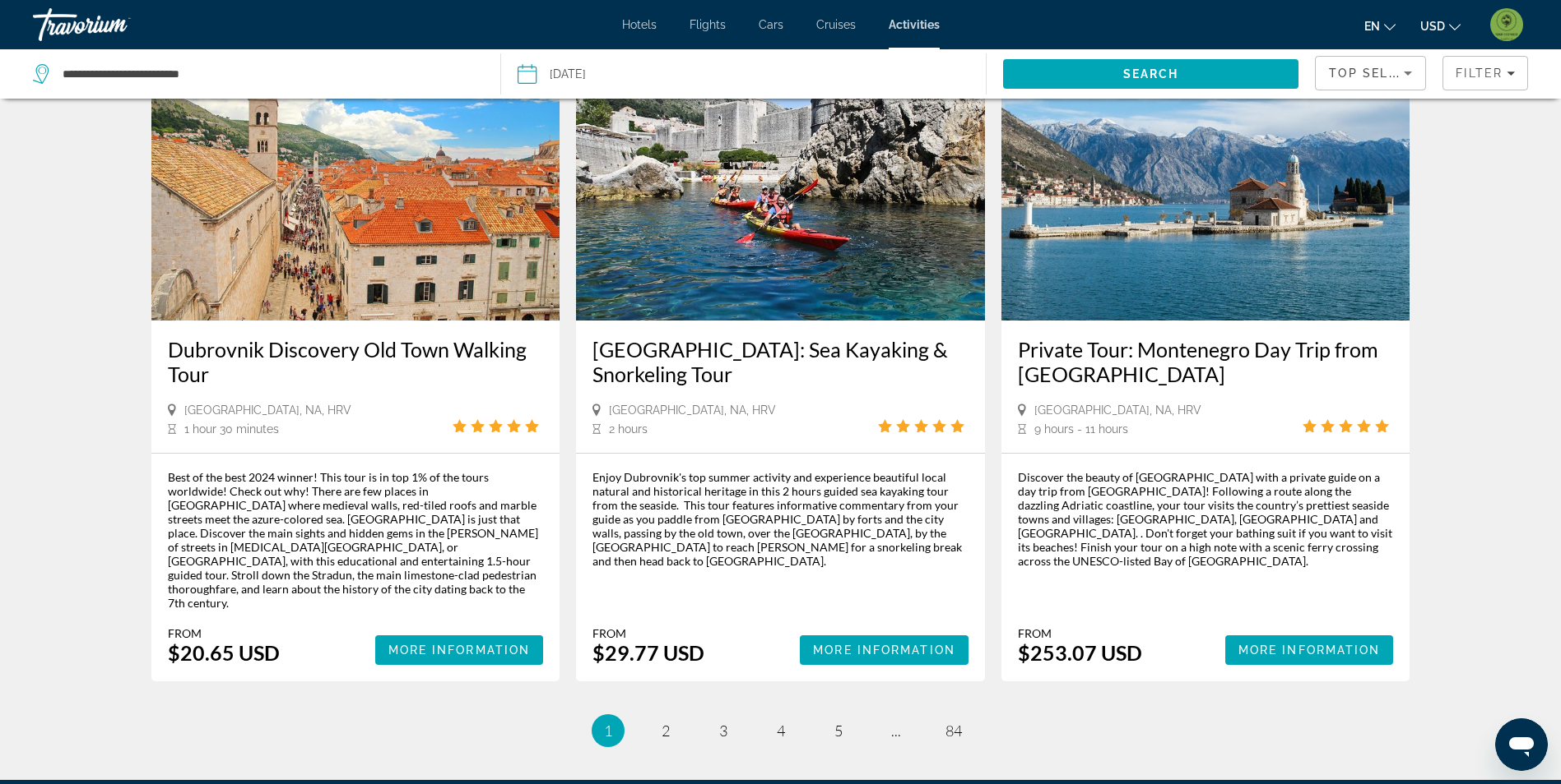
scroll to position [2302, 0]
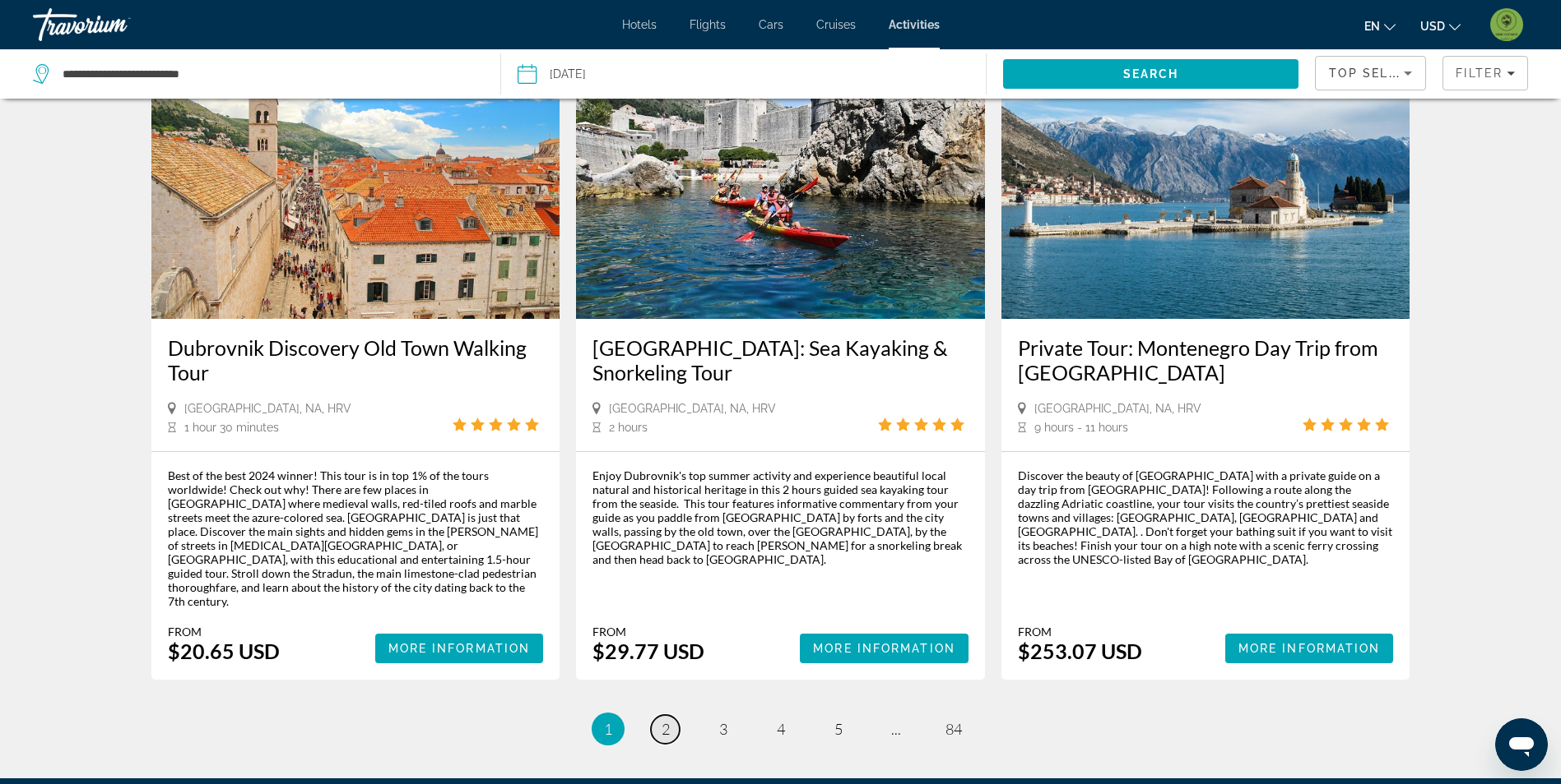
click at [669, 720] on span "2" at bounding box center [666, 729] width 8 height 18
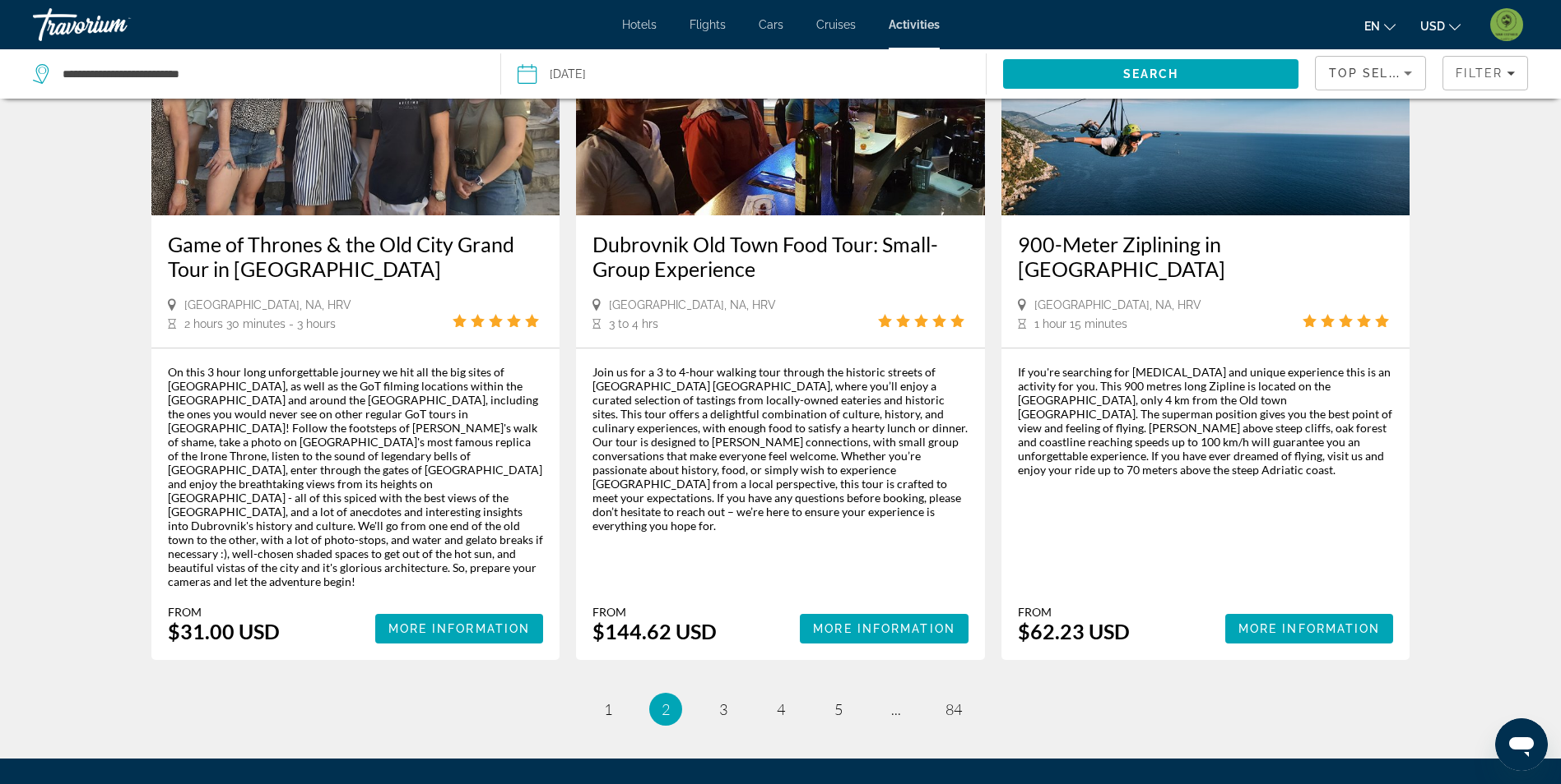
scroll to position [2434, 0]
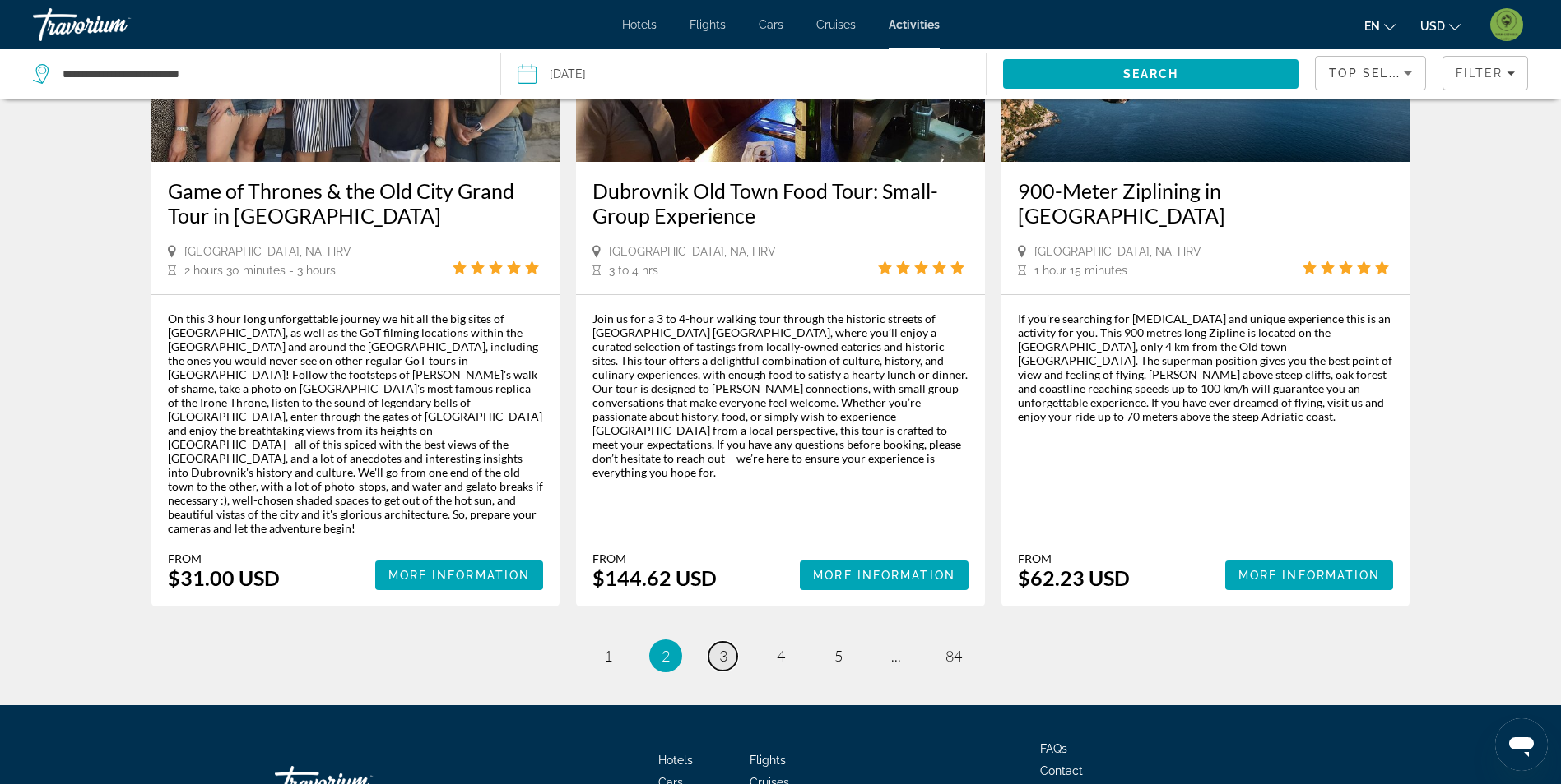
click at [722, 647] on span "3" at bounding box center [723, 655] width 8 height 18
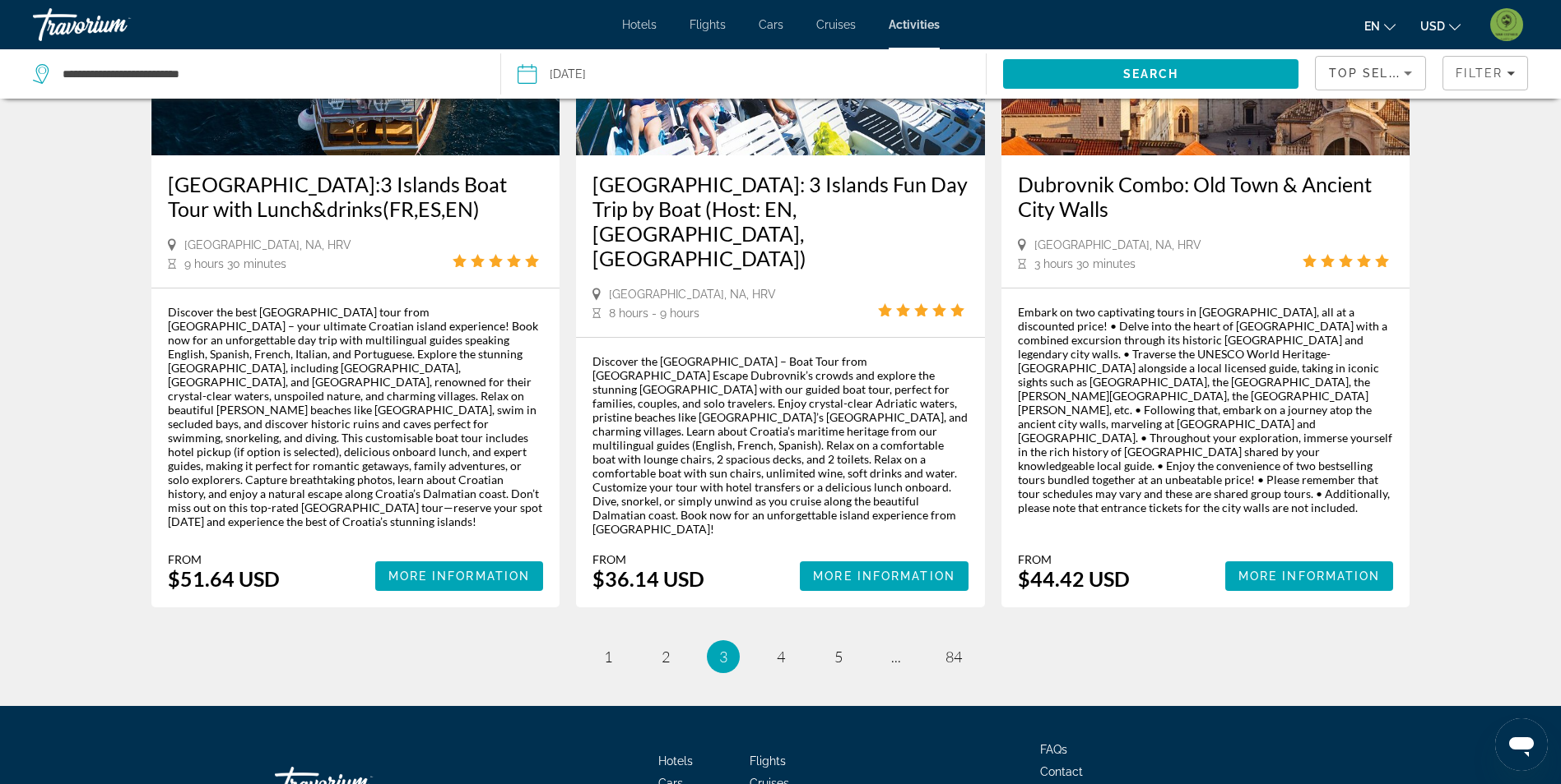
scroll to position [2302, 0]
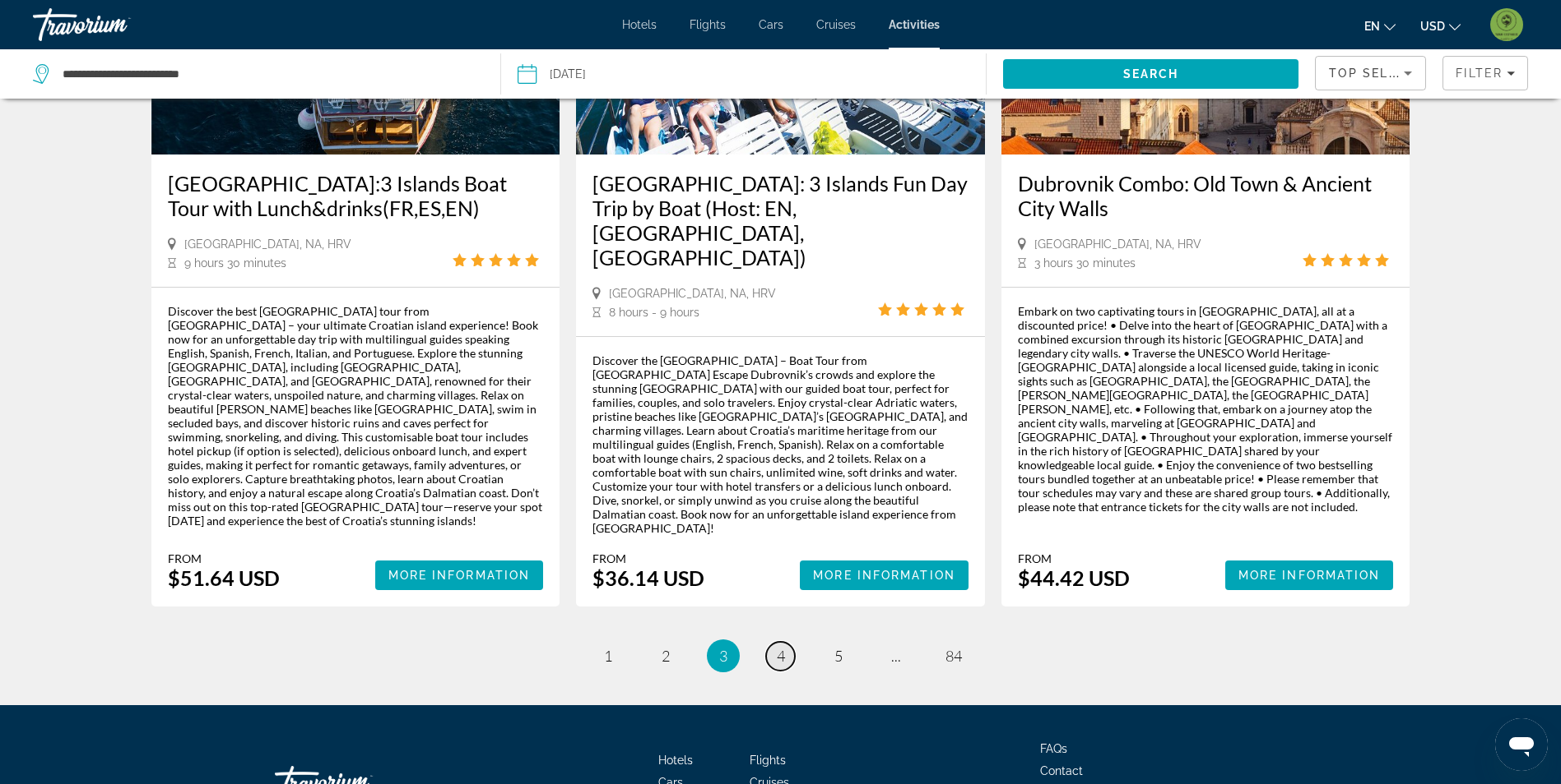
click at [780, 647] on span "4" at bounding box center [780, 655] width 8 height 18
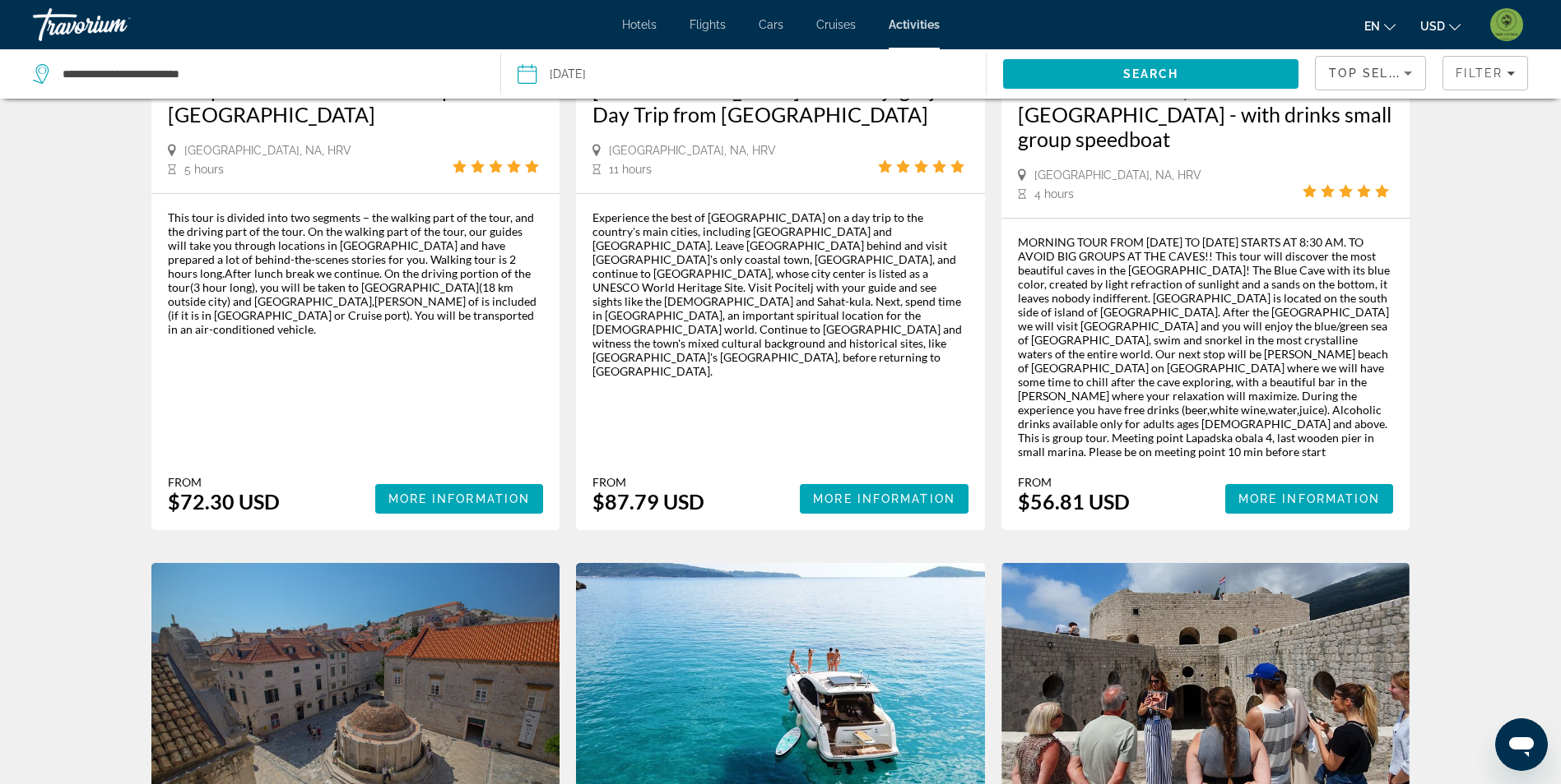
scroll to position [1562, 0]
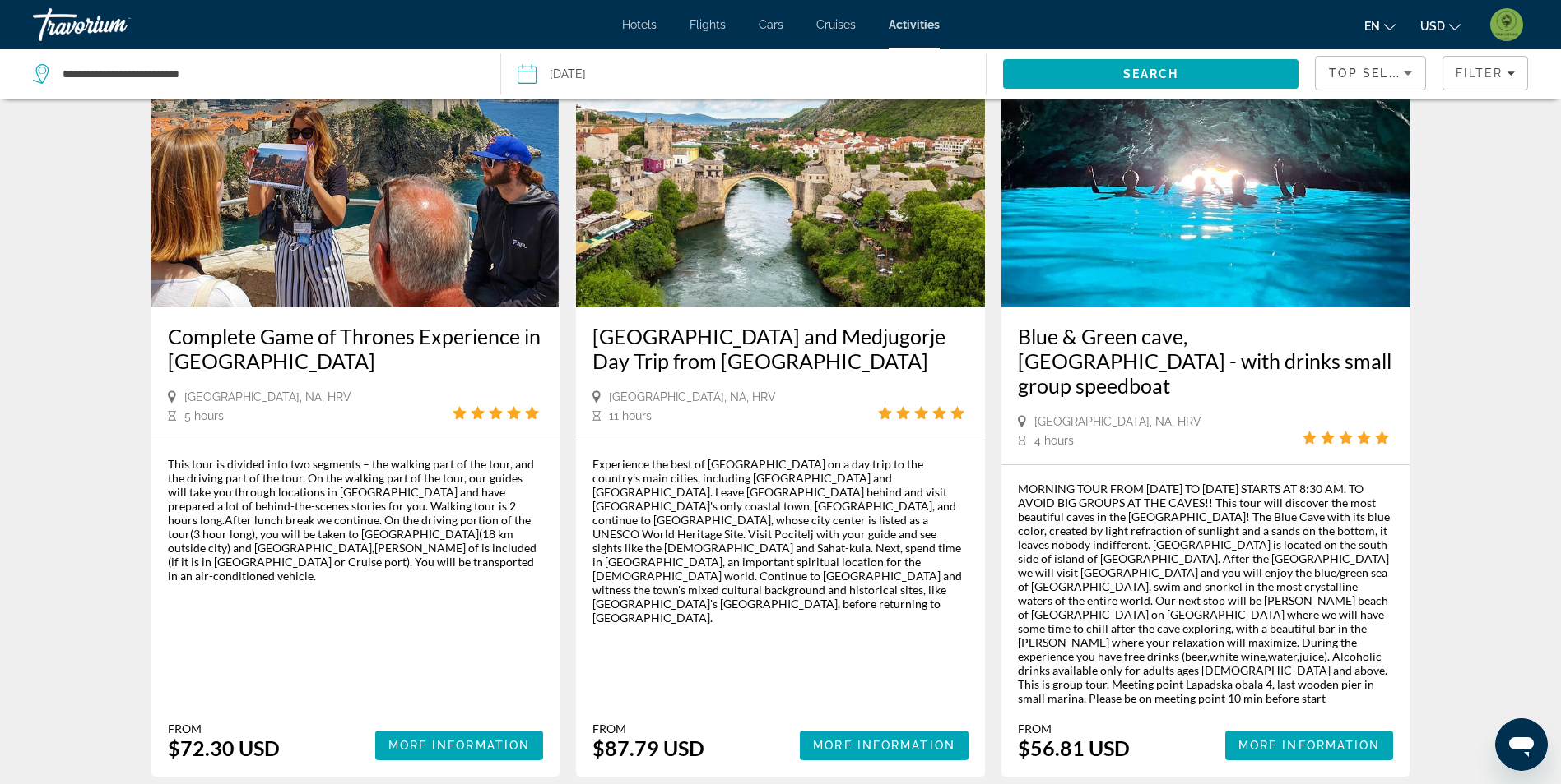
click at [1297, 210] on img "Main content" at bounding box center [1206, 176] width 408 height 263
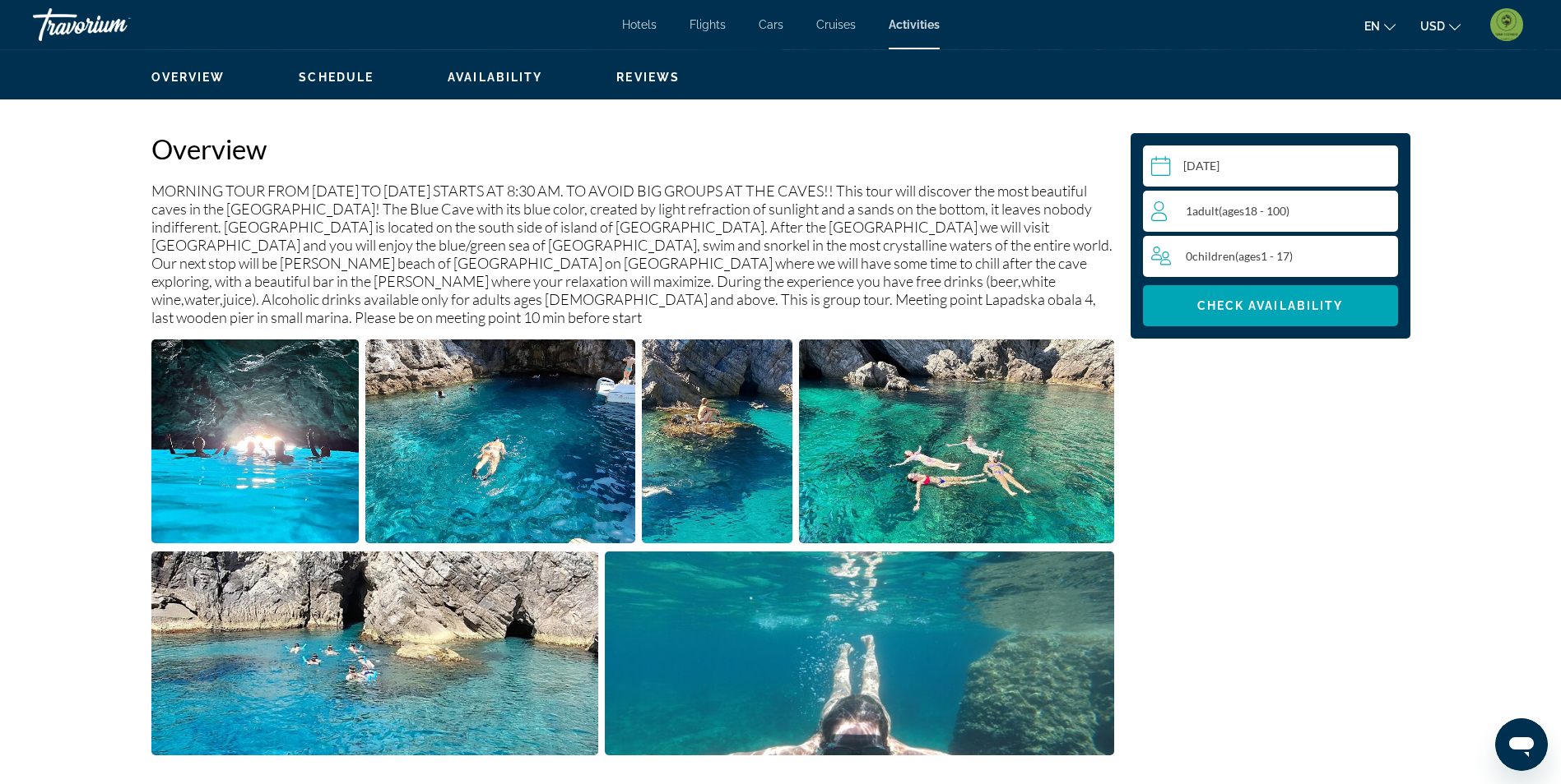
scroll to position [494, 0]
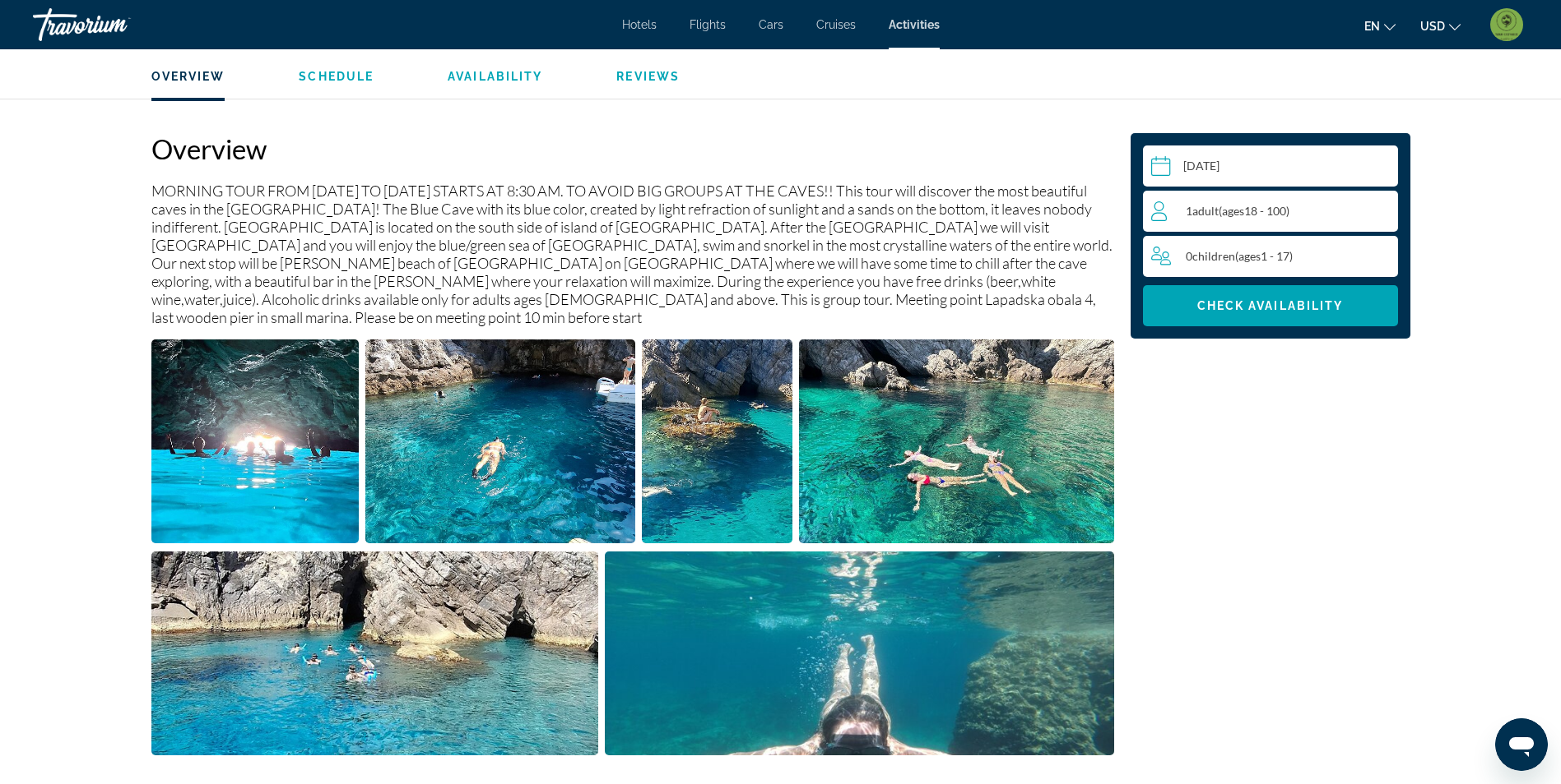
click at [307, 489] on img "Open full-screen image slider" at bounding box center [255, 442] width 208 height 204
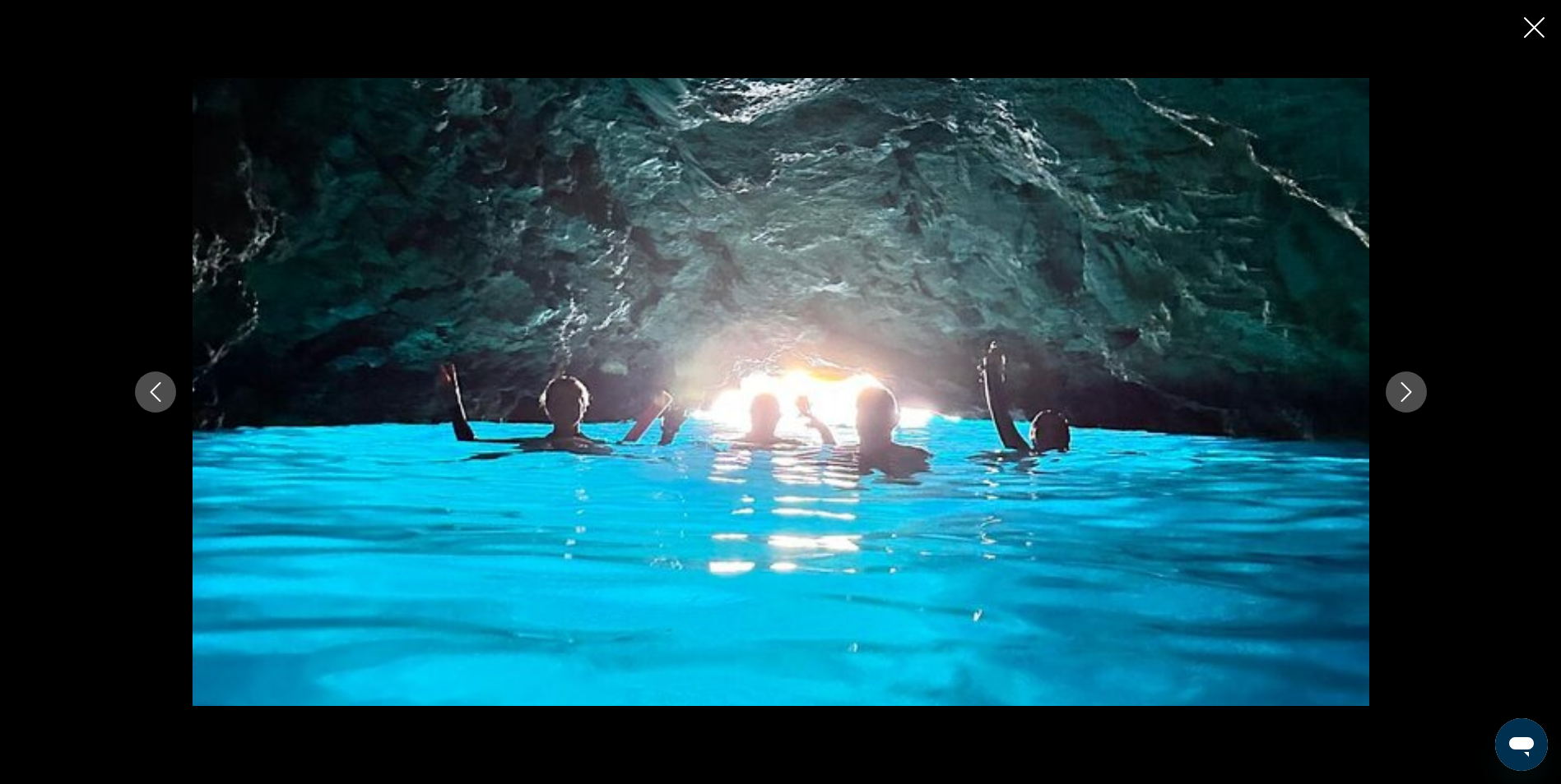
click at [1408, 396] on icon "Next image" at bounding box center [1406, 392] width 20 height 20
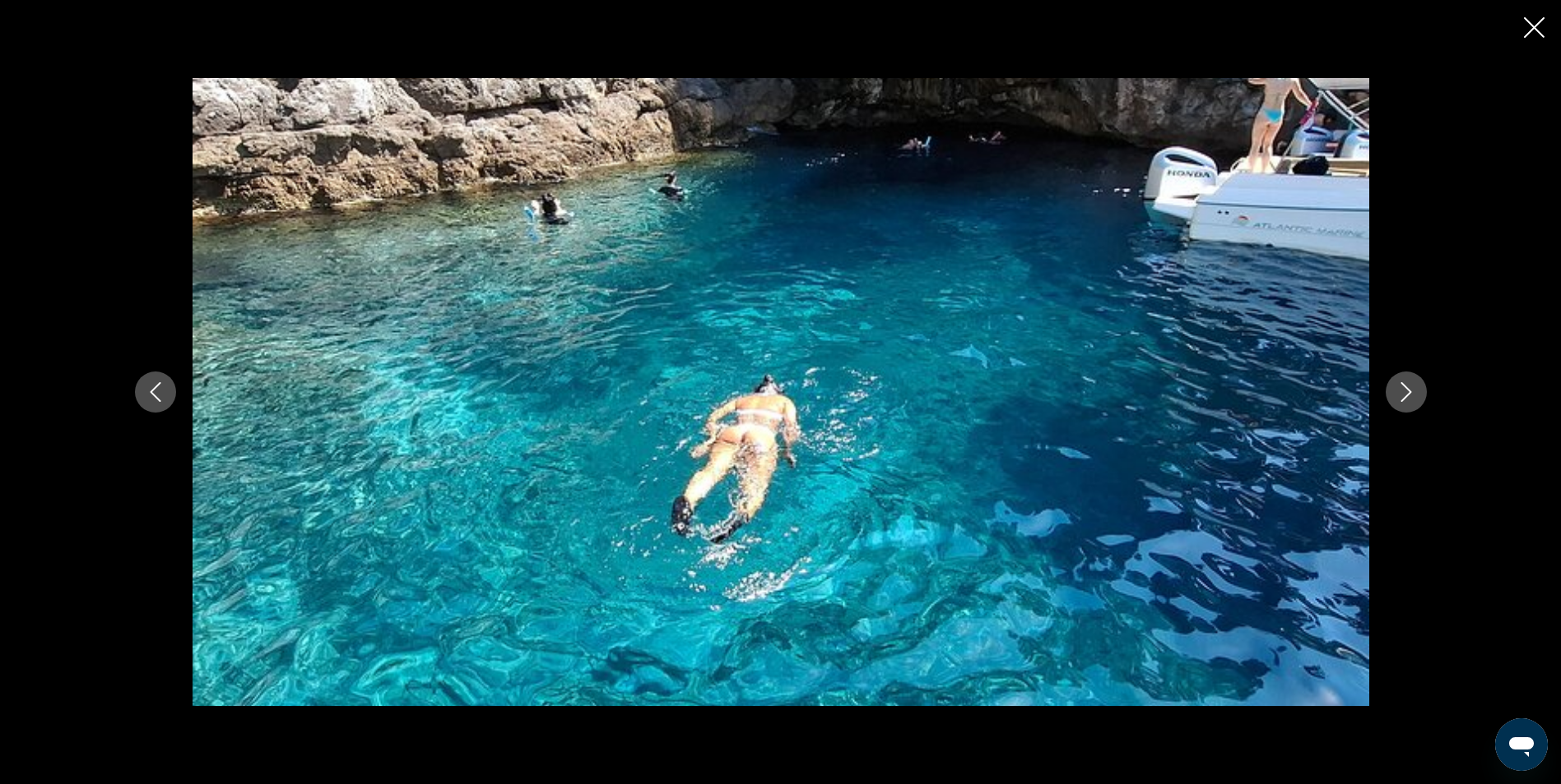
click at [1407, 394] on icon "Next image" at bounding box center [1405, 392] width 11 height 20
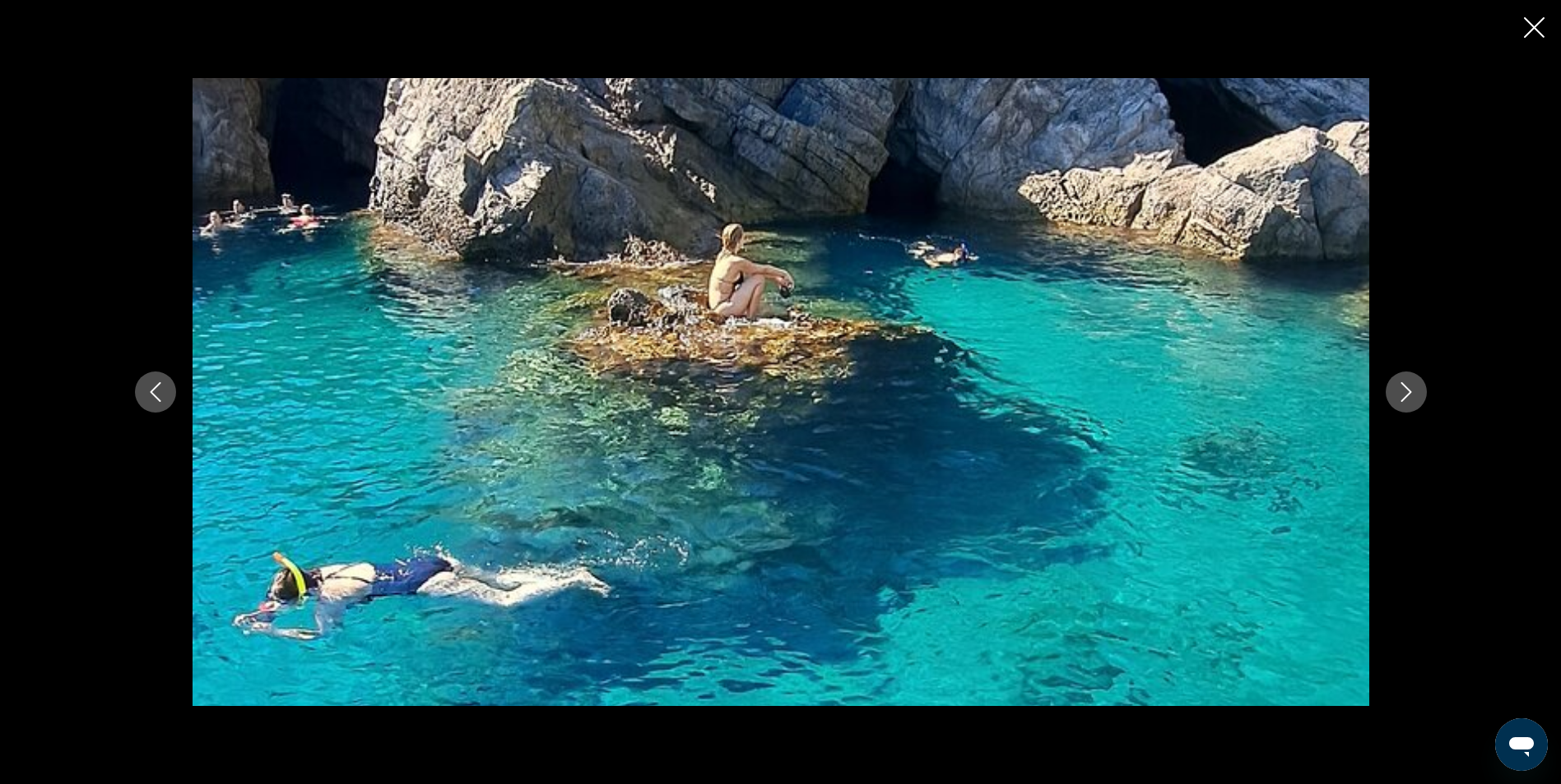
click at [1407, 394] on icon "Next image" at bounding box center [1405, 392] width 11 height 20
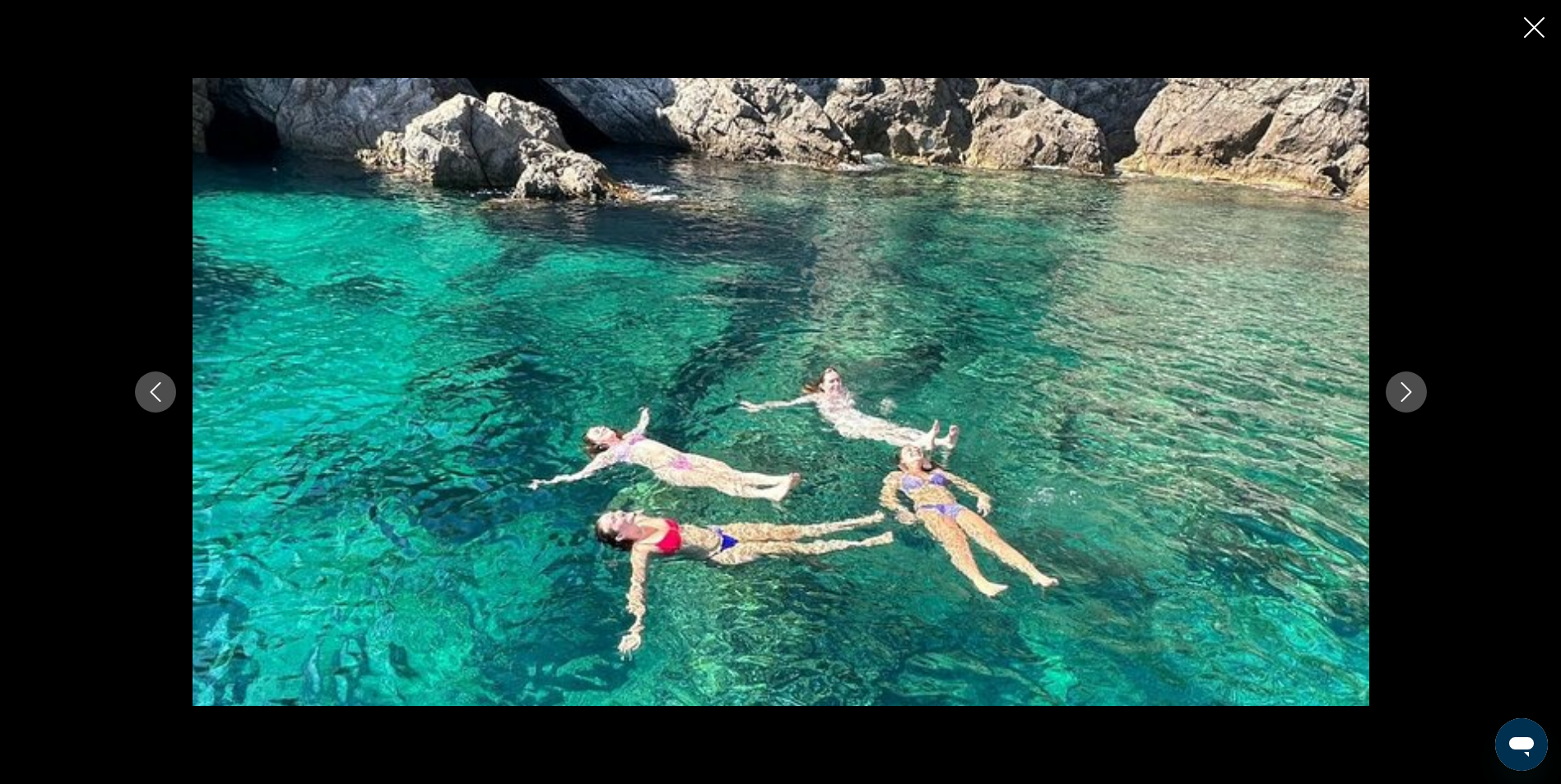
click at [1407, 394] on icon "Next image" at bounding box center [1405, 392] width 11 height 20
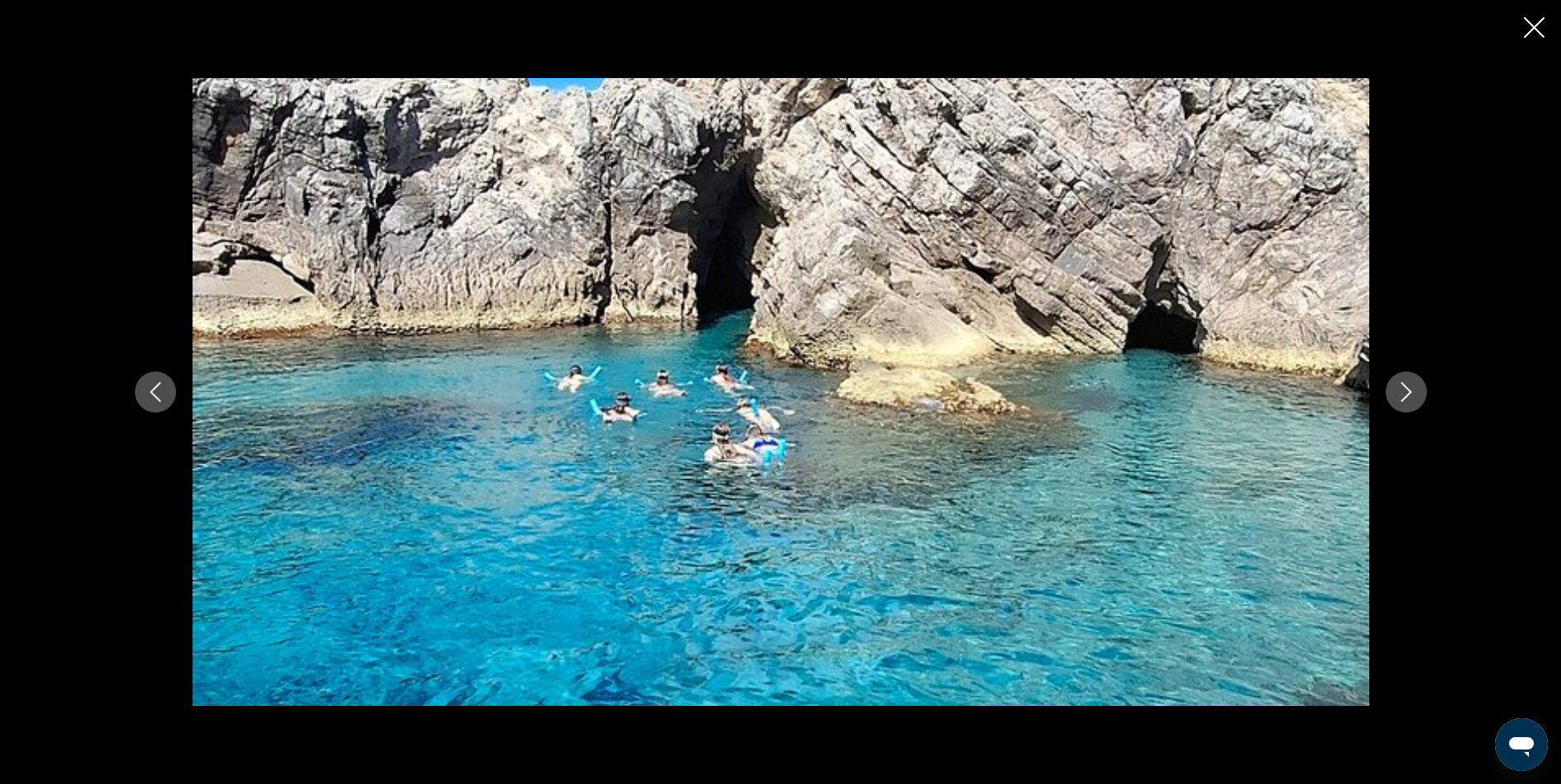
click at [1407, 394] on icon "Next image" at bounding box center [1405, 392] width 11 height 20
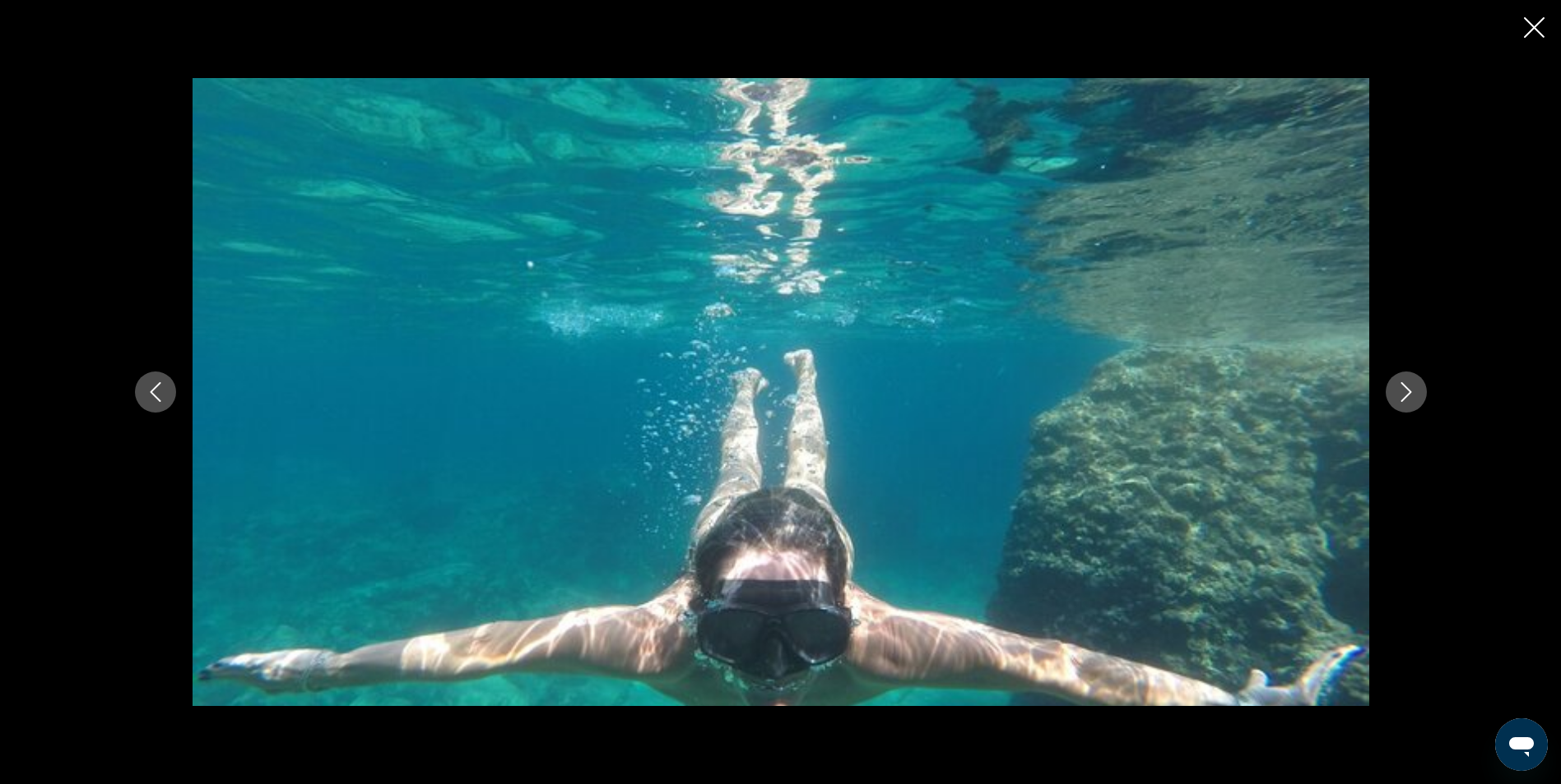
click at [1407, 394] on icon "Next image" at bounding box center [1405, 392] width 11 height 20
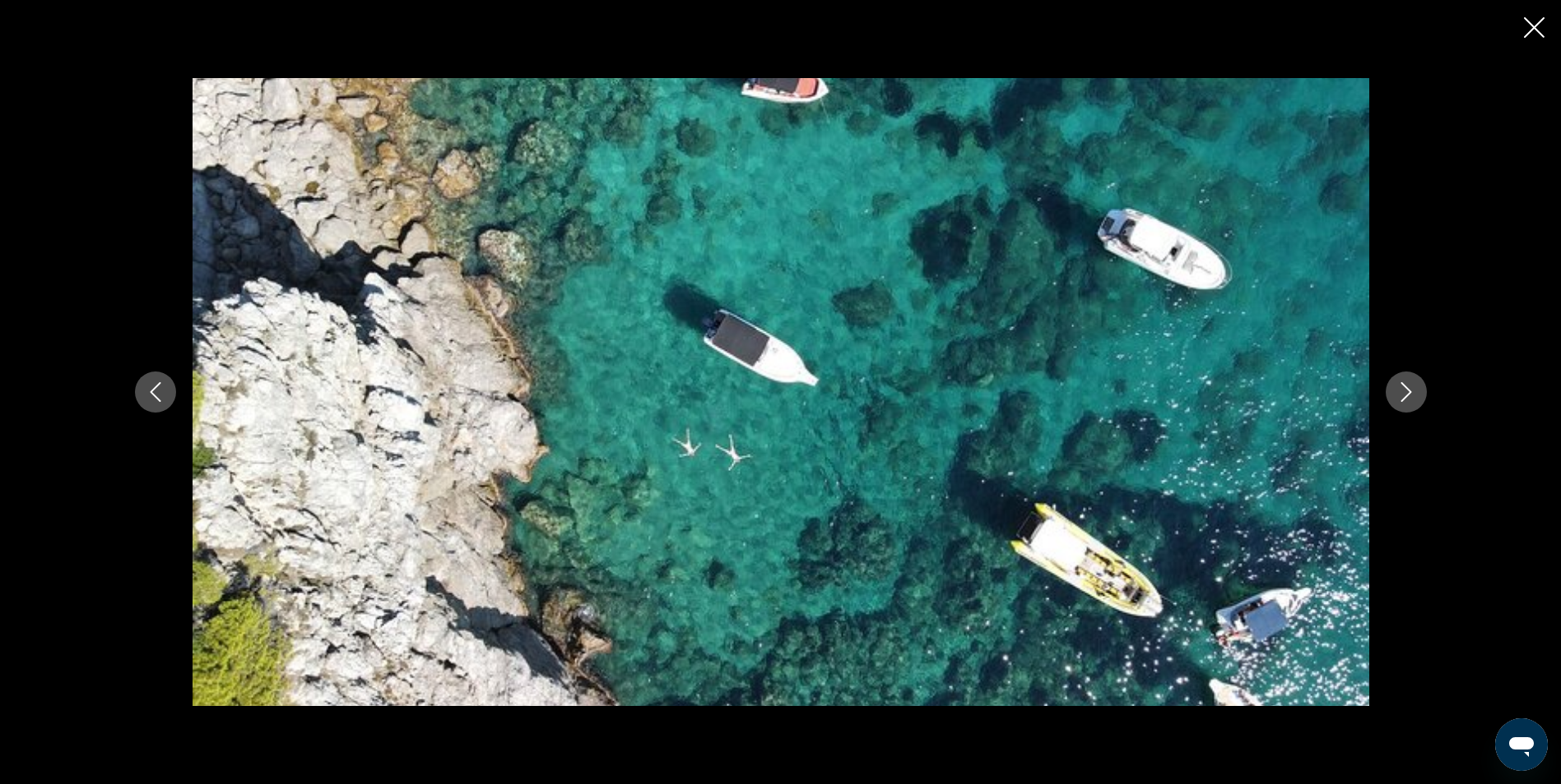
click at [1407, 394] on icon "Next image" at bounding box center [1405, 392] width 11 height 20
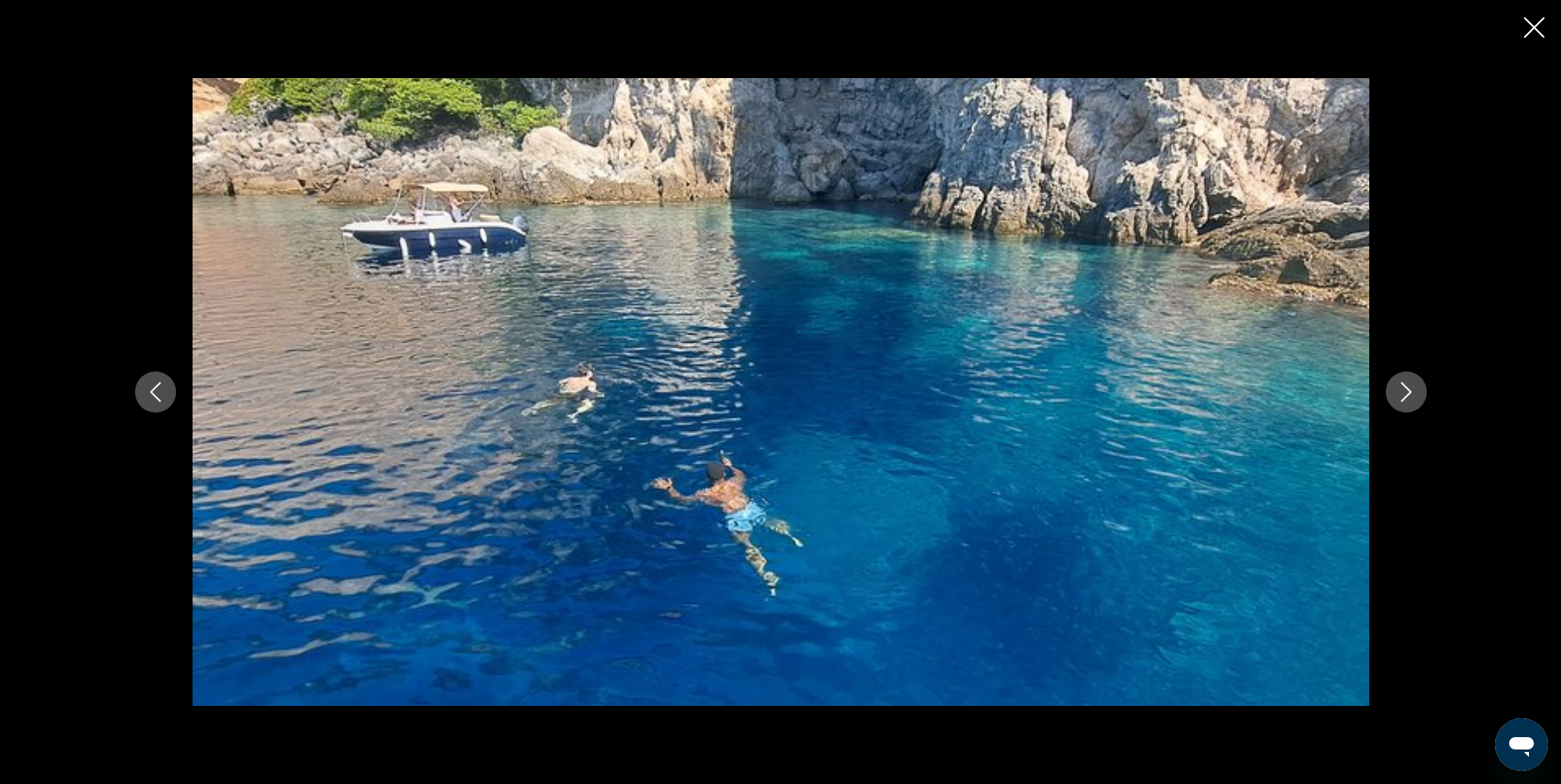
click at [1407, 394] on icon "Next image" at bounding box center [1405, 392] width 11 height 20
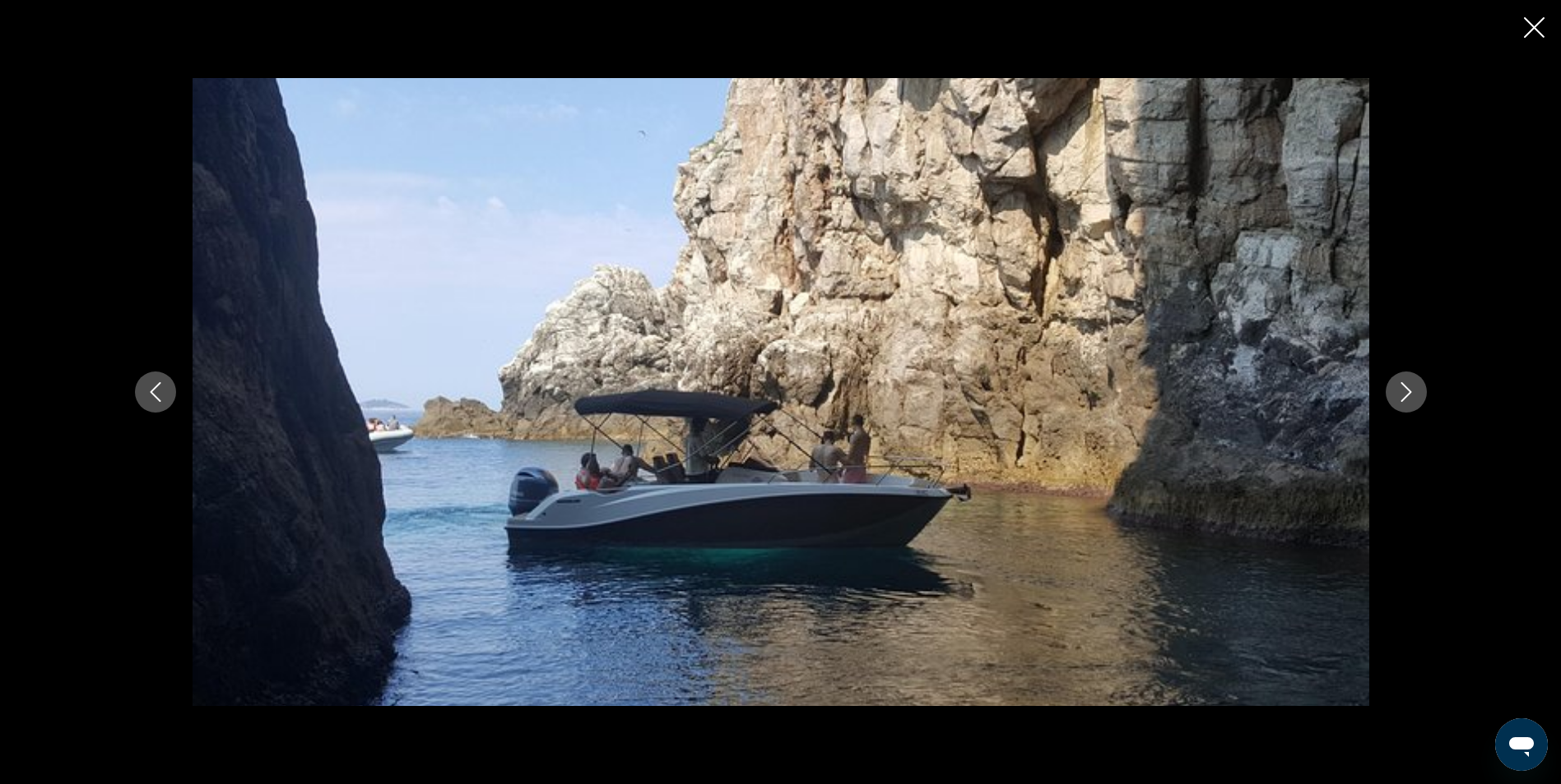
click at [1407, 394] on icon "Next image" at bounding box center [1405, 392] width 11 height 20
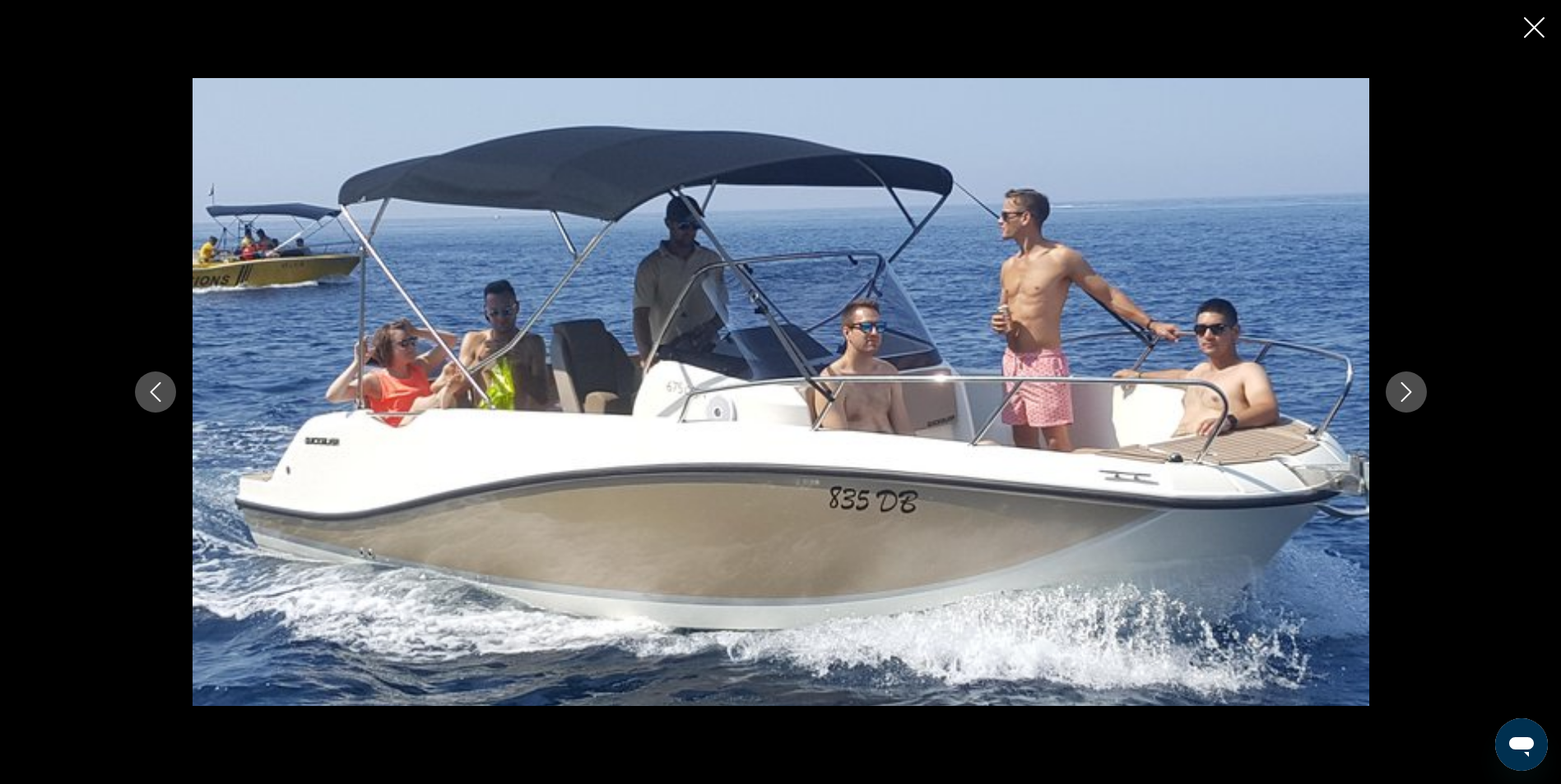
click at [1407, 394] on icon "Next image" at bounding box center [1405, 392] width 11 height 20
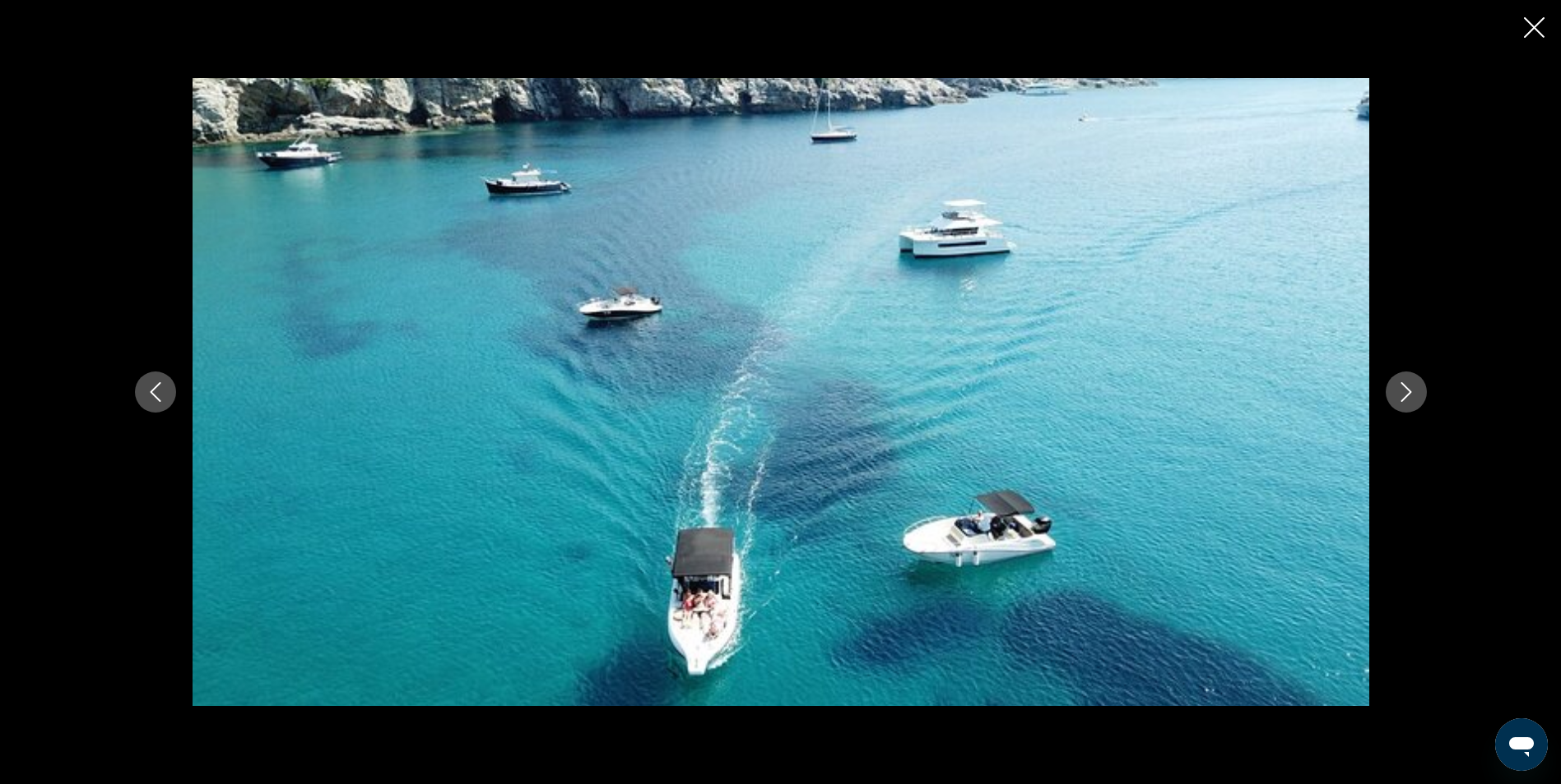
click at [1407, 393] on icon "Next image" at bounding box center [1406, 392] width 20 height 20
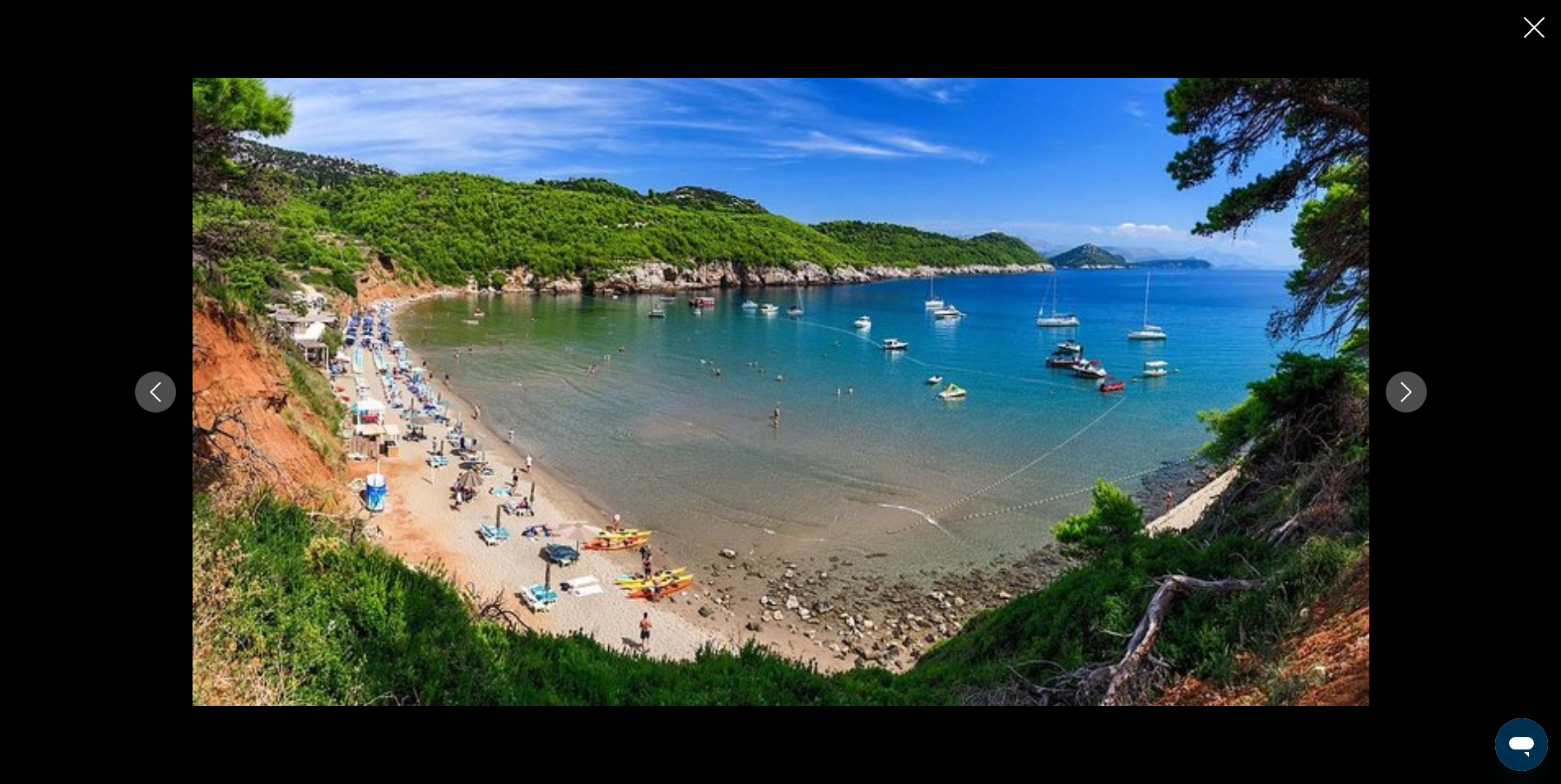
click at [1407, 393] on icon "Next image" at bounding box center [1406, 392] width 20 height 20
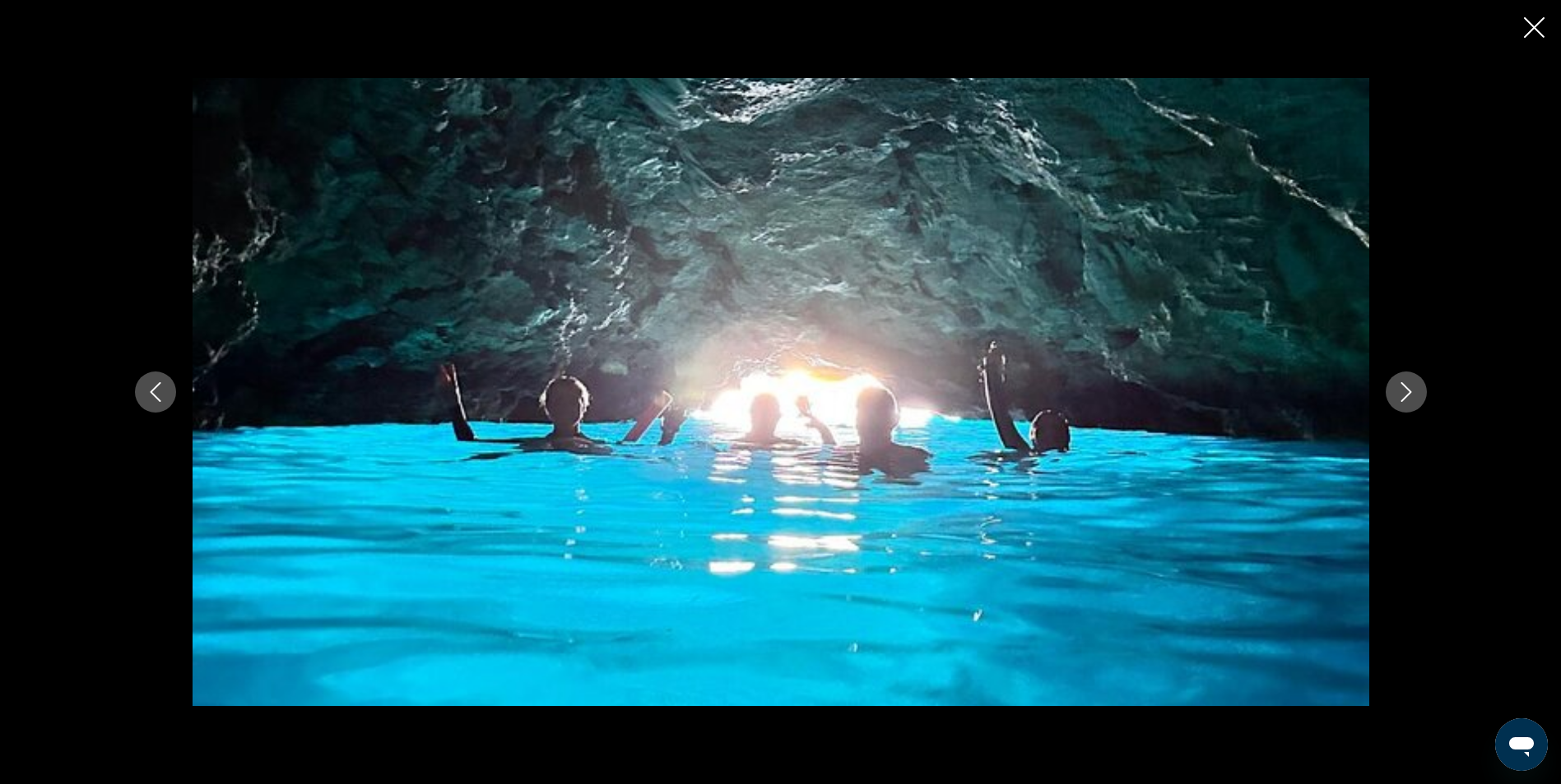
click at [1407, 393] on icon "Next image" at bounding box center [1406, 392] width 20 height 20
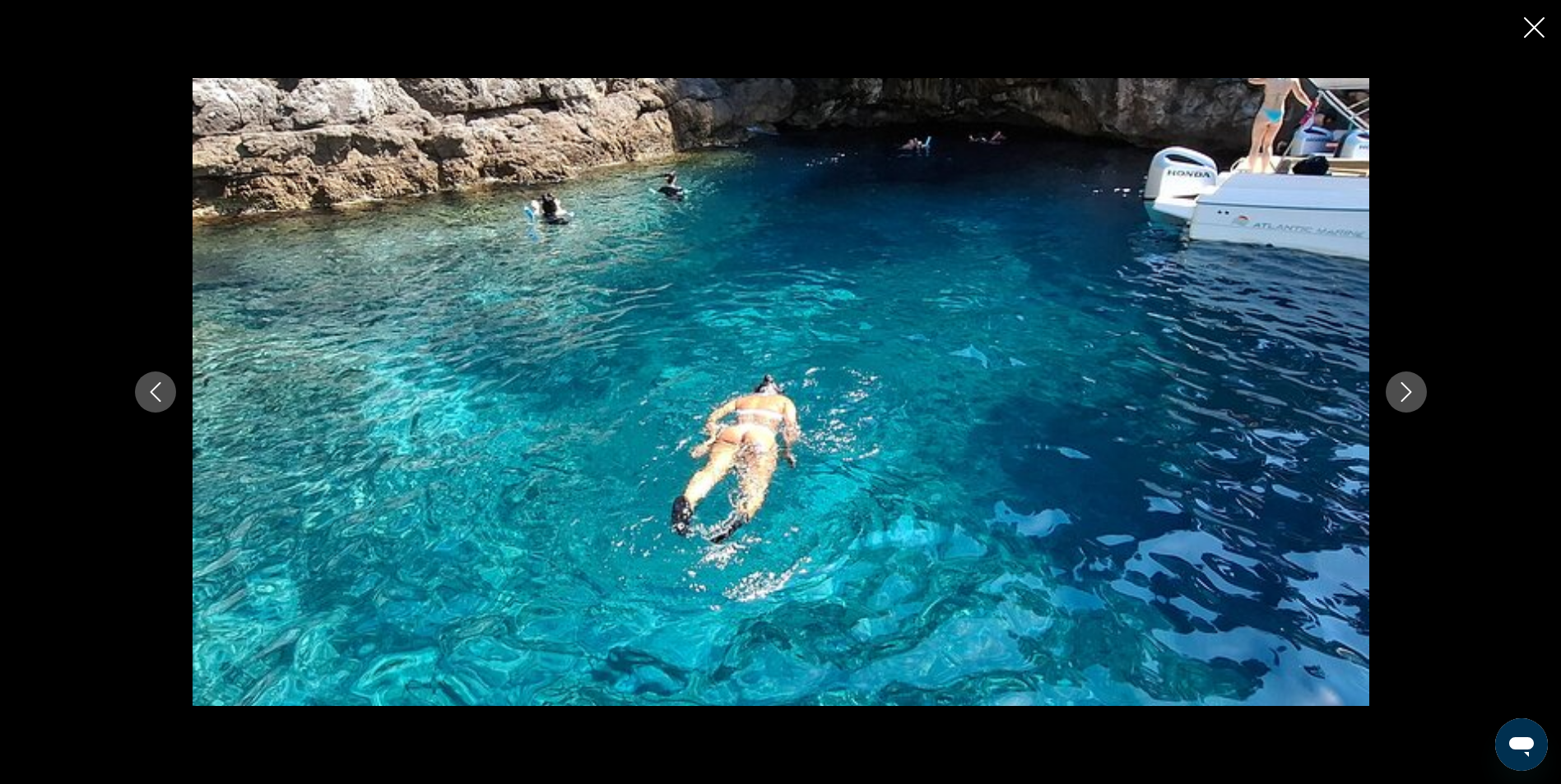
click at [1526, 34] on icon "Close slideshow" at bounding box center [1534, 27] width 21 height 21
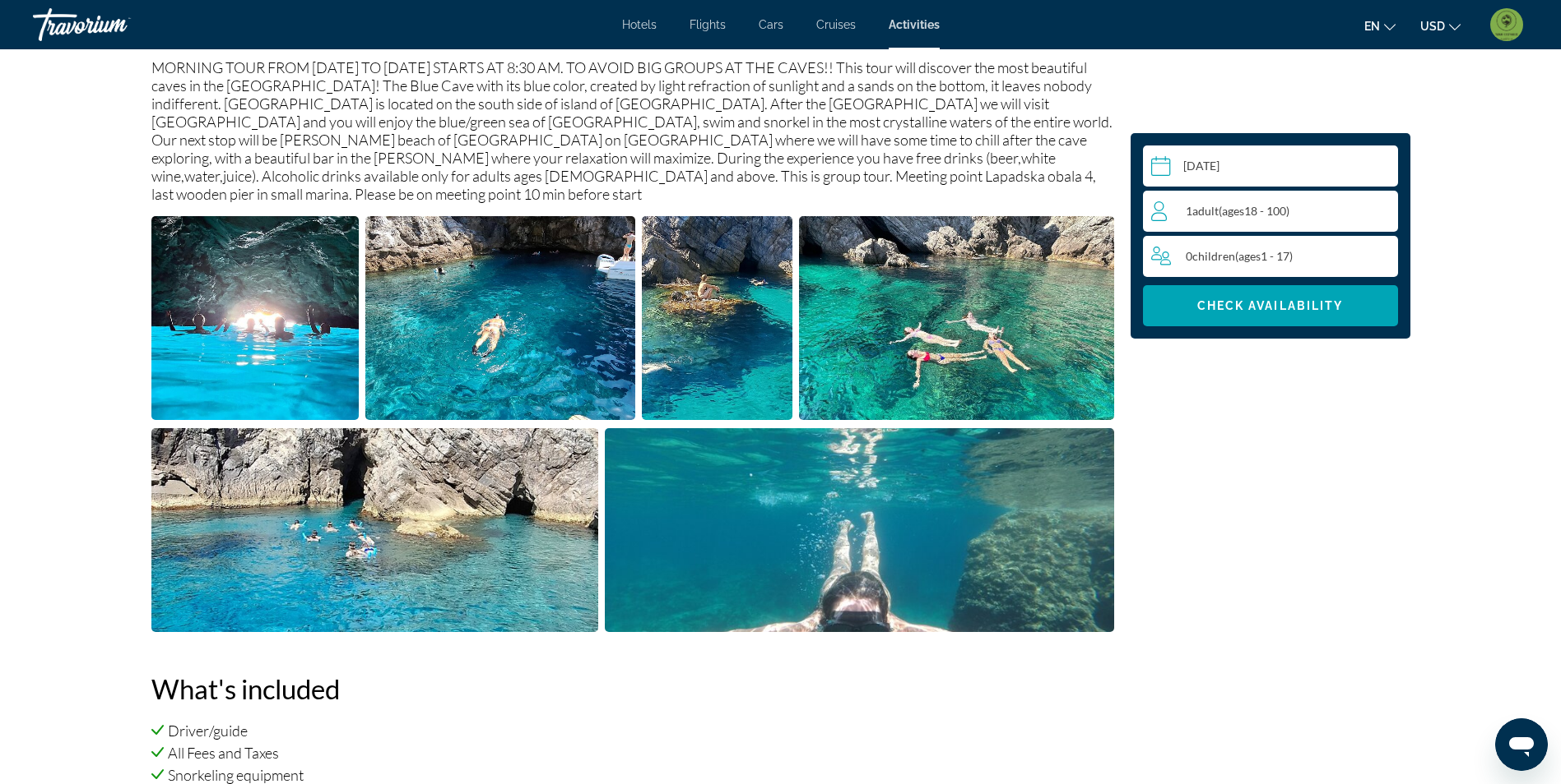
scroll to position [905, 0]
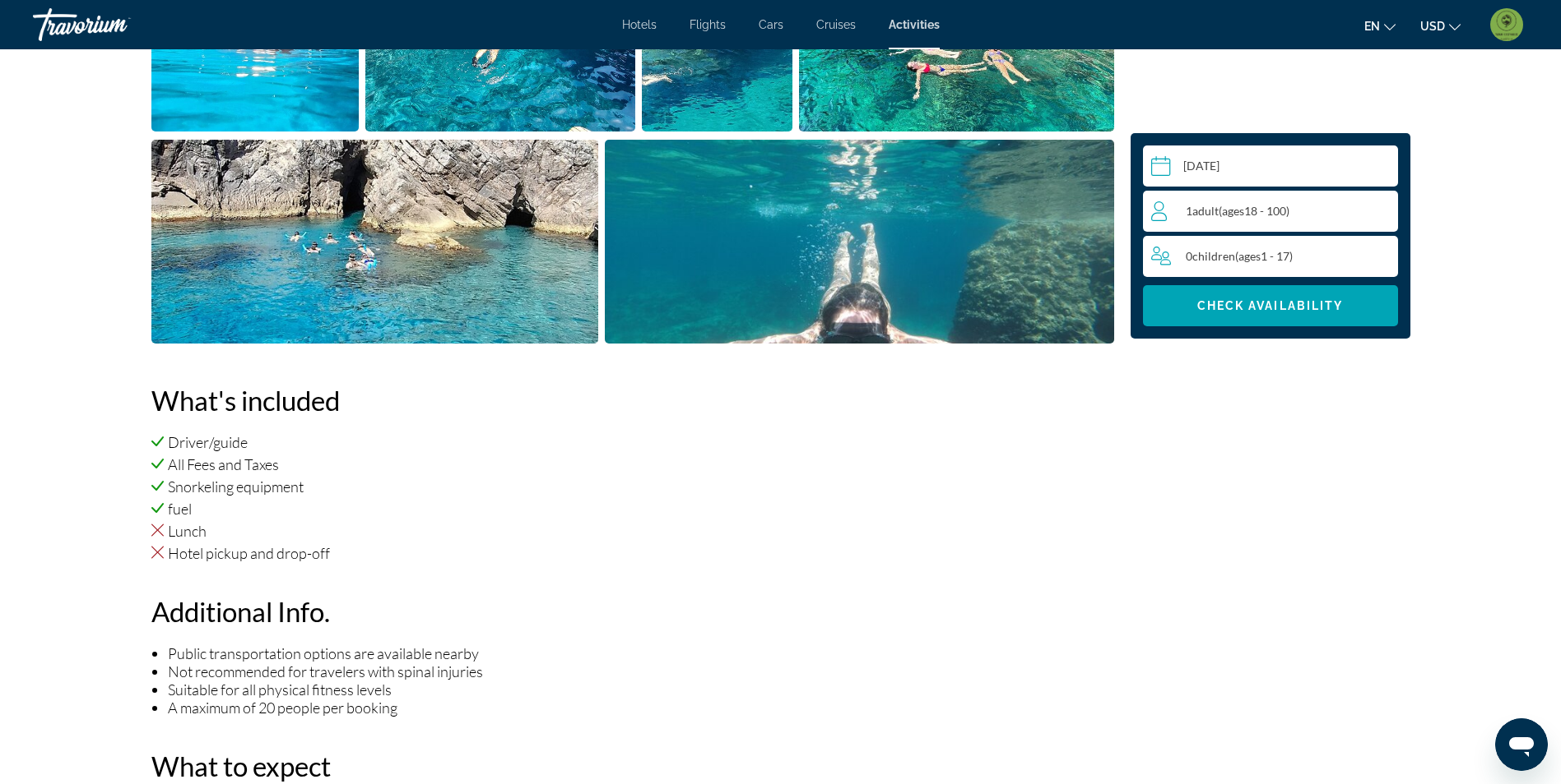
click at [1363, 210] on div "1 Adult Adults ( ages [DEMOGRAPHIC_DATA])" at bounding box center [1273, 211] width 246 height 20
click at [1384, 215] on icon "Increment adults" at bounding box center [1380, 210] width 15 height 20
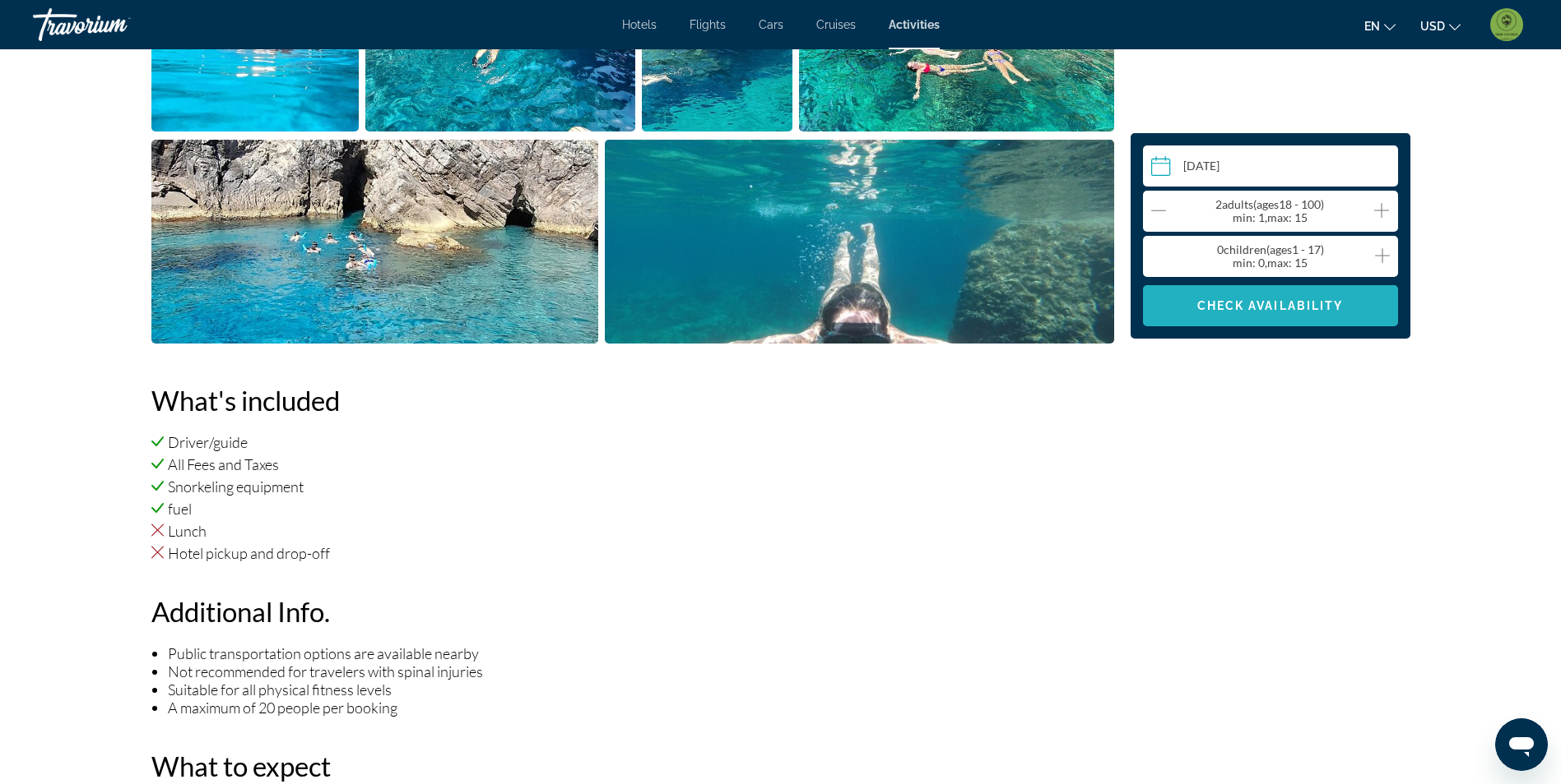
click at [1330, 324] on span "Main content" at bounding box center [1270, 306] width 255 height 39
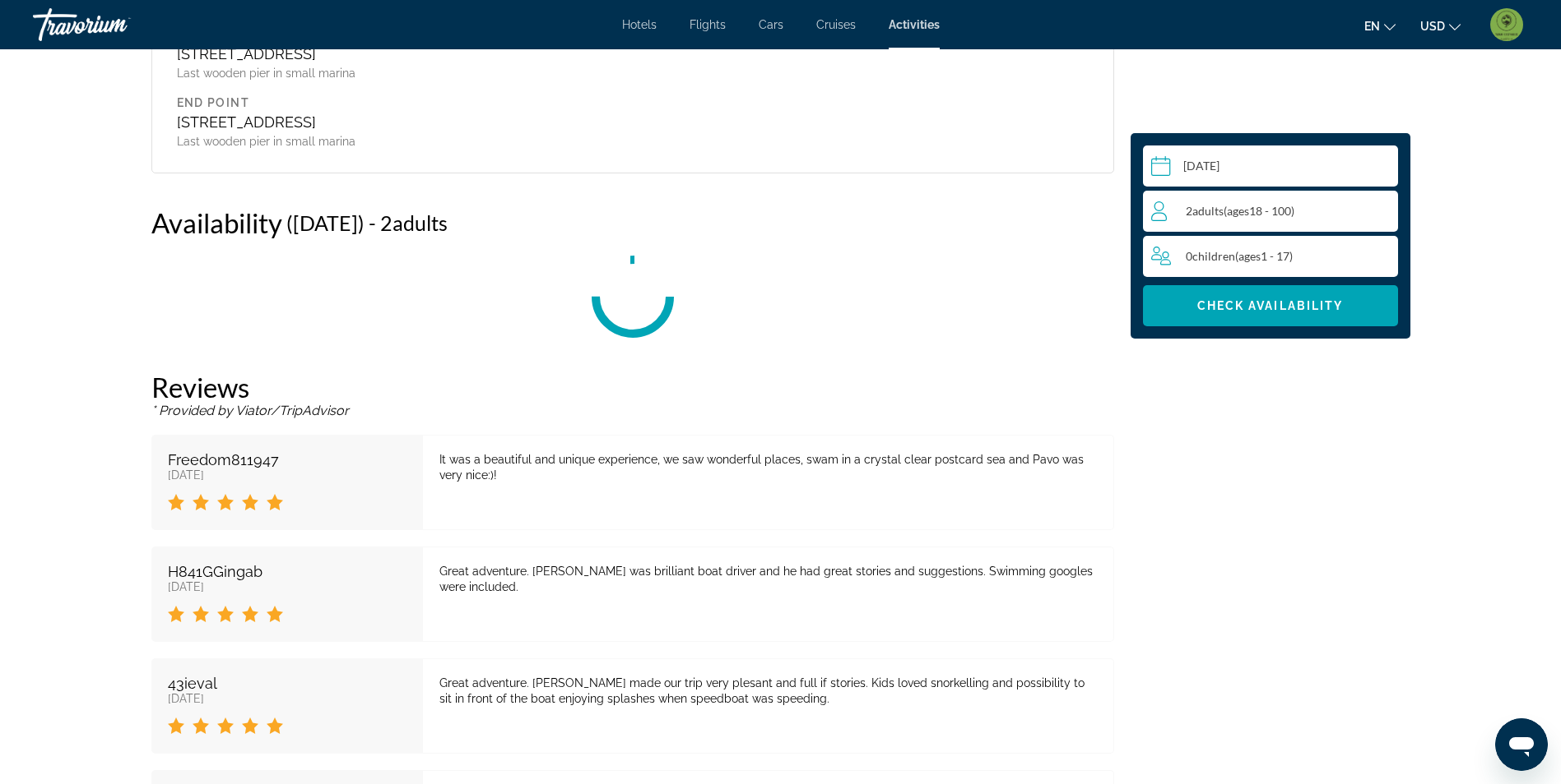
scroll to position [2325, 0]
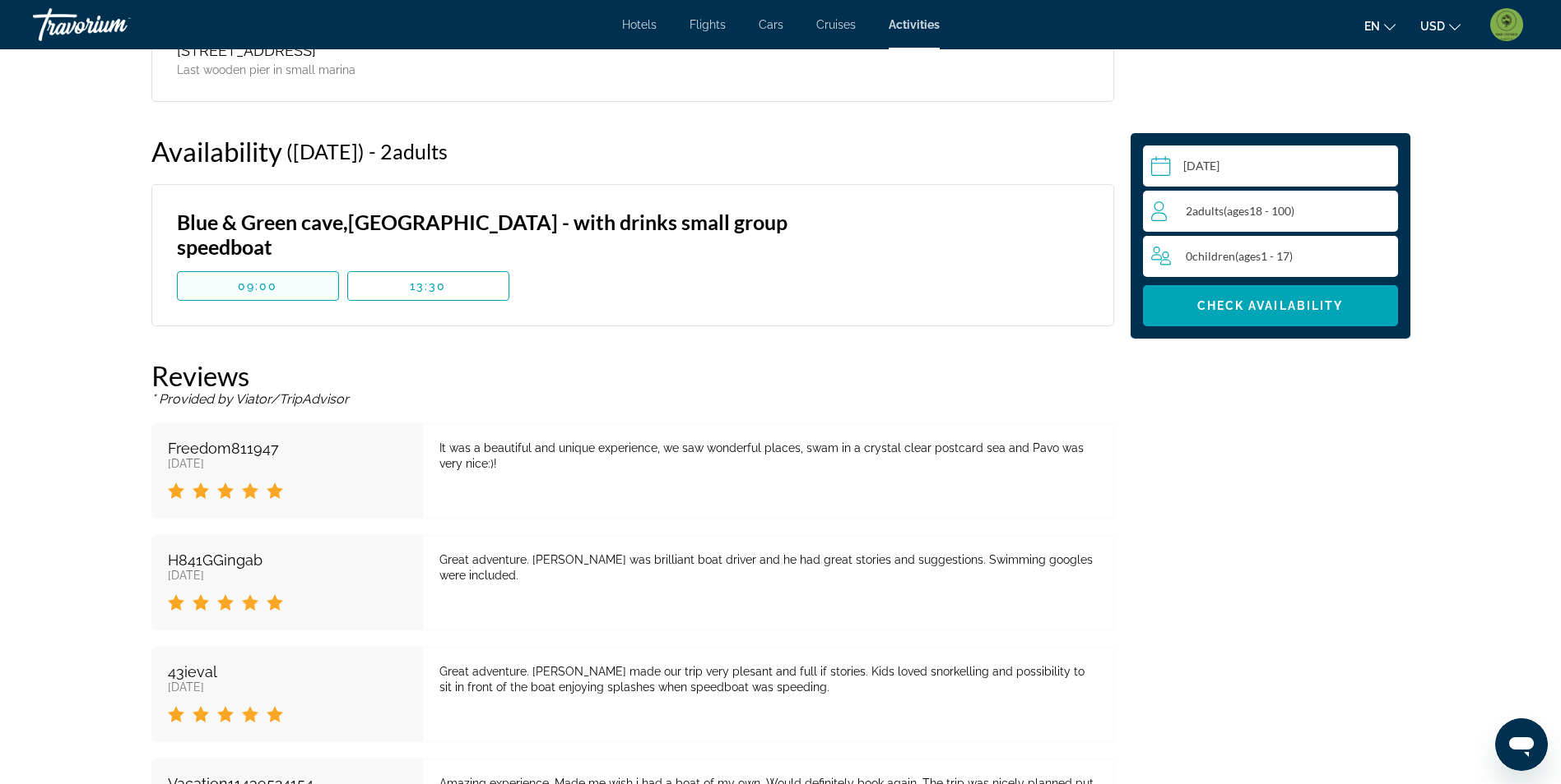
click at [295, 266] on span "Main content" at bounding box center [257, 286] width 160 height 39
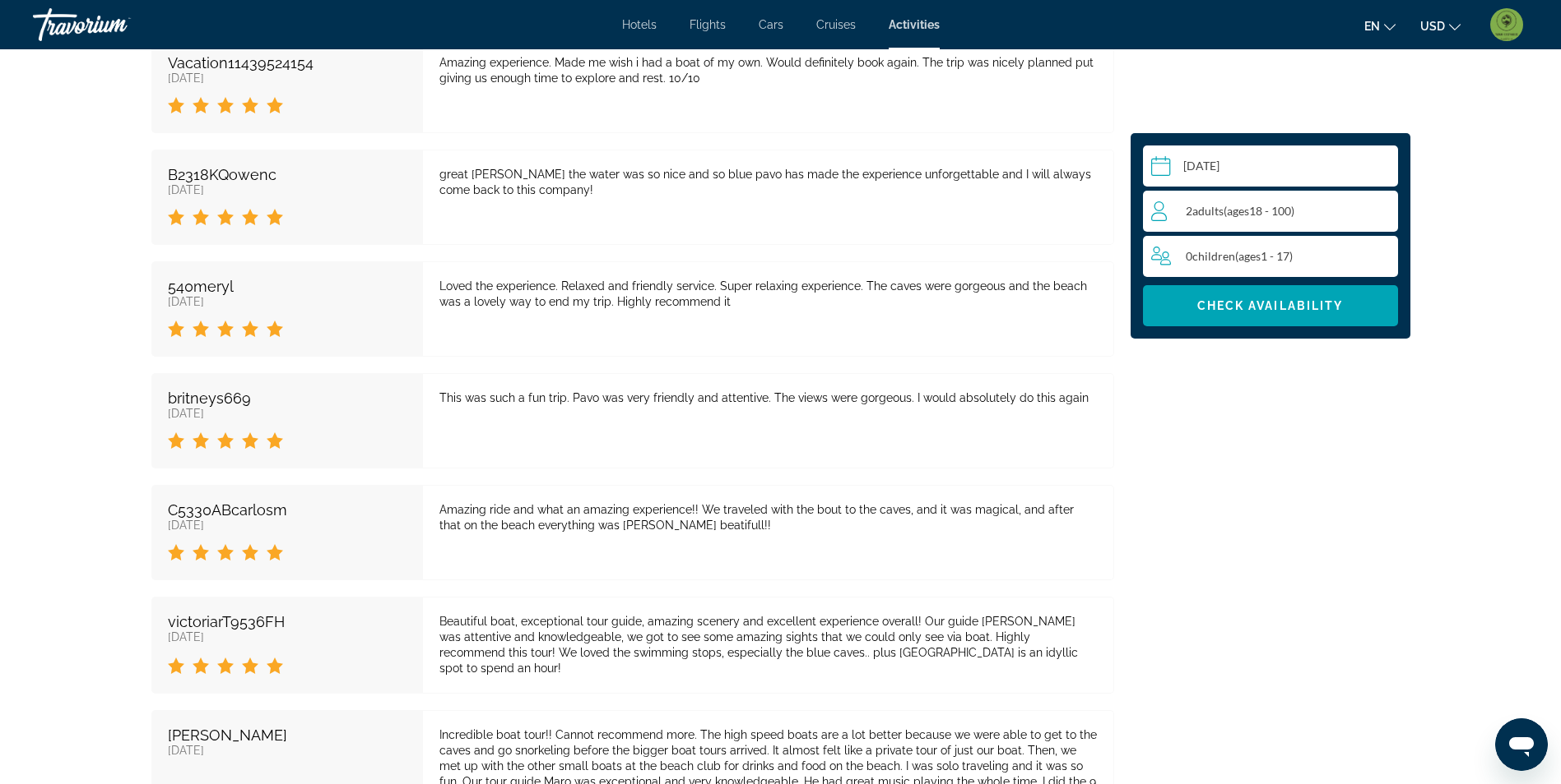
scroll to position [3229, 0]
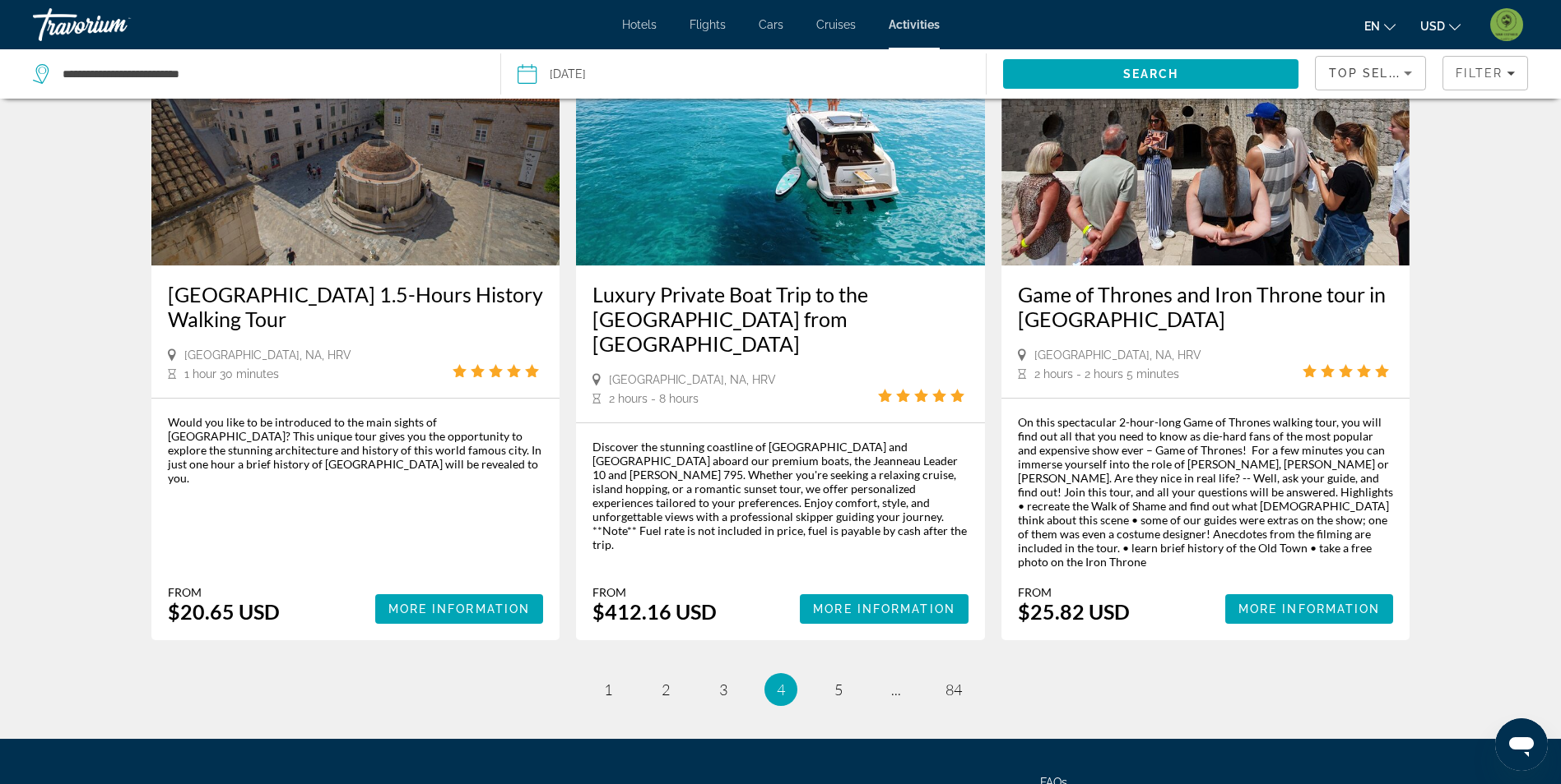
scroll to position [2378, 0]
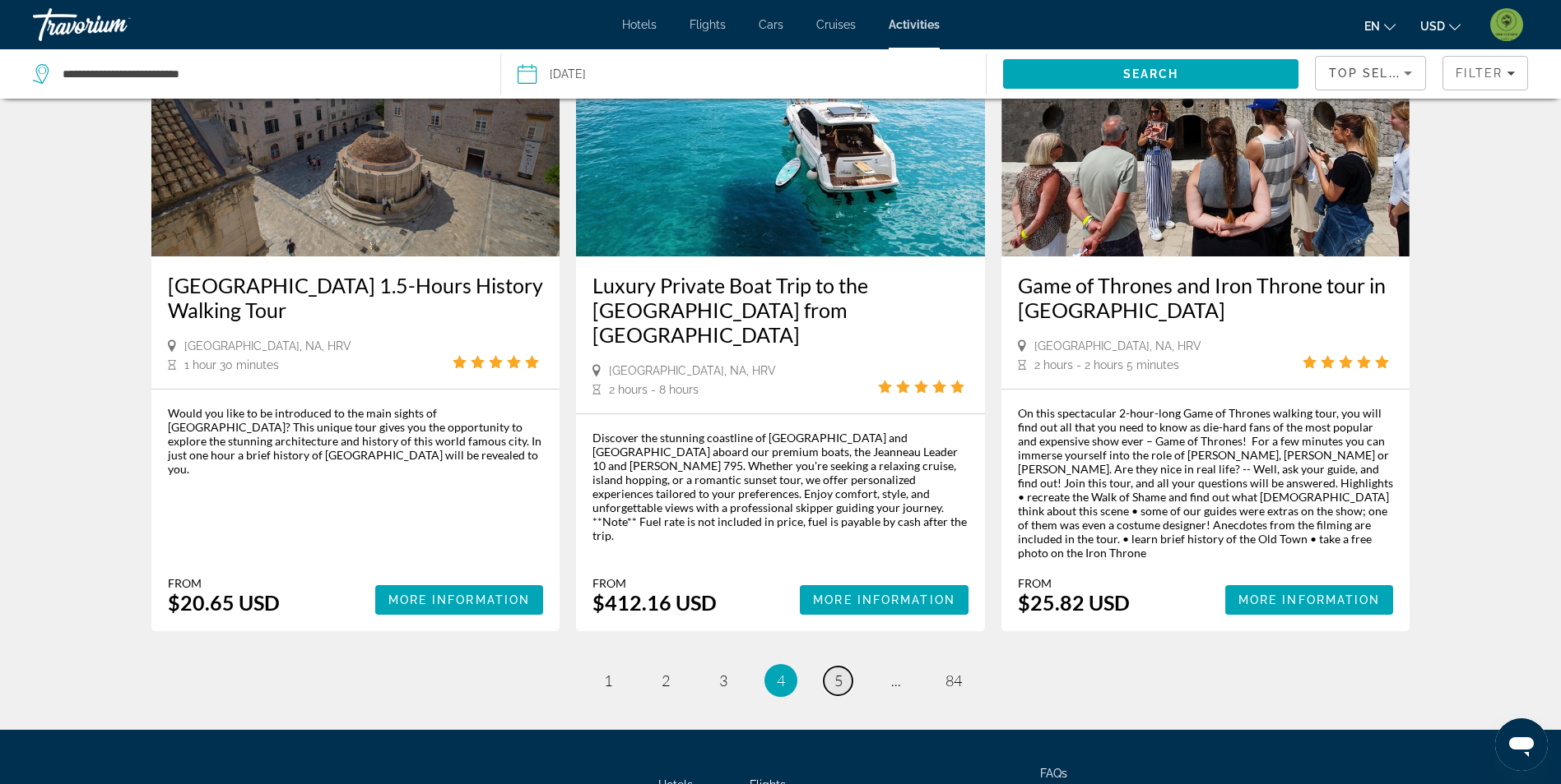
click at [840, 672] on span "5" at bounding box center [838, 681] width 8 height 18
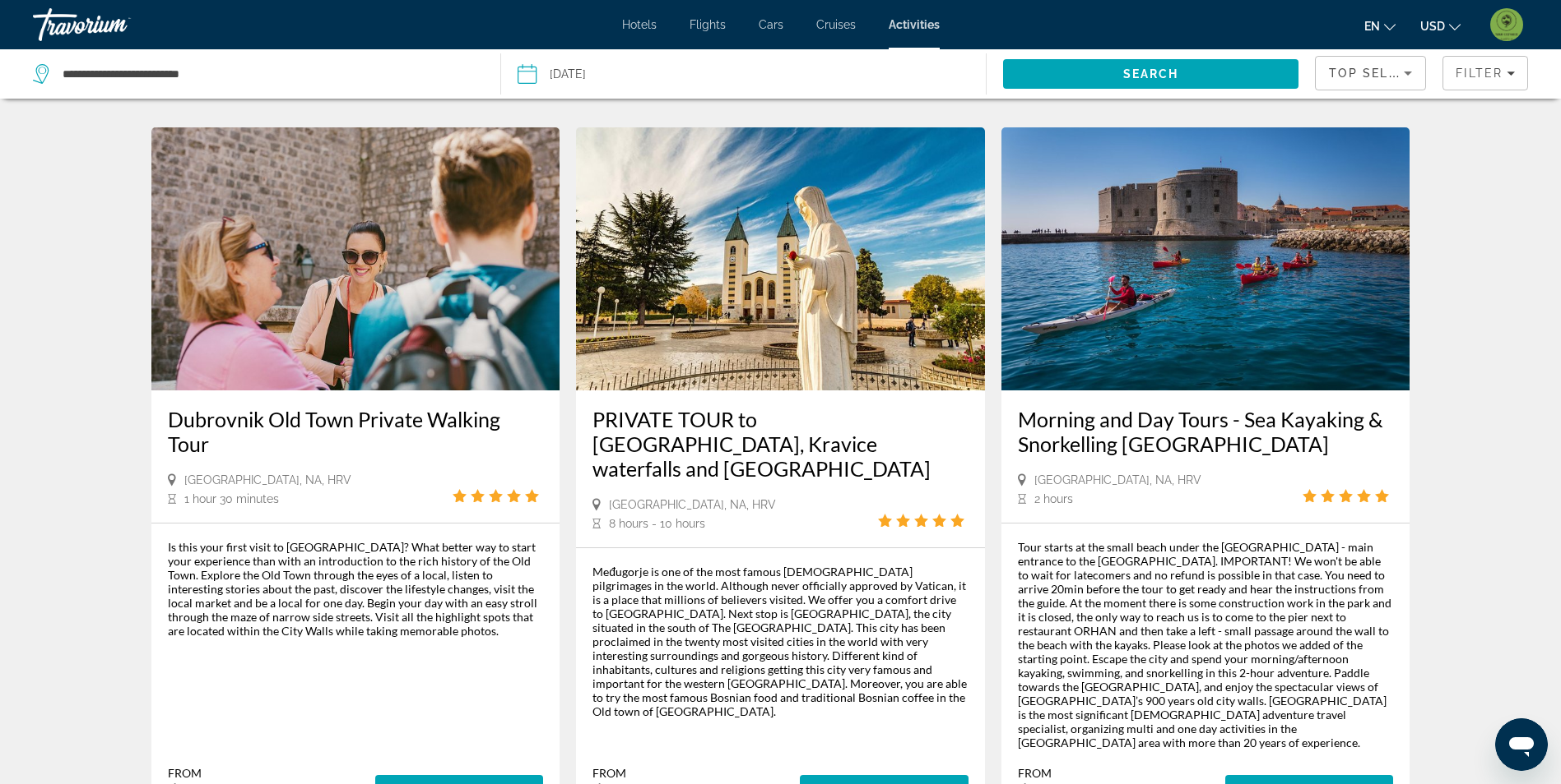
scroll to position [2302, 0]
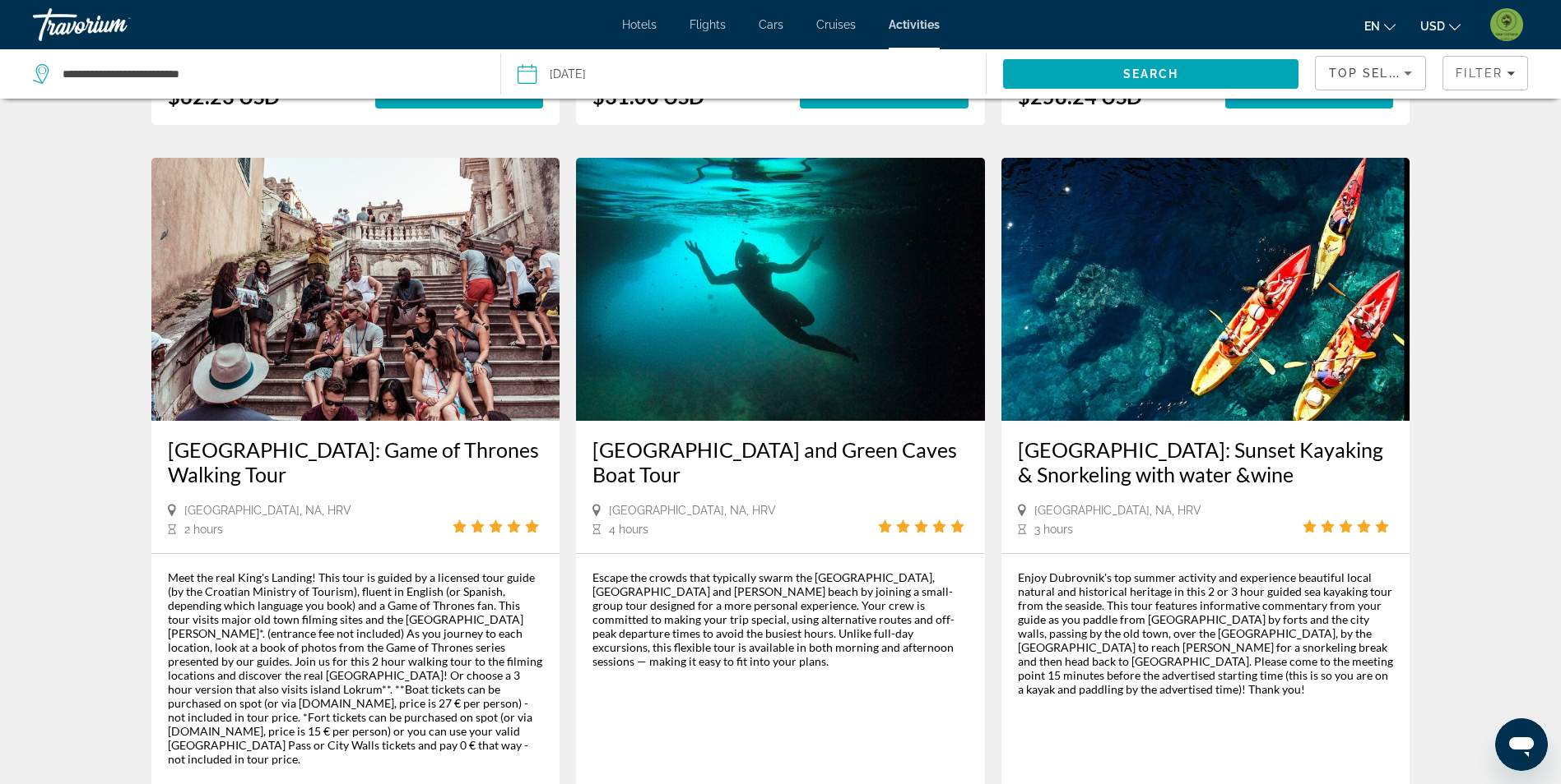
scroll to position [1398, 0]
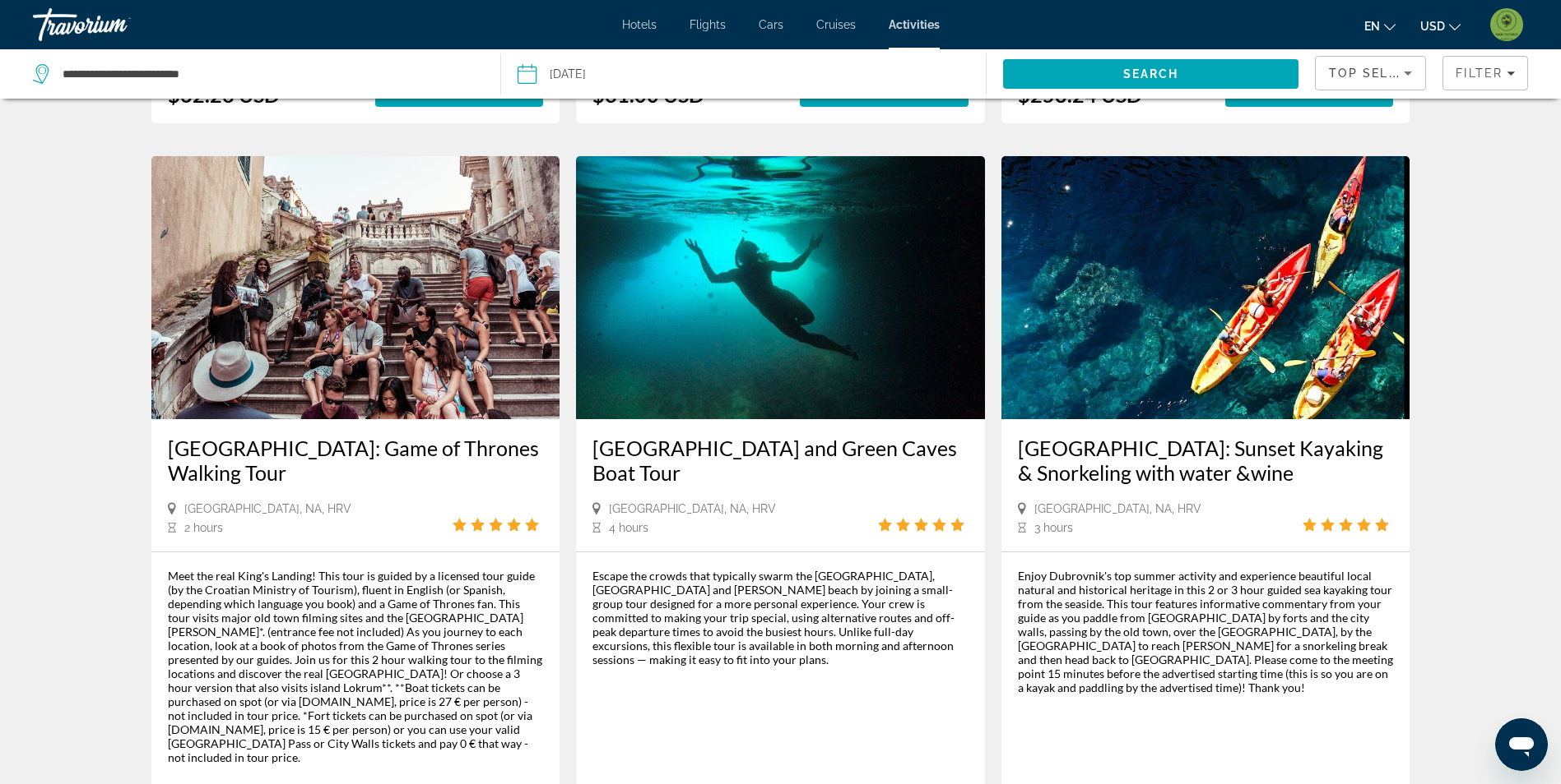
click at [682, 266] on img "Main content" at bounding box center [780, 287] width 408 height 263
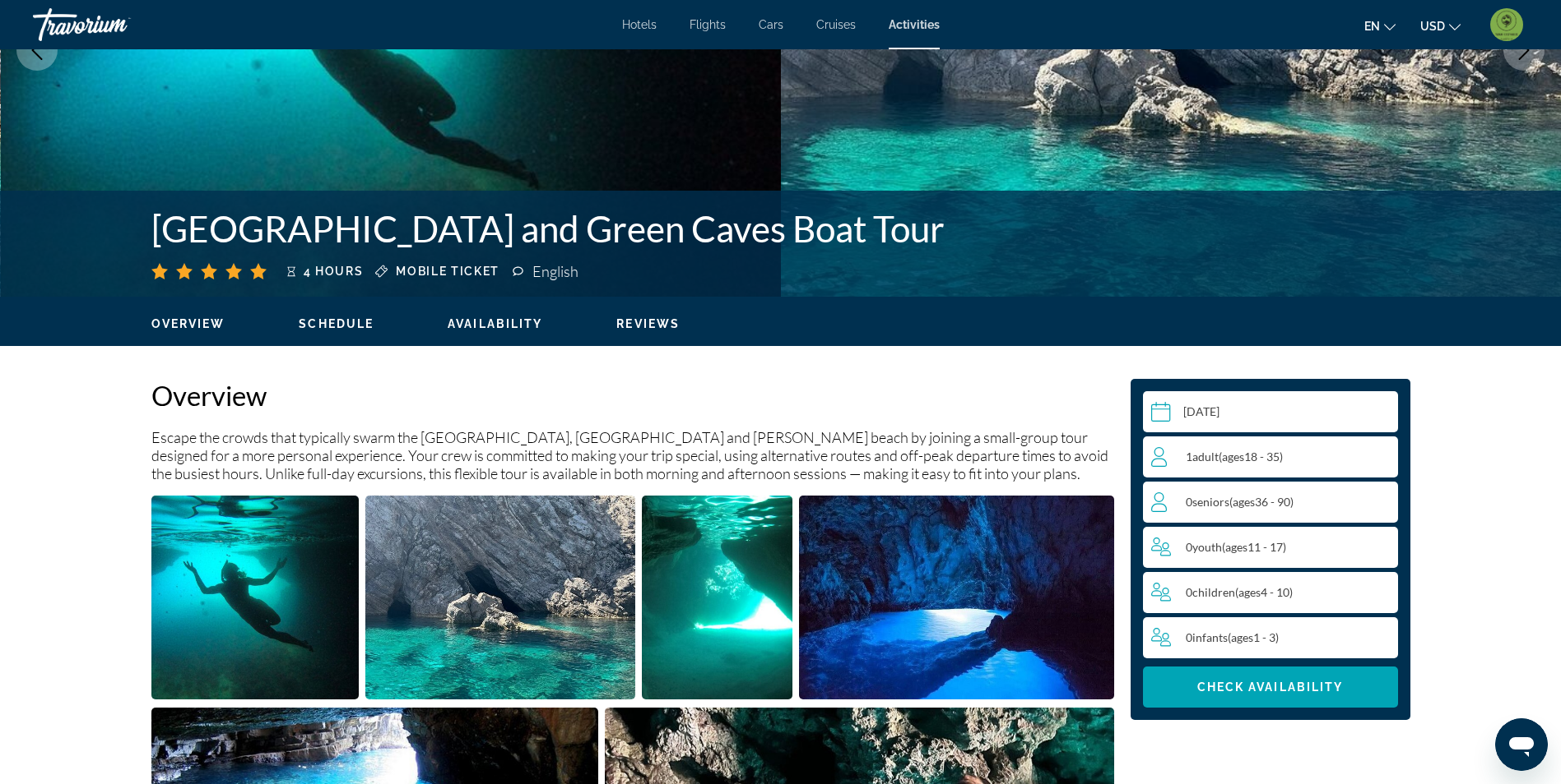
scroll to position [246, 0]
click at [303, 601] on img "Open full-screen image slider" at bounding box center [255, 597] width 208 height 204
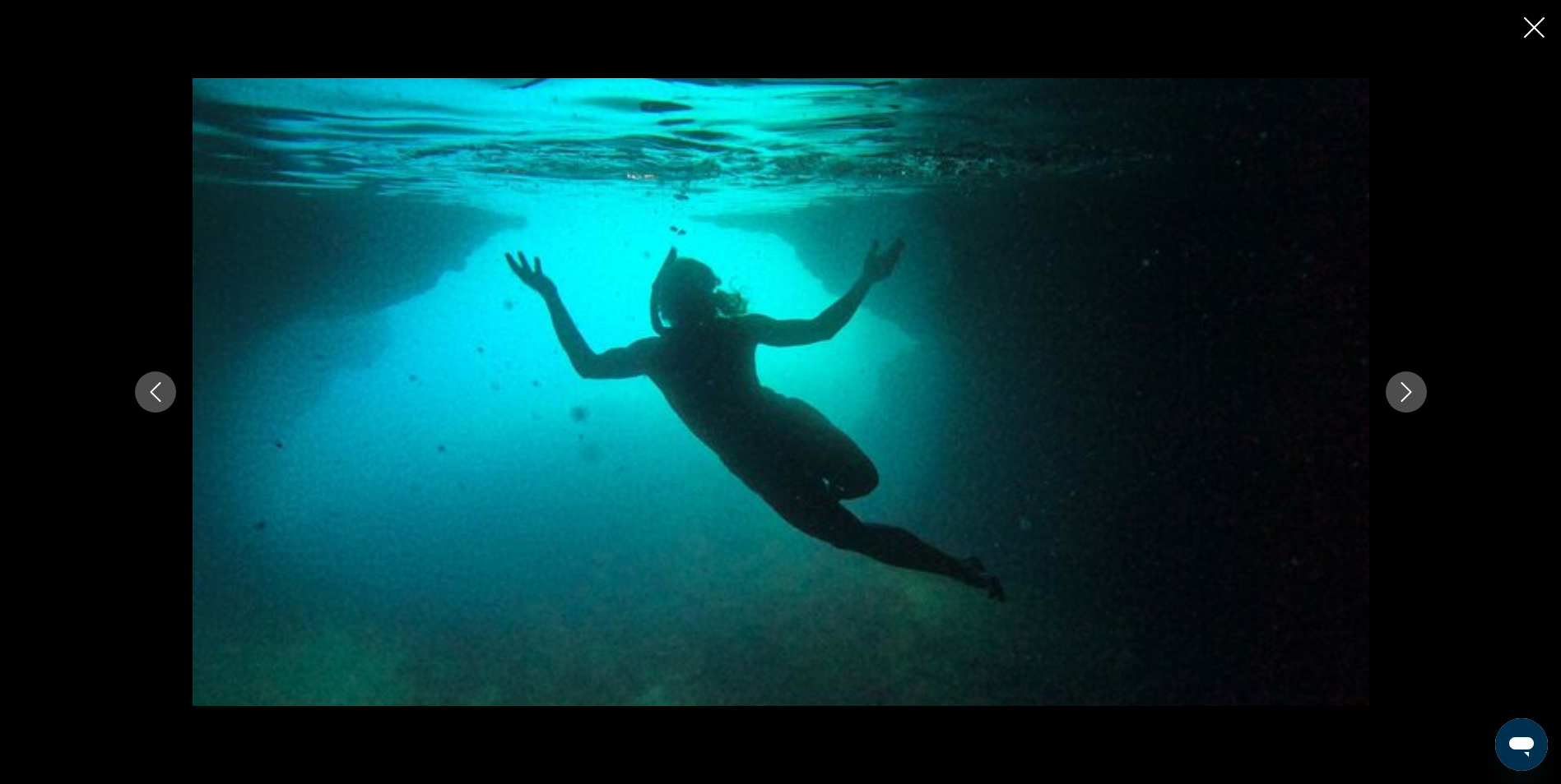
click at [1414, 389] on icon "Next image" at bounding box center [1406, 392] width 20 height 20
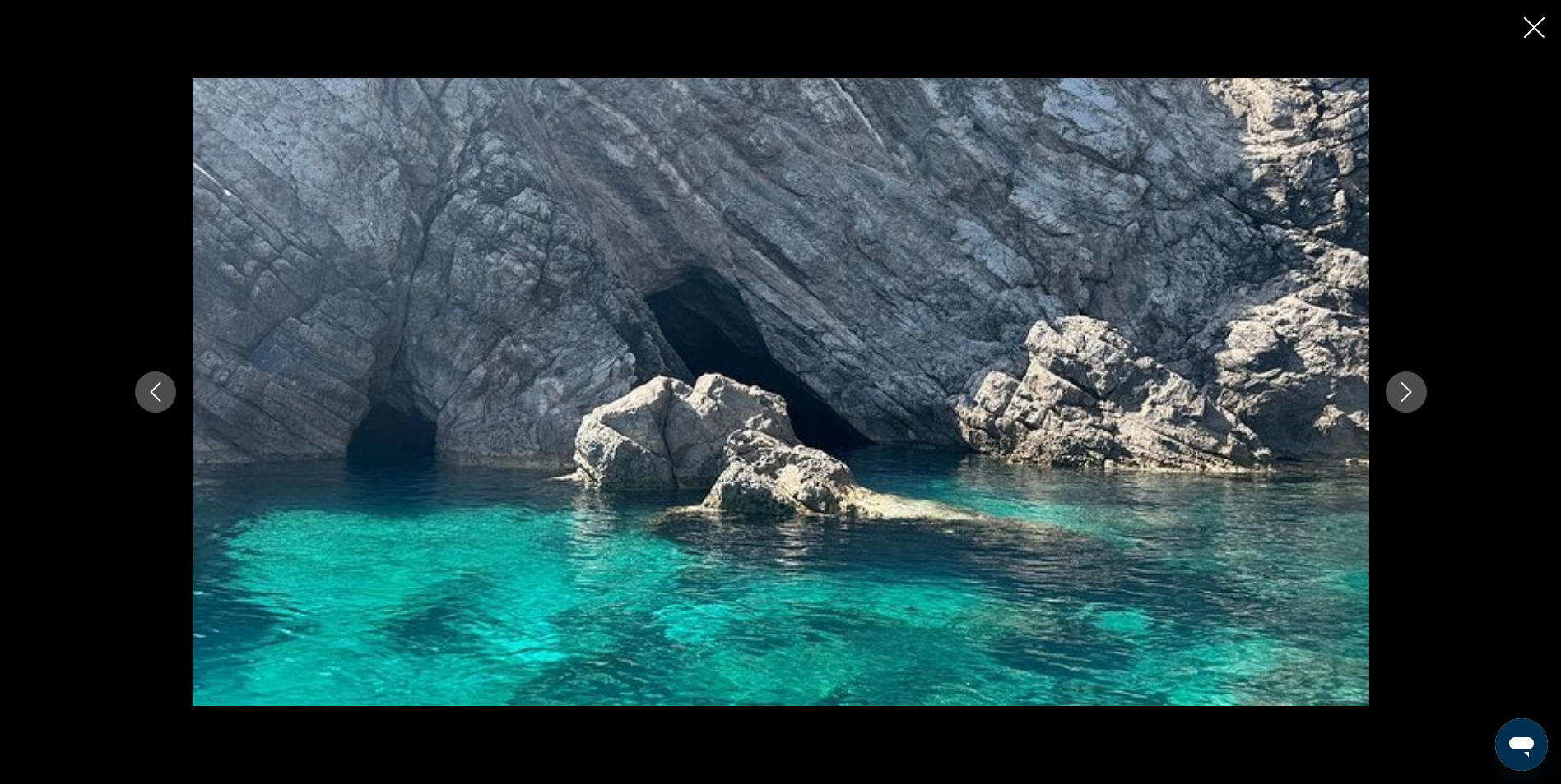
click at [1414, 389] on icon "Next image" at bounding box center [1406, 392] width 20 height 20
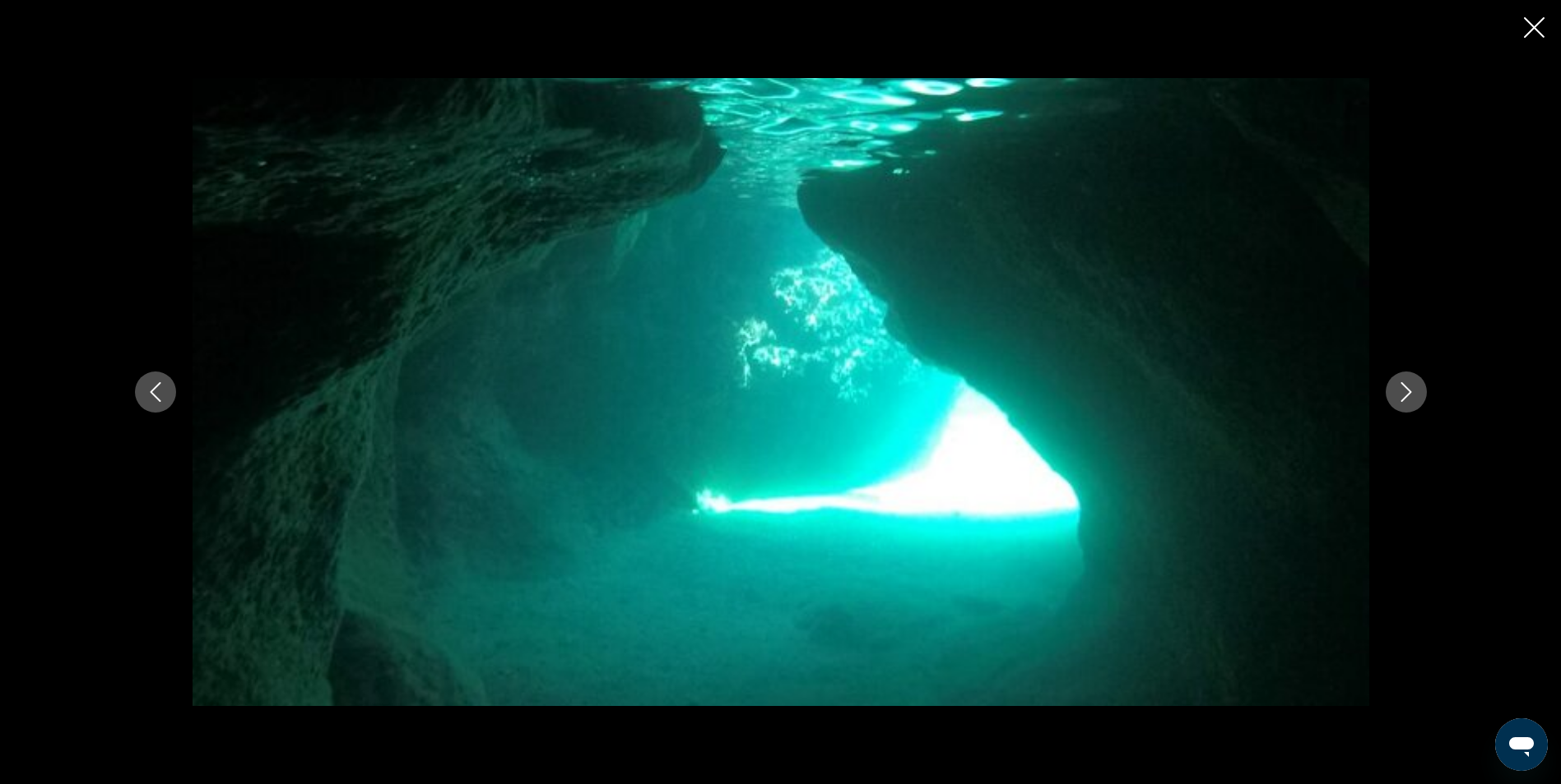
click at [1414, 389] on icon "Next image" at bounding box center [1406, 392] width 20 height 20
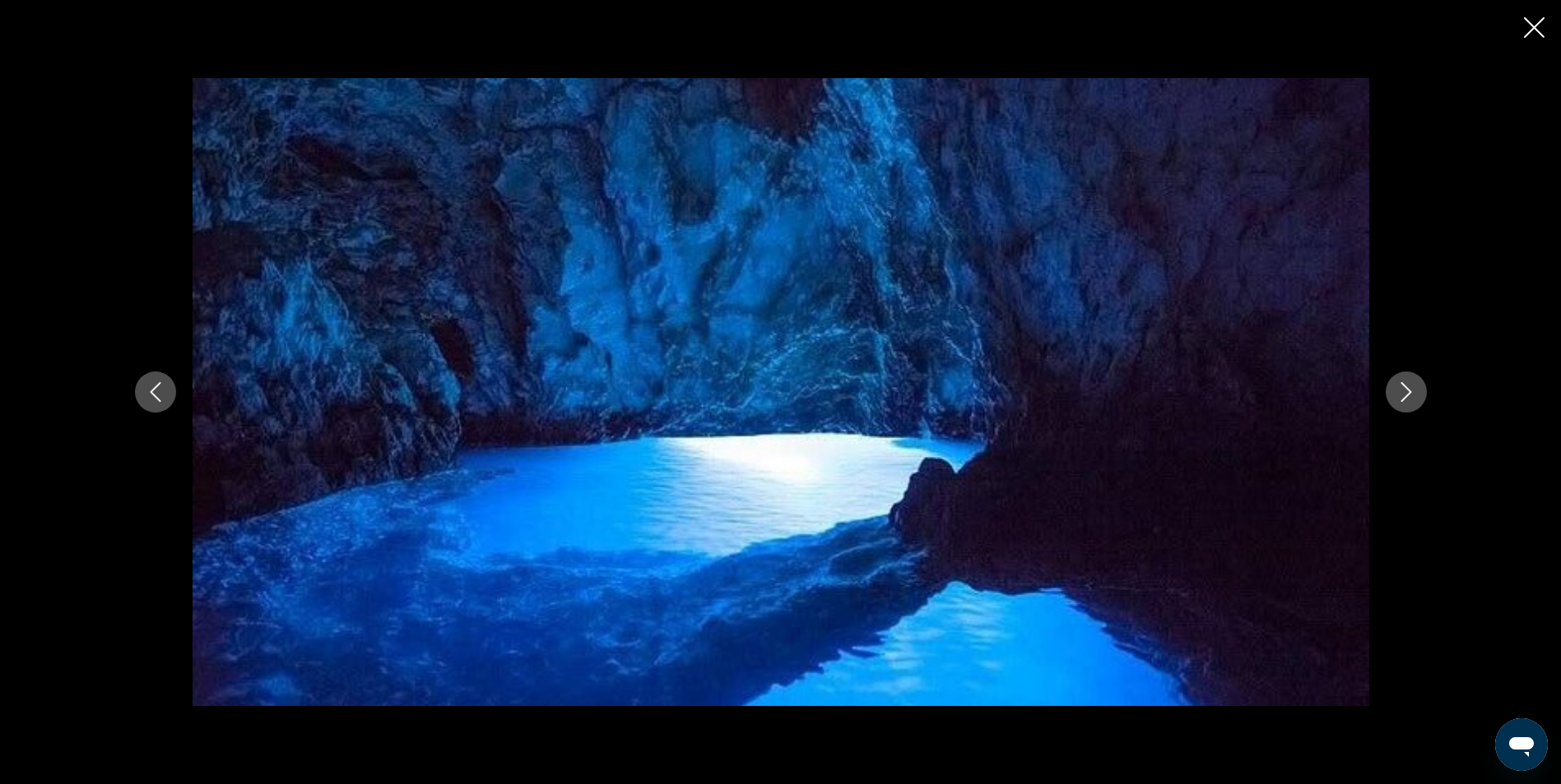
click at [1414, 389] on icon "Next image" at bounding box center [1406, 392] width 20 height 20
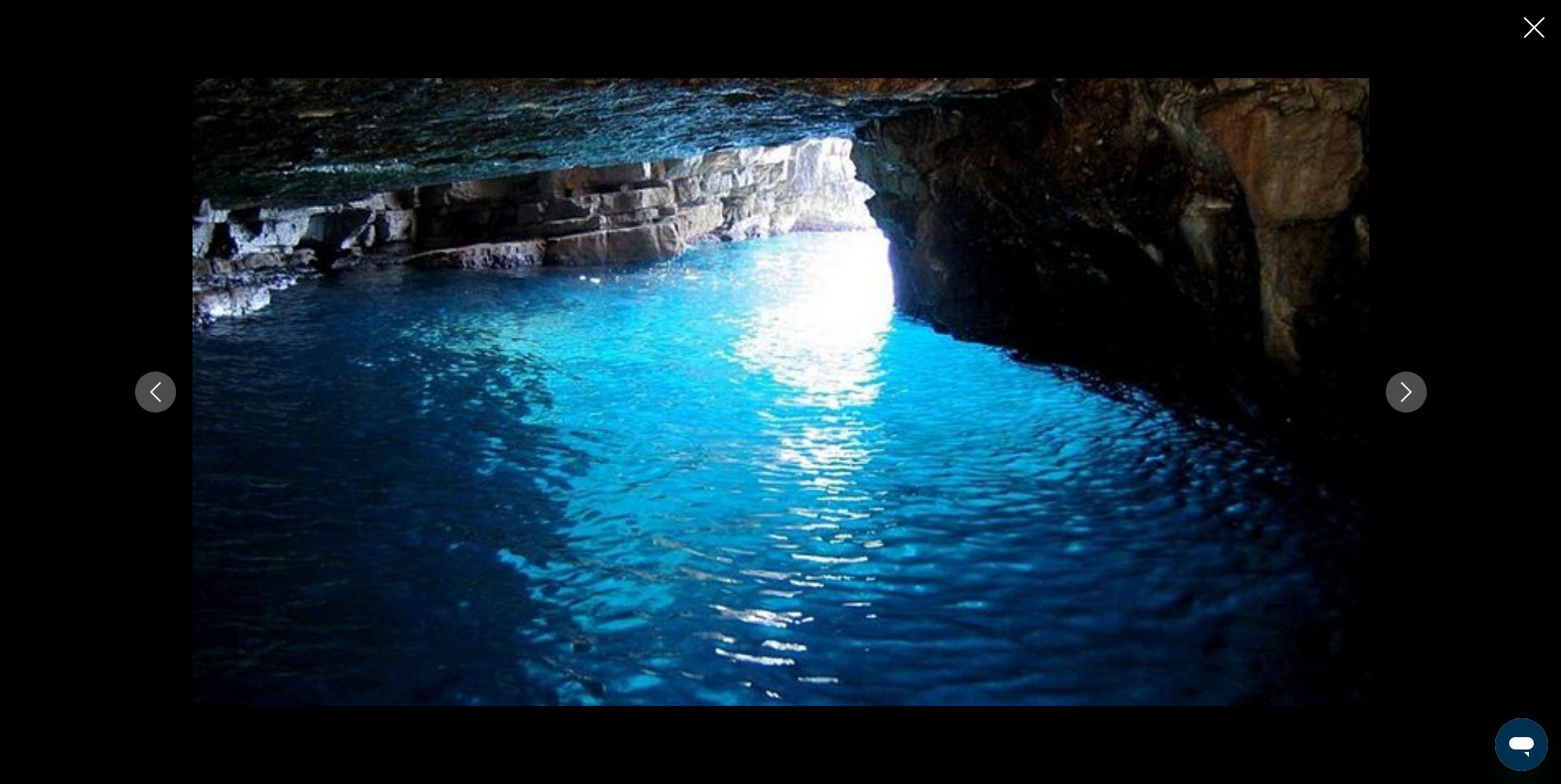
click at [1414, 389] on icon "Next image" at bounding box center [1406, 392] width 20 height 20
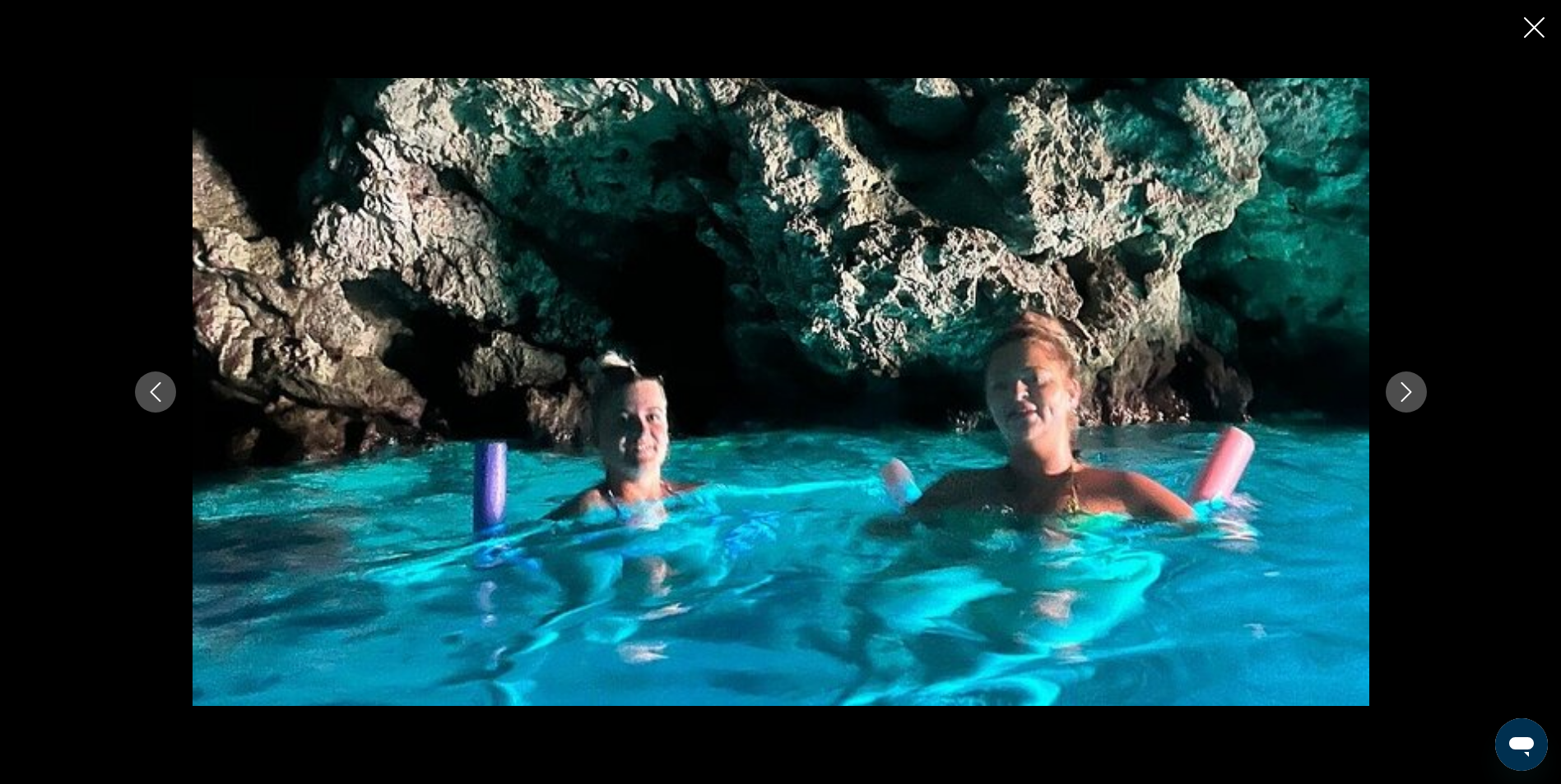
click at [1414, 389] on icon "Next image" at bounding box center [1406, 392] width 20 height 20
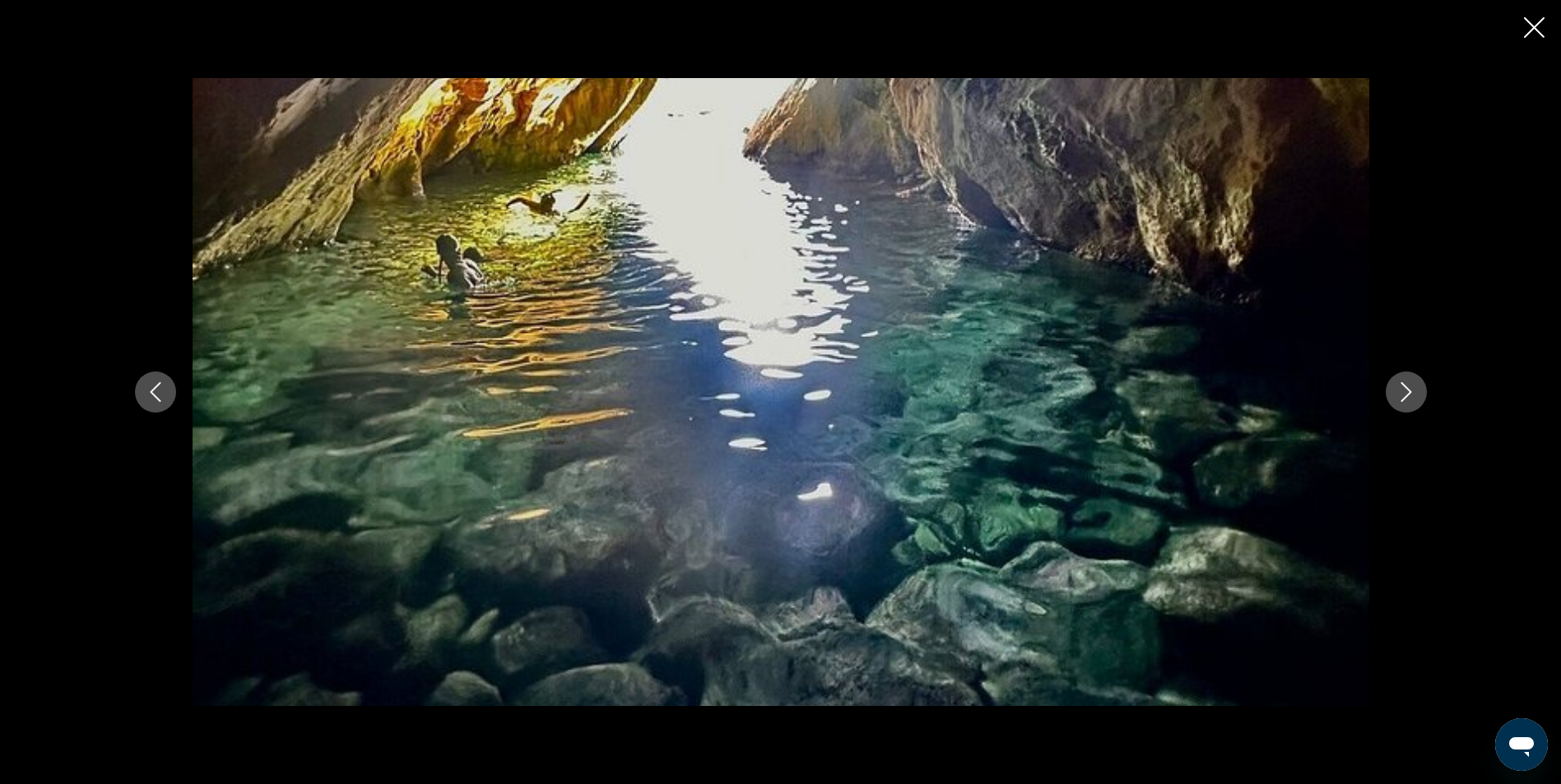
click at [1414, 389] on icon "Next image" at bounding box center [1406, 392] width 20 height 20
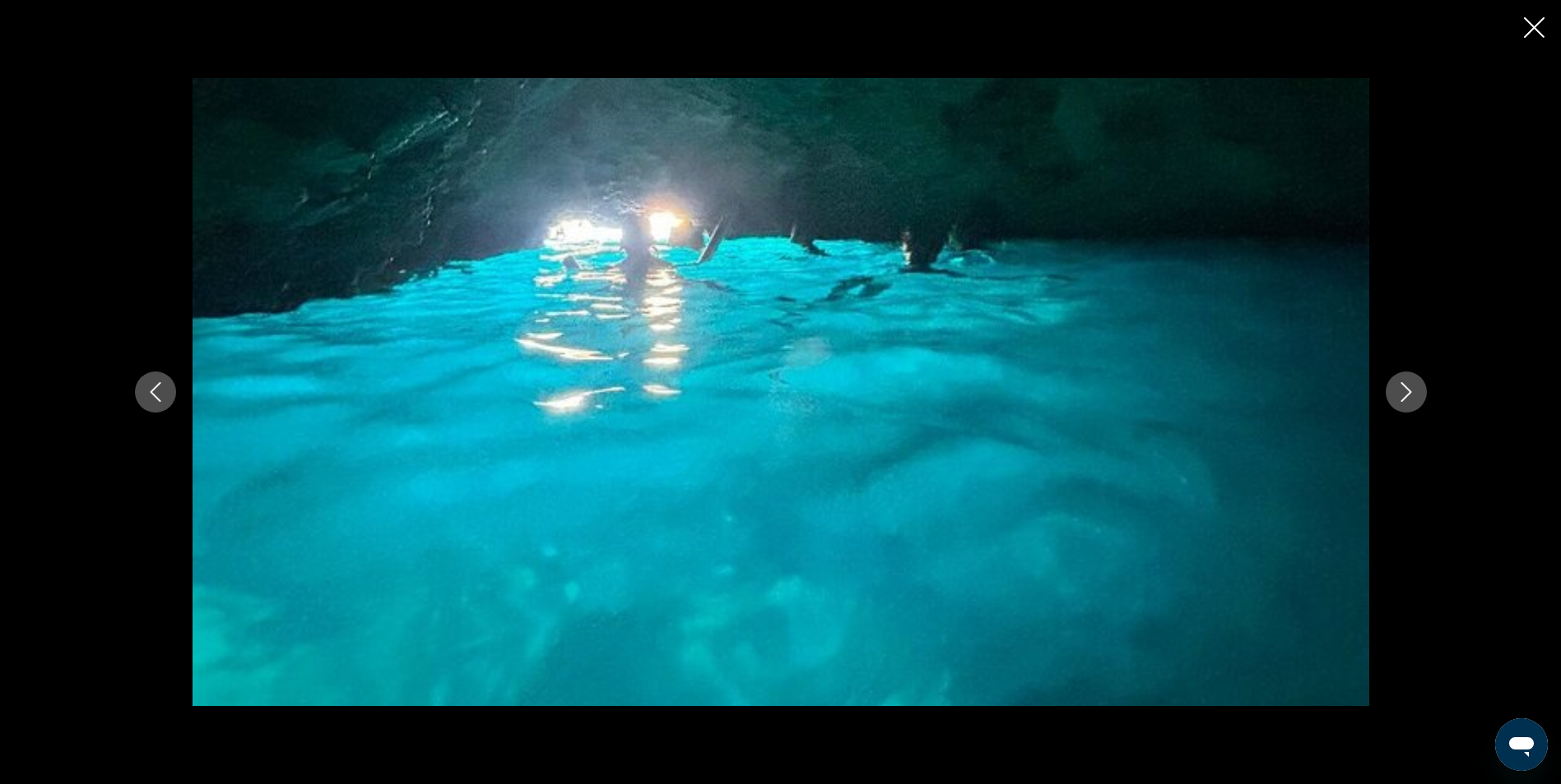
click at [1414, 389] on icon "Next image" at bounding box center [1406, 392] width 20 height 20
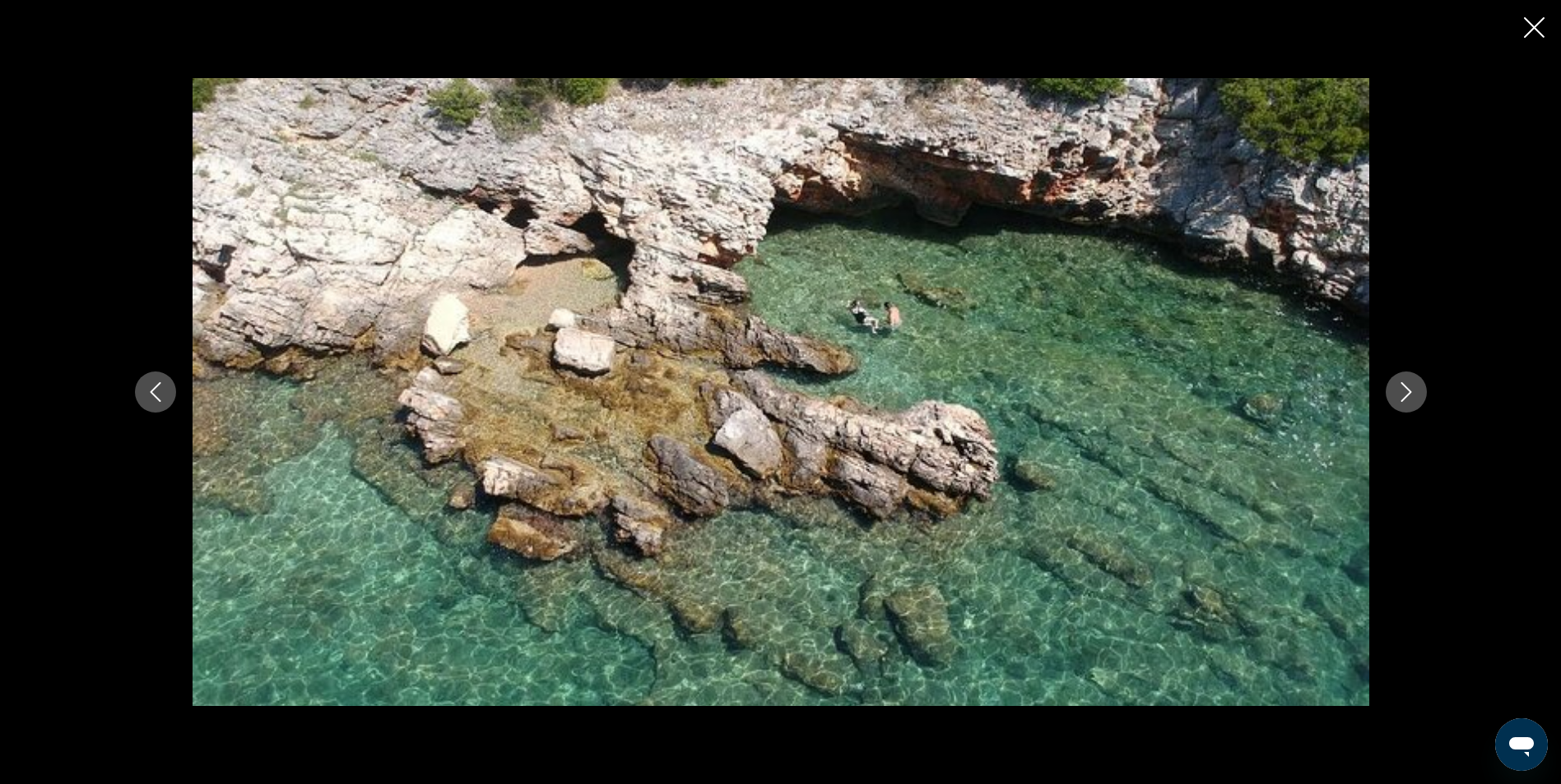
click at [1414, 389] on icon "Next image" at bounding box center [1406, 392] width 20 height 20
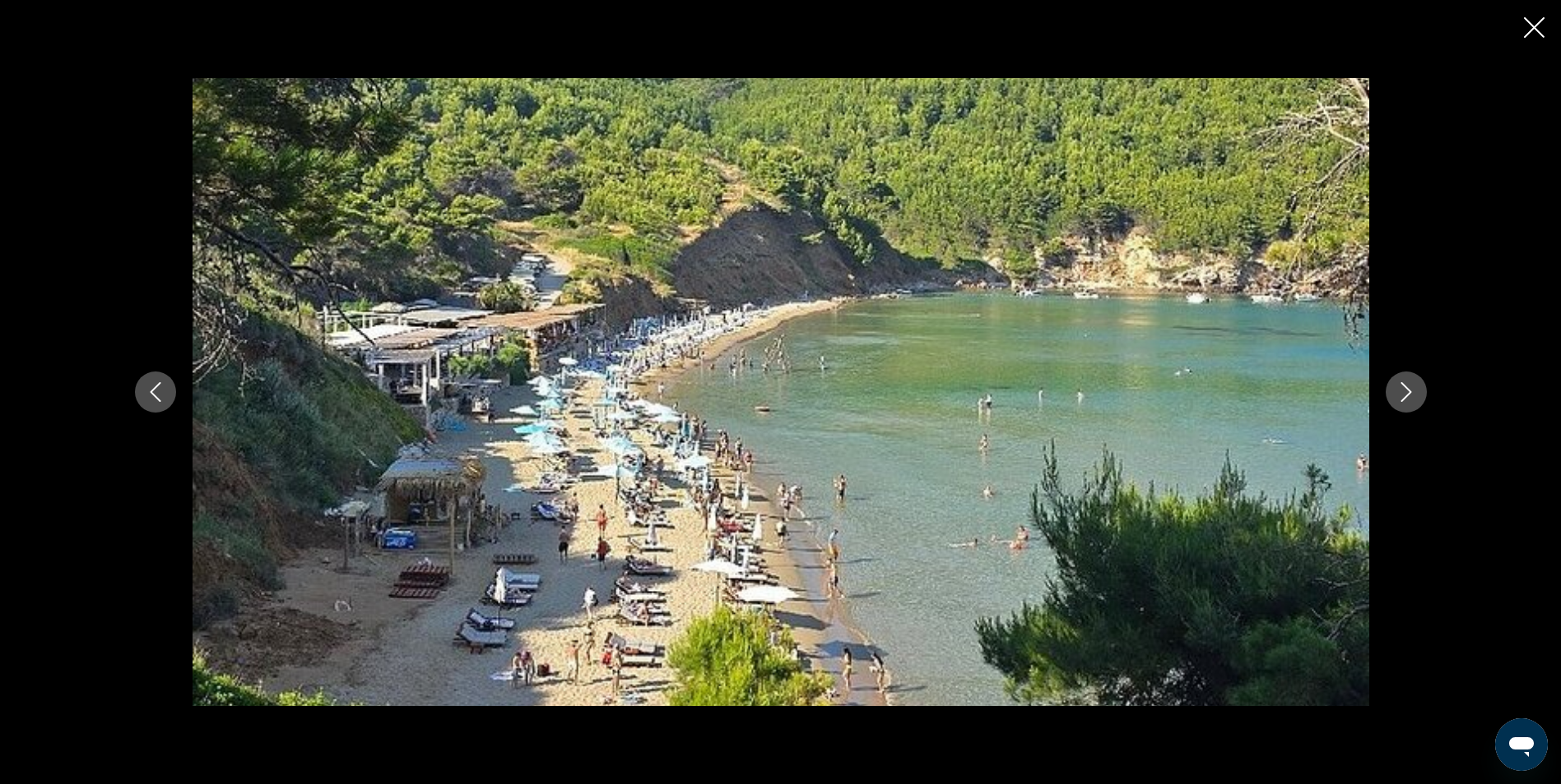
click at [1414, 389] on icon "Next image" at bounding box center [1406, 392] width 20 height 20
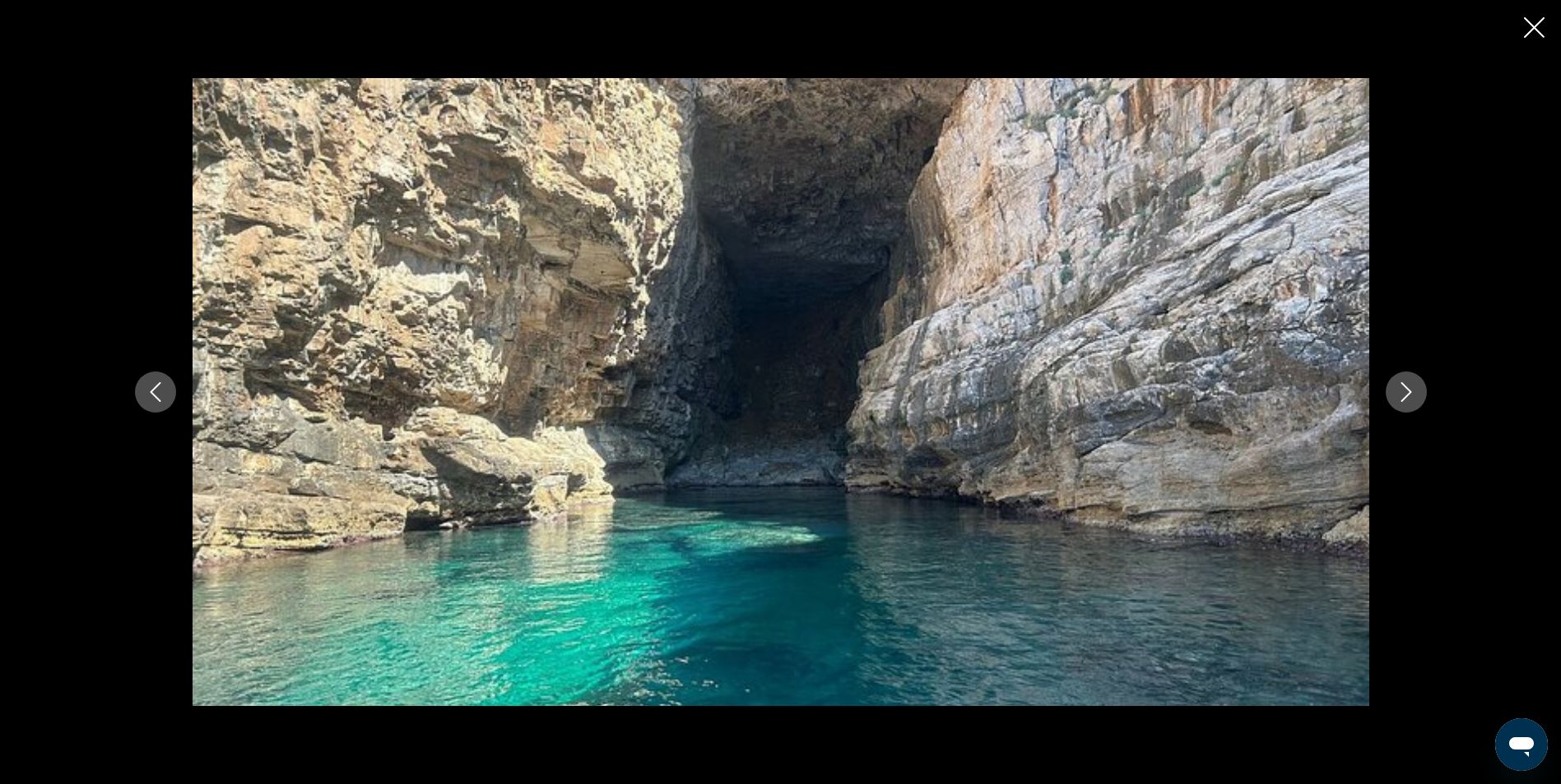
click at [1414, 389] on icon "Next image" at bounding box center [1406, 392] width 20 height 20
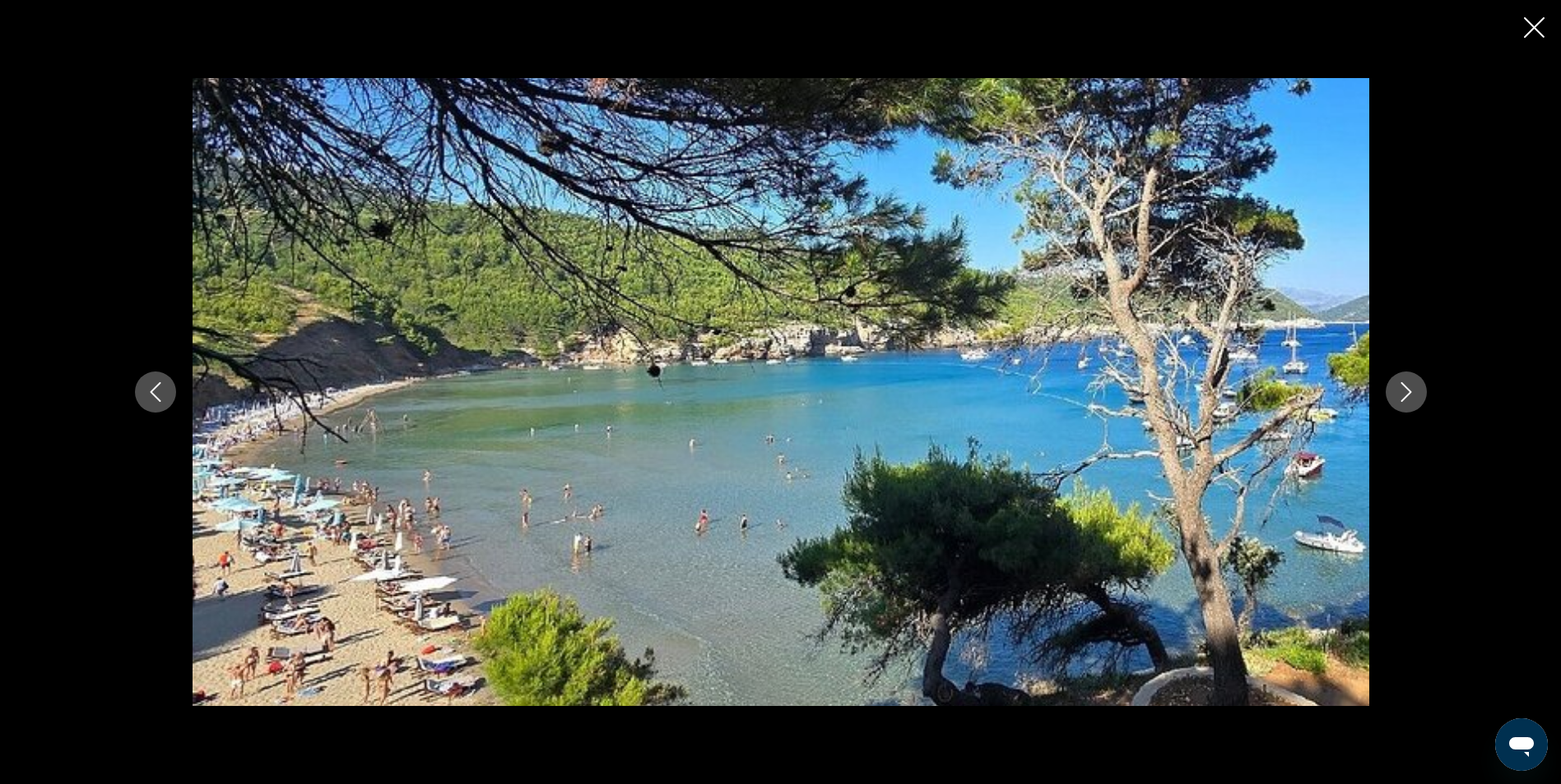
click at [1414, 389] on icon "Next image" at bounding box center [1406, 392] width 20 height 20
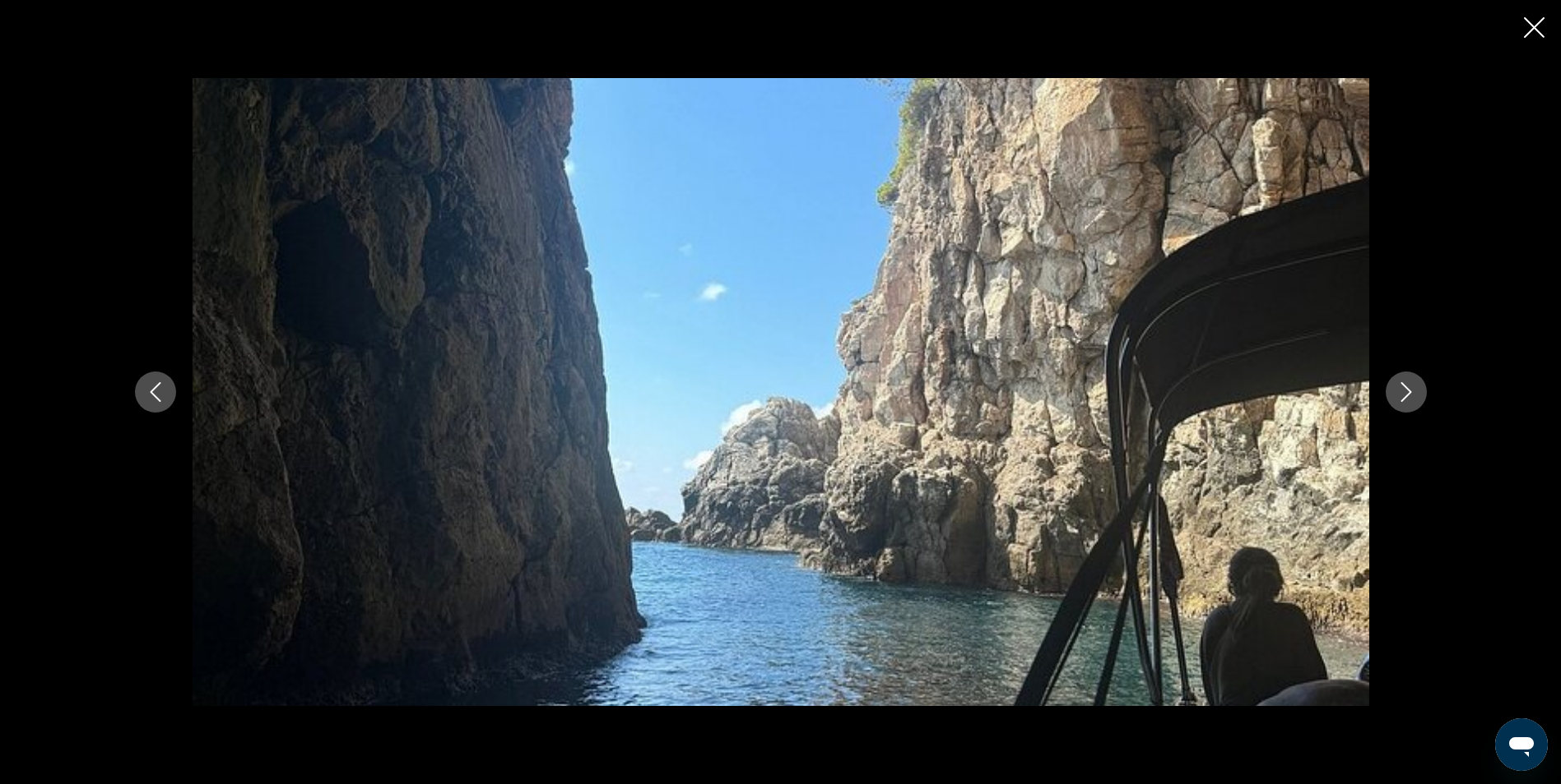
click at [1414, 389] on icon "Next image" at bounding box center [1406, 392] width 20 height 20
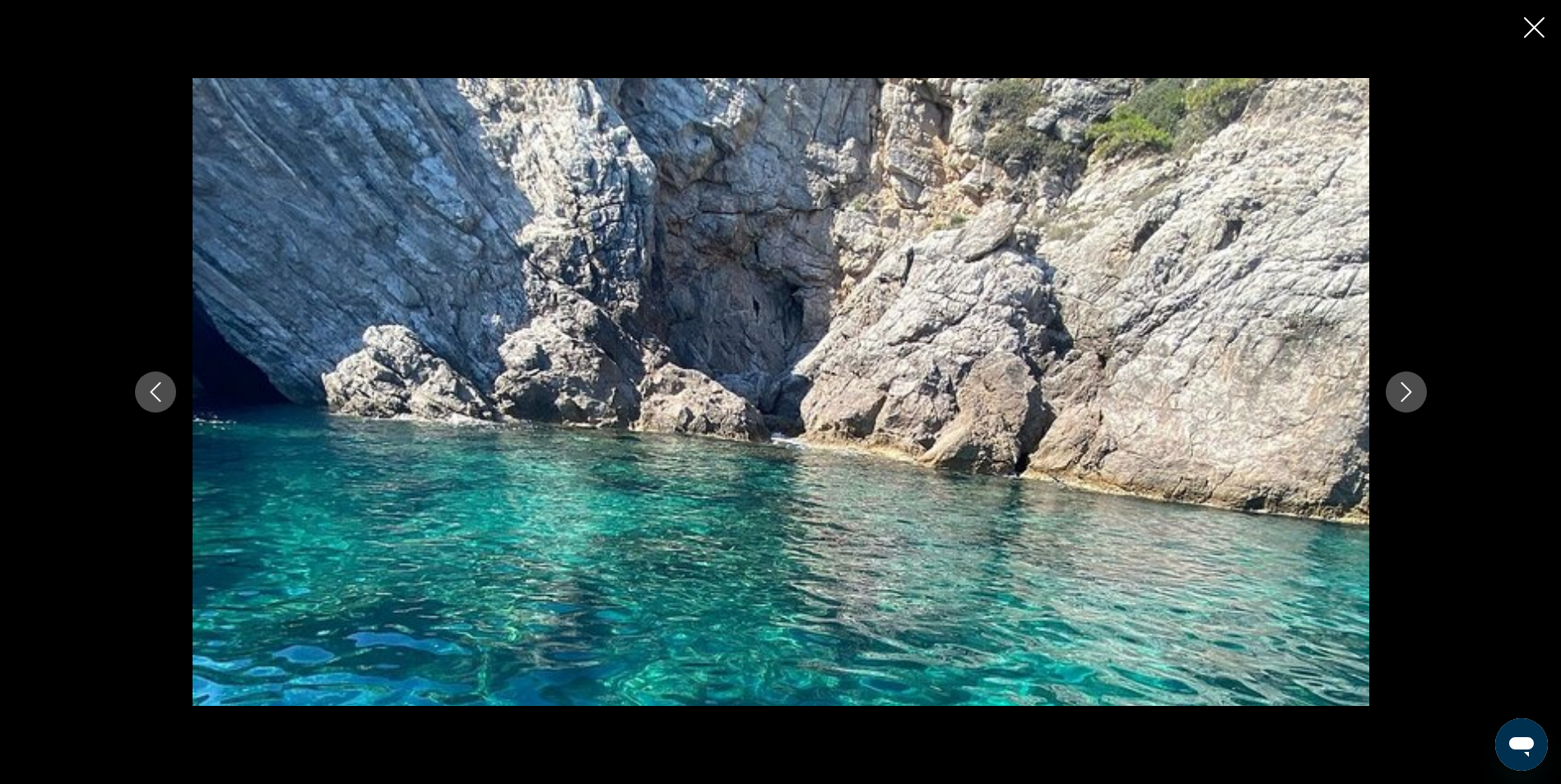
click at [1414, 389] on icon "Next image" at bounding box center [1406, 392] width 20 height 20
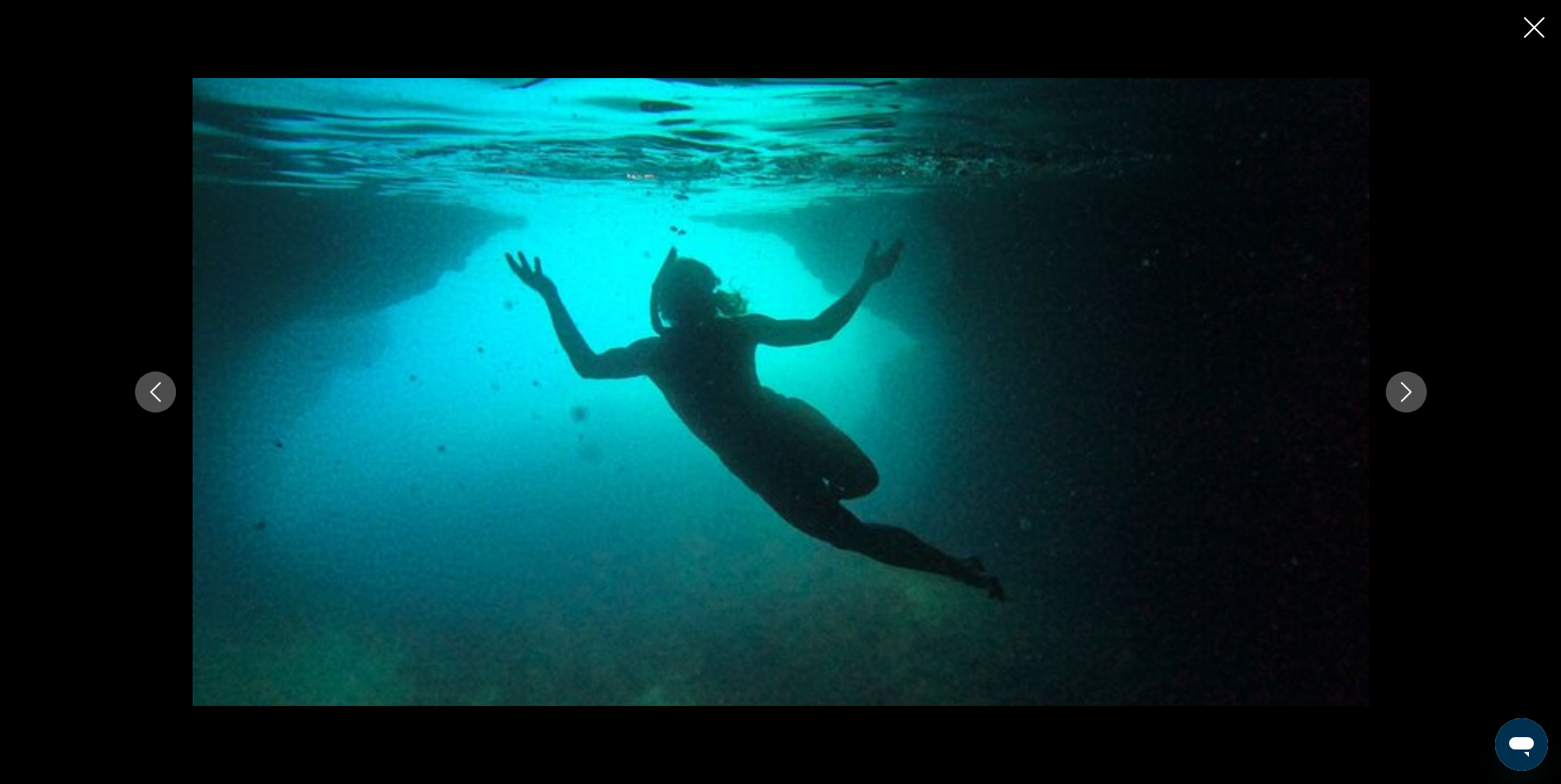
click at [1414, 389] on icon "Next image" at bounding box center [1406, 392] width 20 height 20
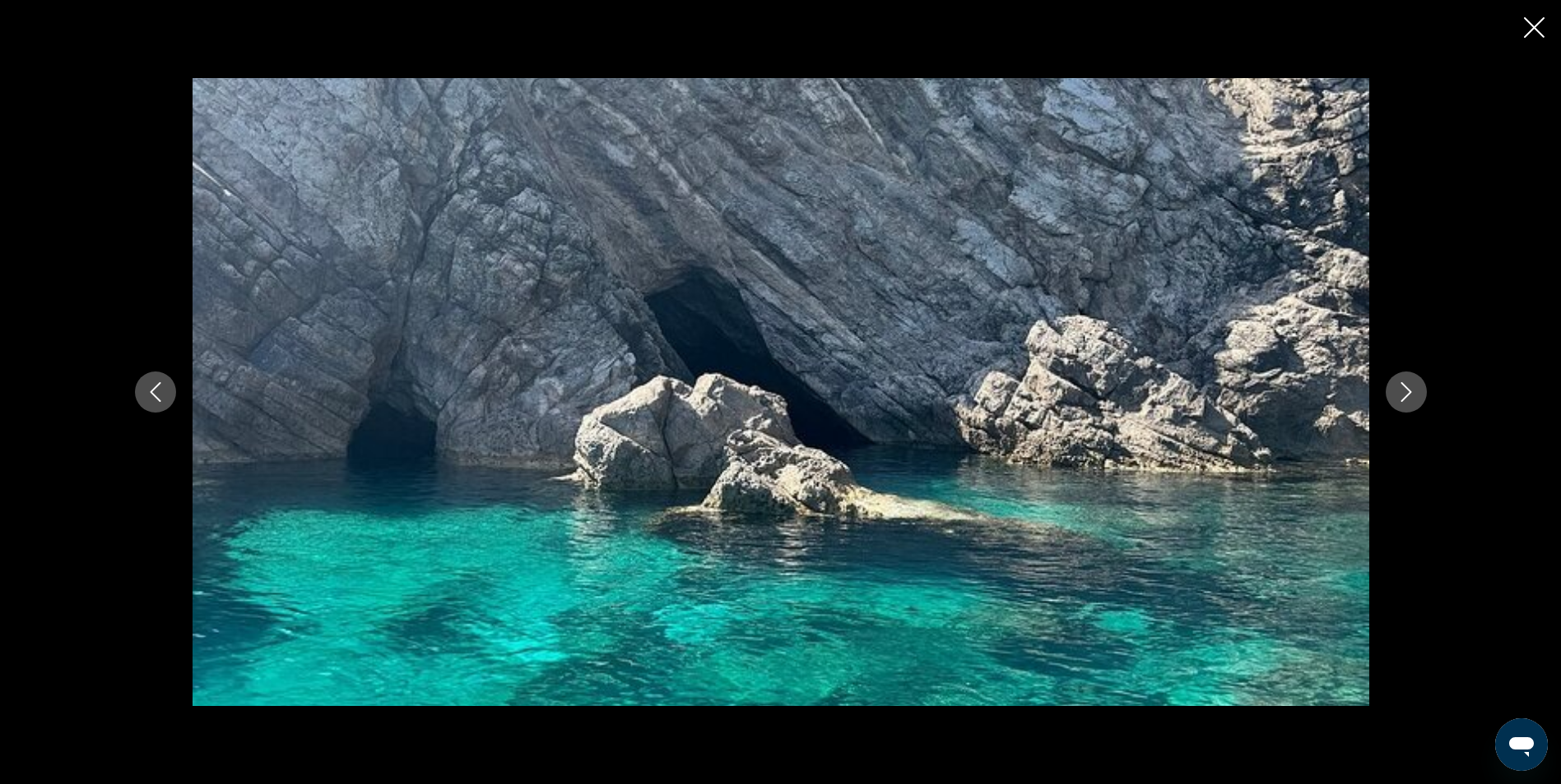
click at [1532, 33] on icon "Close slideshow" at bounding box center [1534, 27] width 21 height 21
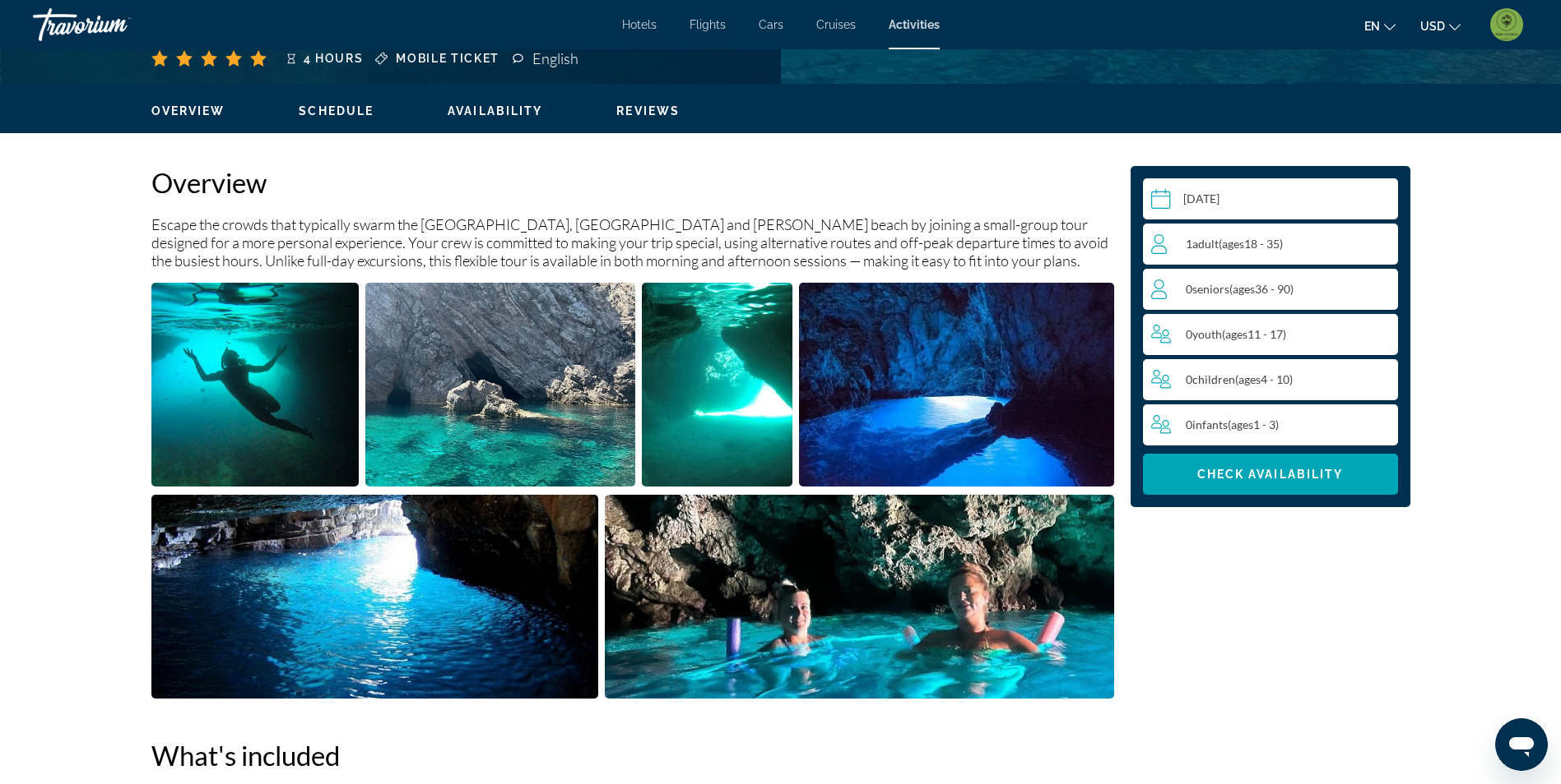
scroll to position [494, 0]
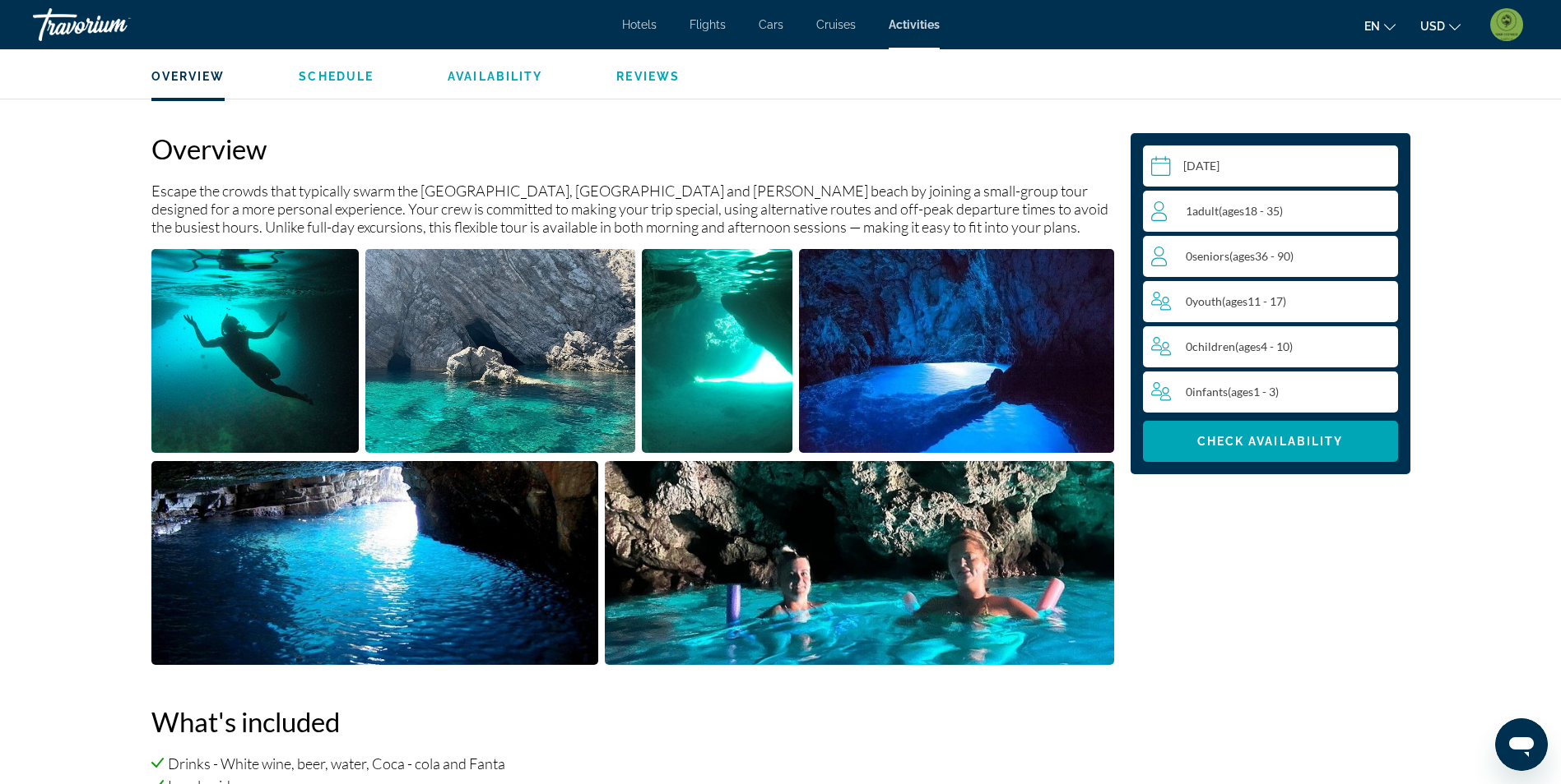
click at [1369, 207] on div "1 Adult Adults ( ages [DEMOGRAPHIC_DATA])" at bounding box center [1273, 211] width 246 height 20
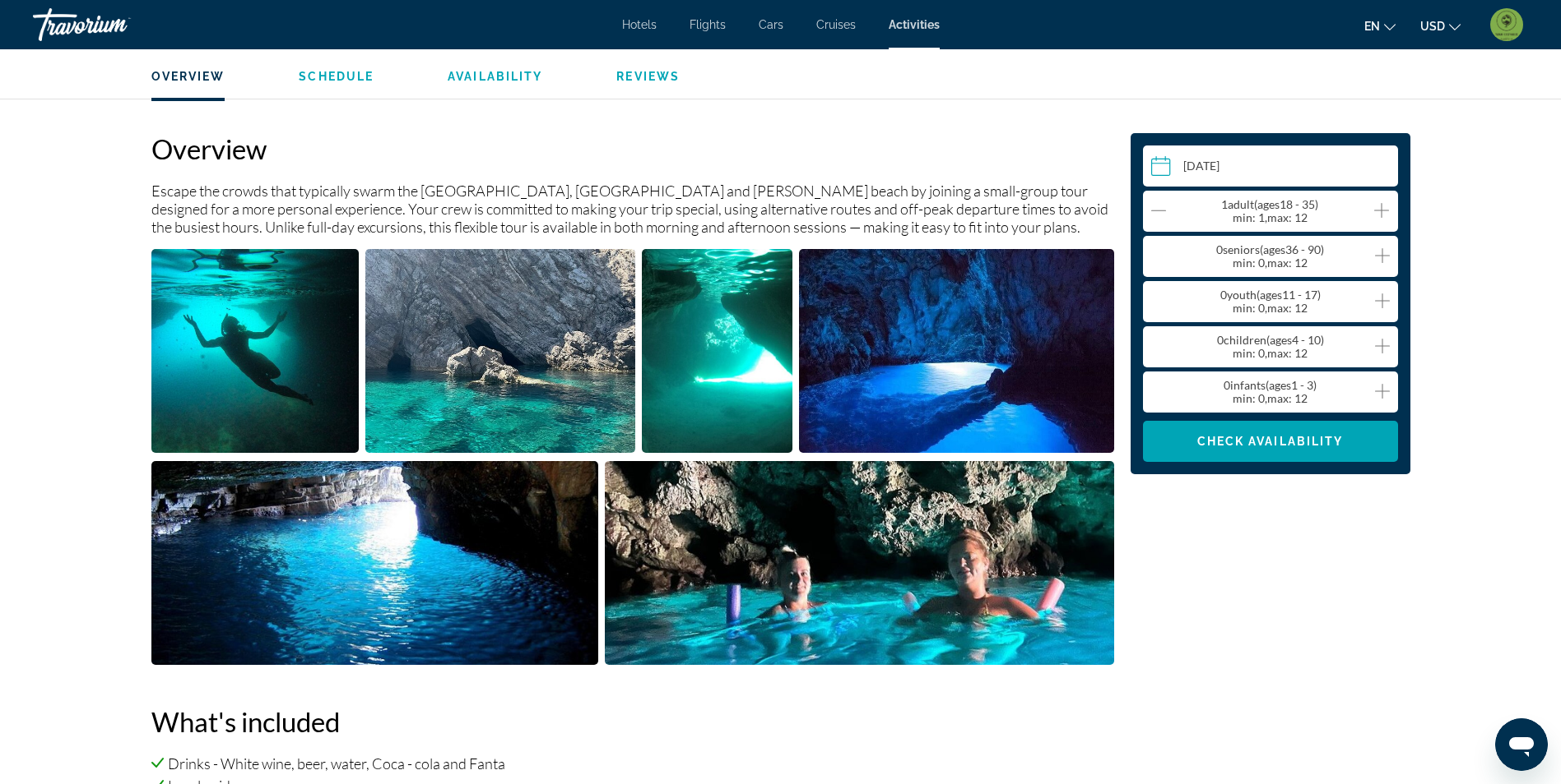
click at [1376, 213] on icon "Increment adults" at bounding box center [1380, 210] width 15 height 20
click at [1291, 449] on span "Main content" at bounding box center [1270, 442] width 255 height 39
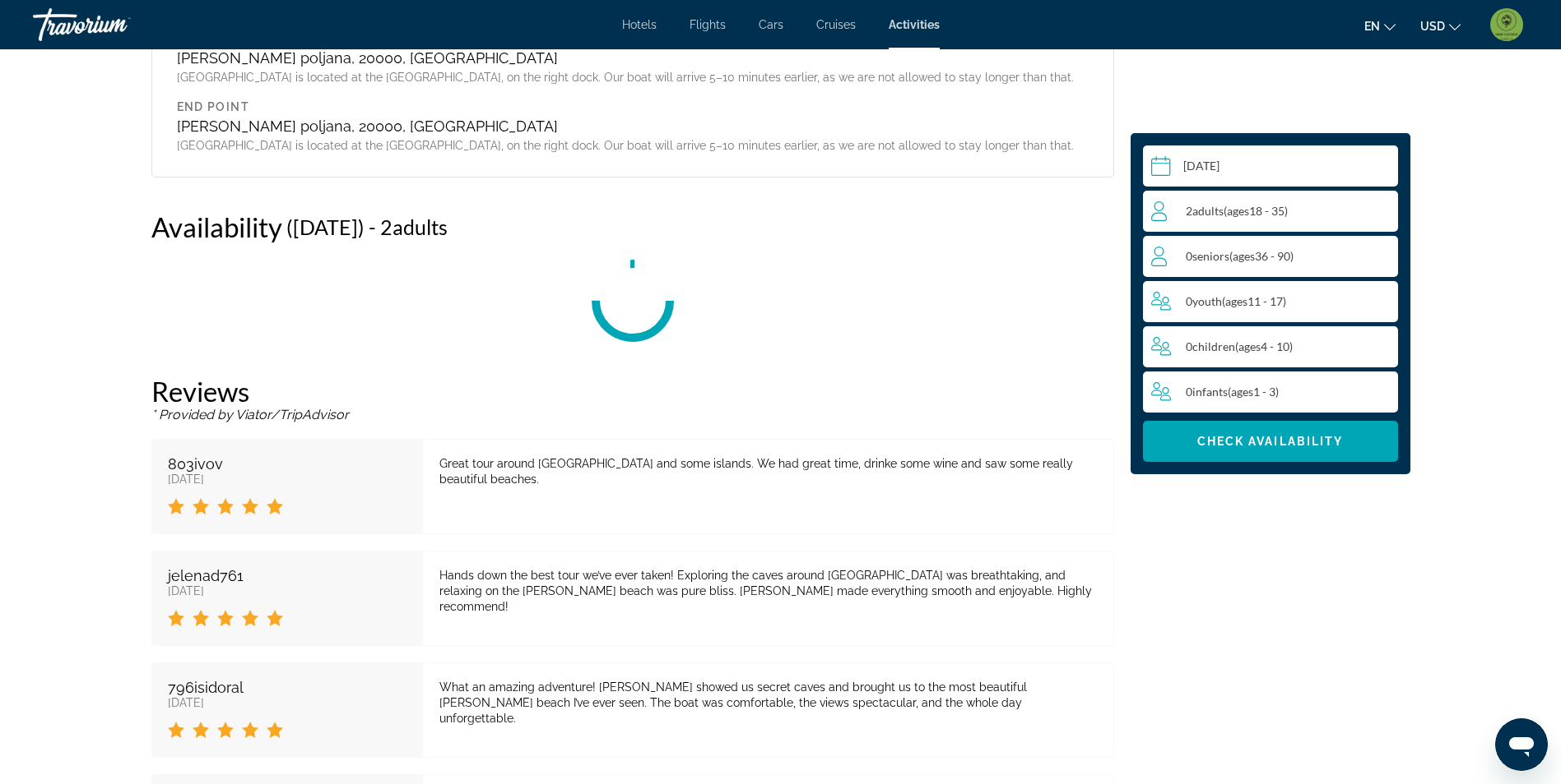
scroll to position [2503, 0]
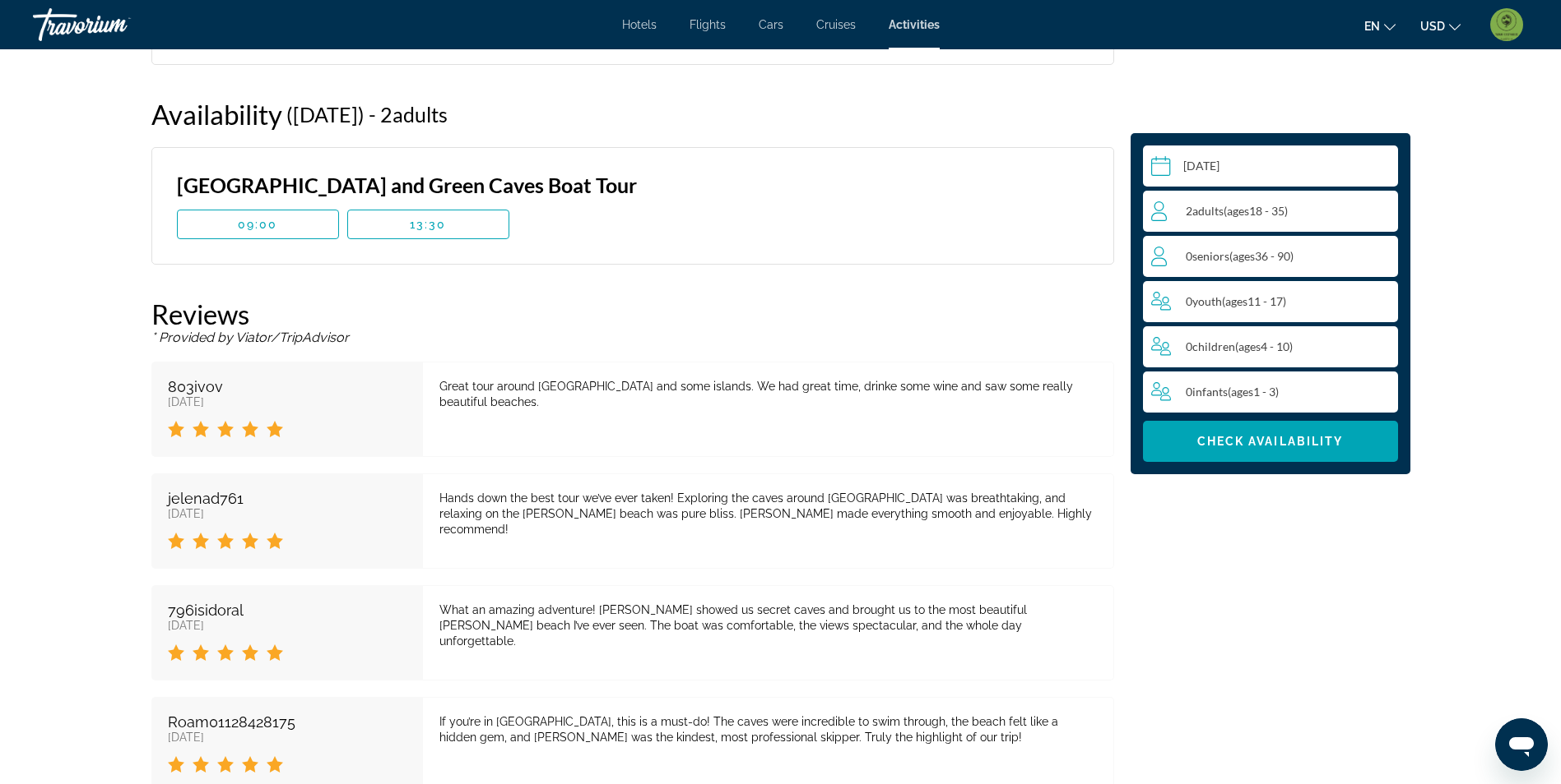
click at [275, 230] on span "09:00" at bounding box center [257, 224] width 40 height 13
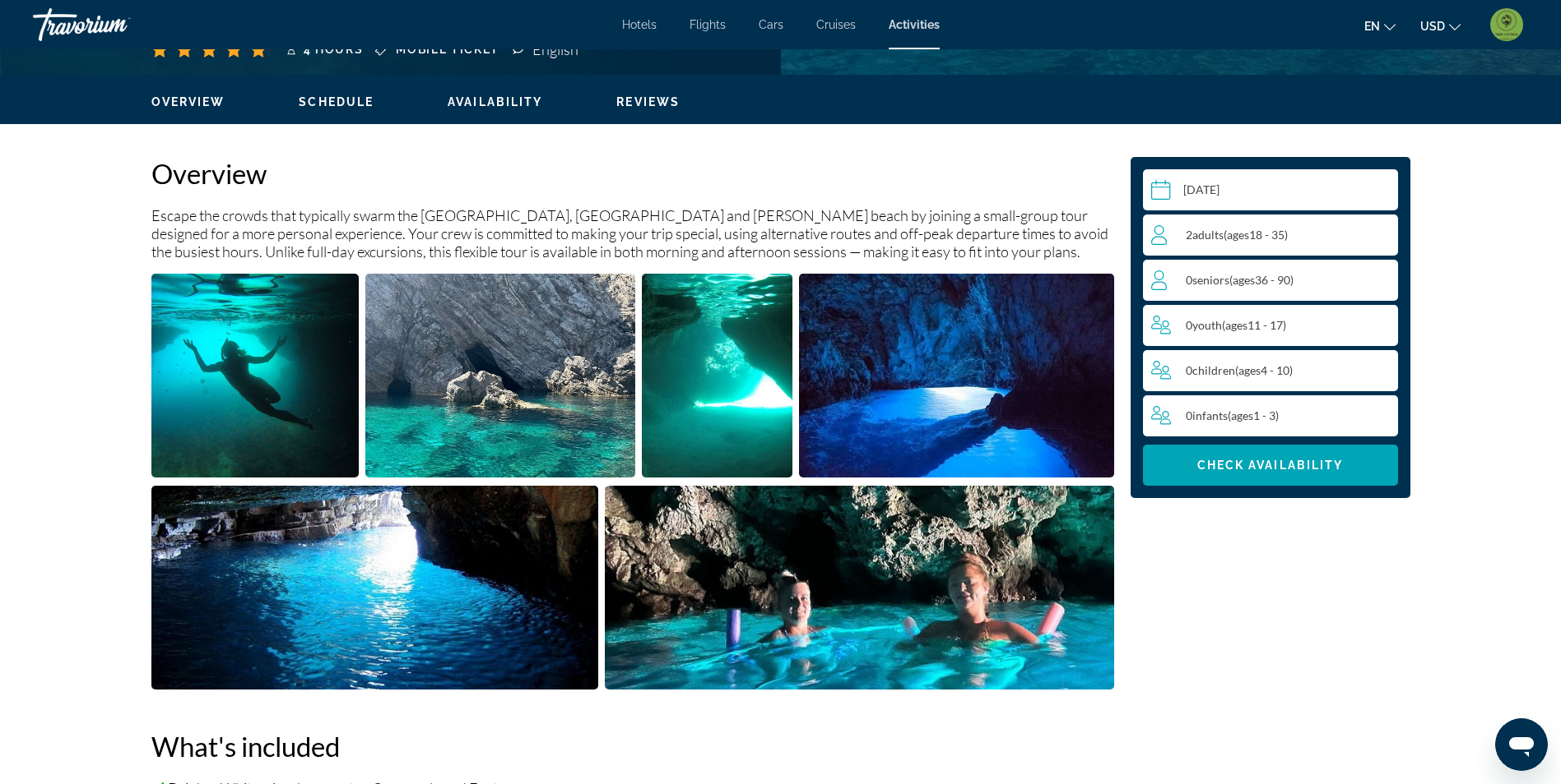
scroll to position [441, 0]
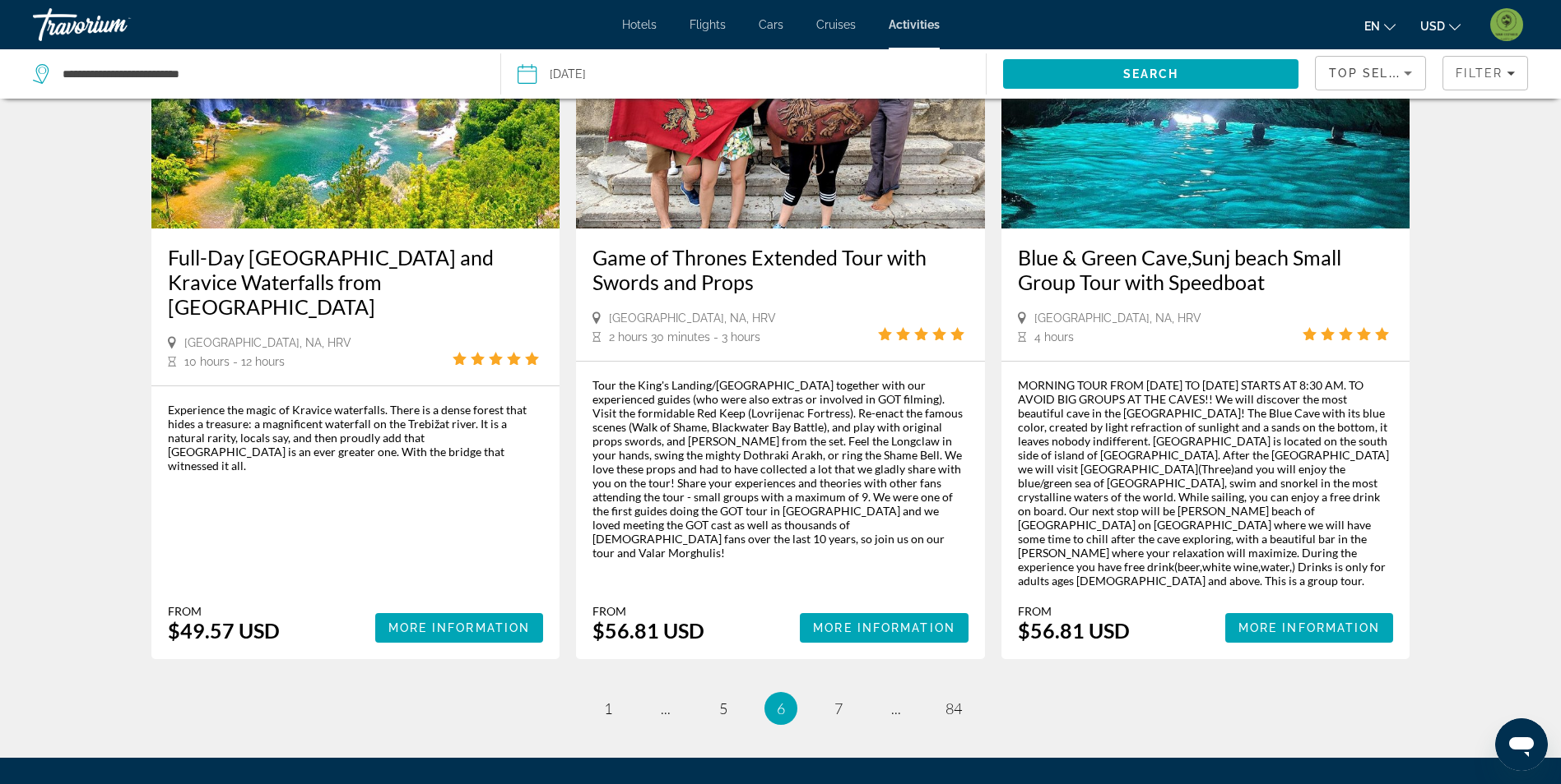
scroll to position [2302, 0]
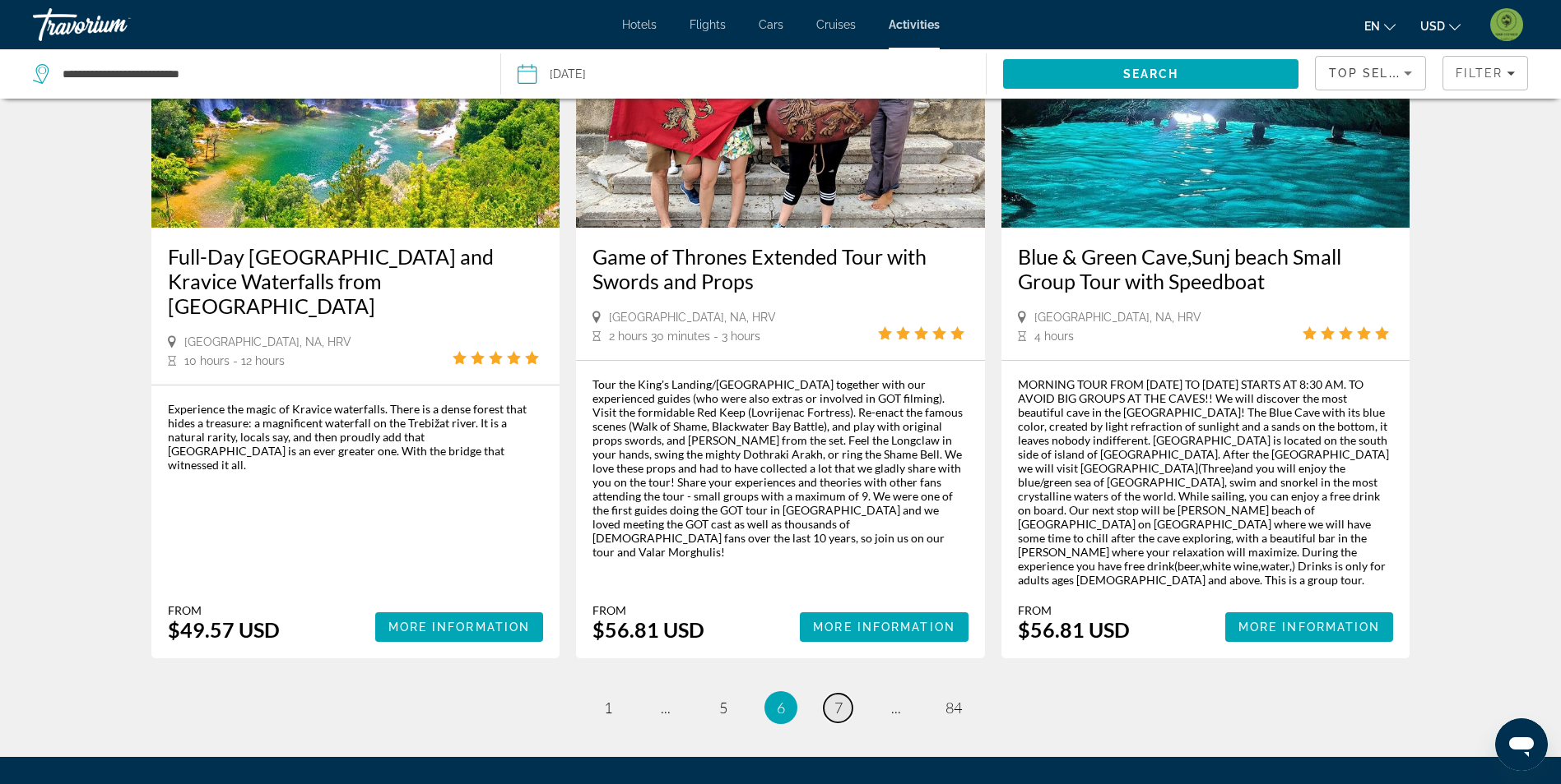
click at [839, 699] on span "7" at bounding box center [838, 707] width 8 height 18
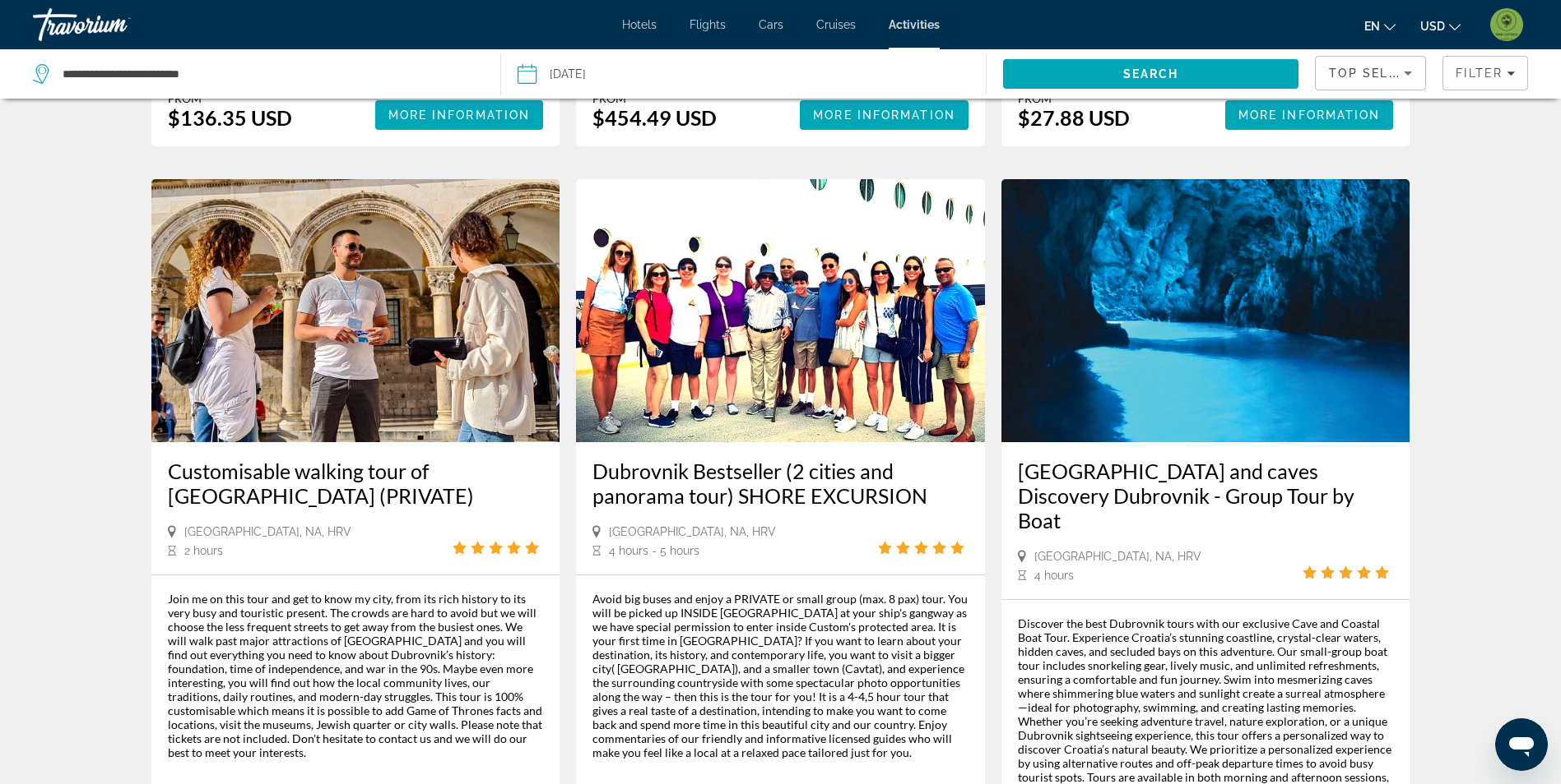
scroll to position [1562, 0]
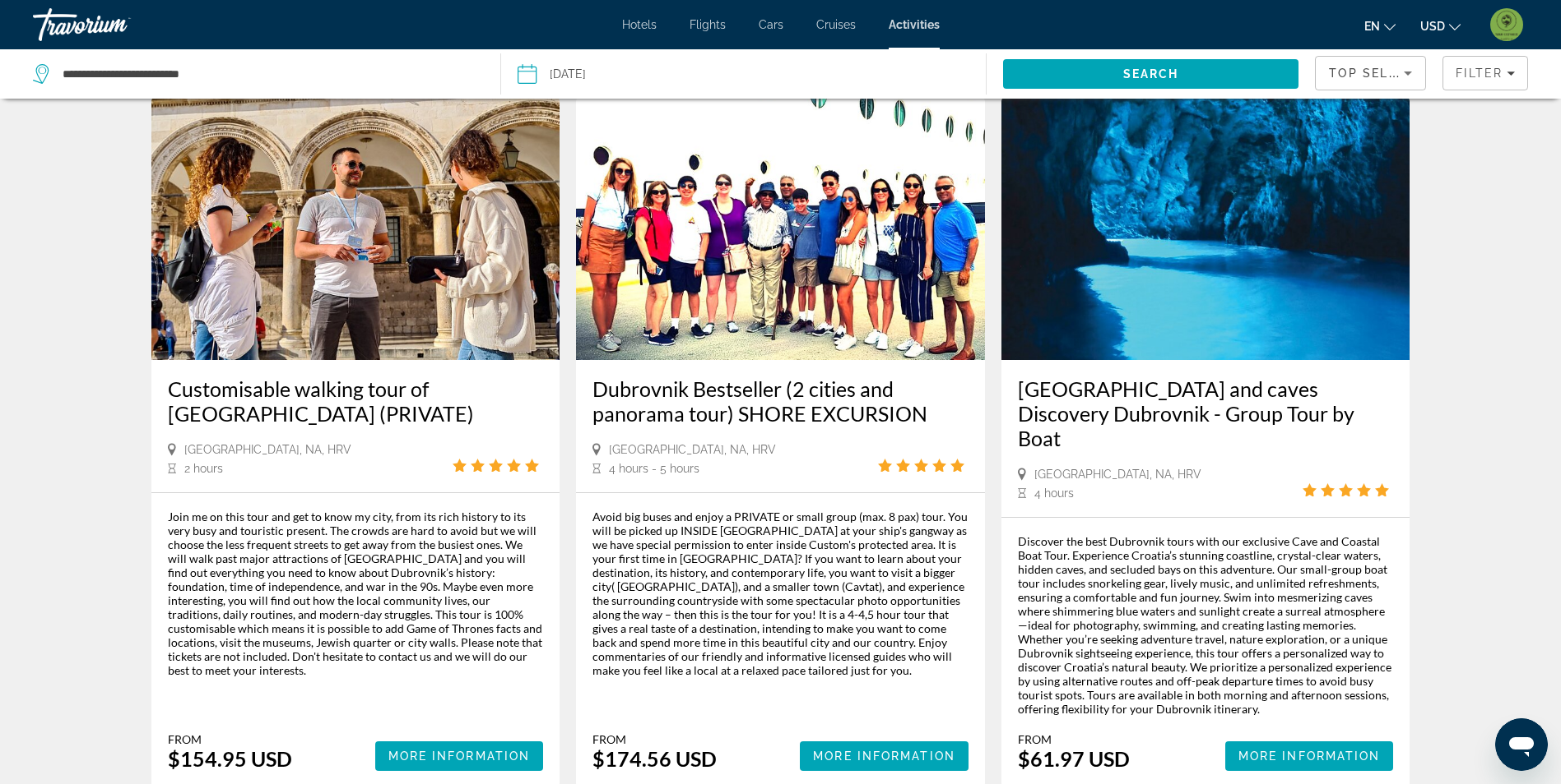
click at [617, 65] on input "Date: Oct 22, 2025" at bounding box center [633, 76] width 241 height 54
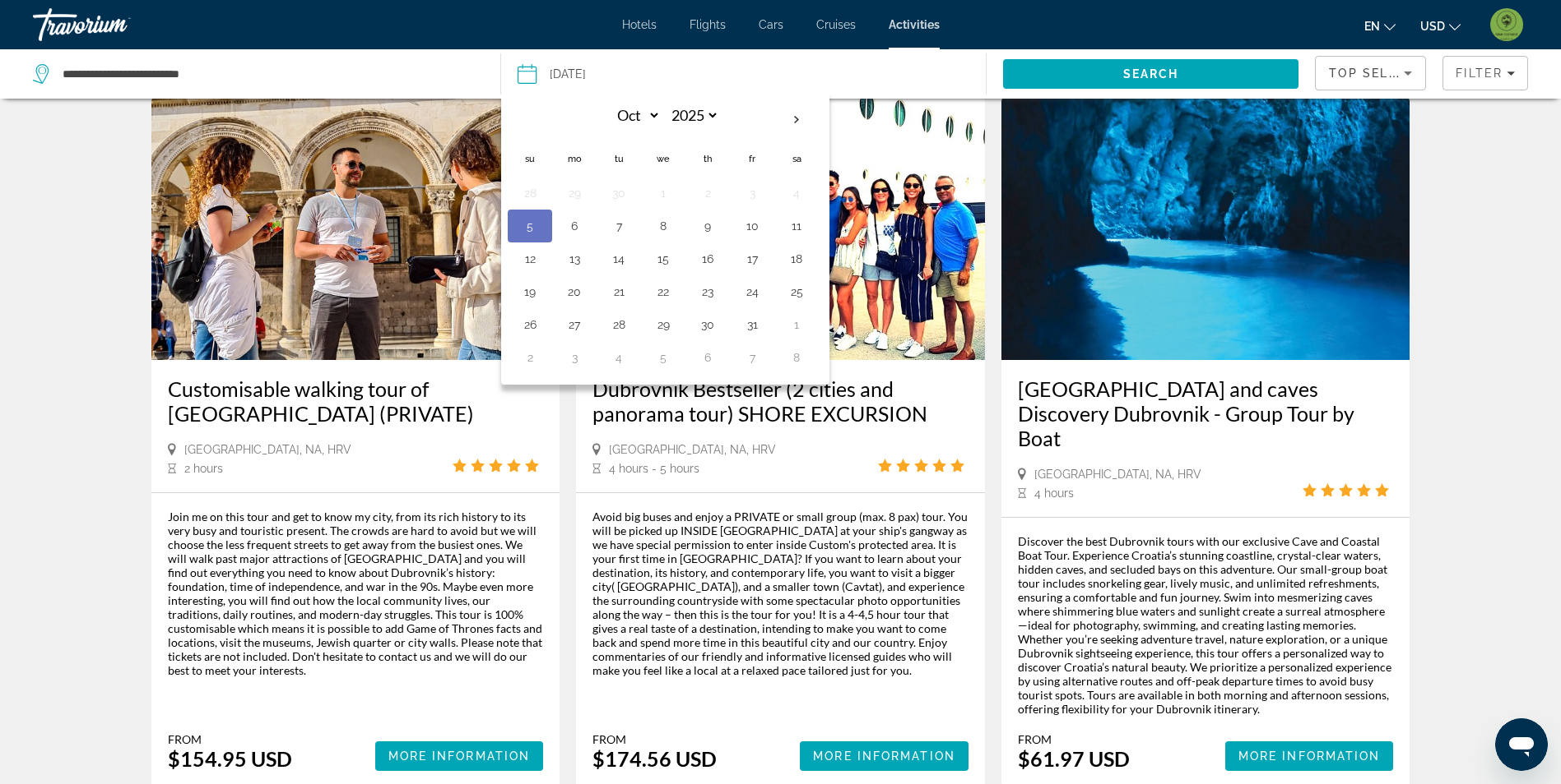
click at [530, 299] on button "19" at bounding box center [529, 291] width 27 height 23
type input "**********"
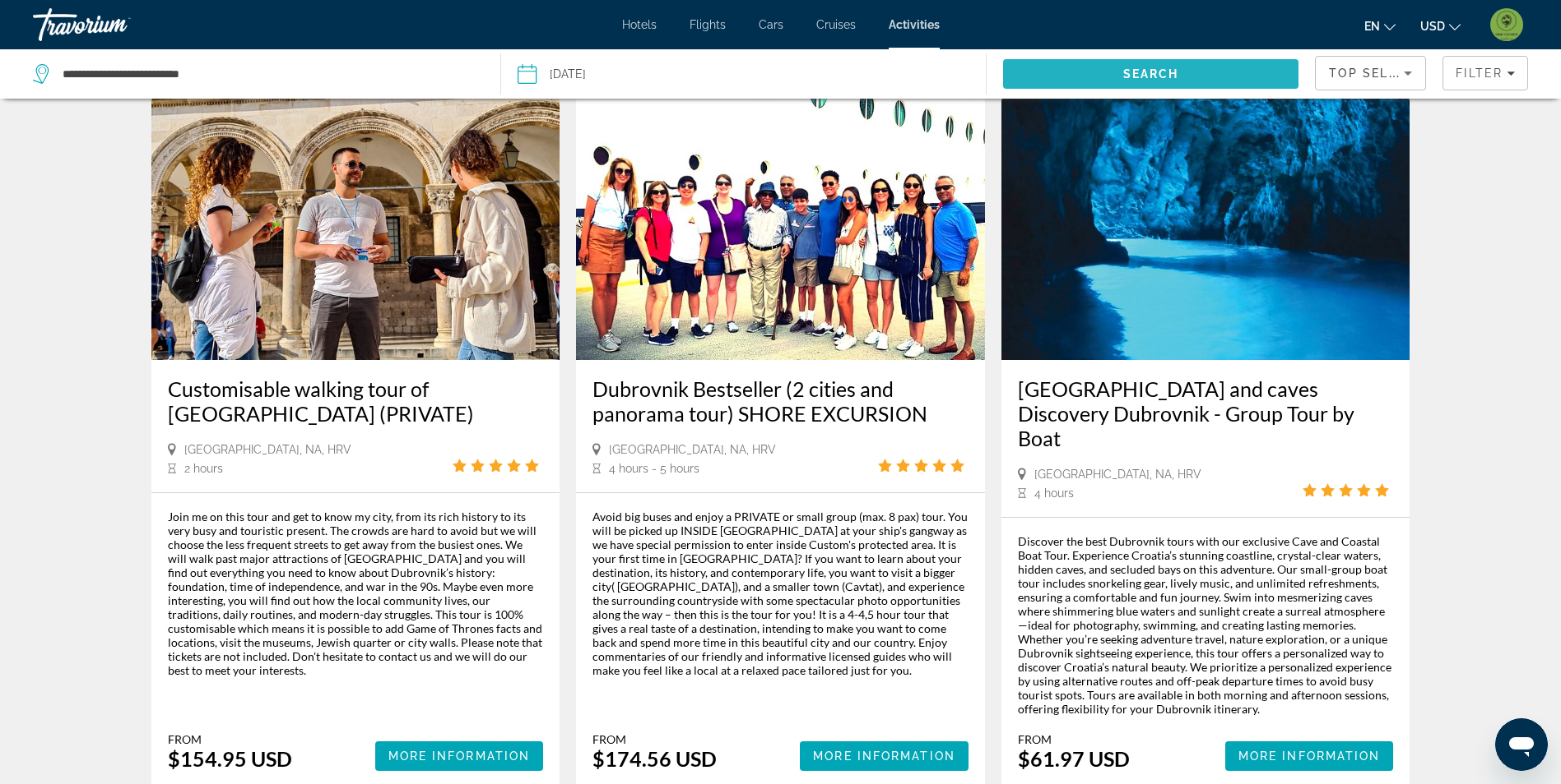
click at [1233, 69] on span "Search" at bounding box center [1151, 74] width 296 height 39
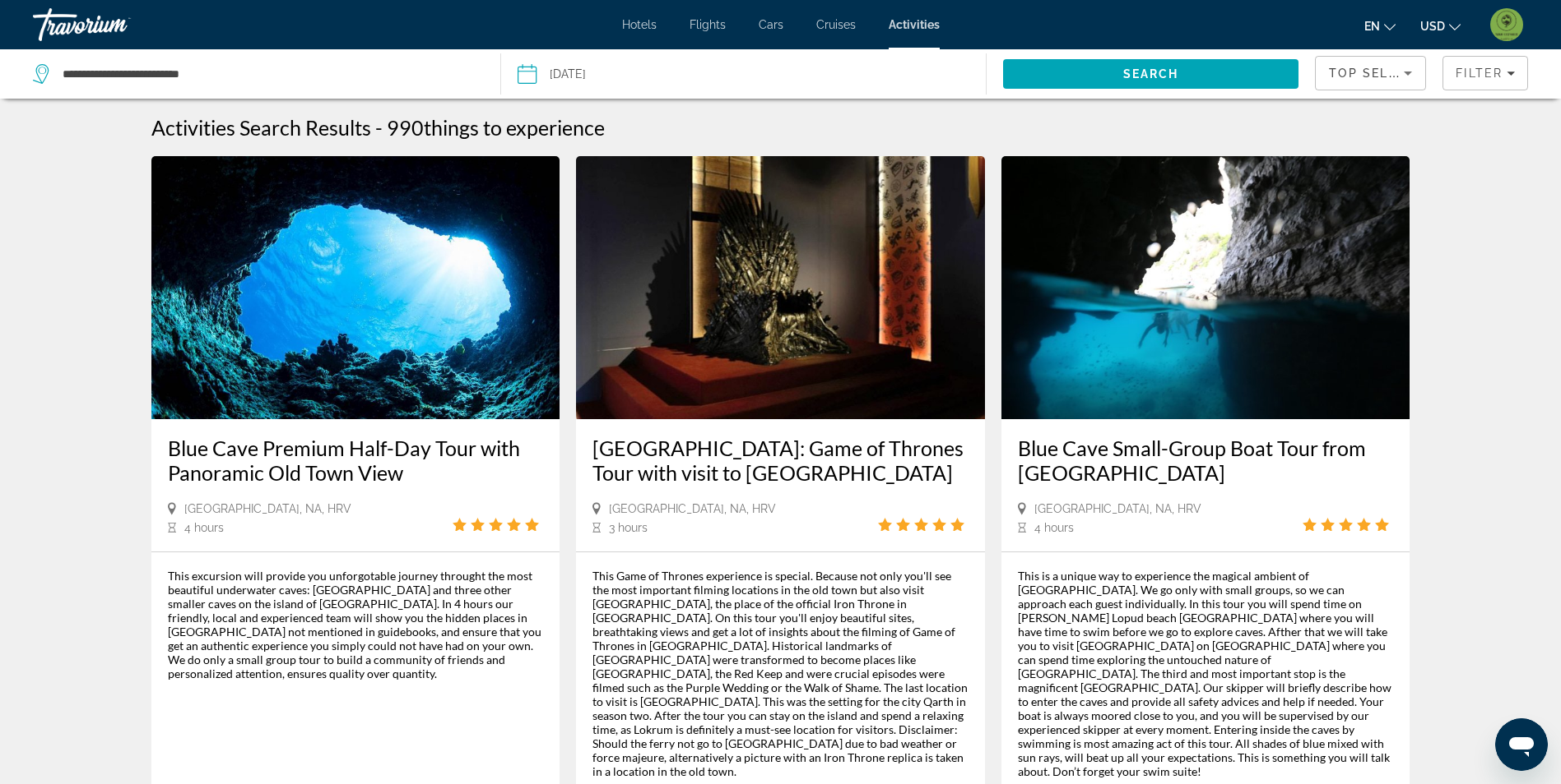
click at [1315, 356] on img "Main content" at bounding box center [1206, 287] width 408 height 263
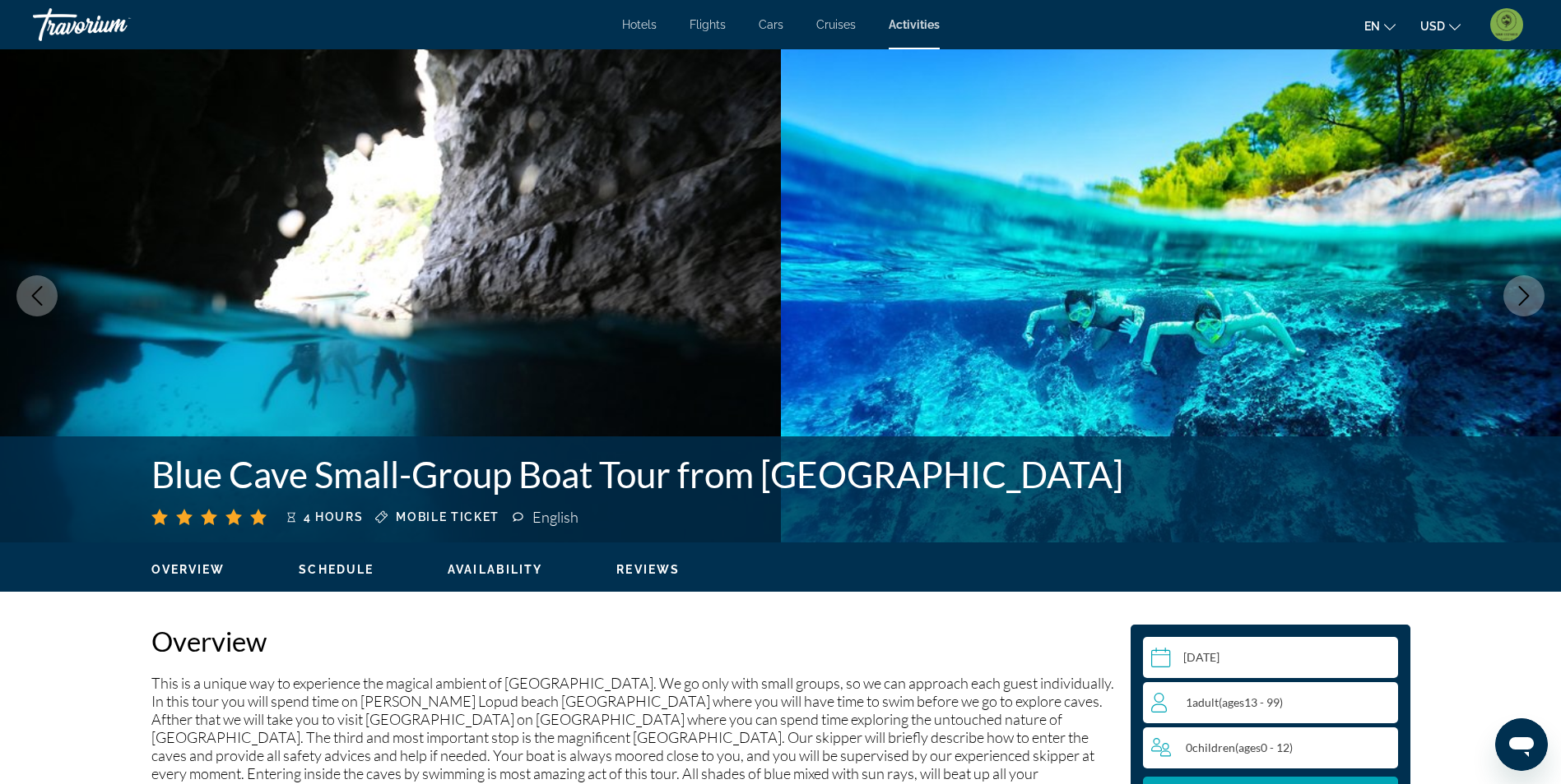
scroll to position [246, 0]
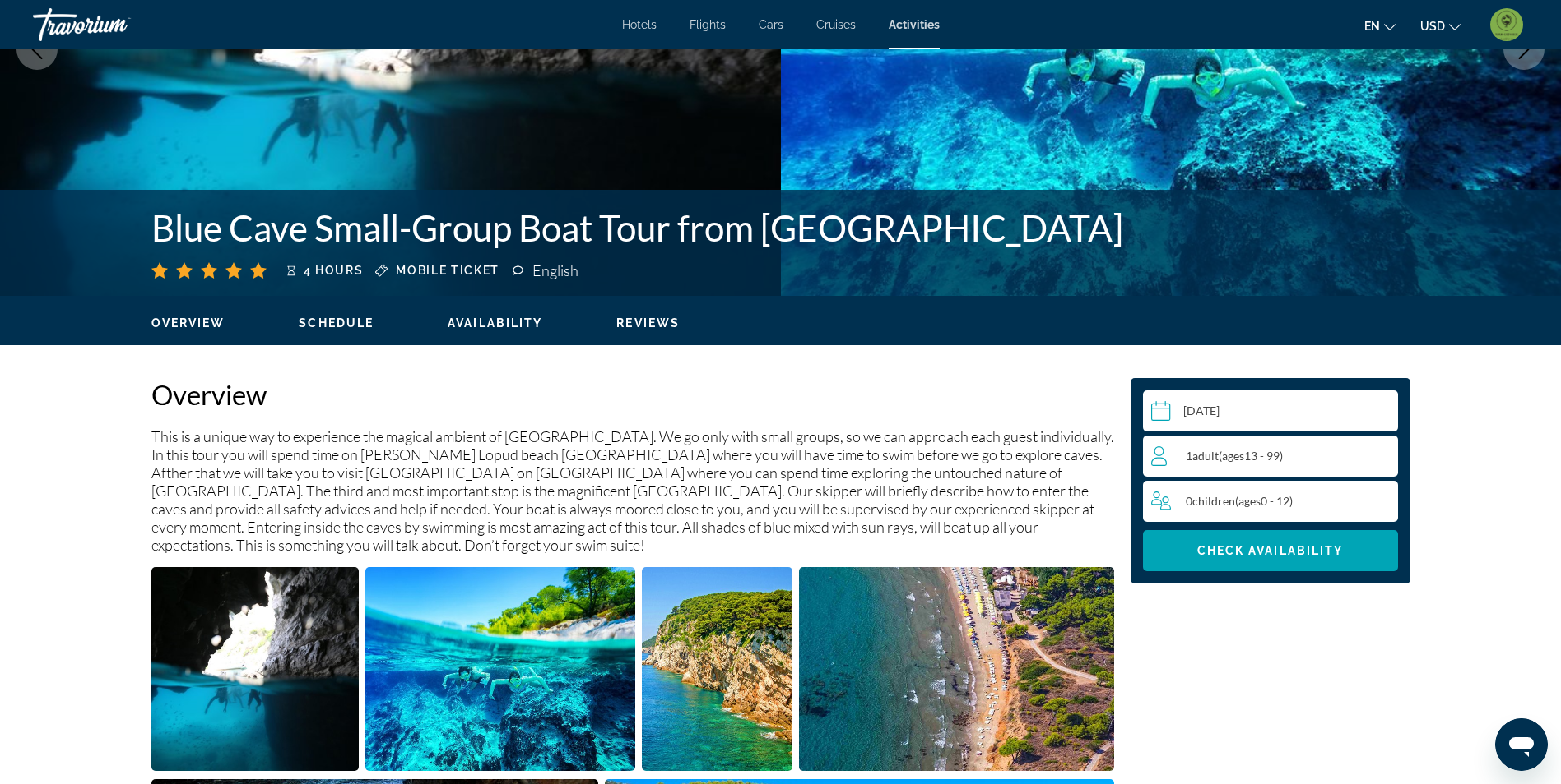
click at [1354, 462] on div "1 Adult Adults ( ages [DEMOGRAPHIC_DATA])" at bounding box center [1273, 456] width 246 height 20
click at [1378, 454] on icon "Increment adults" at bounding box center [1380, 455] width 15 height 15
click at [1358, 550] on span "Main content" at bounding box center [1270, 550] width 255 height 39
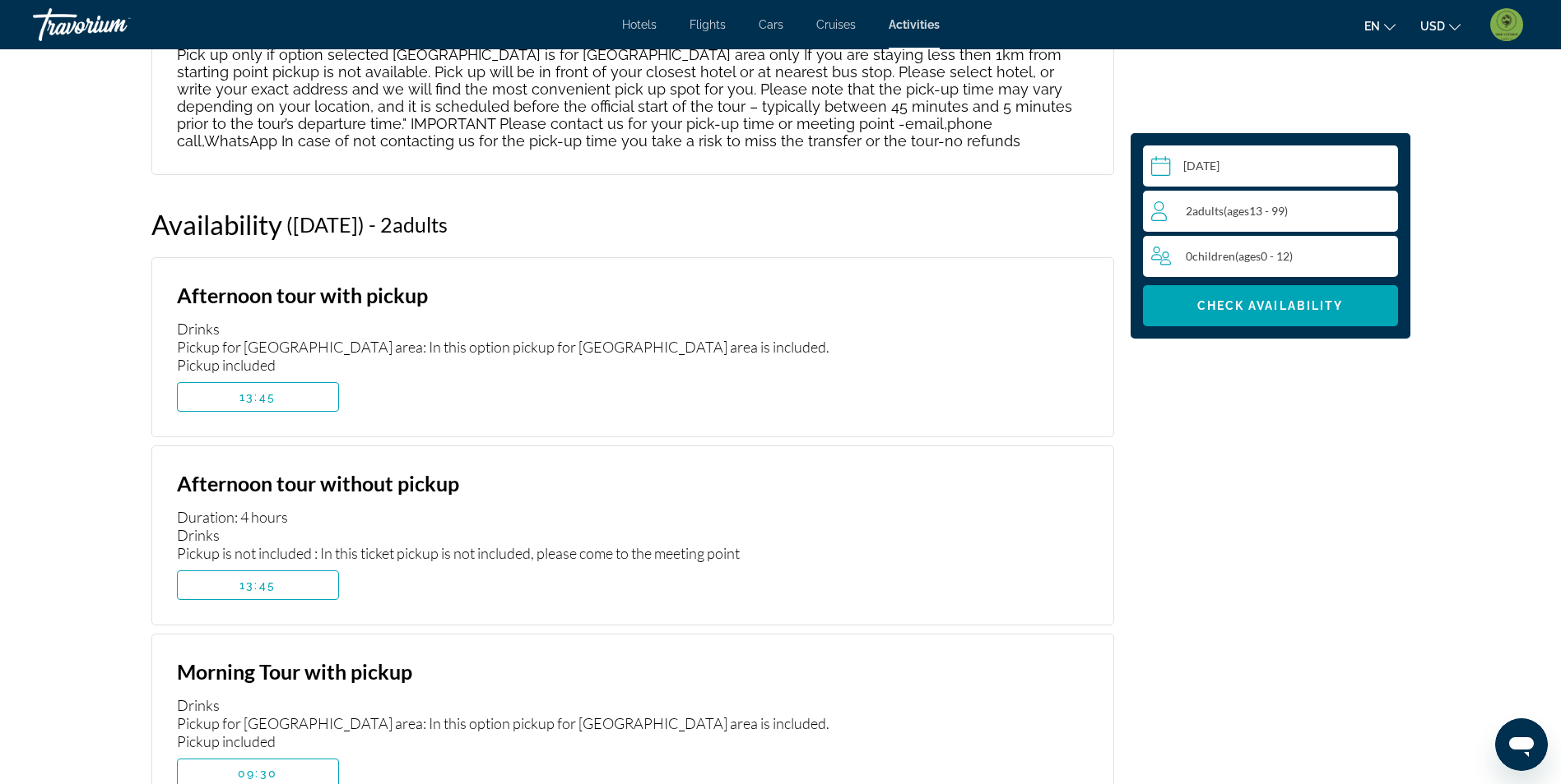
scroll to position [2919, 0]
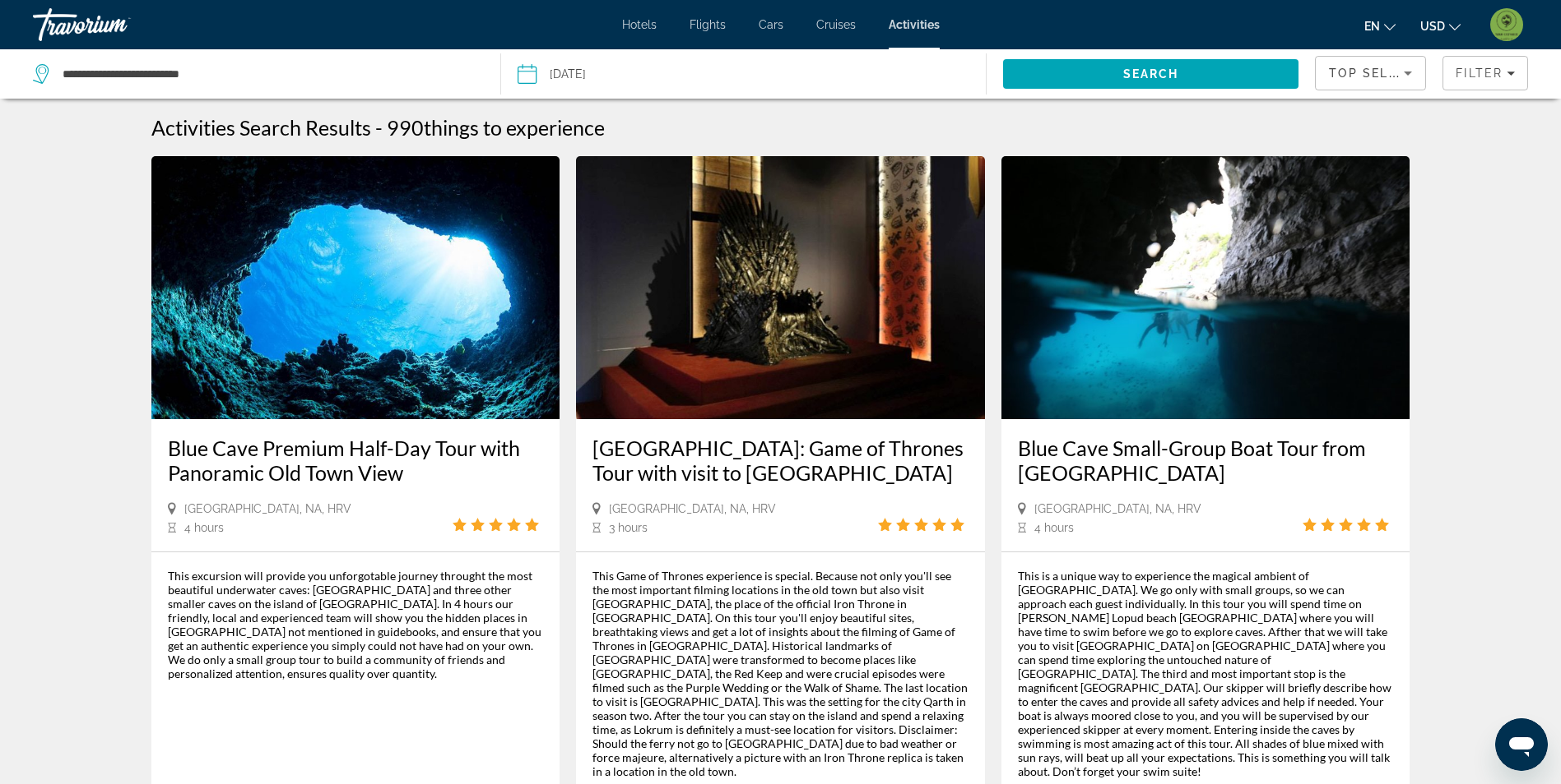
click at [601, 71] on input "Date: Oct 19, 2025" at bounding box center [633, 76] width 241 height 54
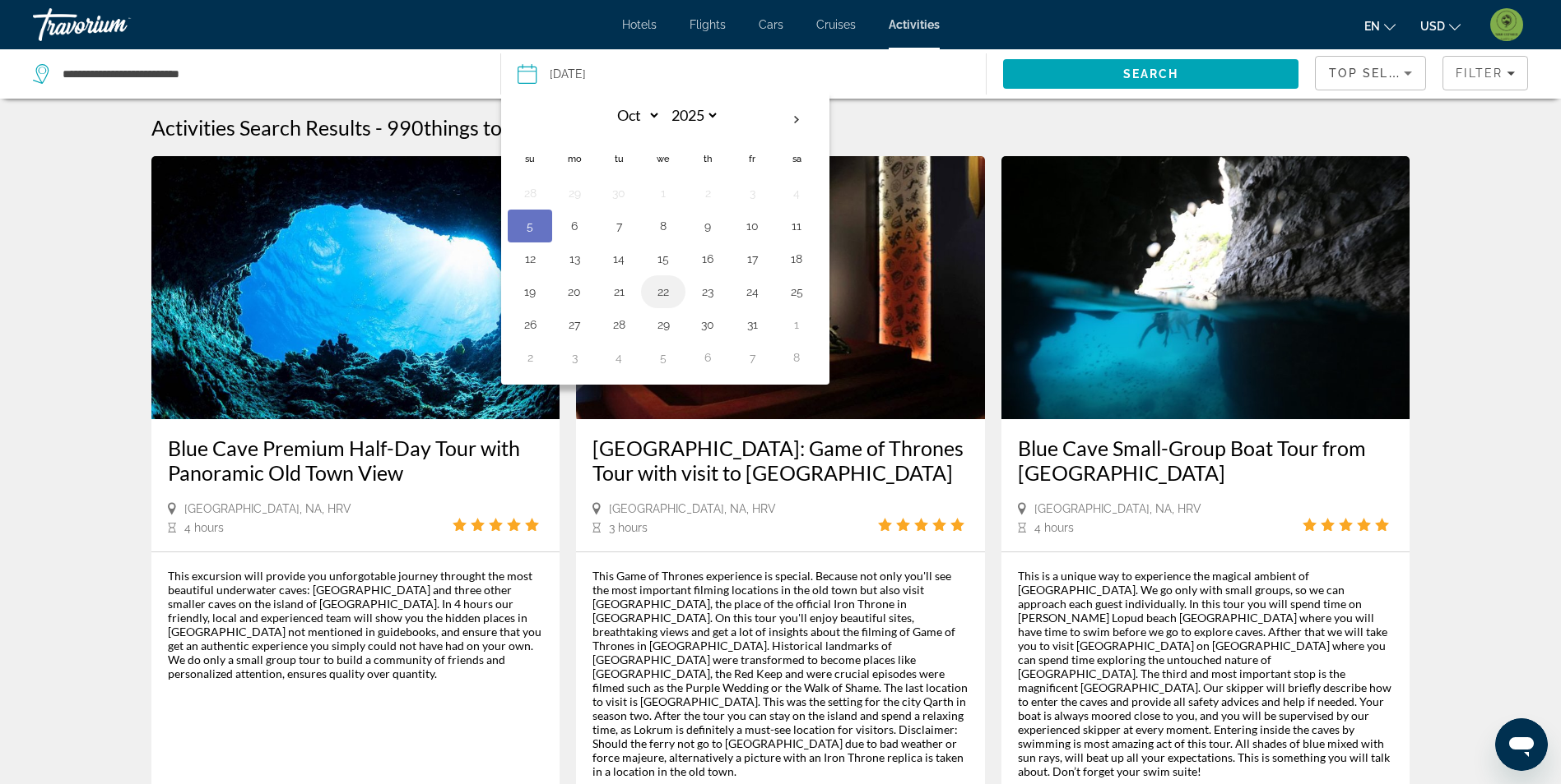
click at [671, 283] on button "22" at bounding box center [663, 291] width 27 height 23
type input "**********"
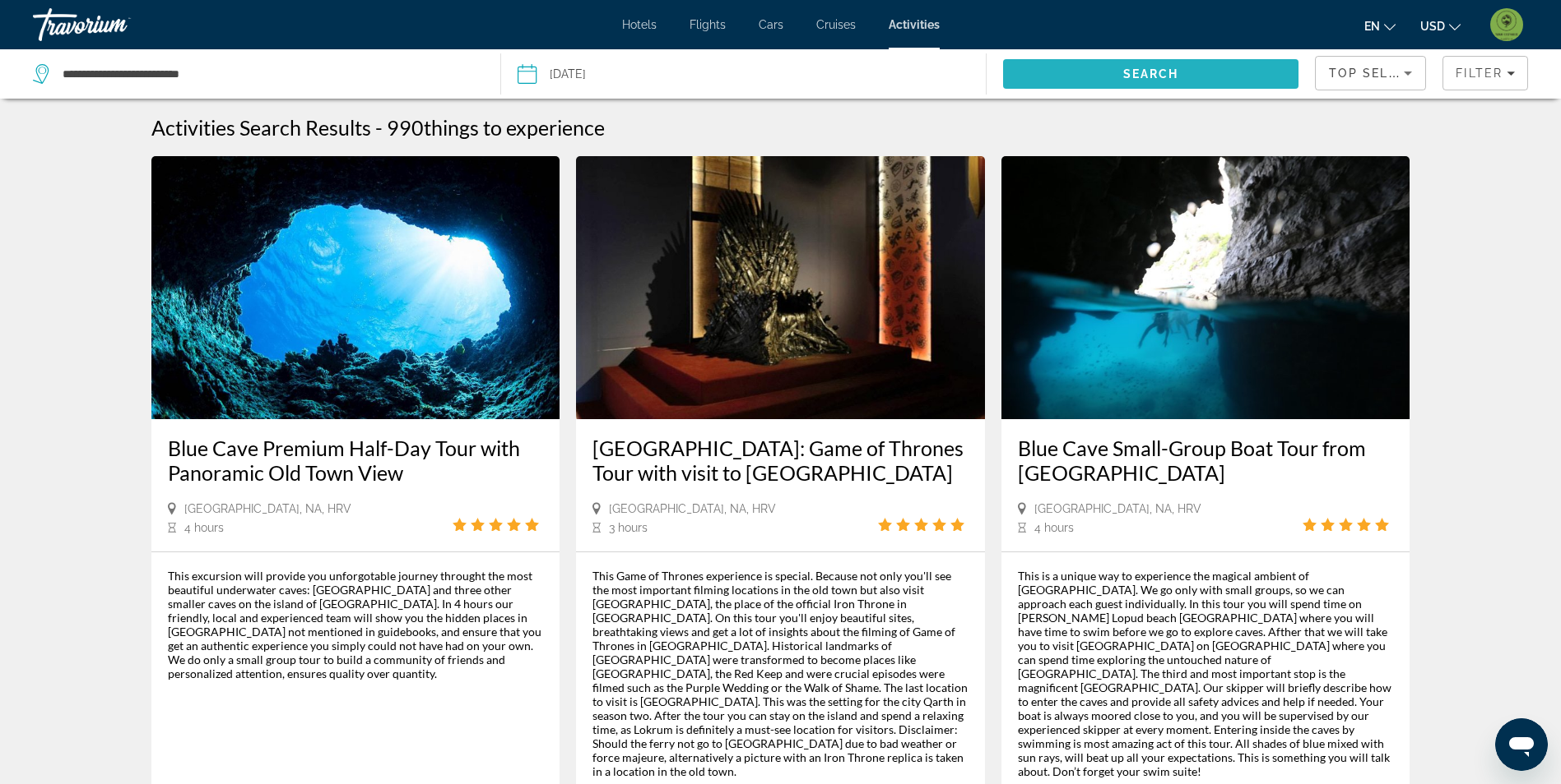
click at [1114, 74] on span "Search" at bounding box center [1151, 74] width 296 height 39
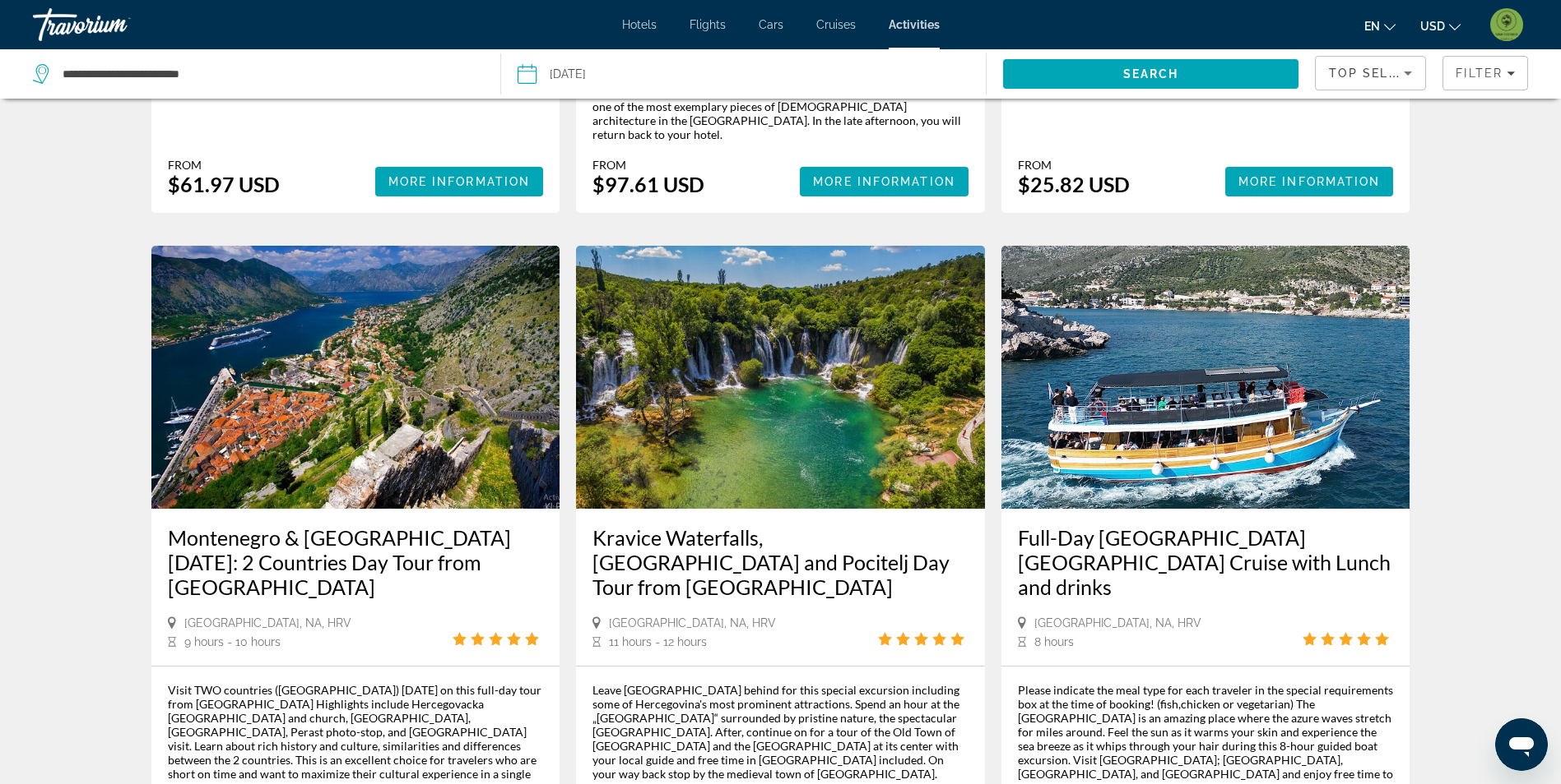
scroll to position [1398, 0]
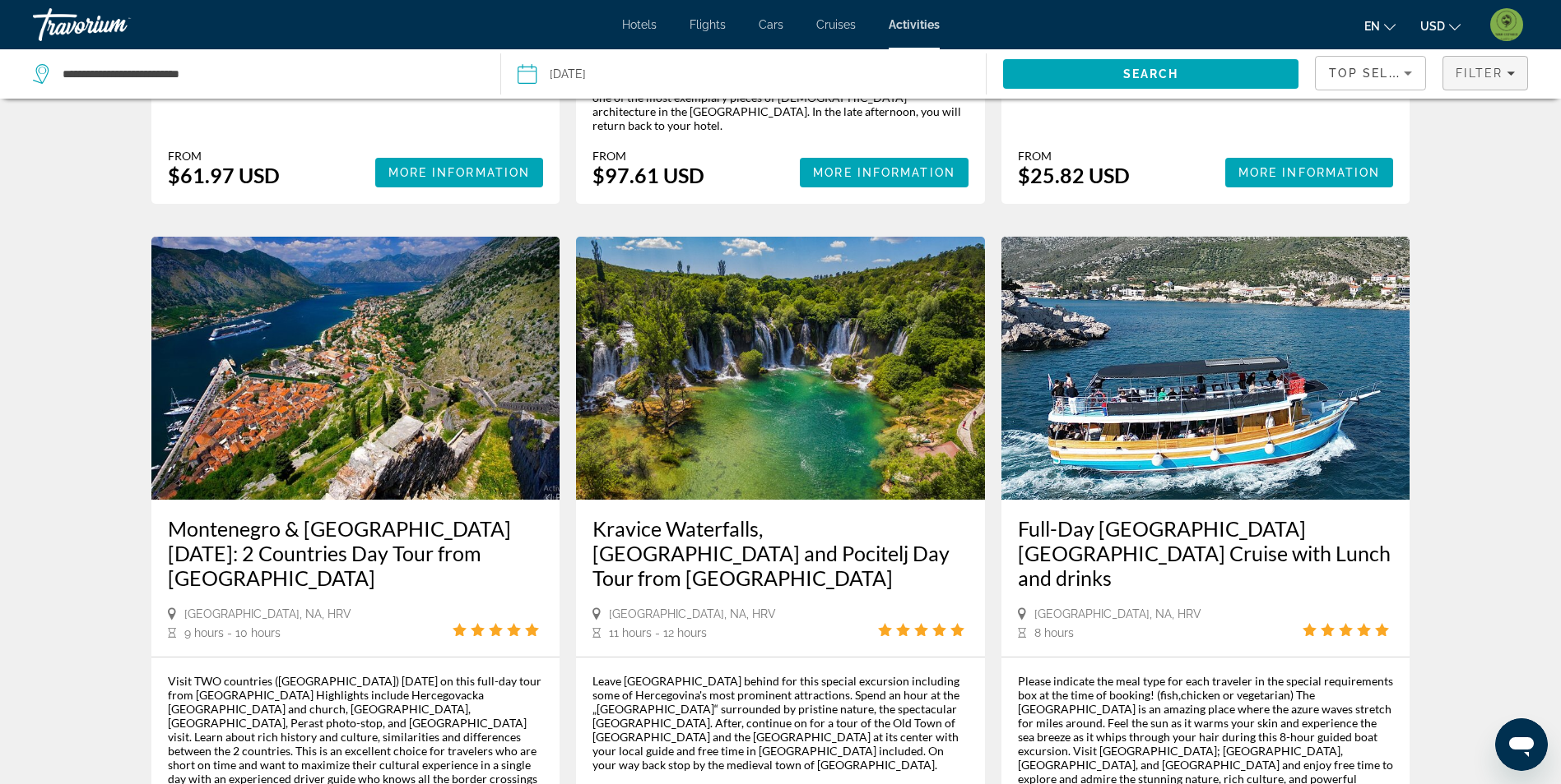
click at [1479, 77] on span "Filter" at bounding box center [1479, 73] width 47 height 13
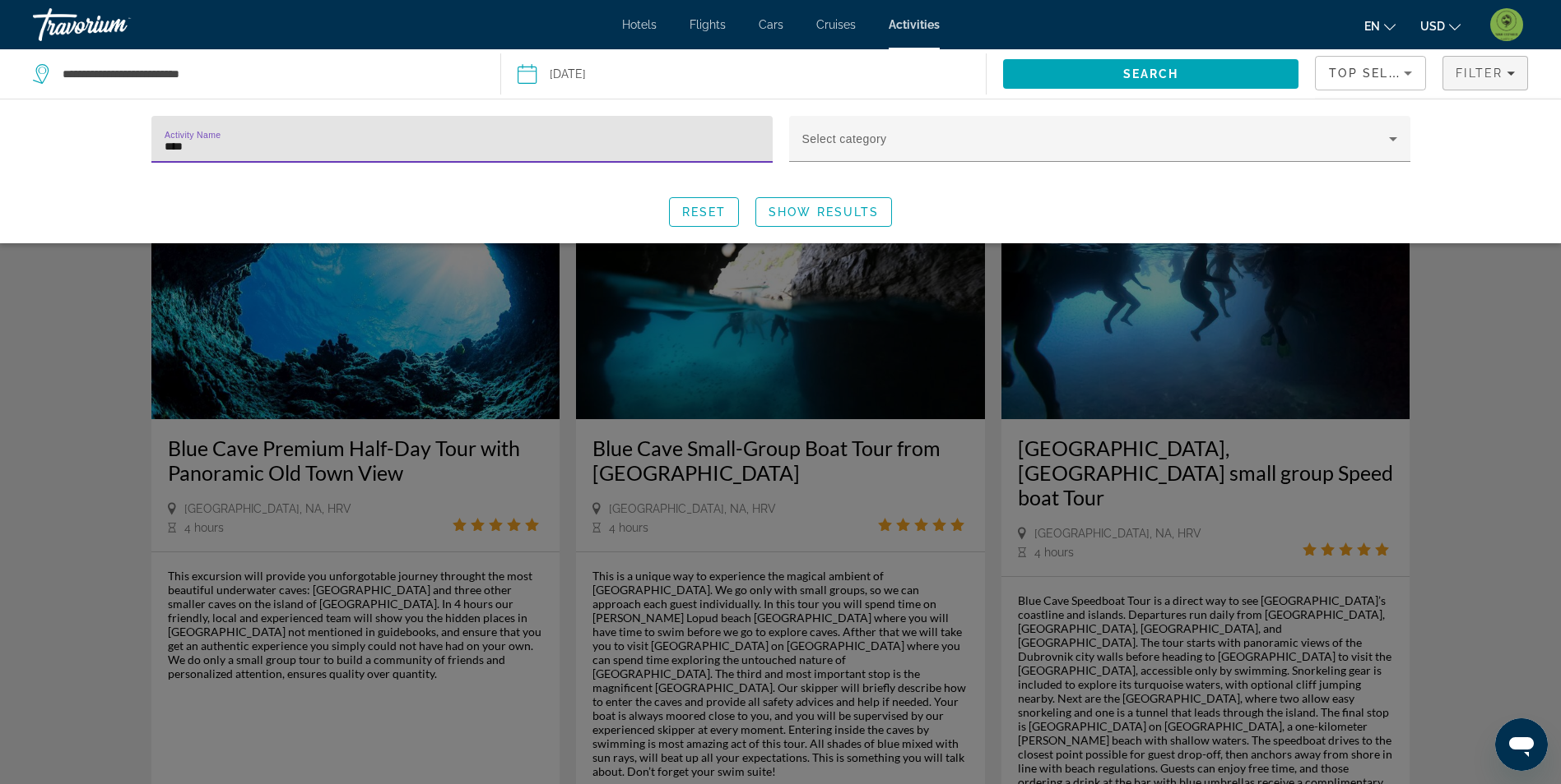
type input "****"
click at [1454, 392] on div "Search widget" at bounding box center [780, 511] width 1561 height 546
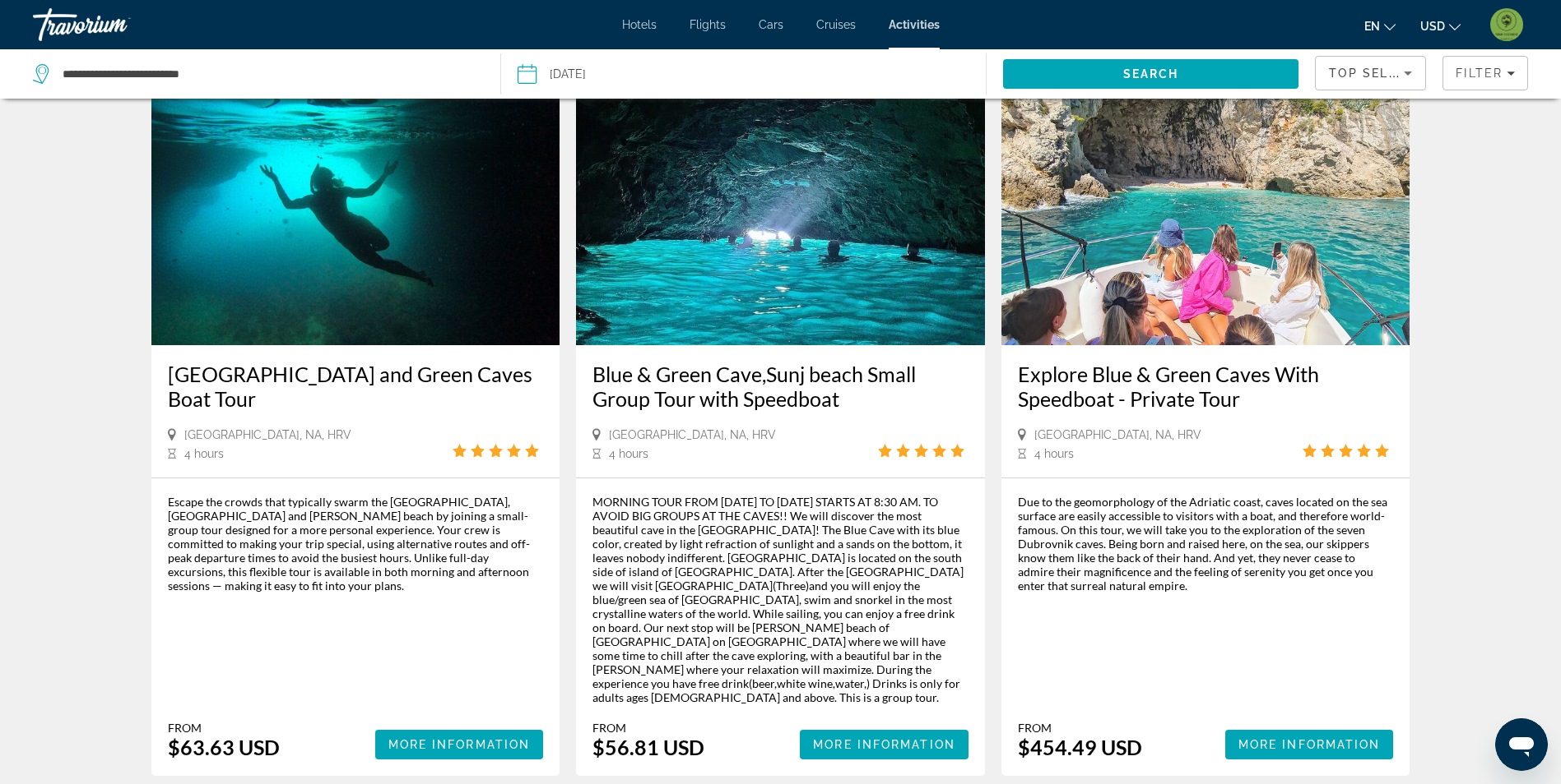
scroll to position [1645, 0]
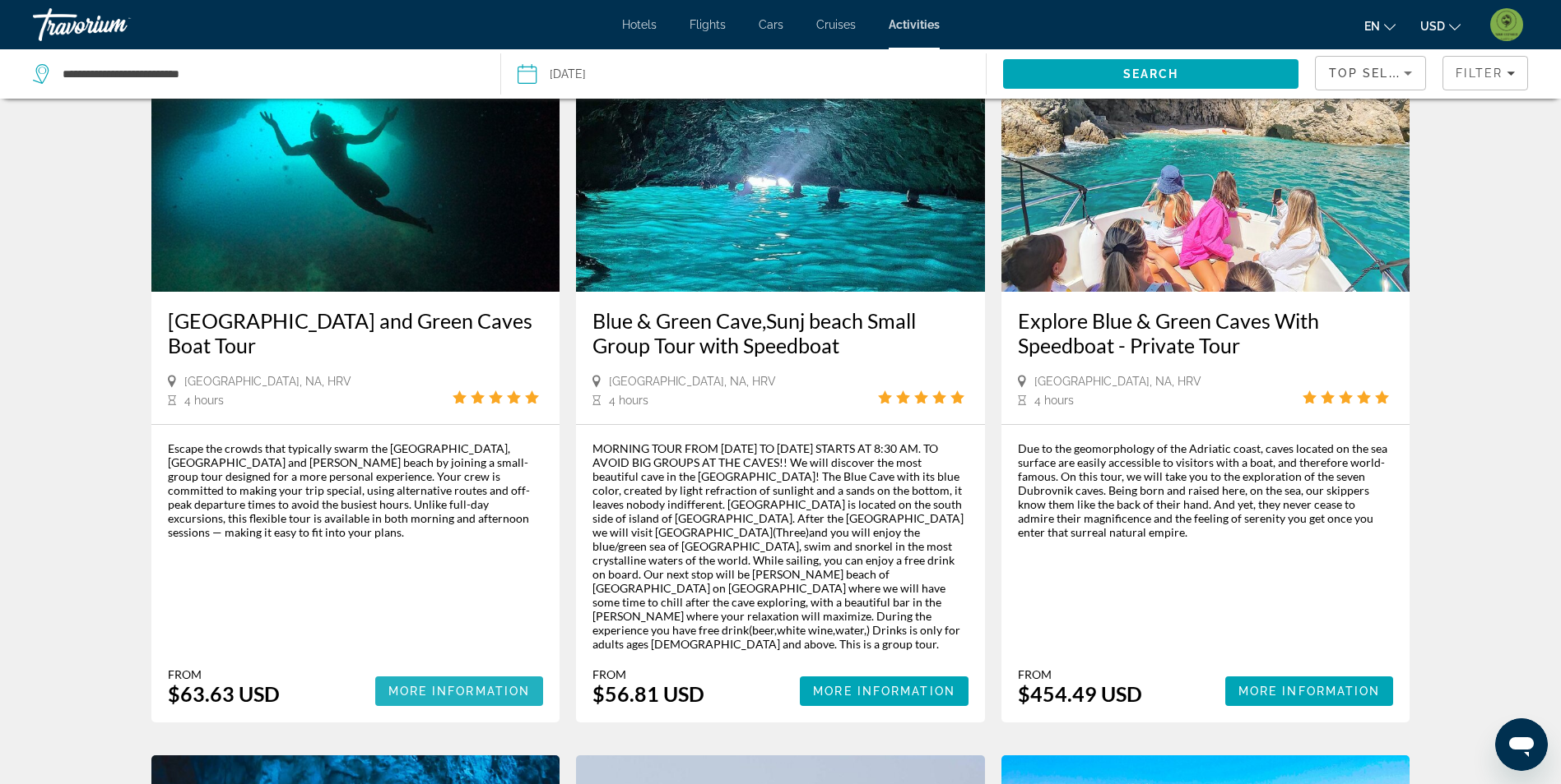
click at [409, 685] on span "More Information" at bounding box center [459, 691] width 142 height 13
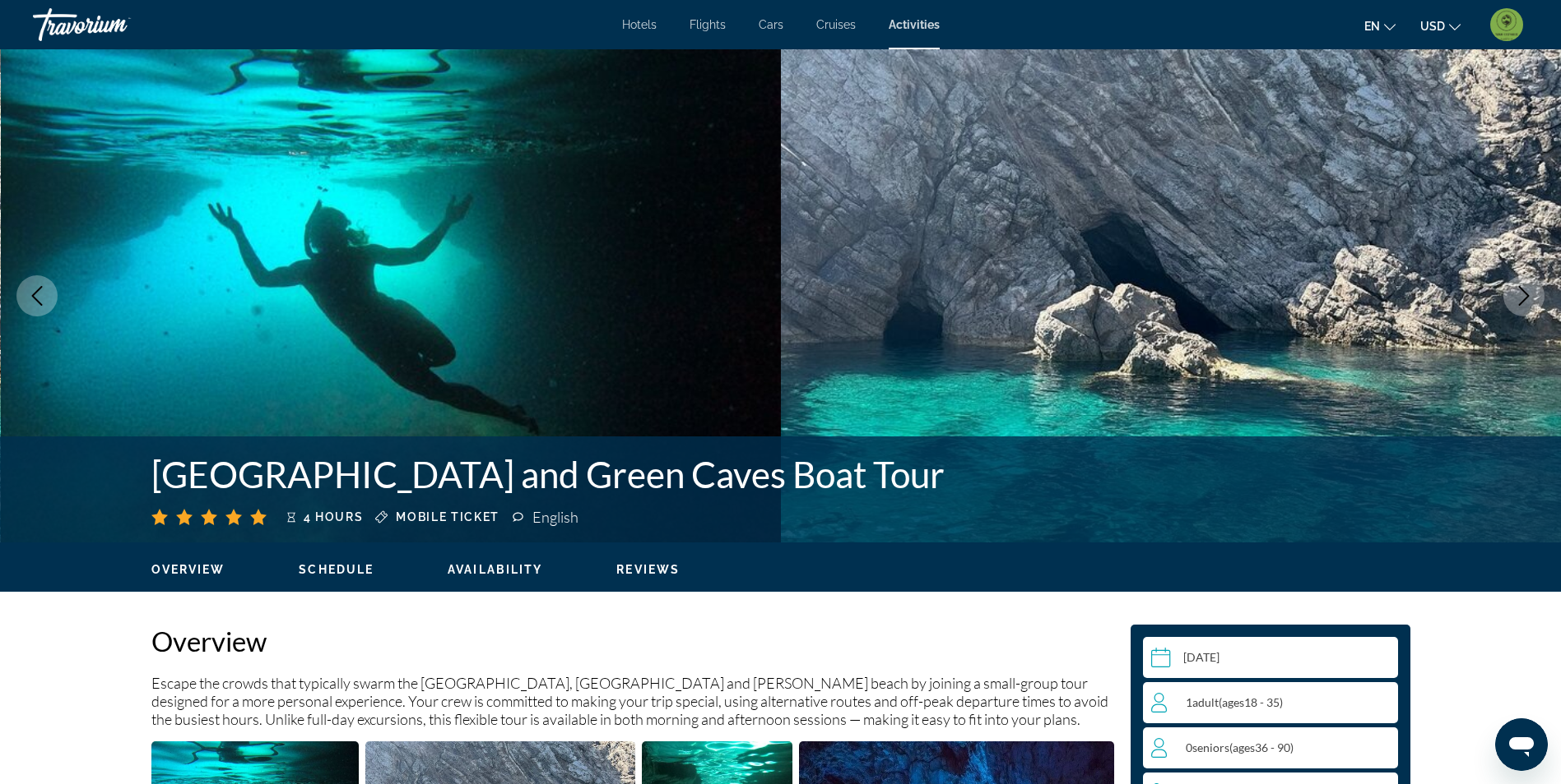
click at [1366, 685] on div "1 Adult Adults ( ages [DEMOGRAPHIC_DATA])" at bounding box center [1273, 704] width 246 height 41
click at [1387, 698] on icon "Increment adults" at bounding box center [1380, 703] width 15 height 20
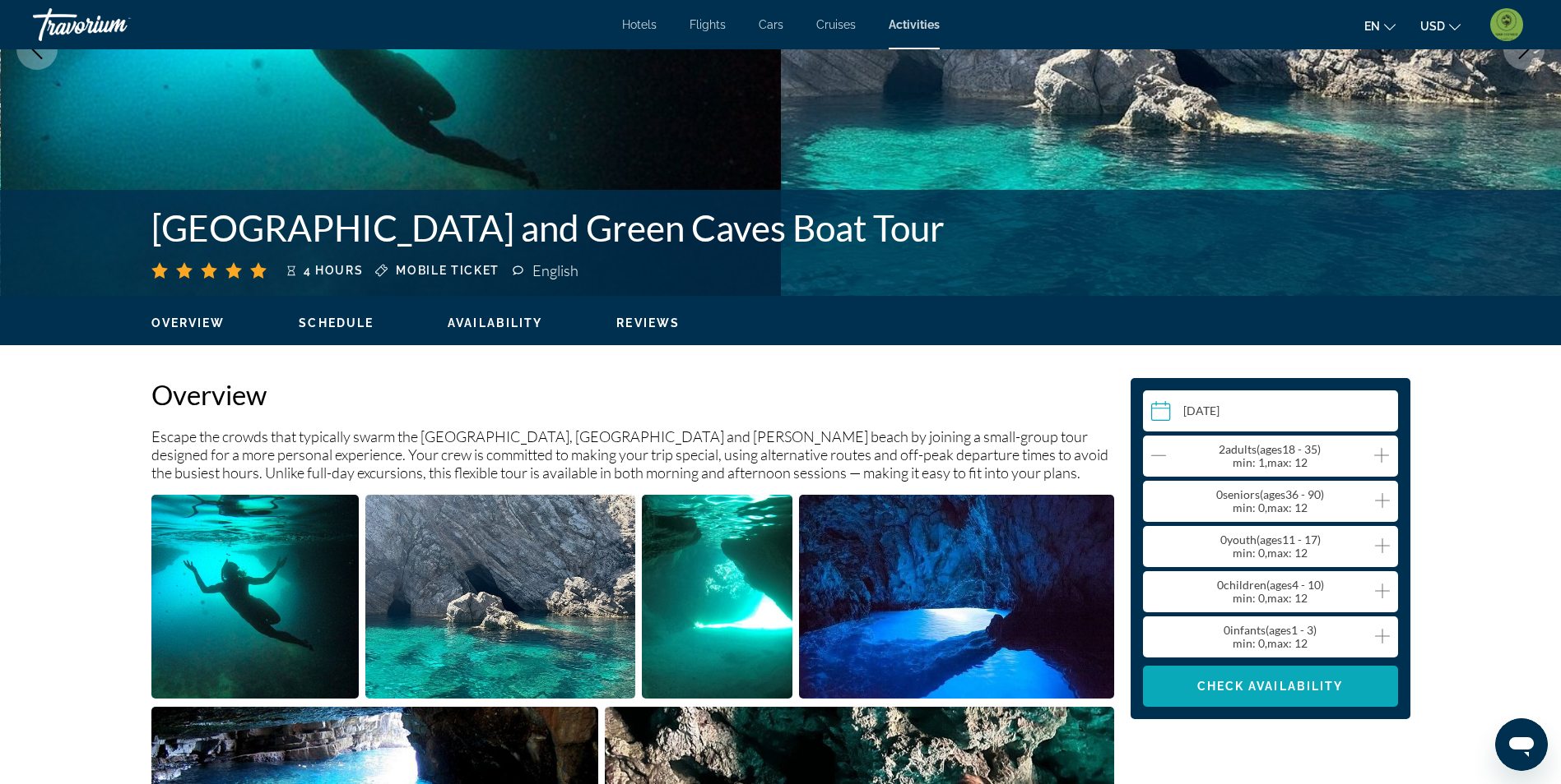
click at [1294, 698] on span "Main content" at bounding box center [1270, 687] width 255 height 39
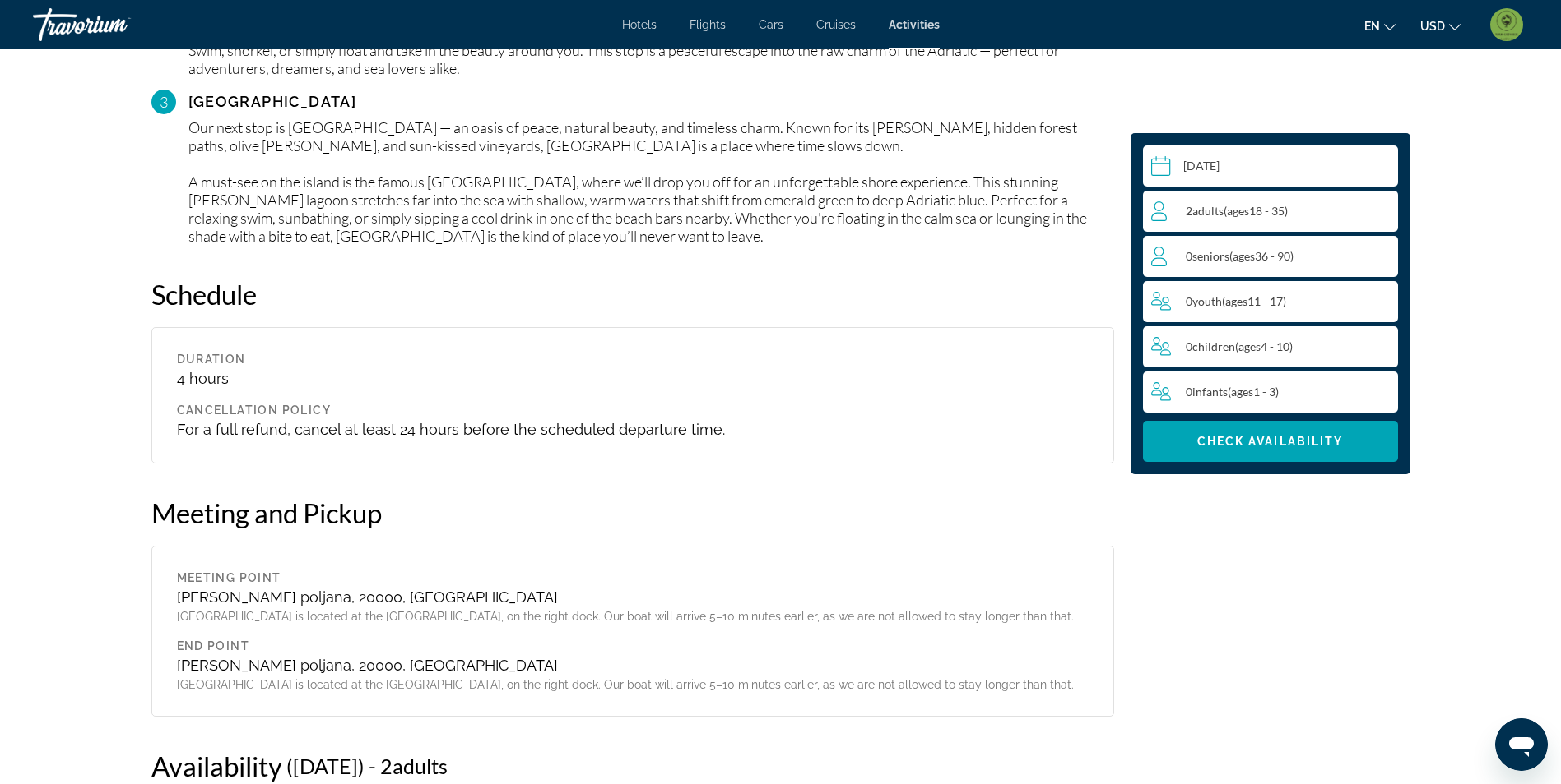
scroll to position [1680, 0]
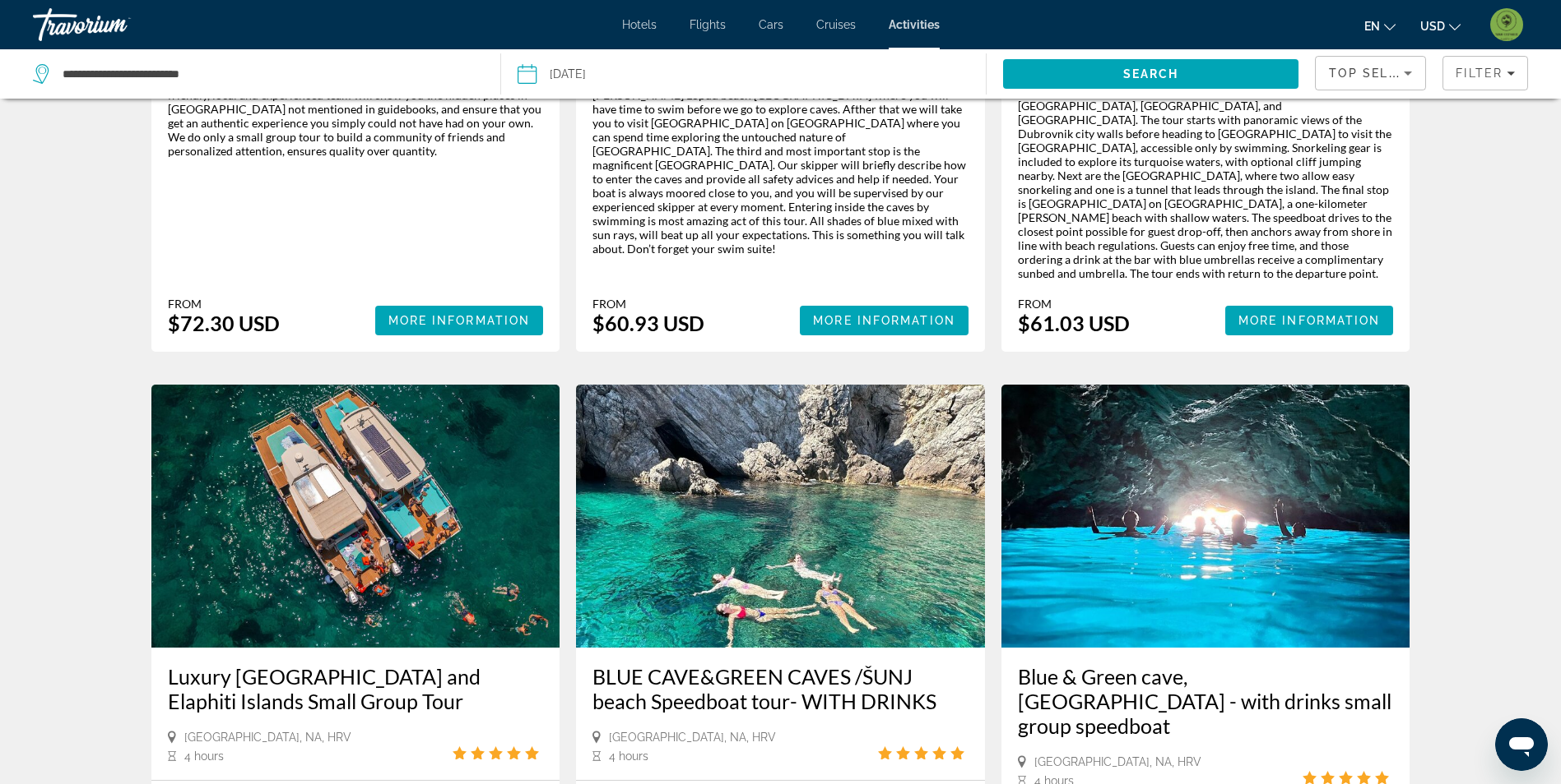
scroll to position [822, 0]
